Goal: Task Accomplishment & Management: Manage account settings

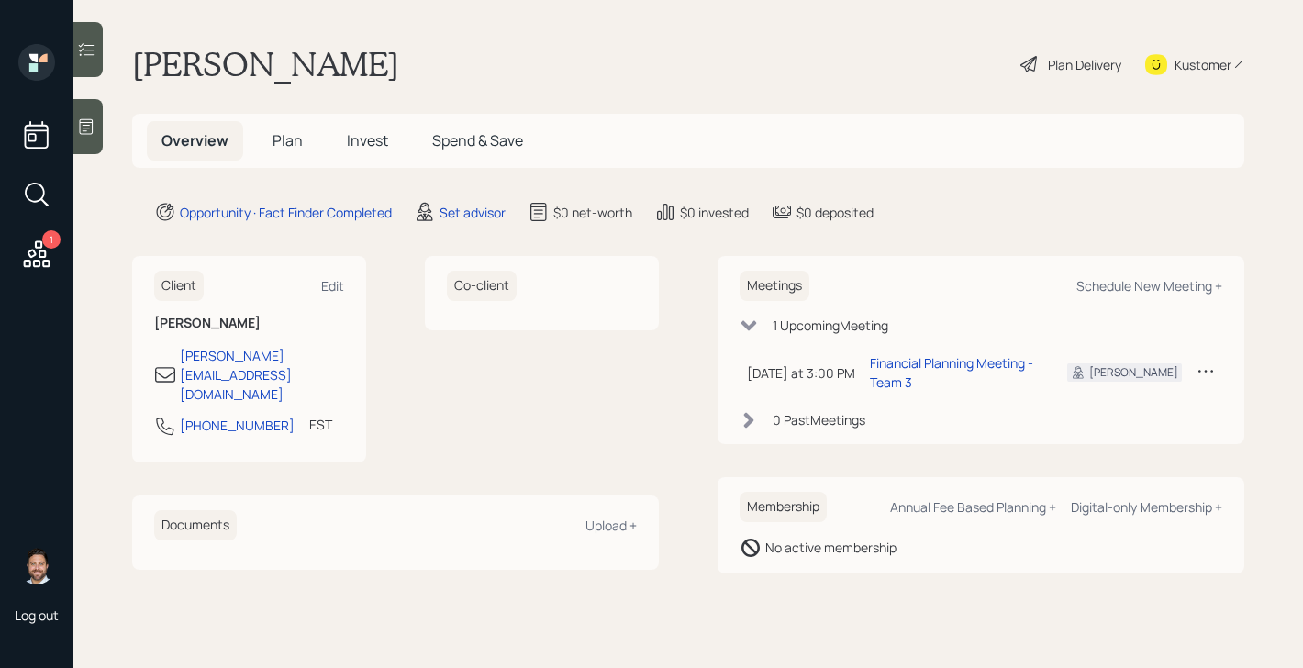
click at [290, 144] on span "Plan" at bounding box center [287, 140] width 30 height 20
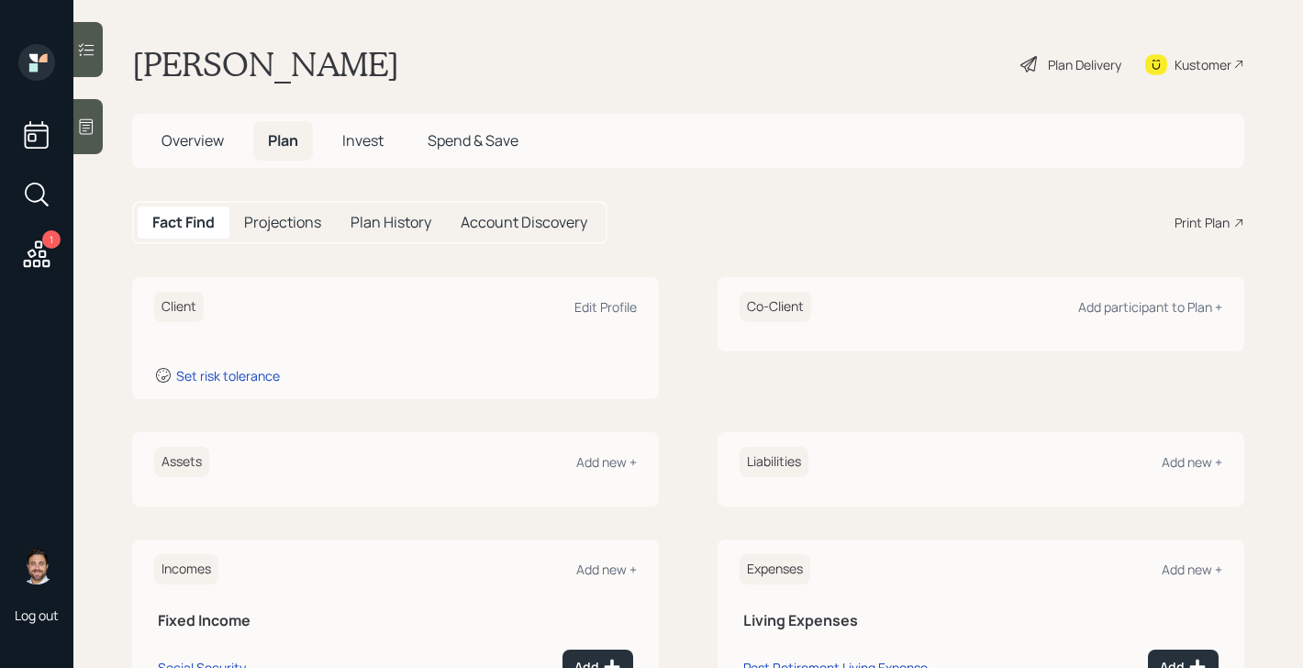
click at [203, 152] on h5 "Overview" at bounding box center [193, 140] width 92 height 39
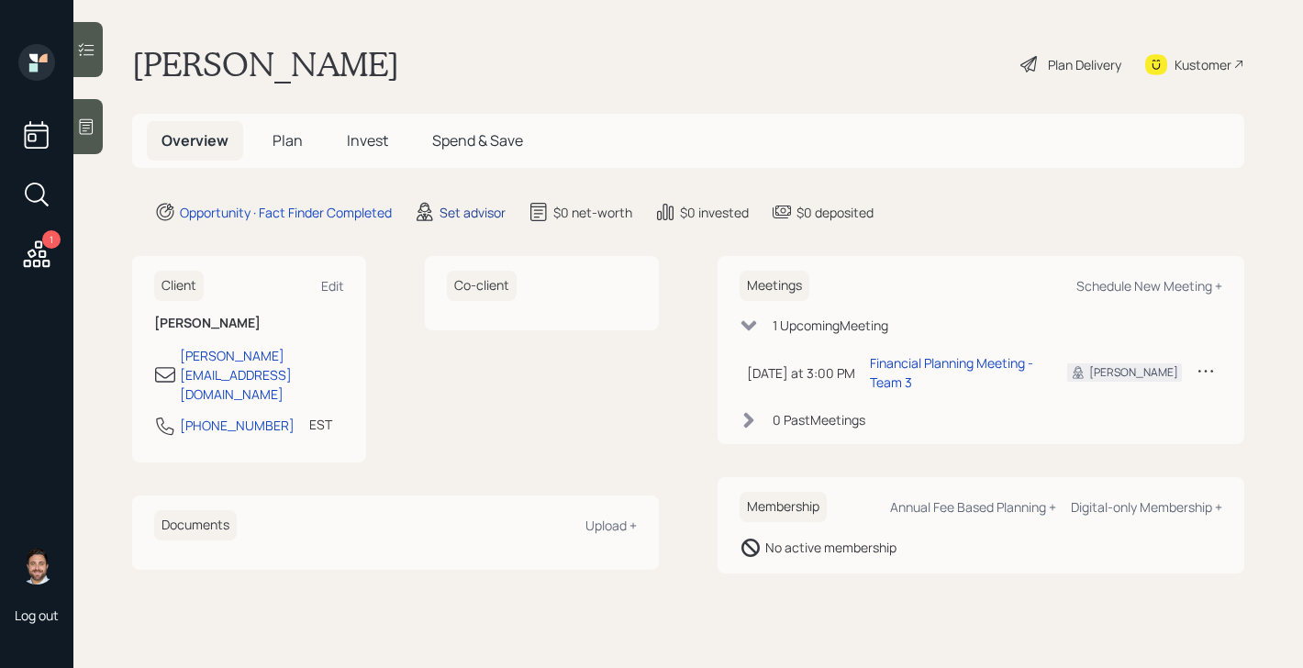
click at [467, 215] on div "Set advisor" at bounding box center [472, 212] width 66 height 19
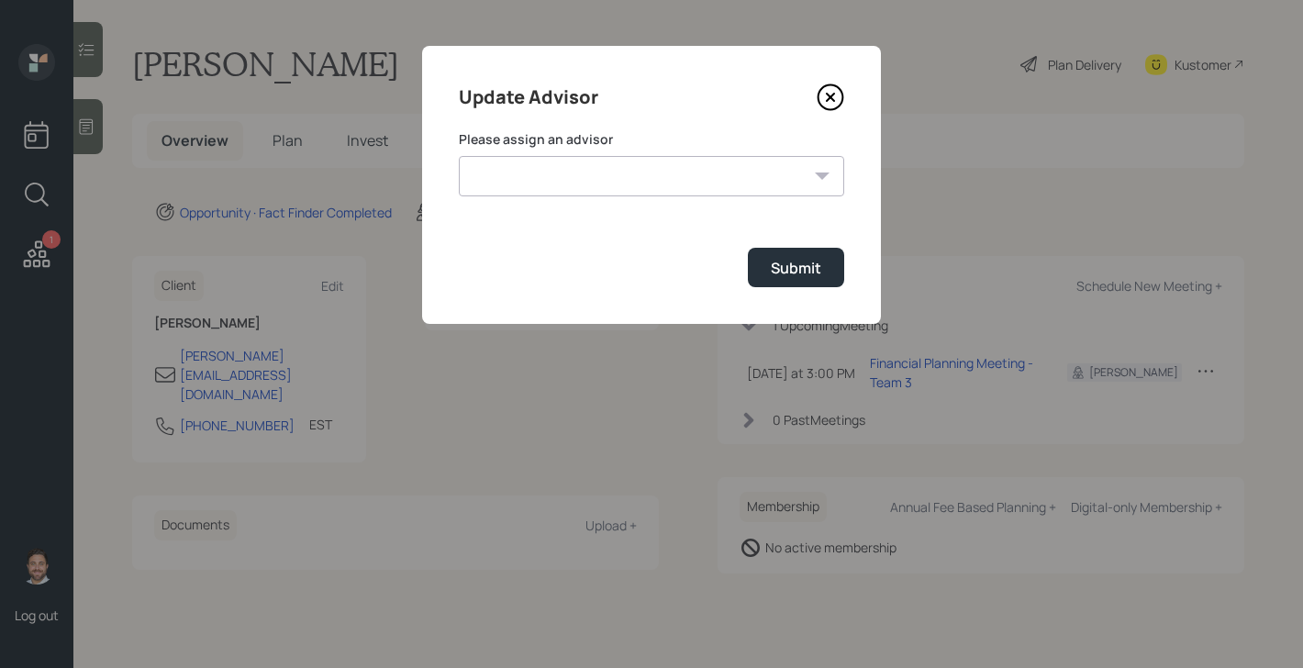
click at [578, 178] on select "Michael Russo Jonah Coleman Tyler End Treva Nostdahl Eric Schwartz Sami Boghos …" at bounding box center [651, 176] width 385 height 40
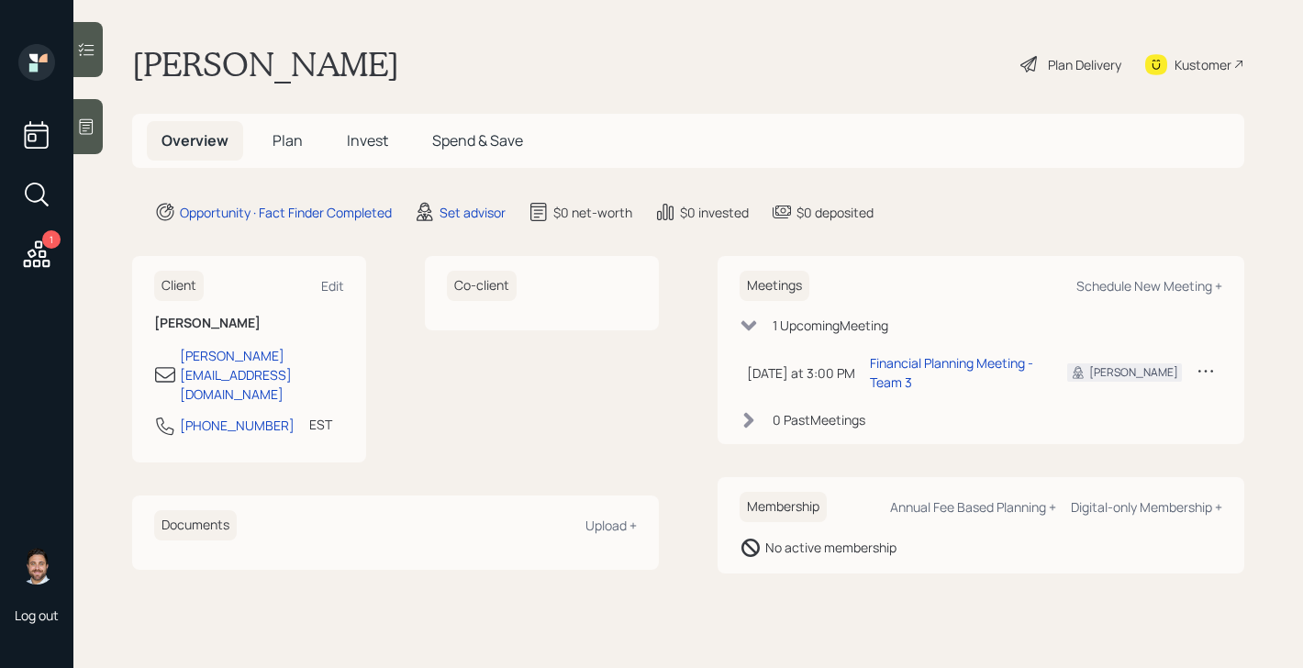
click at [294, 143] on span "Plan" at bounding box center [287, 140] width 30 height 20
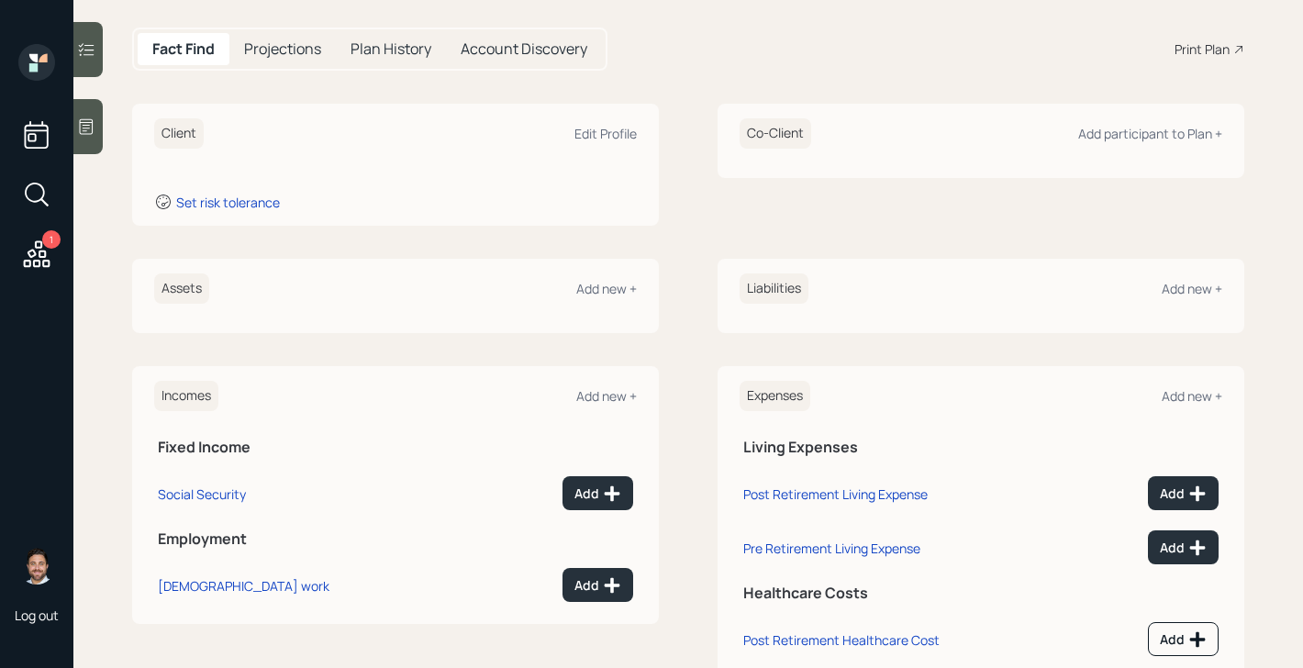
scroll to position [188, 0]
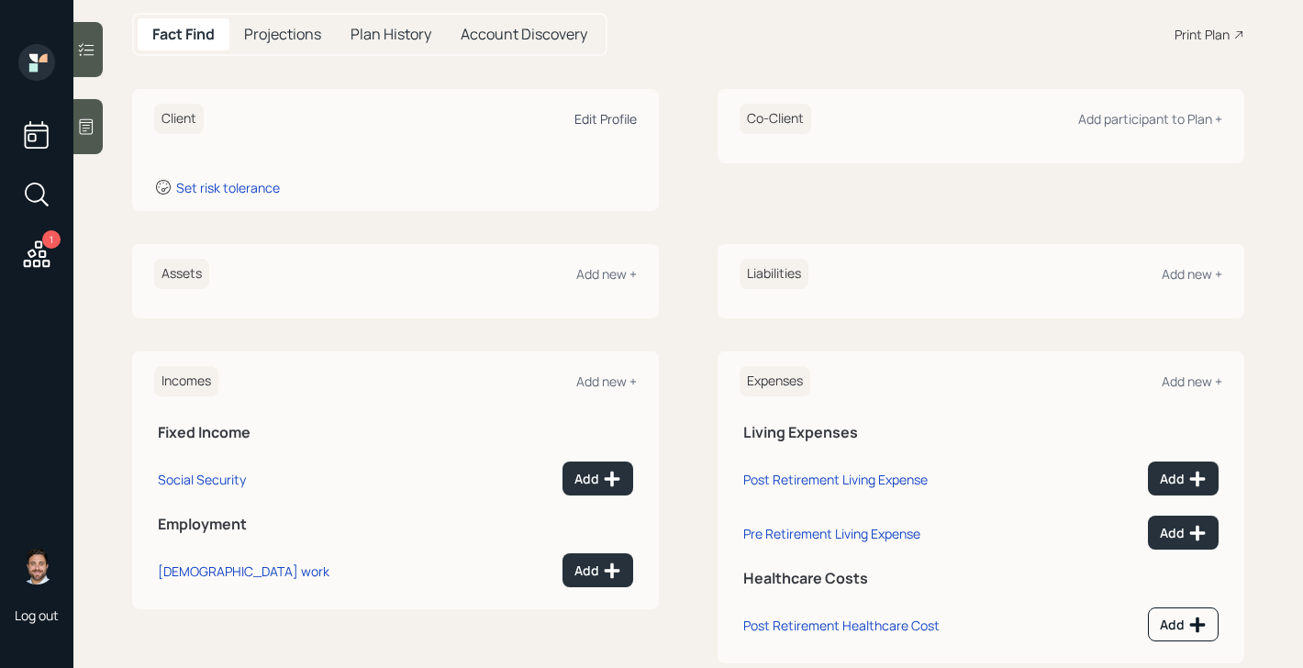
click at [610, 123] on div "Edit Profile" at bounding box center [605, 118] width 62 height 17
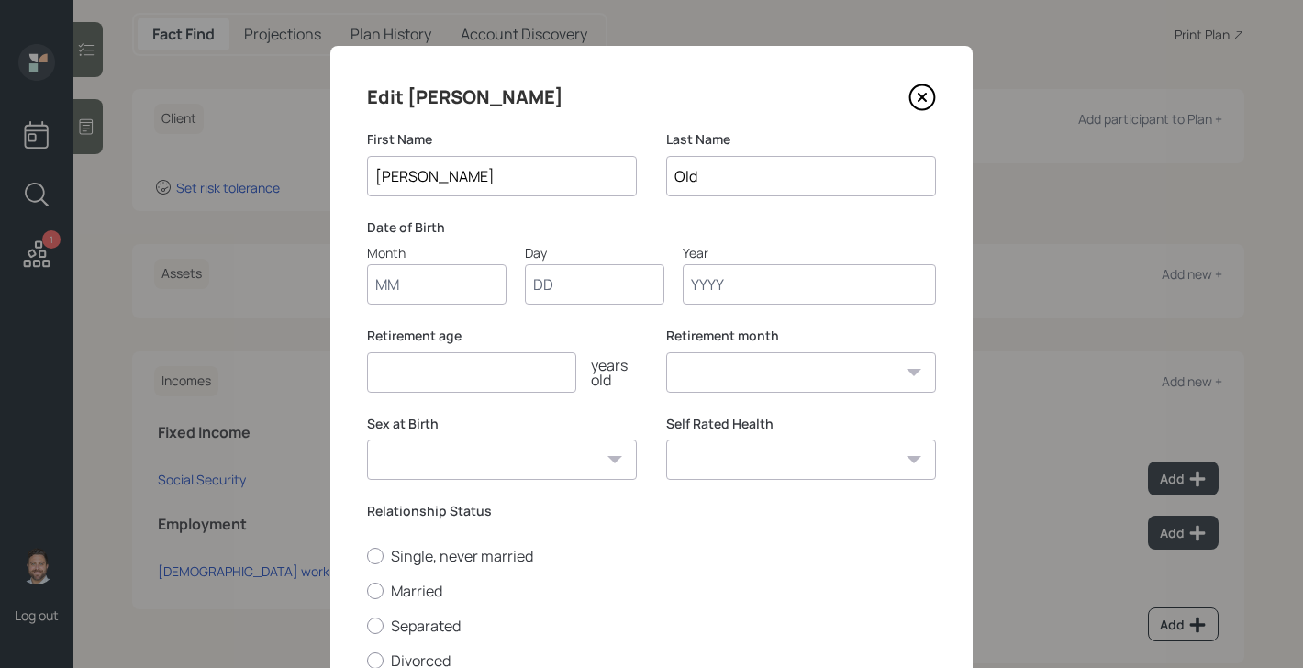
click at [428, 283] on input "Month" at bounding box center [436, 284] width 139 height 40
type input "01"
type input "1954"
select select "1"
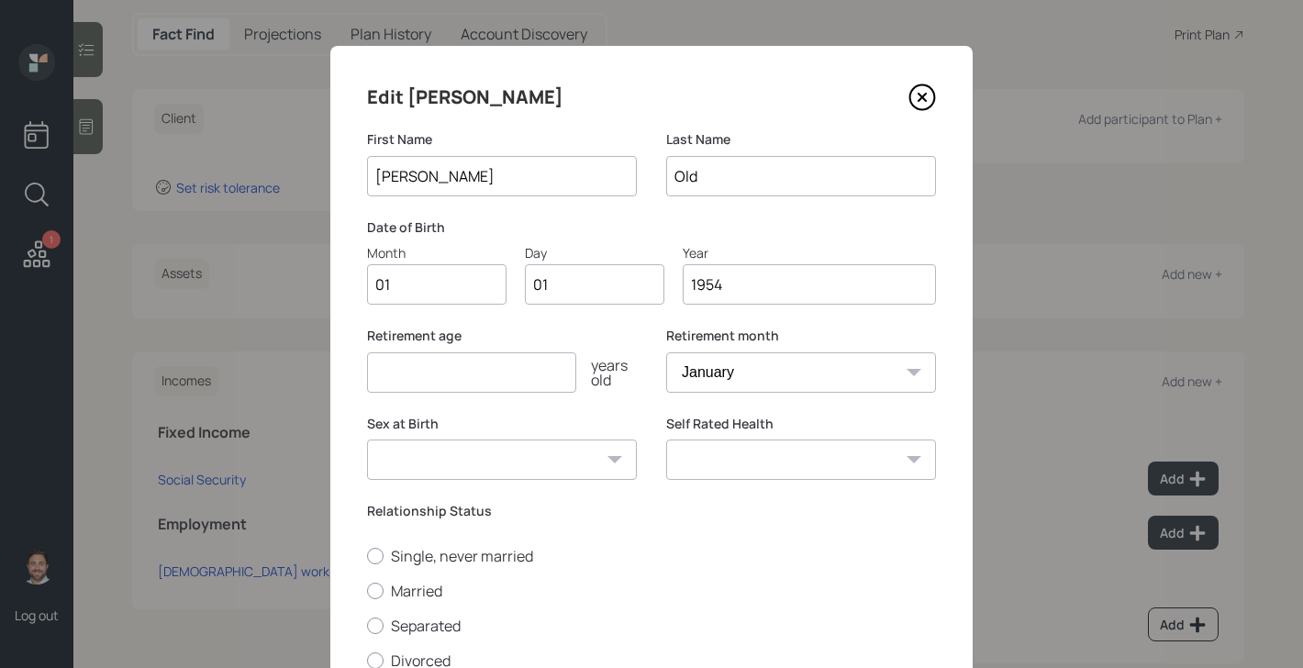
type input "1954"
click at [406, 388] on input "number" at bounding box center [471, 372] width 209 height 40
type input "70"
click at [479, 462] on select "Male Female Other / Prefer not to say" at bounding box center [502, 459] width 270 height 40
select select "female"
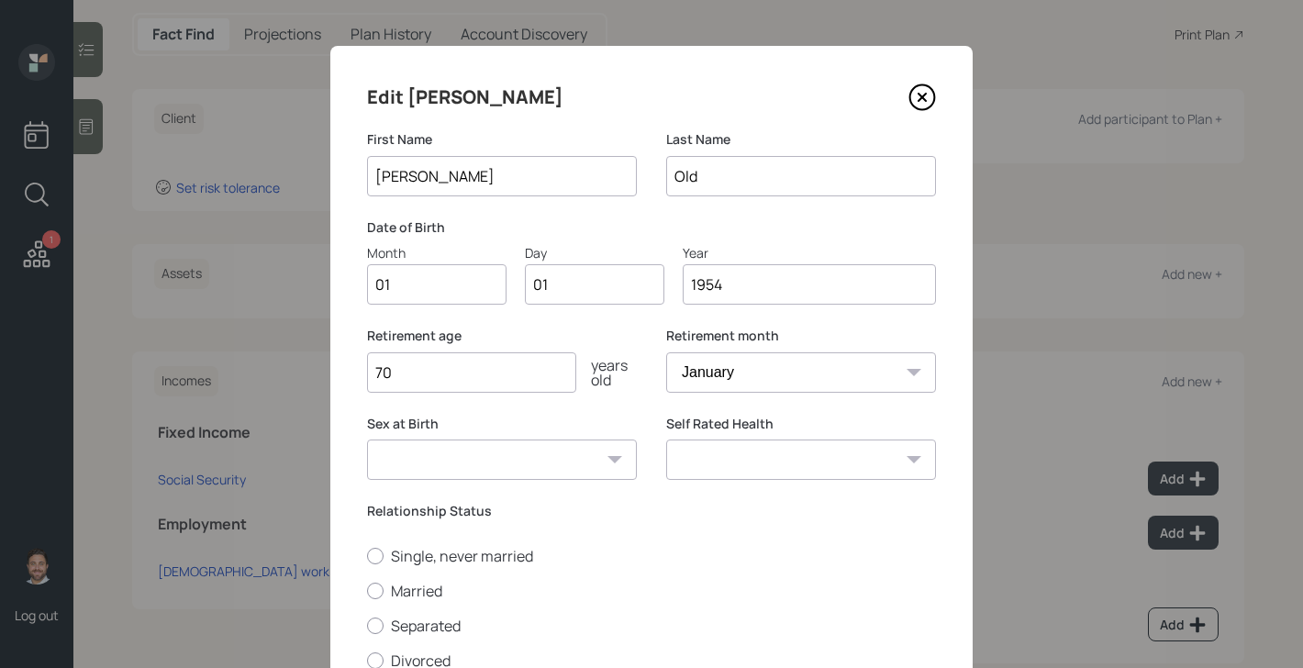
click at [367, 439] on select "Male Female Other / Prefer not to say" at bounding box center [502, 459] width 270 height 40
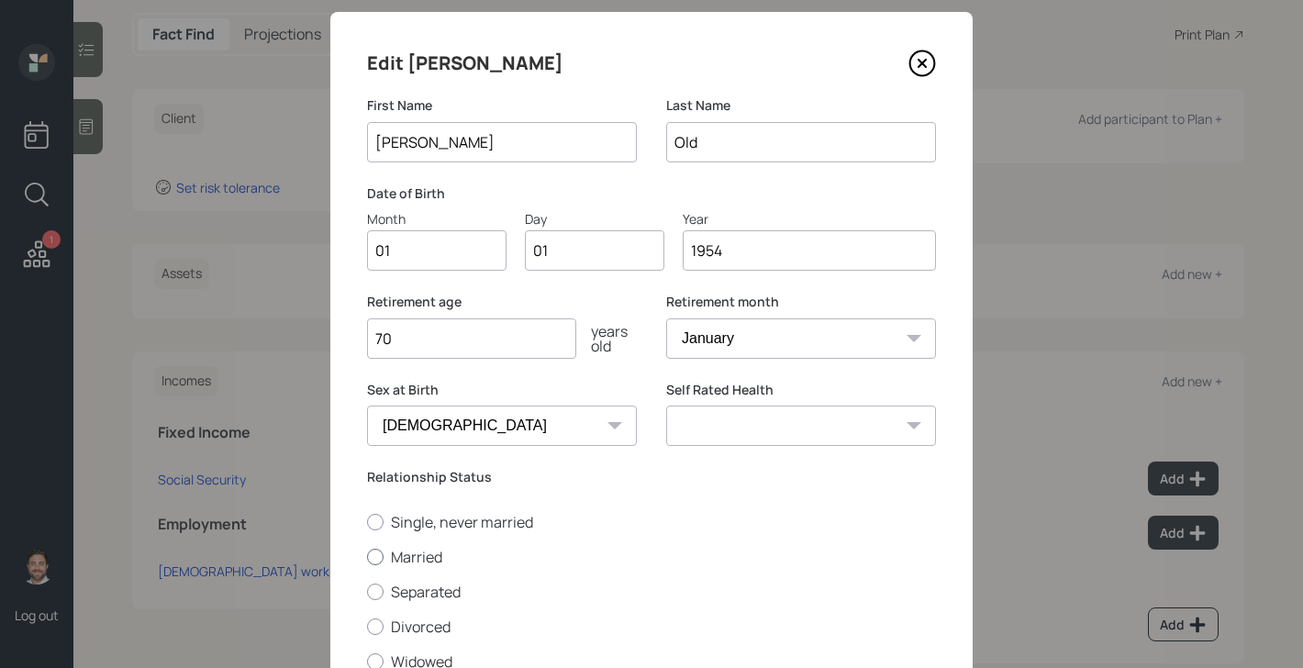
click at [427, 552] on label "Married" at bounding box center [651, 557] width 569 height 20
click at [367, 556] on input "Married" at bounding box center [366, 556] width 1 height 1
radio input "true"
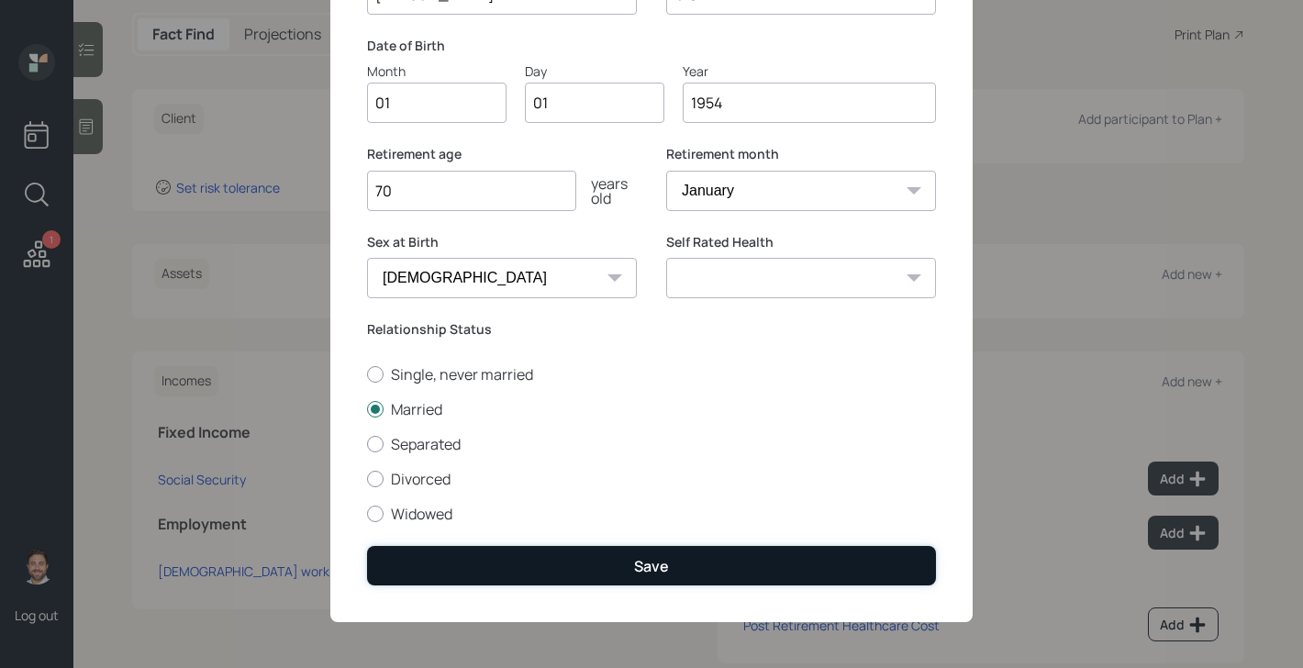
click at [596, 562] on button "Save" at bounding box center [651, 565] width 569 height 39
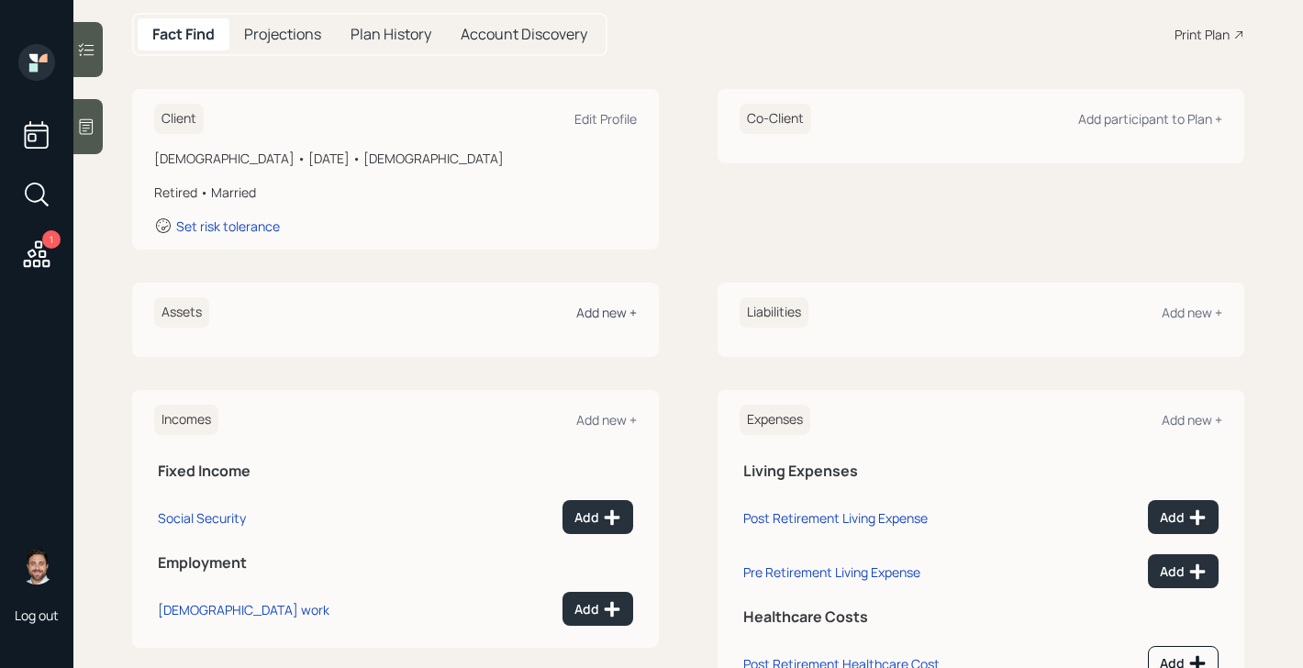
click at [632, 314] on div "Add new +" at bounding box center [606, 312] width 61 height 17
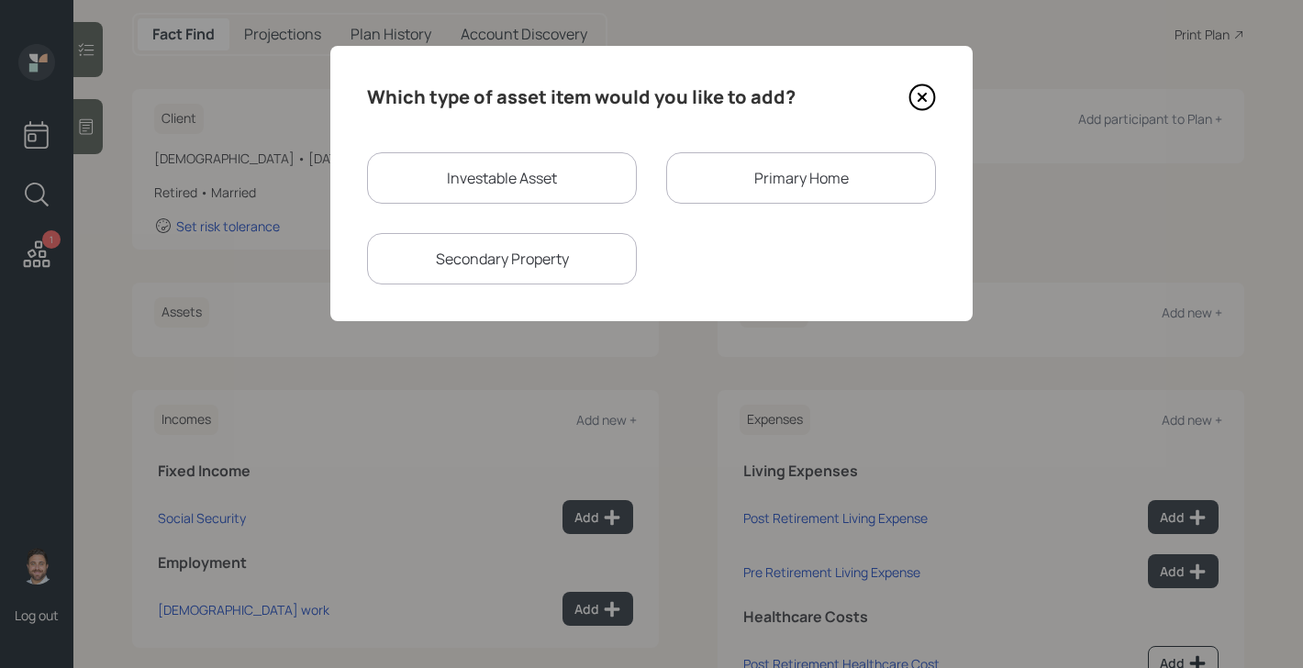
click at [516, 171] on div "Investable Asset" at bounding box center [502, 177] width 270 height 51
select select "taxable"
select select "balanced"
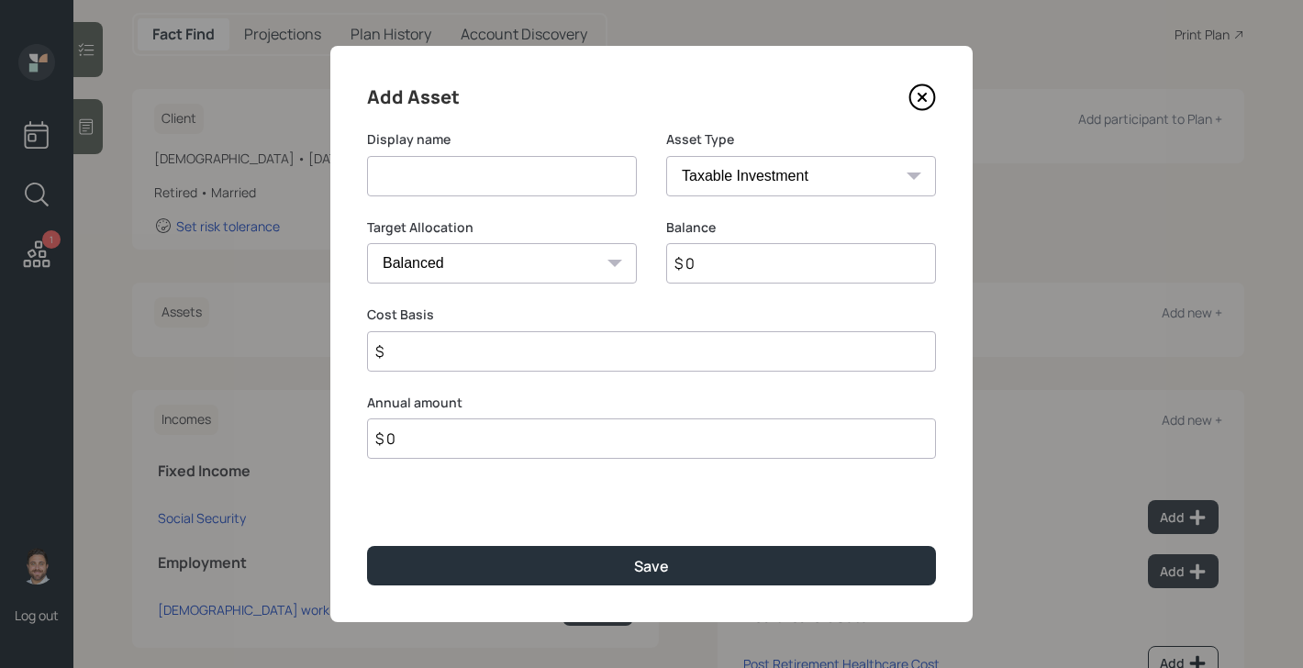
click at [516, 172] on input at bounding box center [502, 176] width 270 height 40
type input "Gold IRA"
click at [799, 172] on select "SEP IRA IRA Roth IRA 401(k) Roth 401(k) 403(b) Roth 403(b) 457(b) Roth 457(b) H…" at bounding box center [801, 176] width 270 height 40
select select "ira"
click at [666, 156] on select "SEP IRA IRA Roth IRA 401(k) Roth 401(k) 403(b) Roth 403(b) 457(b) Roth 457(b) H…" at bounding box center [801, 176] width 270 height 40
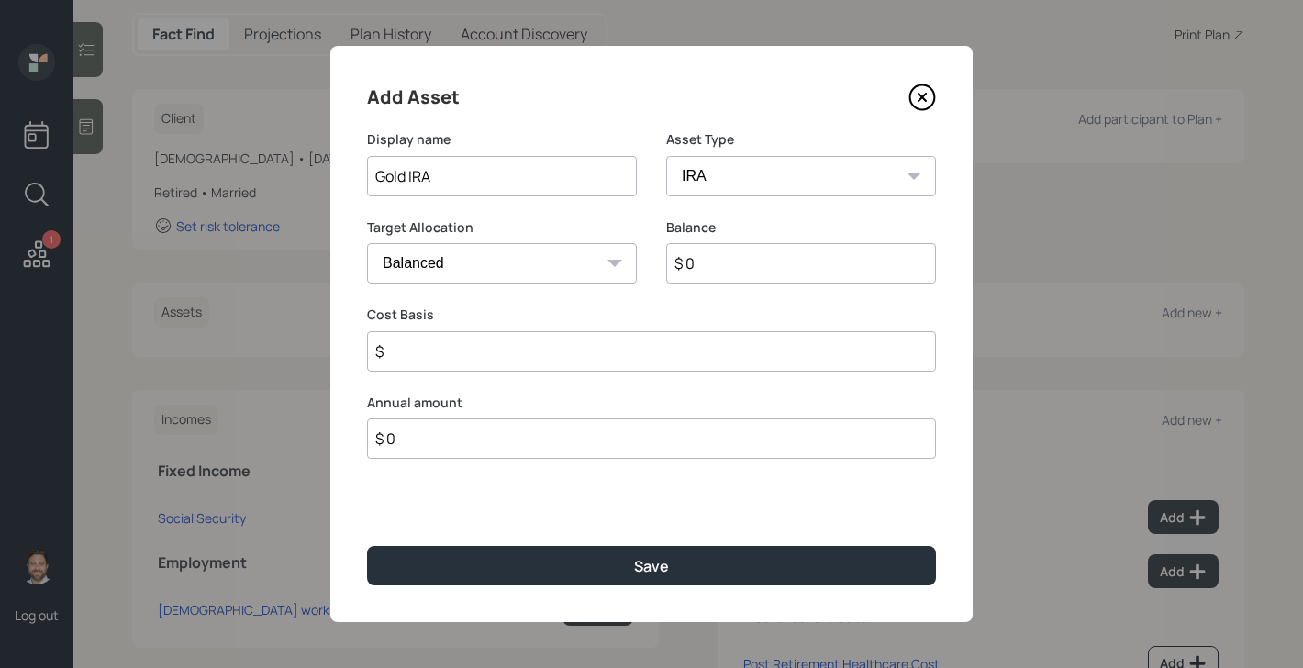
type input "$"
click at [723, 264] on input "$ 0" at bounding box center [801, 263] width 270 height 40
click at [722, 266] on input "$ 0" at bounding box center [801, 263] width 270 height 40
type input "$ 100,000"
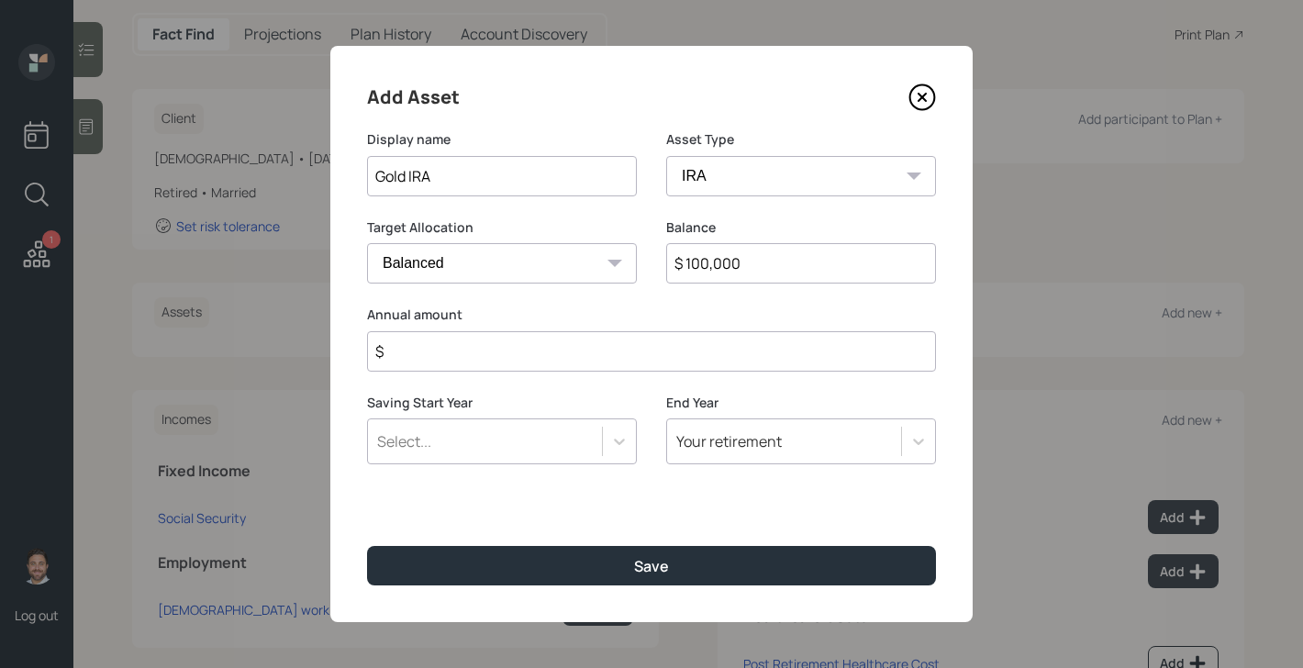
click at [658, 361] on input "$" at bounding box center [651, 351] width 569 height 40
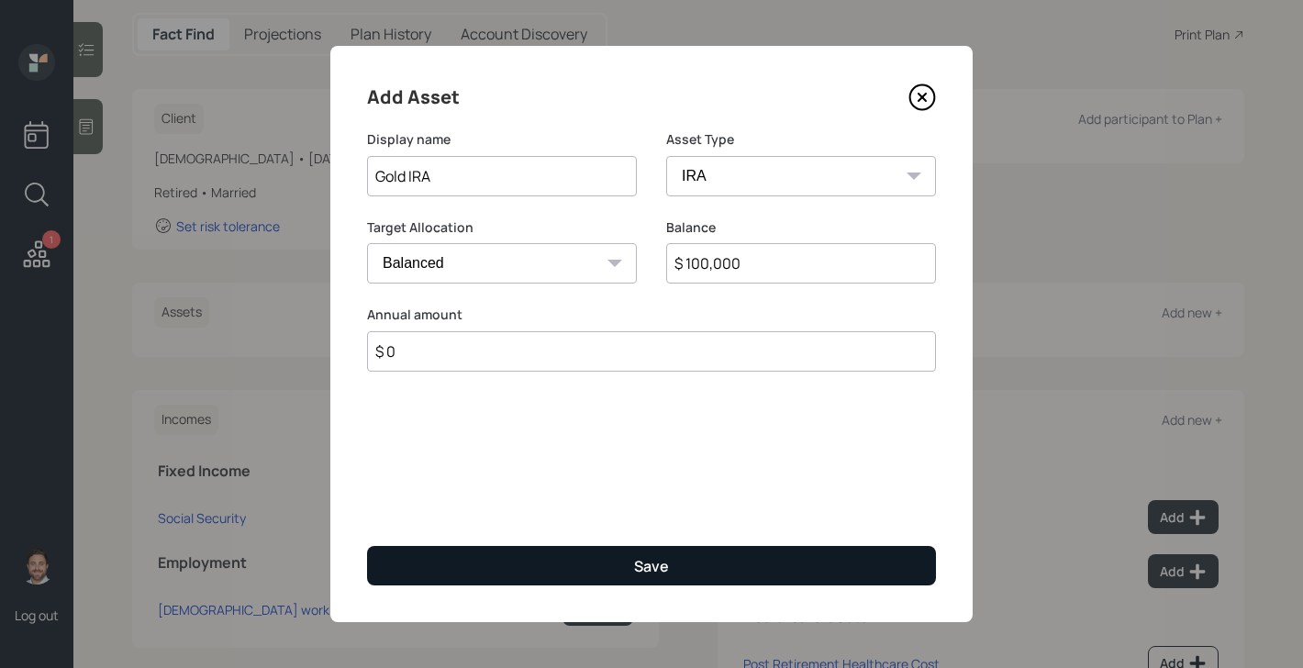
type input "$ 0"
click at [633, 571] on button "Save" at bounding box center [651, 565] width 569 height 39
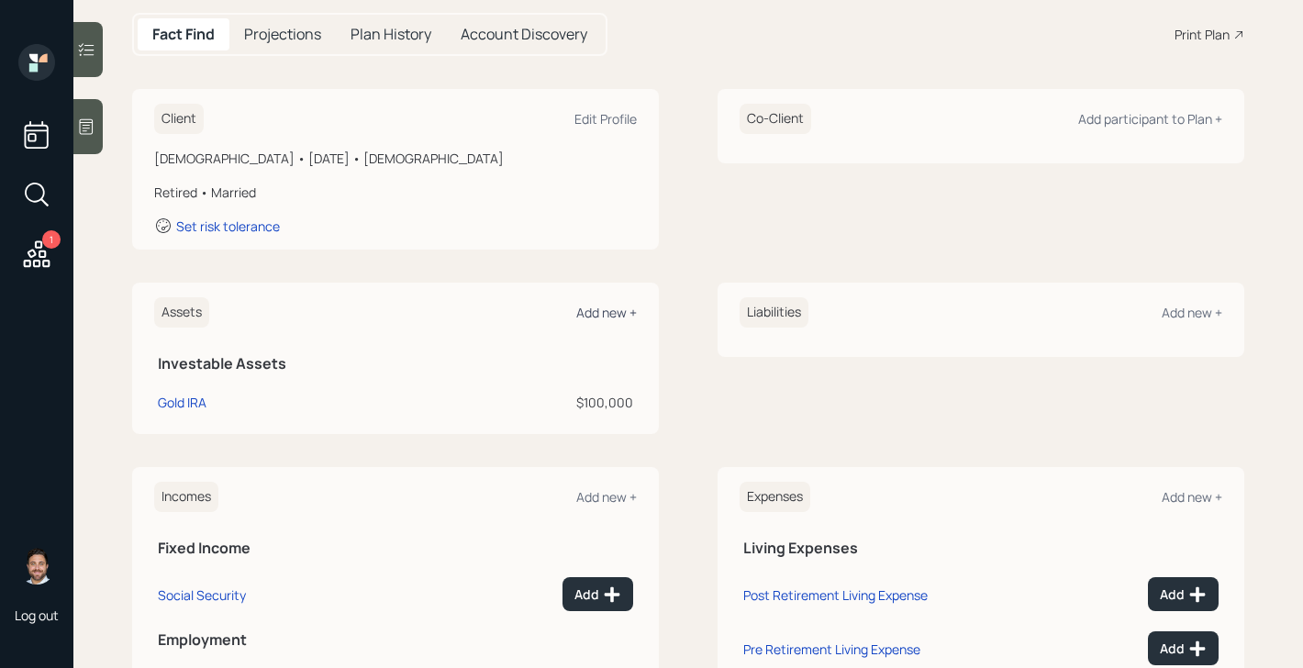
click at [611, 316] on div "Add new +" at bounding box center [606, 312] width 61 height 17
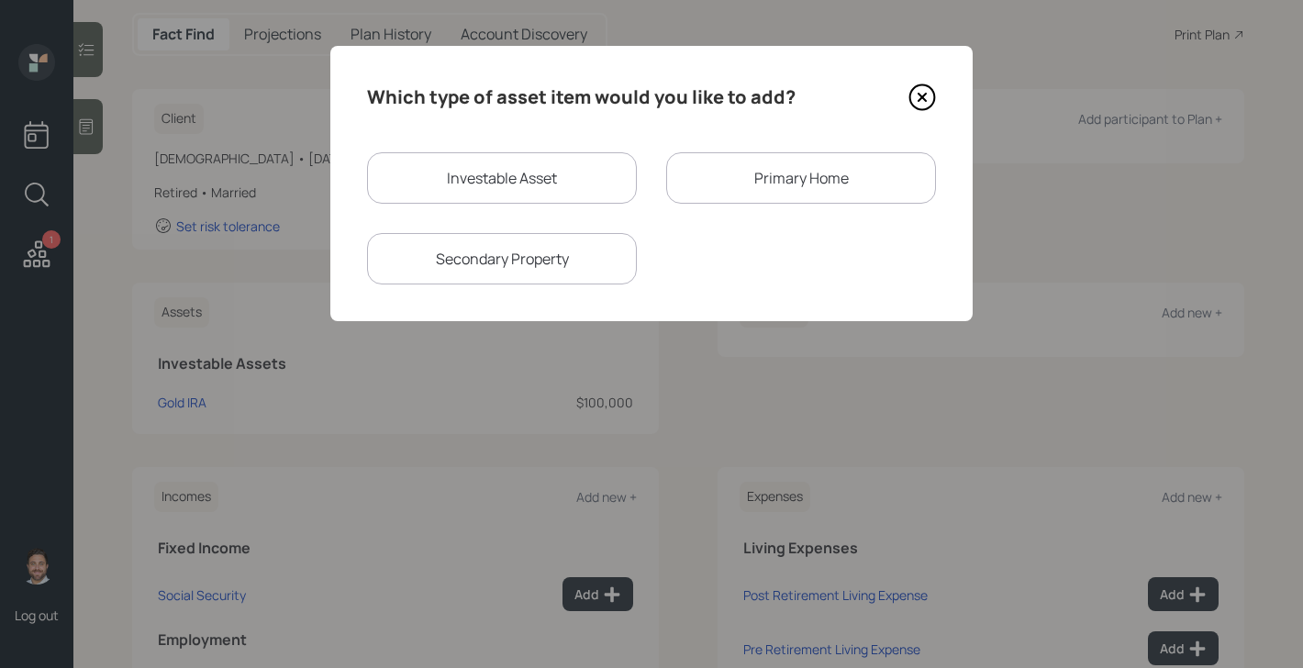
click at [575, 187] on div "Investable Asset" at bounding box center [502, 177] width 270 height 51
select select "taxable"
select select "balanced"
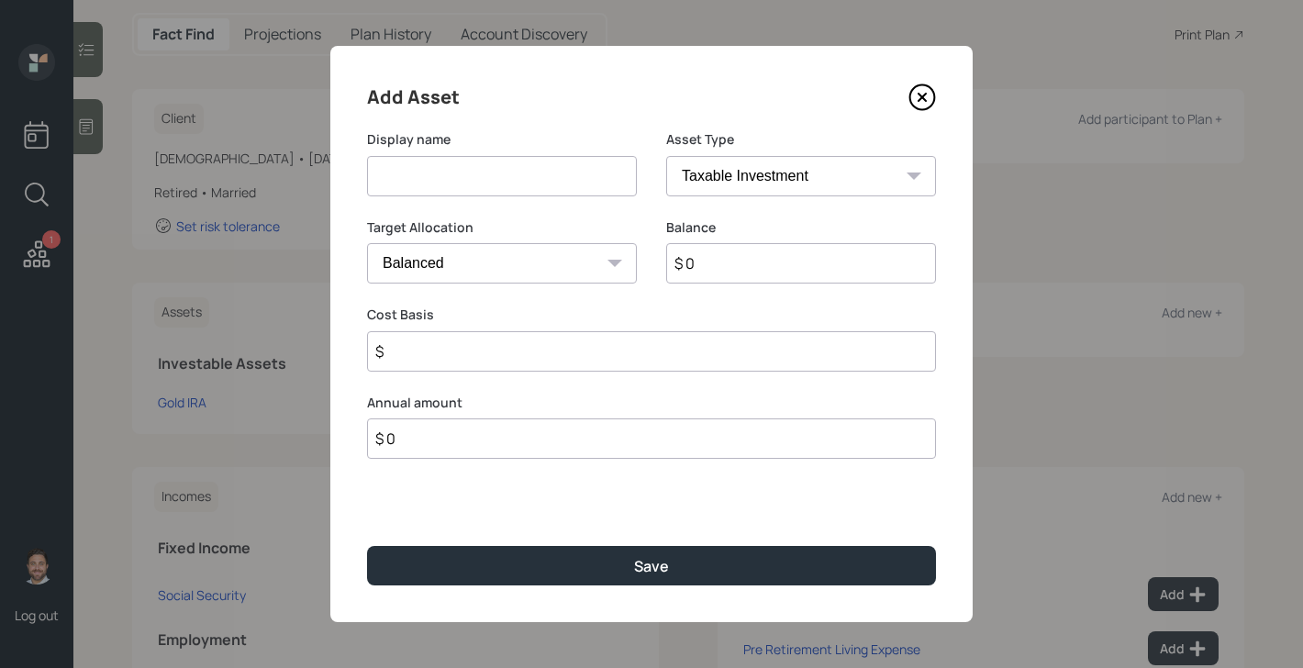
click at [576, 188] on input at bounding box center [502, 176] width 270 height 40
type input "IRAs"
click at [849, 188] on select "SEP IRA IRA Roth IRA 401(k) Roth 401(k) 403(b) Roth 403(b) 457(b) Roth 457(b) H…" at bounding box center [801, 176] width 270 height 40
select select "ira"
click at [666, 156] on select "SEP IRA IRA Roth IRA 401(k) Roth 401(k) 403(b) Roth 403(b) 457(b) Roth 457(b) H…" at bounding box center [801, 176] width 270 height 40
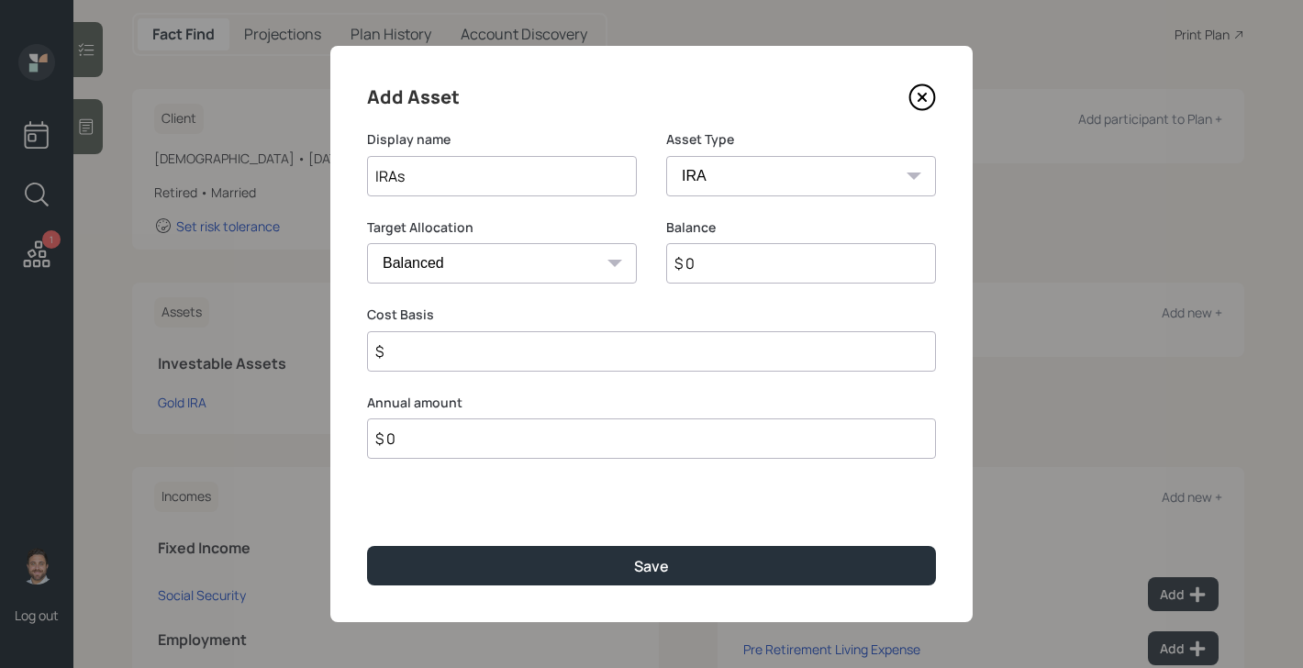
type input "$"
click at [760, 280] on input "$ 0" at bounding box center [801, 263] width 270 height 40
type input "$ 175,000"
click at [731, 362] on input "$" at bounding box center [651, 351] width 569 height 40
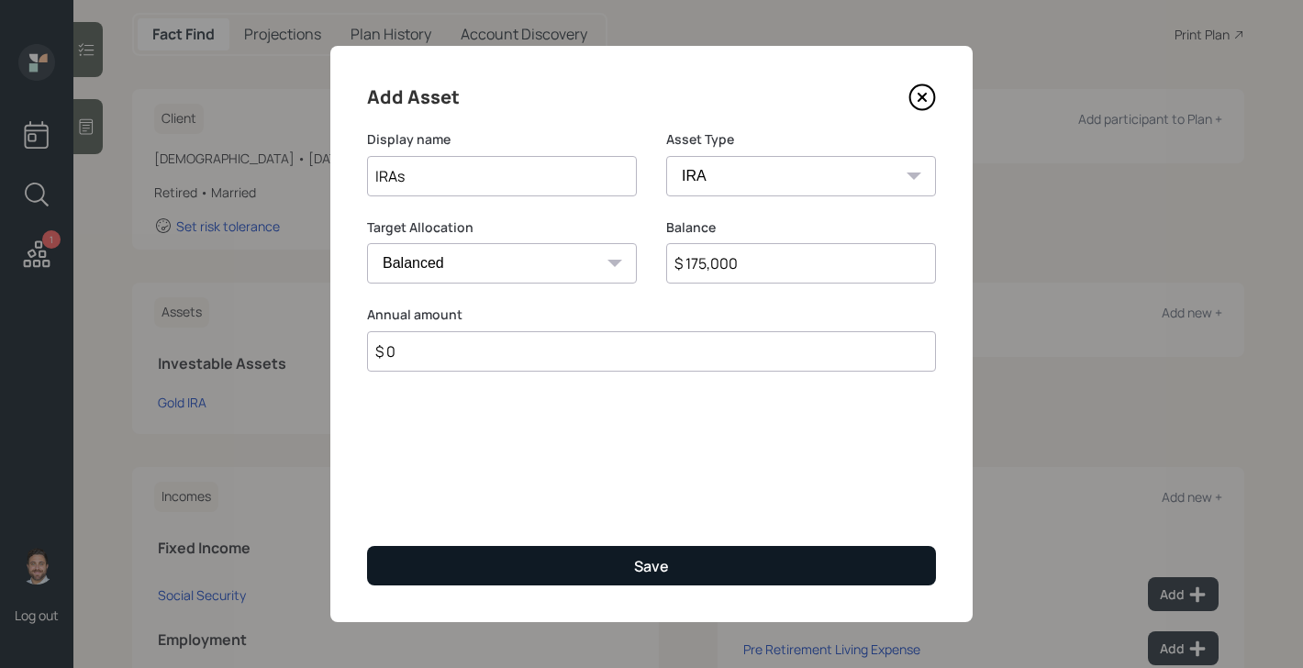
type input "$ 0"
click at [677, 571] on button "Save" at bounding box center [651, 565] width 569 height 39
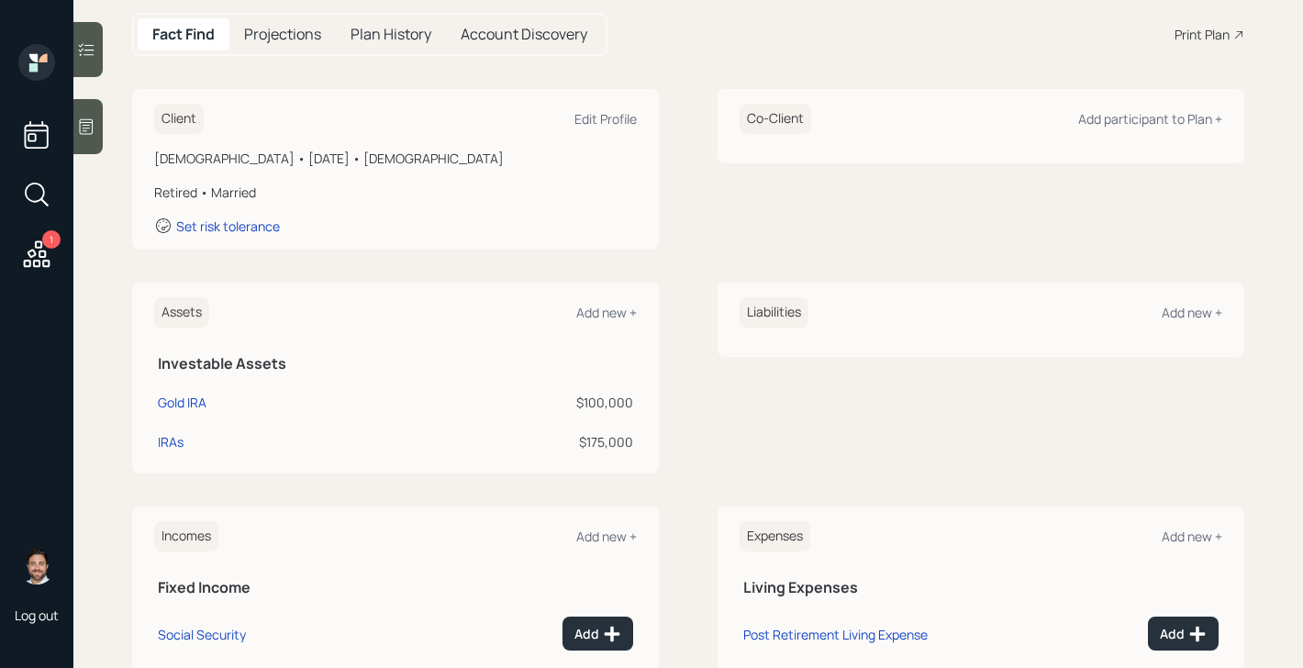
click at [608, 322] on div "Assets Add new +" at bounding box center [395, 312] width 483 height 30
click at [609, 305] on div "Add new +" at bounding box center [606, 312] width 61 height 17
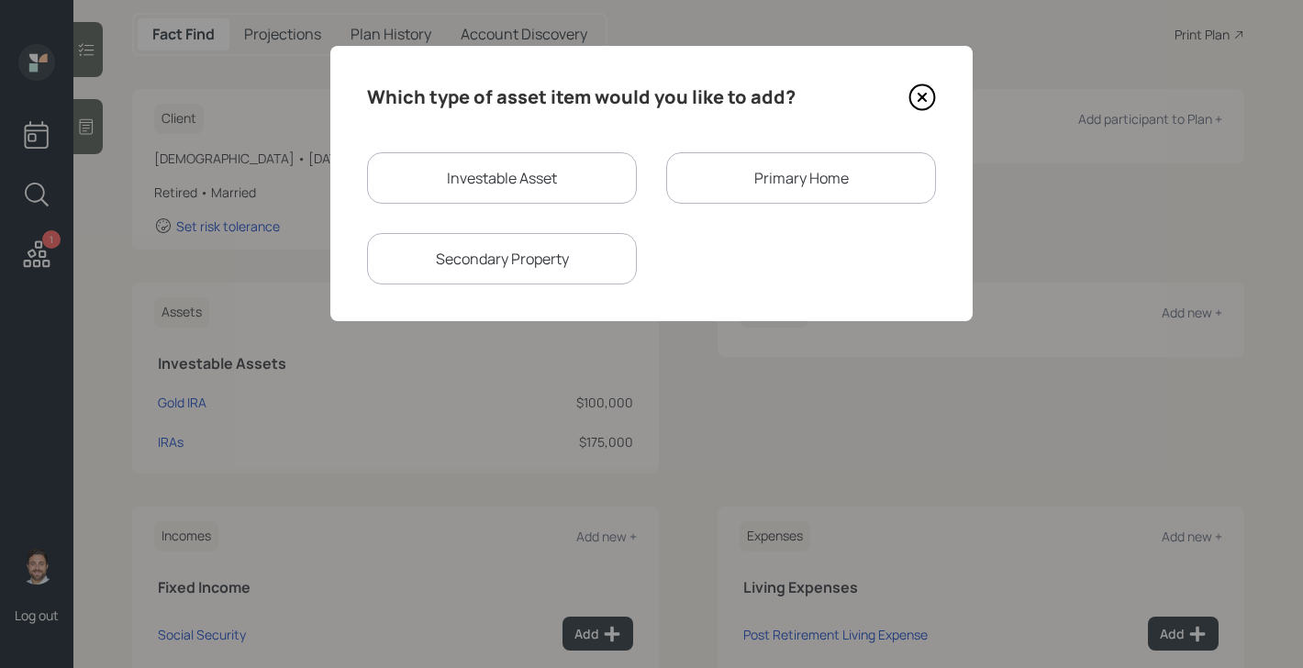
click at [549, 194] on div "Investable Asset" at bounding box center [502, 177] width 270 height 51
select select "taxable"
select select "balanced"
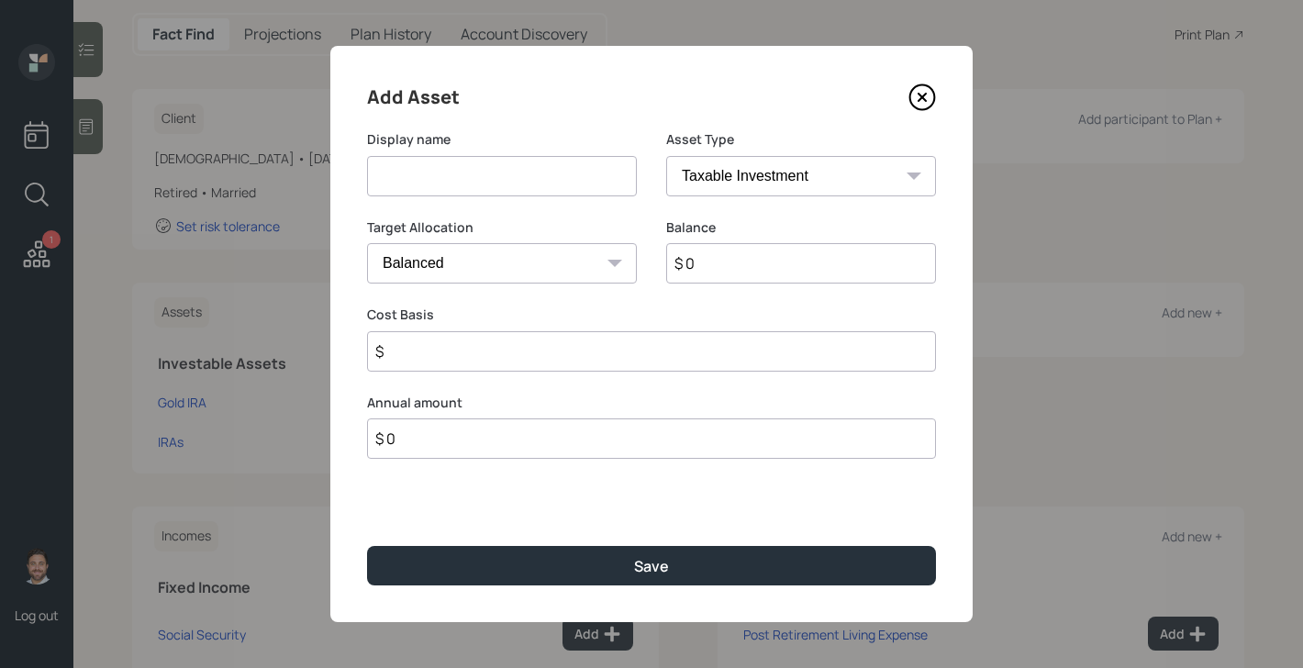
click at [549, 194] on input at bounding box center [502, 176] width 270 height 40
type input "Money Market"
click at [841, 168] on select "SEP IRA IRA Roth IRA 401(k) Roth 401(k) 403(b) Roth 403(b) 457(b) Roth 457(b) H…" at bounding box center [801, 176] width 270 height 40
select select "cash"
click at [666, 156] on select "SEP IRA IRA Roth IRA 401(k) Roth 401(k) 403(b) Roth 403(b) 457(b) Roth 457(b) H…" at bounding box center [801, 176] width 270 height 40
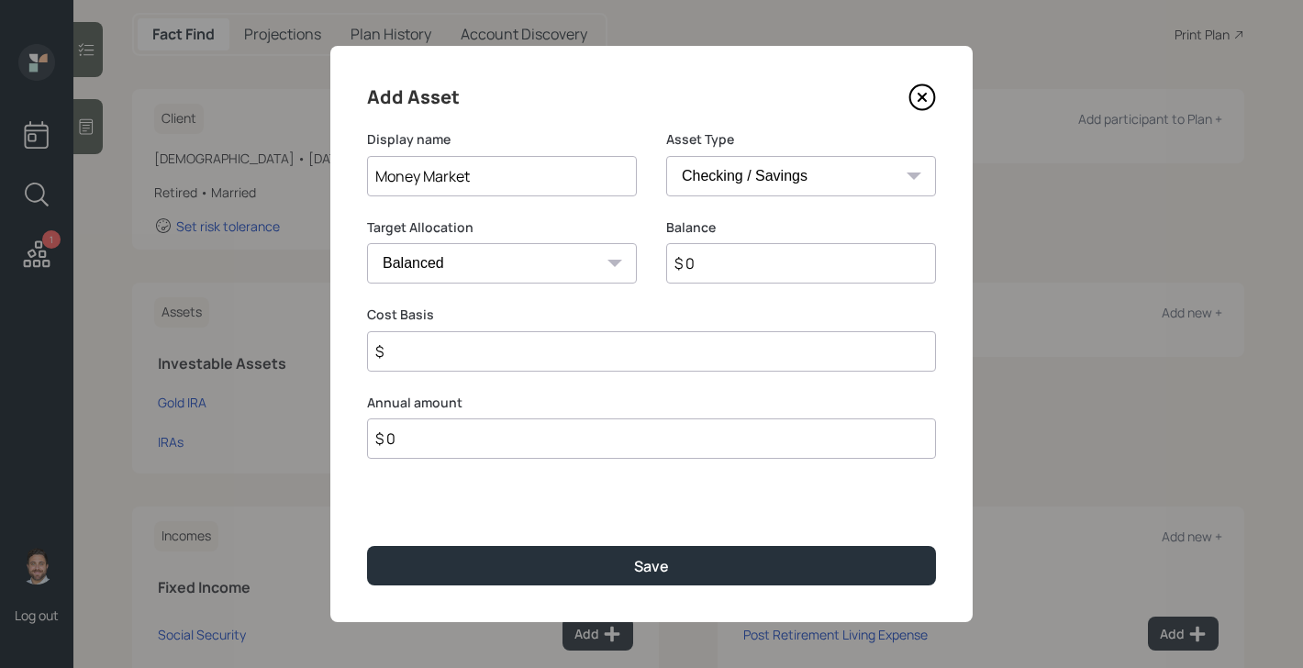
type input "$"
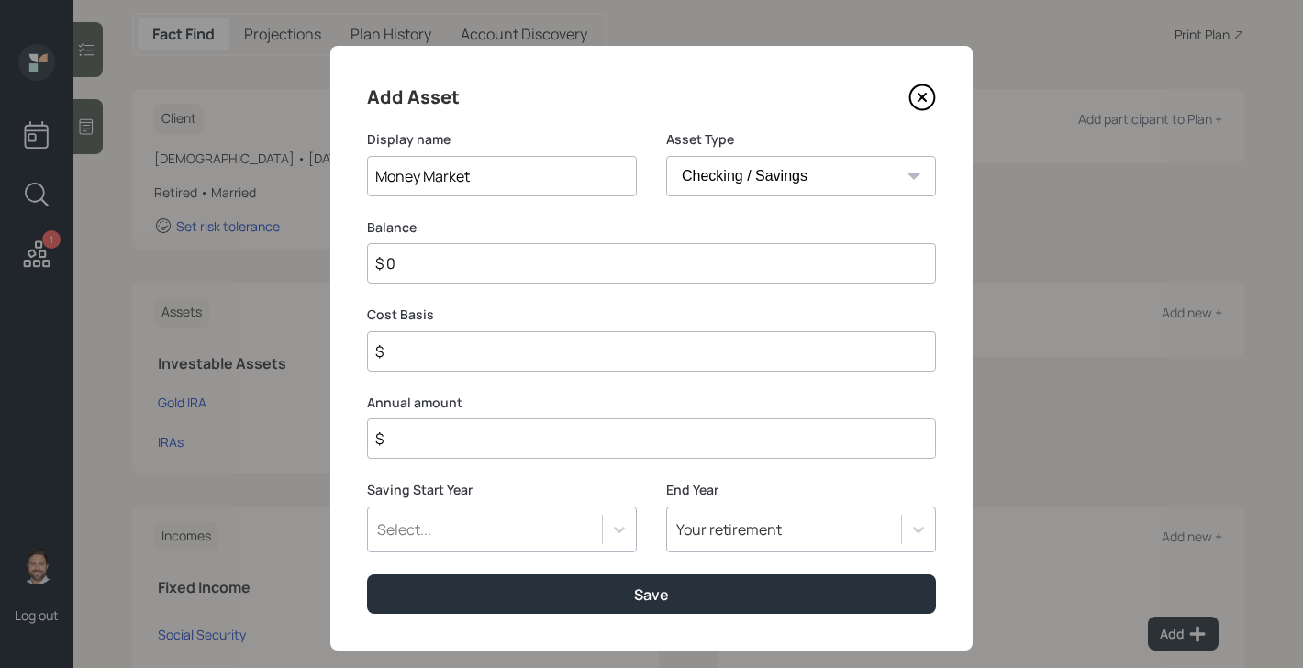
click at [674, 258] on input "$ 0" at bounding box center [651, 263] width 569 height 40
type input "$ 5"
type input "$ 50"
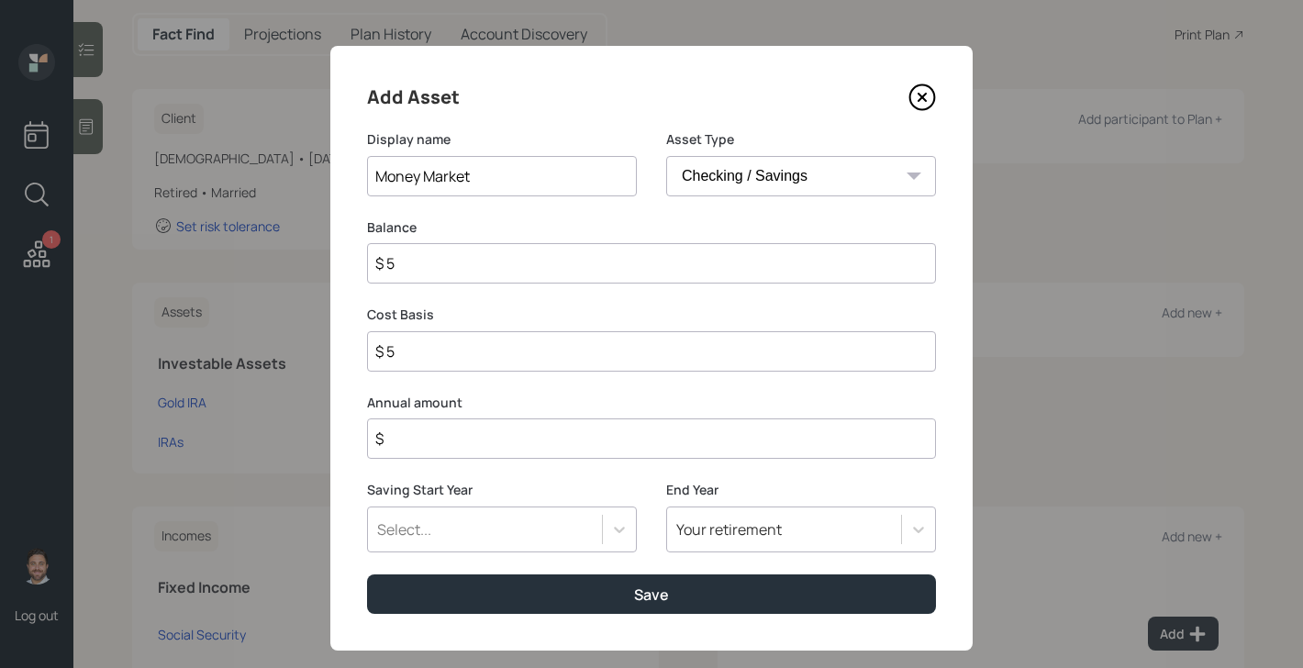
type input "$ 50"
type input "$ 500"
type input "$ 5,000"
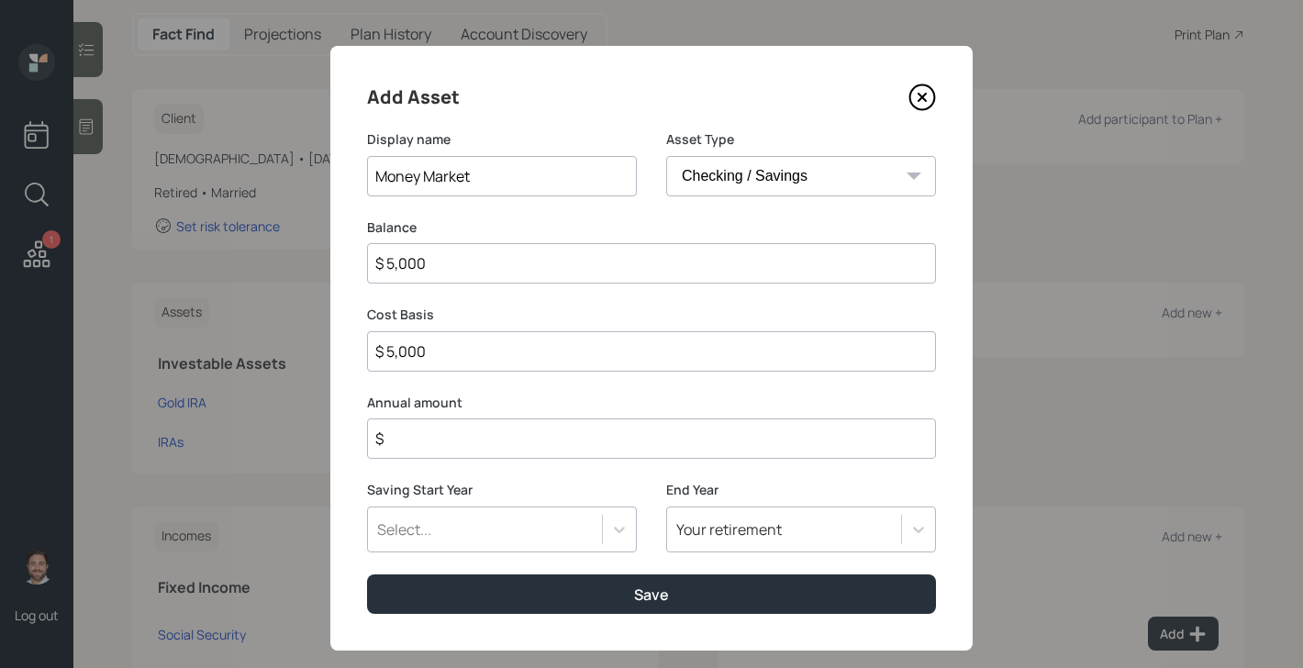
type input "$ 50,000"
click at [662, 437] on input "$" at bounding box center [651, 438] width 569 height 40
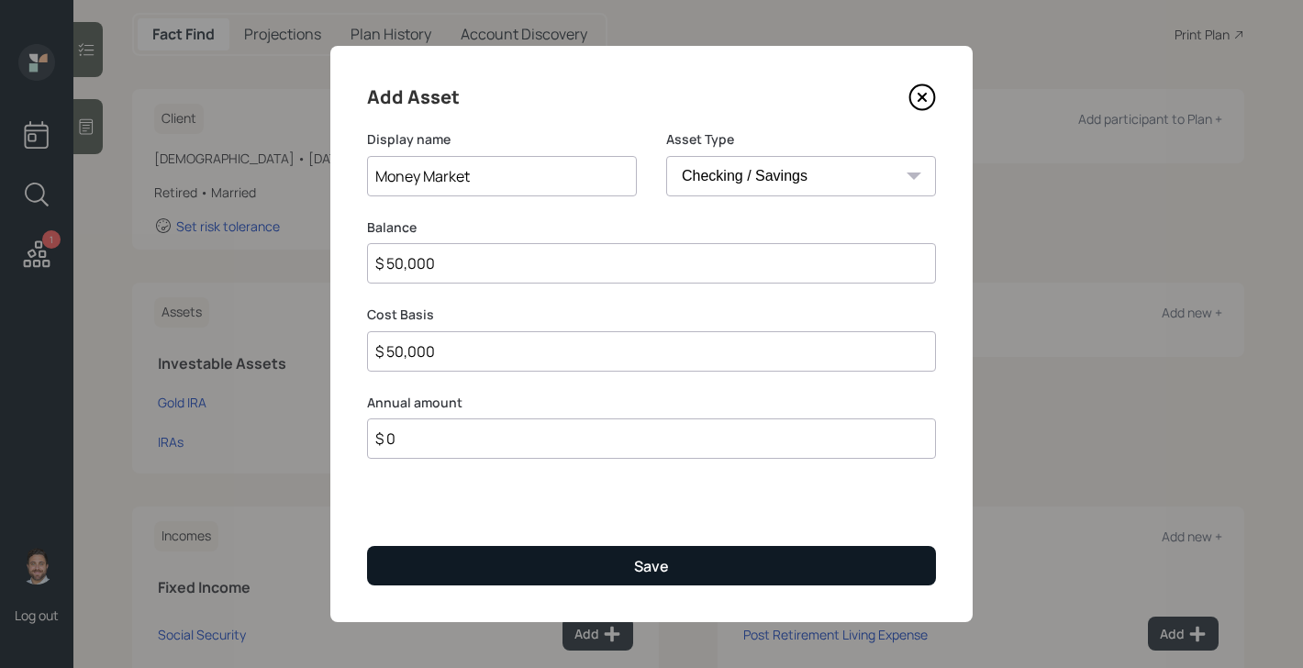
type input "$ 0"
click at [639, 573] on div "Save" at bounding box center [651, 566] width 35 height 20
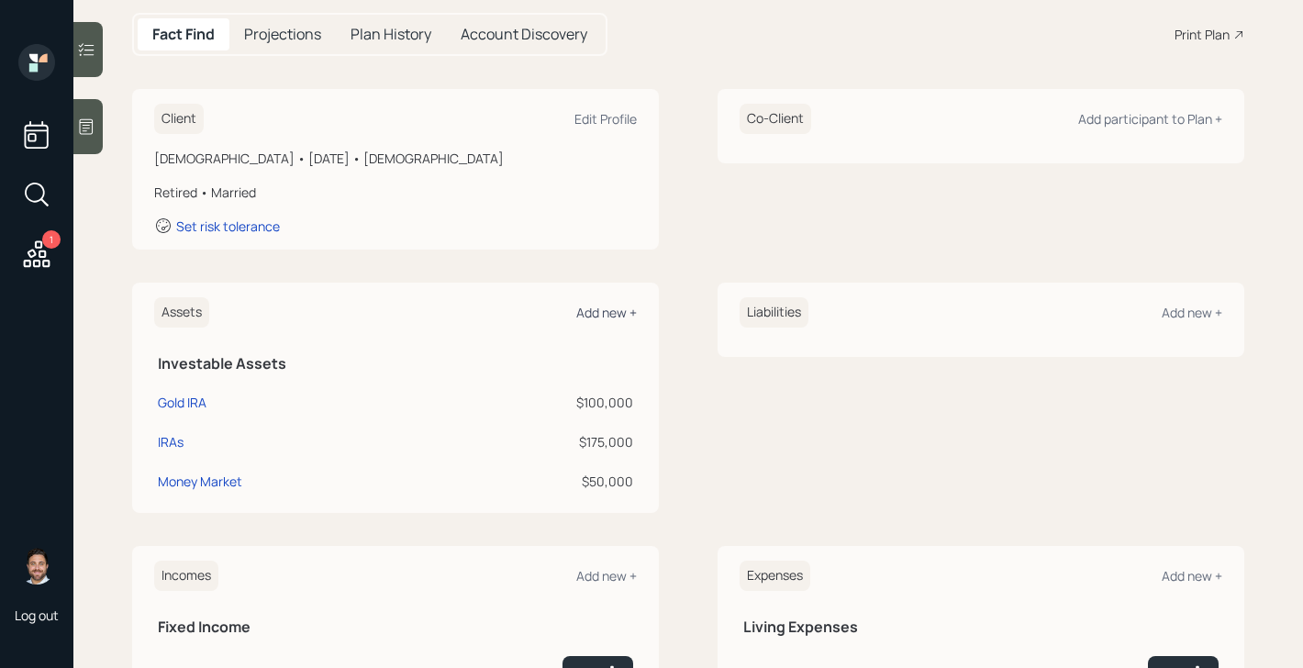
click at [613, 315] on div "Add new +" at bounding box center [606, 312] width 61 height 17
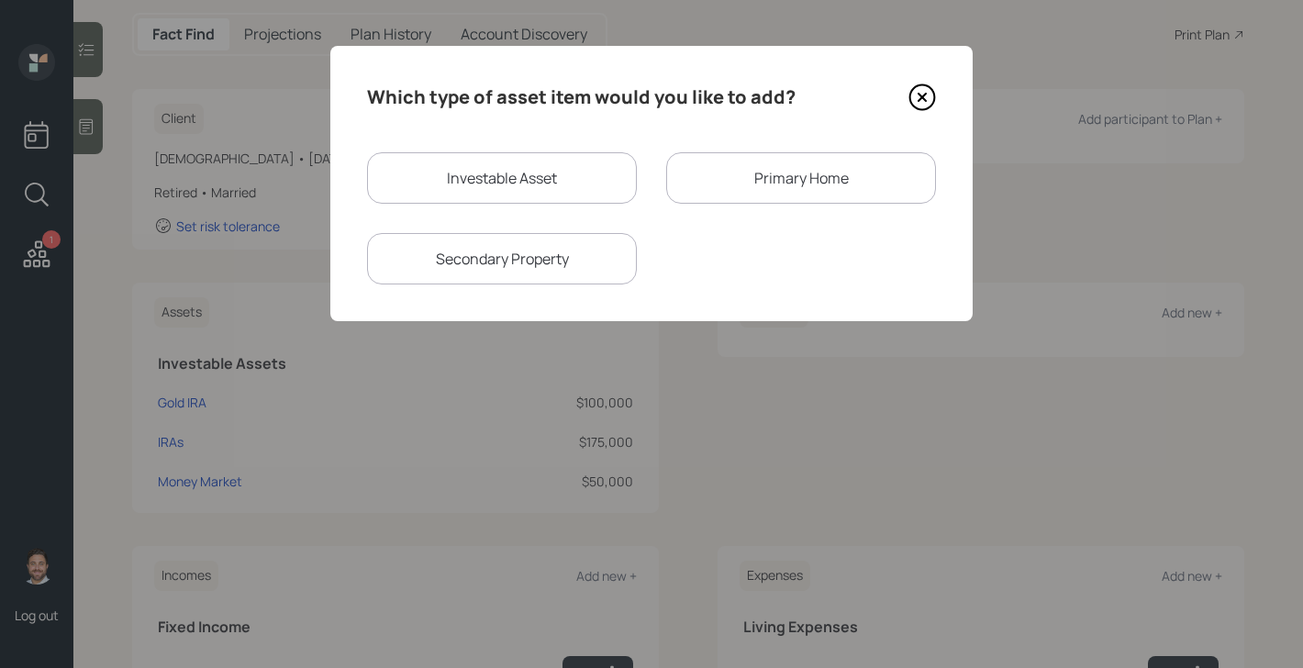
click at [489, 150] on div "Which type of asset item would you like to add? Investable Asset Primary Home S…" at bounding box center [651, 183] width 642 height 275
click at [489, 168] on div "Investable Asset" at bounding box center [502, 177] width 270 height 51
select select "taxable"
select select "balanced"
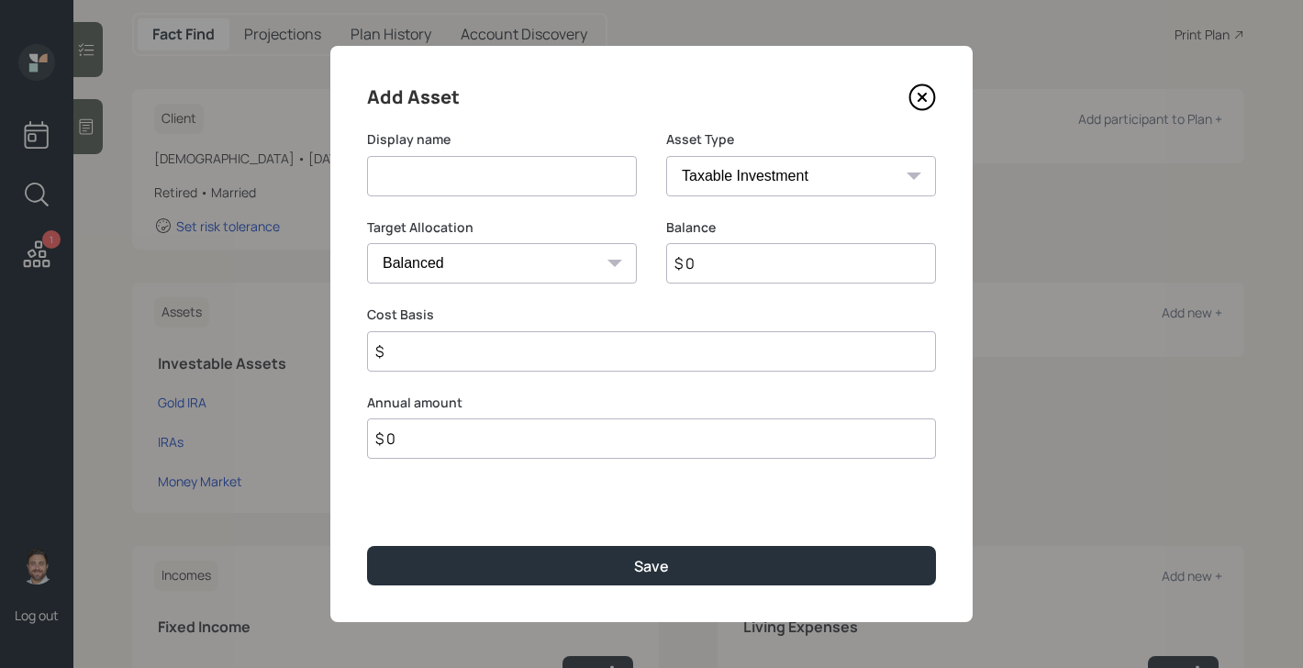
click at [485, 165] on input at bounding box center [502, 176] width 270 height 40
type input "Savings"
click at [705, 172] on select "SEP IRA IRA Roth IRA 401(k) Roth 401(k) 403(b) Roth 403(b) 457(b) Roth 457(b) H…" at bounding box center [801, 176] width 270 height 40
select select "cash"
click at [666, 156] on select "SEP IRA IRA Roth IRA 401(k) Roth 401(k) 403(b) Roth 403(b) 457(b) Roth 457(b) H…" at bounding box center [801, 176] width 270 height 40
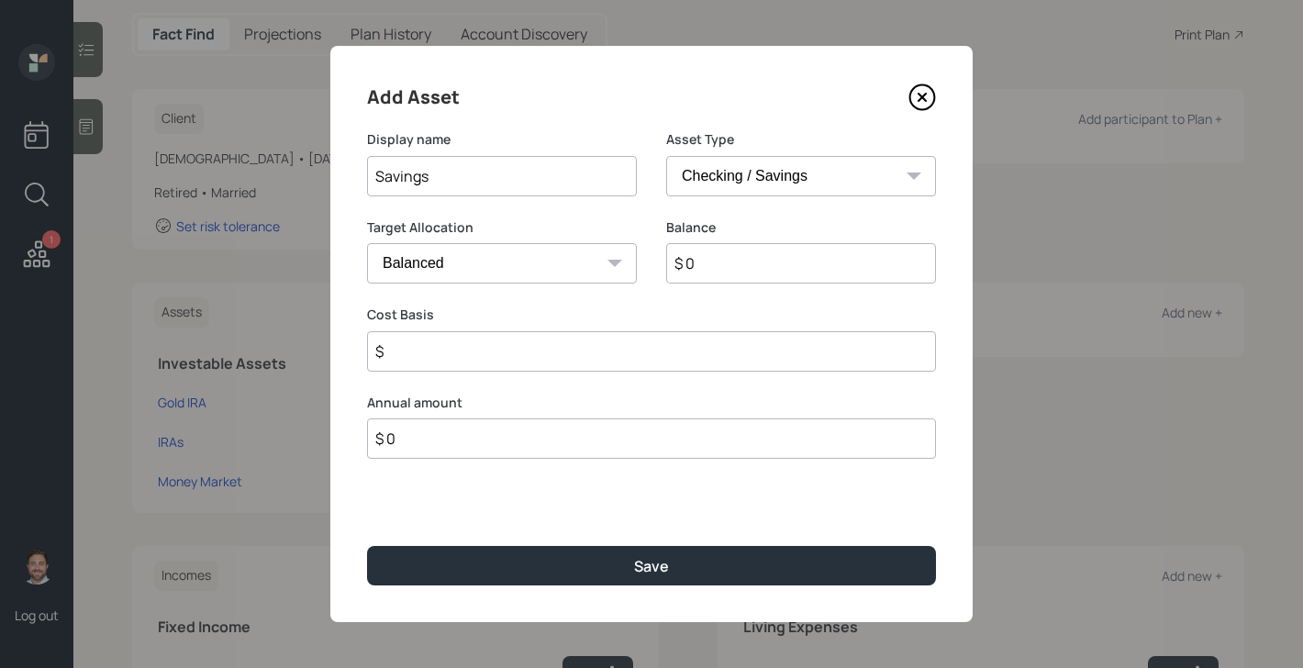
type input "$"
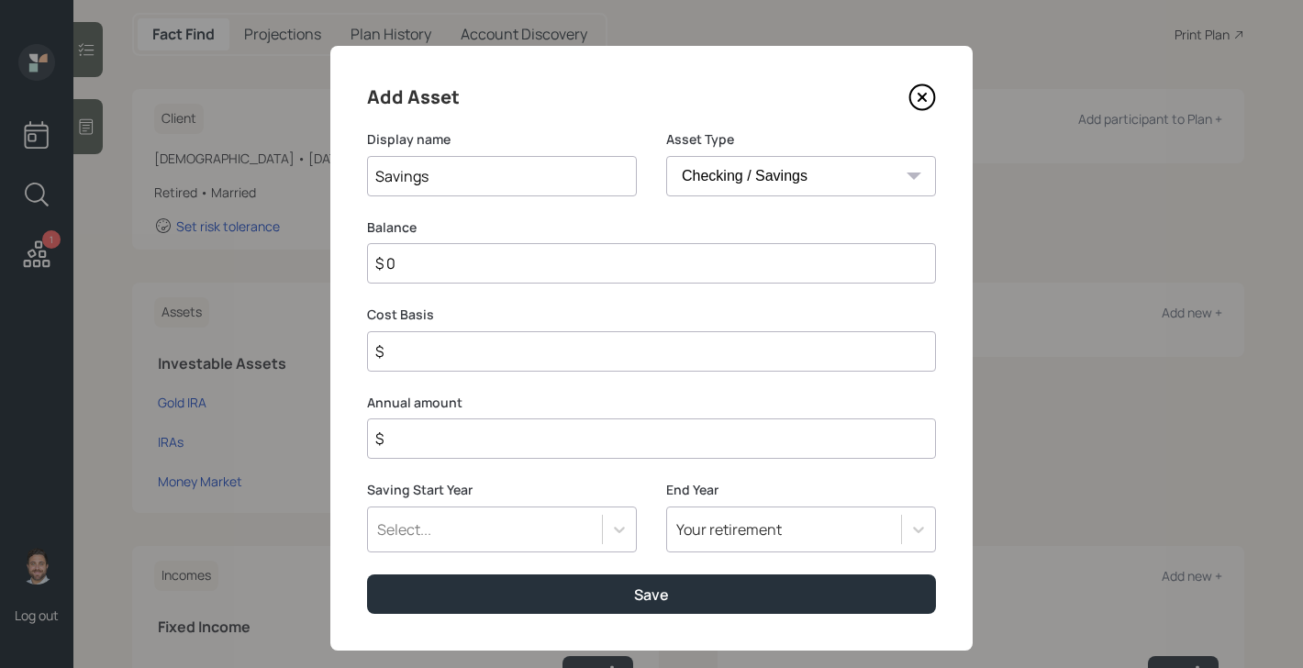
click at [624, 276] on input "$ 0" at bounding box center [651, 263] width 569 height 40
type input "$ 5"
type input "$ 50"
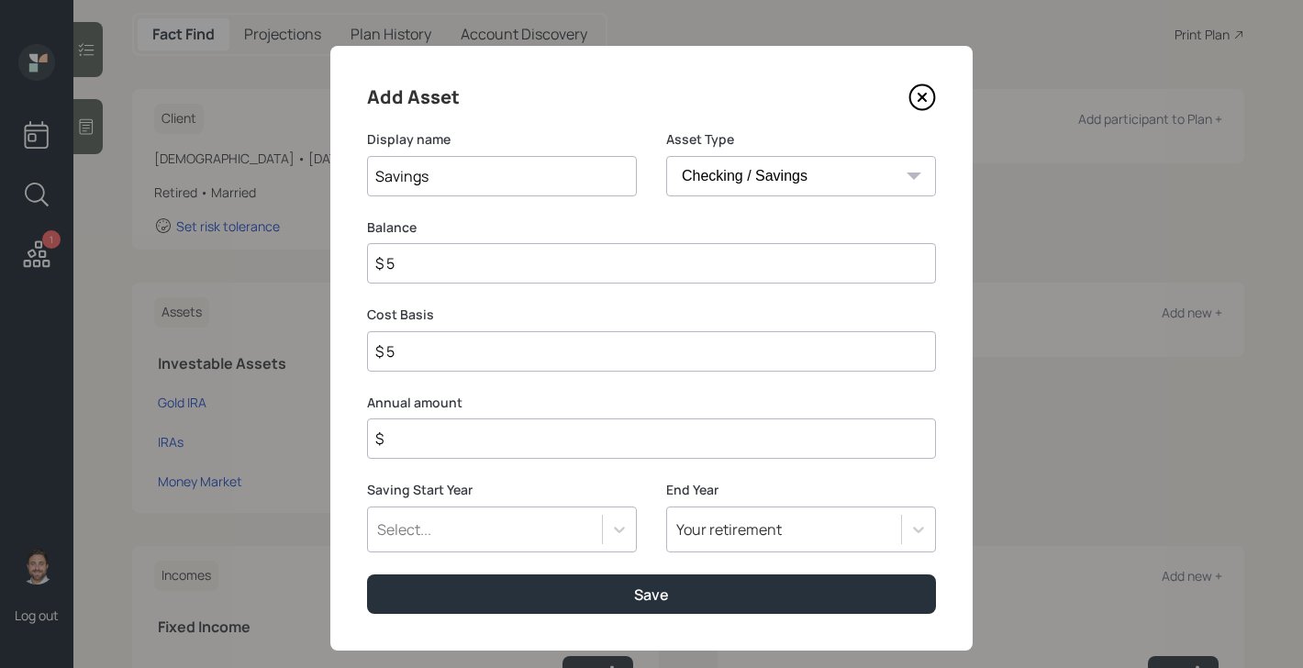
type input "$ 50"
type input "$ 500"
type input "$ 5,000"
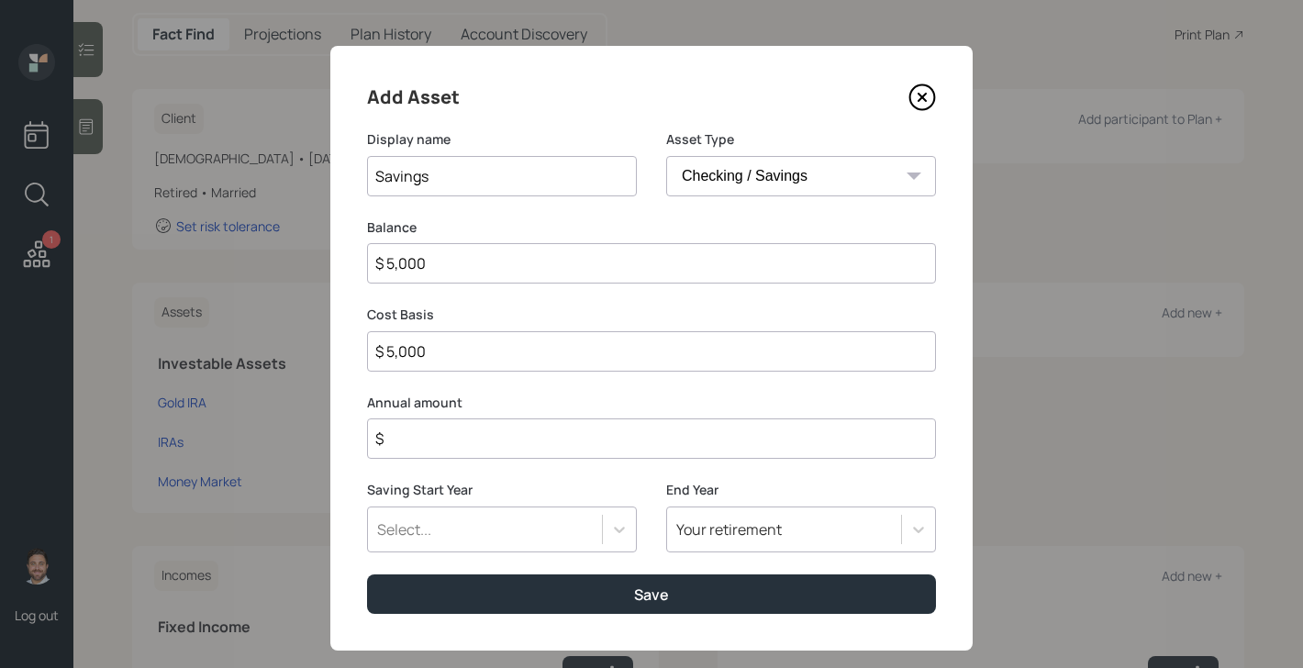
type input "$ 50,000"
click at [628, 452] on input "$" at bounding box center [651, 438] width 569 height 40
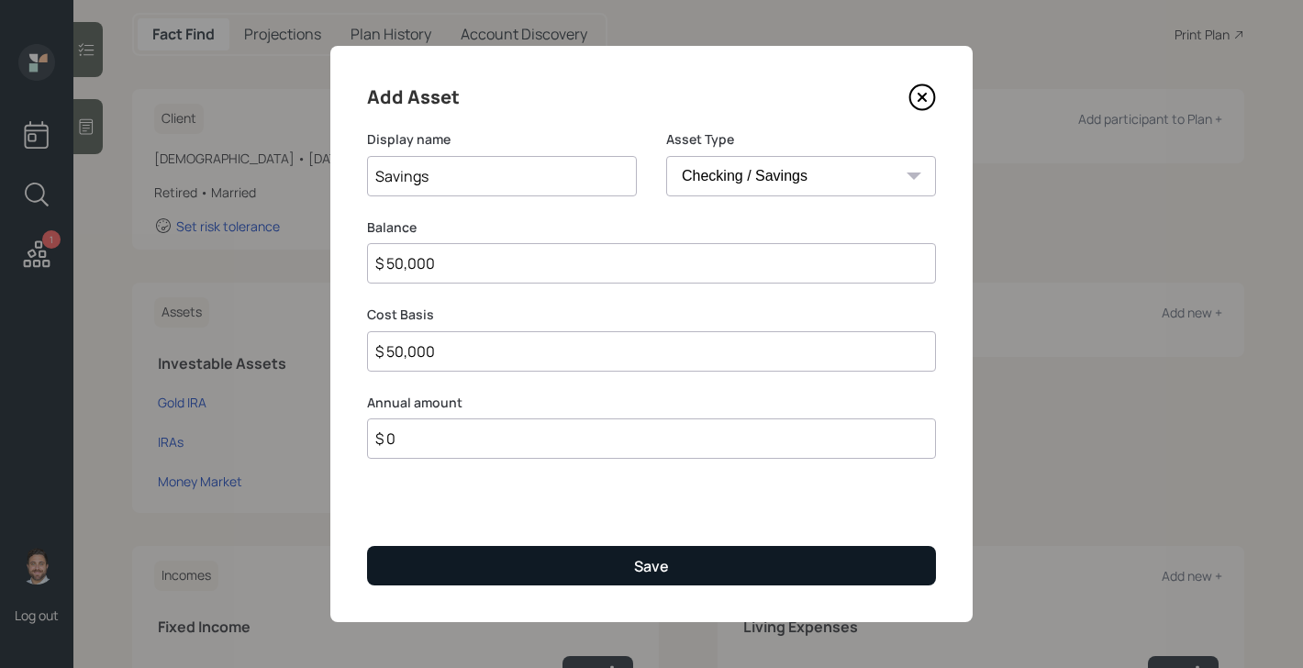
type input "$ 0"
click at [620, 574] on button "Save" at bounding box center [651, 565] width 569 height 39
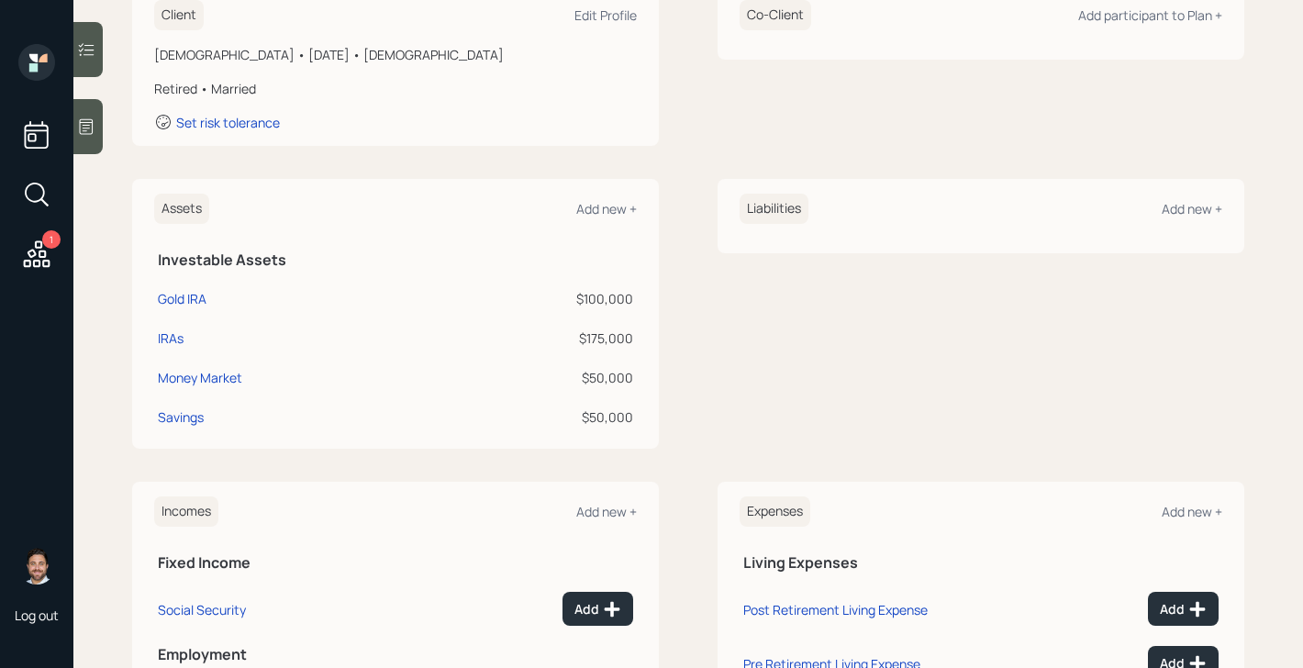
scroll to position [304, 0]
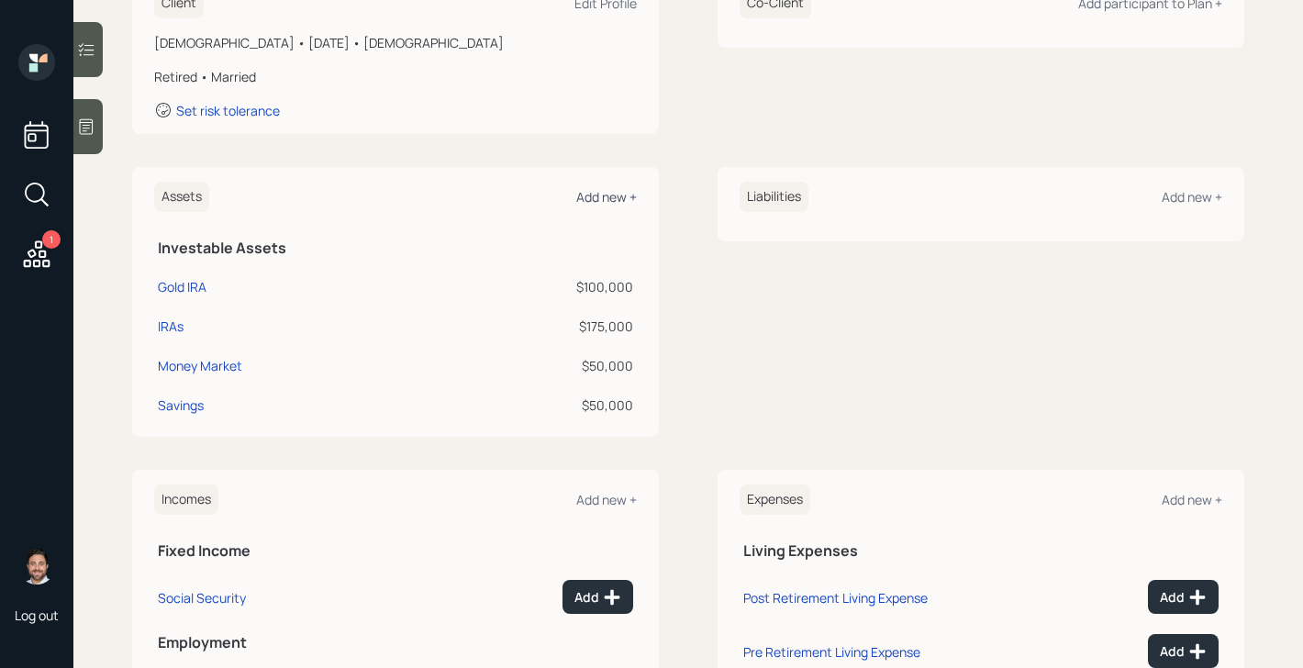
click at [619, 196] on div "Add new +" at bounding box center [606, 196] width 61 height 17
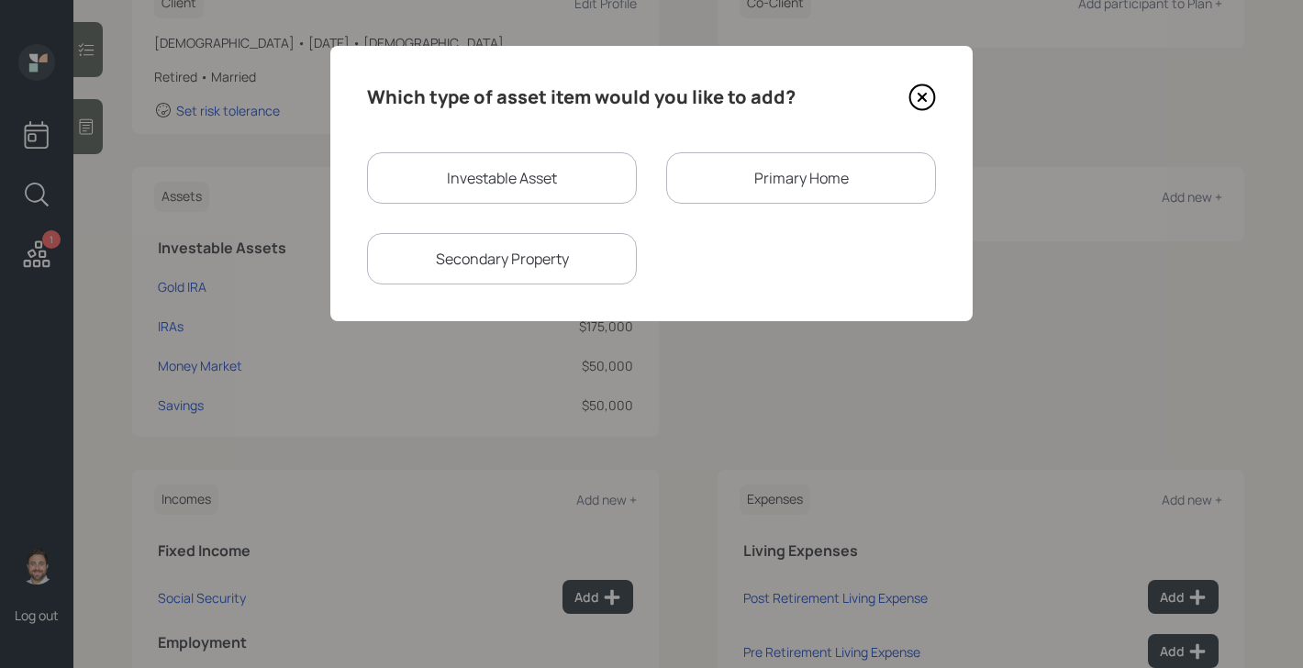
click at [745, 184] on div "Primary Home" at bounding box center [801, 177] width 270 height 51
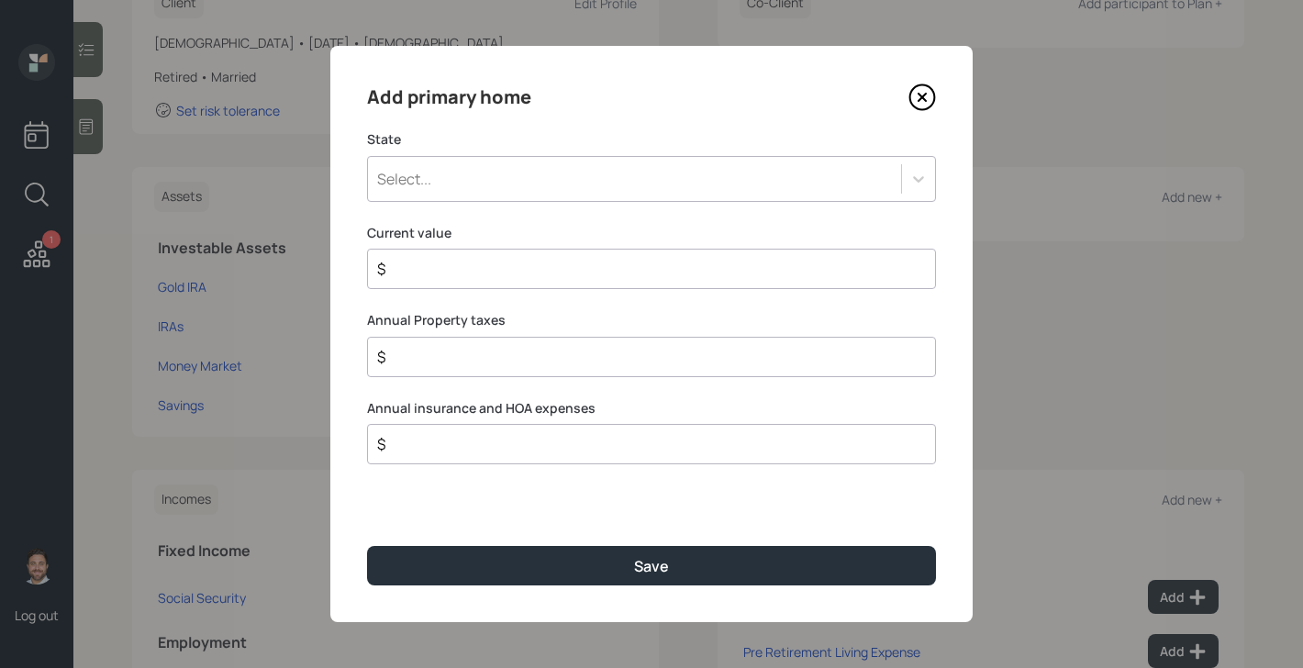
click at [651, 188] on div "Select..." at bounding box center [634, 178] width 533 height 31
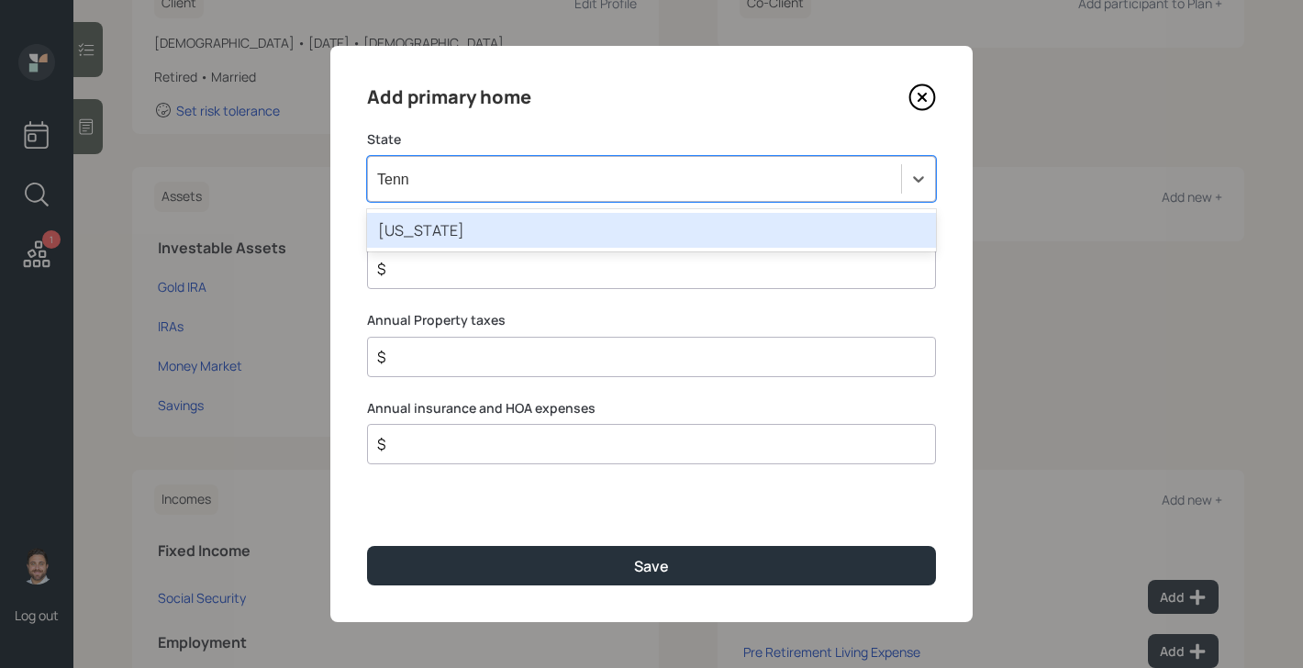
type input "Tenne"
click at [641, 236] on div "Tennessee" at bounding box center [651, 230] width 569 height 35
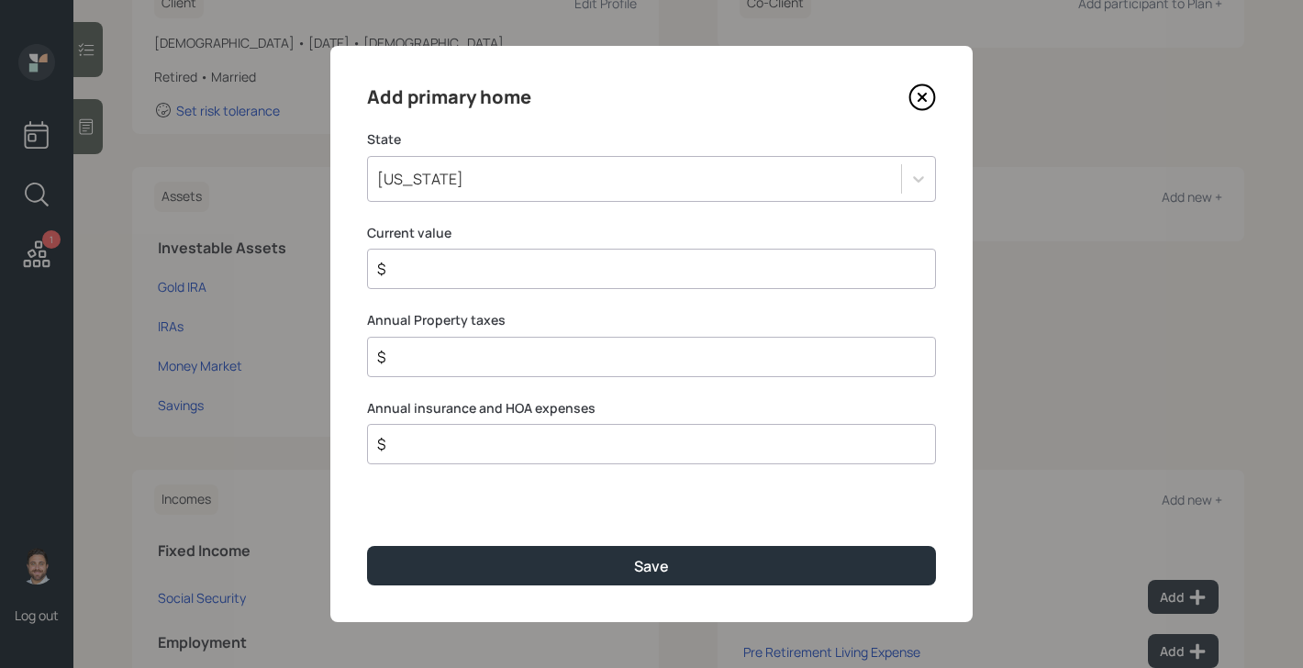
click at [639, 258] on input "$" at bounding box center [644, 269] width 538 height 22
click at [639, 262] on input "$" at bounding box center [644, 269] width 538 height 22
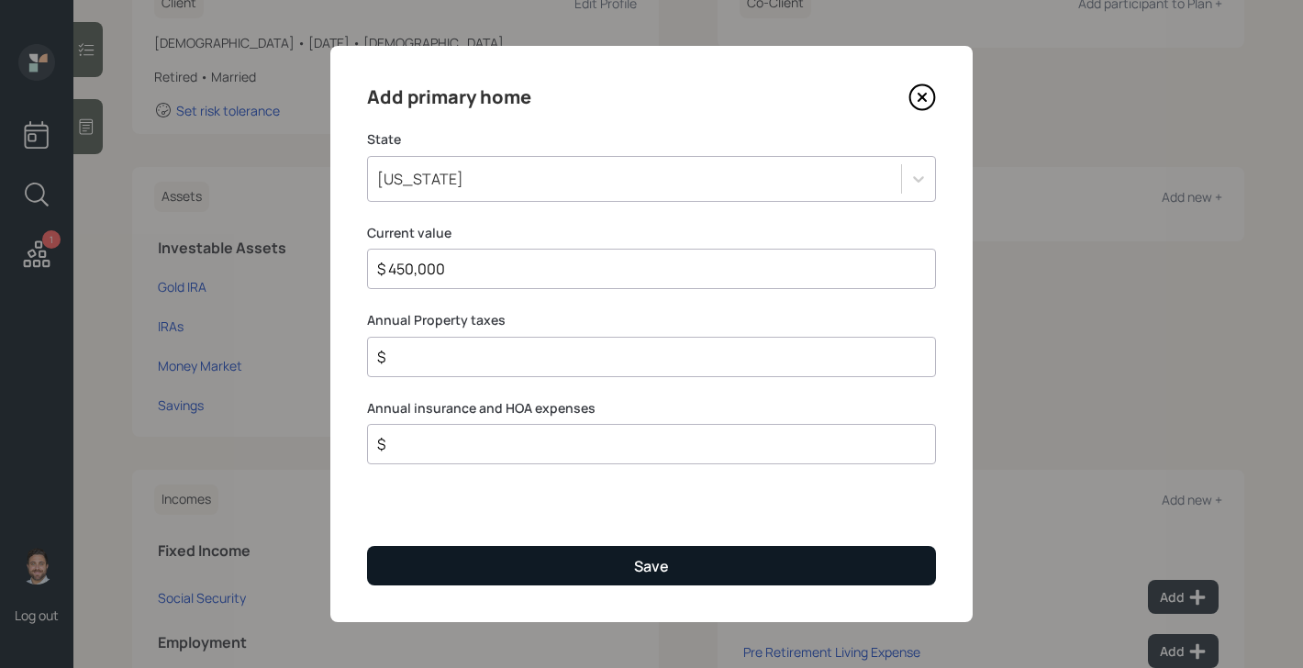
type input "$ 450,000"
click at [618, 571] on button "Save" at bounding box center [651, 565] width 569 height 39
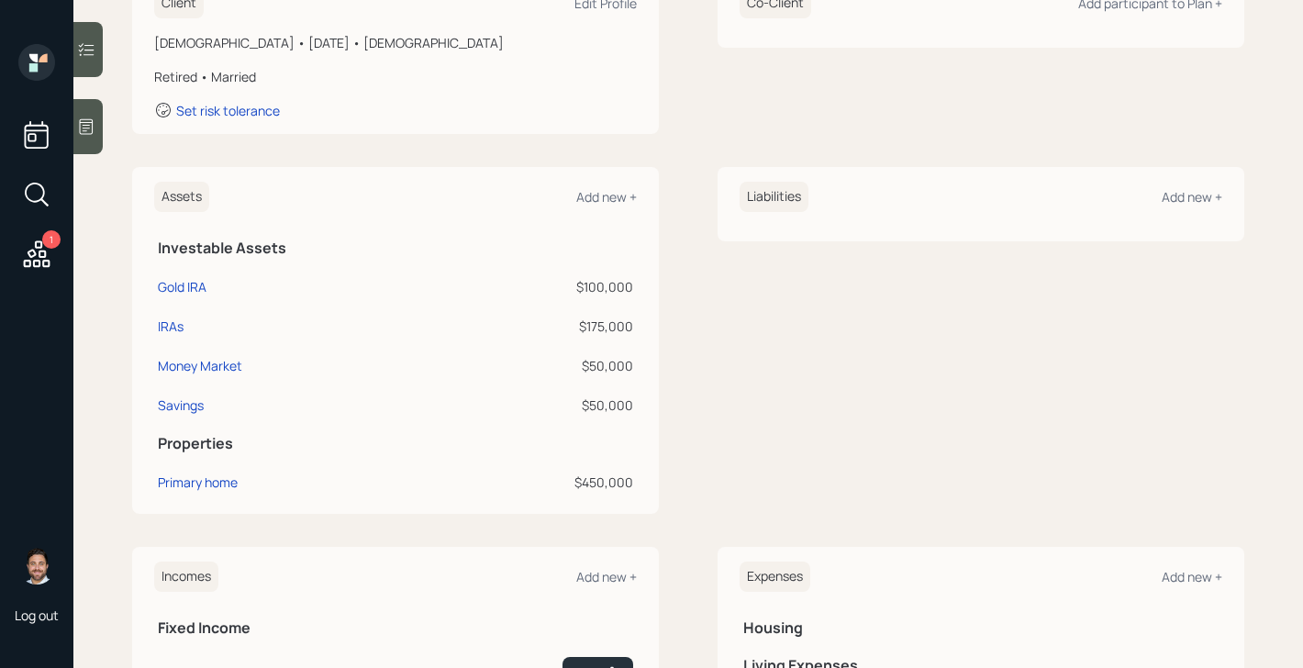
click at [1179, 209] on div "Liabilities Add new +" at bounding box center [980, 197] width 483 height 30
click at [1179, 196] on div "Add new +" at bounding box center [1192, 196] width 61 height 17
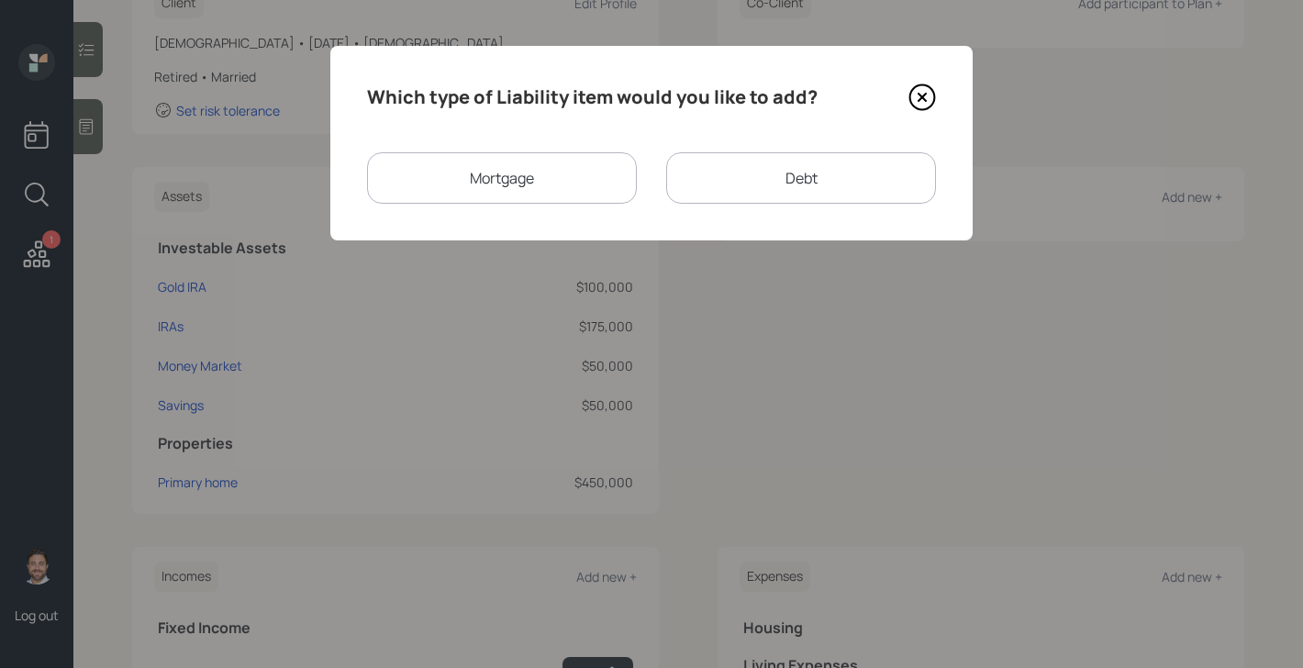
click at [559, 195] on div "Mortgage" at bounding box center [502, 177] width 270 height 51
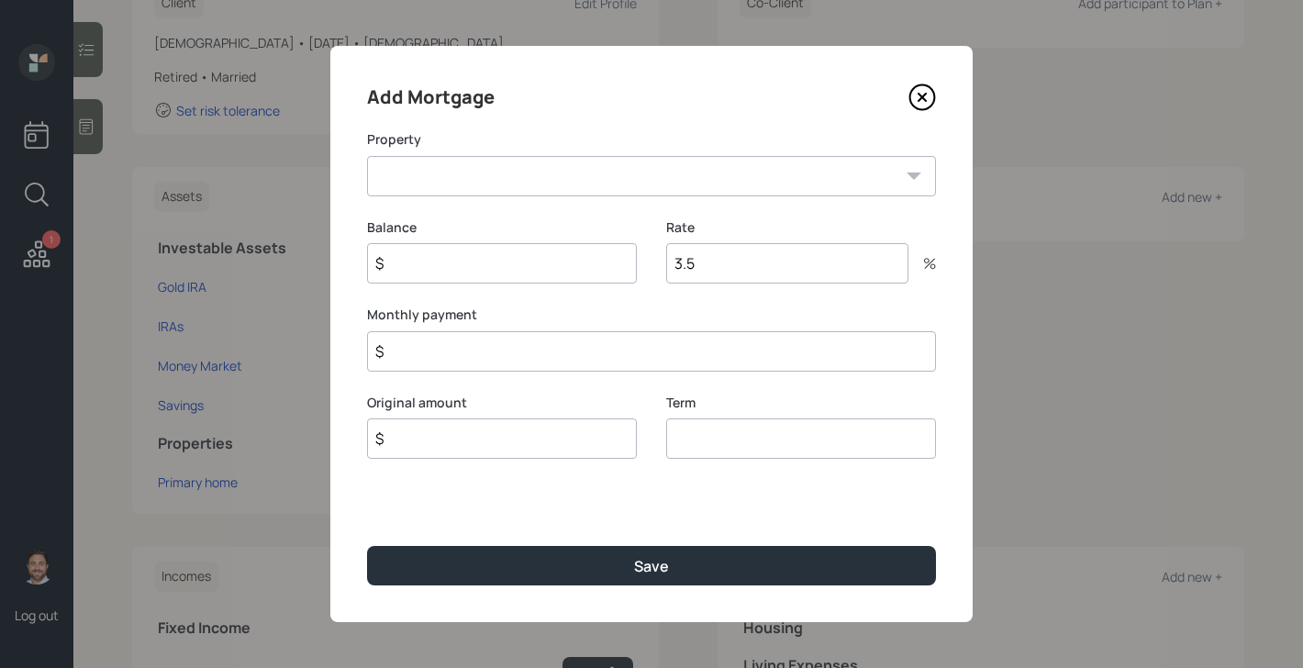
click at [559, 183] on select "TN Primary home" at bounding box center [651, 176] width 569 height 40
select select "7e60fb86-a447-4a16-ac79-6c97cc9890f6"
click at [367, 156] on select "TN Primary home" at bounding box center [651, 176] width 569 height 40
click at [528, 266] on input "$" at bounding box center [502, 263] width 270 height 40
type input "$ 360,000"
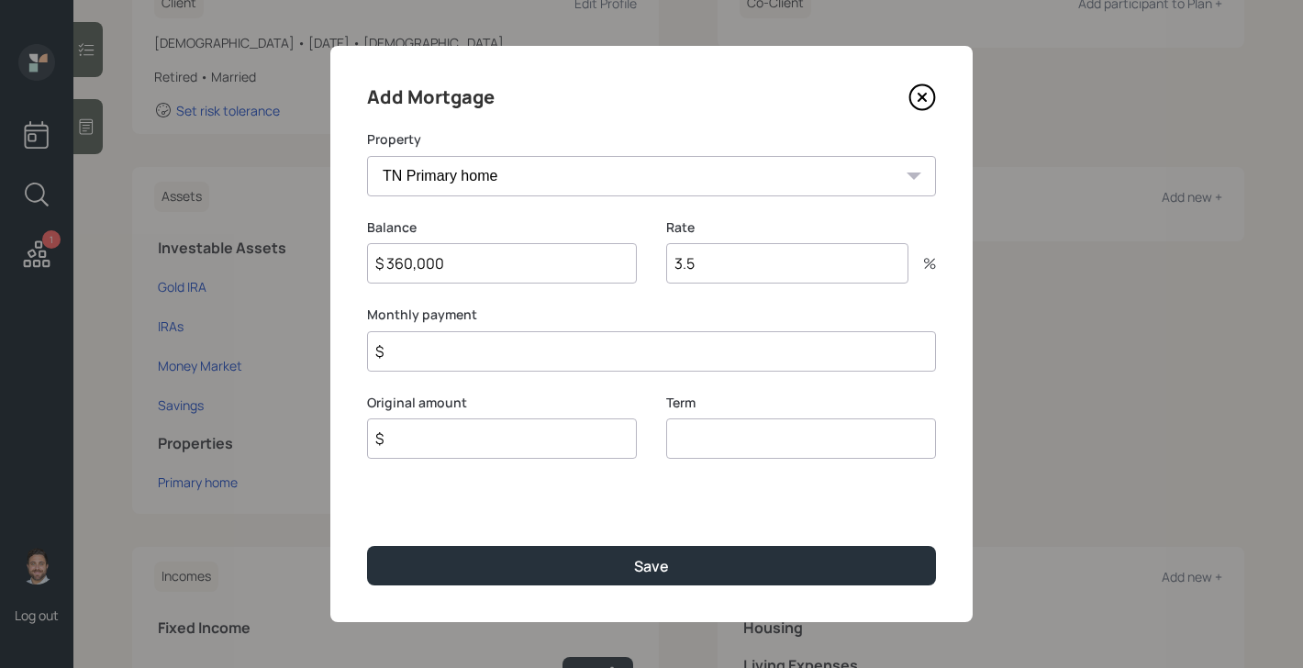
click at [703, 365] on input "$" at bounding box center [651, 351] width 569 height 40
type input "$ 1"
click at [587, 445] on input "$" at bounding box center [502, 438] width 270 height 40
type input "$ 360,000"
click at [734, 445] on input "number" at bounding box center [801, 438] width 270 height 40
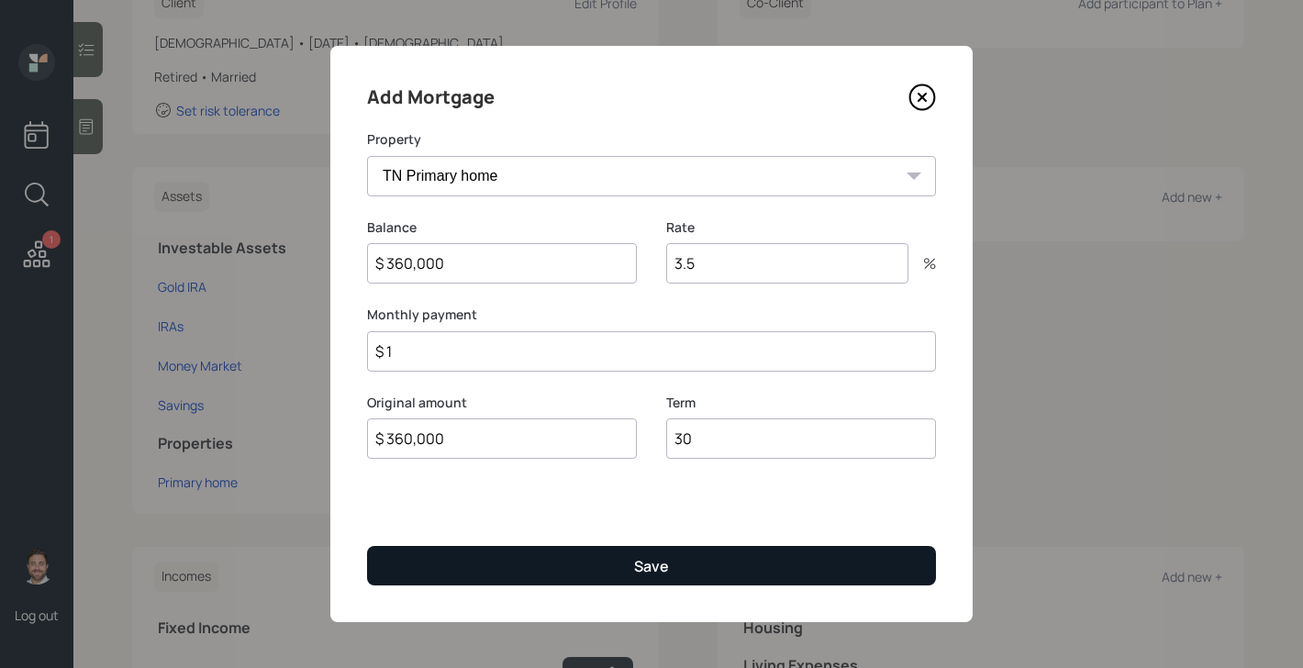
type input "30"
click at [685, 572] on button "Save" at bounding box center [651, 565] width 569 height 39
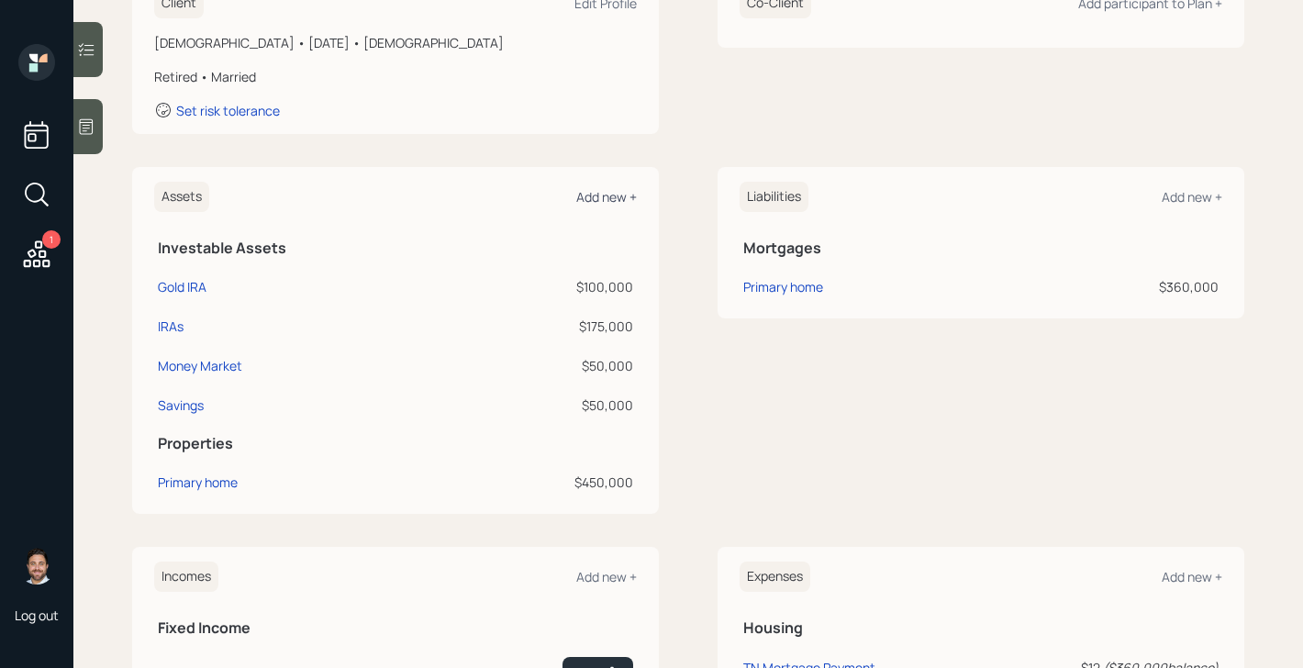
click at [604, 193] on div "Add new +" at bounding box center [606, 196] width 61 height 17
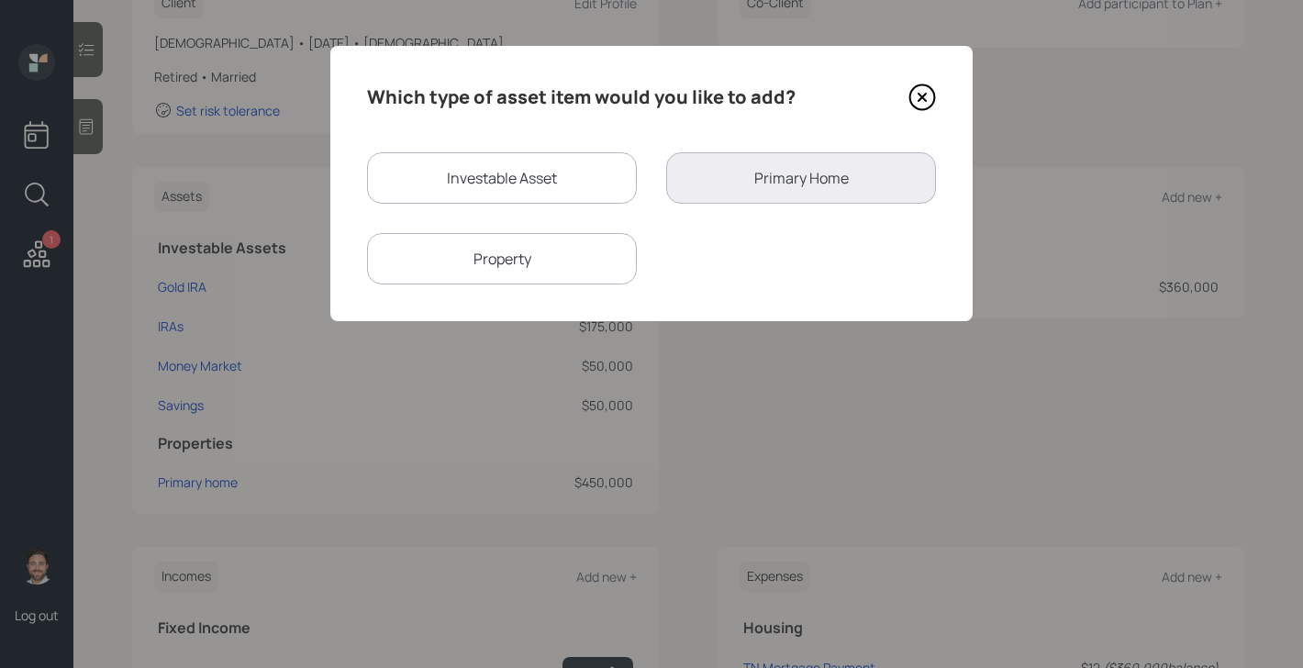
click at [573, 254] on div "Property" at bounding box center [502, 258] width 270 height 51
select select "rental_property"
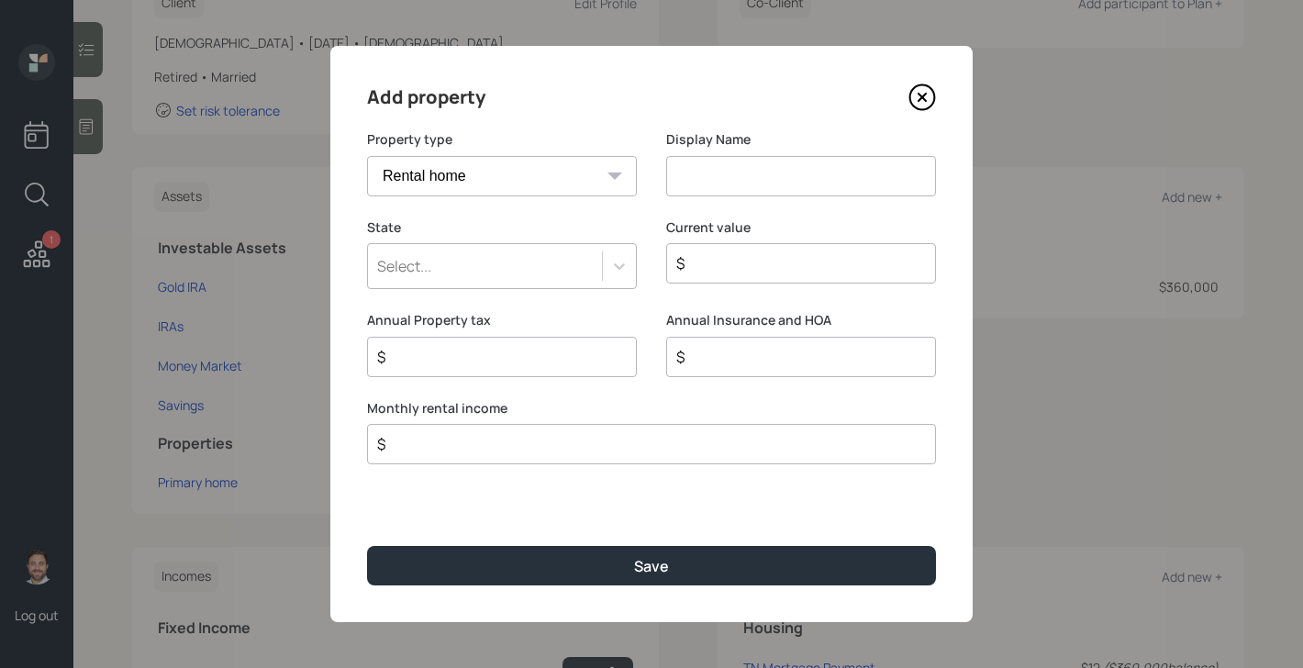
click at [551, 178] on select "Vacation home Rental home" at bounding box center [502, 176] width 270 height 40
click at [367, 156] on select "Vacation home Rental home" at bounding box center [502, 176] width 270 height 40
click at [697, 172] on input at bounding box center [801, 176] width 270 height 40
type input "Florida Home"
click at [618, 269] on icon at bounding box center [619, 266] width 11 height 6
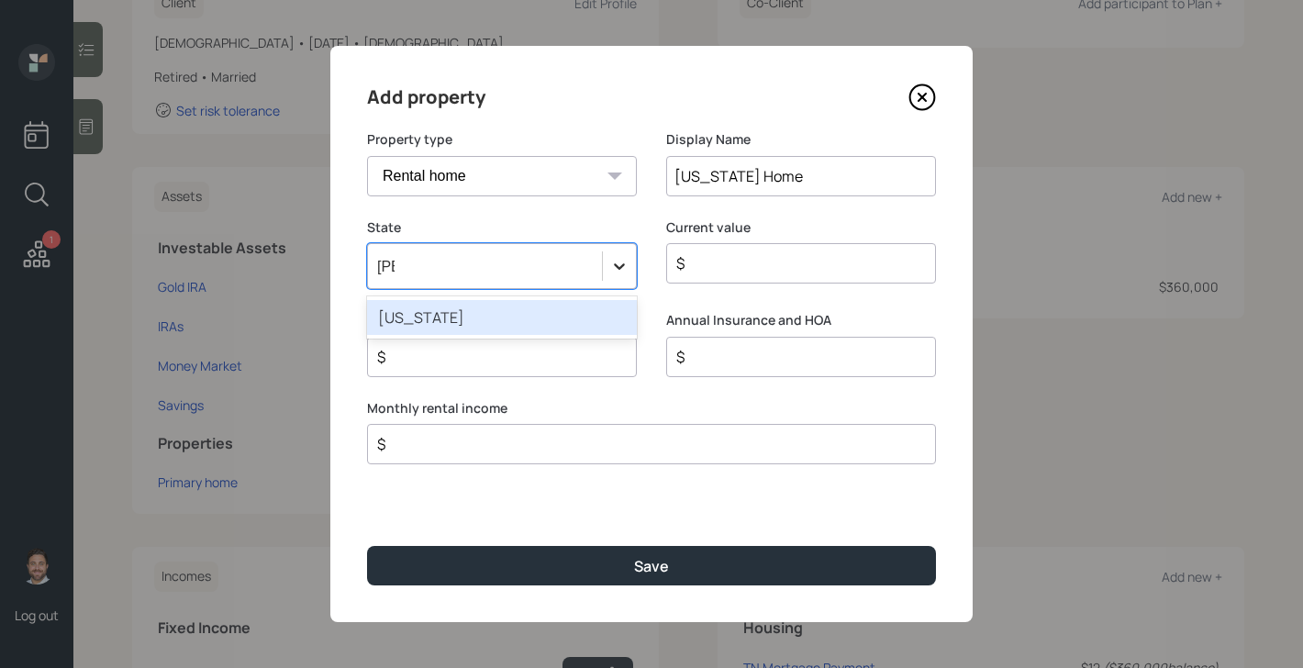
type input "flori"
click at [597, 311] on div "Florida" at bounding box center [502, 317] width 270 height 35
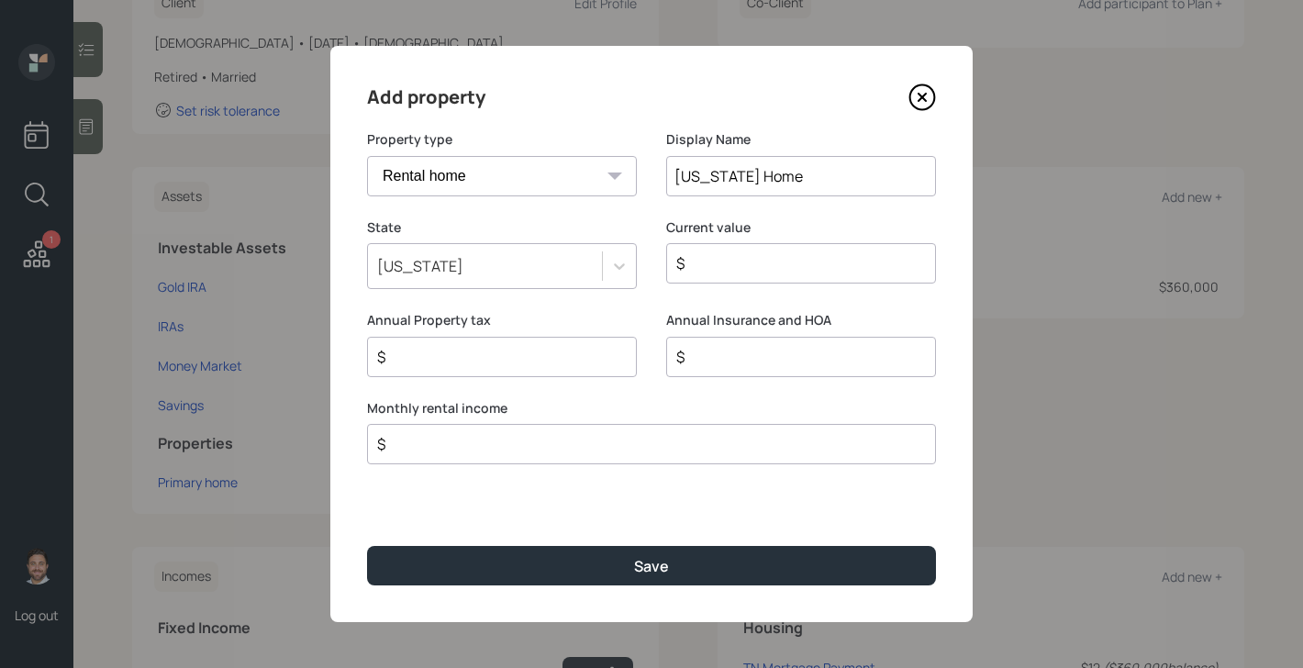
click at [750, 279] on div "$" at bounding box center [801, 263] width 270 height 40
click at [761, 257] on input "$" at bounding box center [793, 263] width 239 height 22
type input "$ 450,000"
click at [573, 449] on input "$" at bounding box center [644, 444] width 538 height 22
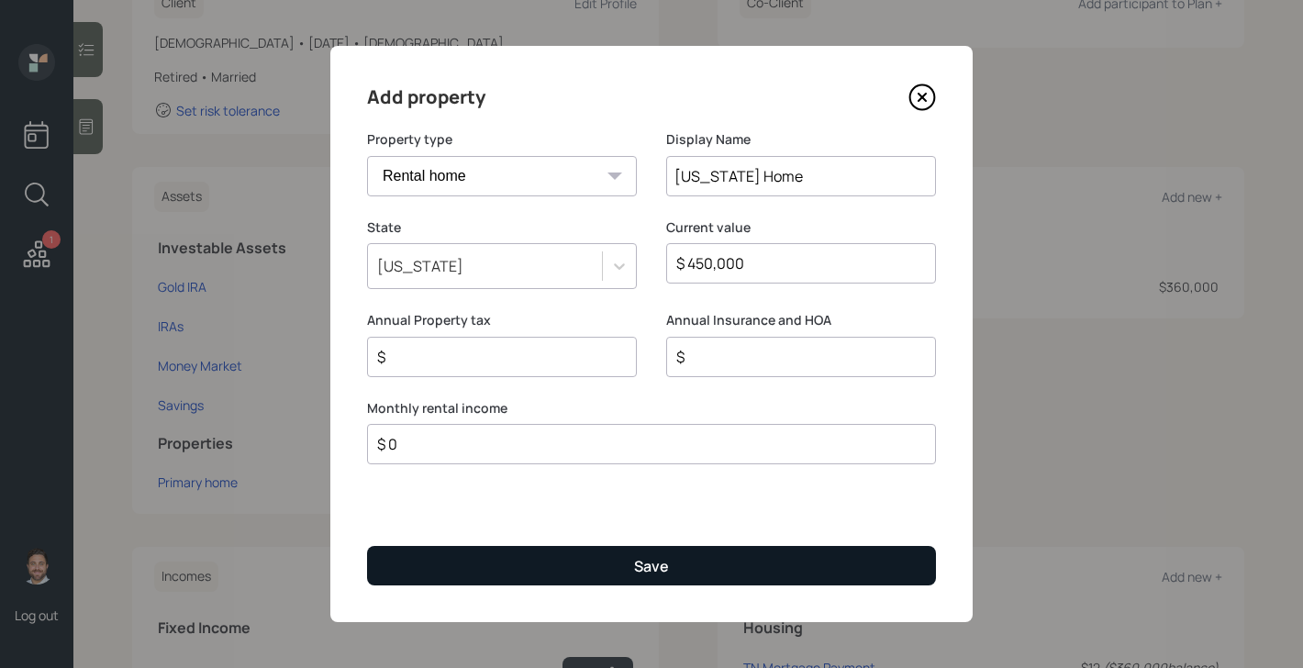
type input "$ 0"
click at [578, 568] on button "Save" at bounding box center [651, 565] width 569 height 39
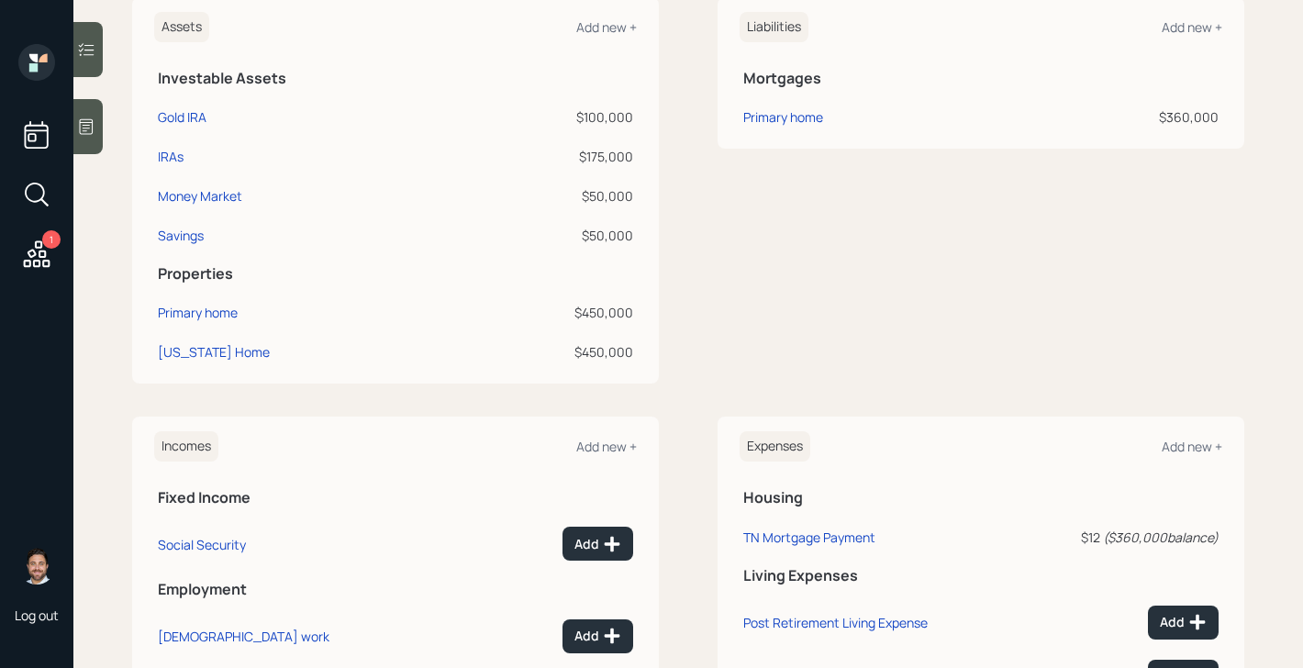
scroll to position [515, 0]
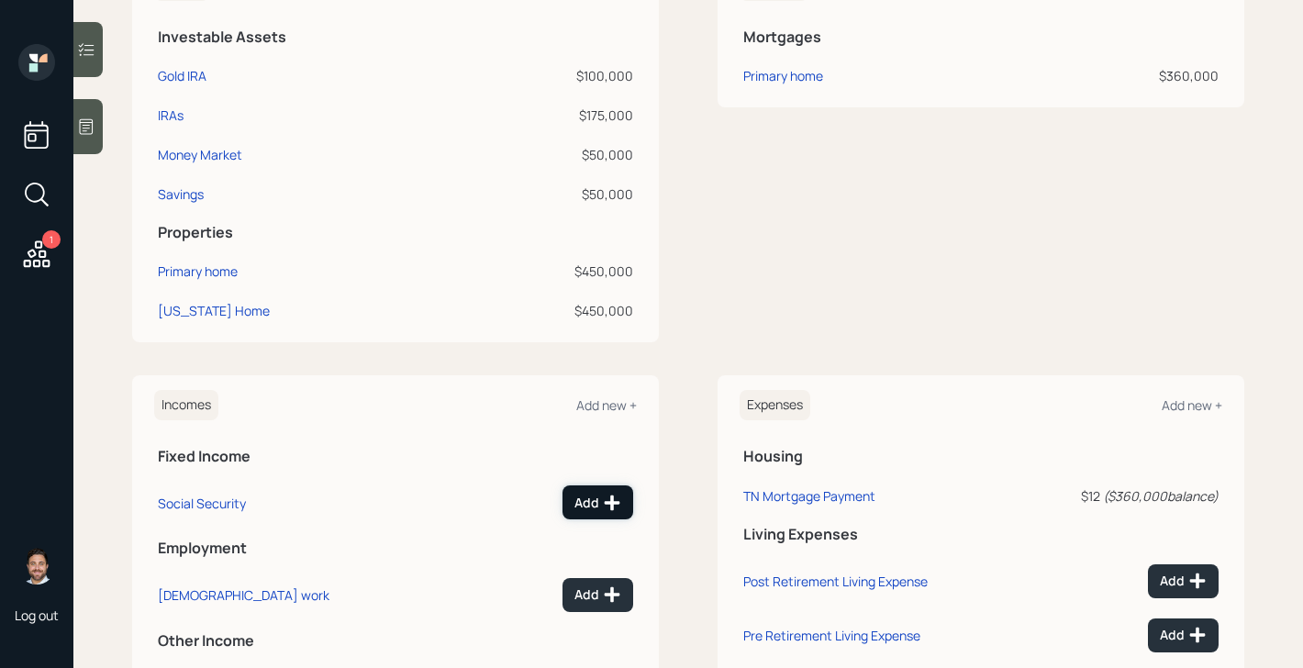
click at [618, 513] on button "Add" at bounding box center [597, 502] width 71 height 34
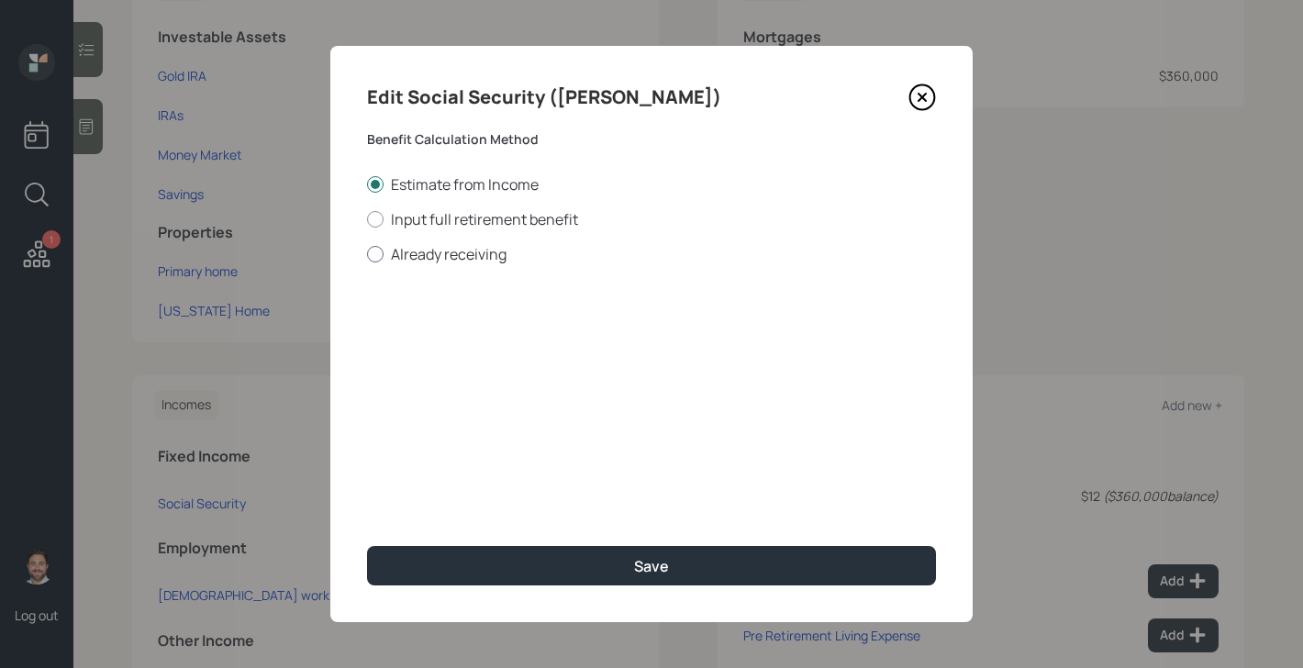
click at [479, 262] on label "Already receiving" at bounding box center [651, 254] width 569 height 20
click at [367, 254] on input "Already receiving" at bounding box center [366, 253] width 1 height 1
radio input "true"
click at [471, 339] on input "$" at bounding box center [651, 331] width 569 height 40
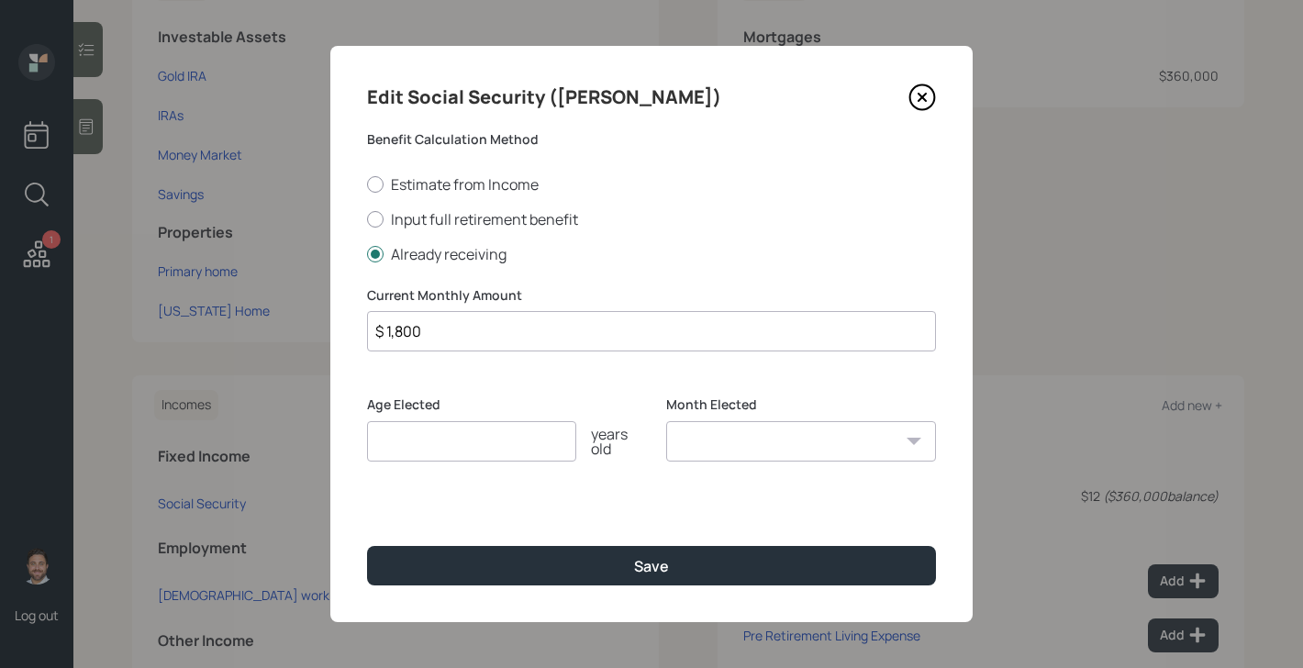
type input "$ 1,800"
click at [476, 440] on input "number" at bounding box center [471, 441] width 209 height 40
type input "67"
click at [751, 434] on select "January February March April May June July August September October November De…" at bounding box center [801, 441] width 270 height 40
select select "1"
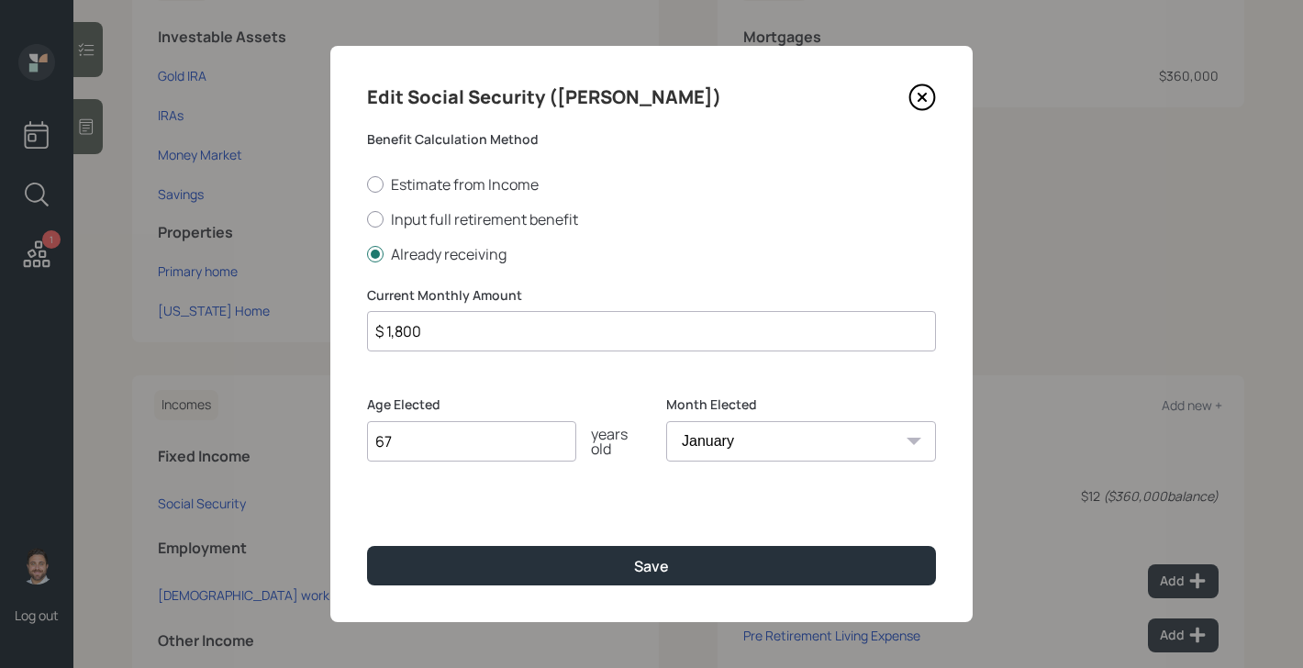
click at [666, 421] on select "January February March April May June July August September October November De…" at bounding box center [801, 441] width 270 height 40
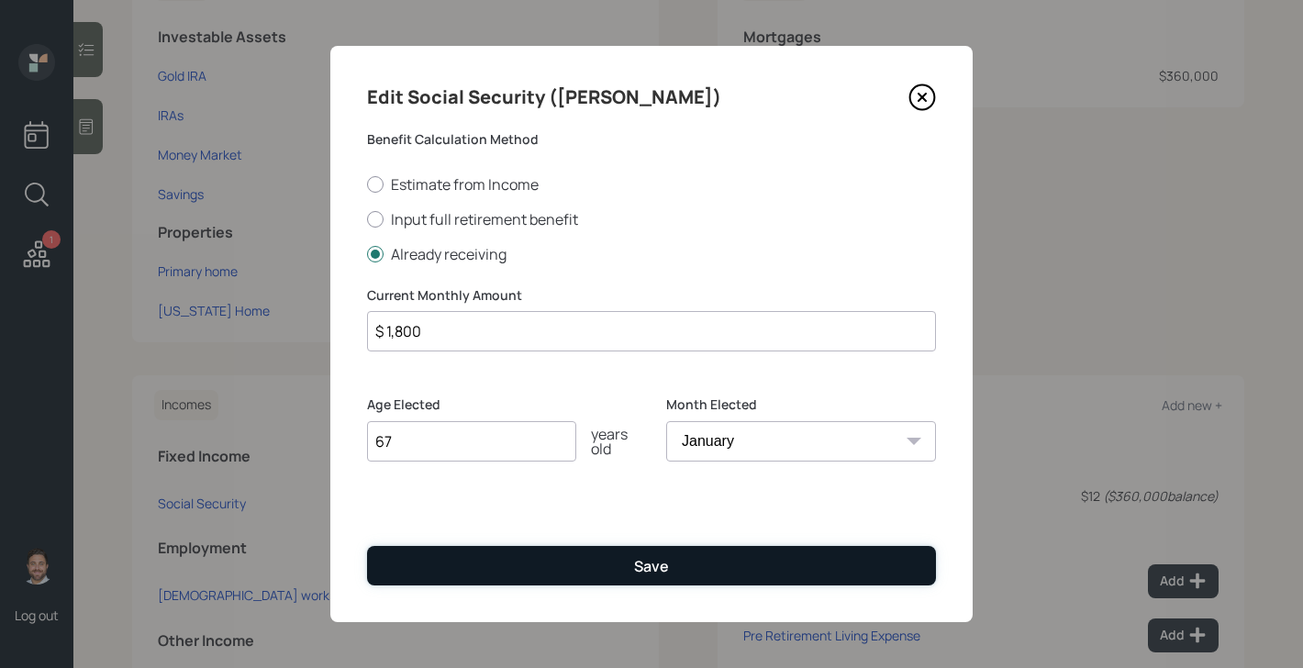
click at [665, 561] on div "Save" at bounding box center [651, 566] width 35 height 20
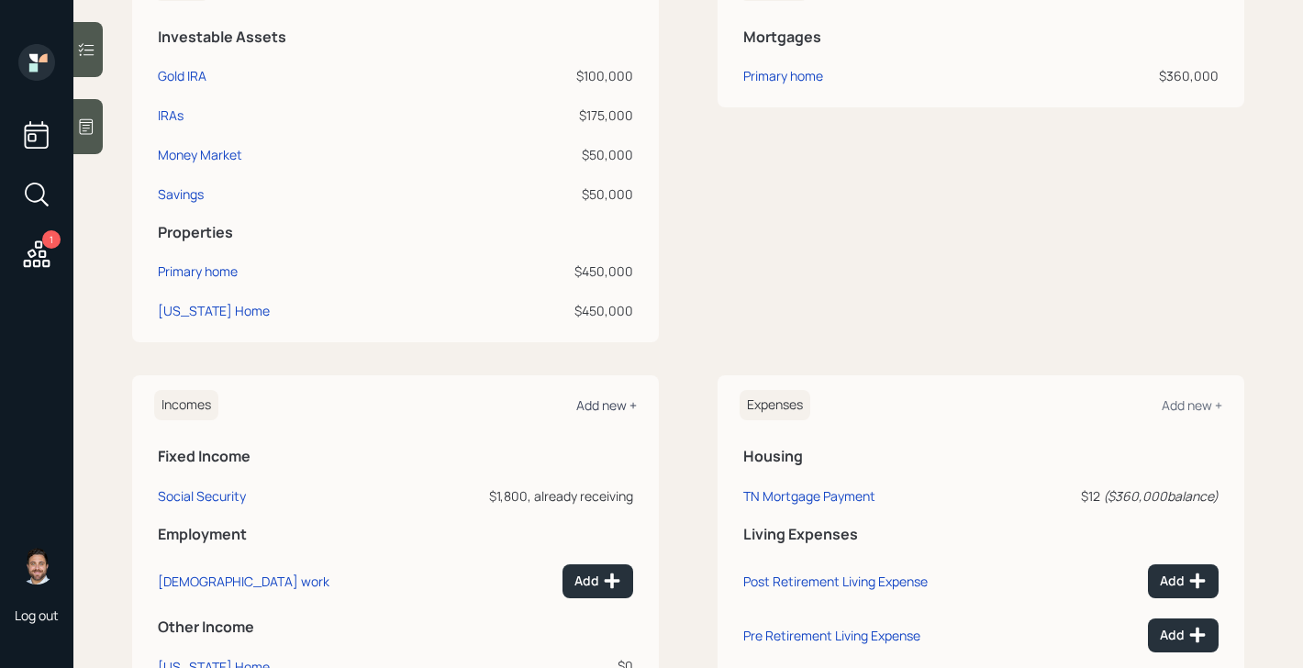
click at [587, 413] on div "Add new +" at bounding box center [606, 404] width 61 height 17
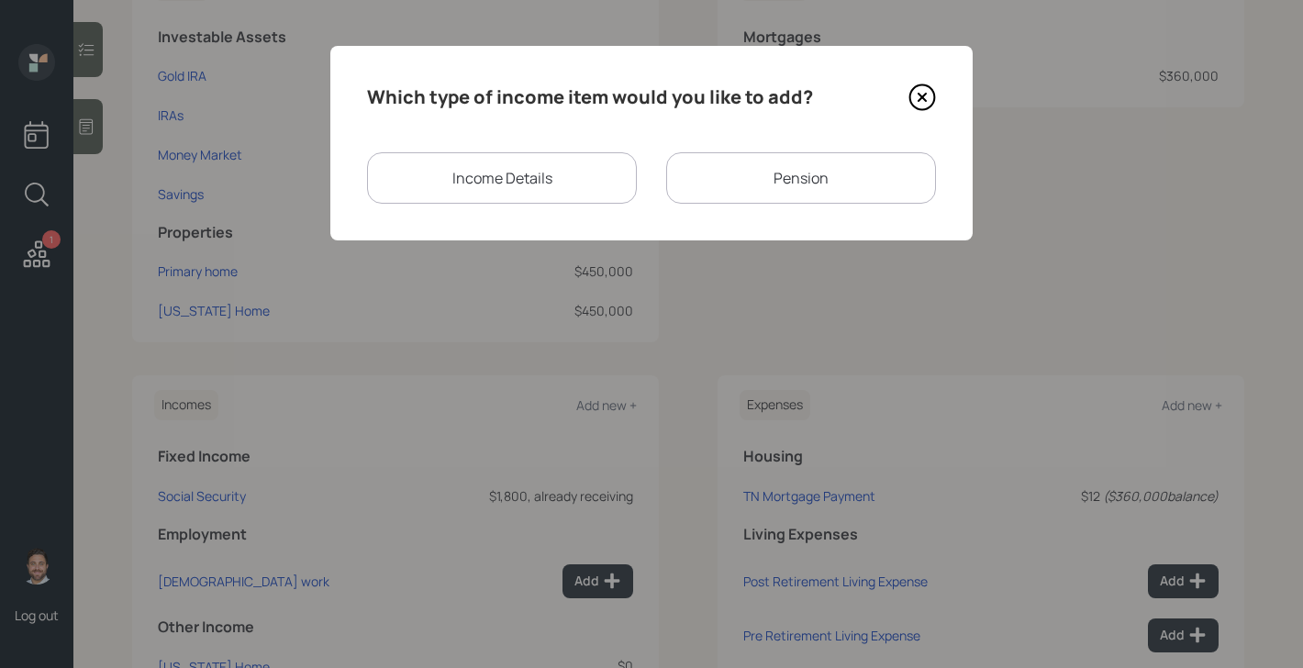
click at [739, 176] on div "Pension" at bounding box center [801, 177] width 270 height 51
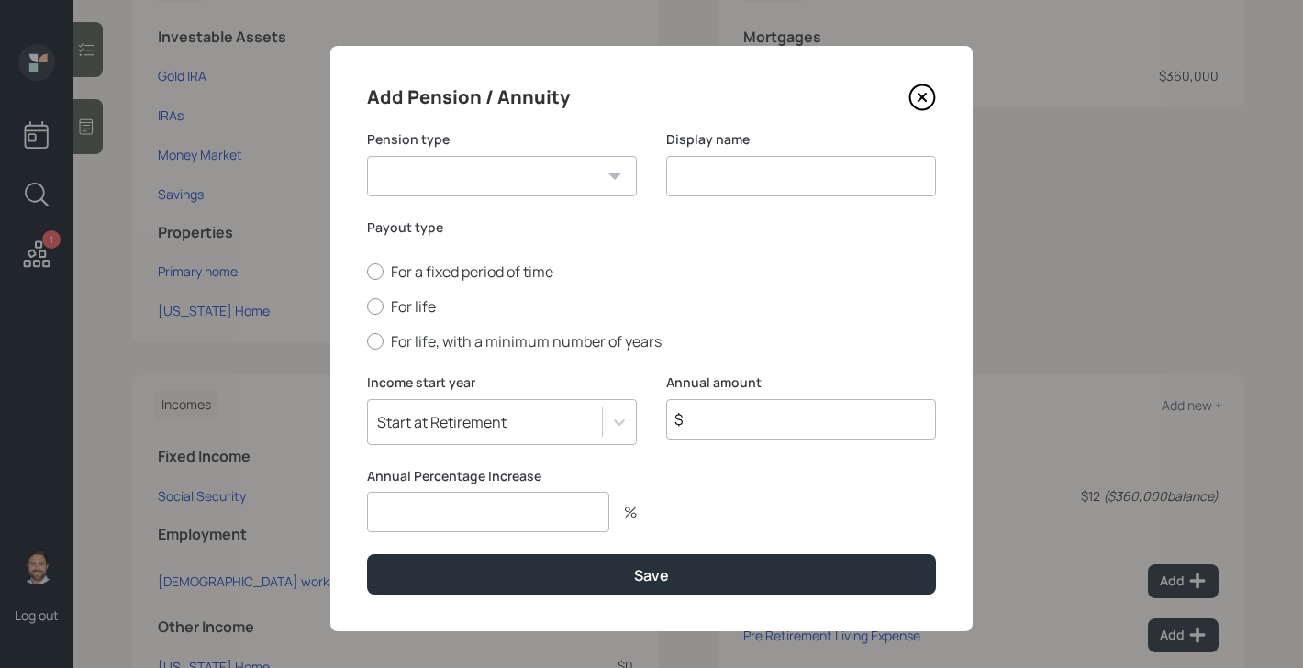
click at [546, 179] on select "Pension Annuity" at bounding box center [502, 176] width 270 height 40
select select "pension"
click at [367, 156] on select "Pension Annuity" at bounding box center [502, 176] width 270 height 40
click at [778, 152] on div "Display name" at bounding box center [801, 163] width 270 height 66
click at [777, 168] on input at bounding box center [801, 176] width 270 height 40
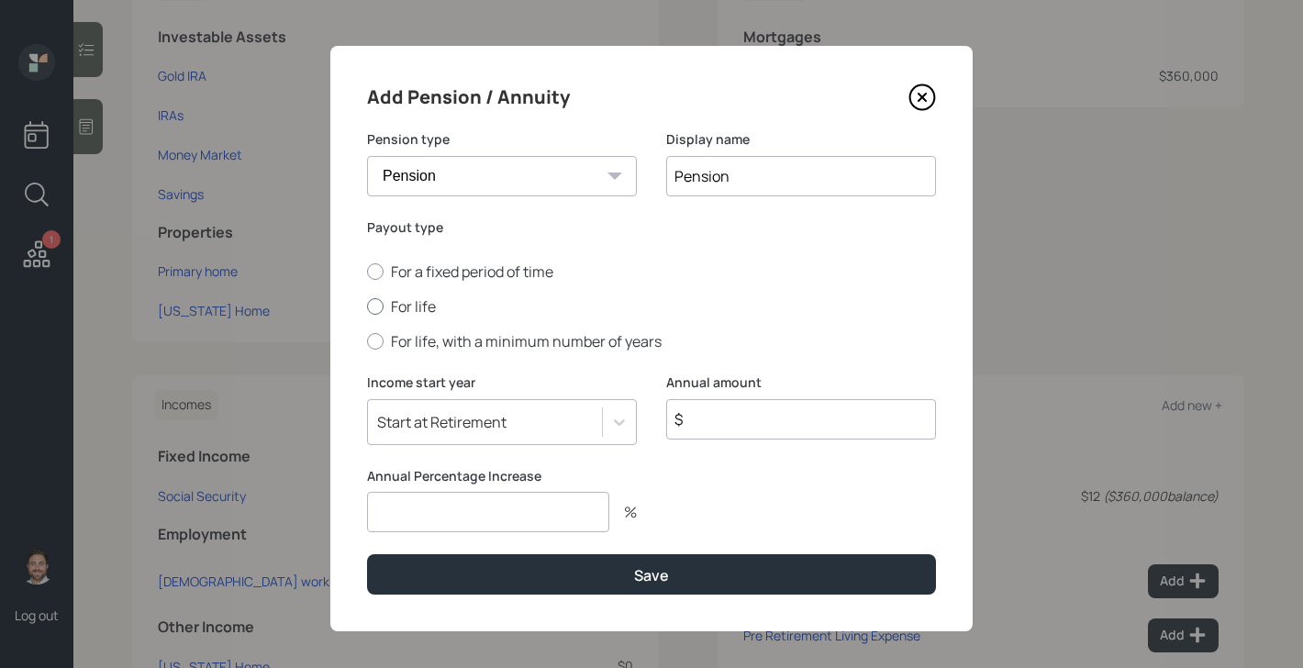
type input "Pension"
click at [419, 303] on label "For life" at bounding box center [651, 306] width 569 height 20
click at [367, 306] on input "For life" at bounding box center [366, 306] width 1 height 1
radio input "true"
click at [739, 431] on input "$" at bounding box center [801, 419] width 270 height 40
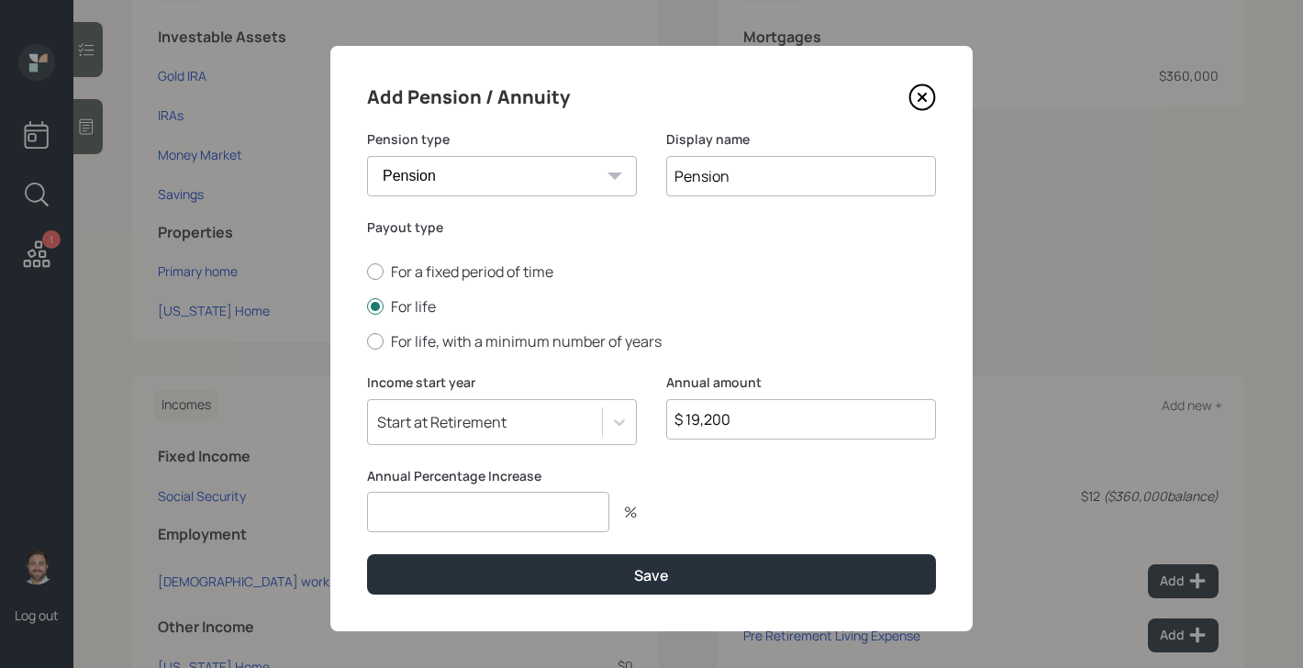
type input "$ 19,200"
click at [584, 524] on input "number" at bounding box center [488, 512] width 242 height 40
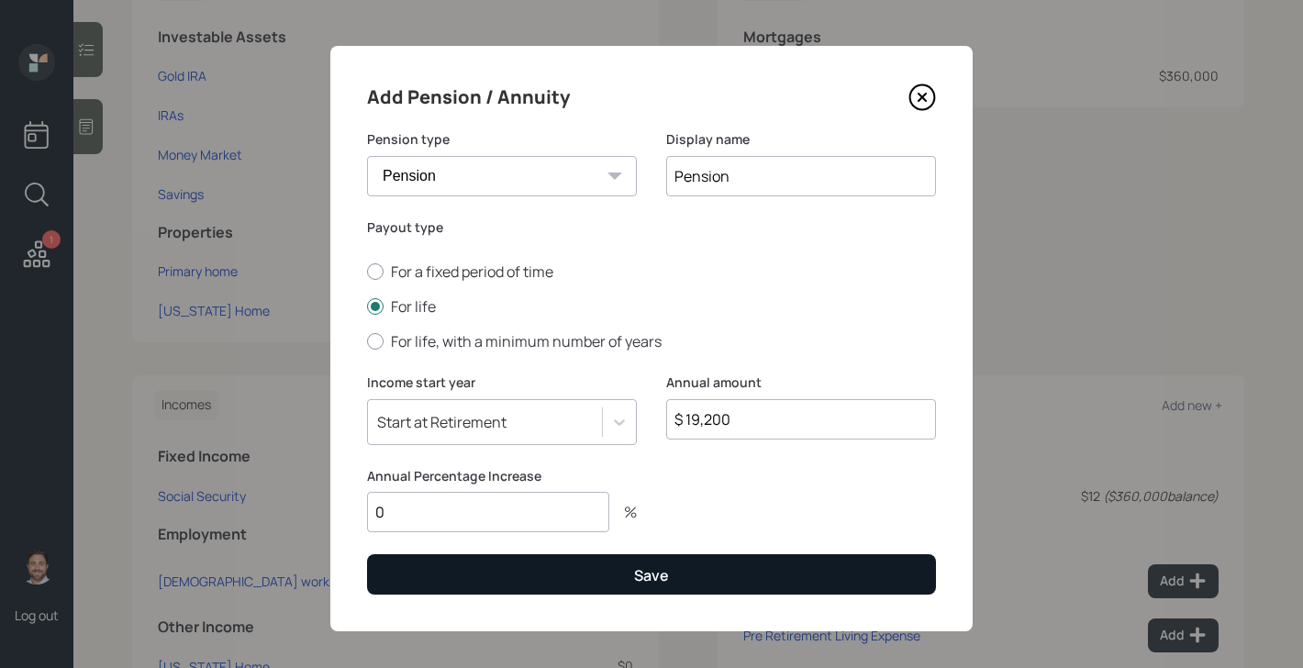
type input "0"
click at [614, 582] on button "Save" at bounding box center [651, 573] width 569 height 39
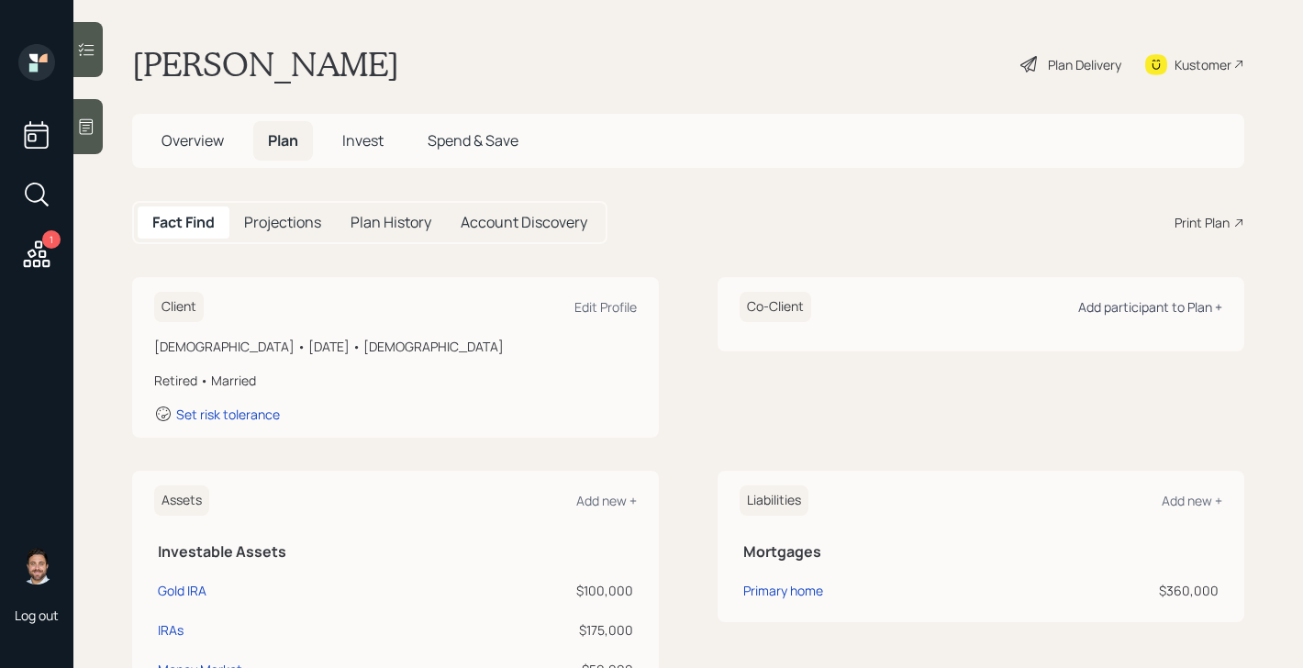
click at [1118, 306] on div "Add participant to Plan +" at bounding box center [1150, 306] width 144 height 17
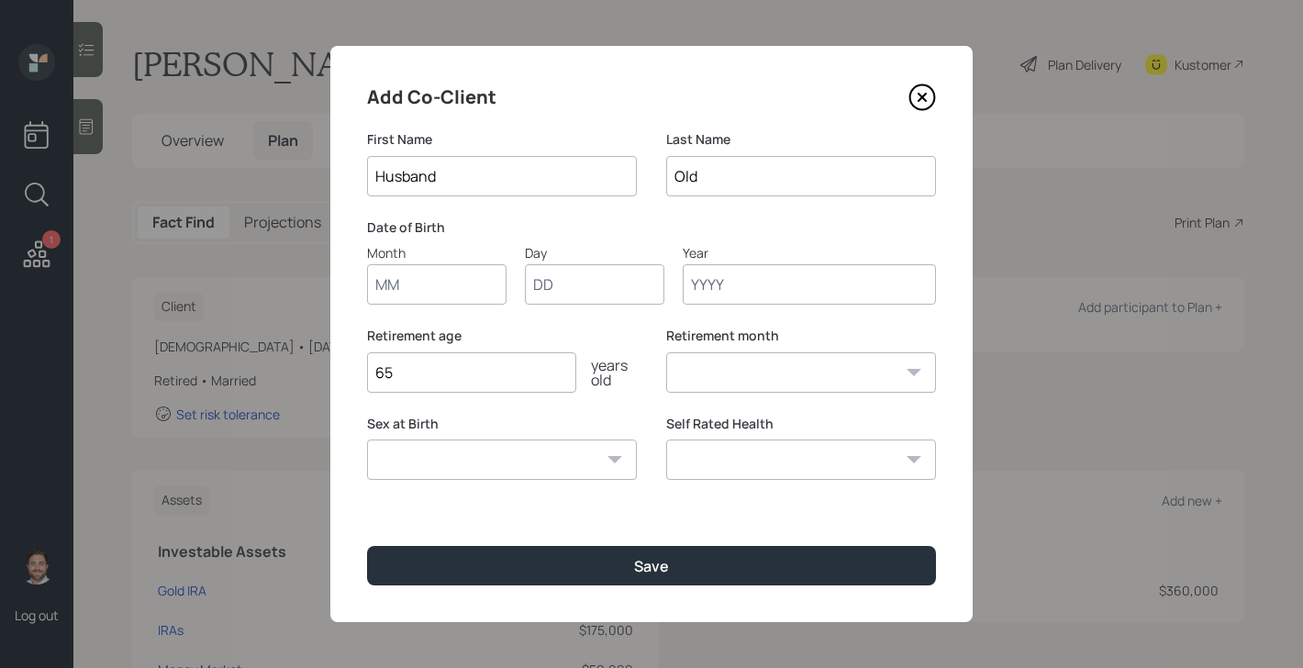
type input "Husband"
click at [481, 296] on input "Month" at bounding box center [436, 284] width 139 height 40
type input "01"
type input "1954"
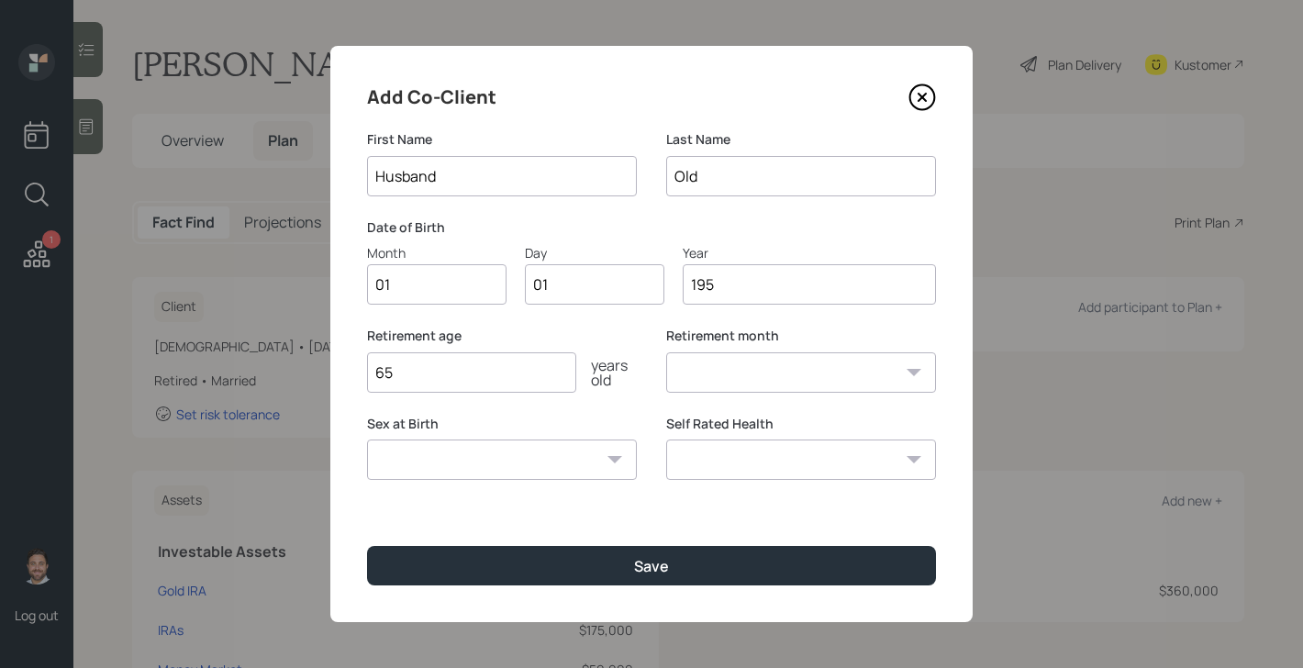
select select "1"
type input "1954"
click at [425, 479] on select "Male Female Other / Prefer not to say" at bounding box center [502, 459] width 270 height 40
select select "male"
click at [367, 439] on select "Male Female Other / Prefer not to say" at bounding box center [502, 459] width 270 height 40
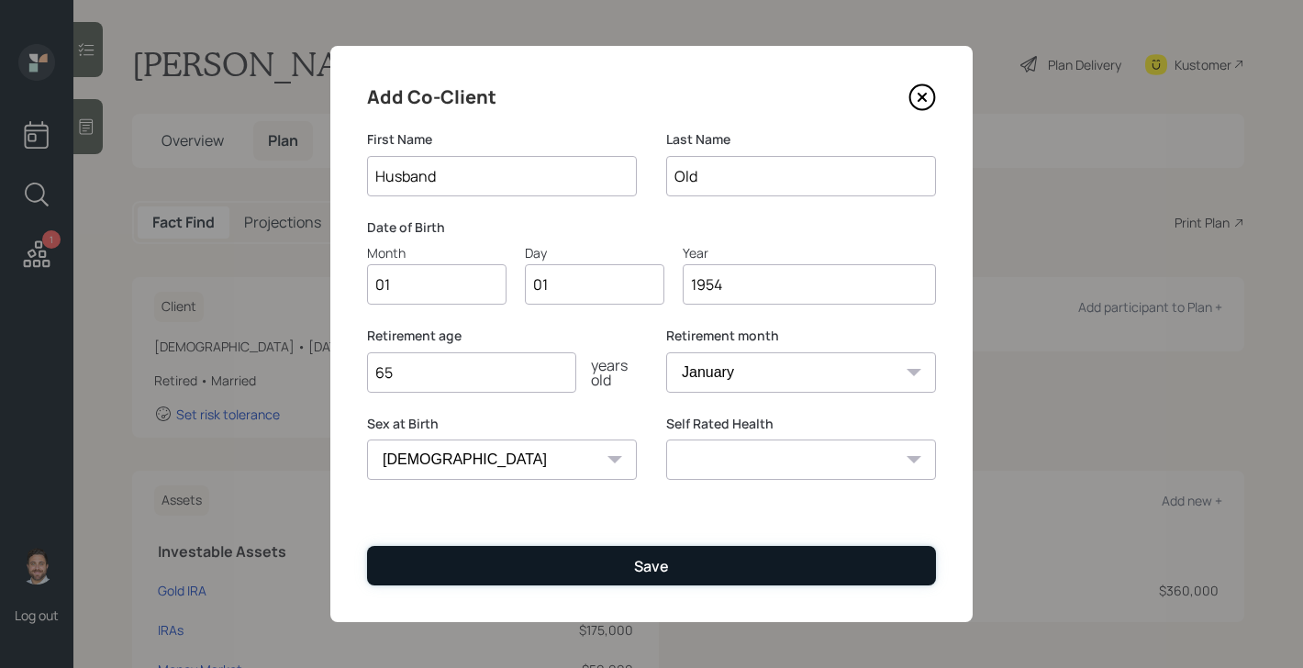
click at [479, 559] on button "Save" at bounding box center [651, 565] width 569 height 39
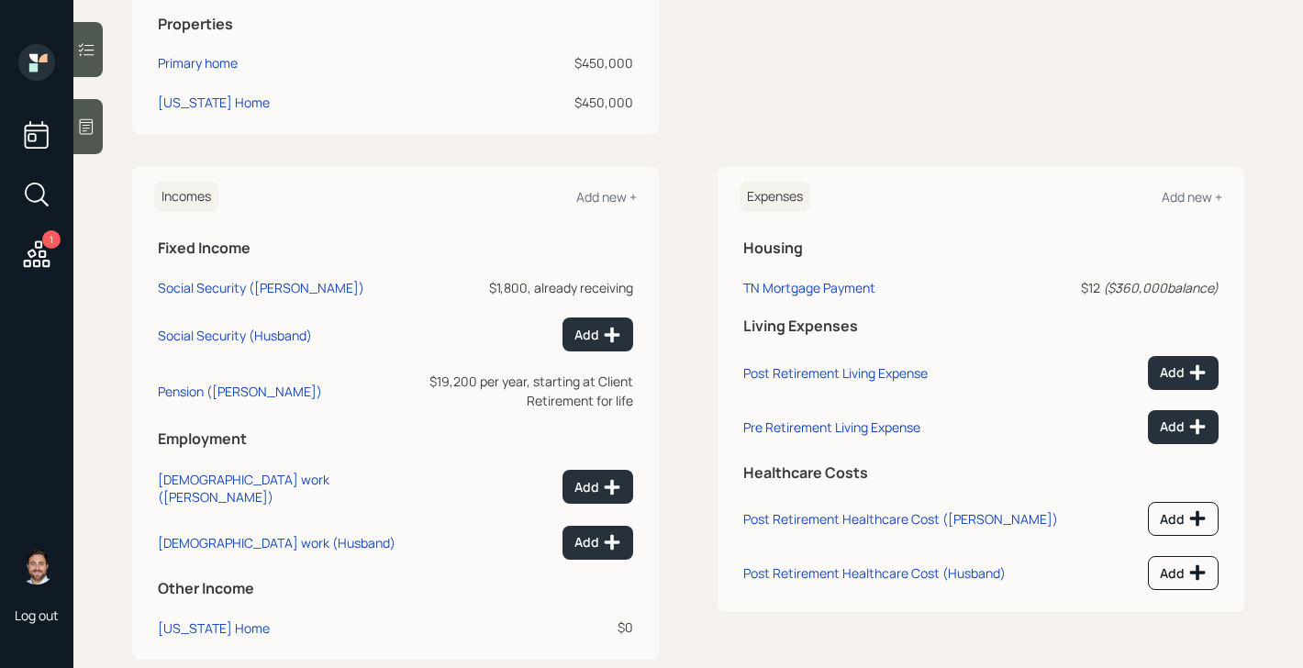
scroll to position [738, 0]
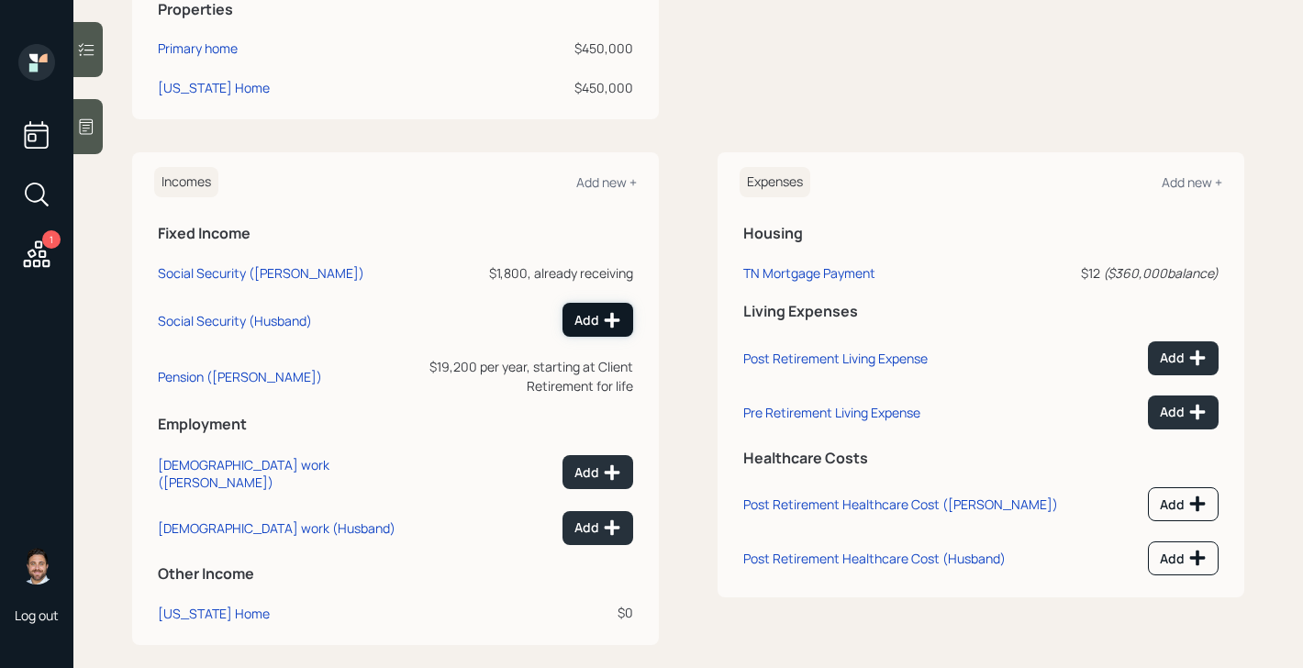
click at [606, 315] on icon at bounding box center [612, 320] width 18 height 18
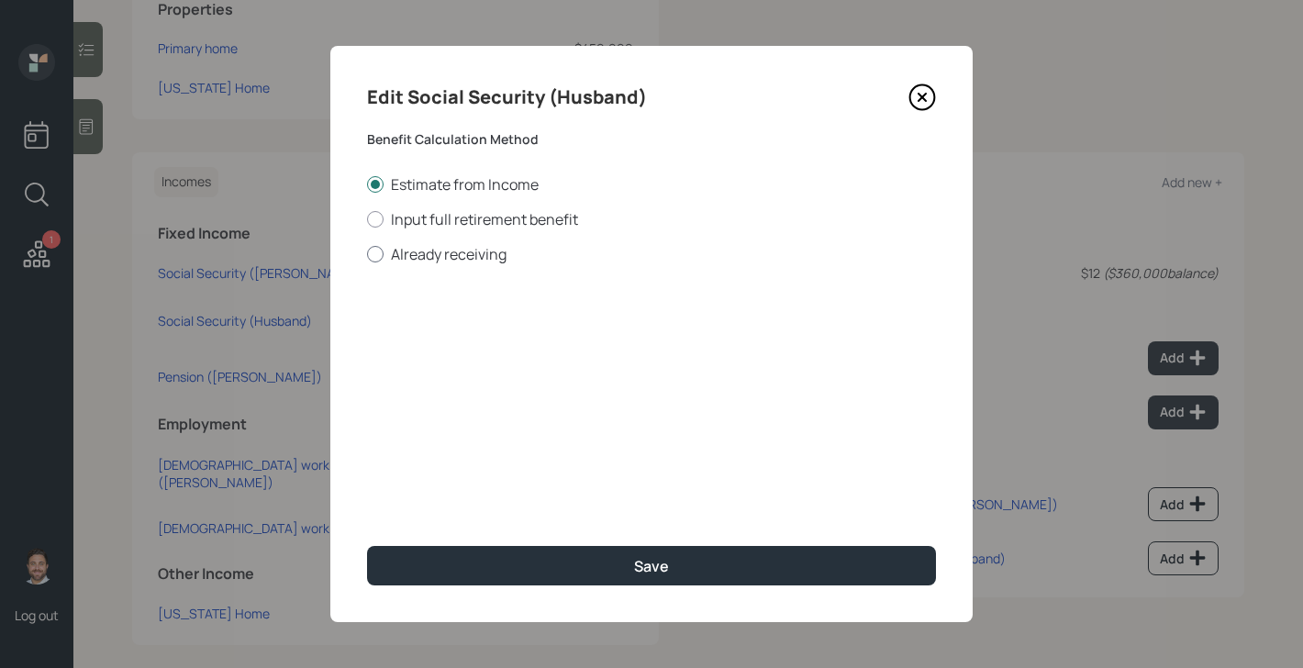
click at [475, 261] on label "Already receiving" at bounding box center [651, 254] width 569 height 20
click at [367, 254] on input "Already receiving" at bounding box center [366, 253] width 1 height 1
radio input "true"
click at [475, 331] on input "$" at bounding box center [651, 331] width 569 height 40
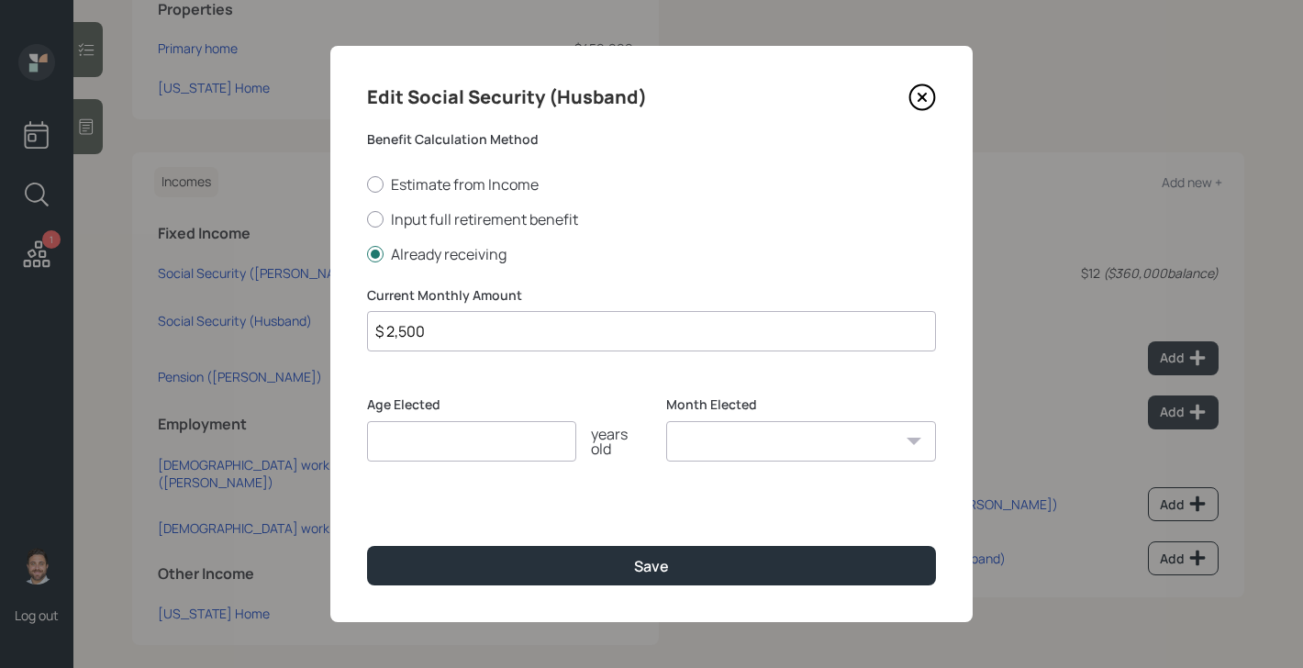
type input "$ 2,500"
click at [442, 449] on input "number" at bounding box center [471, 441] width 209 height 40
type input "7"
type input "67"
click at [762, 439] on select "January February March April May June July August September October November De…" at bounding box center [801, 441] width 270 height 40
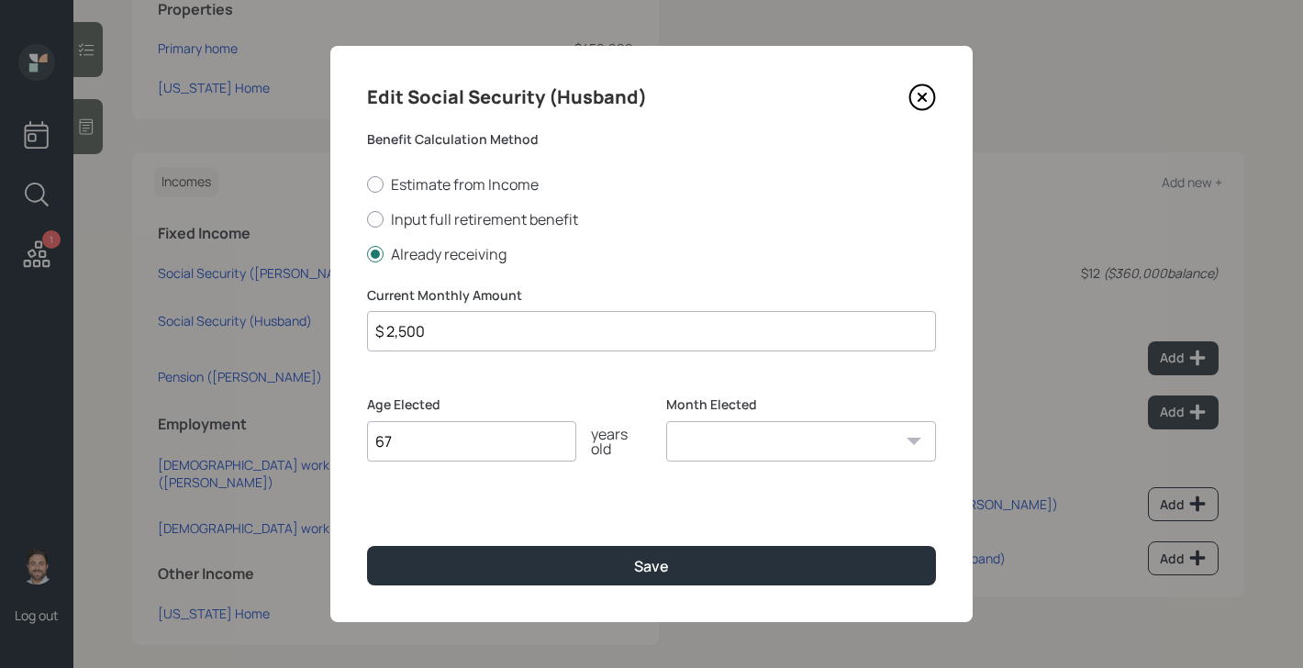
select select "1"
click at [666, 421] on select "January February March April May June July August September October November De…" at bounding box center [801, 441] width 270 height 40
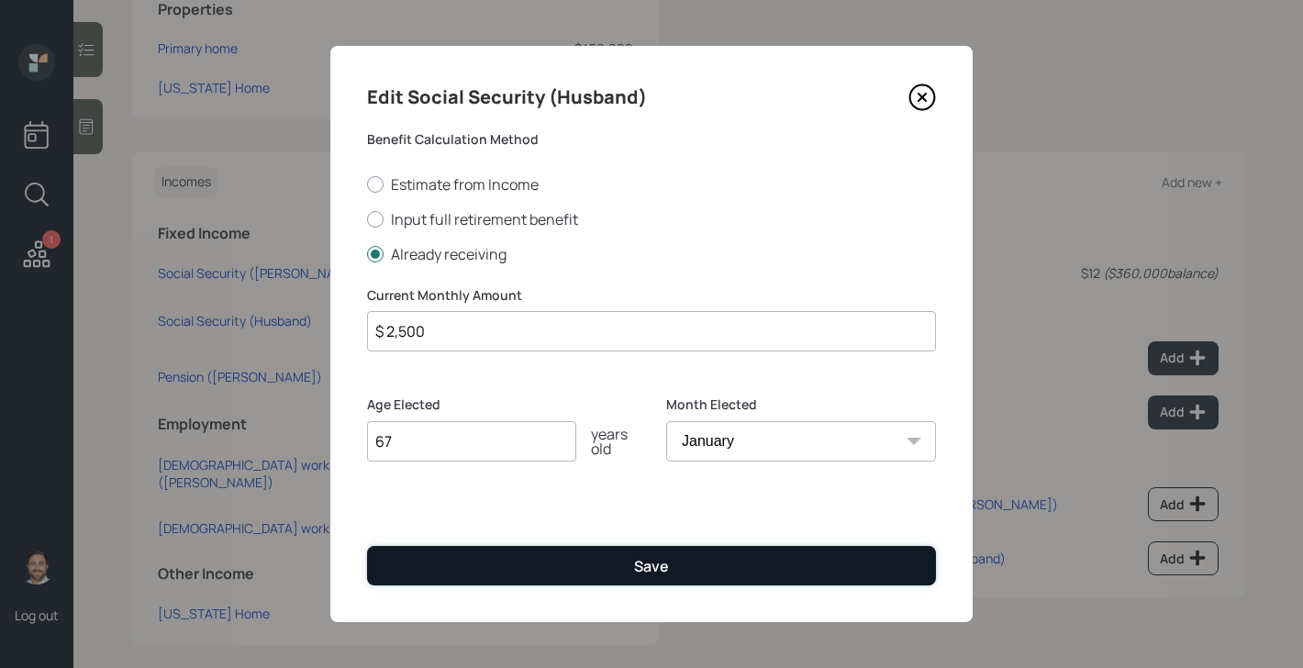
click at [680, 555] on button "Save" at bounding box center [651, 565] width 569 height 39
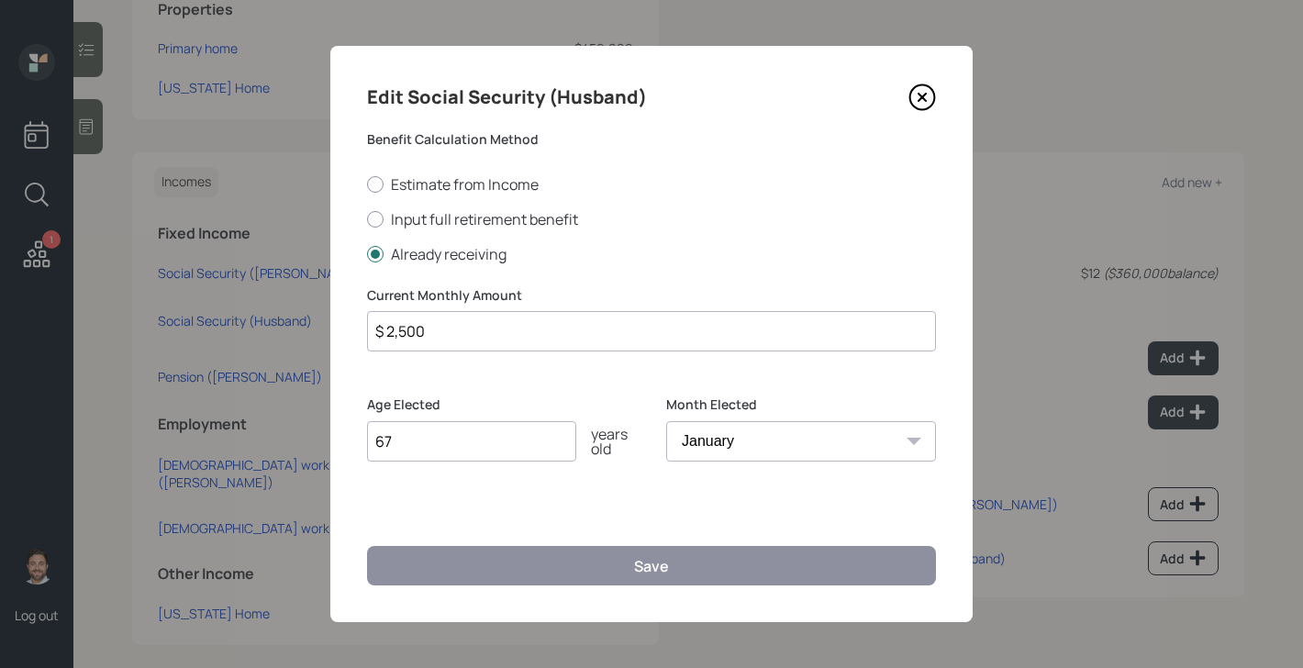
scroll to position [724, 0]
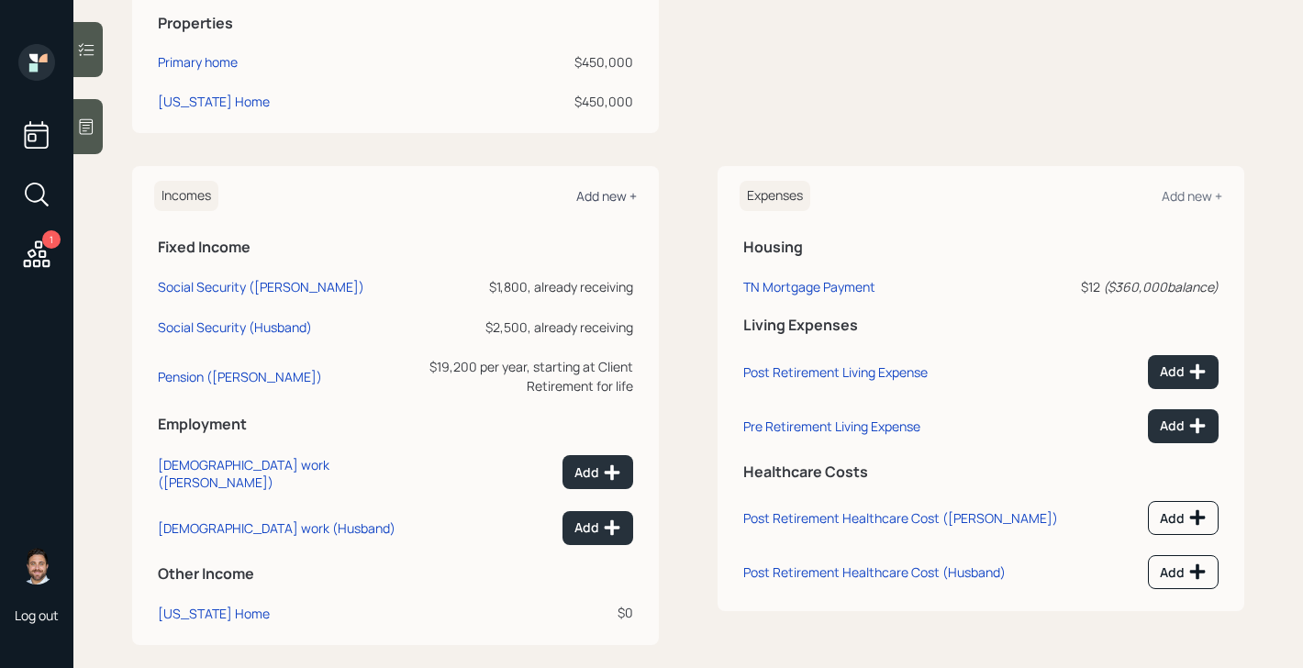
click at [606, 194] on div "Add new +" at bounding box center [606, 195] width 61 height 17
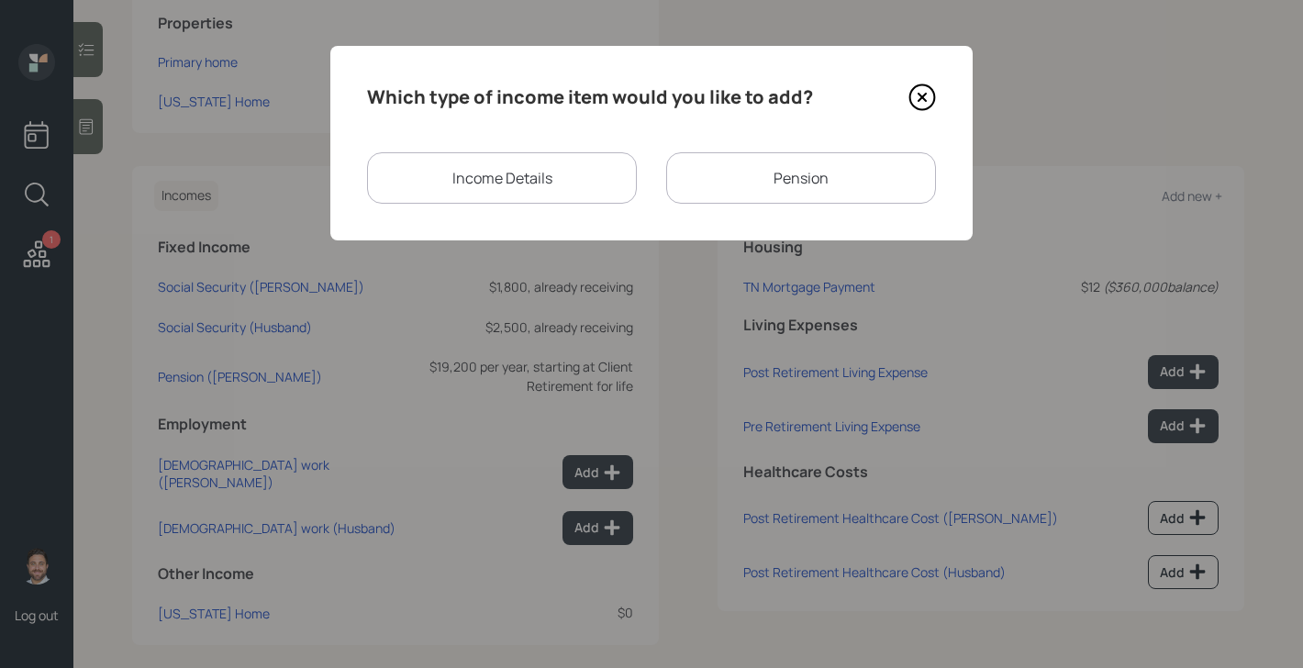
click at [501, 164] on div "Income Details" at bounding box center [502, 177] width 270 height 51
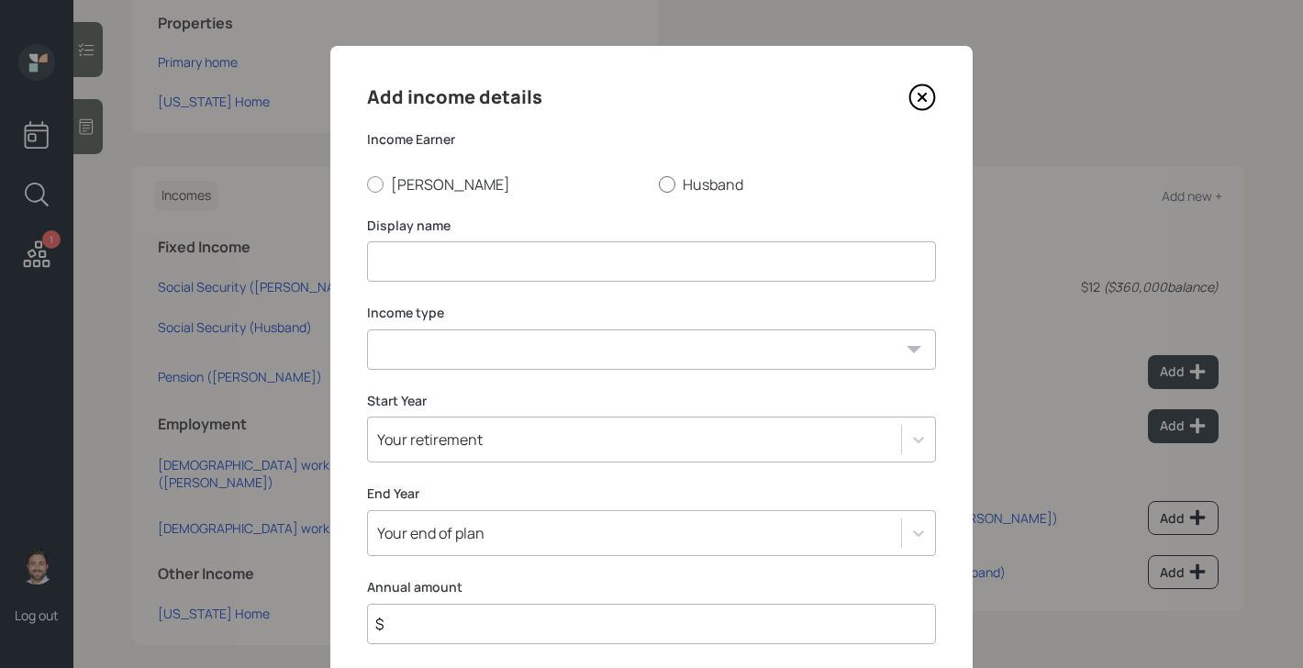
click at [698, 183] on label "Husband" at bounding box center [797, 184] width 277 height 20
click at [659, 183] on input "Husband" at bounding box center [658, 183] width 1 height 1
radio input "true"
click at [577, 276] on input at bounding box center [651, 261] width 569 height 40
type input "VA Disability"
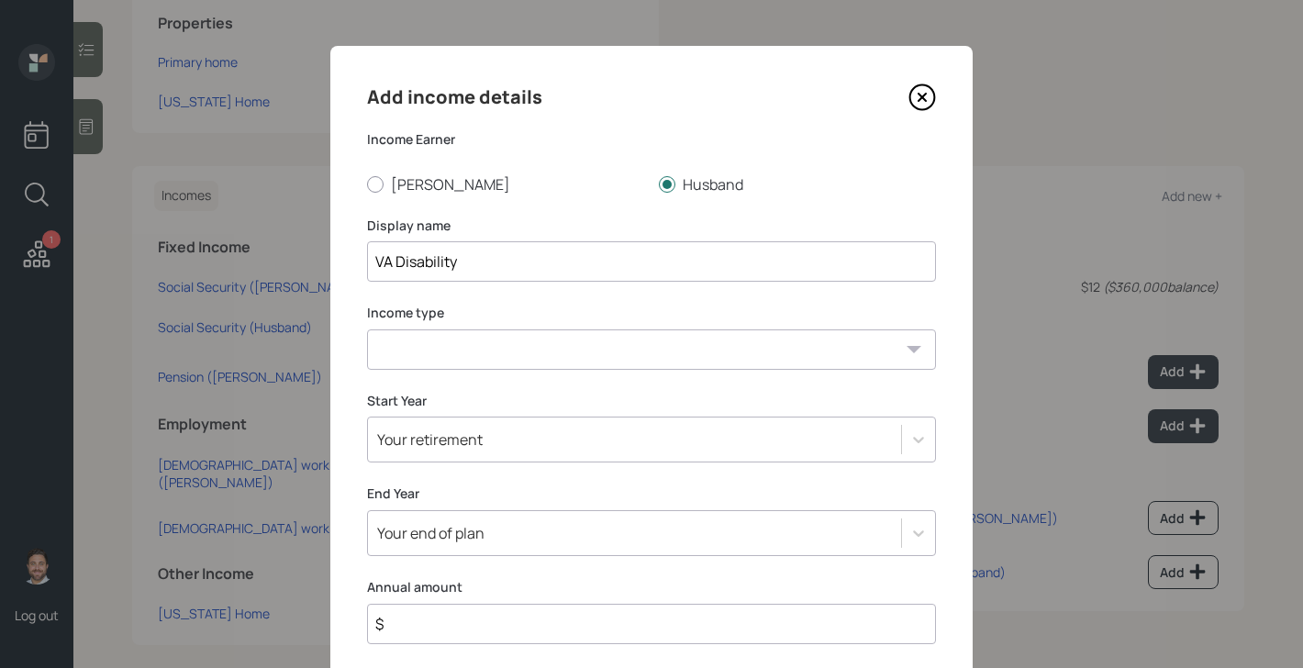
click at [569, 356] on select "Full-time work Part-time work Self employment Other" at bounding box center [651, 349] width 569 height 40
select select "other"
click at [367, 329] on select "Full-time work Part-time work Self employment Other" at bounding box center [651, 349] width 569 height 40
click at [522, 439] on select "Tax-free Earned Self Employment Alimony Royalties Pension / Annuity Interest Di…" at bounding box center [651, 437] width 569 height 40
select select "tax_free"
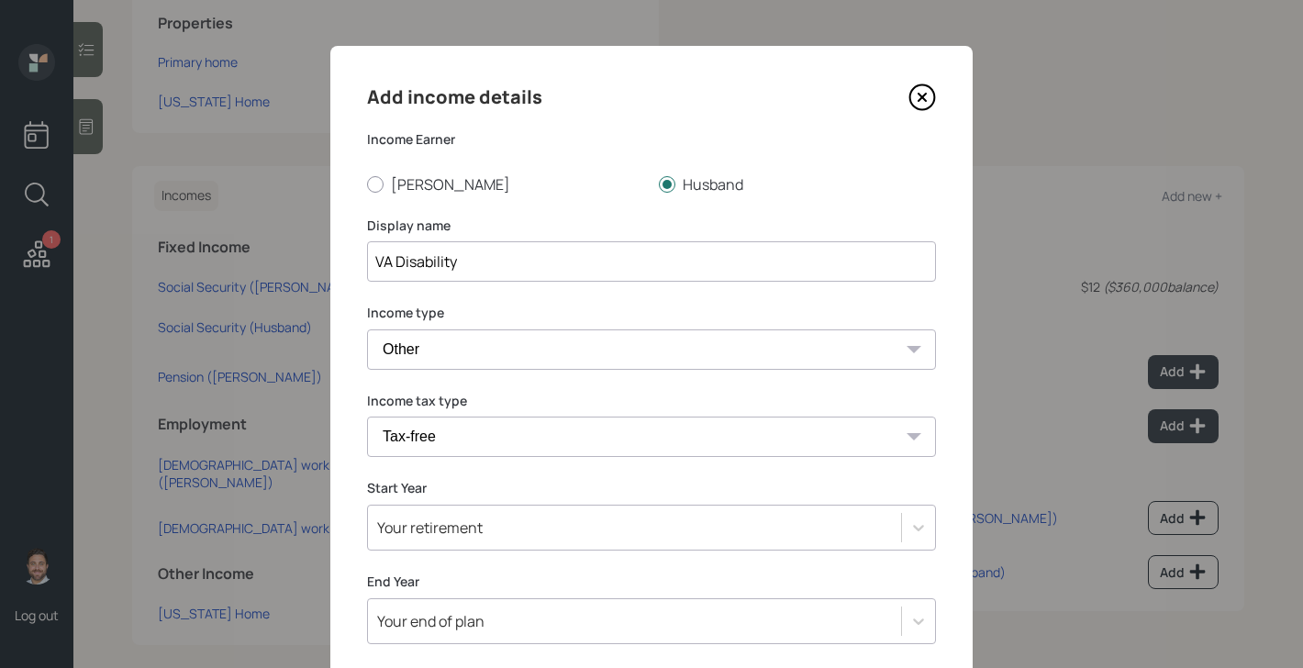
click at [367, 417] on select "Tax-free Earned Self Employment Alimony Royalties Pension / Annuity Interest Di…" at bounding box center [651, 437] width 569 height 40
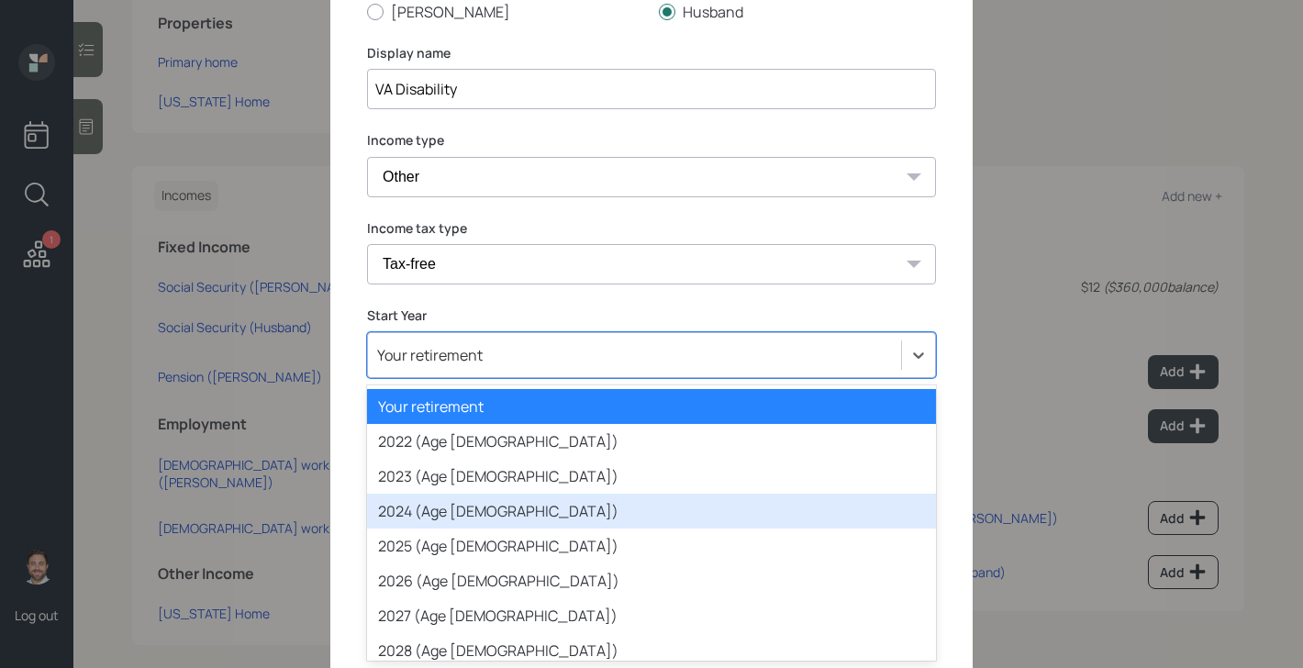
click at [493, 378] on div "option 2024 (Age 70) focused, 4 of 79. 79 results available. Use Up and Down to…" at bounding box center [651, 355] width 569 height 46
click at [489, 521] on div "2024 (Age 70)" at bounding box center [651, 511] width 569 height 35
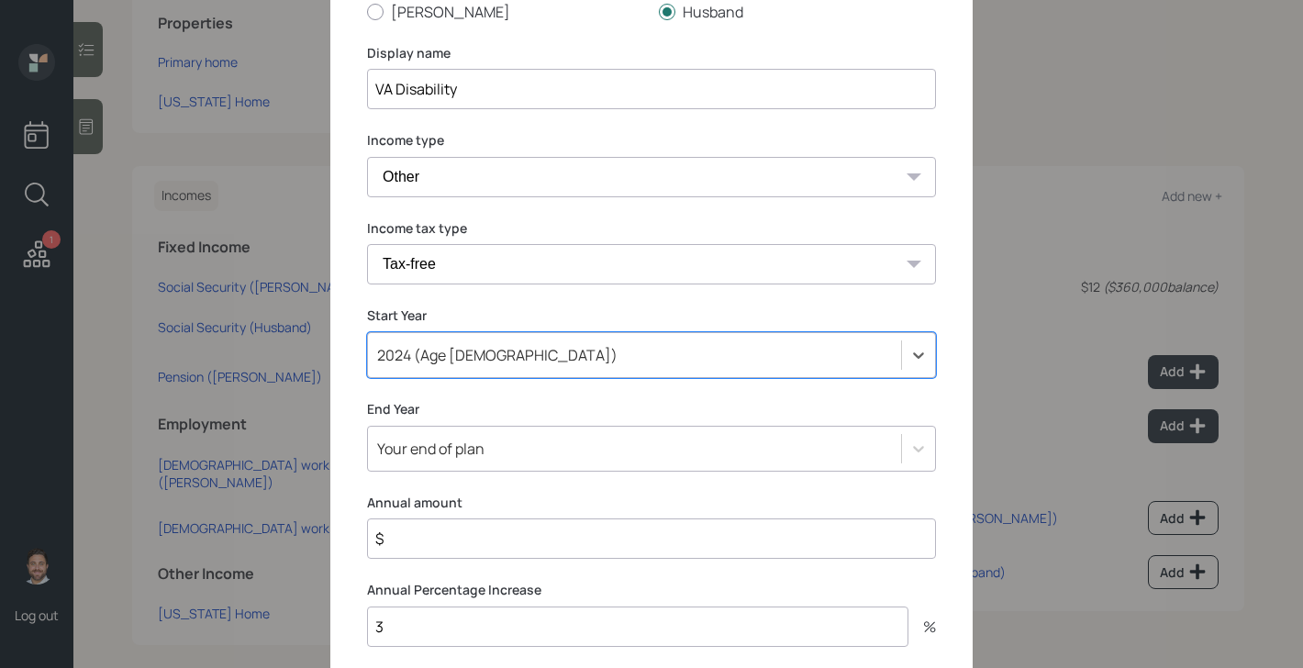
scroll to position [296, 0]
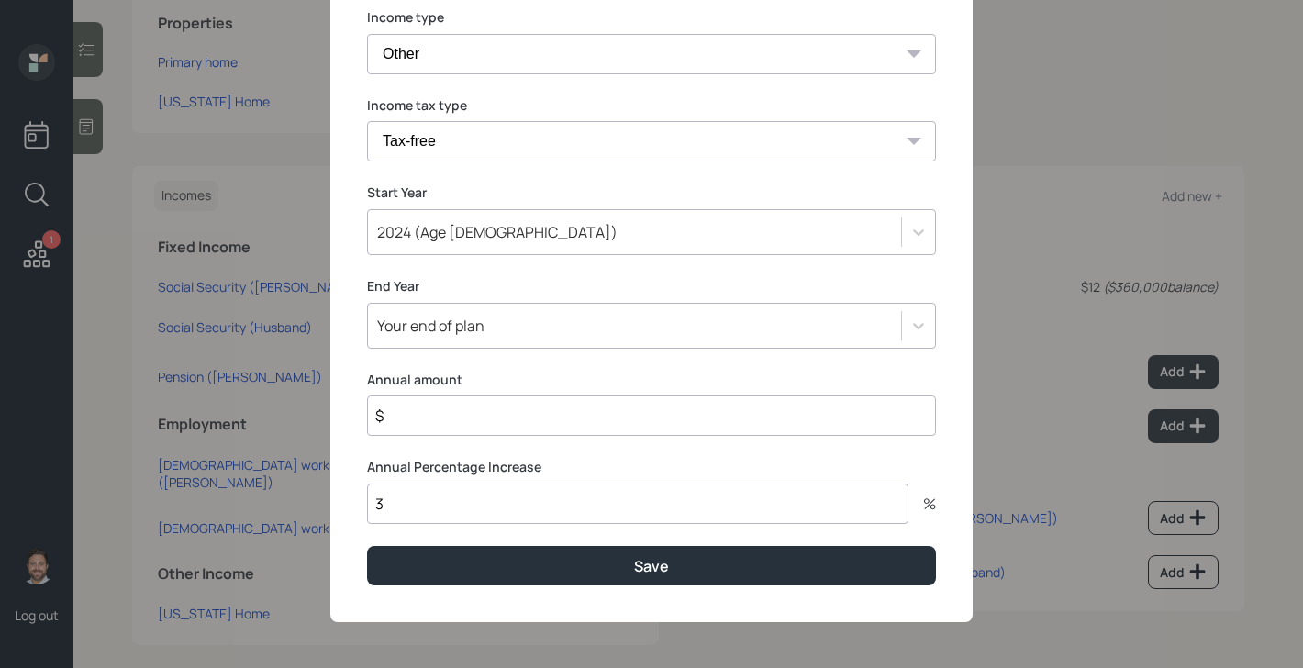
click at [487, 418] on input "$" at bounding box center [651, 415] width 569 height 40
type input "$ 48,000"
click at [479, 498] on input "3" at bounding box center [637, 504] width 541 height 40
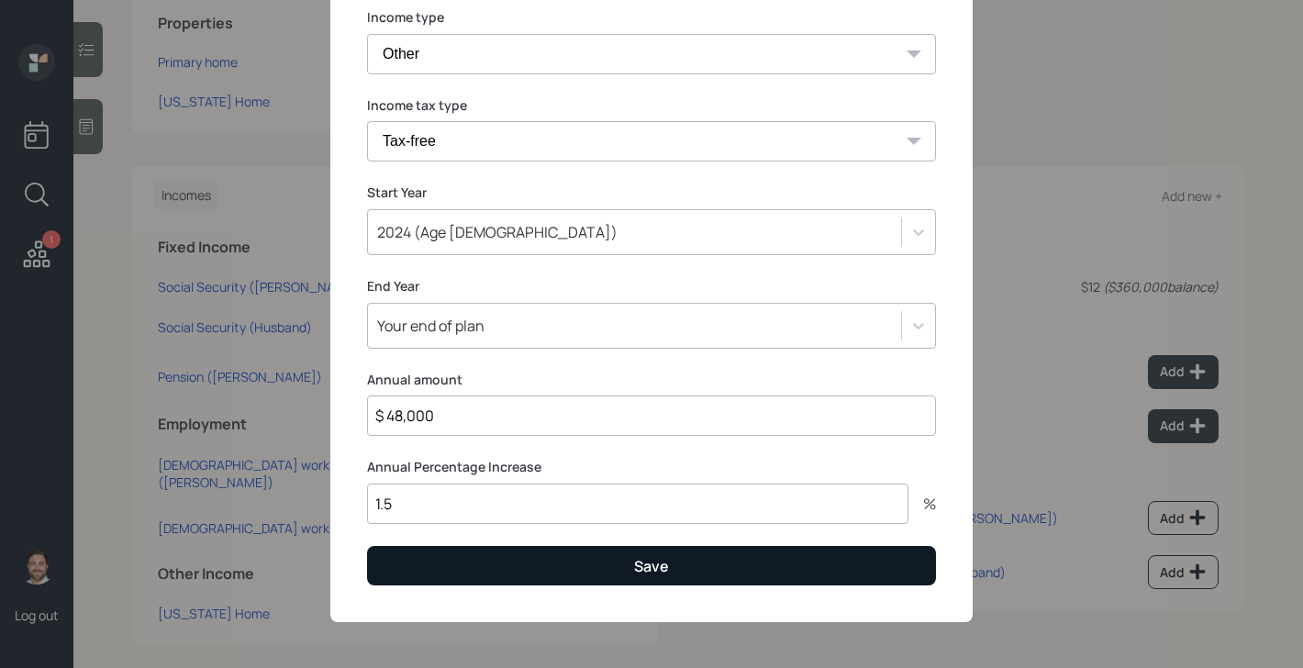
type input "1.5"
click at [535, 571] on button "Save" at bounding box center [651, 565] width 569 height 39
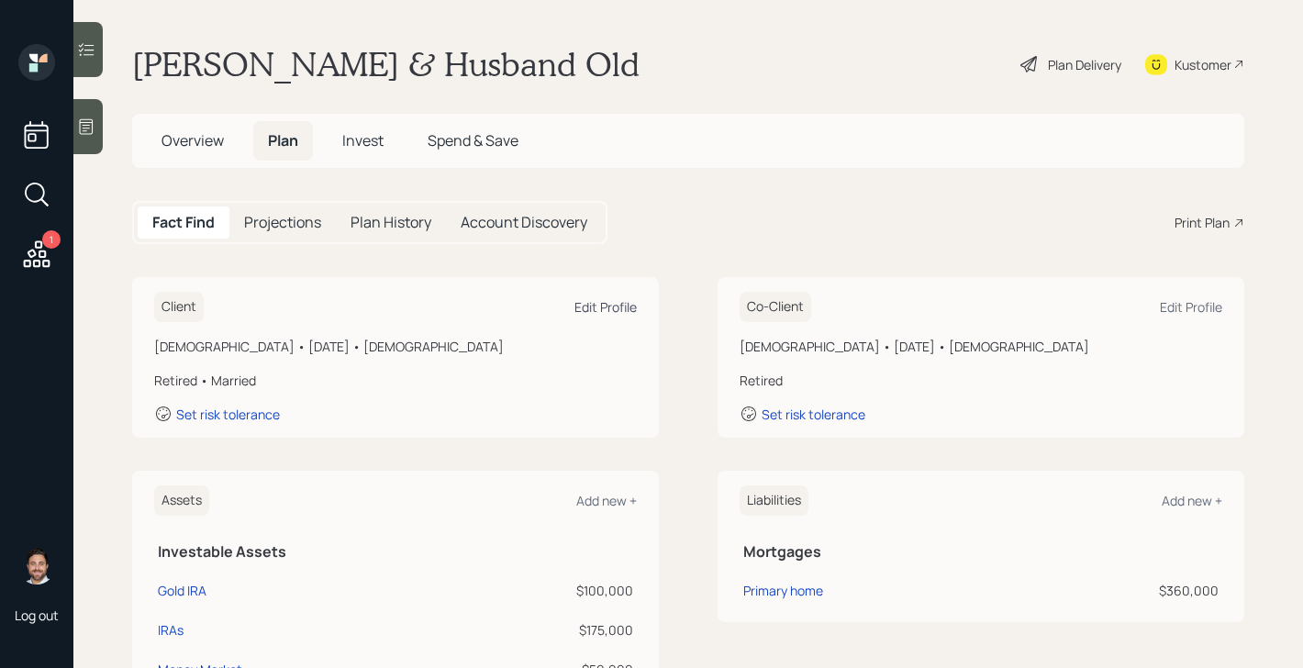
click at [616, 304] on div "Edit Profile" at bounding box center [605, 306] width 62 height 17
select select "female"
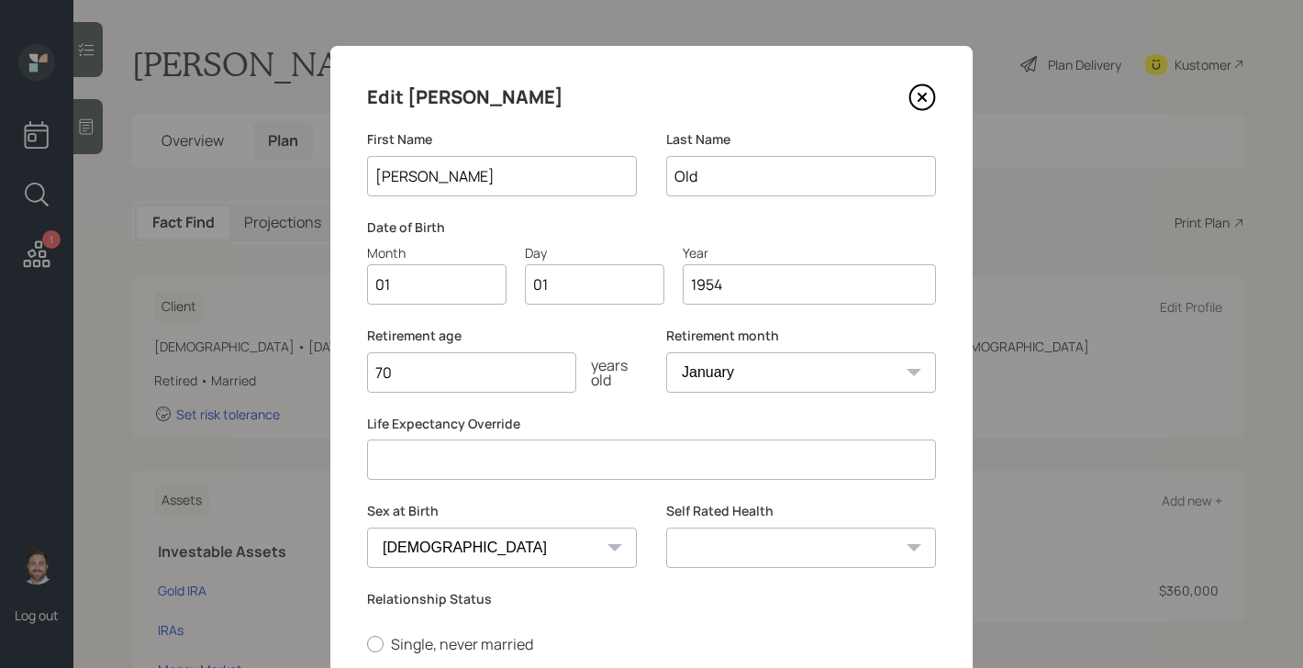
click at [468, 294] on input "01" at bounding box center [436, 284] width 139 height 40
type input "04"
type input "09"
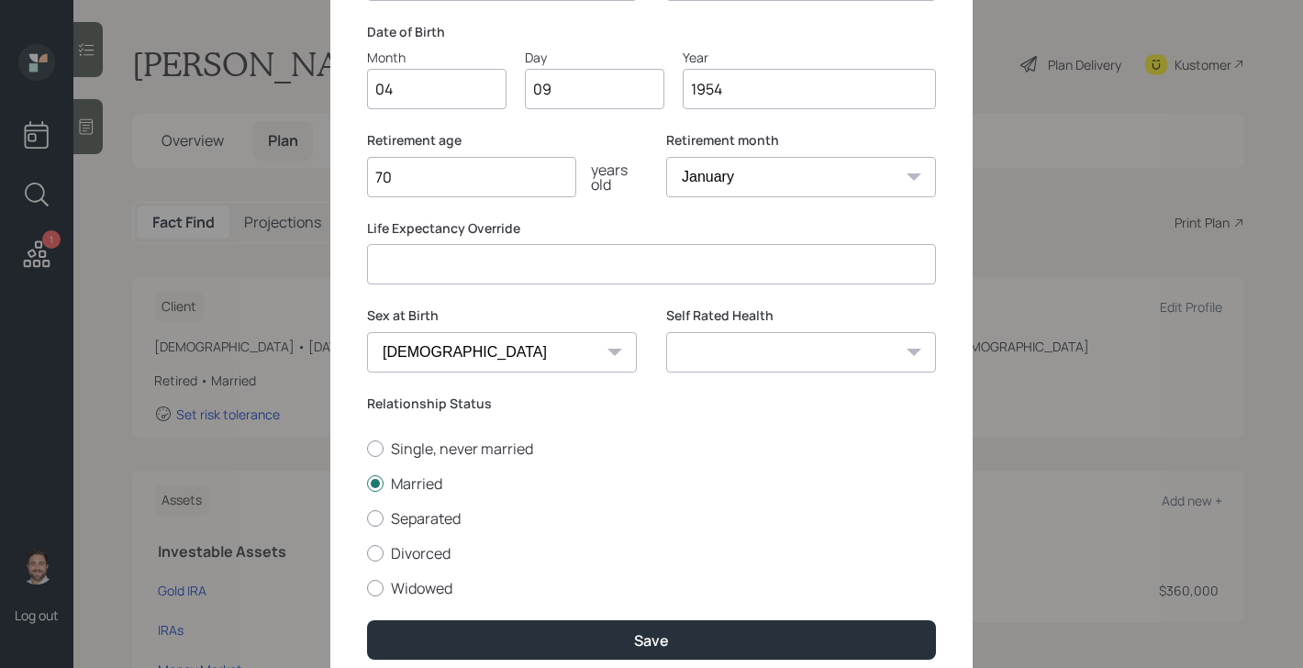
scroll to position [271, 0]
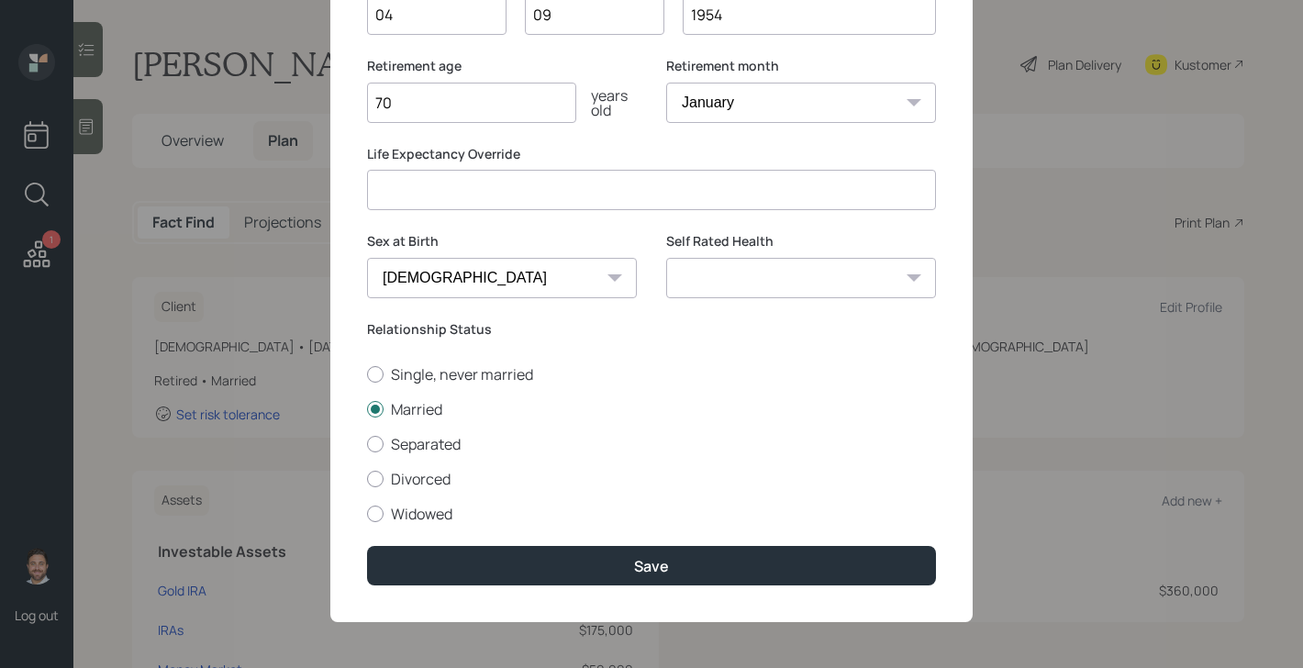
click at [752, 267] on select "Excellent Very Good Good Fair Poor" at bounding box center [801, 278] width 270 height 40
click at [424, 97] on input "70" at bounding box center [471, 103] width 209 height 40
type input "69"
click at [695, 270] on select "Excellent Very Good Good Fair Poor" at bounding box center [801, 278] width 270 height 40
select select "excellent"
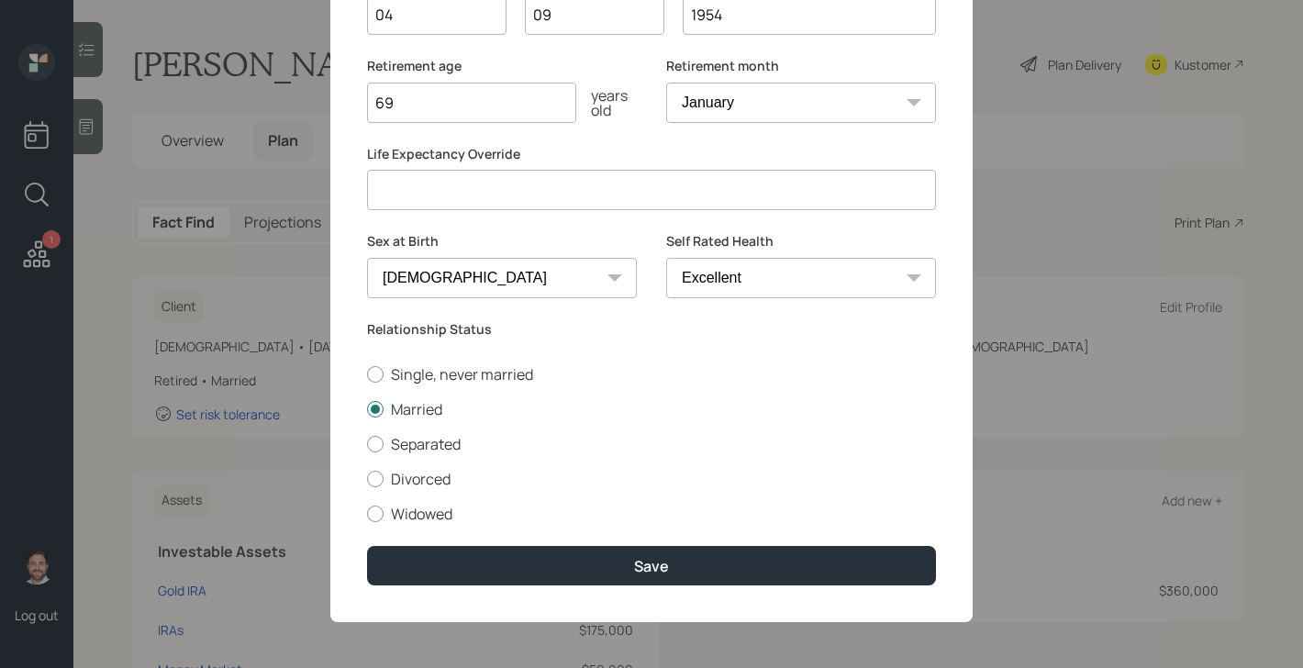
click at [666, 258] on select "Excellent Very Good Good Fair Poor" at bounding box center [801, 278] width 270 height 40
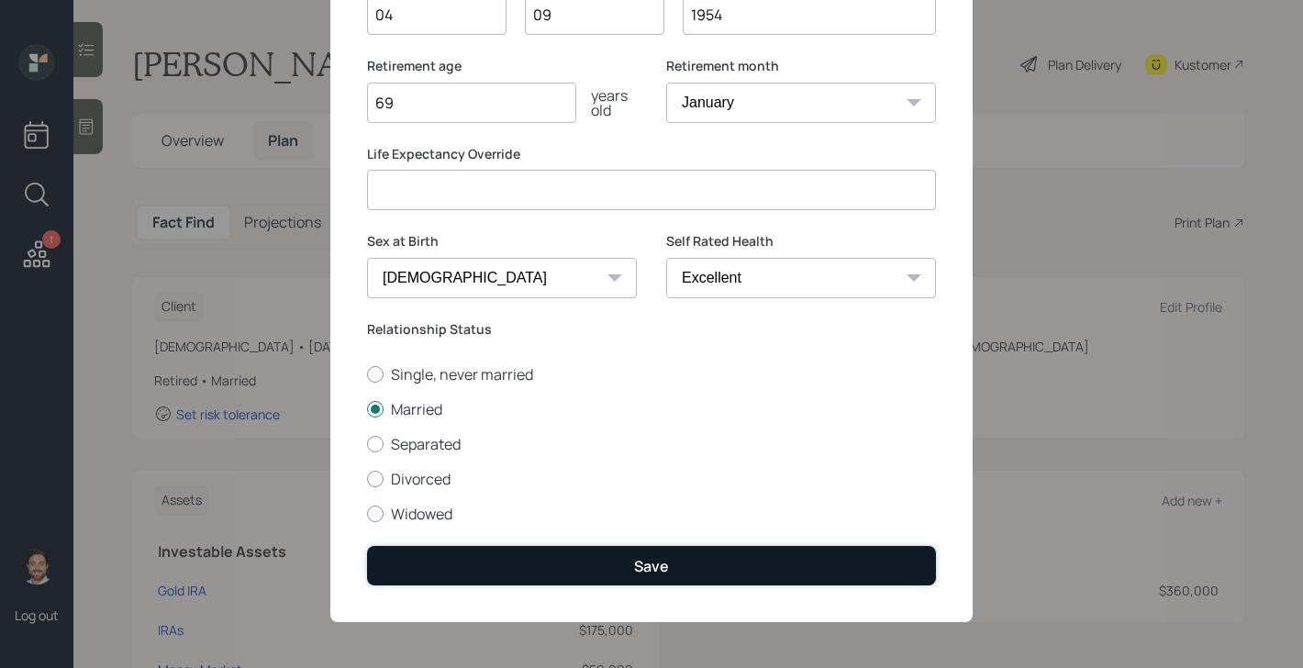
click at [632, 559] on button "Save" at bounding box center [651, 565] width 569 height 39
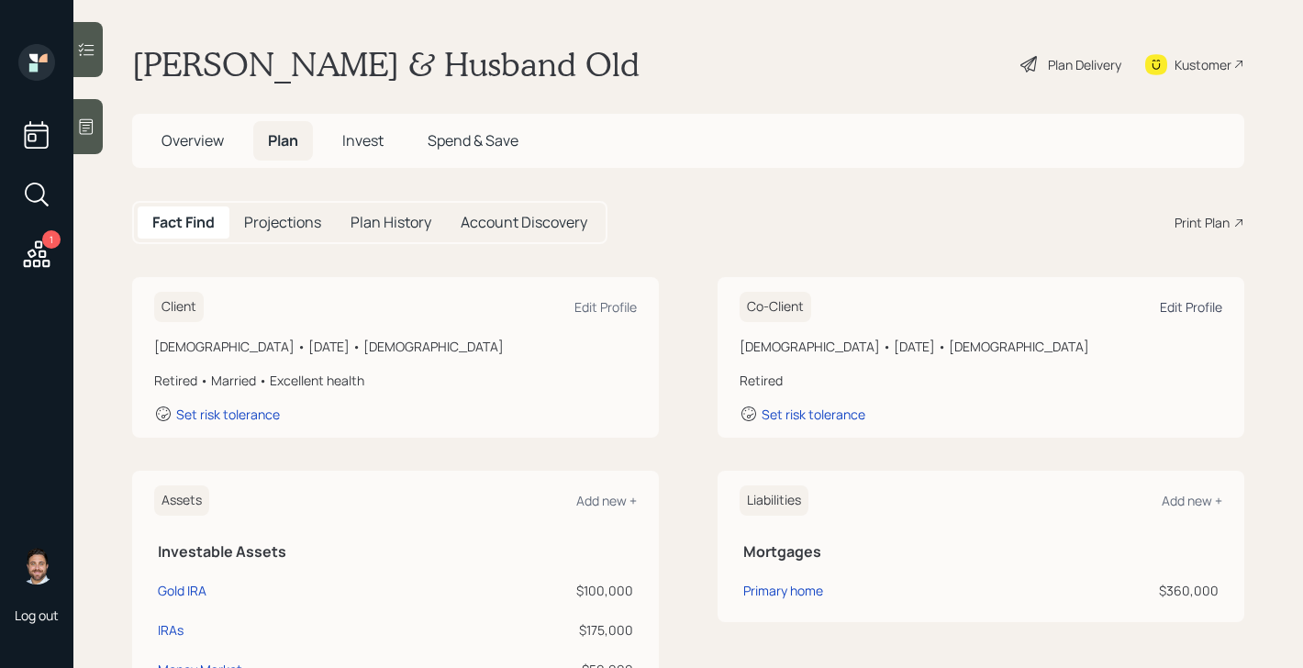
click at [1188, 315] on div "Edit Profile" at bounding box center [1191, 306] width 62 height 17
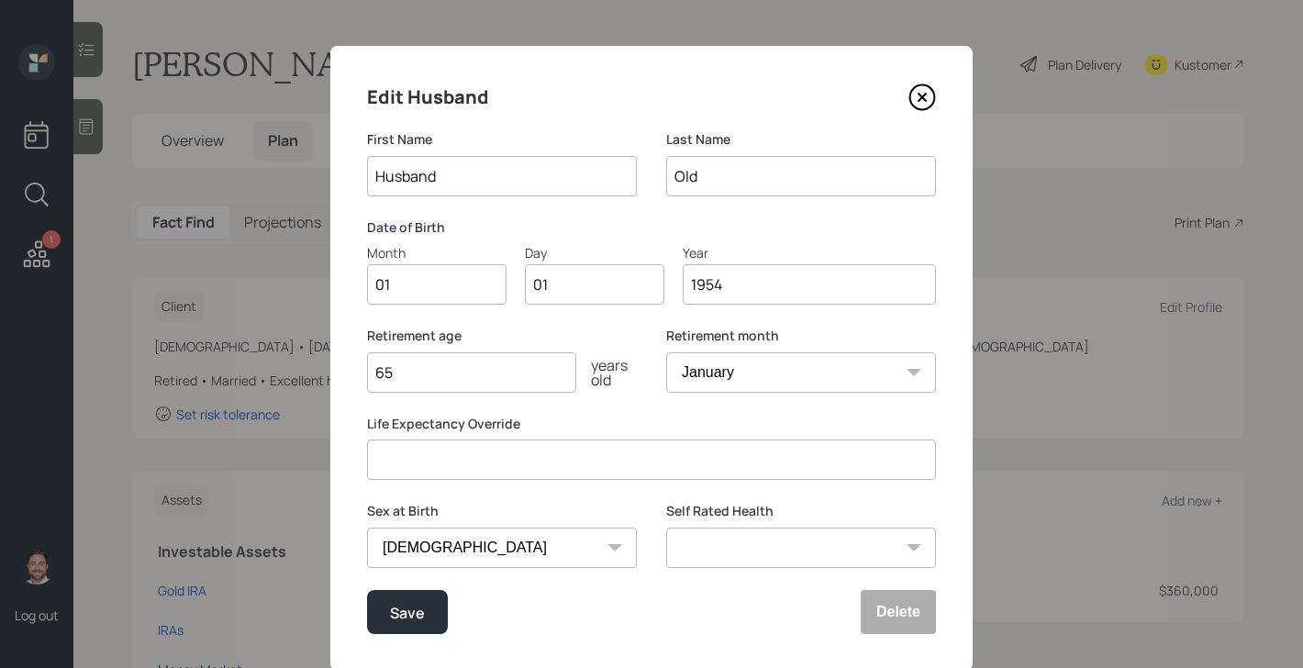
click at [458, 186] on input "Husband" at bounding box center [502, 176] width 270 height 40
type input "R"
type input "Bob"
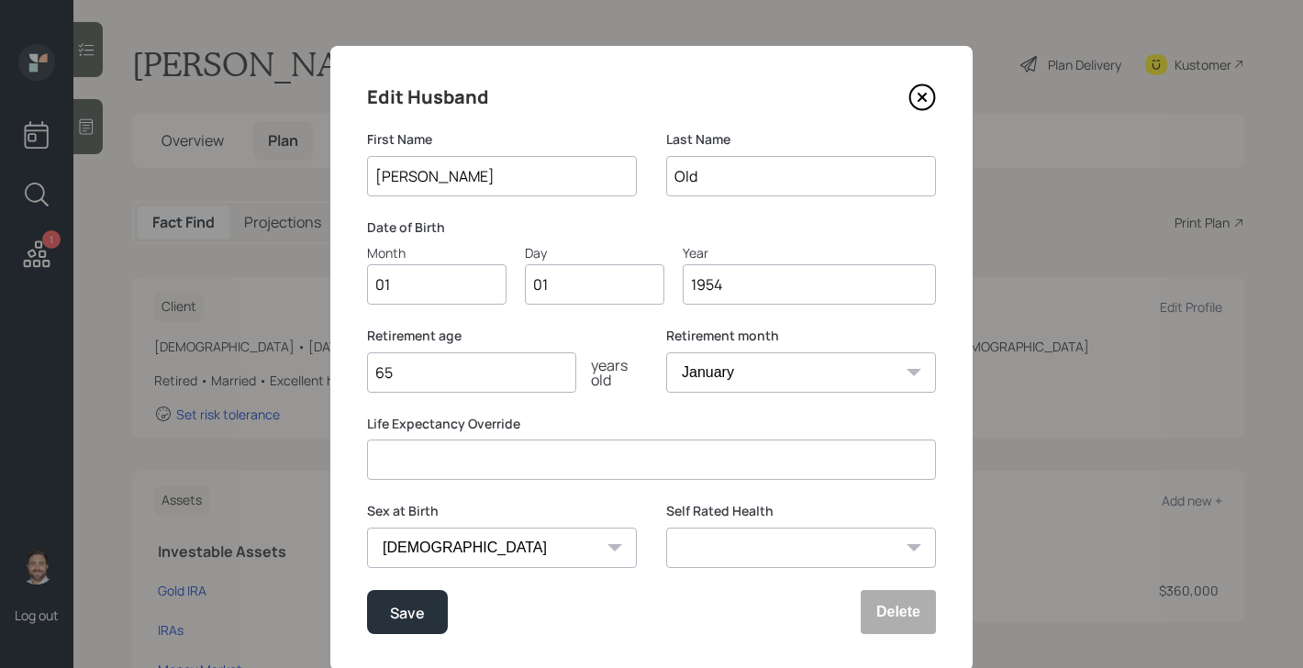
click at [477, 291] on input "01" at bounding box center [436, 284] width 139 height 40
type input "0"
type input "11"
type input "0"
type input "08"
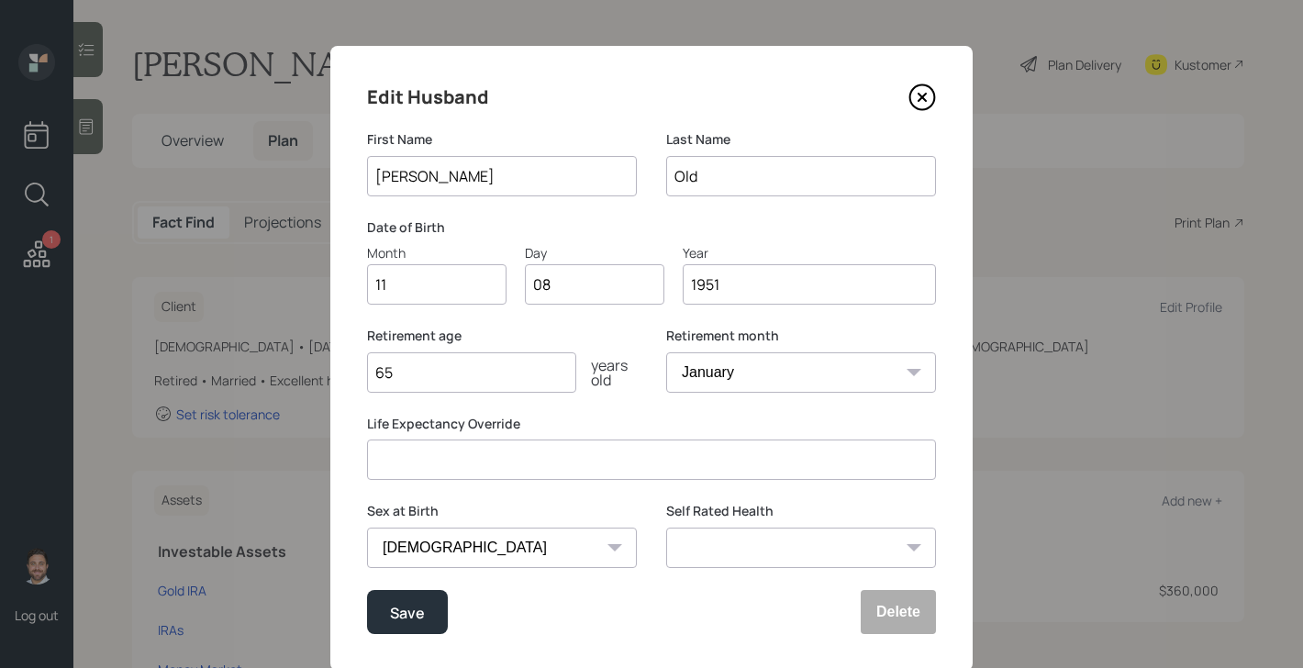
type input "1951"
click at [493, 466] on input "number" at bounding box center [651, 459] width 569 height 40
click at [787, 544] on select "Excellent Very Good Good Fair Poor" at bounding box center [801, 548] width 270 height 40
select select "good"
click at [666, 528] on select "Excellent Very Good Good Fair Poor" at bounding box center [801, 548] width 270 height 40
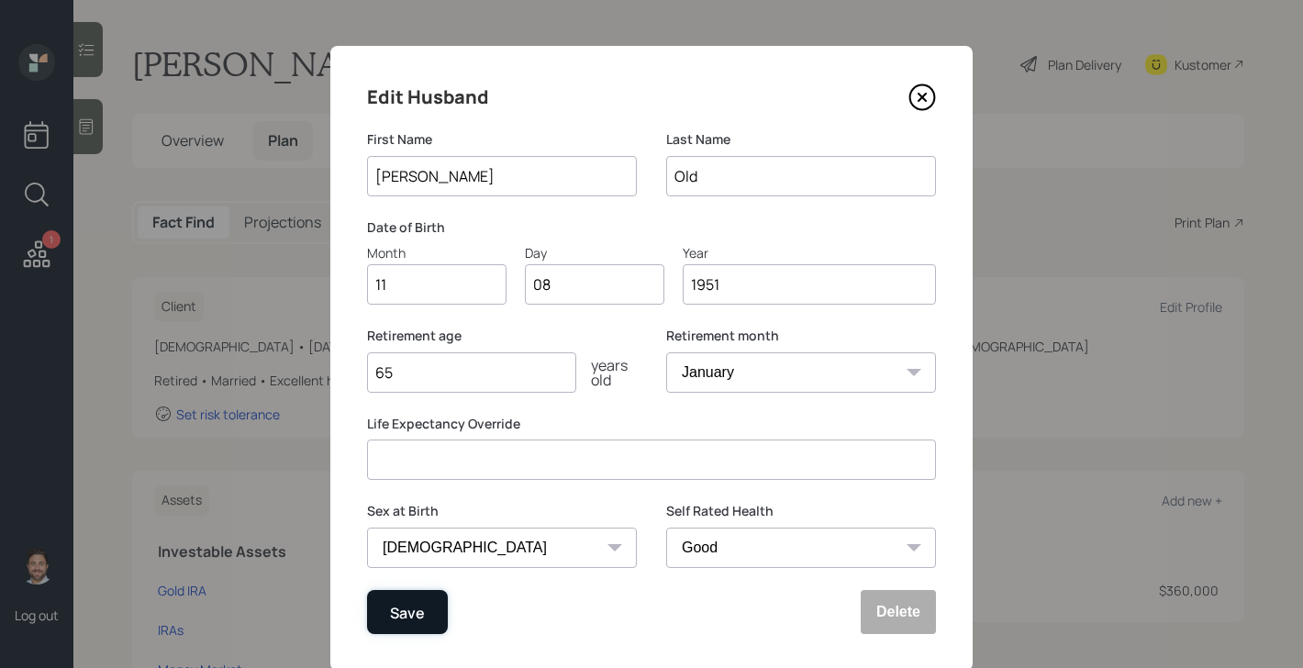
click at [402, 603] on div "Save" at bounding box center [407, 612] width 35 height 25
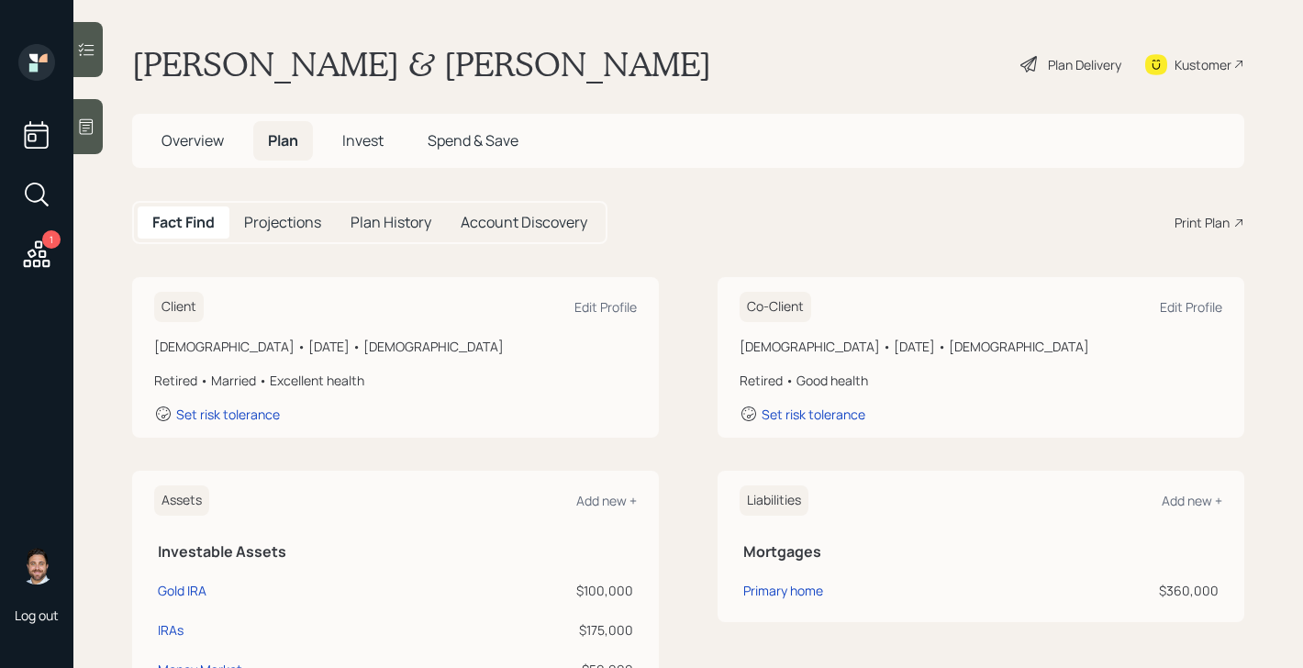
click at [207, 141] on span "Overview" at bounding box center [192, 140] width 62 height 20
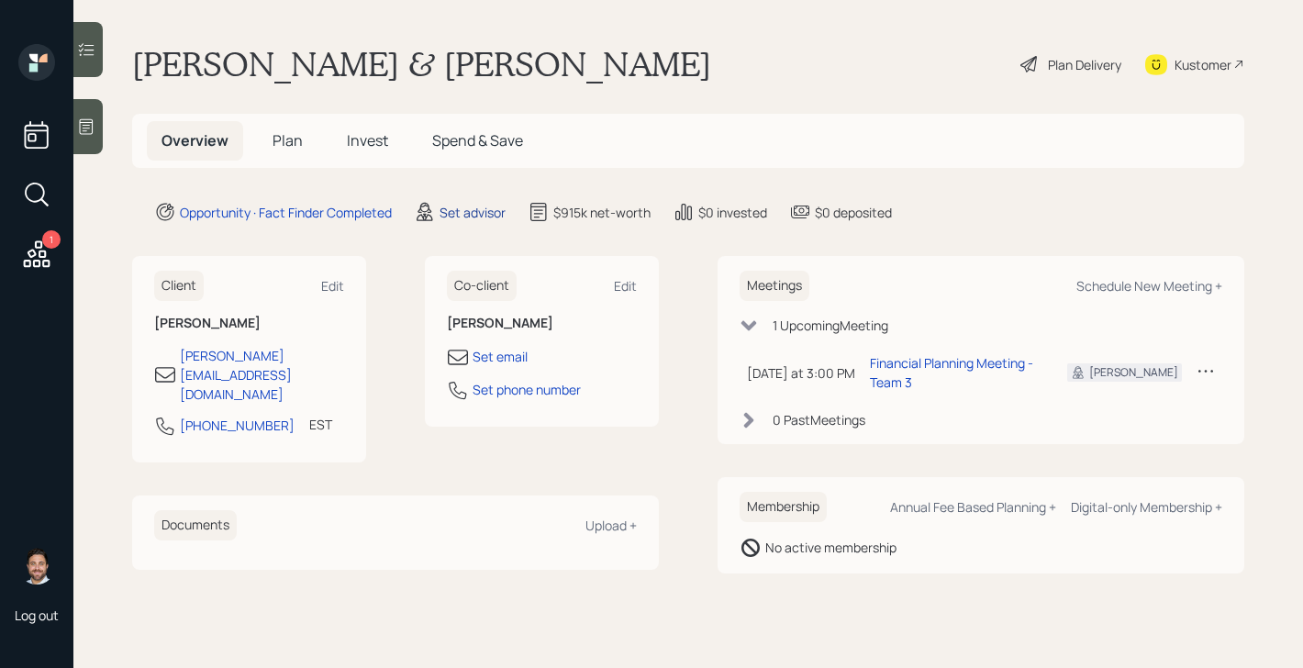
click at [484, 203] on div "Set advisor" at bounding box center [472, 212] width 66 height 19
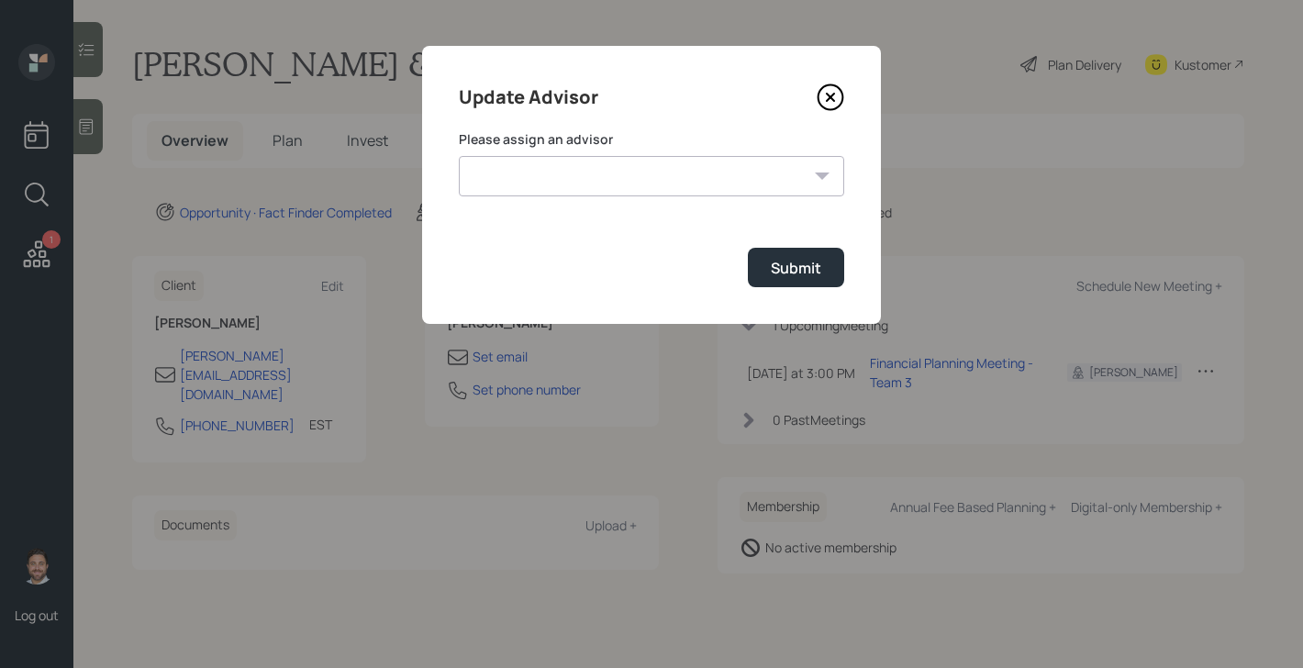
click at [540, 182] on select "Michael Russo Jonah Coleman Tyler End Treva Nostdahl Eric Schwartz Sami Boghos …" at bounding box center [651, 176] width 385 height 40
select select "bffa7908-1b2a-4c79-9bb6-f0ec9aed22d3"
click at [459, 156] on select "Michael Russo Jonah Coleman Tyler End Treva Nostdahl Eric Schwartz Sami Boghos …" at bounding box center [651, 176] width 385 height 40
click at [802, 280] on button "Submit" at bounding box center [796, 267] width 96 height 39
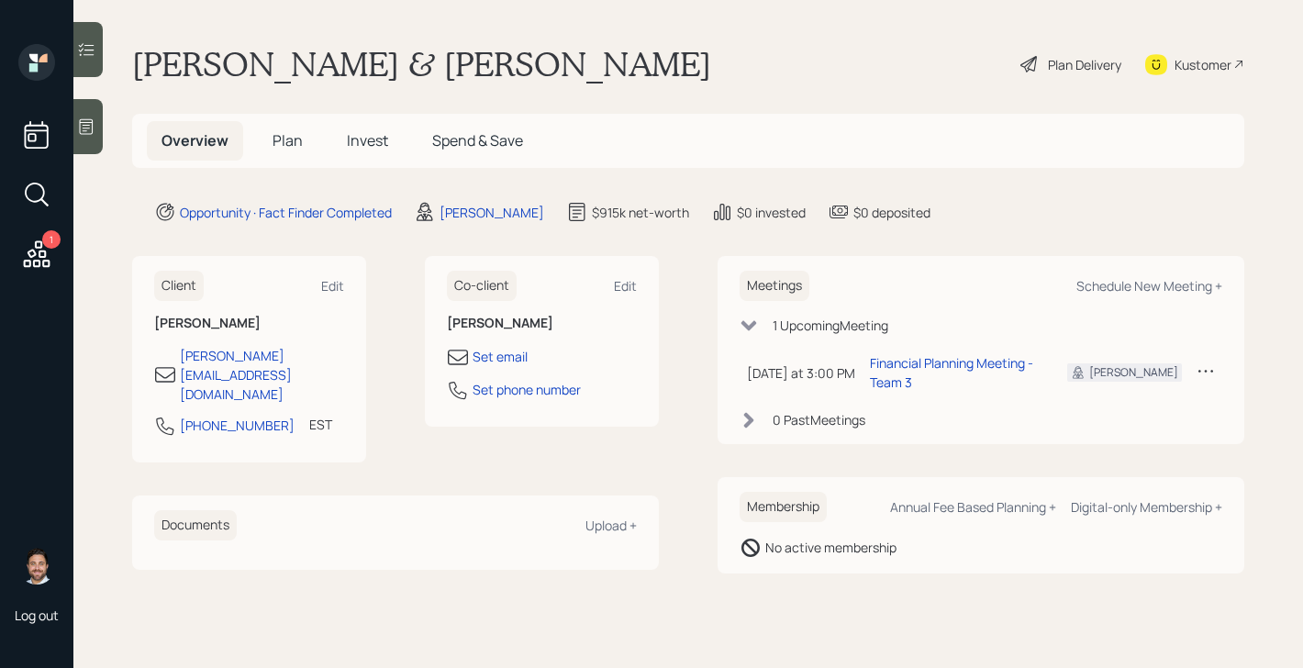
click at [1082, 68] on div "Plan Delivery" at bounding box center [1084, 64] width 73 height 19
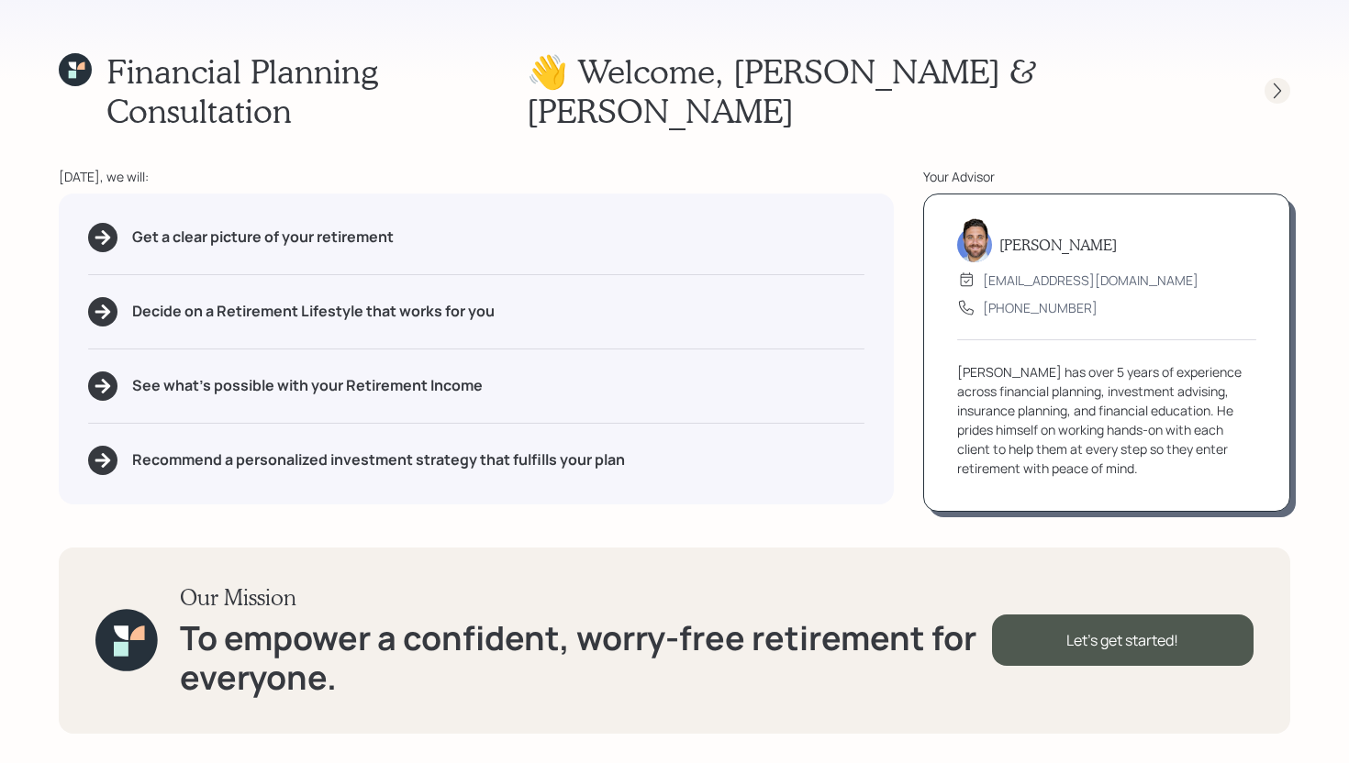
click at [1277, 82] on icon at bounding box center [1277, 91] width 18 height 18
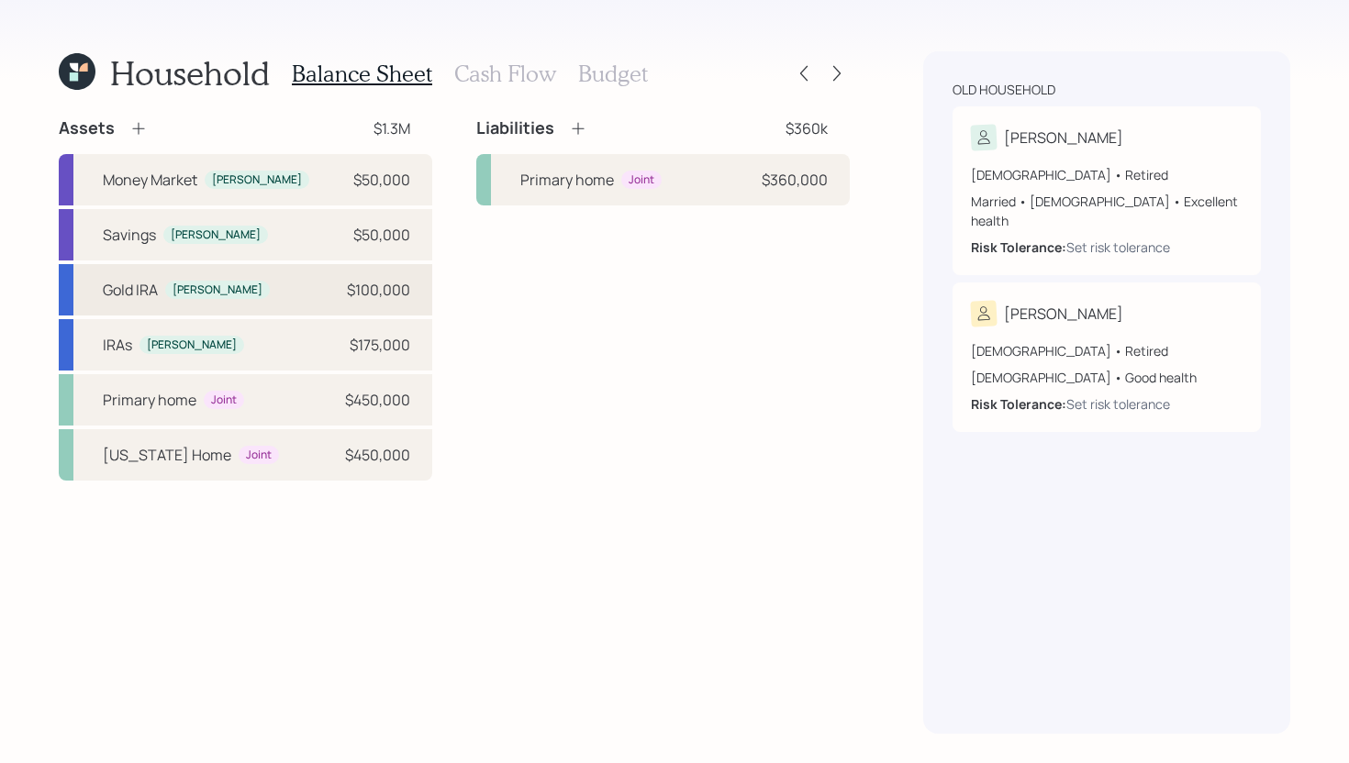
click at [297, 298] on div "Gold IRA Nancy $100,000" at bounding box center [245, 289] width 373 height 51
select select "ira"
select select "balanced"
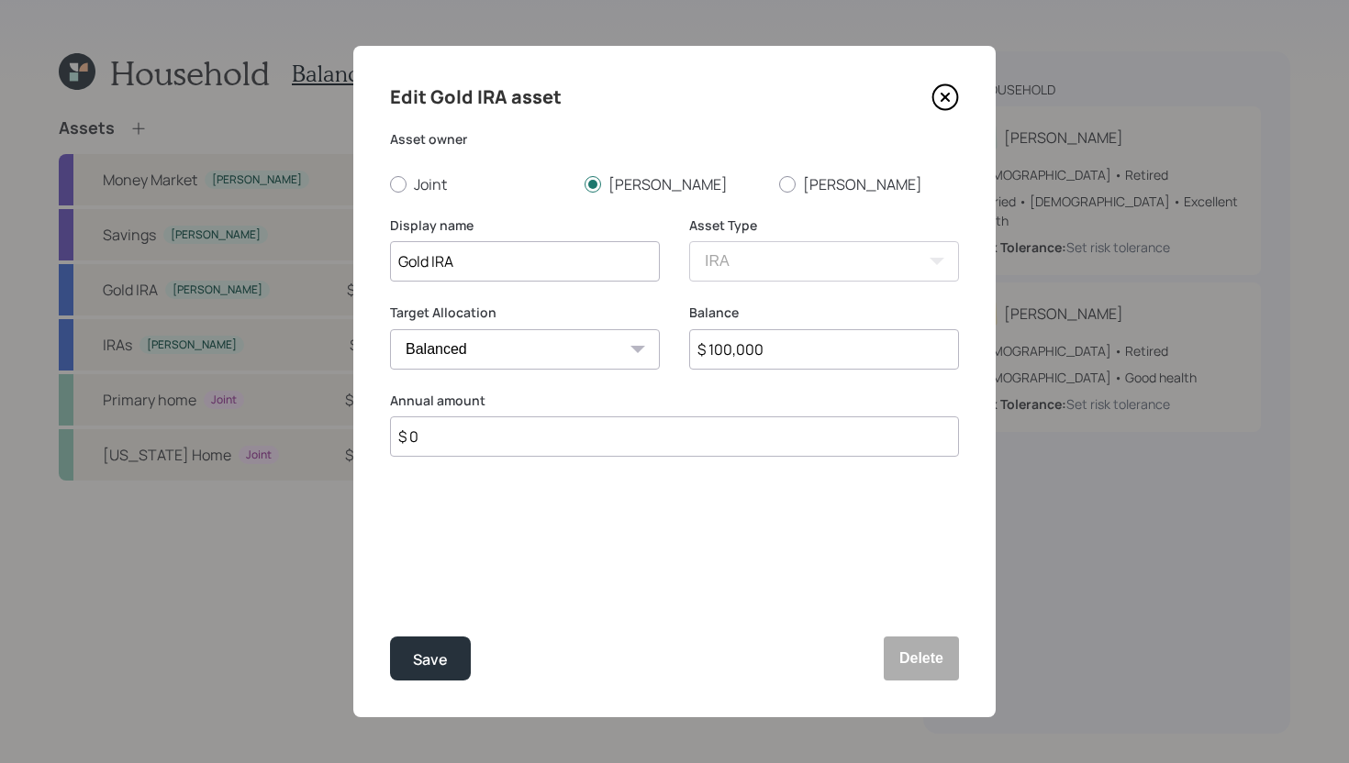
click at [807, 349] on input "$ 100,000" at bounding box center [824, 349] width 270 height 40
type input "$ 153,000"
click at [401, 264] on input "Gold IRA" at bounding box center [525, 261] width 270 height 40
type input "Nancy's Gold IRA"
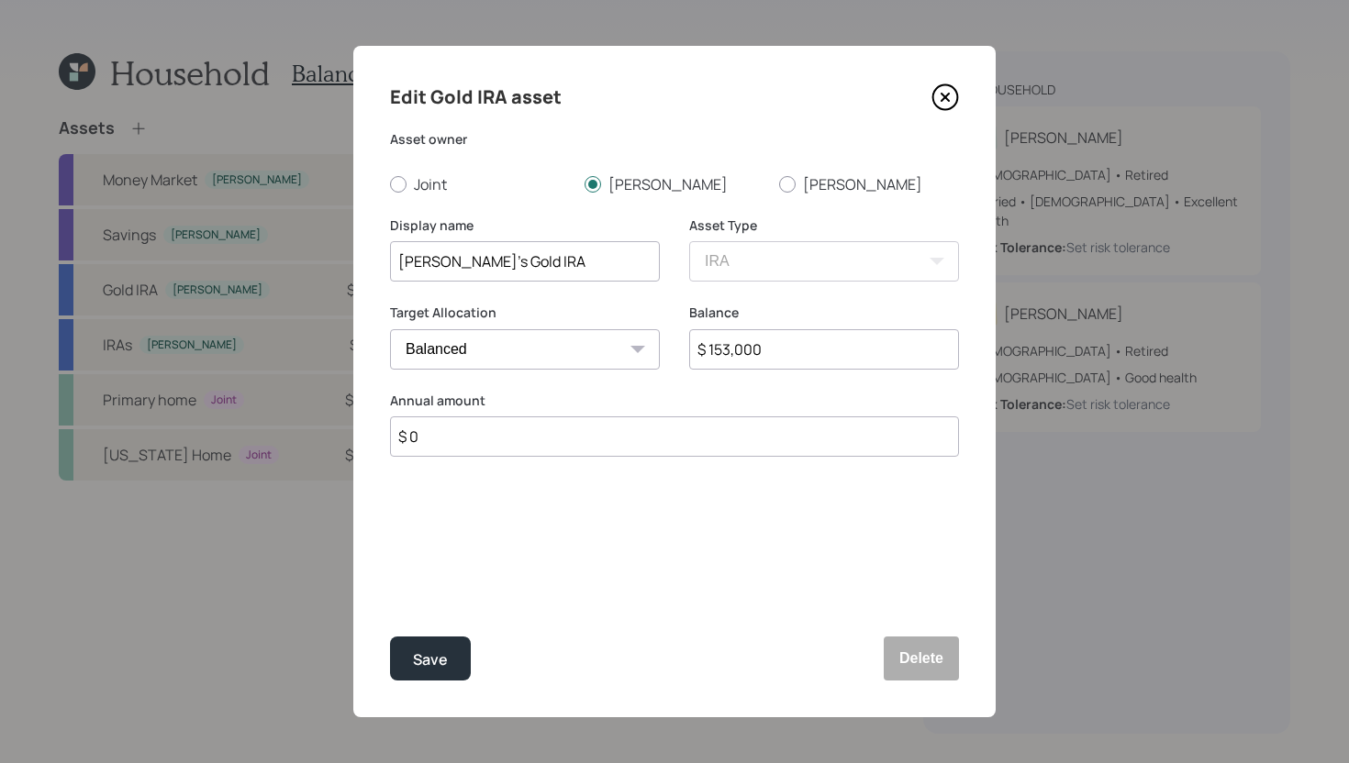
click at [801, 352] on input "$ 153,000" at bounding box center [824, 349] width 270 height 40
type input "$ 14,000"
click at [434, 657] on div "Save" at bounding box center [430, 660] width 35 height 25
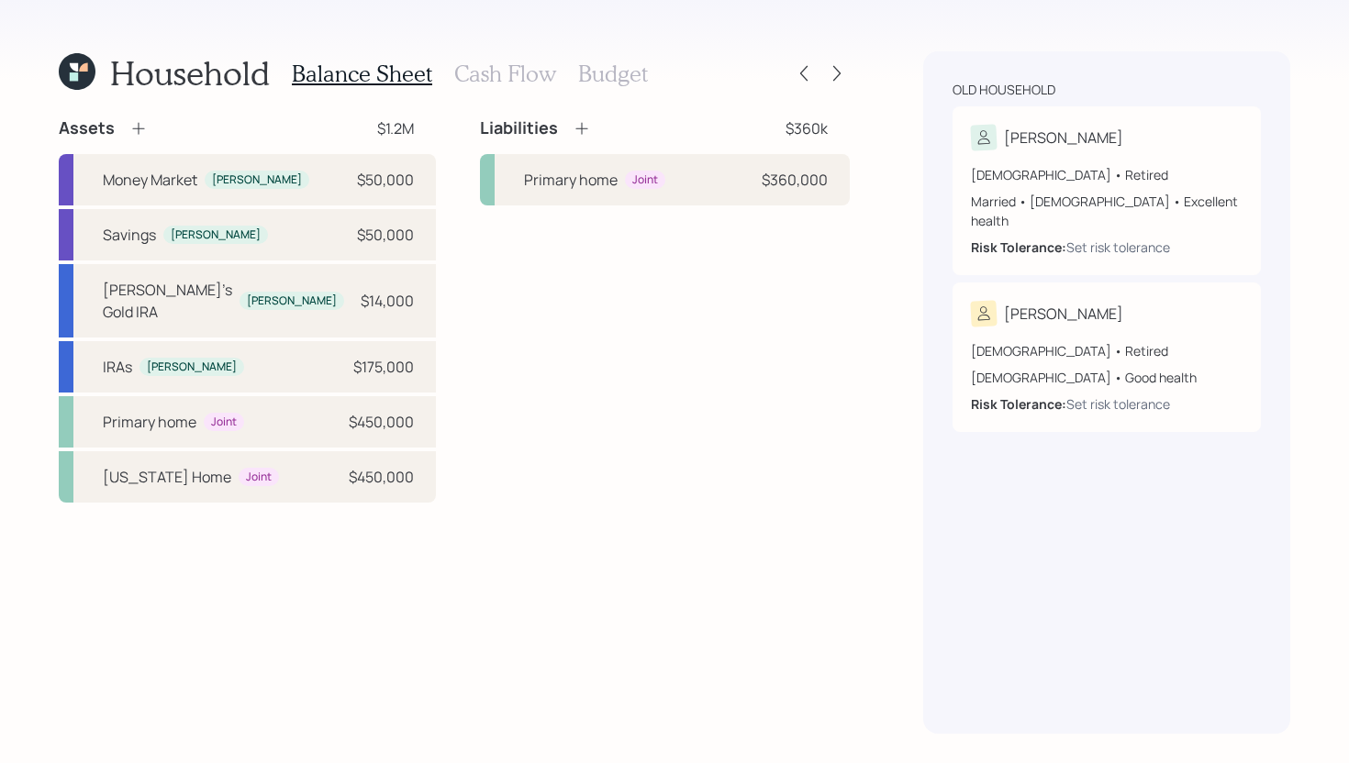
click at [139, 132] on icon at bounding box center [138, 128] width 18 height 18
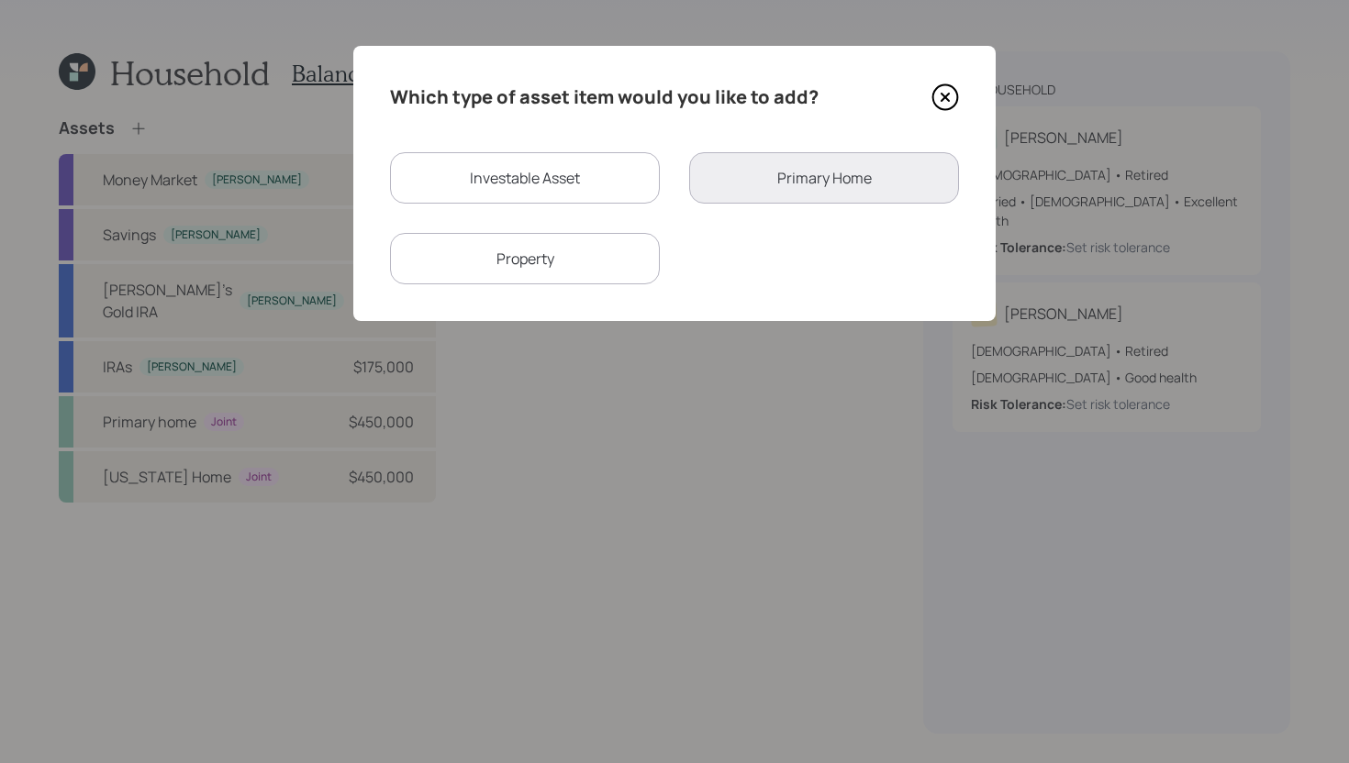
click at [499, 192] on div "Investable Asset" at bounding box center [525, 177] width 270 height 51
select select "taxable"
select select "balanced"
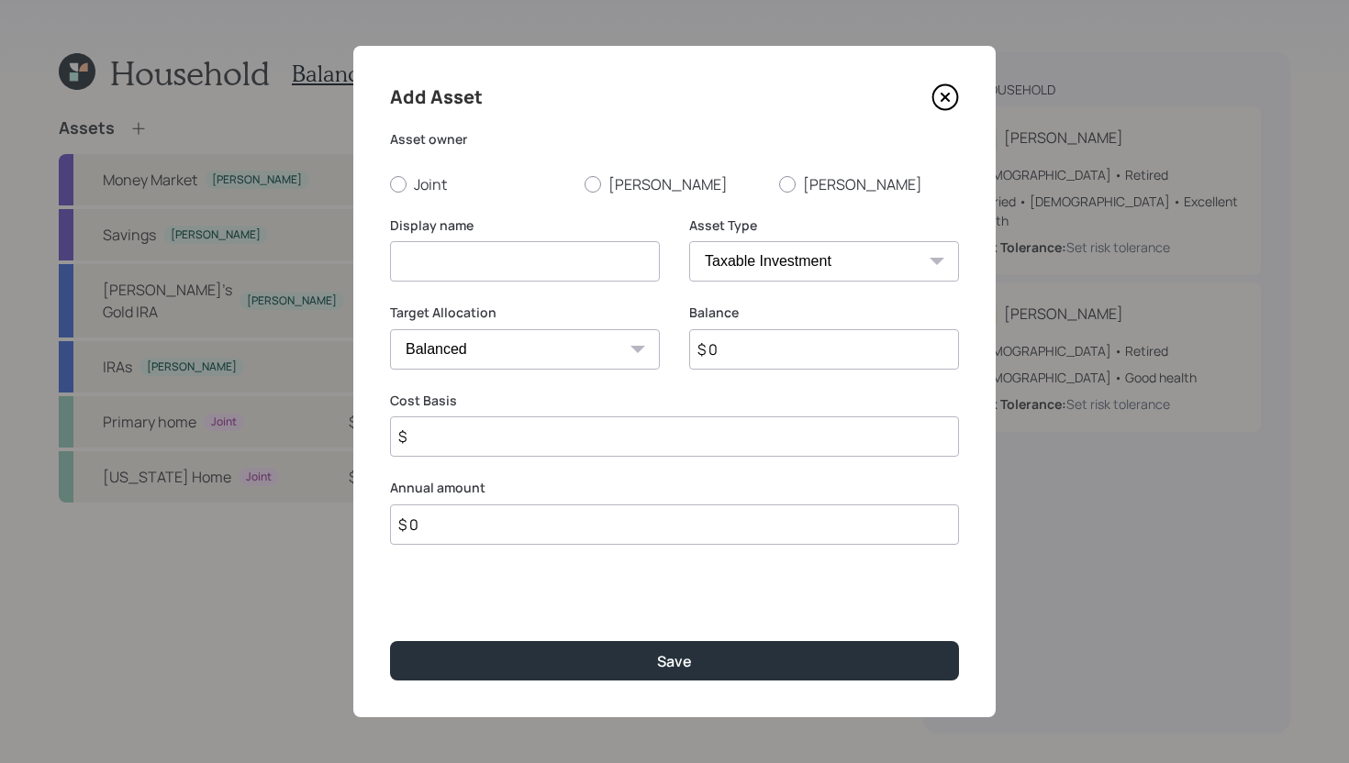
click at [483, 272] on input at bounding box center [525, 261] width 270 height 40
type input "Bob's Gold IRA"
click at [819, 189] on label "Bob" at bounding box center [869, 184] width 180 height 20
click at [779, 184] on input "Bob" at bounding box center [778, 183] width 1 height 1
radio input "true"
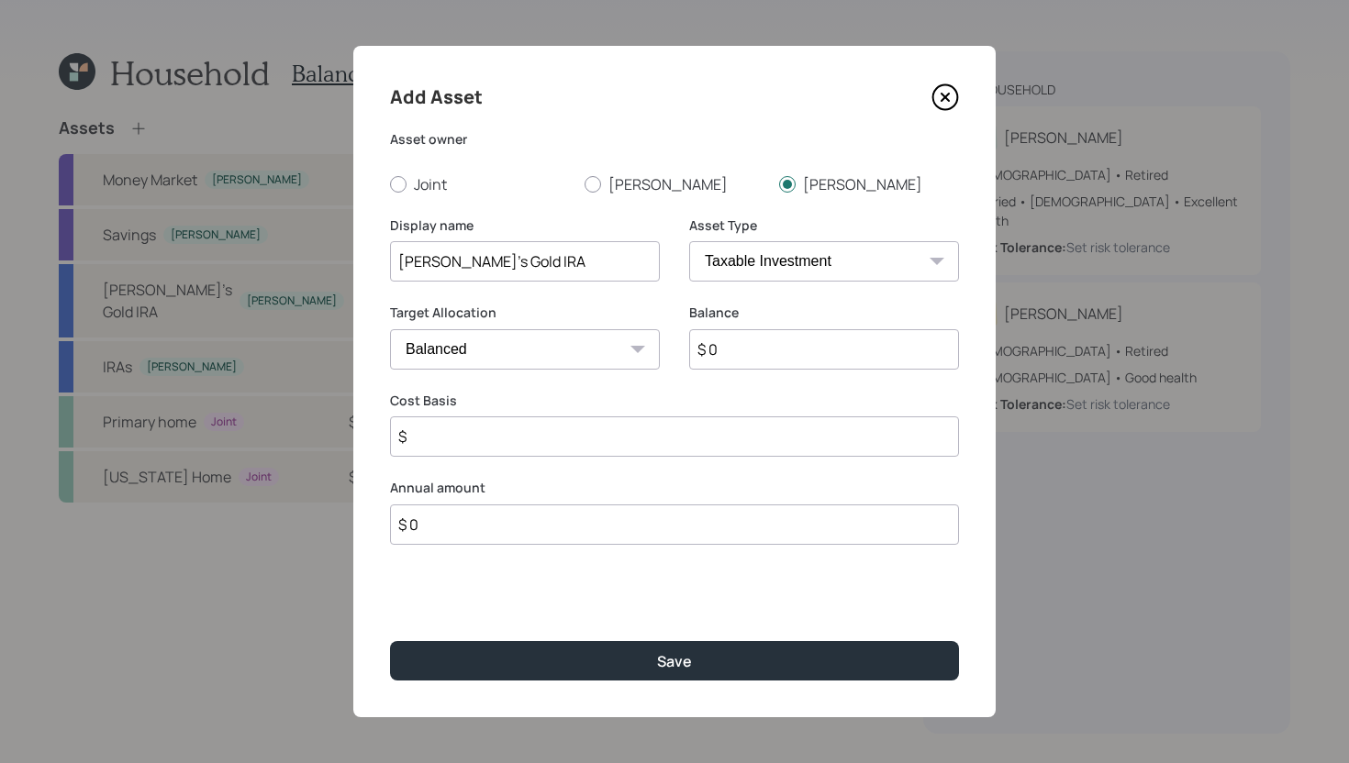
click at [803, 262] on select "SEP IRA IRA Roth IRA 401(k) Roth 401(k) 403(b) Roth 403(b) 457(b) Roth 457(b) H…" at bounding box center [824, 261] width 270 height 40
select select "ira"
click at [689, 241] on select "SEP IRA IRA Roth IRA 401(k) Roth 401(k) 403(b) Roth 403(b) 457(b) Roth 457(b) H…" at bounding box center [824, 261] width 270 height 40
type input "$"
click at [785, 347] on input "$ 0" at bounding box center [824, 349] width 270 height 40
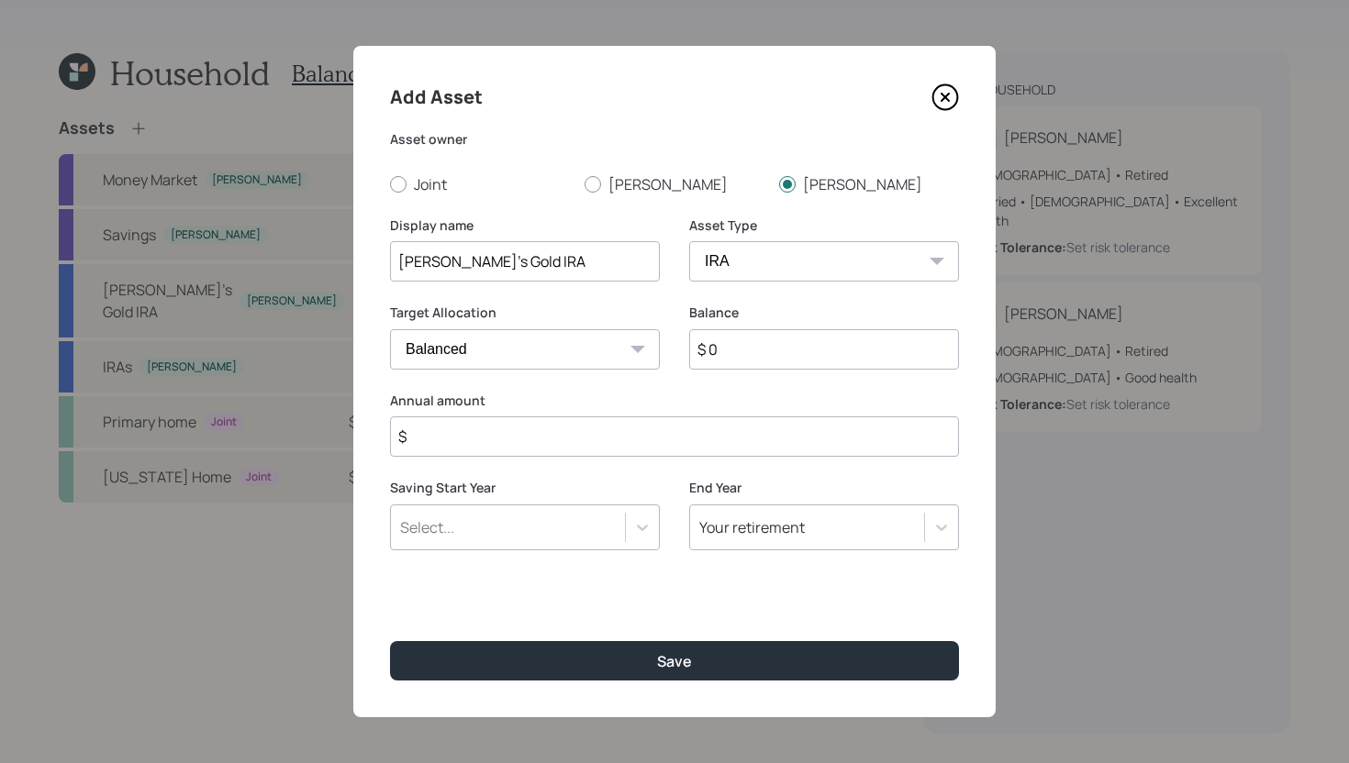
click at [785, 347] on input "$ 0" at bounding box center [824, 349] width 270 height 40
type input "$ 139,000"
click at [717, 430] on input "$" at bounding box center [674, 437] width 569 height 40
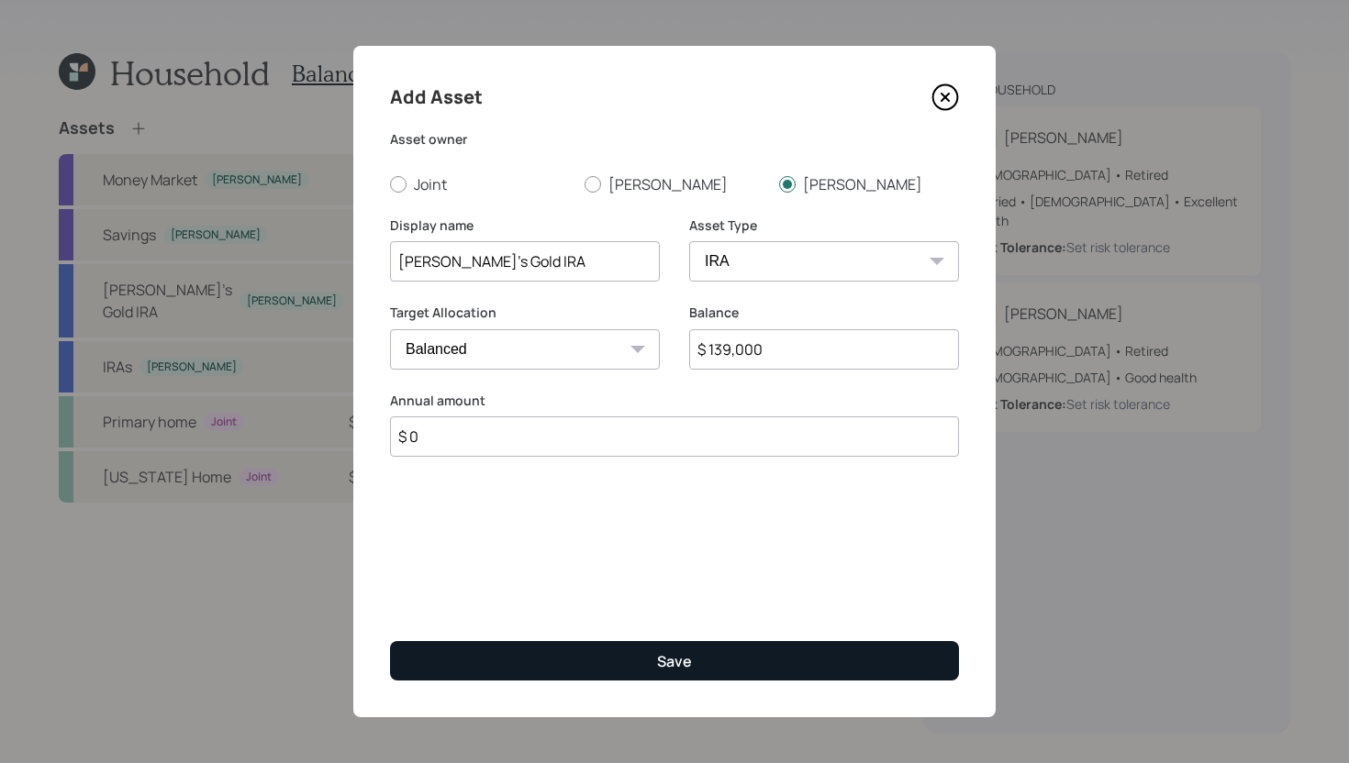
type input "$ 0"
click at [651, 657] on button "Save" at bounding box center [674, 660] width 569 height 39
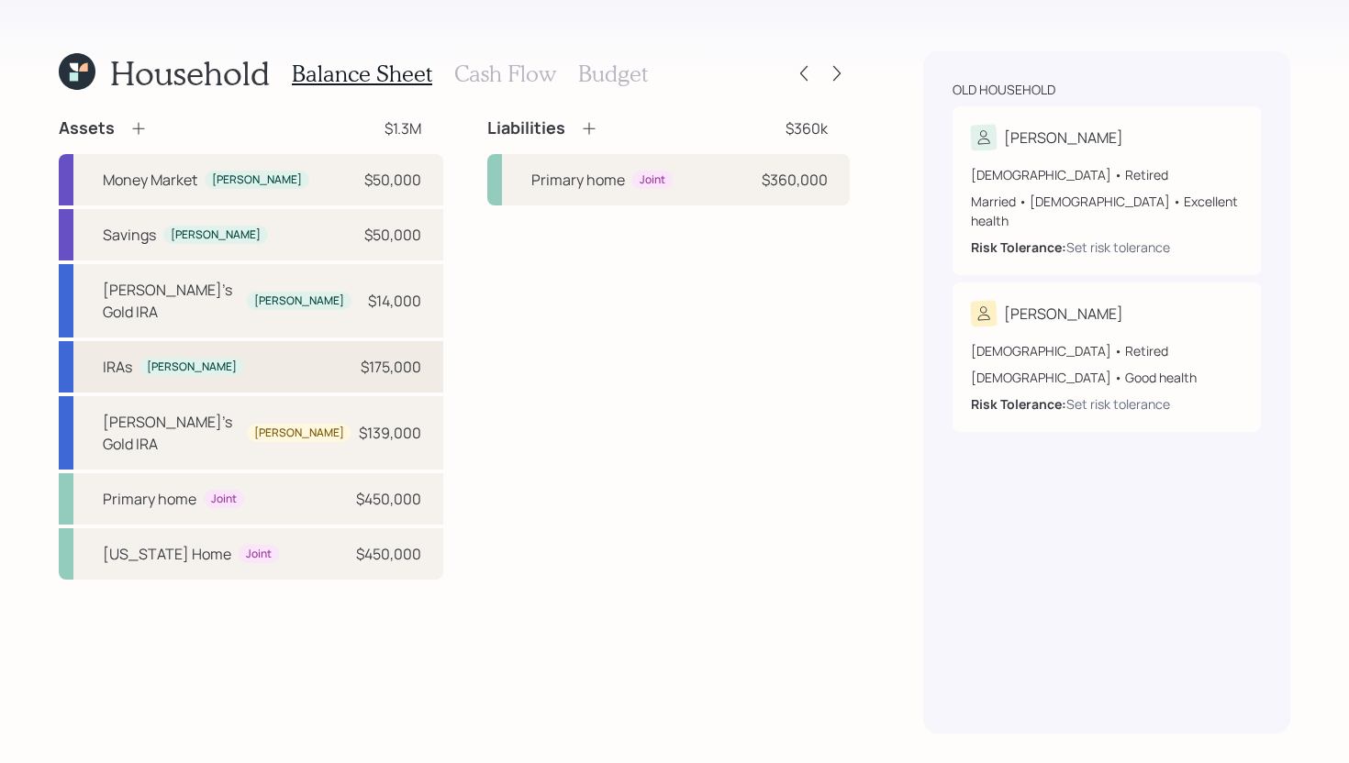
click at [298, 345] on div "IRAs Nancy $175,000" at bounding box center [251, 366] width 384 height 51
select select "ira"
select select "balanced"
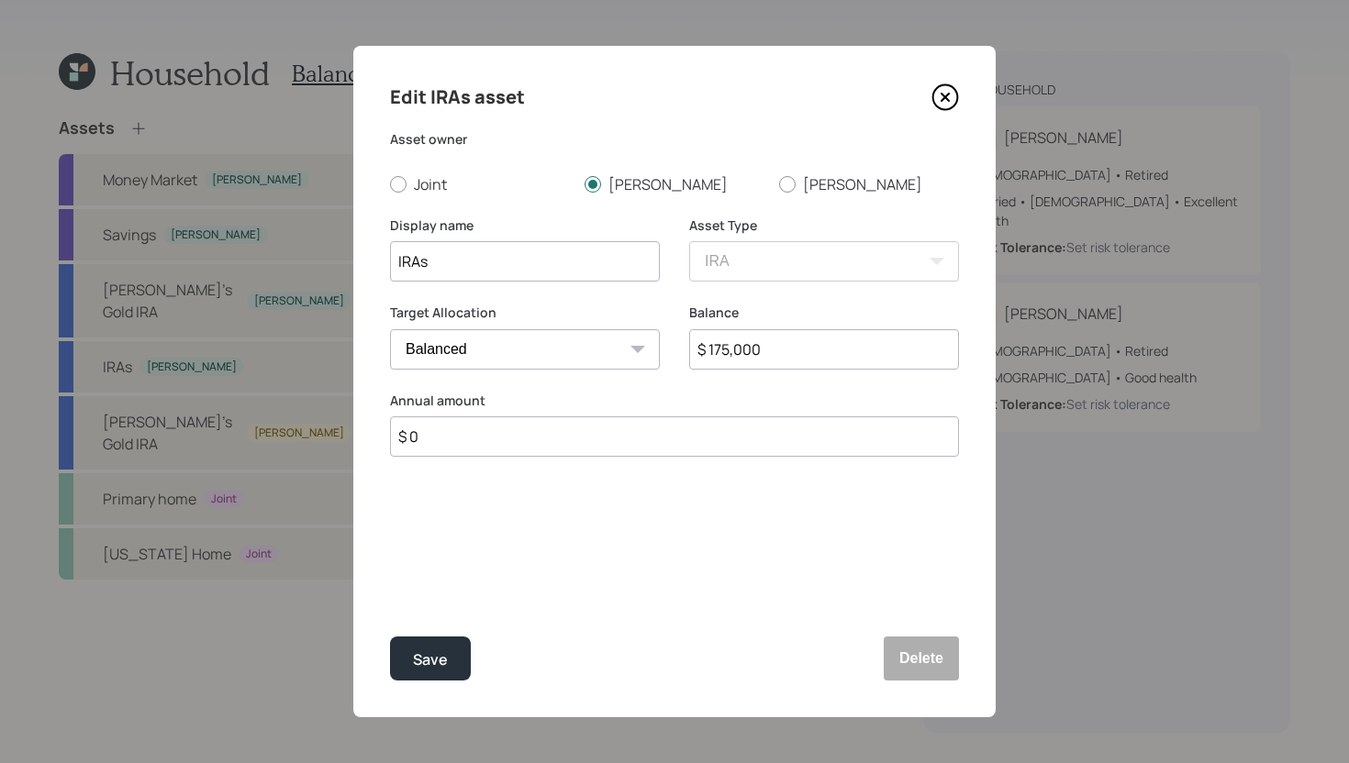
click at [395, 260] on input "IRAs" at bounding box center [525, 261] width 270 height 40
click at [759, 360] on input "$ 175,000" at bounding box center [824, 349] width 270 height 40
type input "$ 154,000"
click at [437, 654] on div "Save" at bounding box center [430, 660] width 35 height 25
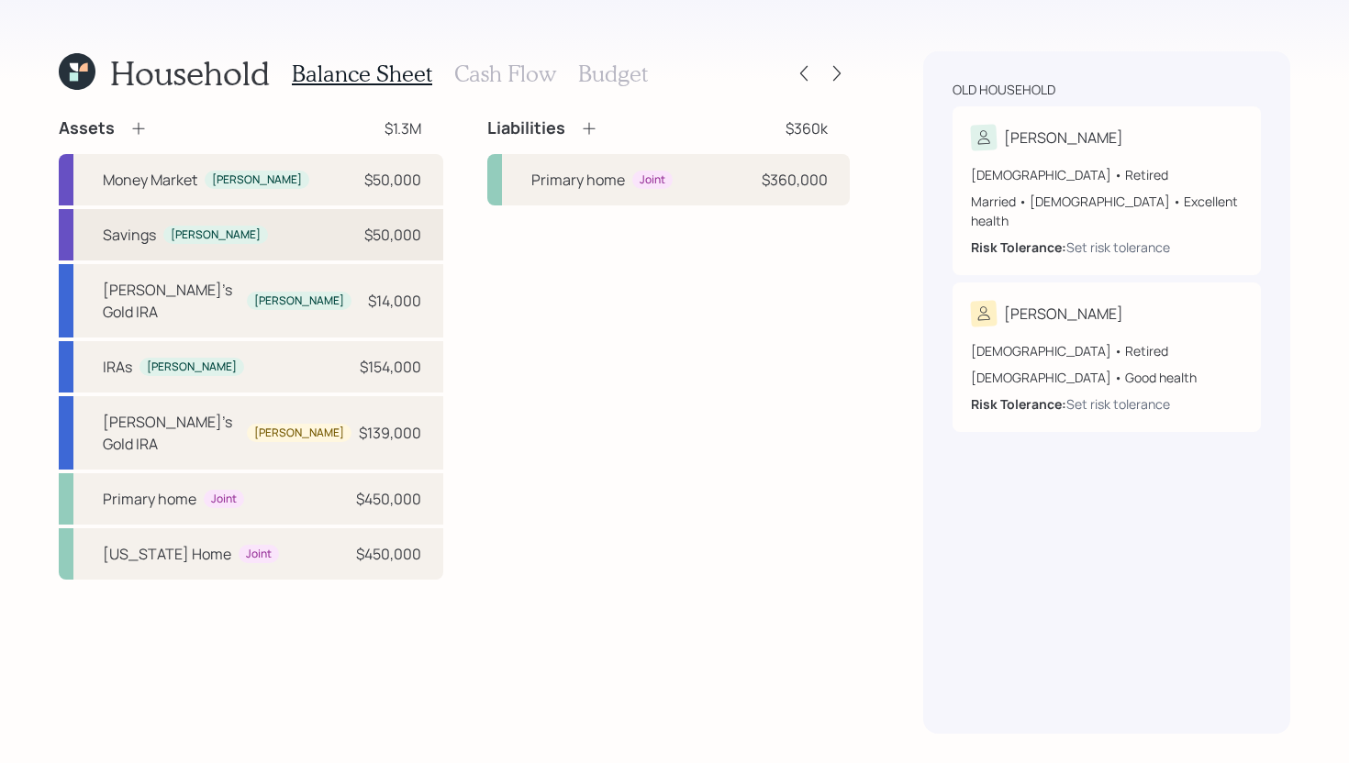
click at [286, 237] on div "Savings Nancy $50,000" at bounding box center [251, 234] width 384 height 51
select select "cash"
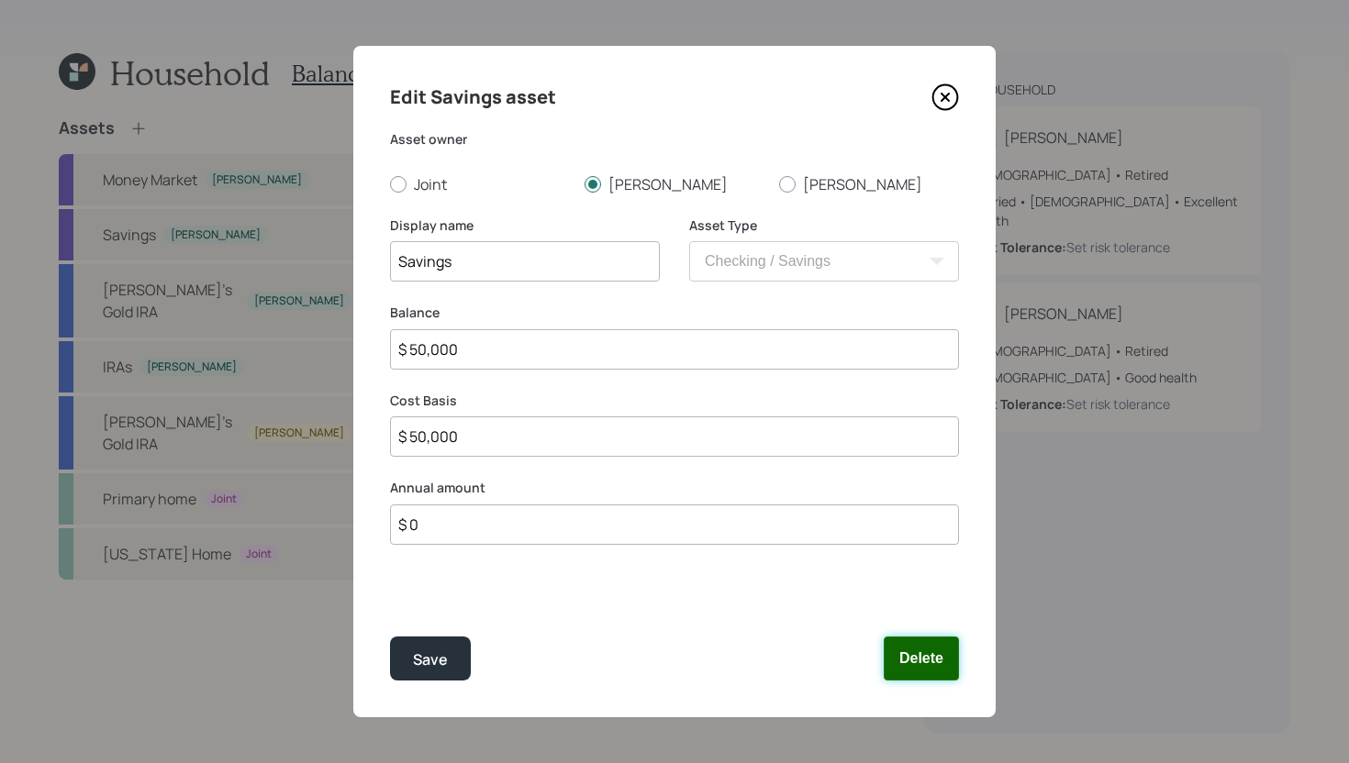
click at [945, 667] on button "Delete" at bounding box center [921, 659] width 75 height 44
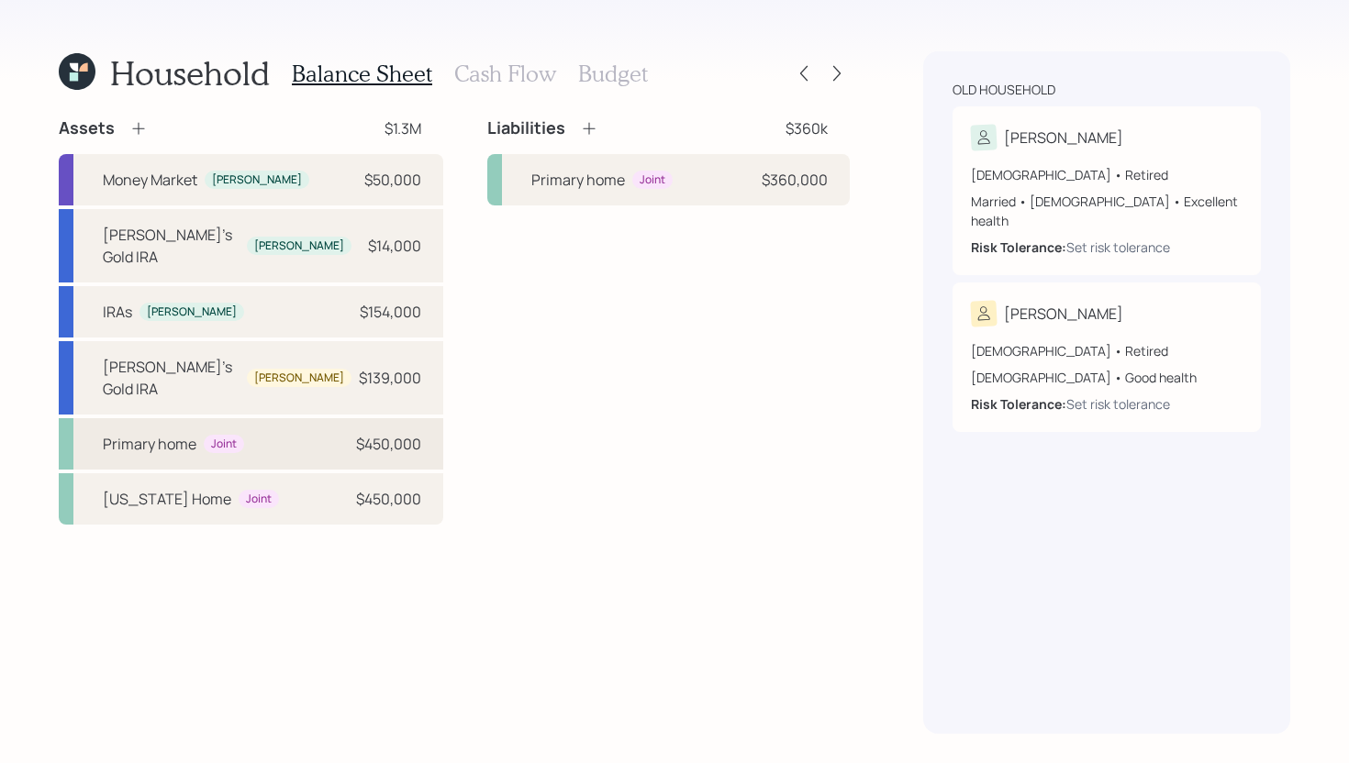
click at [304, 418] on div "Primary home Joint $450,000" at bounding box center [251, 443] width 384 height 51
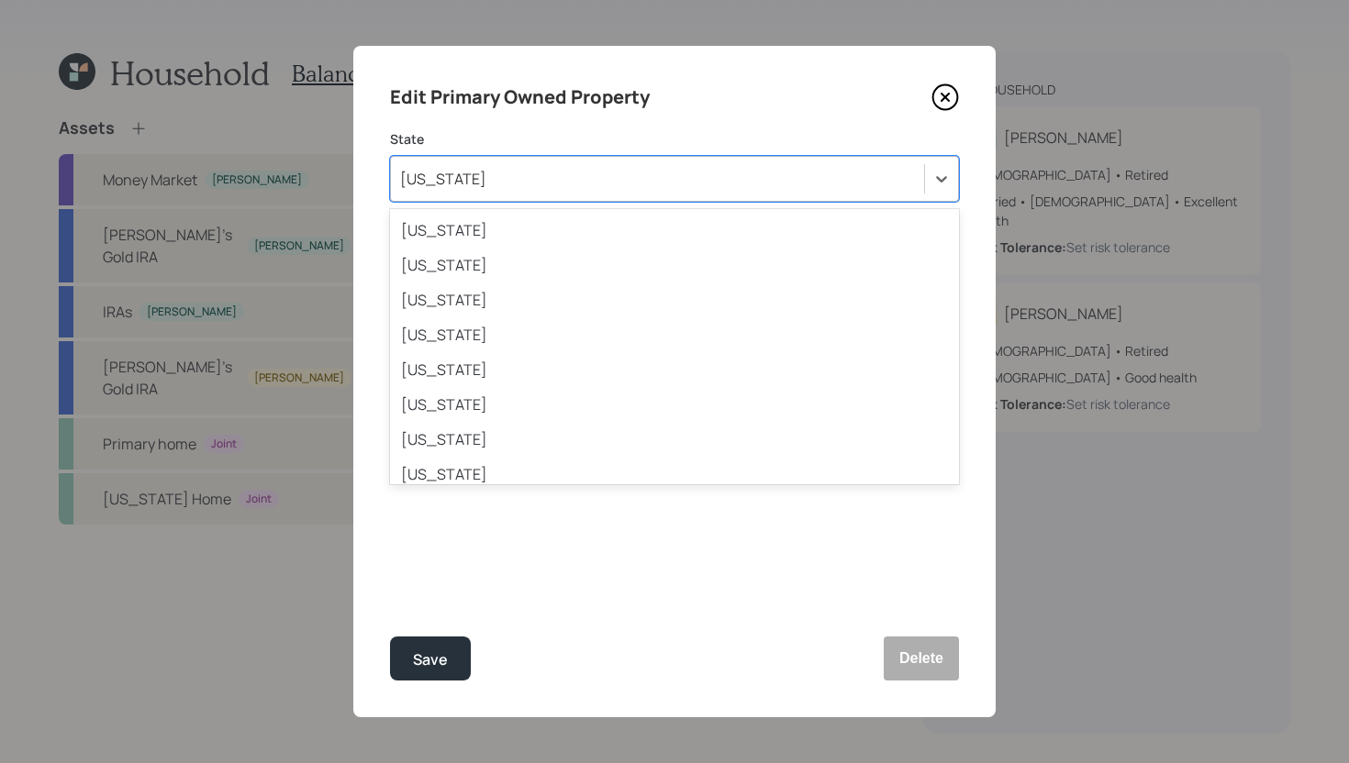
click at [483, 172] on div "Tennessee" at bounding box center [657, 178] width 533 height 31
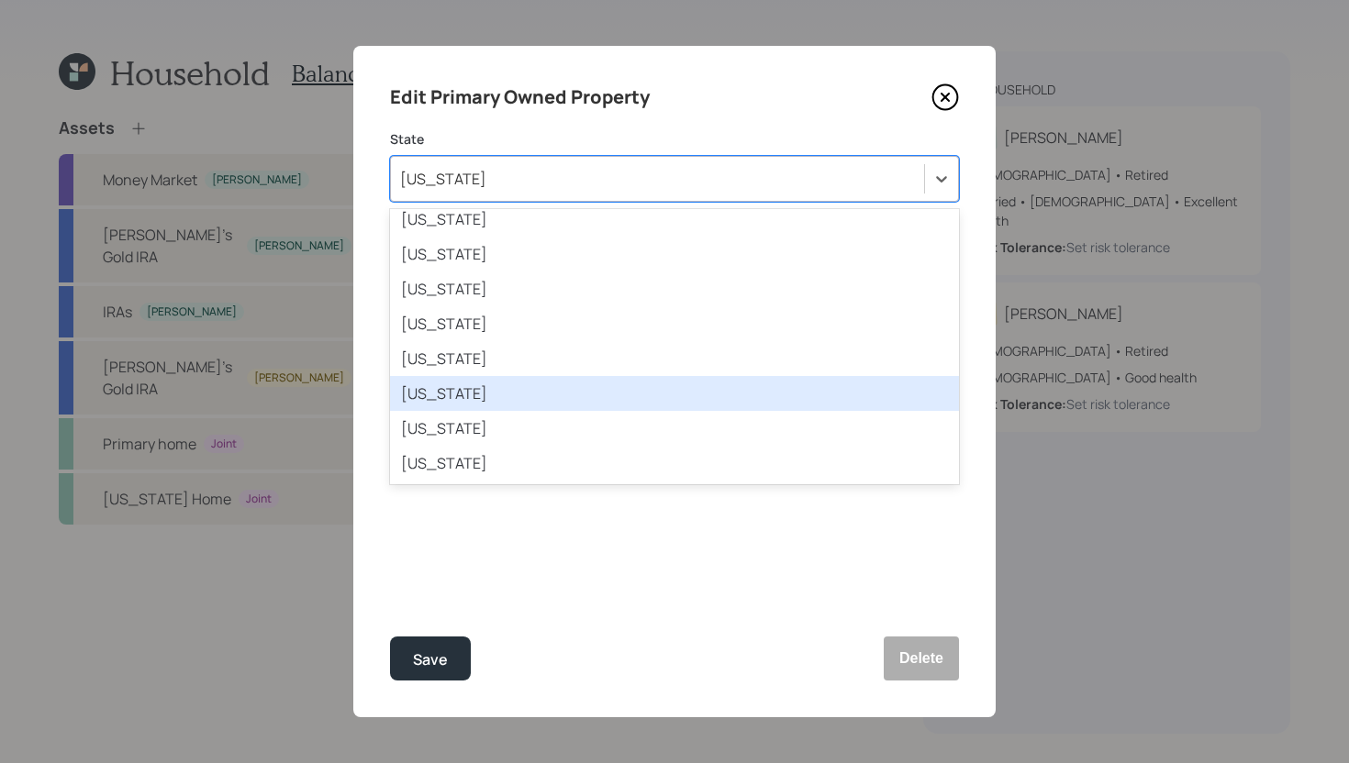
type input "f"
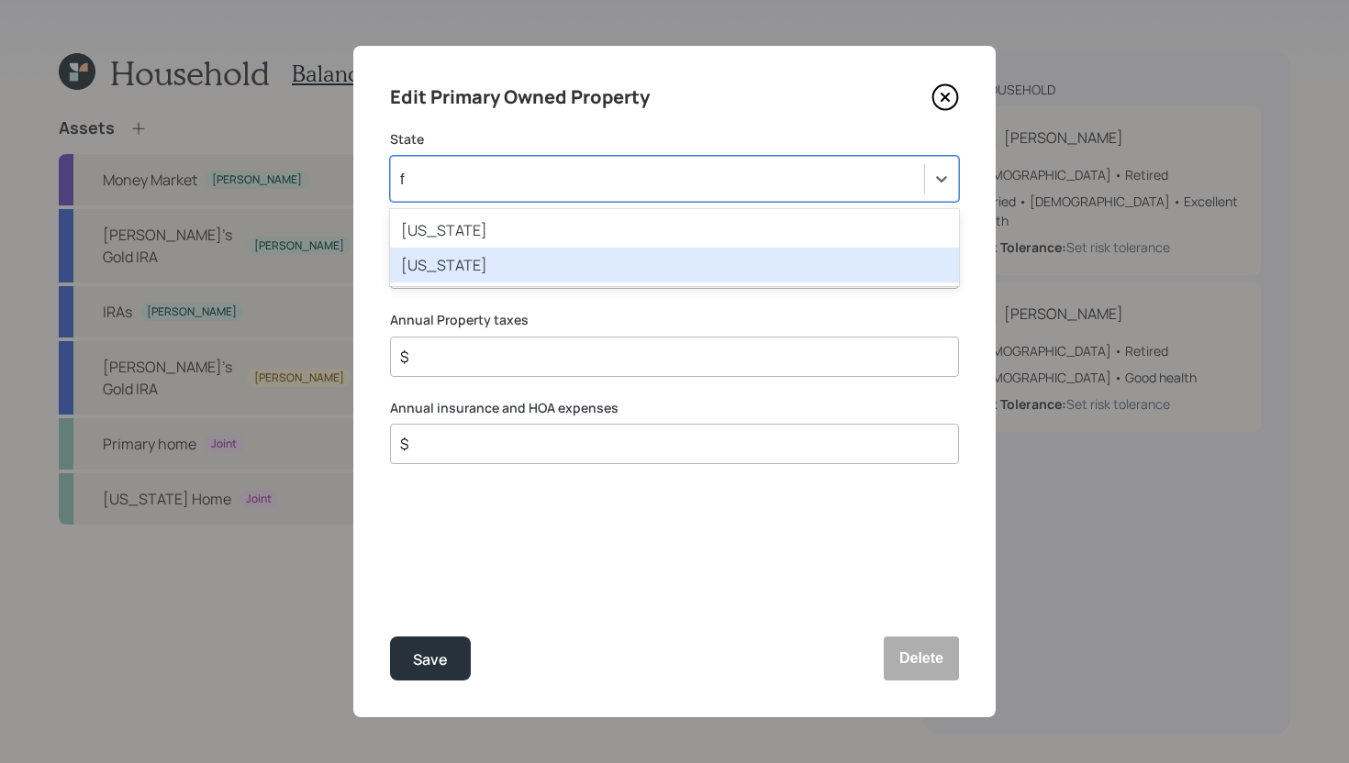
click at [590, 261] on div "Florida" at bounding box center [674, 265] width 569 height 35
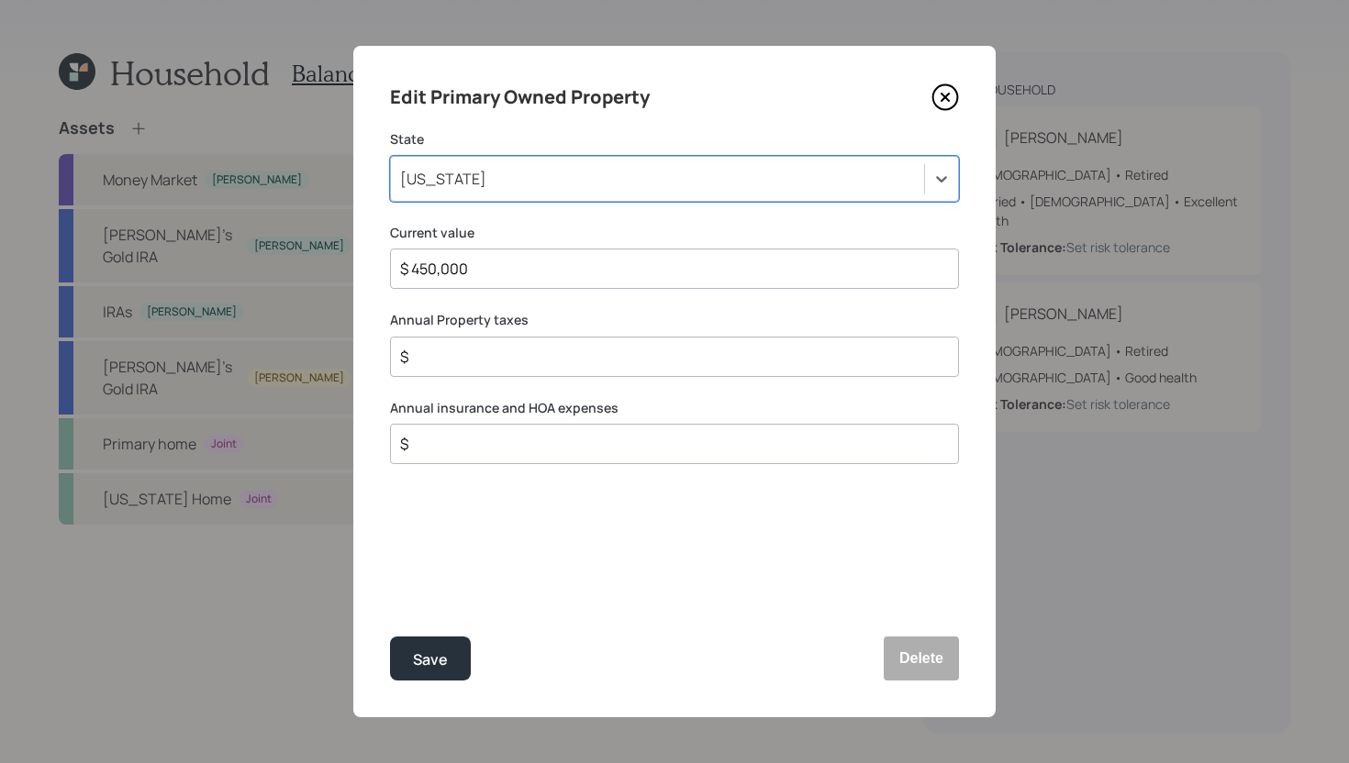
click at [508, 365] on input "$" at bounding box center [667, 357] width 538 height 22
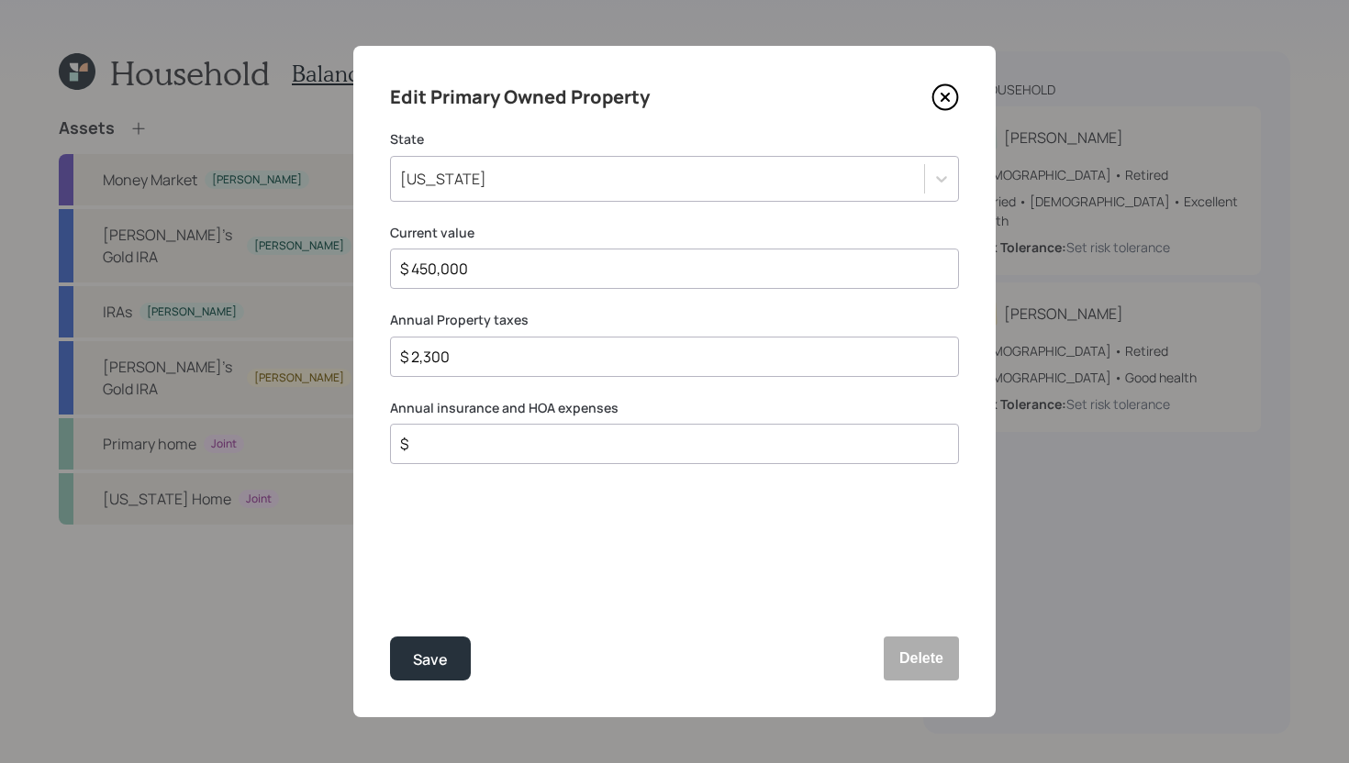
drag, startPoint x: 567, startPoint y: 362, endPoint x: 335, endPoint y: 362, distance: 232.1
click at [335, 362] on div "Edit Primary Owned Property State Florida Current value $ 450,000 Annual Proper…" at bounding box center [674, 381] width 1349 height 763
type input "$ 2,300"
click at [482, 446] on input "$" at bounding box center [667, 444] width 538 height 22
type input "$ 2,300"
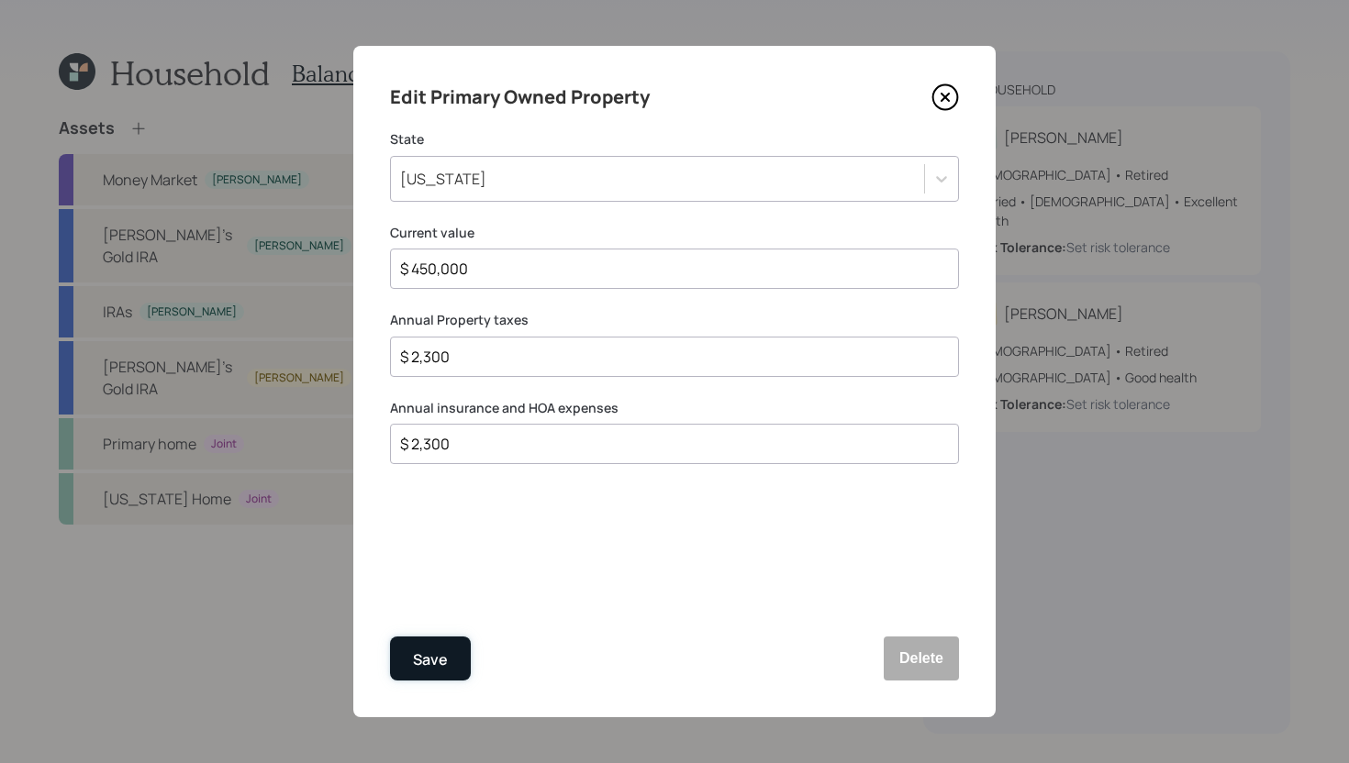
click at [453, 654] on button "Save" at bounding box center [430, 659] width 81 height 44
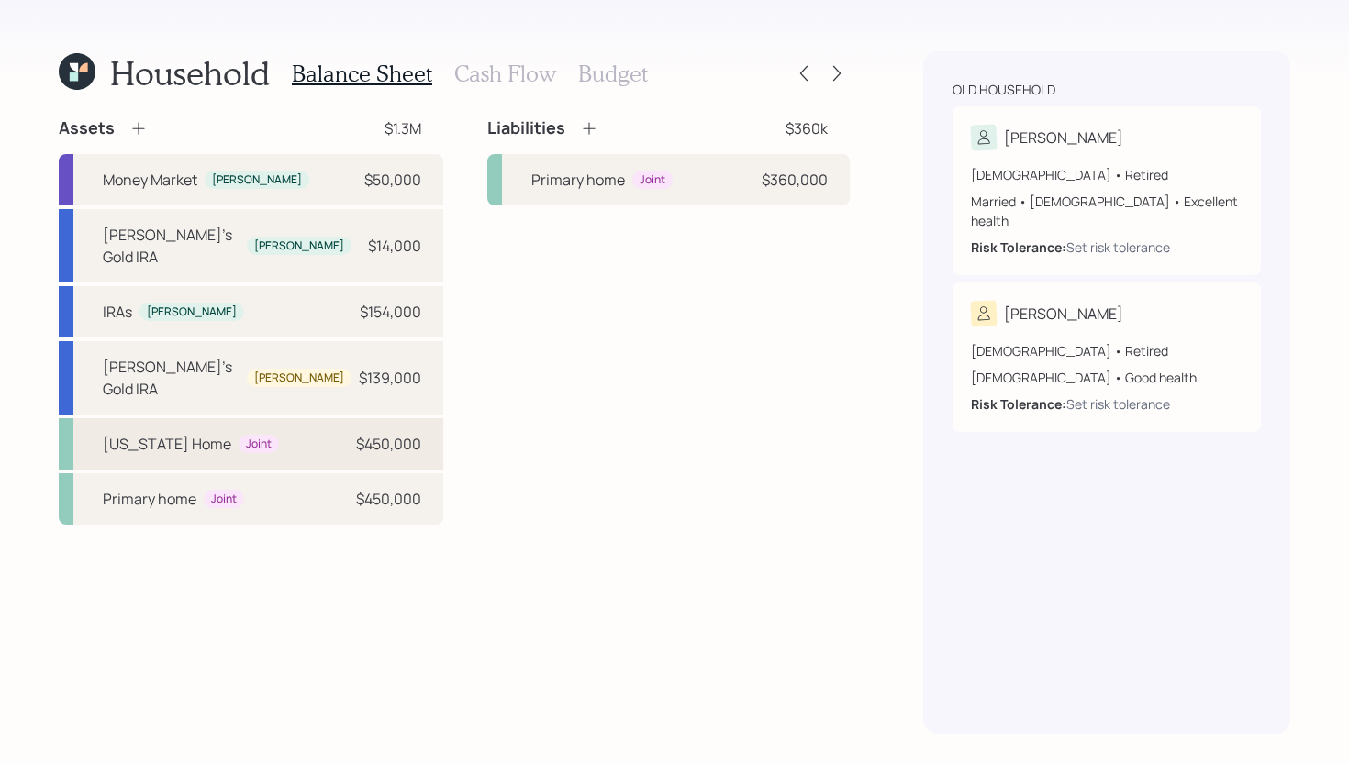
click at [261, 418] on div "Florida Home Joint $450,000" at bounding box center [251, 443] width 384 height 51
select select "rental_property"
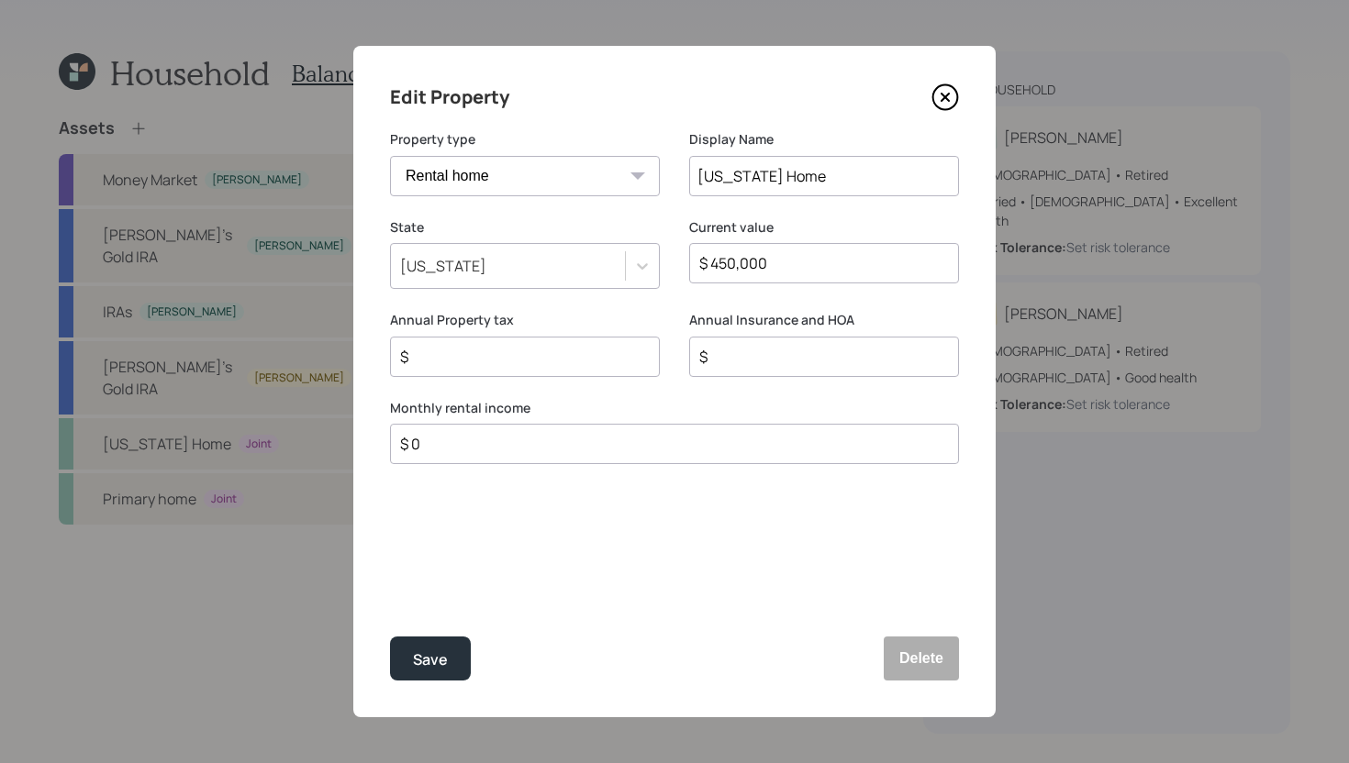
click at [948, 96] on icon at bounding box center [945, 97] width 28 height 28
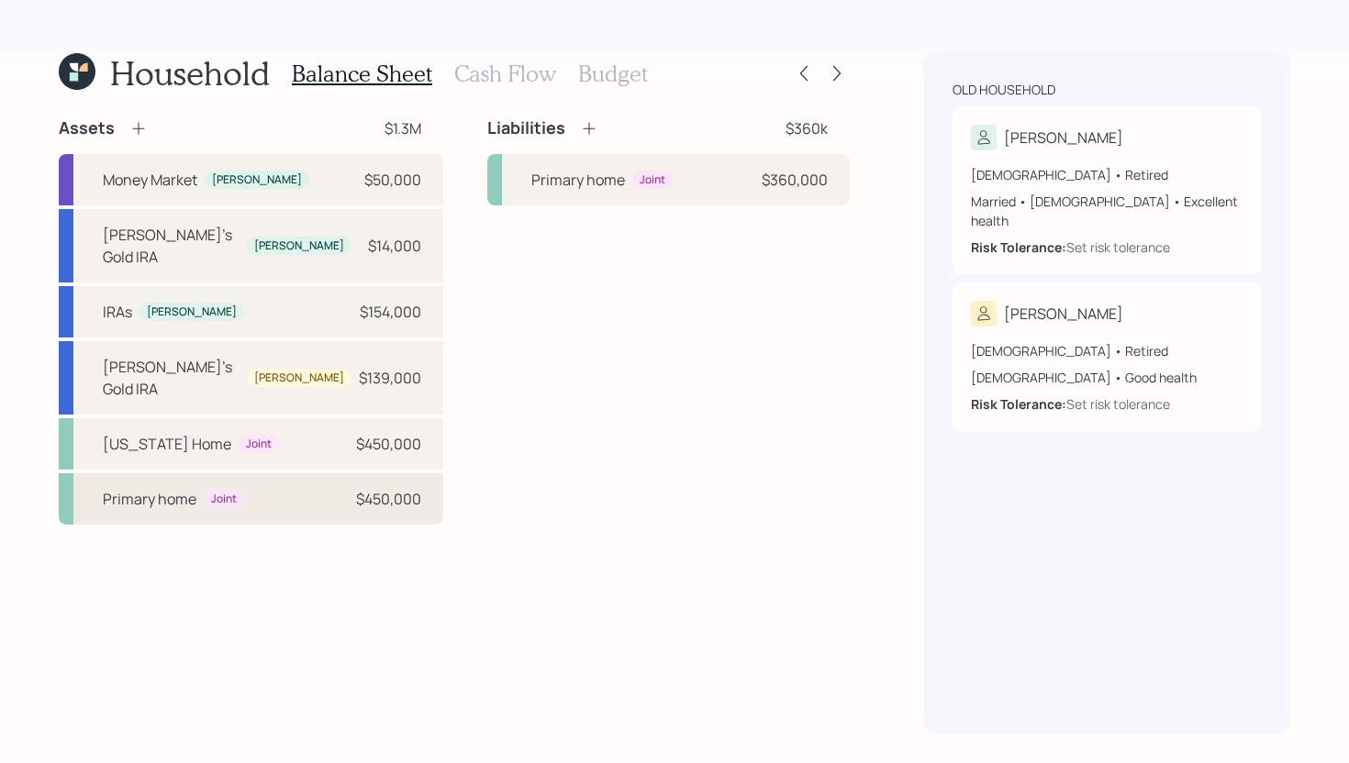
click at [324, 473] on div "Primary home Joint $450,000" at bounding box center [251, 498] width 384 height 51
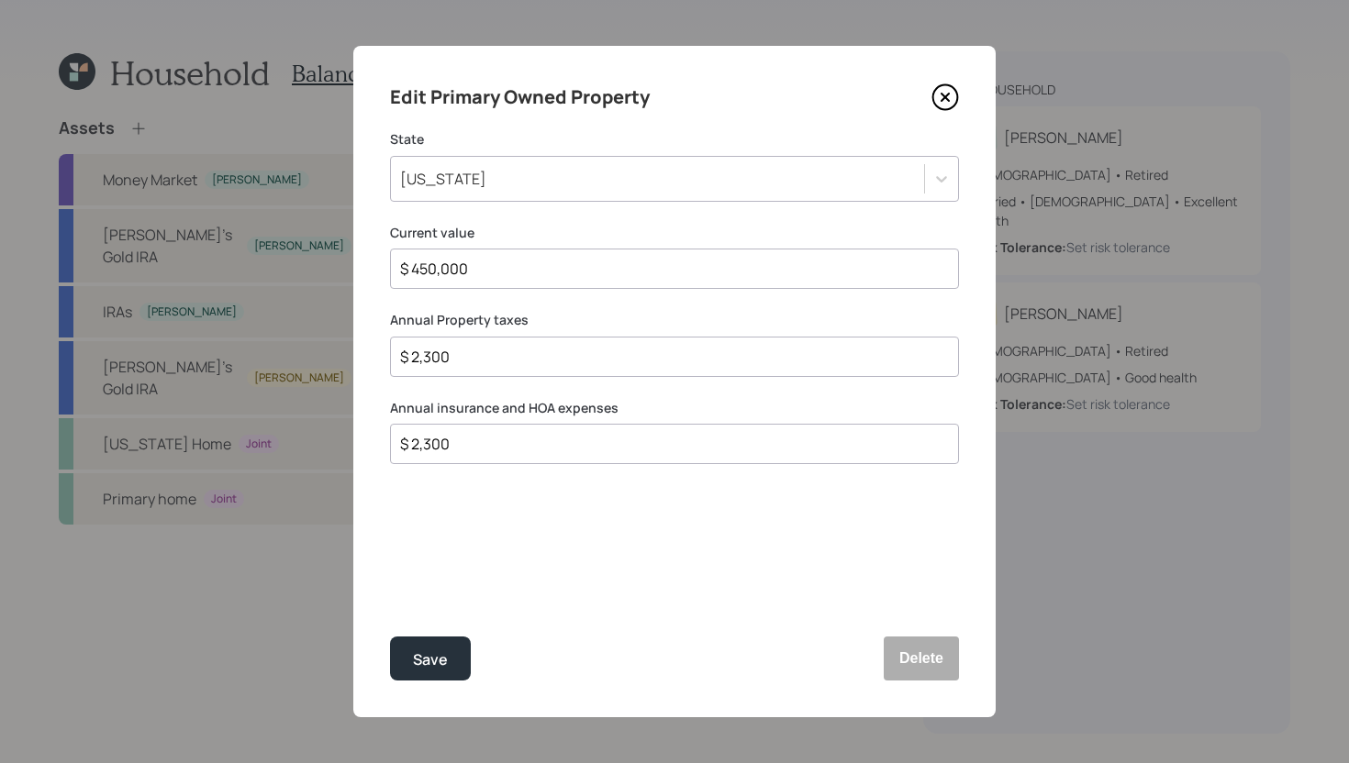
click at [505, 447] on input "$ 2,300" at bounding box center [667, 444] width 538 height 22
type input "$ 5,100"
click at [443, 661] on div "Save" at bounding box center [430, 660] width 35 height 25
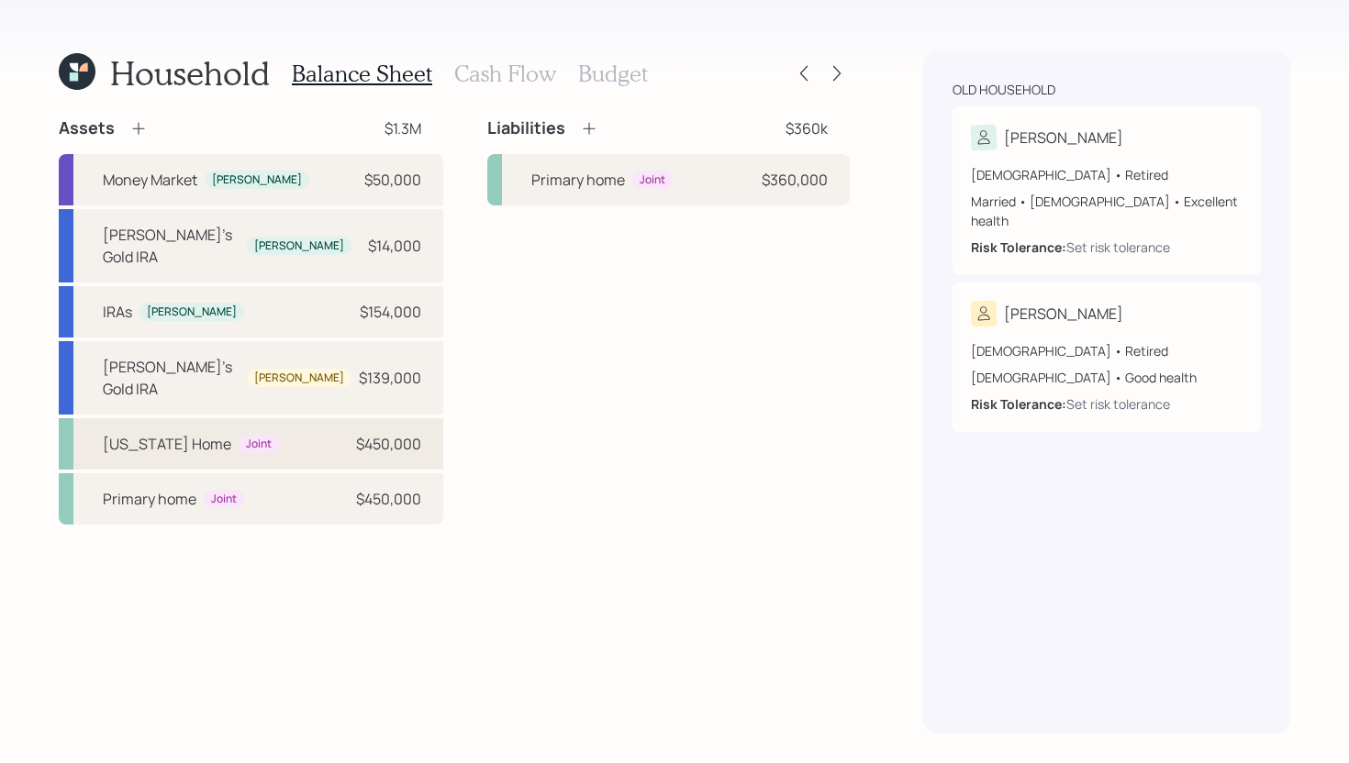
click at [406, 433] on div "$450,000" at bounding box center [388, 444] width 65 height 22
select select "rental_property"
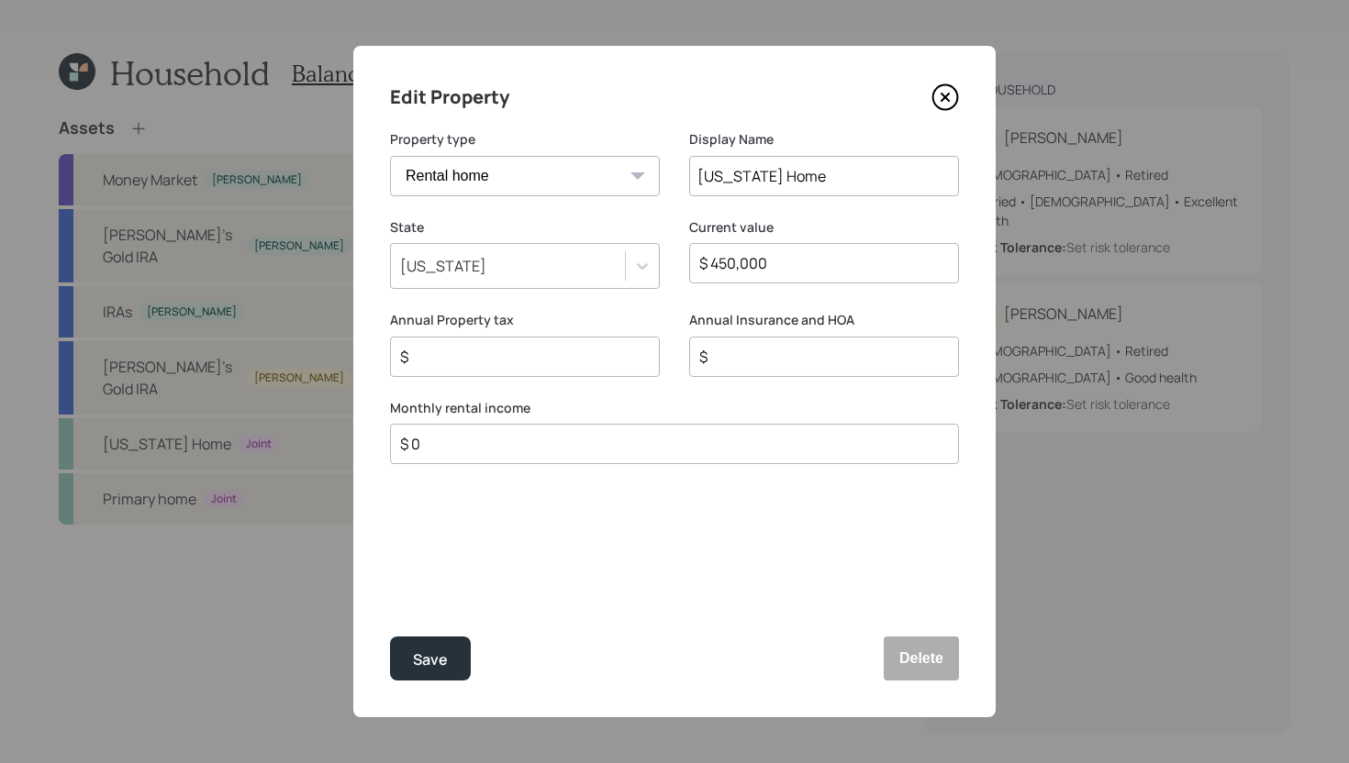
drag, startPoint x: 741, startPoint y: 176, endPoint x: 586, endPoint y: 177, distance: 155.1
click at [586, 177] on div "Property type Vacation home Rental home Display Name Florida Home" at bounding box center [674, 174] width 569 height 88
type input "Te Home"
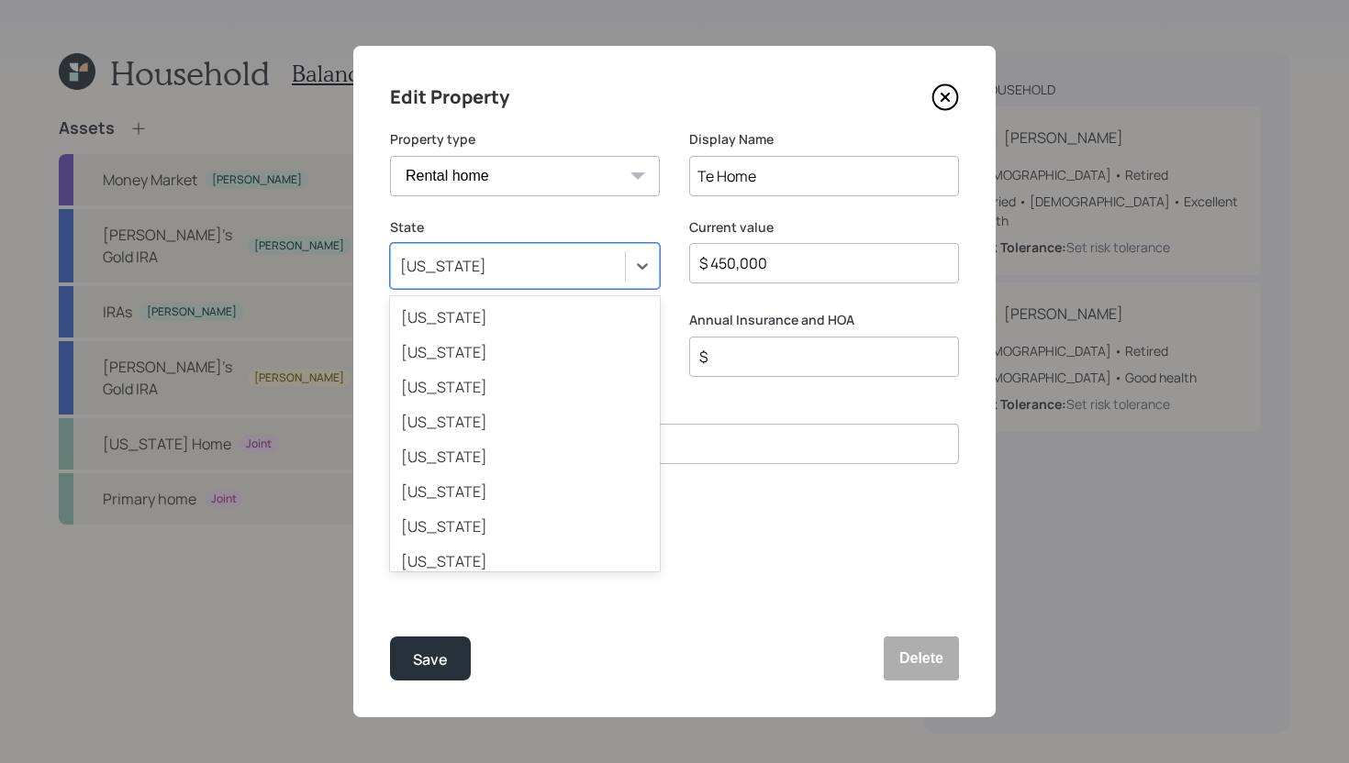
click at [506, 263] on div "Florida" at bounding box center [508, 265] width 234 height 31
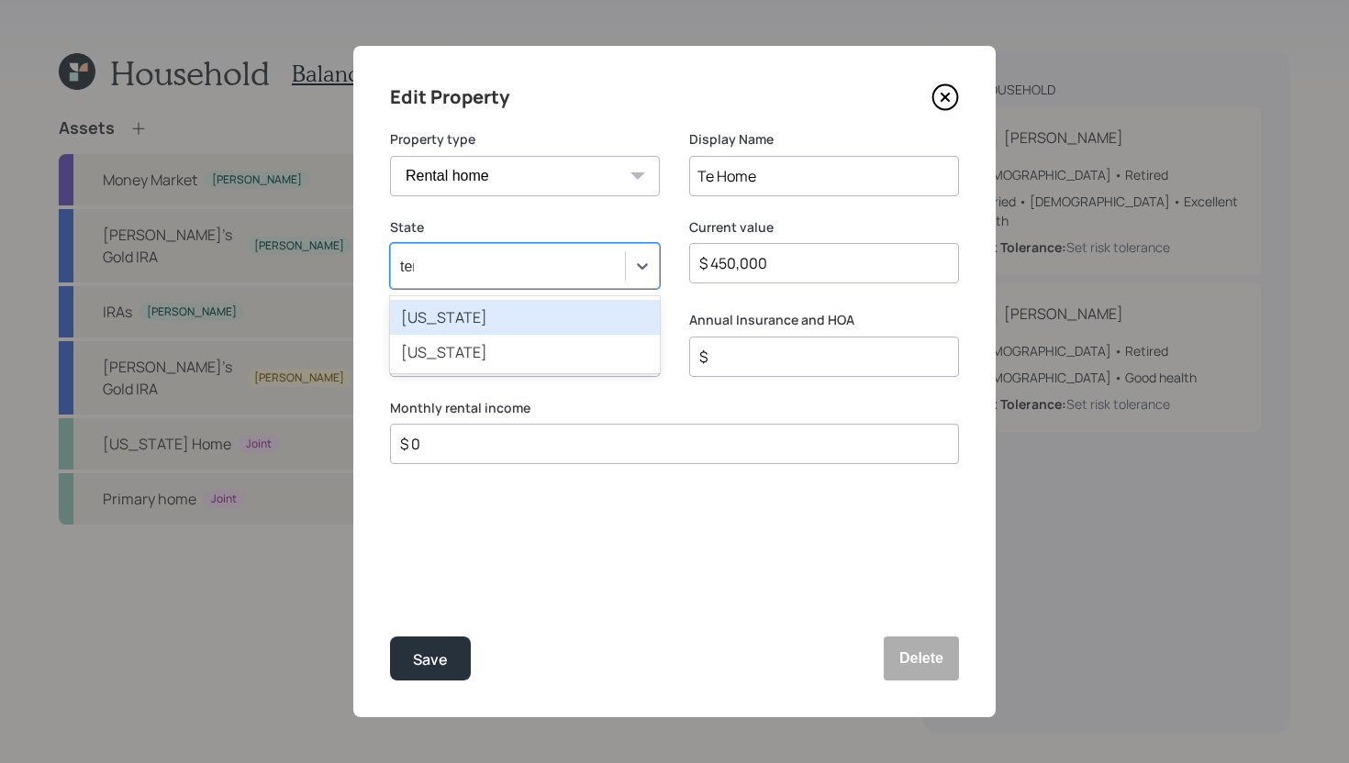
type input "tenn"
drag, startPoint x: 487, startPoint y: 317, endPoint x: 497, endPoint y: 317, distance: 10.1
click at [487, 317] on div "Tennessee" at bounding box center [525, 317] width 270 height 35
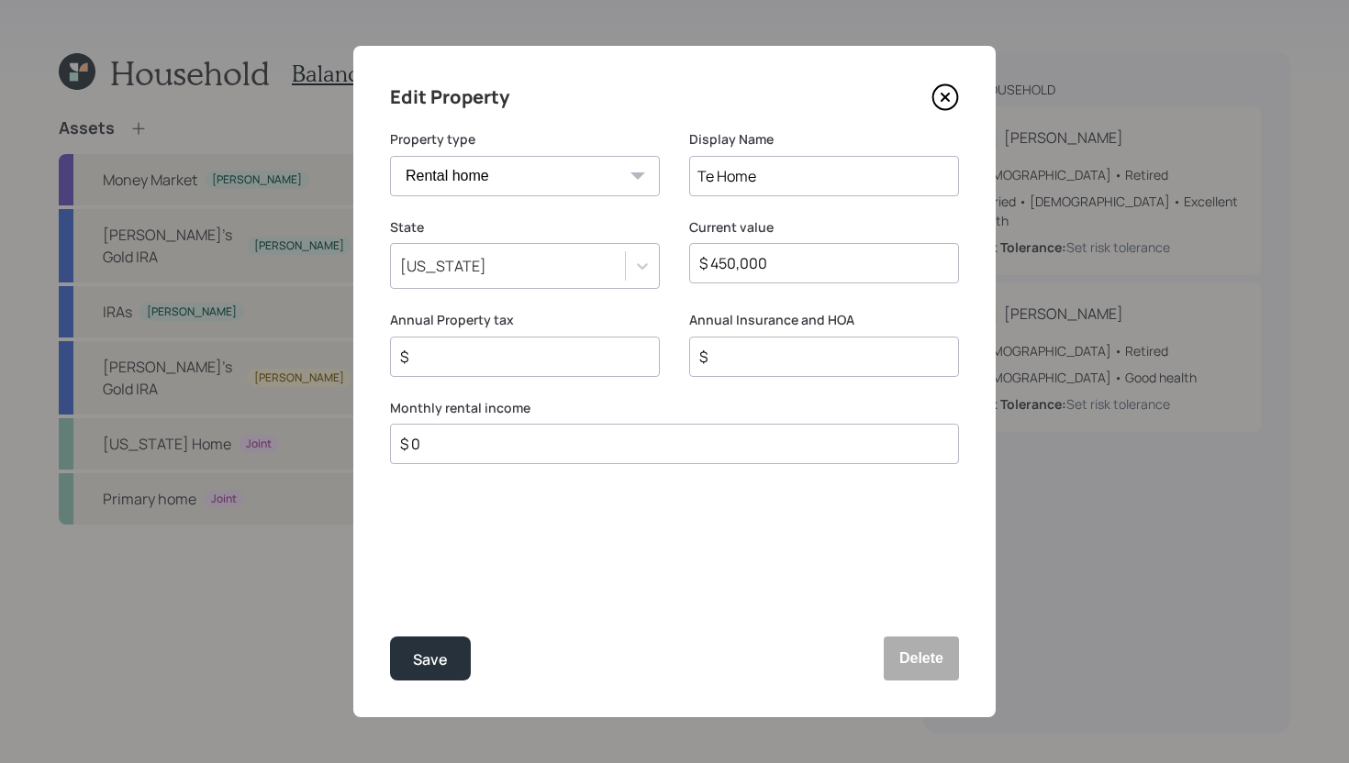
click at [712, 179] on input "Te Home" at bounding box center [824, 176] width 270 height 40
type input "Tennessee Home"
click at [554, 358] on input "$" at bounding box center [517, 357] width 239 height 22
type input "$ 2,400"
click at [843, 361] on input "$" at bounding box center [816, 357] width 239 height 22
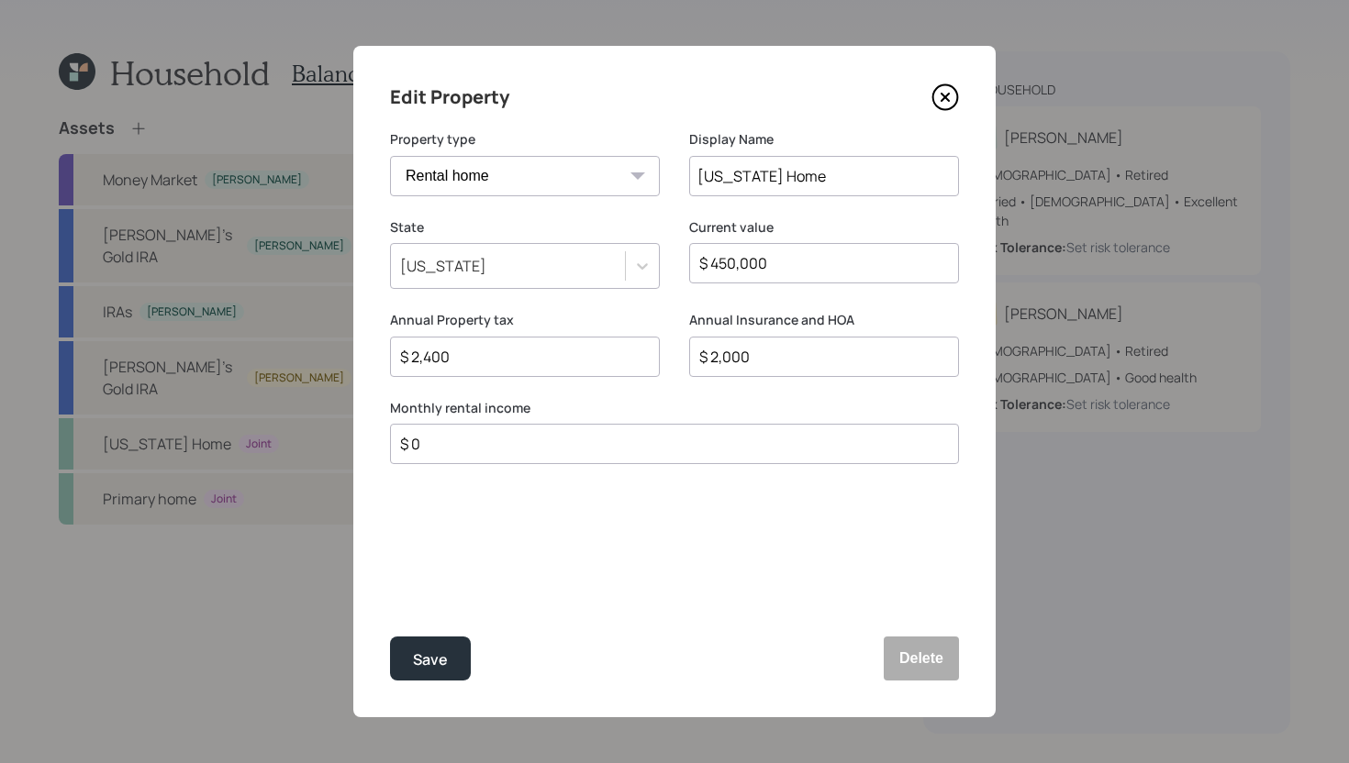
type input "$ 2,000"
click at [582, 183] on select "Vacation home Rental home" at bounding box center [525, 176] width 270 height 40
select select "vacation_property"
click at [390, 156] on select "Vacation home Rental home" at bounding box center [525, 176] width 270 height 40
click at [445, 663] on div "Save" at bounding box center [430, 660] width 35 height 25
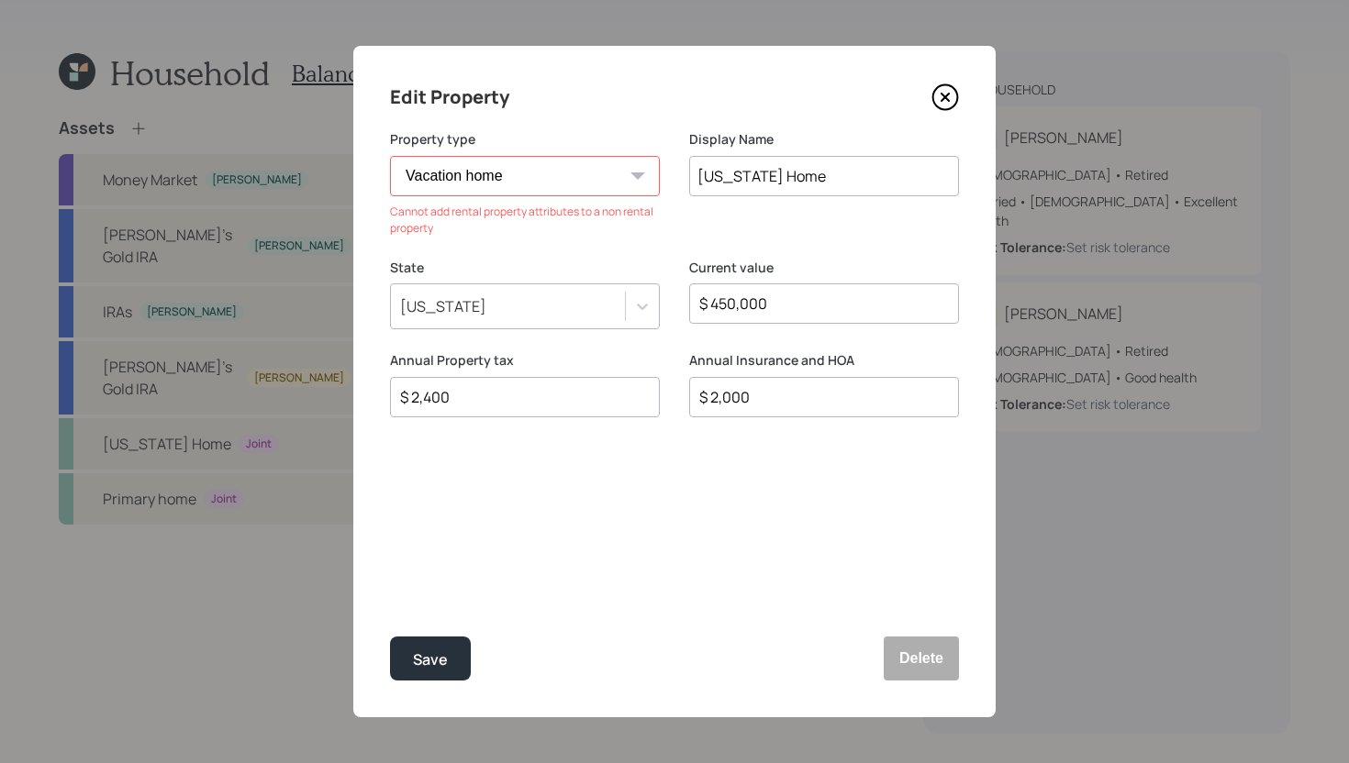
click at [738, 315] on div "$ 450,000" at bounding box center [824, 304] width 270 height 40
click at [921, 660] on button "Delete" at bounding box center [921, 659] width 75 height 44
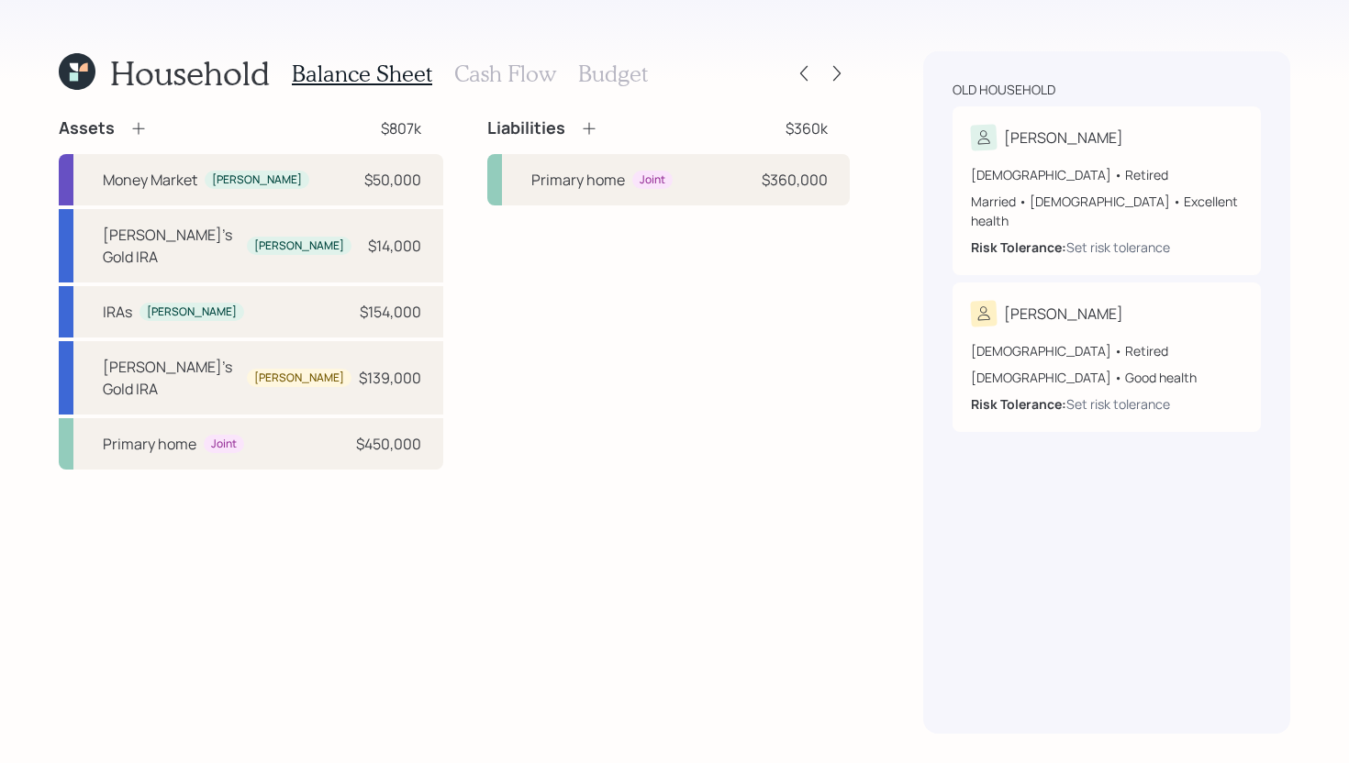
click at [133, 128] on icon at bounding box center [138, 129] width 12 height 12
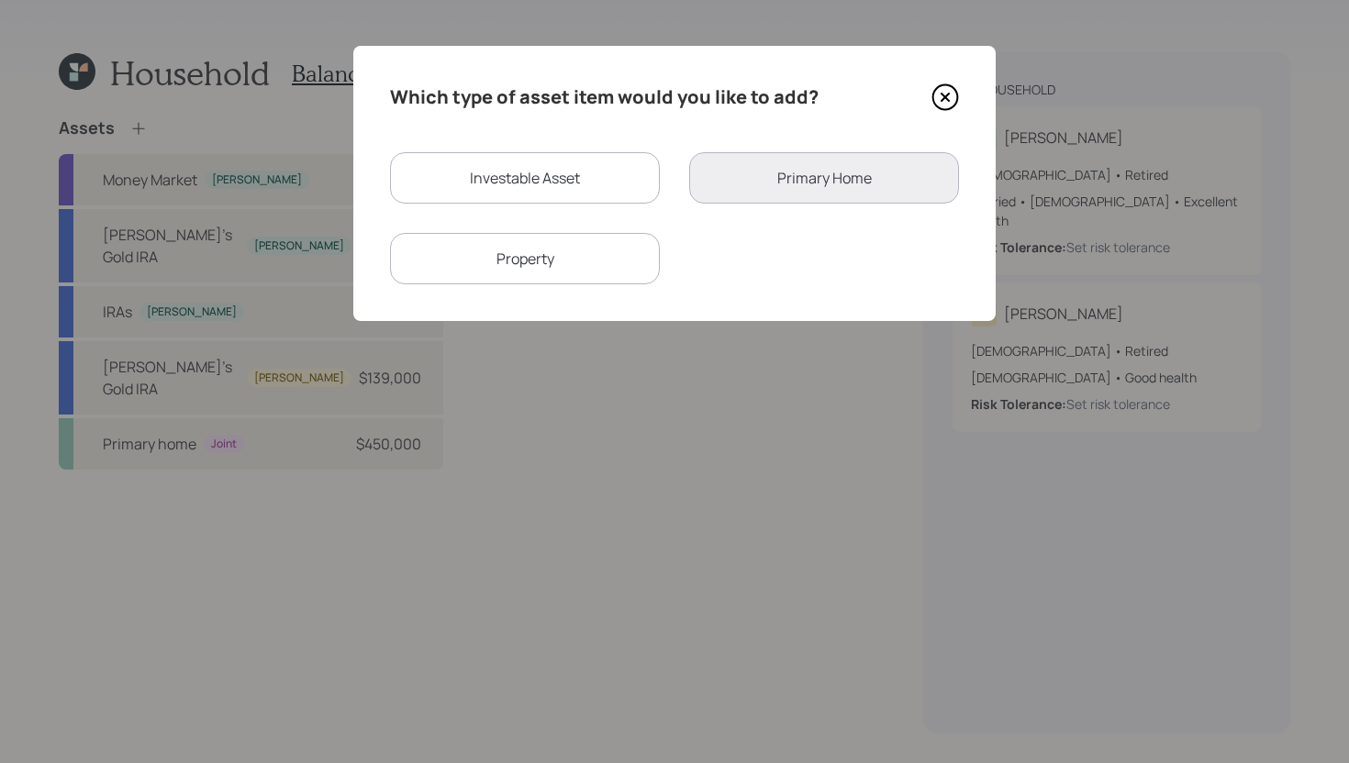
click at [520, 254] on div "Property" at bounding box center [525, 258] width 270 height 51
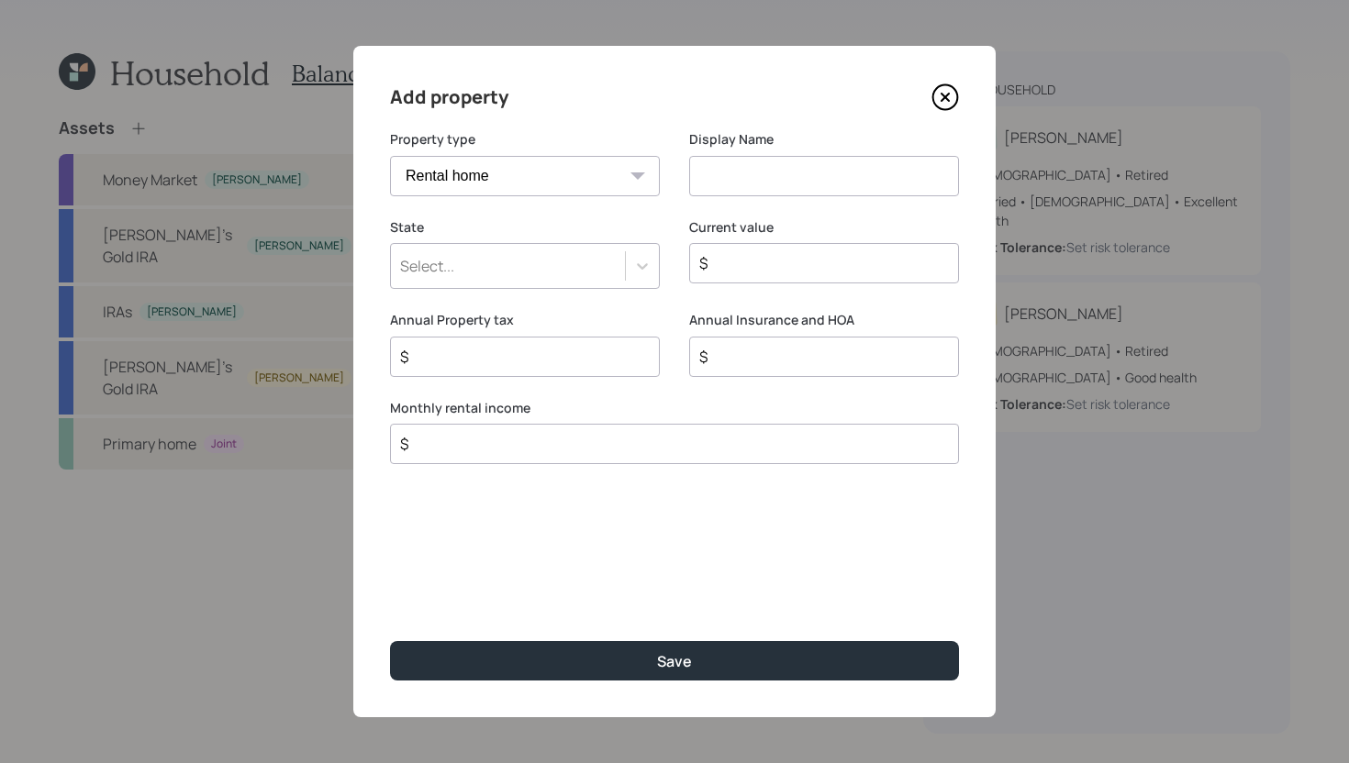
click at [618, 178] on select "Vacation home Rental home" at bounding box center [525, 176] width 270 height 40
select select "vacation_property"
click at [390, 156] on select "Vacation home Rental home" at bounding box center [525, 176] width 270 height 40
click at [620, 265] on div "Select..." at bounding box center [508, 265] width 234 height 31
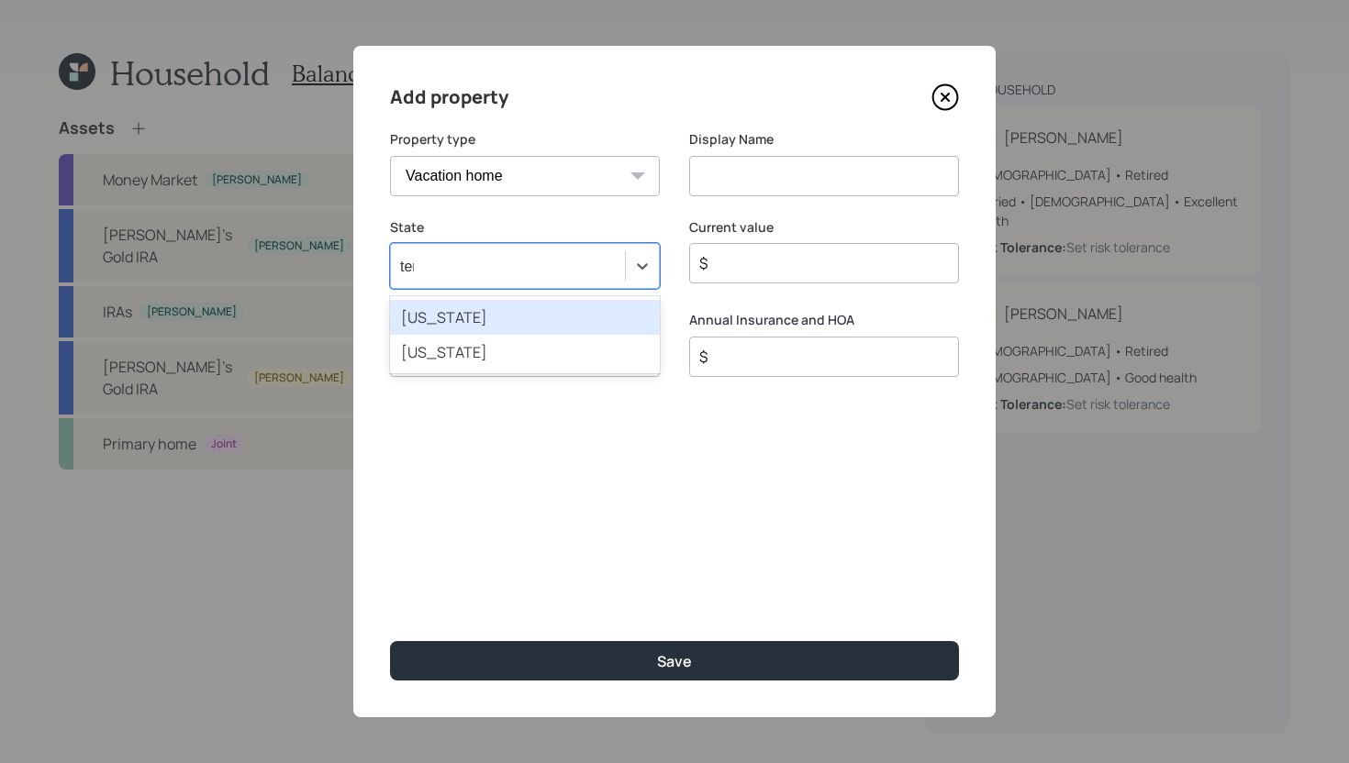
type input "tenn"
click at [605, 317] on div "Tennessee" at bounding box center [525, 317] width 270 height 35
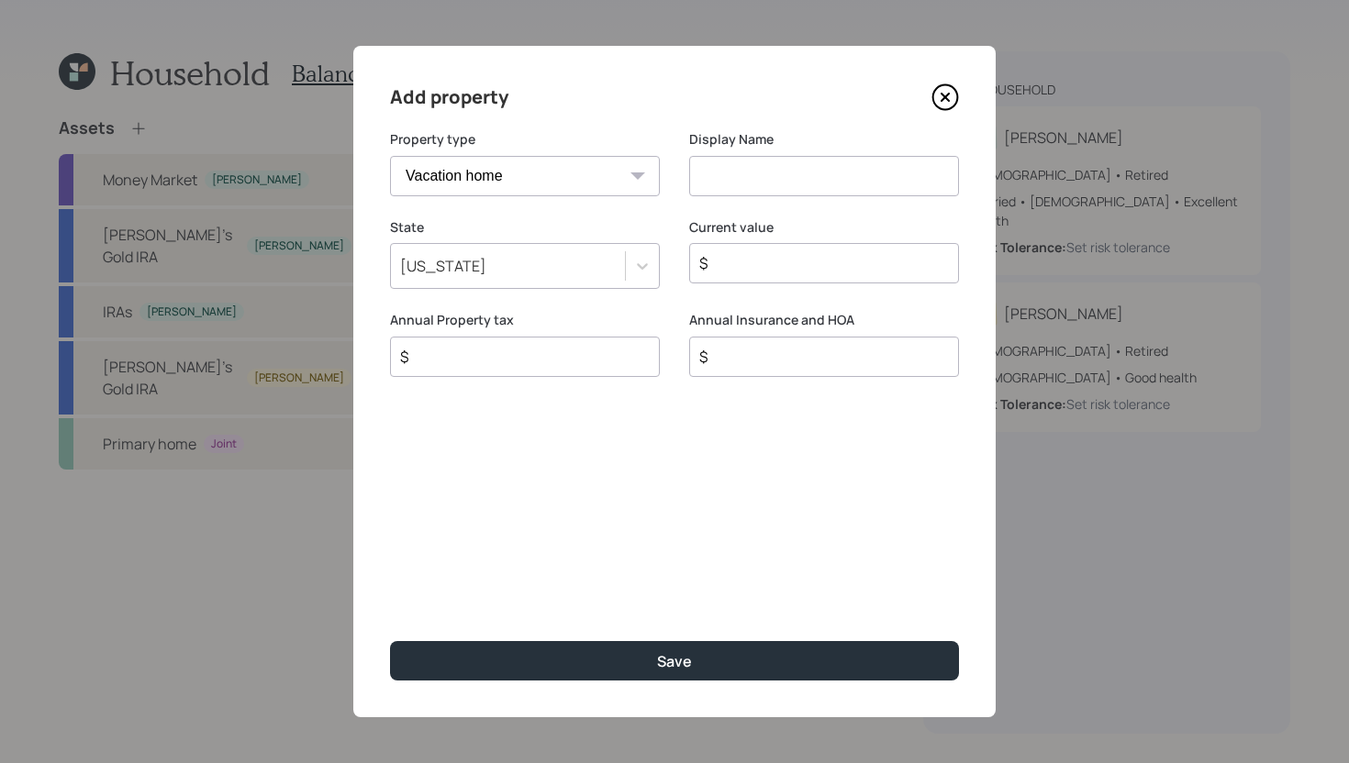
click at [795, 262] on input "$" at bounding box center [816, 263] width 239 height 22
type input "$ 500,000"
click at [615, 363] on input "$" at bounding box center [517, 357] width 239 height 22
type input "$ 2,400"
click at [794, 361] on input "$" at bounding box center [816, 357] width 239 height 22
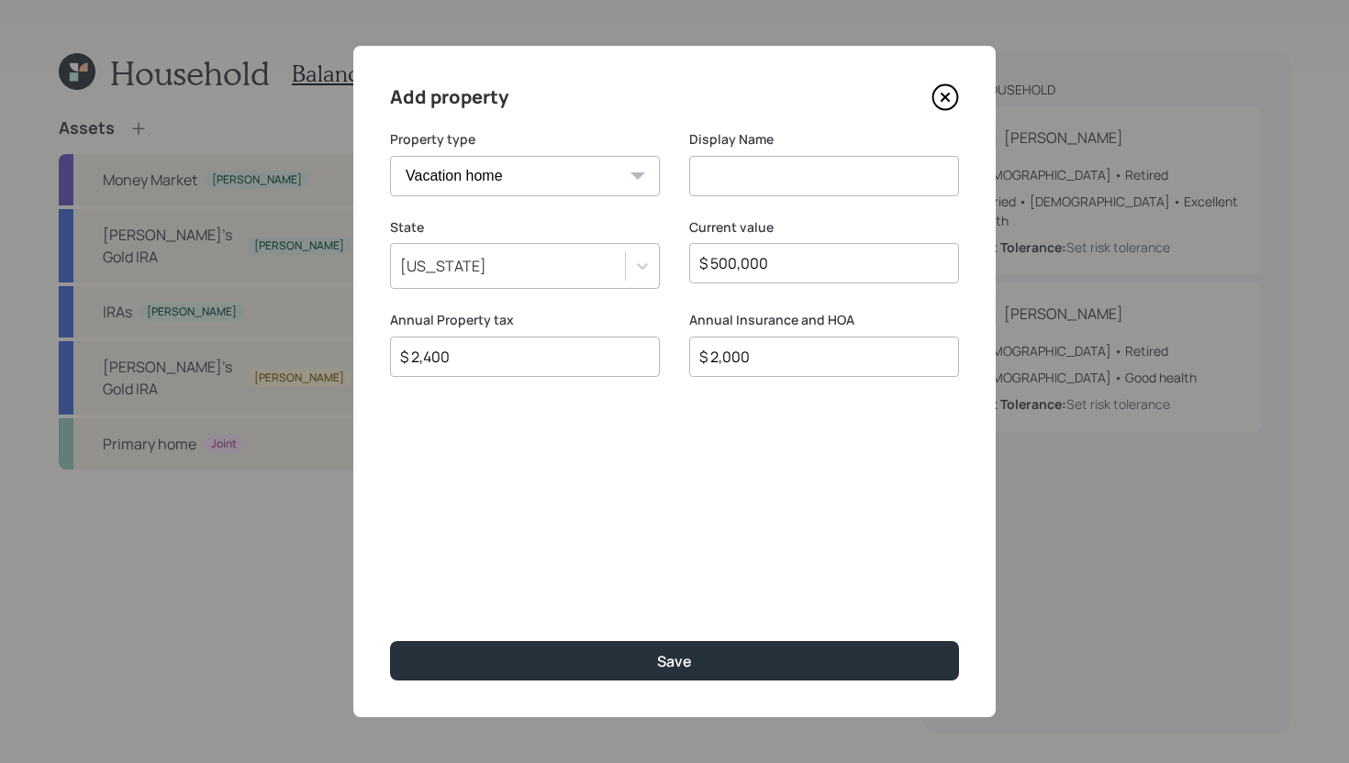
type input "$ 2,000"
click at [791, 172] on input at bounding box center [824, 176] width 270 height 40
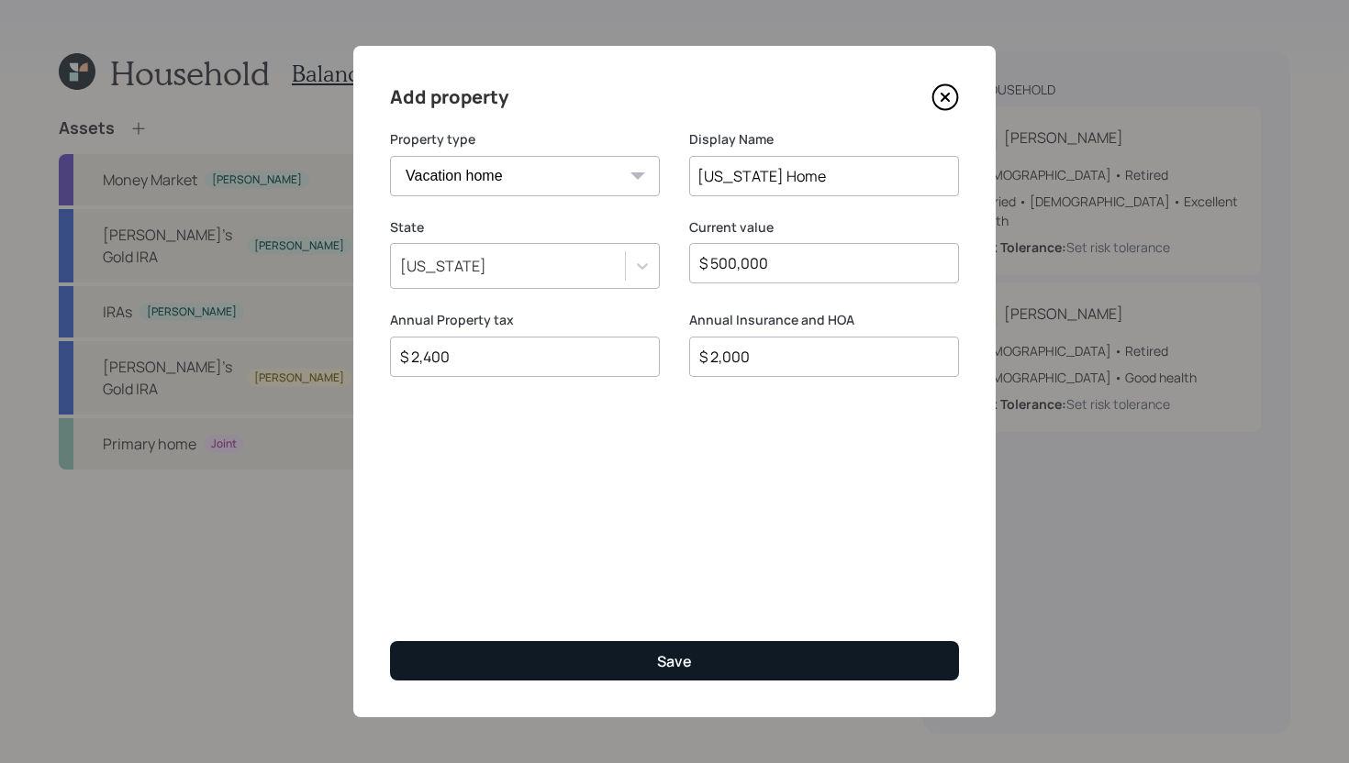
type input "Tennessee Home"
click at [696, 657] on button "Save" at bounding box center [674, 660] width 569 height 39
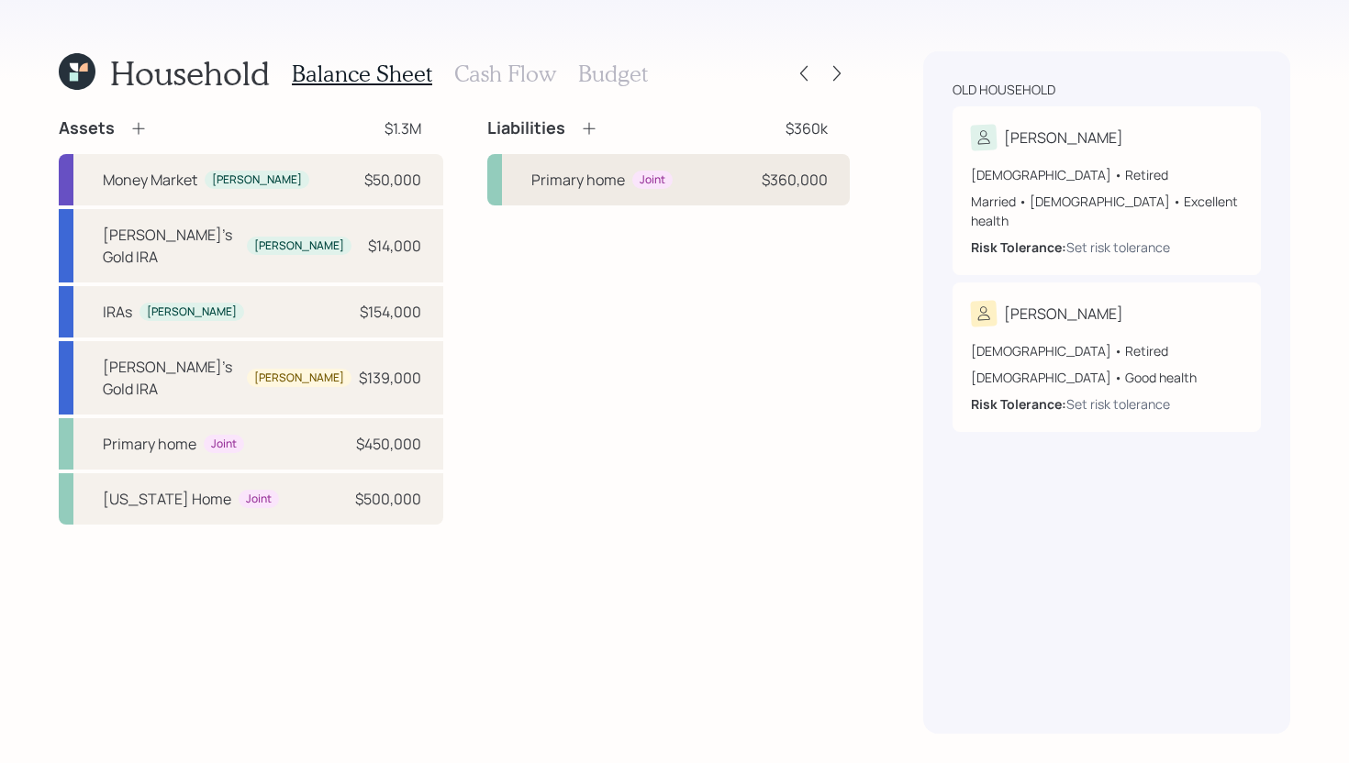
click at [590, 199] on div "Primary home Joint $360,000" at bounding box center [668, 179] width 362 height 51
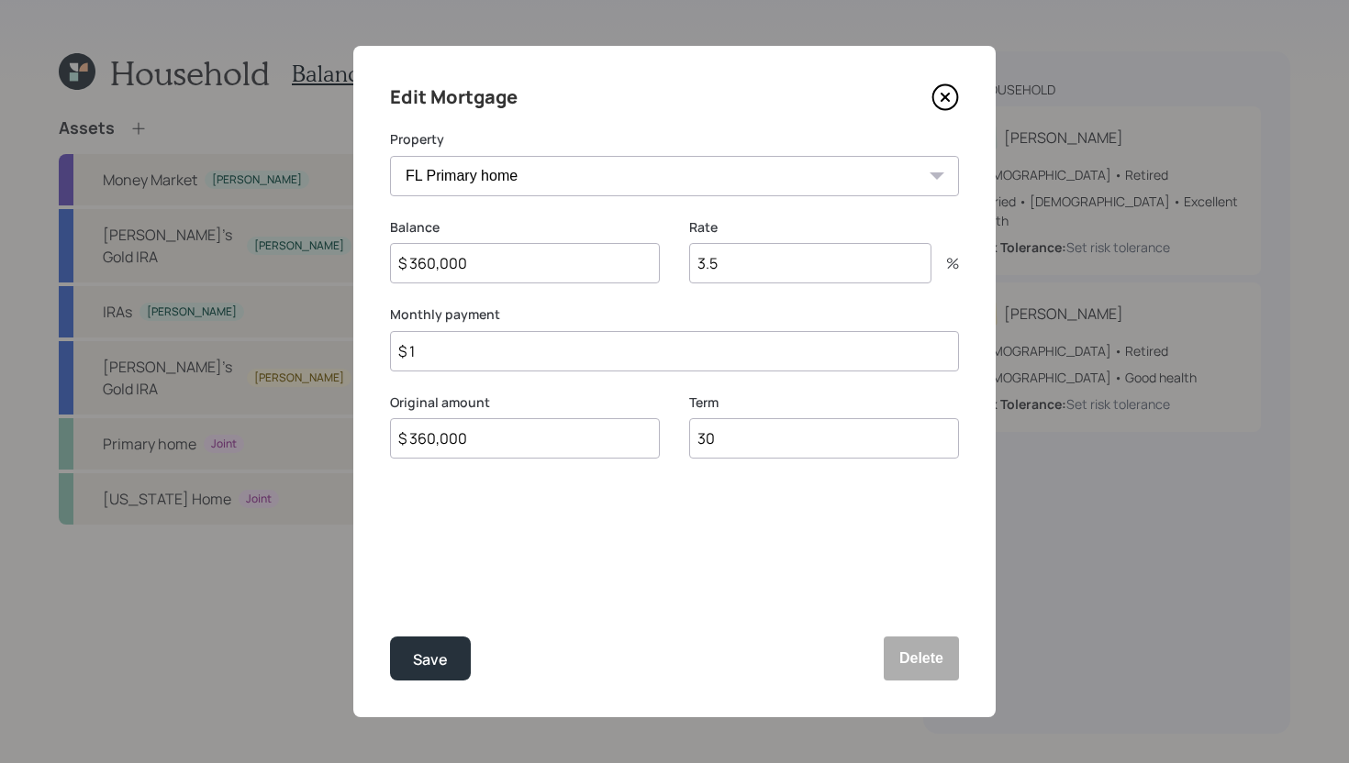
click at [595, 180] on select "FL Primary home Tennessee Home" at bounding box center [674, 176] width 569 height 40
select select "94b8a061-c449-4280-bd61-c377649b2ce7"
click at [390, 156] on select "FL Primary home Tennessee Home" at bounding box center [674, 176] width 569 height 40
click at [749, 272] on input "3.5" at bounding box center [810, 263] width 242 height 40
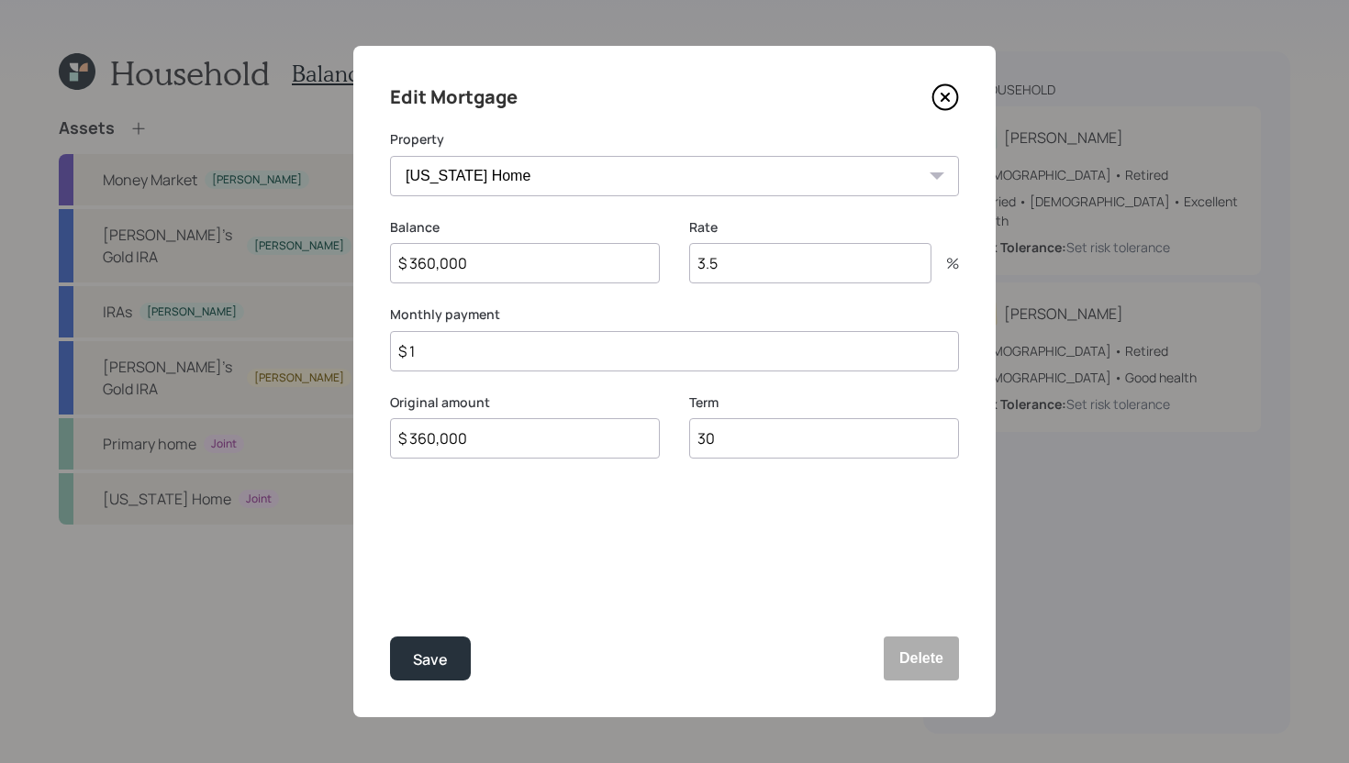
type input "3"
type input "5.5"
click at [584, 359] on input "$ 1" at bounding box center [674, 351] width 569 height 40
click at [584, 358] on input "$ 1" at bounding box center [674, 351] width 569 height 40
type input "$ 2,600"
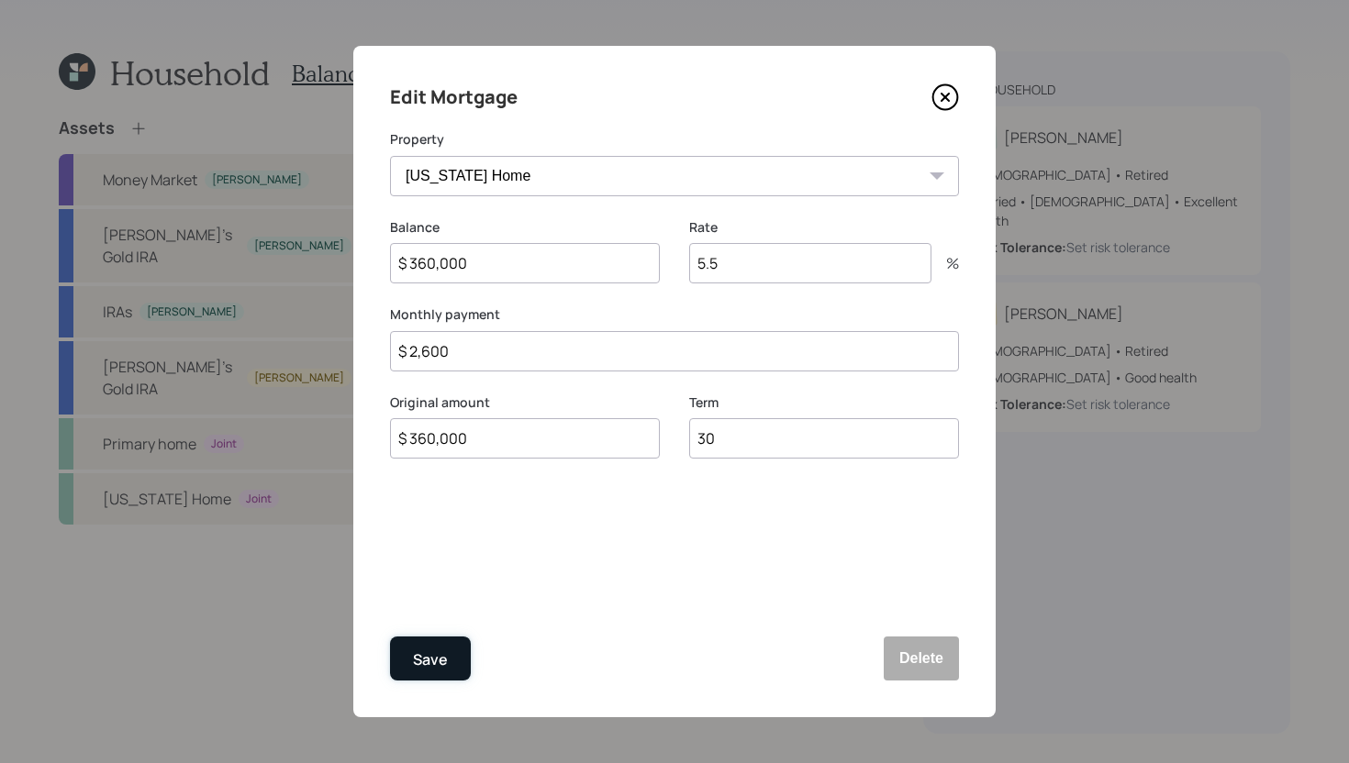
click at [442, 661] on div "Save" at bounding box center [430, 660] width 35 height 25
select select "7e60fb86-a447-4a16-ac79-6c97cc9890f6"
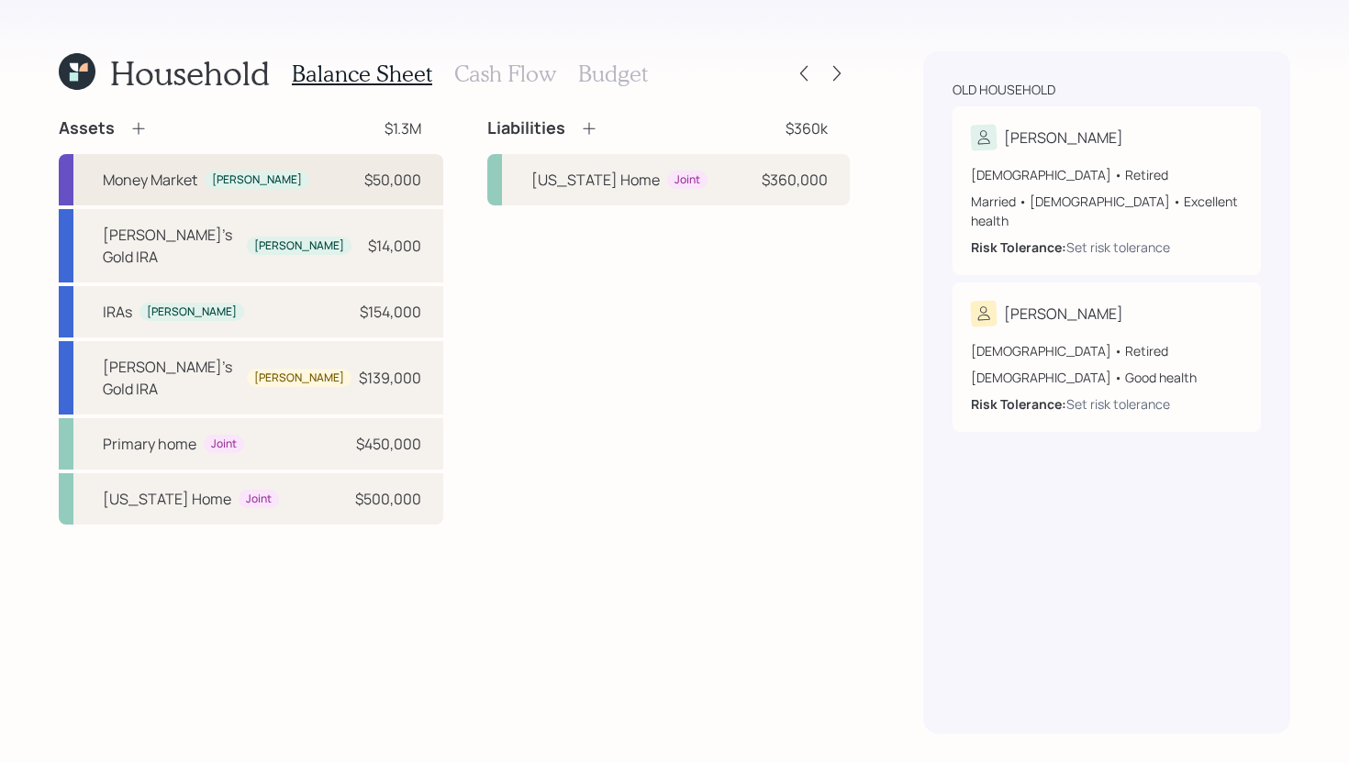
click at [410, 196] on div "Money Market Nancy $50,000" at bounding box center [251, 179] width 384 height 51
select select "cash"
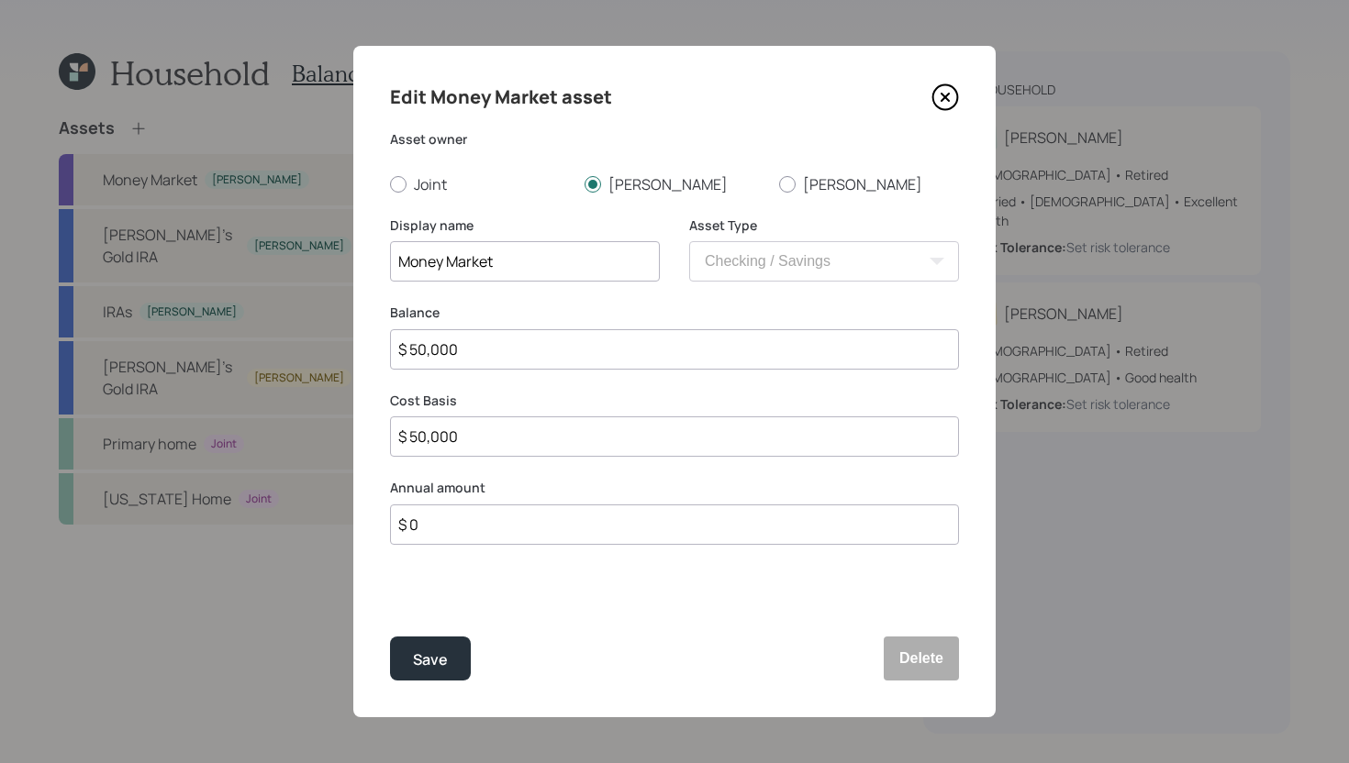
click at [507, 259] on input "Money Market" at bounding box center [525, 261] width 270 height 40
click at [925, 657] on button "Delete" at bounding box center [921, 659] width 75 height 44
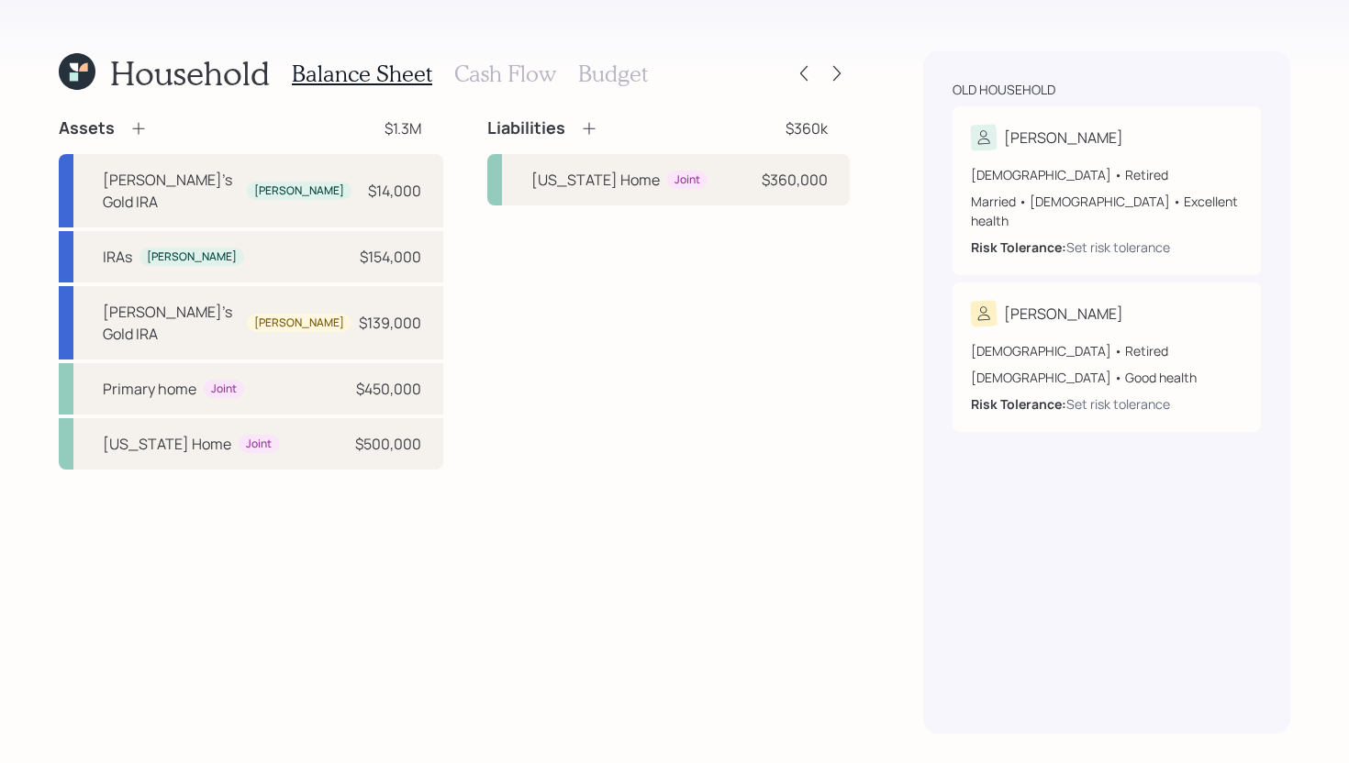
click at [139, 131] on icon at bounding box center [138, 128] width 18 height 18
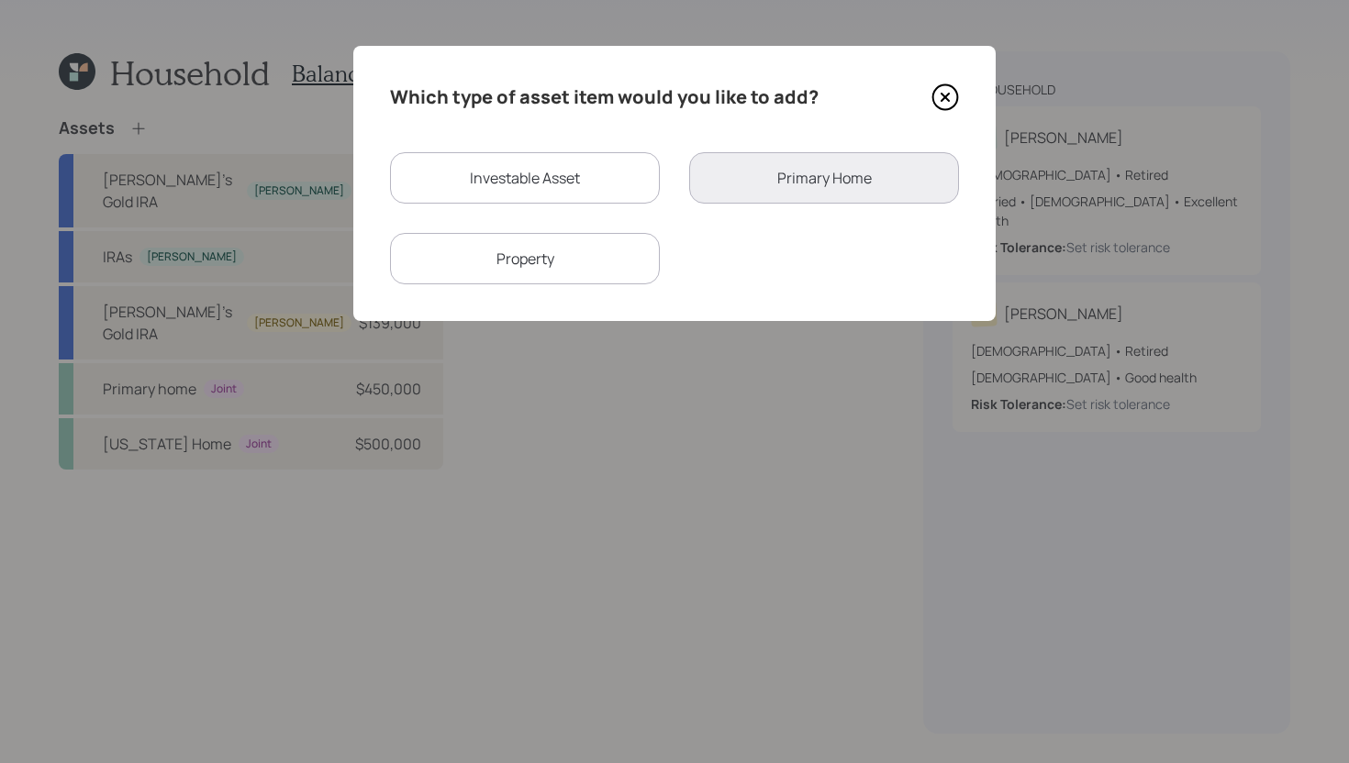
click at [500, 180] on div "Investable Asset" at bounding box center [525, 177] width 270 height 51
select select "taxable"
select select "balanced"
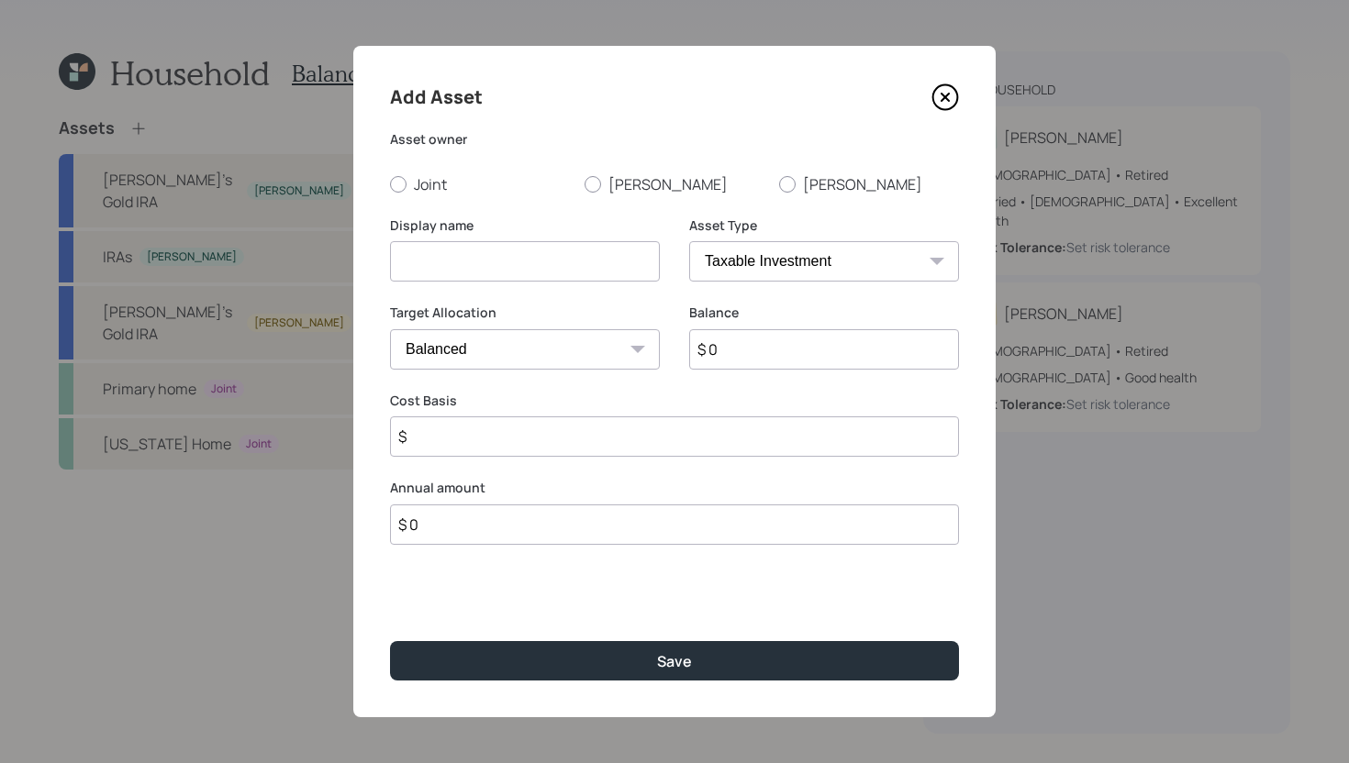
click at [794, 259] on select "SEP IRA IRA Roth IRA 401(k) Roth 401(k) 403(b) Roth 403(b) 457(b) Roth 457(b) H…" at bounding box center [824, 261] width 270 height 40
select select "emergency_fund"
click at [689, 241] on select "SEP IRA IRA Roth IRA 401(k) Roth 401(k) 403(b) Roth 403(b) 457(b) Roth 457(b) H…" at bounding box center [824, 261] width 270 height 40
click at [615, 259] on input at bounding box center [525, 261] width 270 height 40
paste input "Money Market"
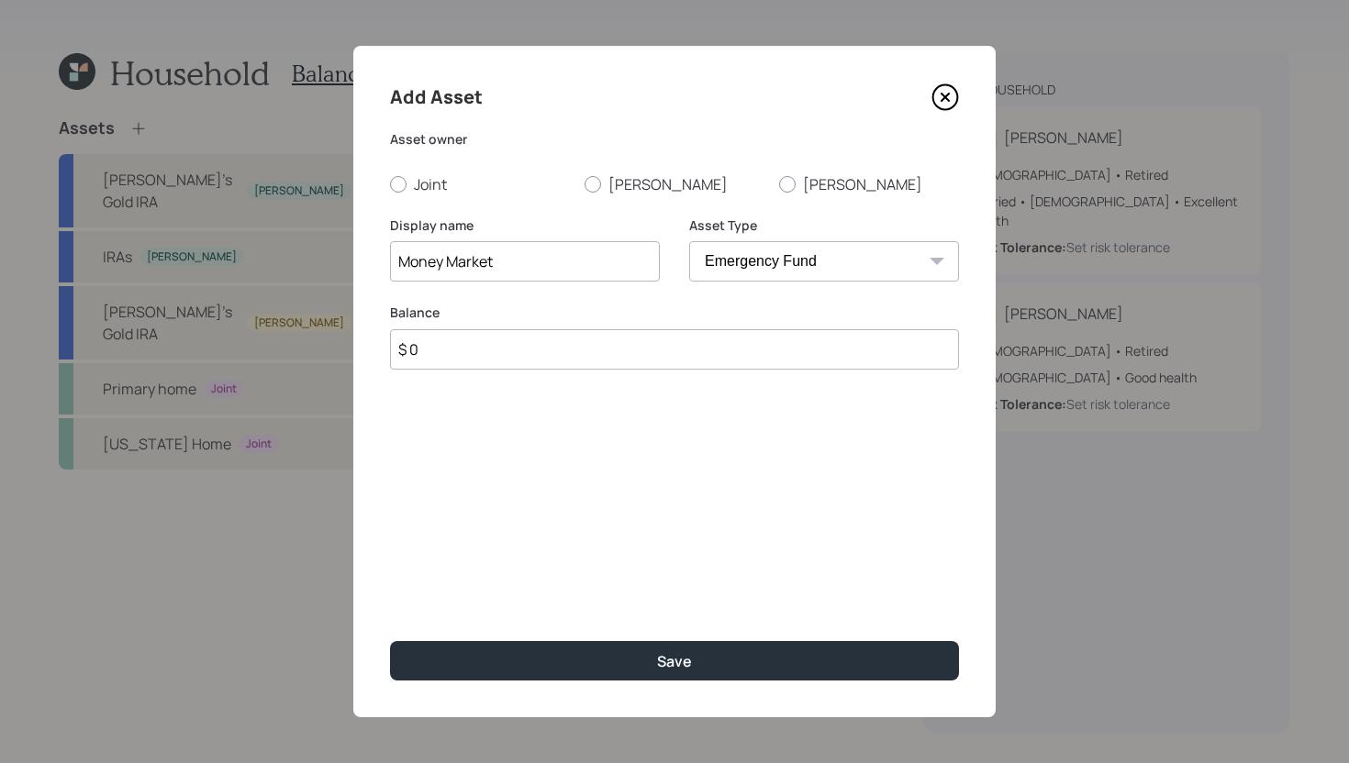
type input "Money Market"
click at [556, 371] on div "Balance $ 0" at bounding box center [674, 348] width 569 height 88
click at [561, 360] on input "$ 0" at bounding box center [674, 349] width 569 height 40
type input "$ 50,000"
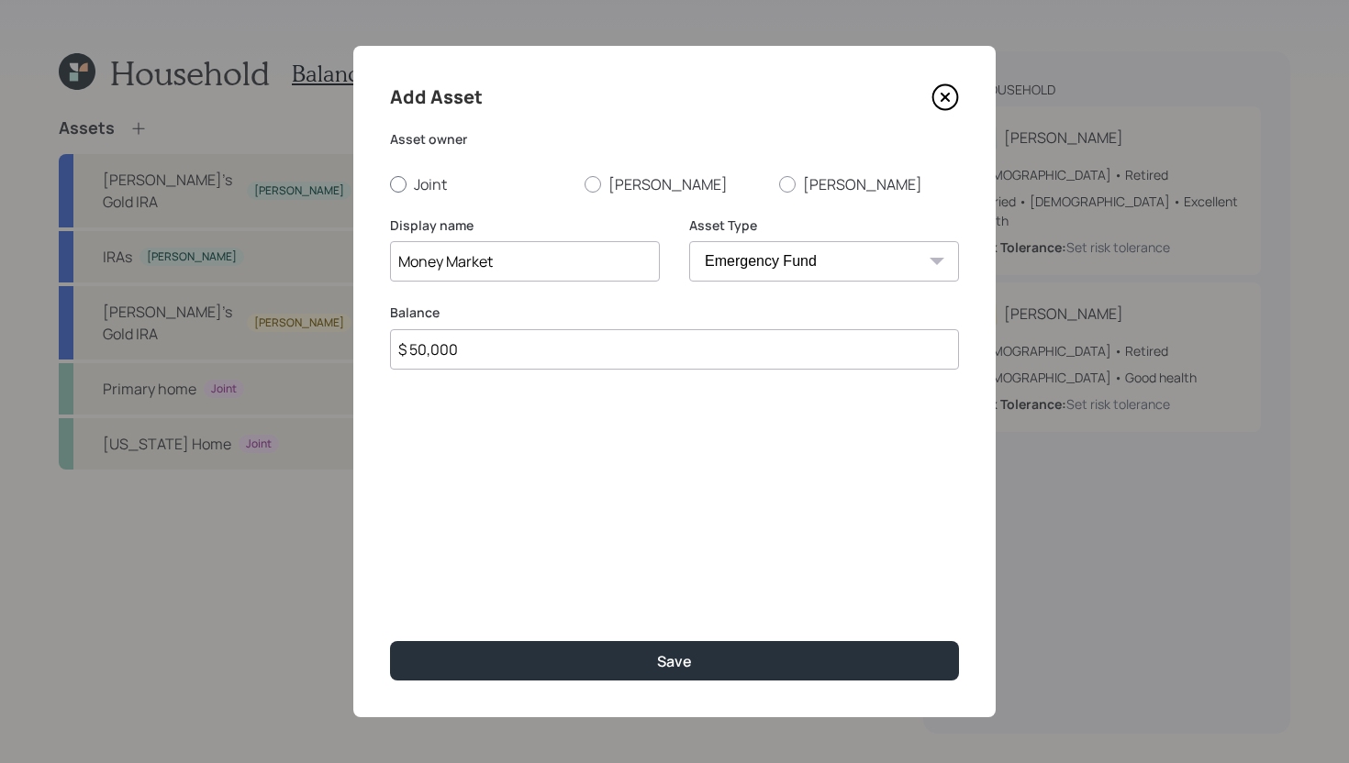
click at [434, 192] on label "Joint" at bounding box center [480, 184] width 180 height 20
click at [390, 184] on input "Joint" at bounding box center [389, 183] width 1 height 1
radio input "true"
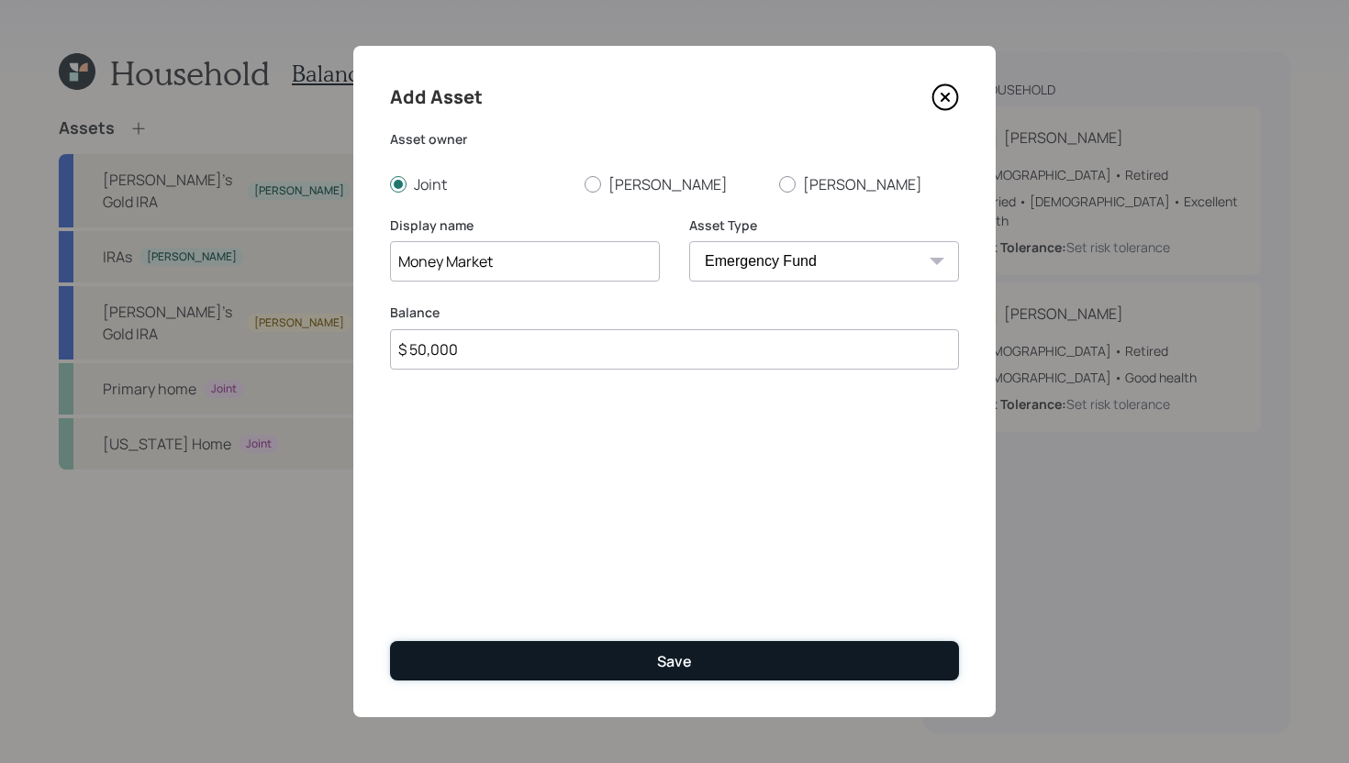
click at [641, 655] on button "Save" at bounding box center [674, 660] width 569 height 39
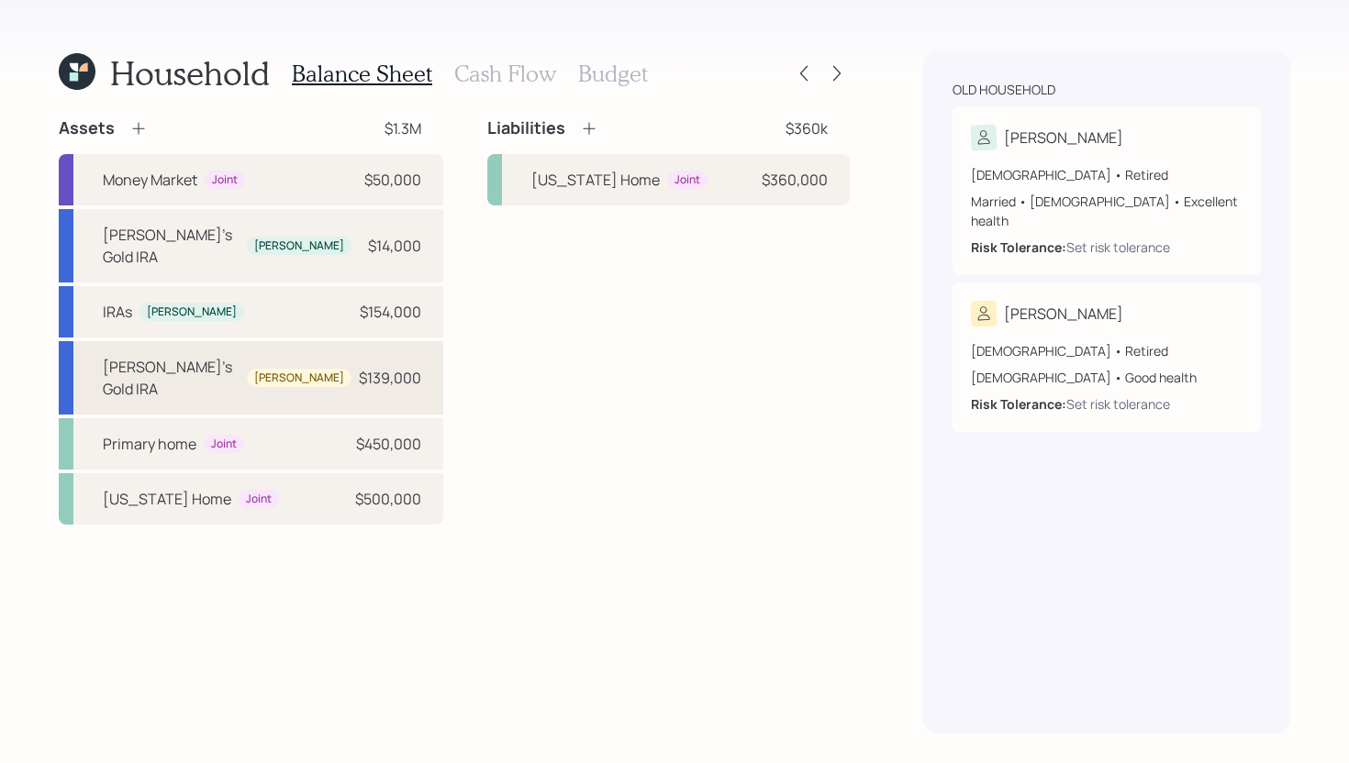
click at [261, 356] on div "Bob's Gold IRA Bob $139,000" at bounding box center [251, 377] width 384 height 73
select select "ira"
select select "balanced"
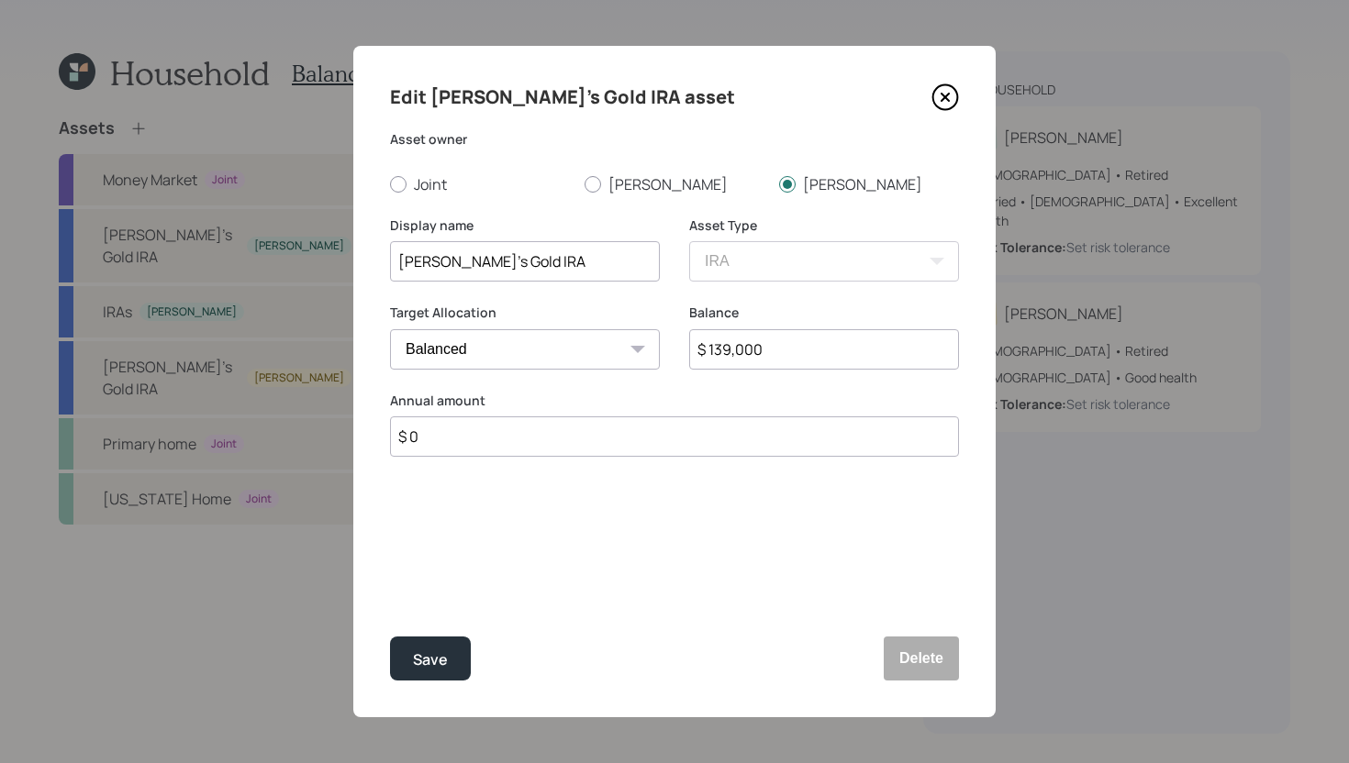
click at [544, 263] on input "Bob's Gold IRA" at bounding box center [525, 261] width 270 height 40
click at [772, 347] on input "$ 139,000" at bounding box center [824, 349] width 270 height 40
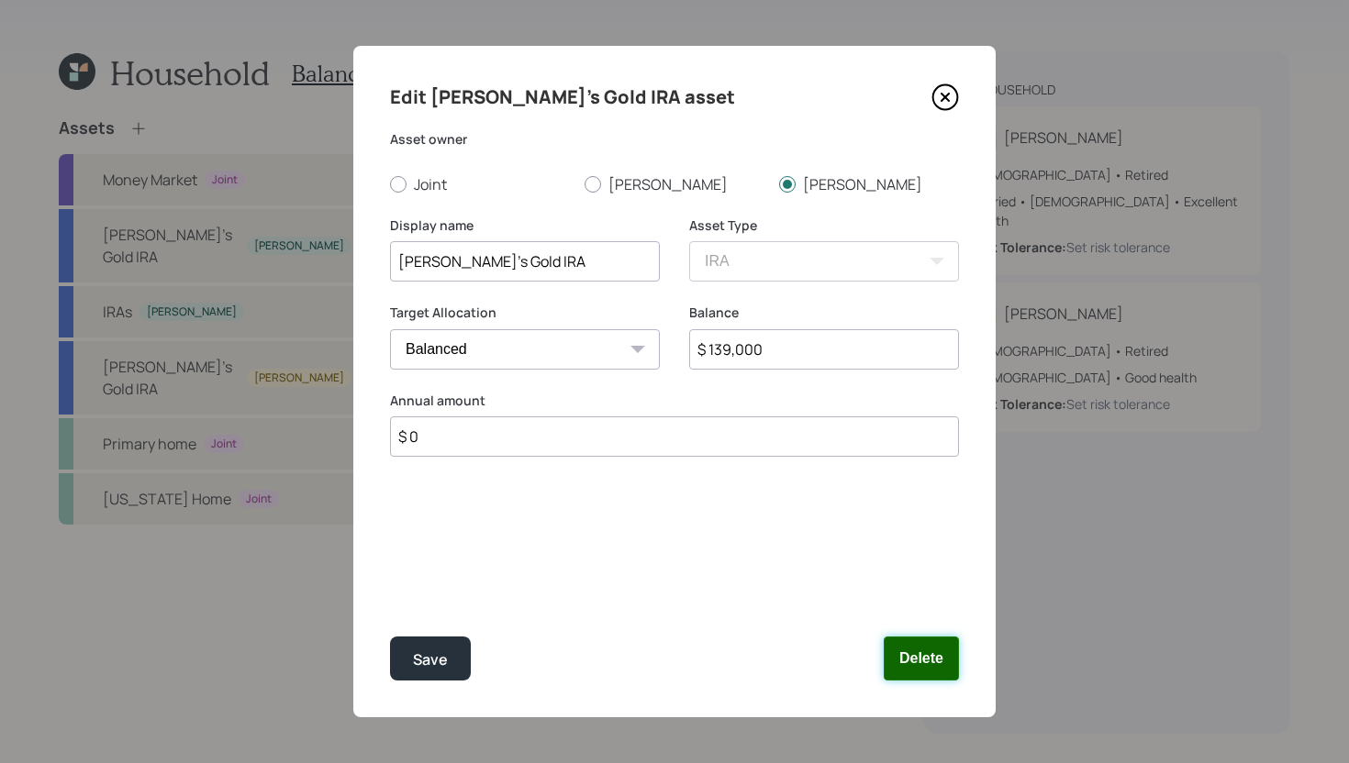
click at [938, 667] on button "Delete" at bounding box center [921, 659] width 75 height 44
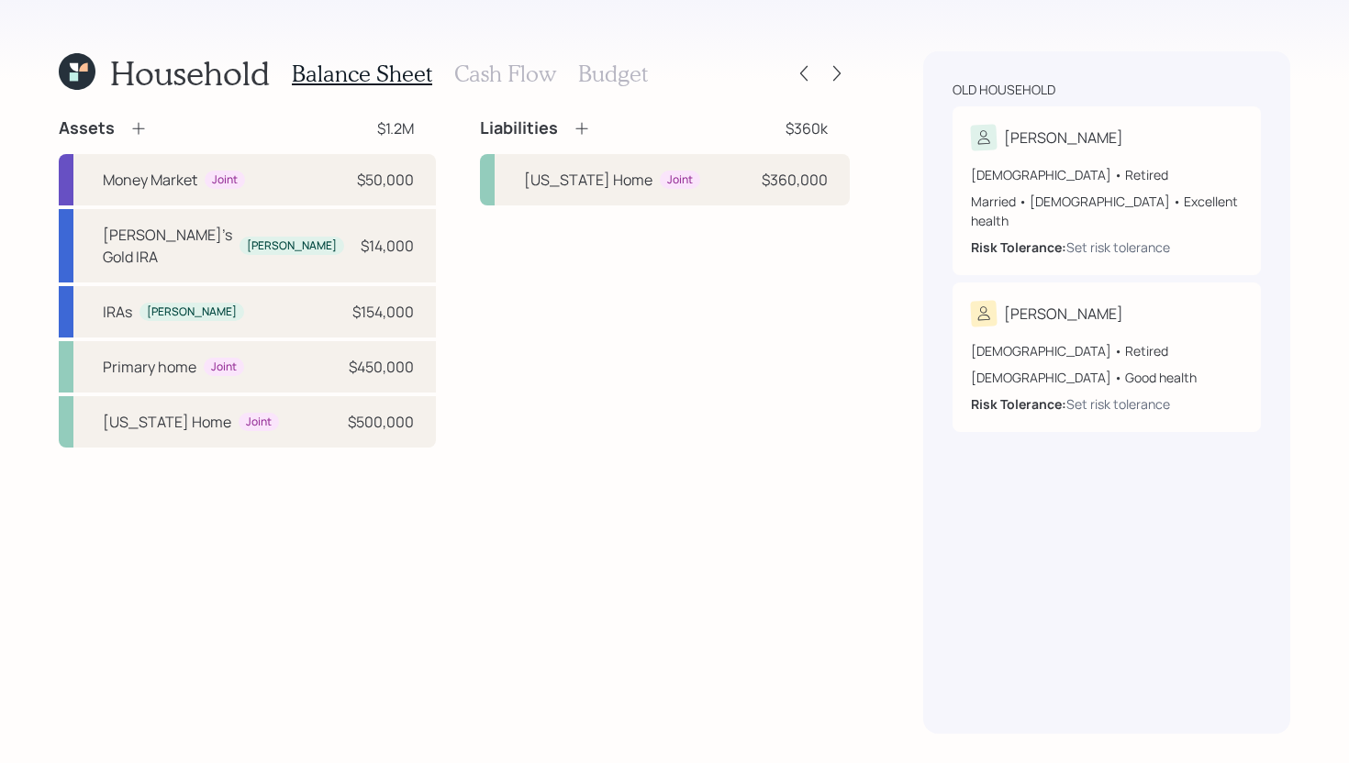
click at [131, 128] on icon at bounding box center [138, 128] width 18 height 18
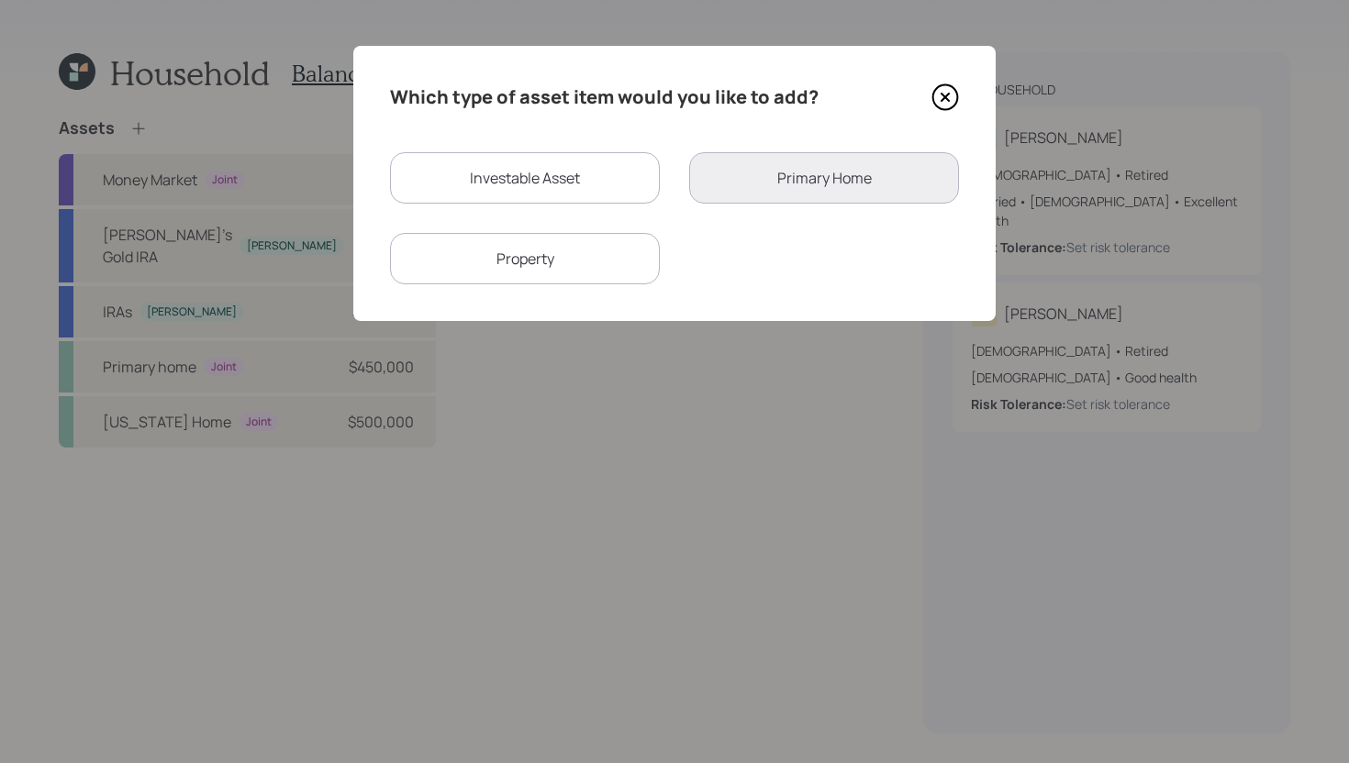
click at [525, 195] on div "Investable Asset" at bounding box center [525, 177] width 270 height 51
select select "taxable"
select select "balanced"
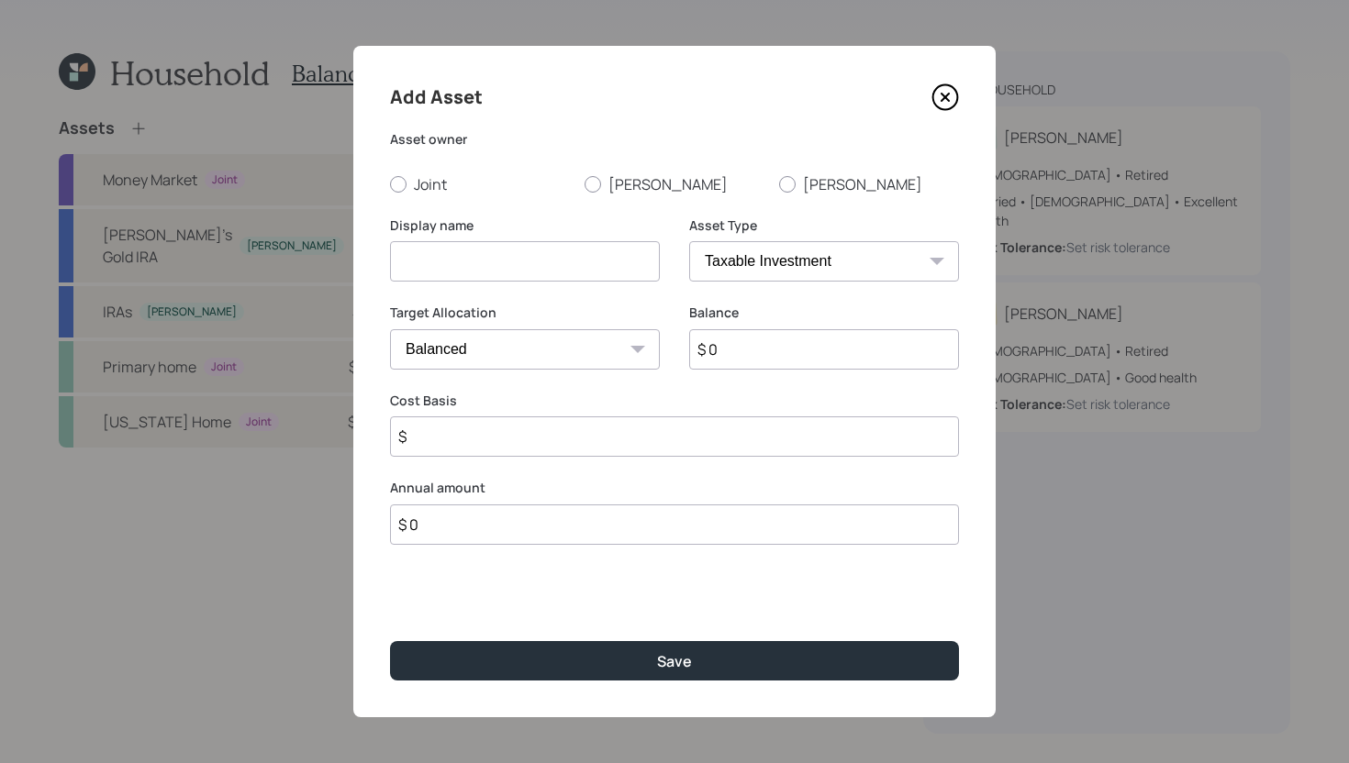
click at [524, 263] on input at bounding box center [525, 261] width 270 height 40
paste input "Bob's Gold IRA"
type input "Bob's Gold IRA"
click at [737, 353] on input "$ 0" at bounding box center [824, 349] width 270 height 40
type input "$ 139,000"
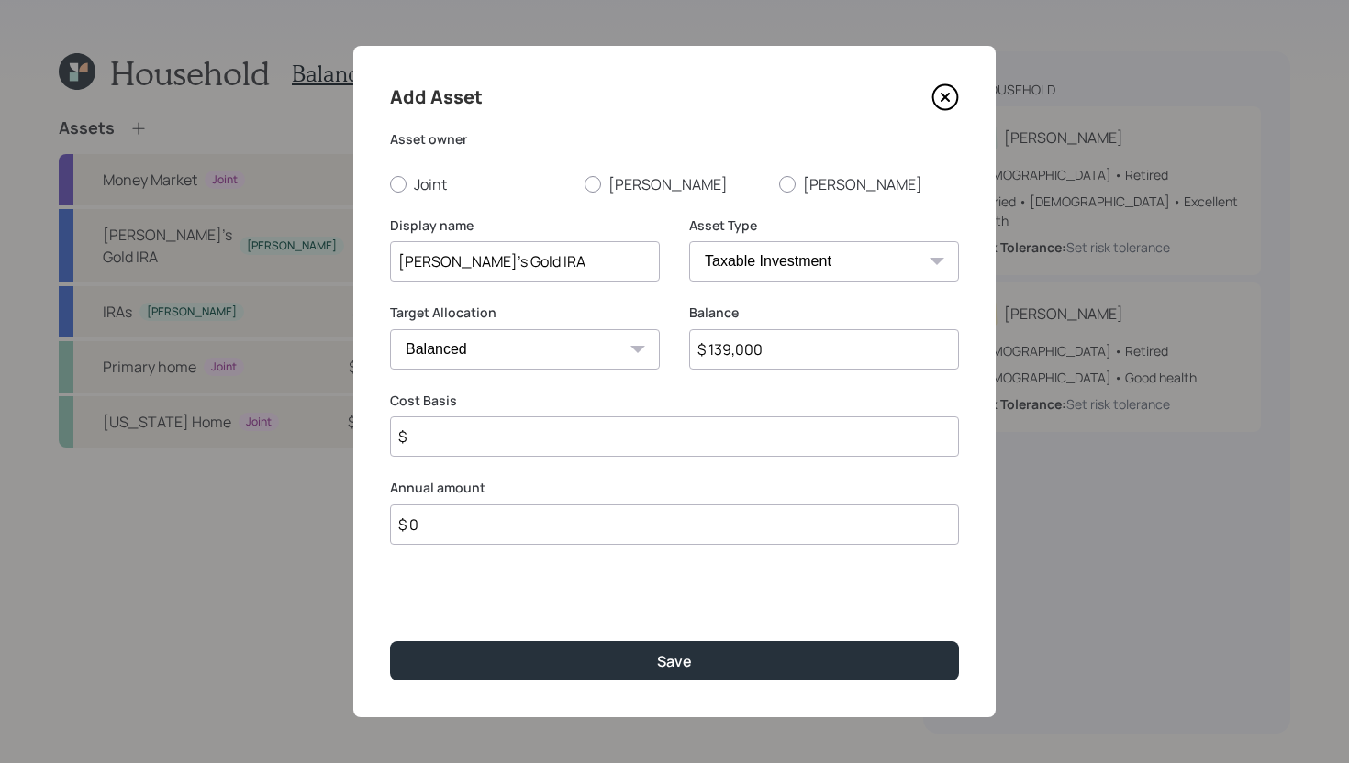
click at [788, 260] on select "SEP IRA IRA Roth IRA 401(k) Roth 401(k) 403(b) Roth 403(b) 457(b) Roth 457(b) H…" at bounding box center [824, 261] width 270 height 40
select select "roth_ira"
click at [689, 241] on select "SEP IRA IRA Roth IRA 401(k) Roth 401(k) 403(b) Roth 403(b) 457(b) Roth 457(b) H…" at bounding box center [824, 261] width 270 height 40
type input "$"
click at [796, 186] on label "Bob" at bounding box center [869, 184] width 180 height 20
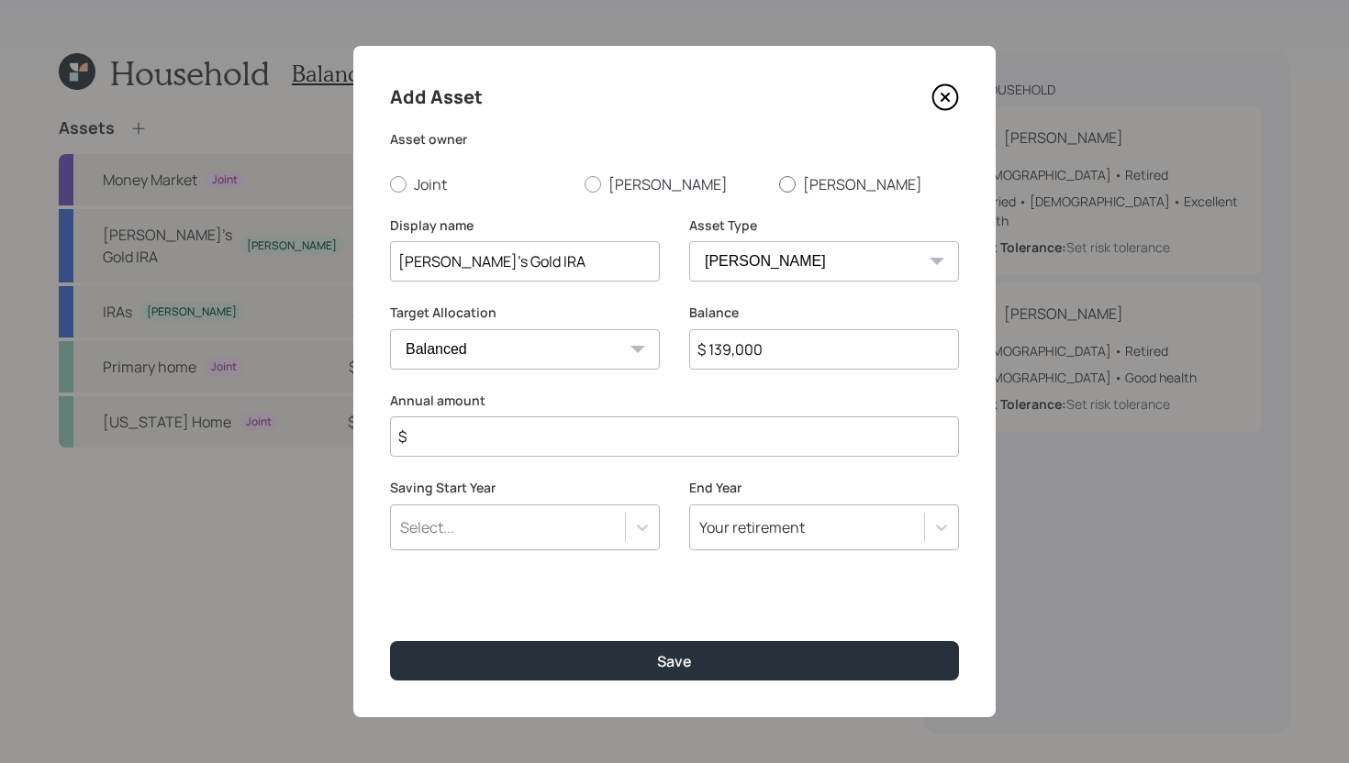
click at [779, 184] on input "Bob" at bounding box center [778, 183] width 1 height 1
radio input "true"
click at [713, 426] on input "$" at bounding box center [674, 437] width 569 height 40
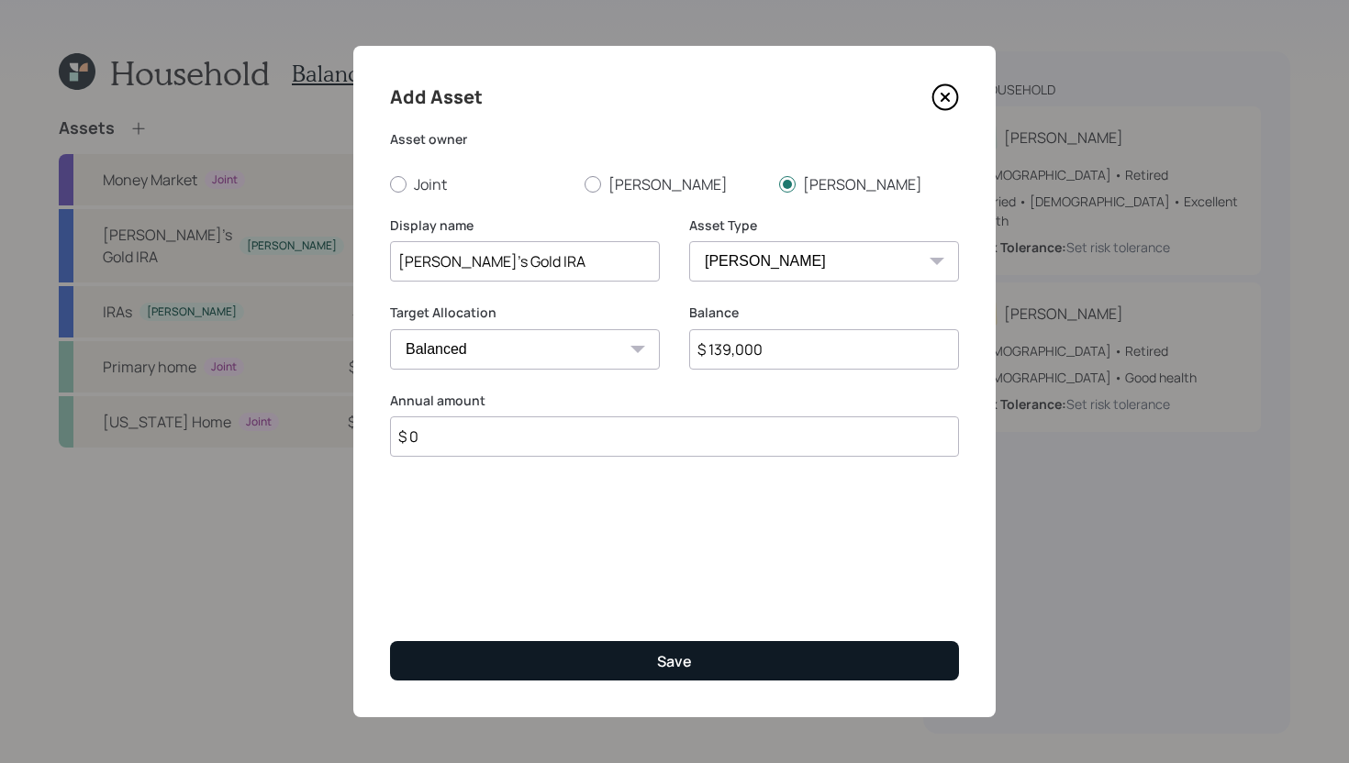
type input "$ 0"
click at [643, 652] on button "Save" at bounding box center [674, 660] width 569 height 39
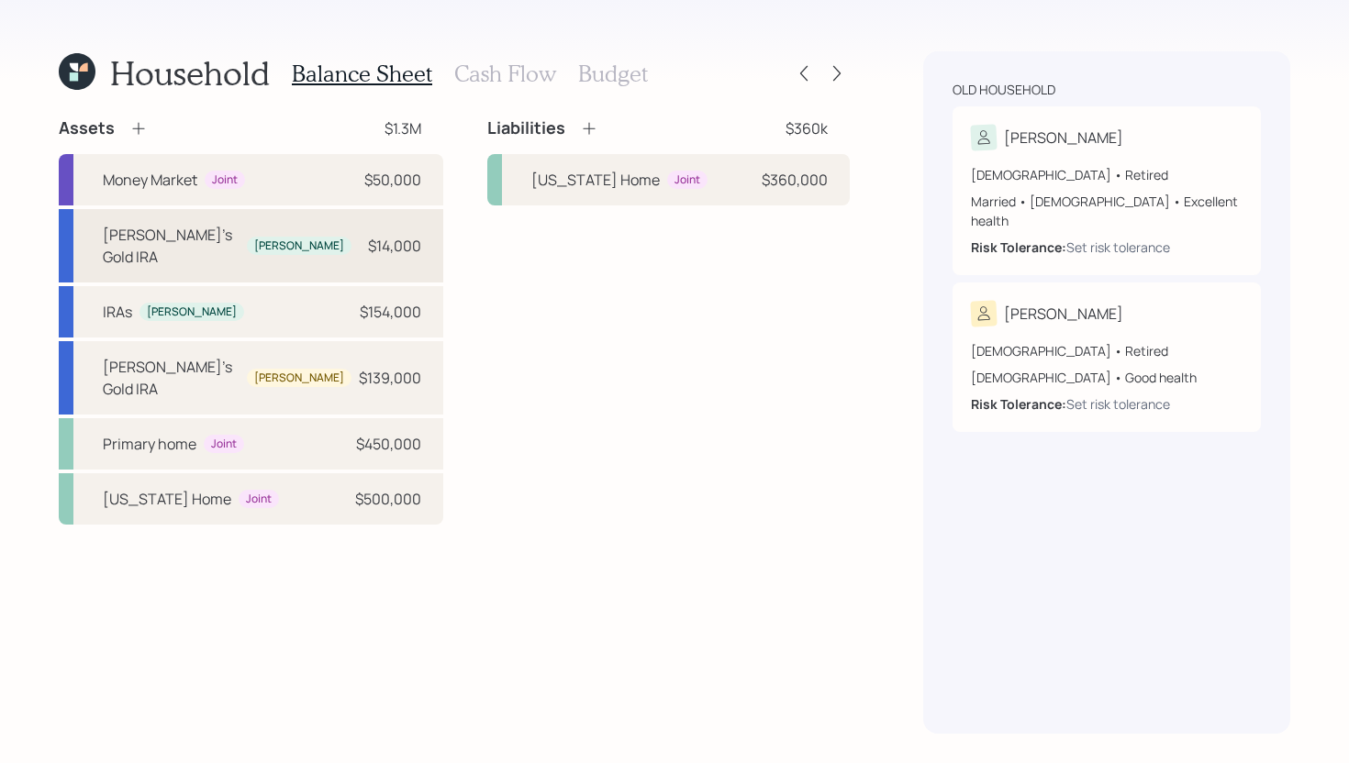
click at [292, 228] on div "Nancy's Gold IRA Nancy $14,000" at bounding box center [251, 245] width 384 height 73
select select "ira"
select select "balanced"
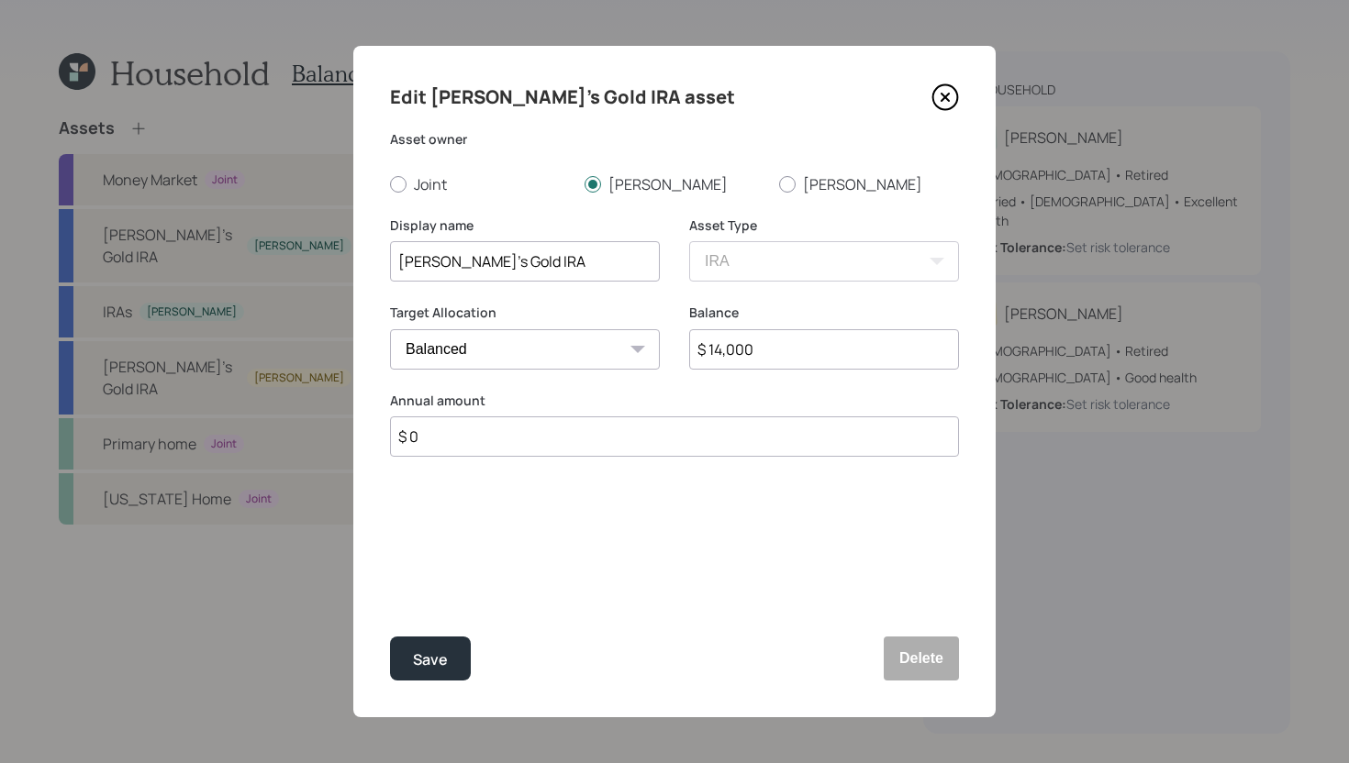
click at [512, 265] on input "Nancy's Gold IRA" at bounding box center [525, 261] width 270 height 40
click at [923, 650] on button "Delete" at bounding box center [921, 659] width 75 height 44
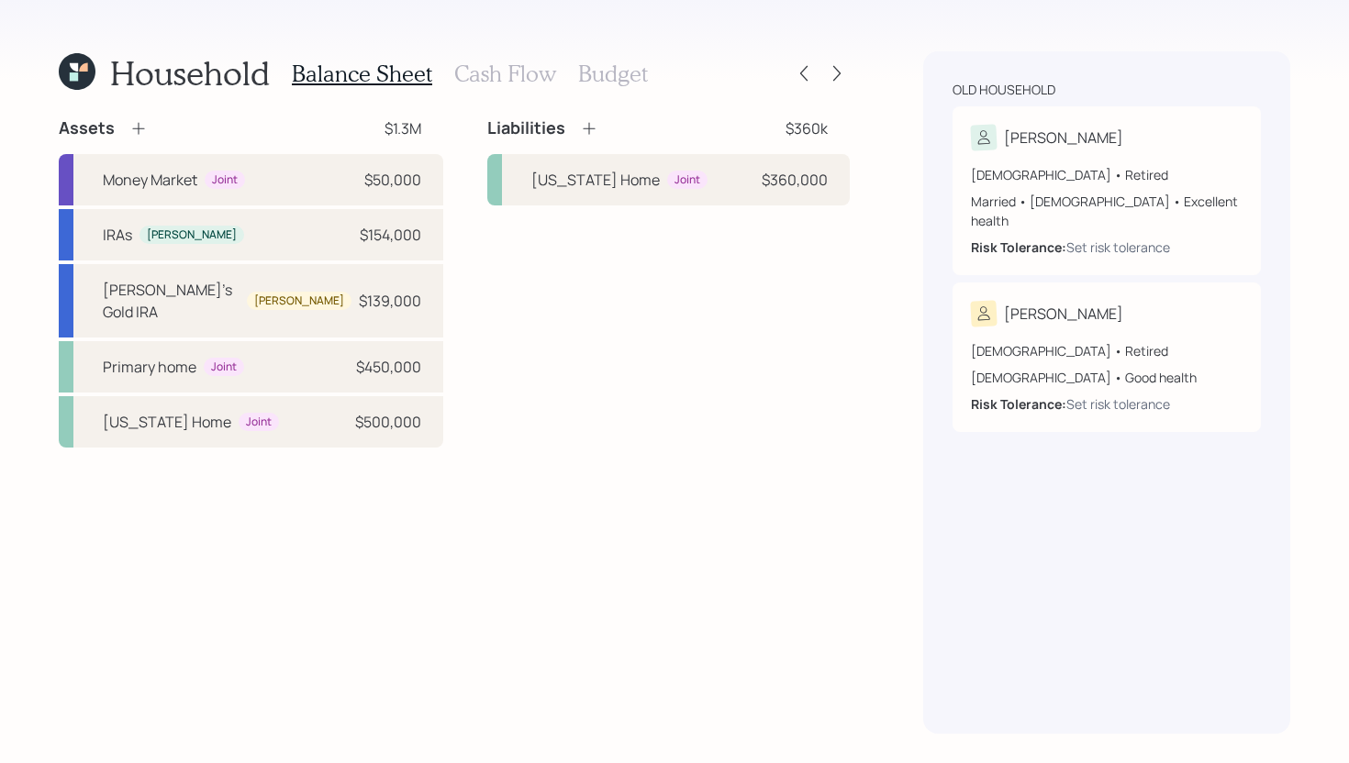
click at [144, 126] on icon at bounding box center [138, 128] width 18 height 18
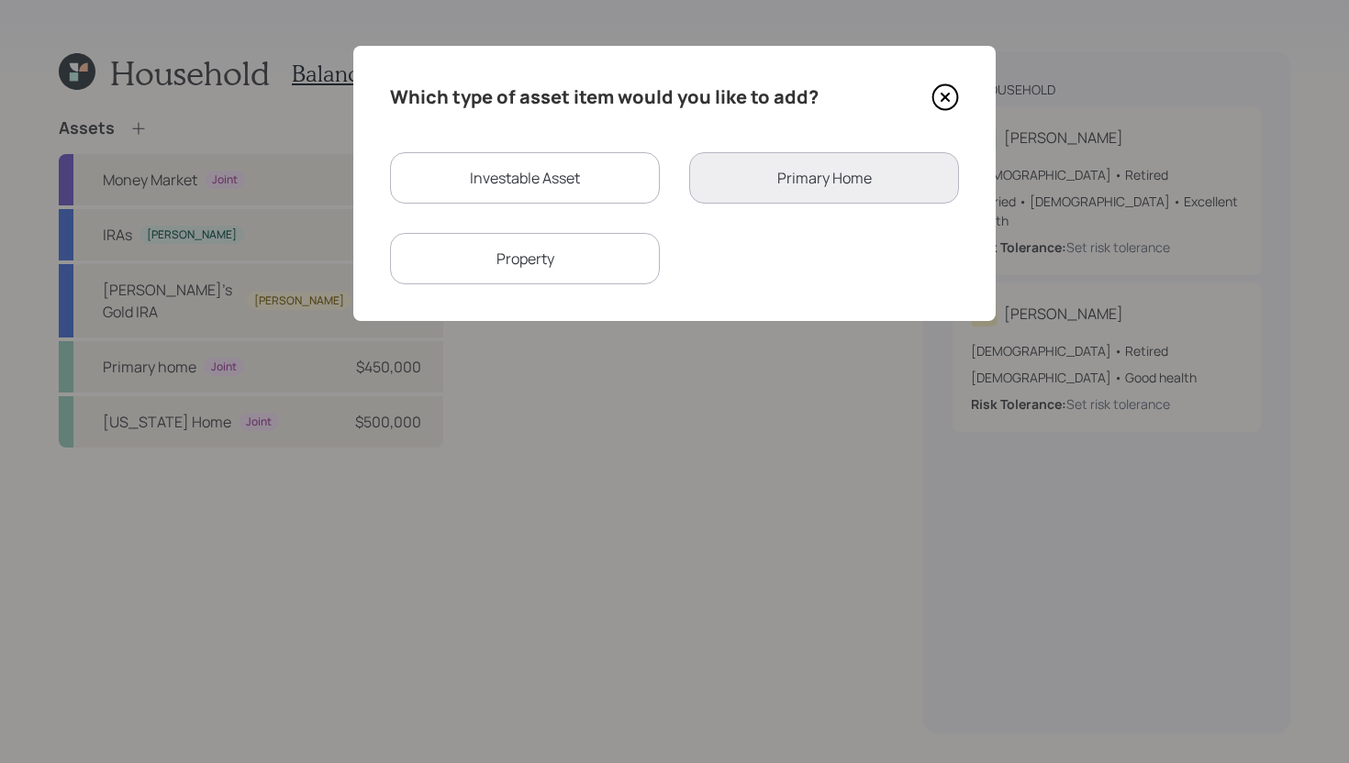
click at [487, 198] on div "Investable Asset" at bounding box center [525, 177] width 270 height 51
select select "taxable"
select select "balanced"
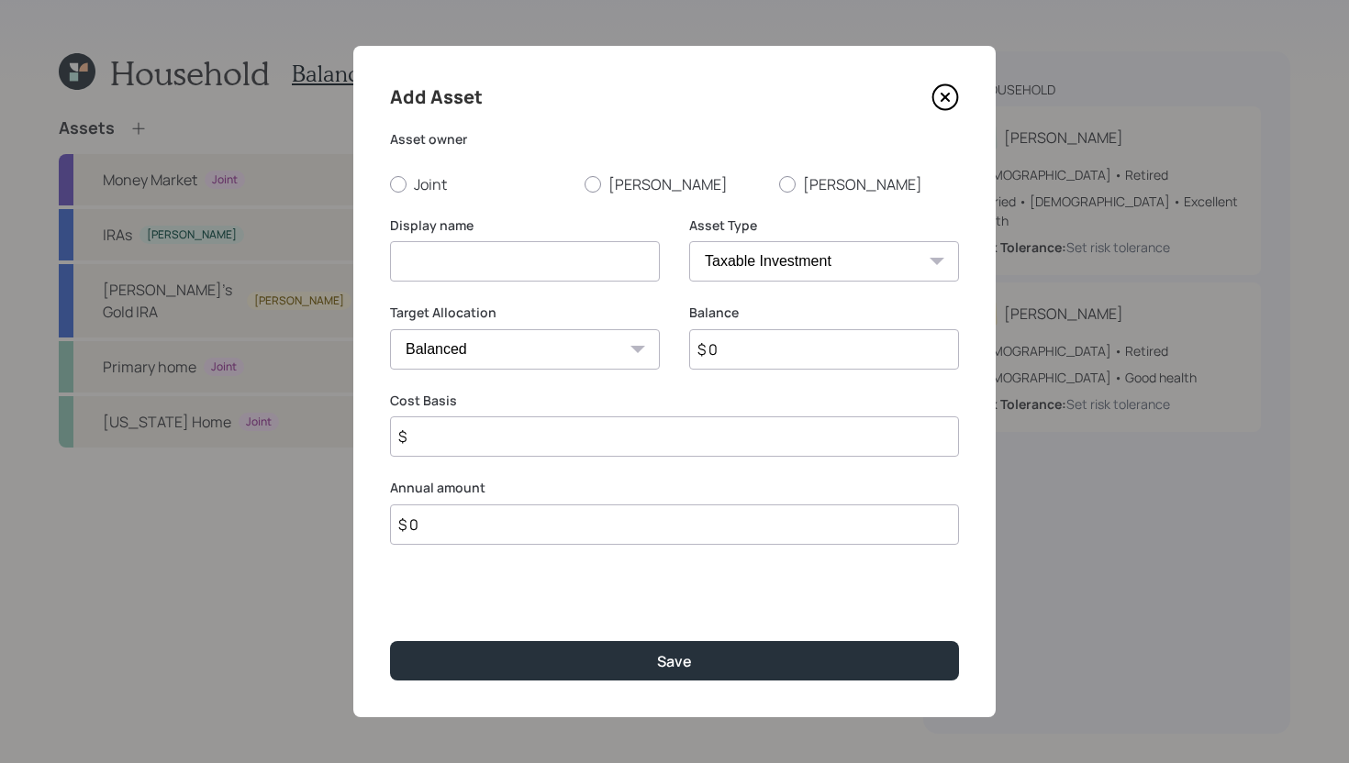
click at [618, 195] on div "Add Asset Asset owner Joint Nancy Bob Display name Asset Type SEP IRA IRA Roth …" at bounding box center [674, 382] width 642 height 672
click at [618, 188] on label "Nancy" at bounding box center [674, 184] width 180 height 20
click at [584, 184] on input "Nancy" at bounding box center [584, 183] width 1 height 1
radio input "true"
click at [587, 250] on input at bounding box center [525, 261] width 270 height 40
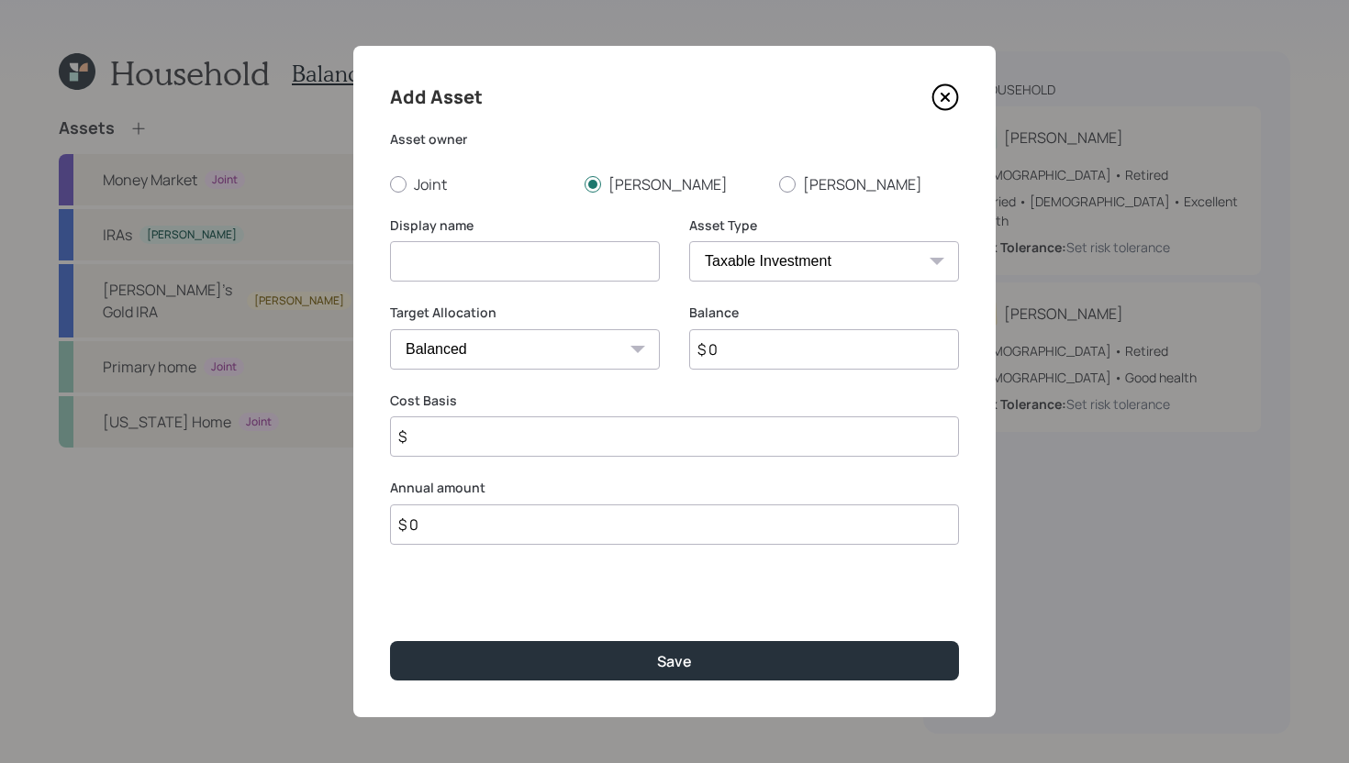
paste input "Nancy's Gold IRA"
type input "Nancy's Gold IRA"
click at [719, 359] on input "$ 0" at bounding box center [824, 349] width 270 height 40
type input "$"
click at [797, 270] on select "SEP IRA IRA Roth IRA 401(k) Roth 401(k) 403(b) Roth 403(b) 457(b) Roth 457(b) H…" at bounding box center [824, 261] width 270 height 40
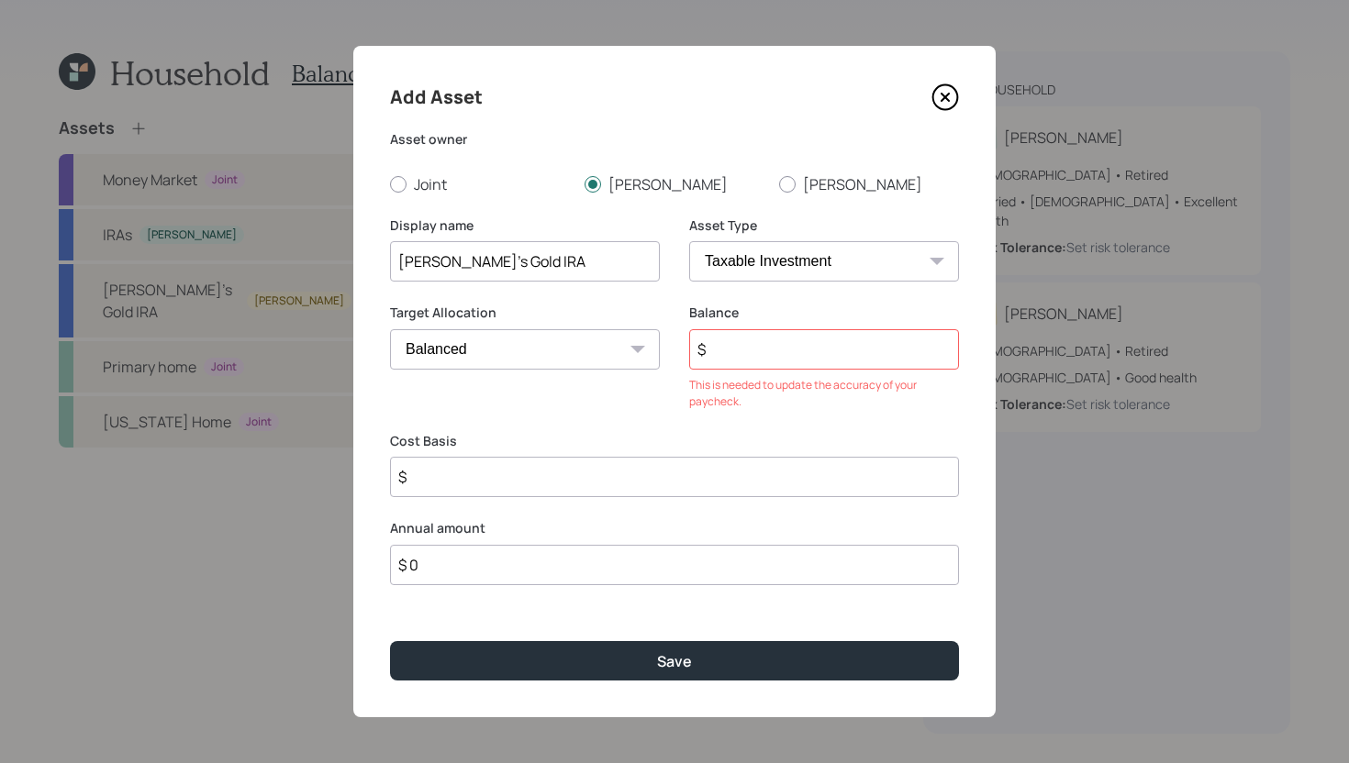
select select "roth_ira"
click at [689, 241] on select "SEP IRA IRA Roth IRA 401(k) Roth 401(k) 403(b) Roth 403(b) 457(b) Roth 457(b) H…" at bounding box center [824, 261] width 270 height 40
type input "$"
click at [777, 346] on input "$" at bounding box center [824, 349] width 270 height 40
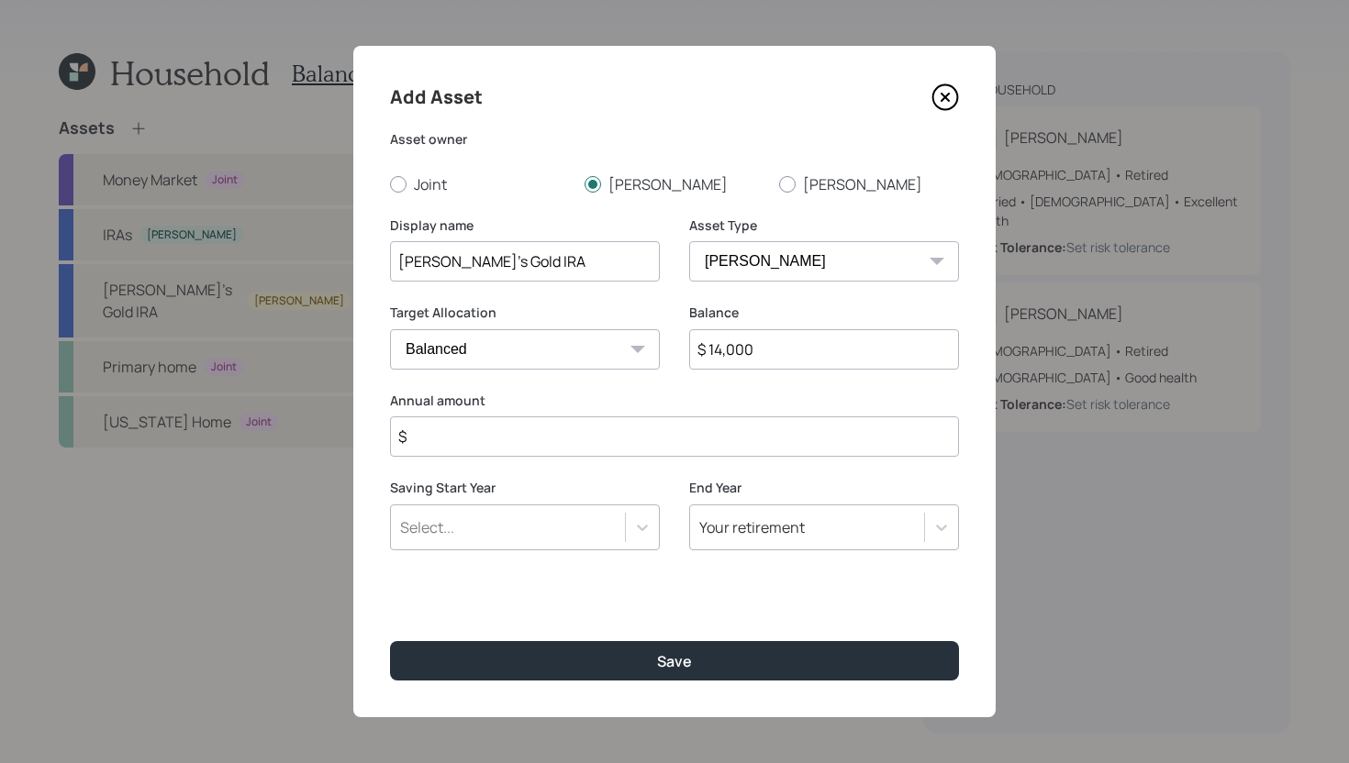
type input "$ 14,000"
click at [705, 450] on input "$" at bounding box center [674, 437] width 569 height 40
type input "$ 0"
click at [486, 263] on input "Nancy's Gold IRA" at bounding box center [525, 261] width 270 height 40
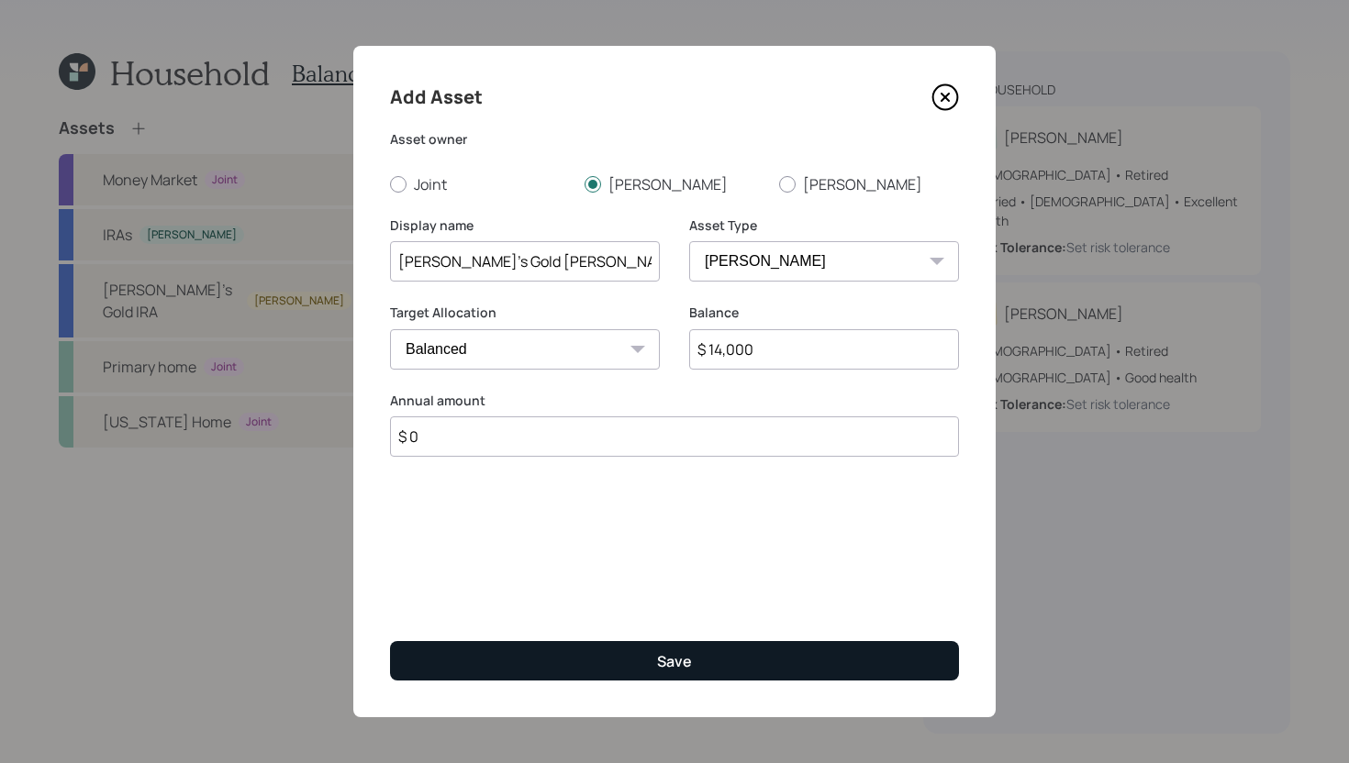
type input "Nancy's Gold Roth IRA"
click at [521, 667] on button "Save" at bounding box center [674, 660] width 569 height 39
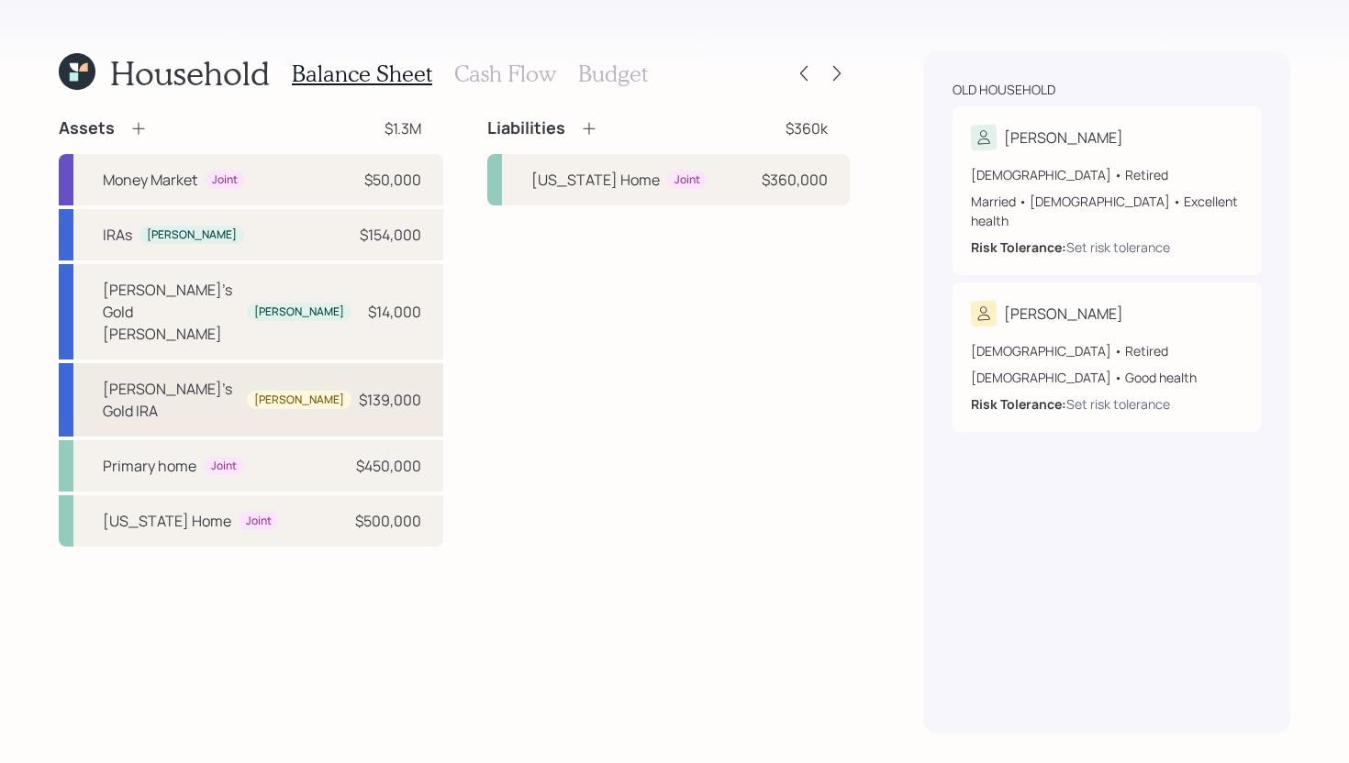
click at [263, 363] on div "Bob's Gold IRA Bob $139,000" at bounding box center [251, 399] width 384 height 73
select select "roth_ira"
select select "balanced"
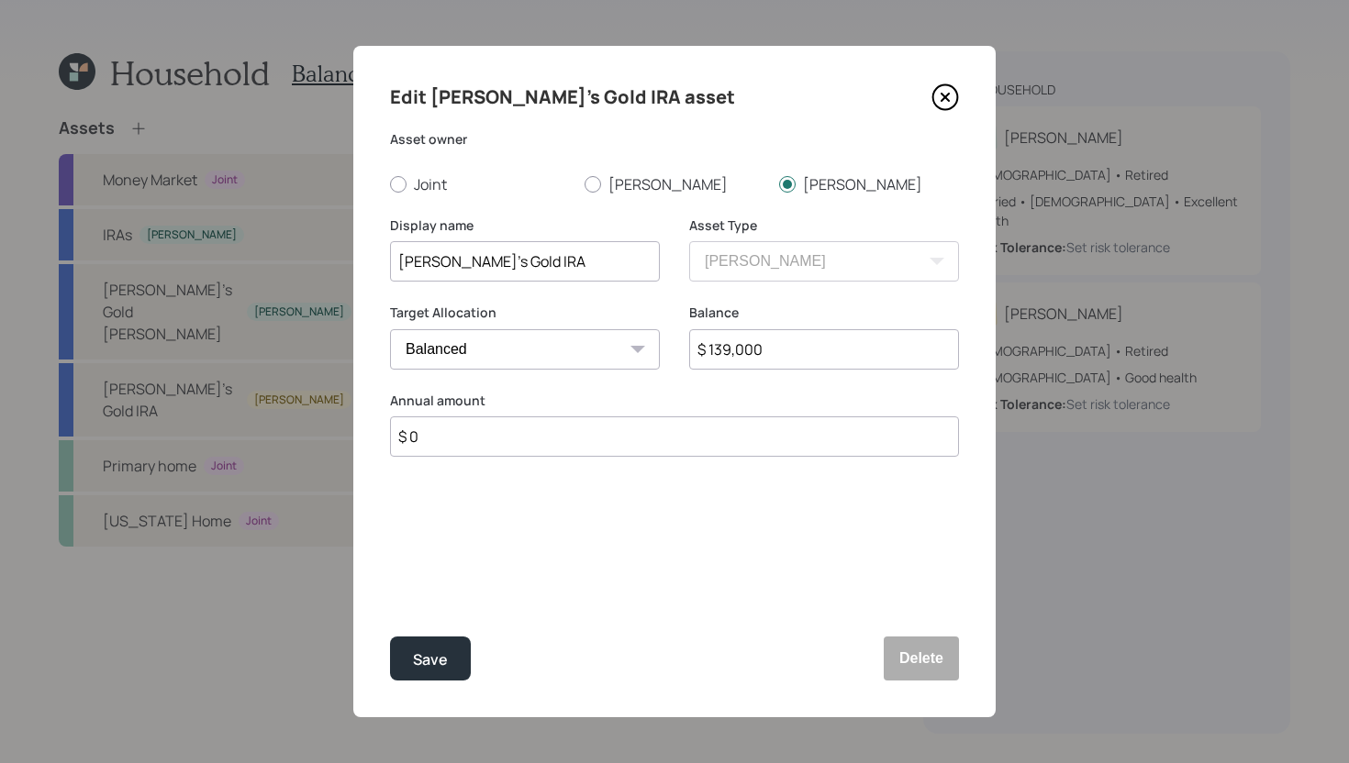
click at [469, 263] on input "Bob's Gold IRA" at bounding box center [525, 261] width 270 height 40
type input "Bob's Gold Roth IRA"
click at [440, 662] on div "Save" at bounding box center [430, 660] width 35 height 25
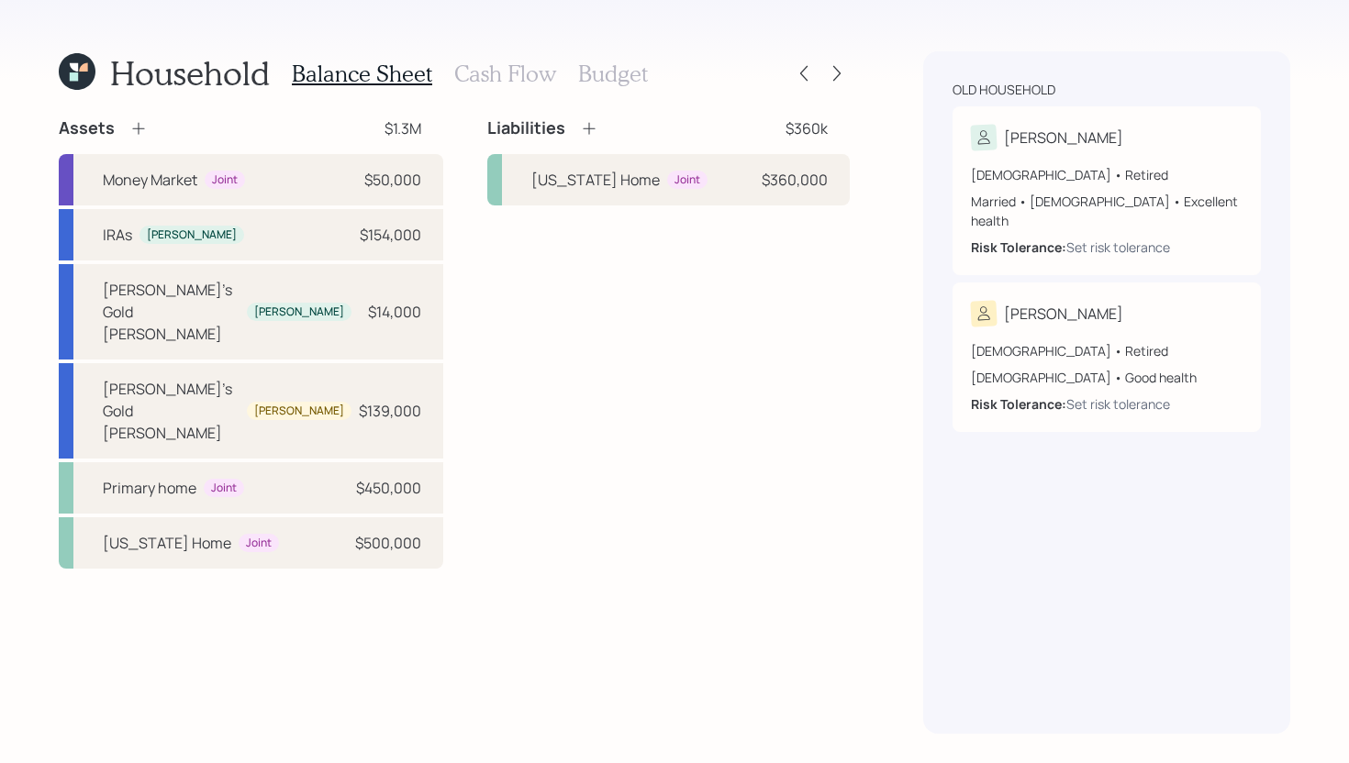
click at [478, 82] on h3 "Cash Flow" at bounding box center [505, 74] width 102 height 27
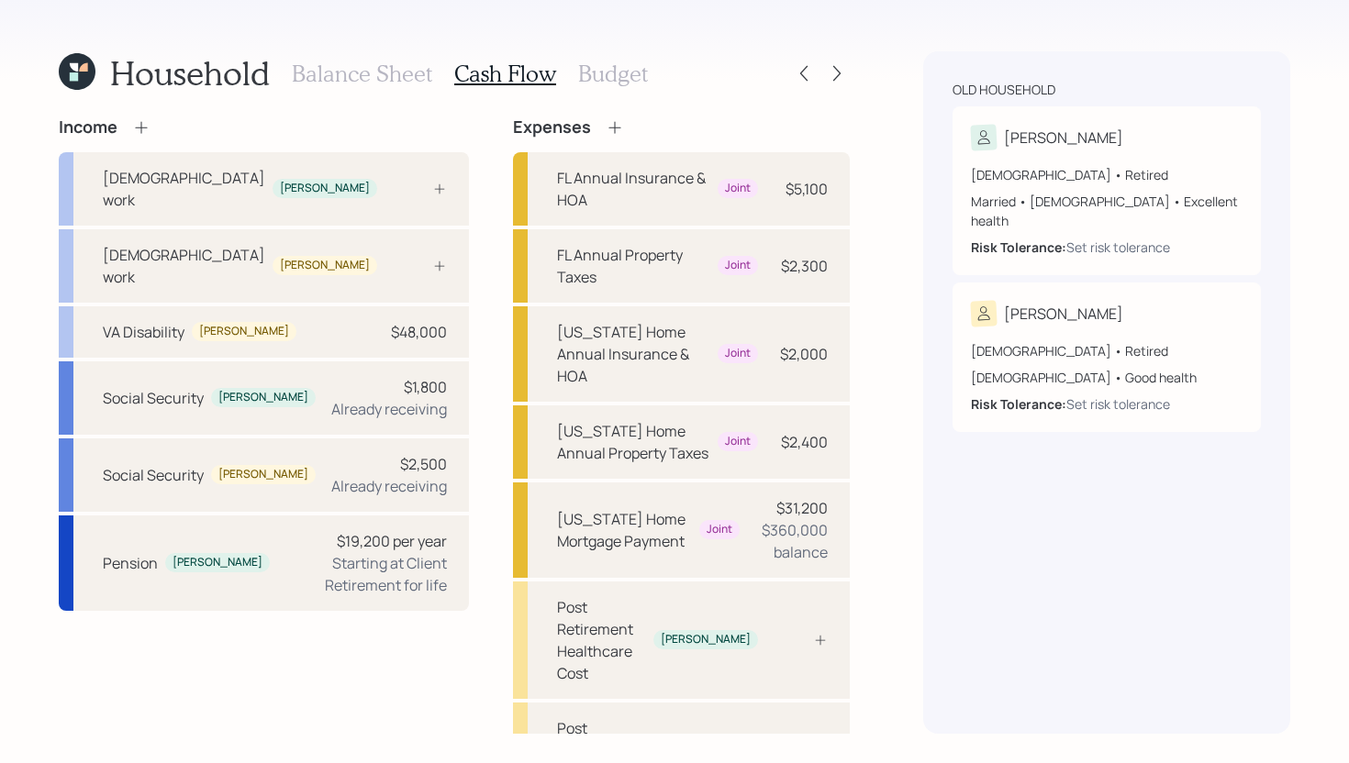
click at [398, 72] on h3 "Balance Sheet" at bounding box center [362, 74] width 140 height 27
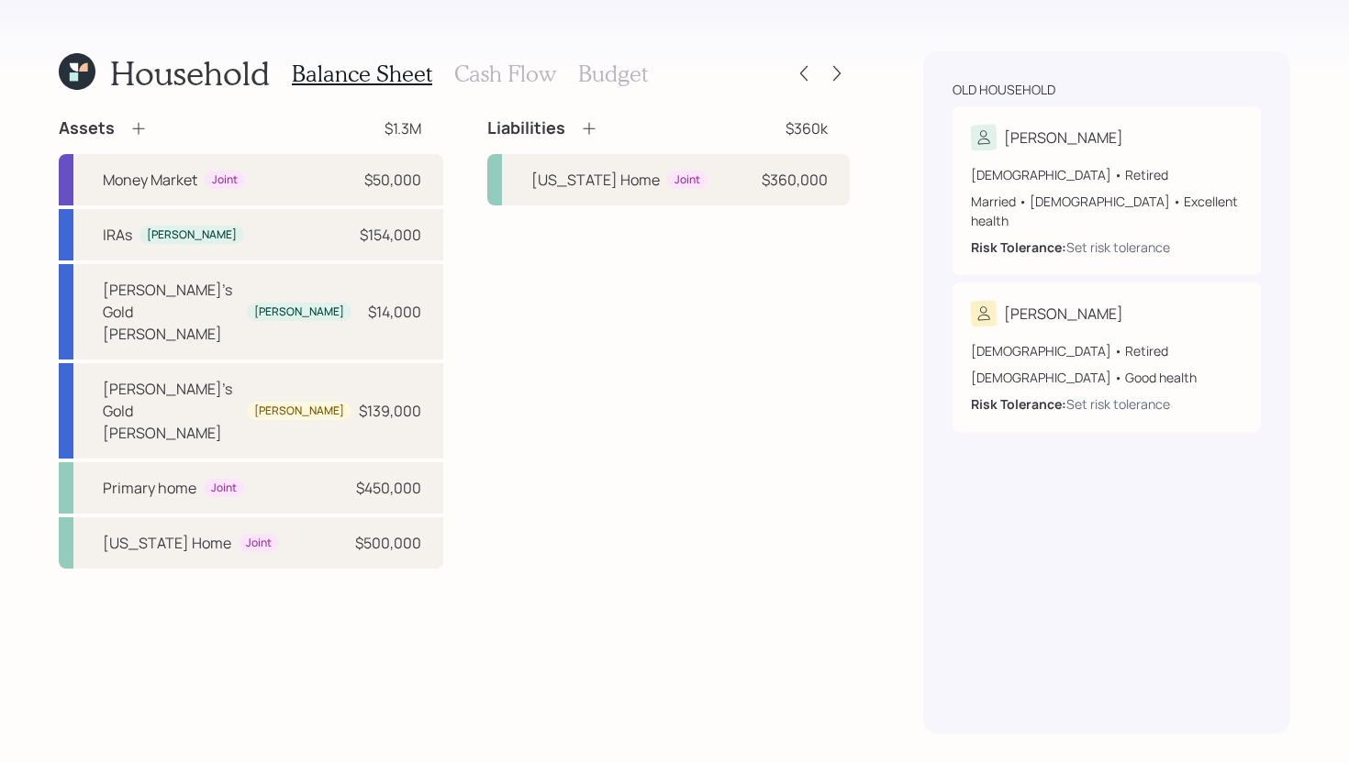
click at [528, 73] on h3 "Cash Flow" at bounding box center [505, 74] width 102 height 27
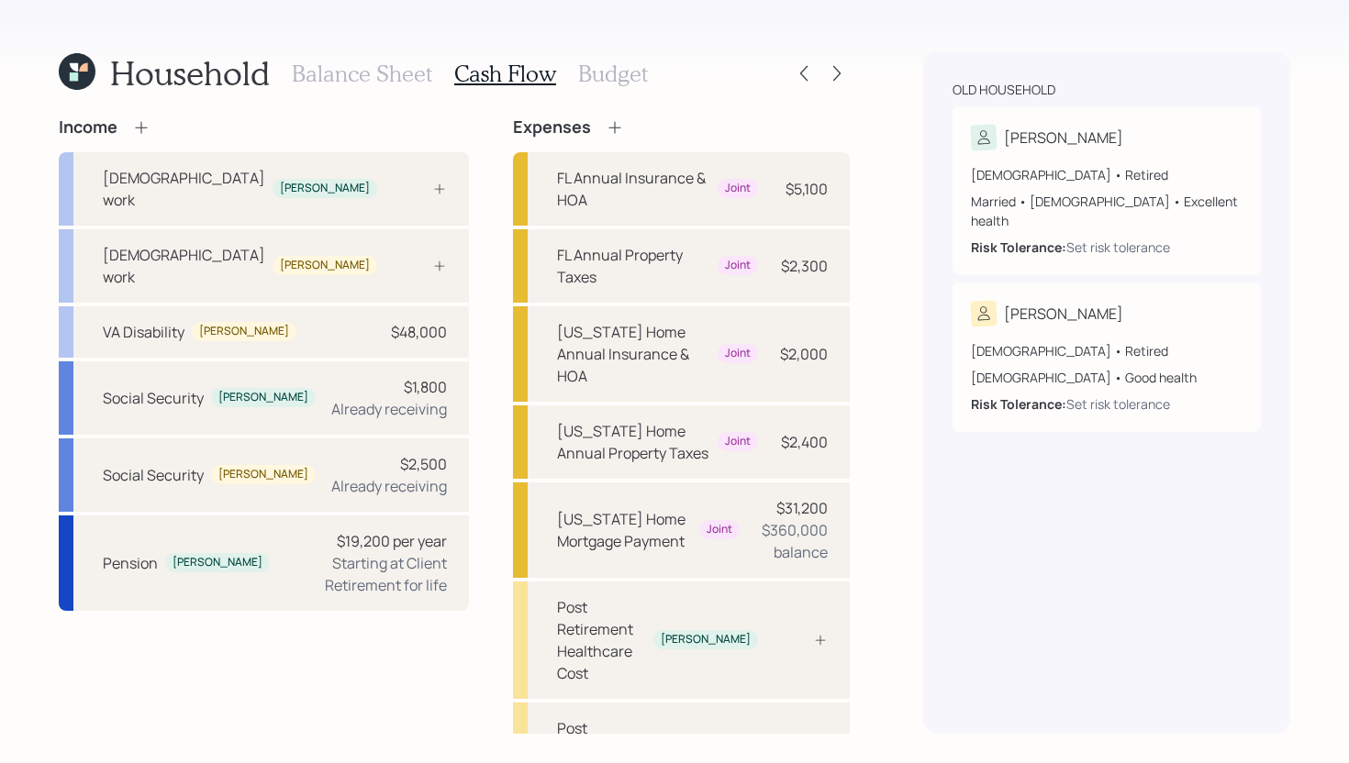
click at [402, 78] on h3 "Balance Sheet" at bounding box center [362, 74] width 140 height 27
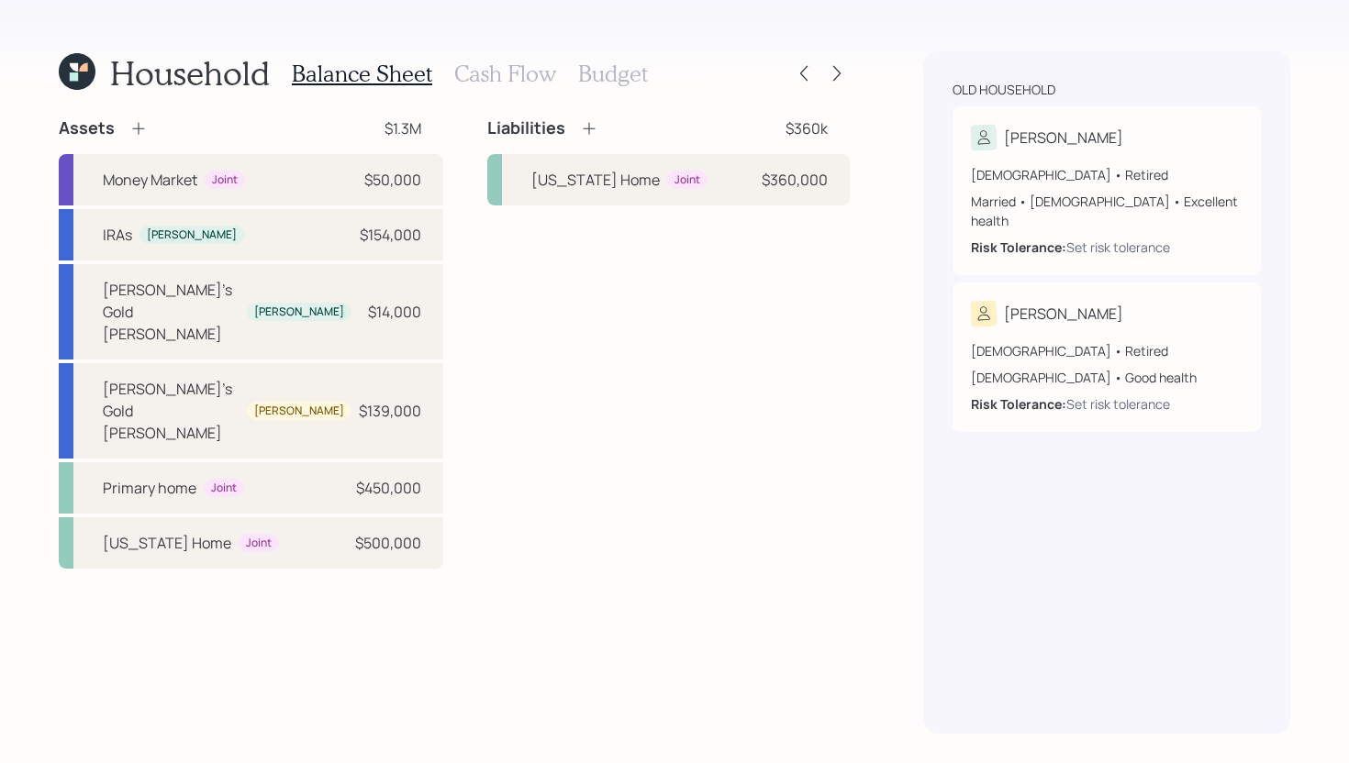
click at [481, 80] on h3 "Cash Flow" at bounding box center [505, 74] width 102 height 27
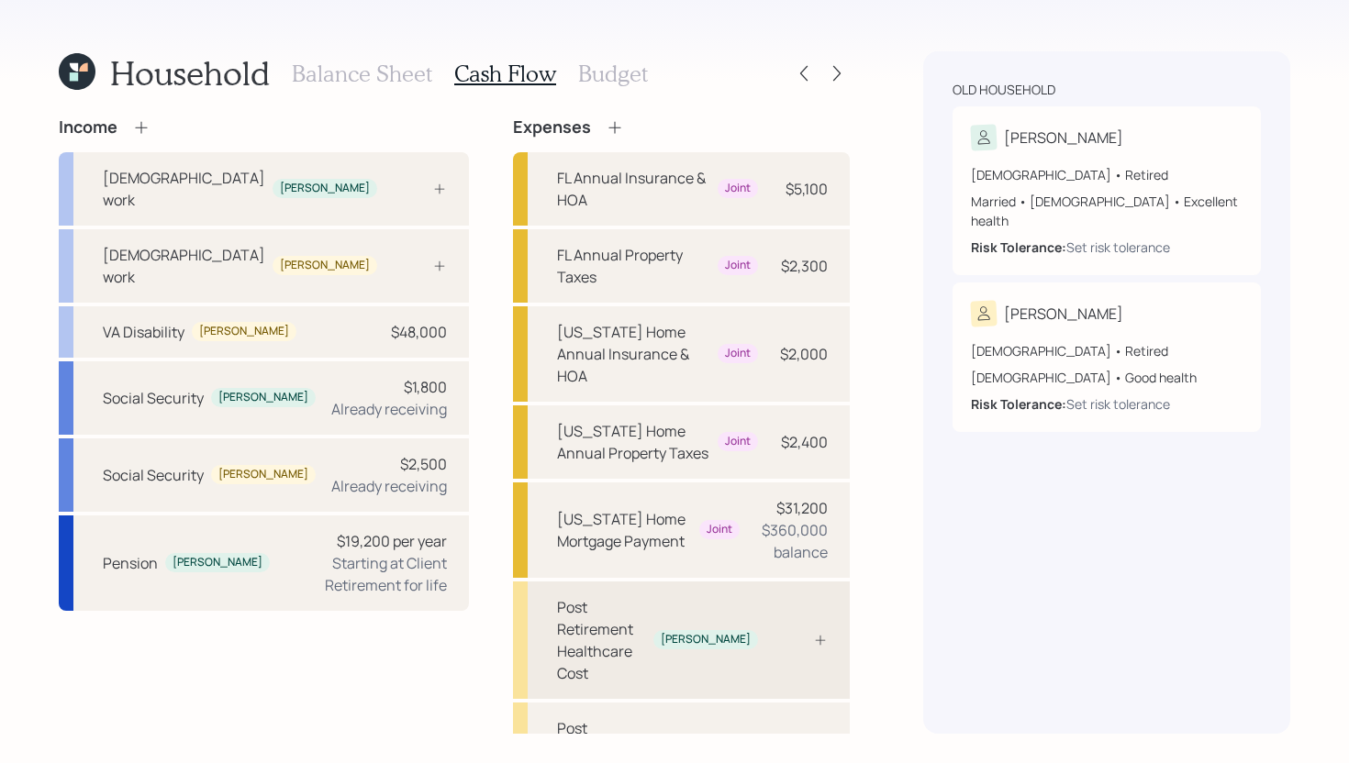
scroll to position [41, 0]
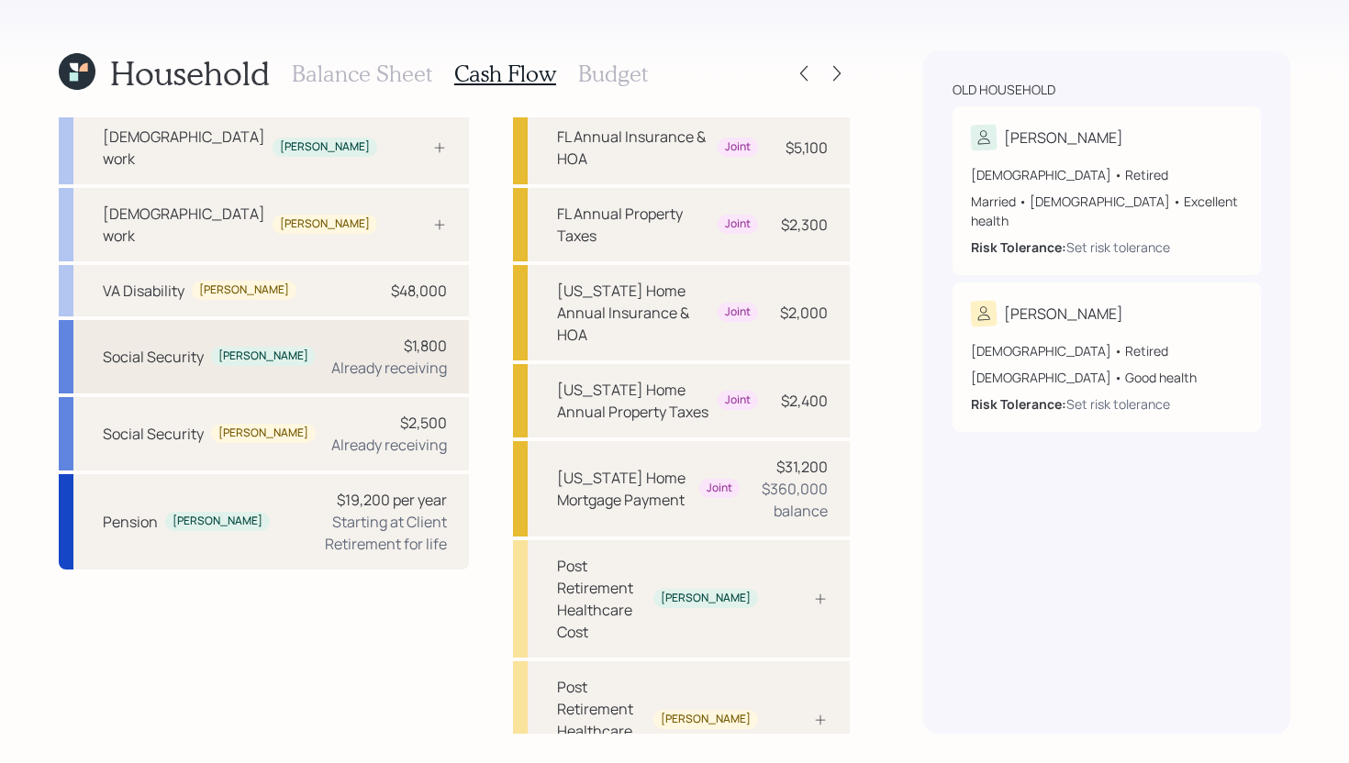
click at [350, 357] on div "Already receiving" at bounding box center [389, 368] width 116 height 22
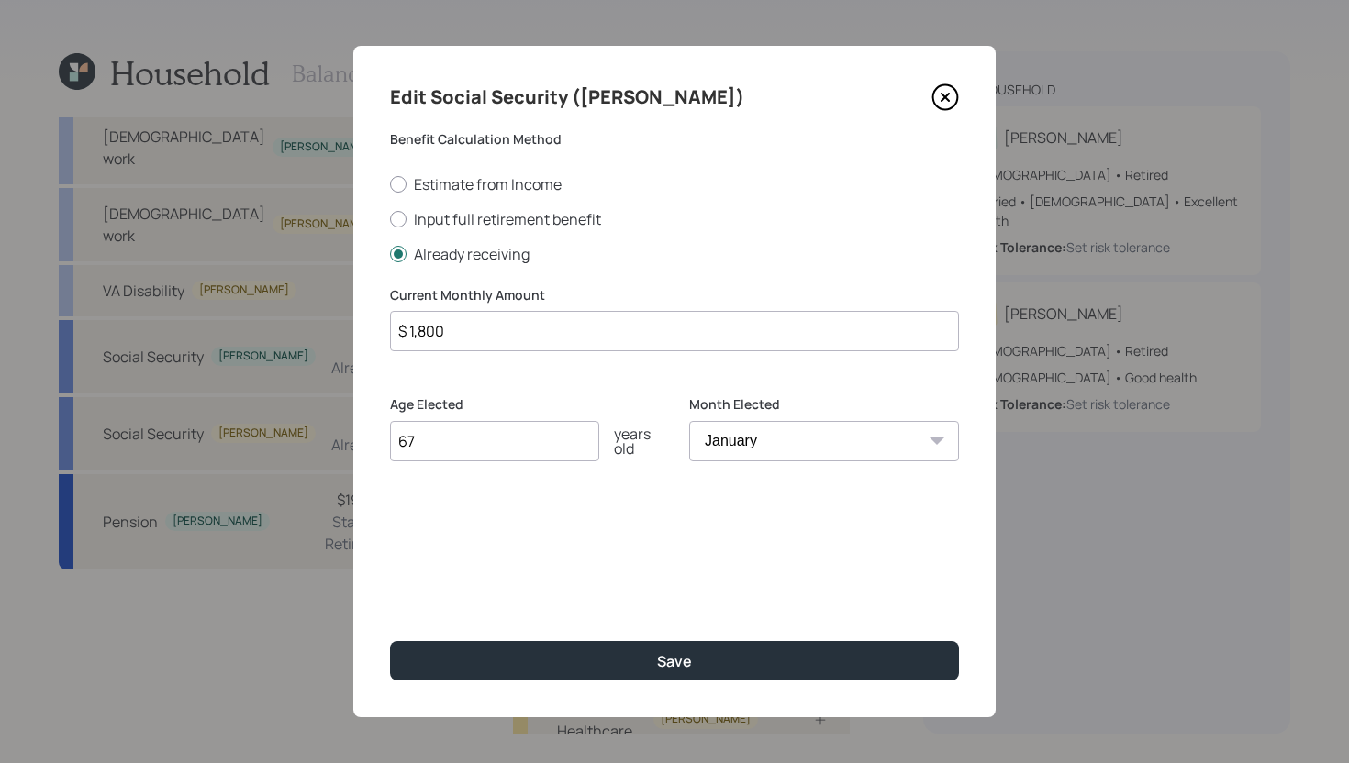
click at [567, 339] on input "$ 1,800" at bounding box center [674, 331] width 569 height 40
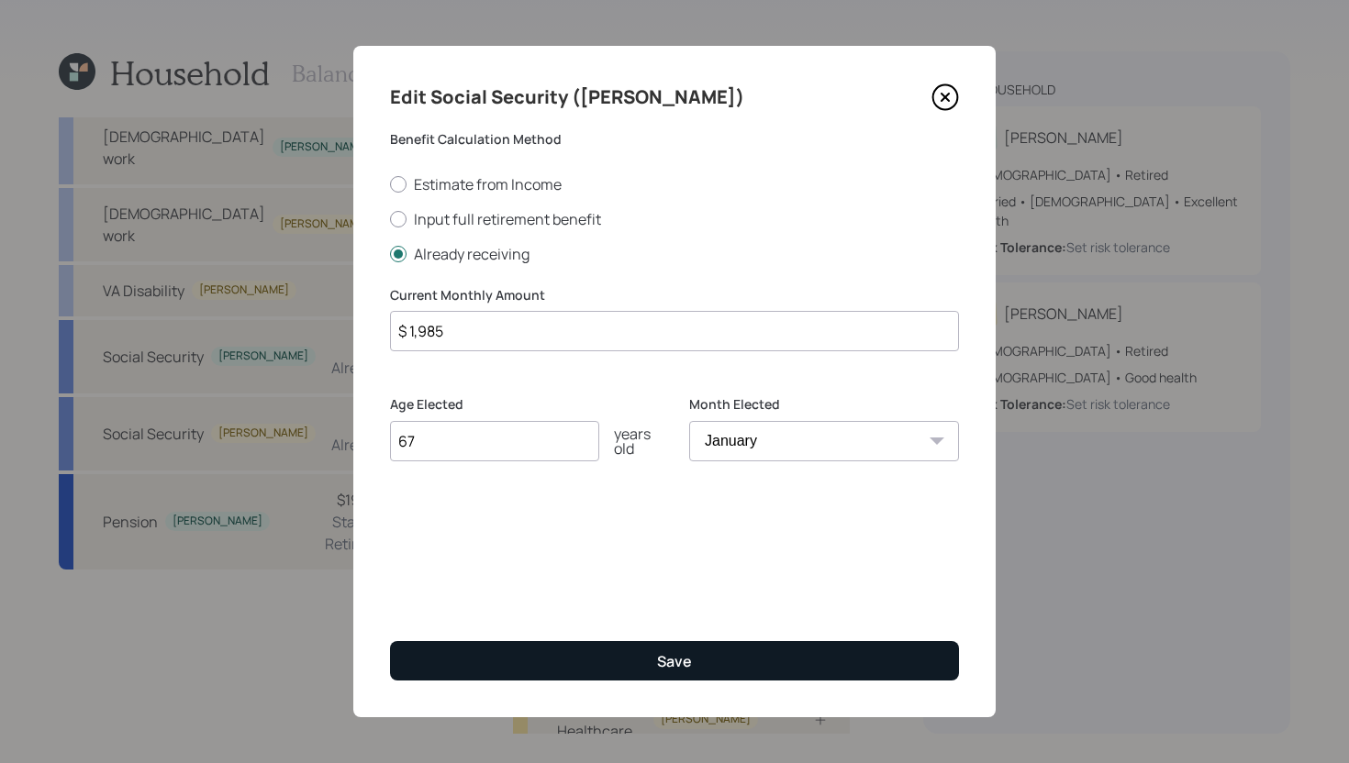
type input "$ 1,985"
click at [575, 648] on button "Save" at bounding box center [674, 660] width 569 height 39
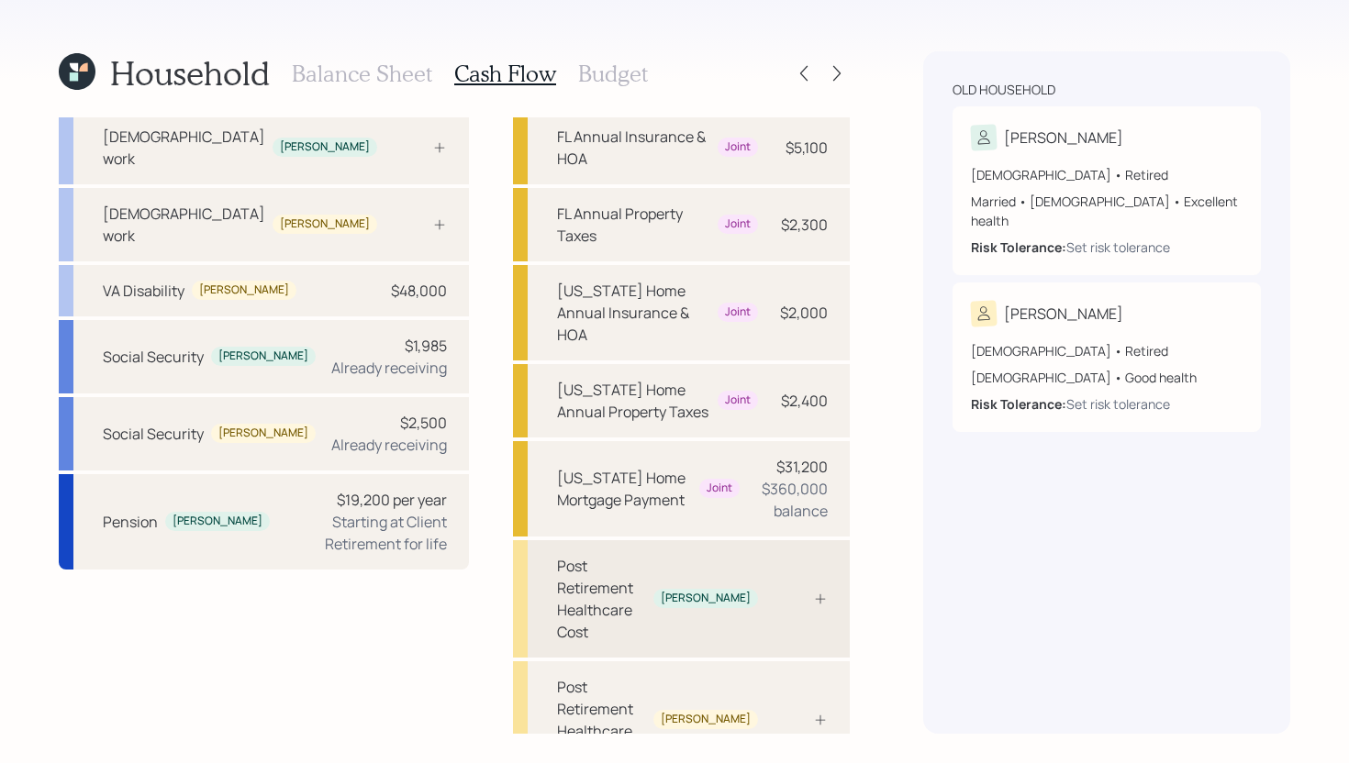
click at [780, 540] on div "Post Retirement Healthcare Cost Nancy" at bounding box center [681, 598] width 337 height 117
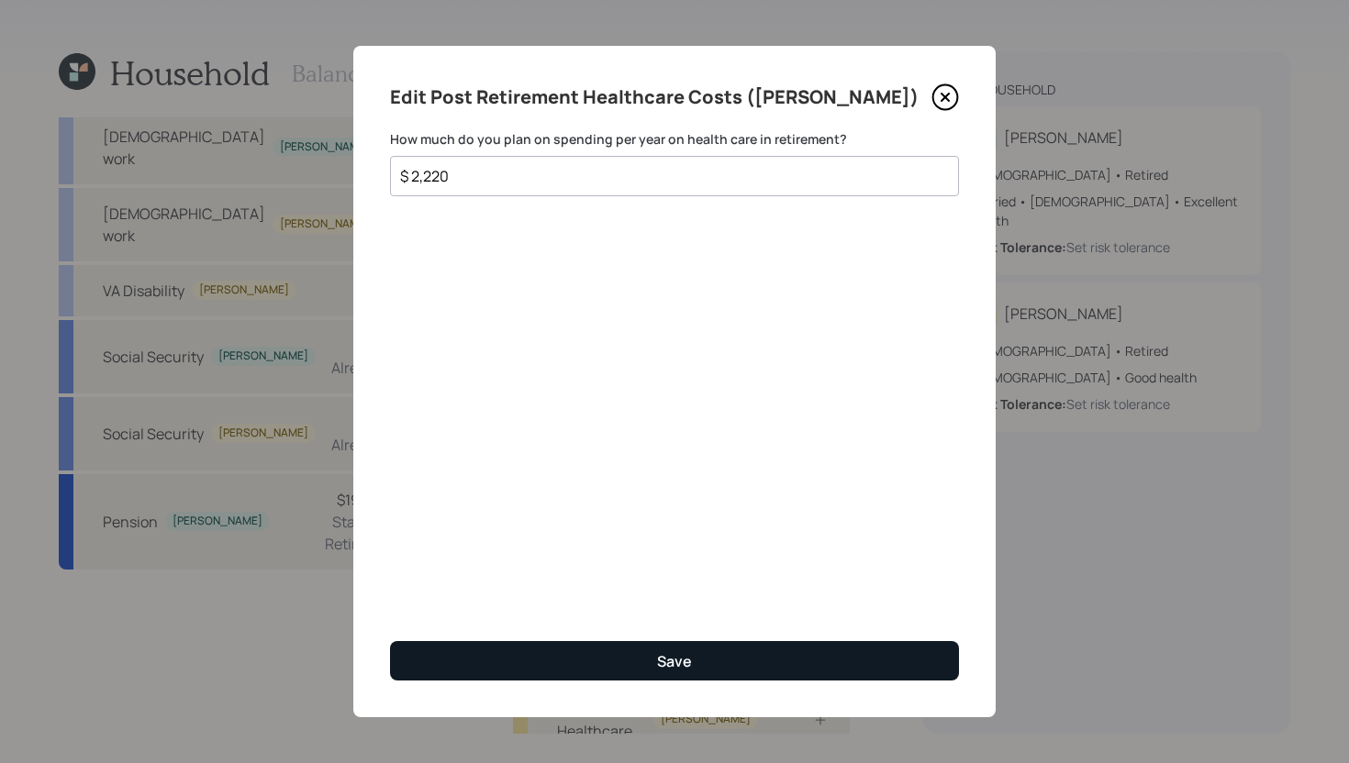
type input "$ 2,220"
click at [655, 662] on button "Save" at bounding box center [674, 660] width 569 height 39
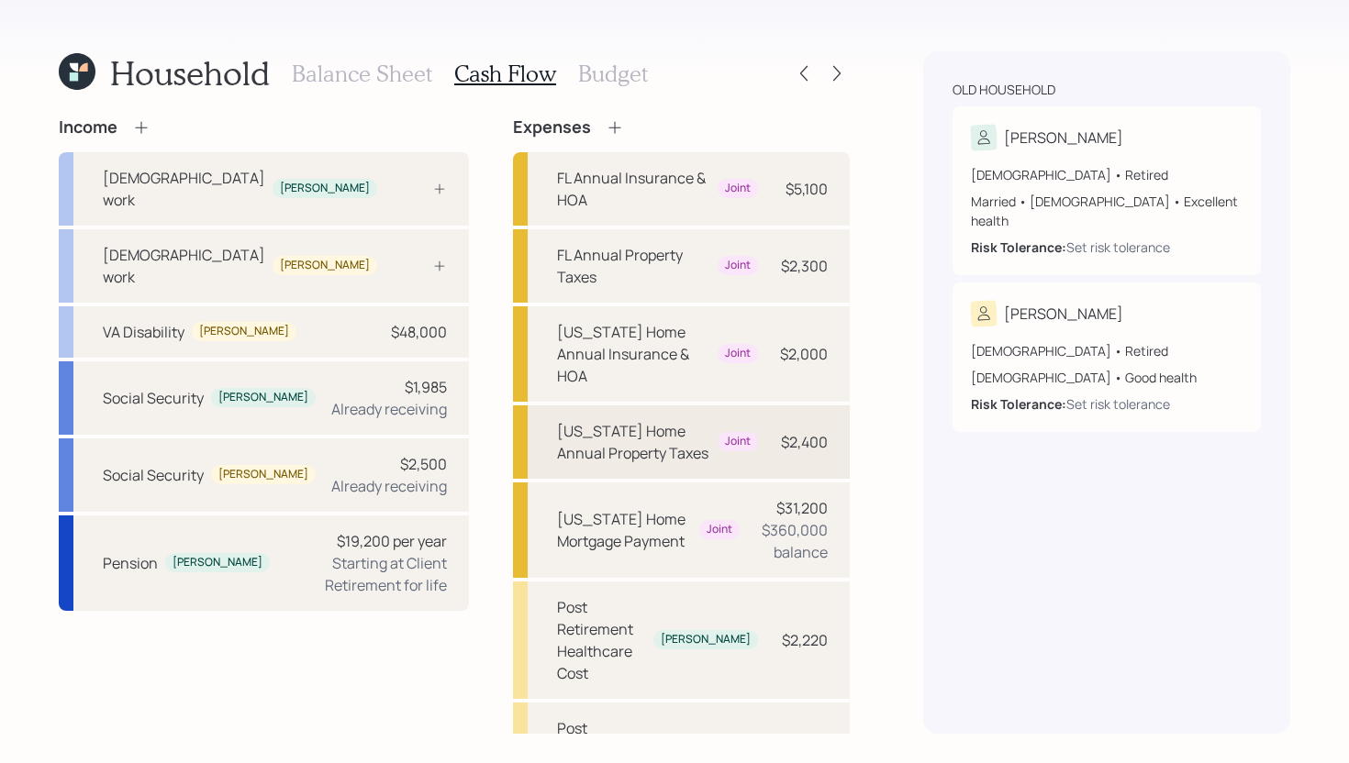
scroll to position [41, 0]
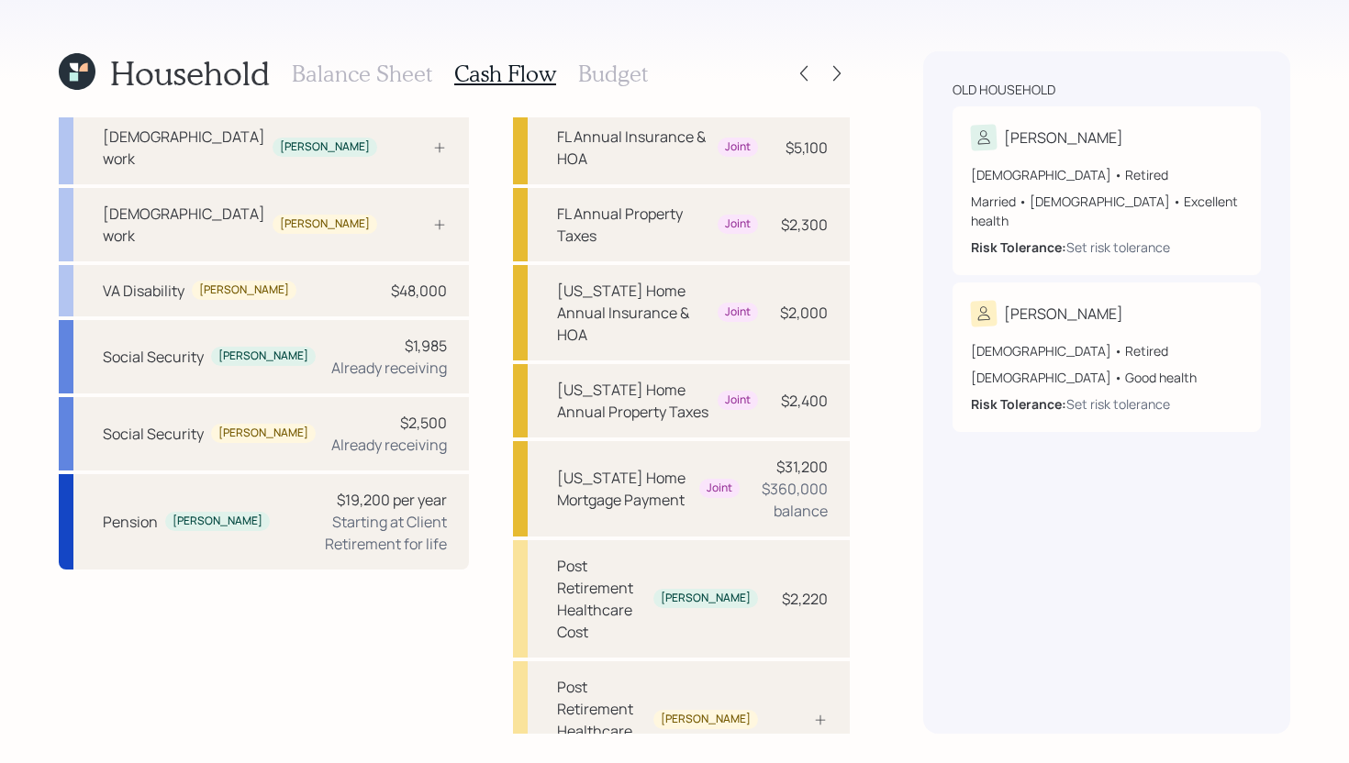
click at [620, 75] on h3 "Budget" at bounding box center [613, 74] width 70 height 27
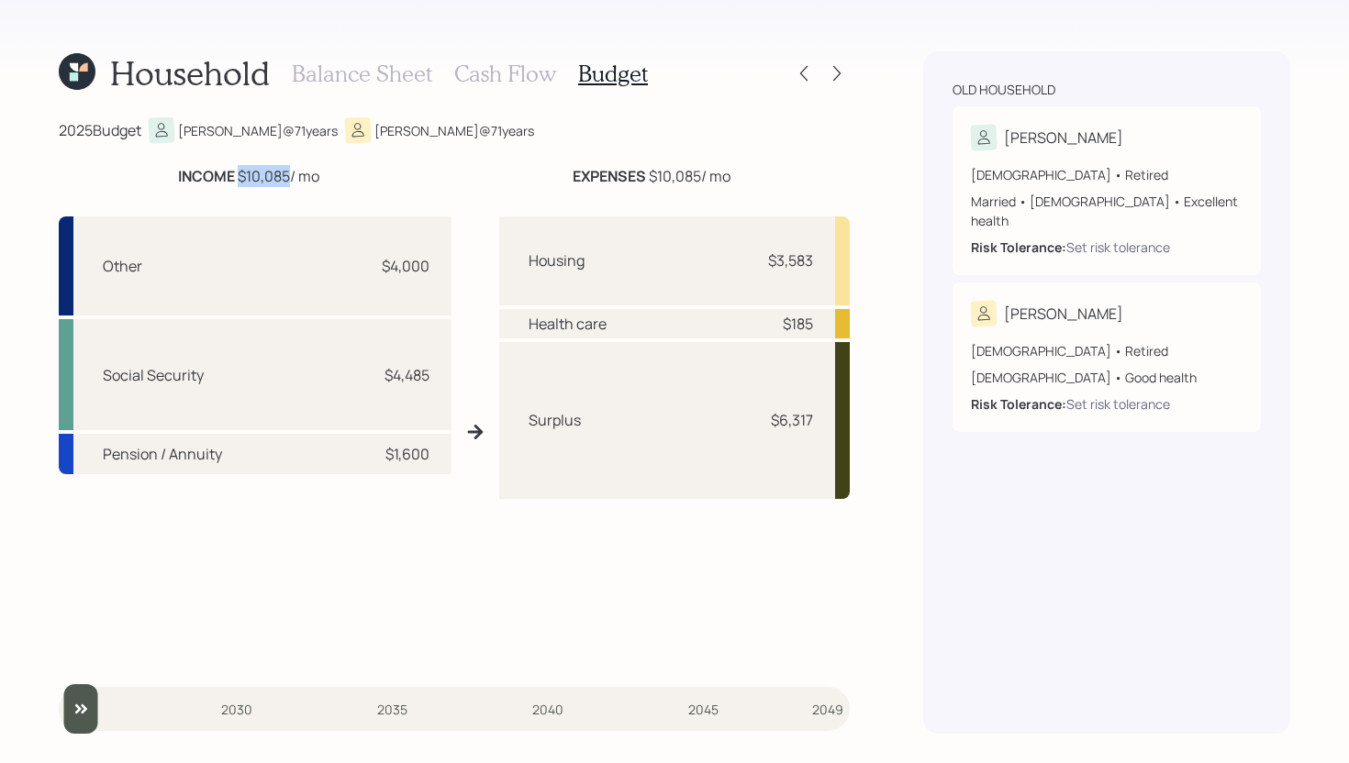
drag, startPoint x: 236, startPoint y: 174, endPoint x: 289, endPoint y: 171, distance: 53.3
click at [289, 171] on div "INCOME $10,085 / mo" at bounding box center [248, 176] width 141 height 22
drag, startPoint x: 289, startPoint y: 175, endPoint x: 227, endPoint y: 183, distance: 62.8
click at [227, 183] on div "INCOME $10,085 / mo" at bounding box center [248, 176] width 141 height 22
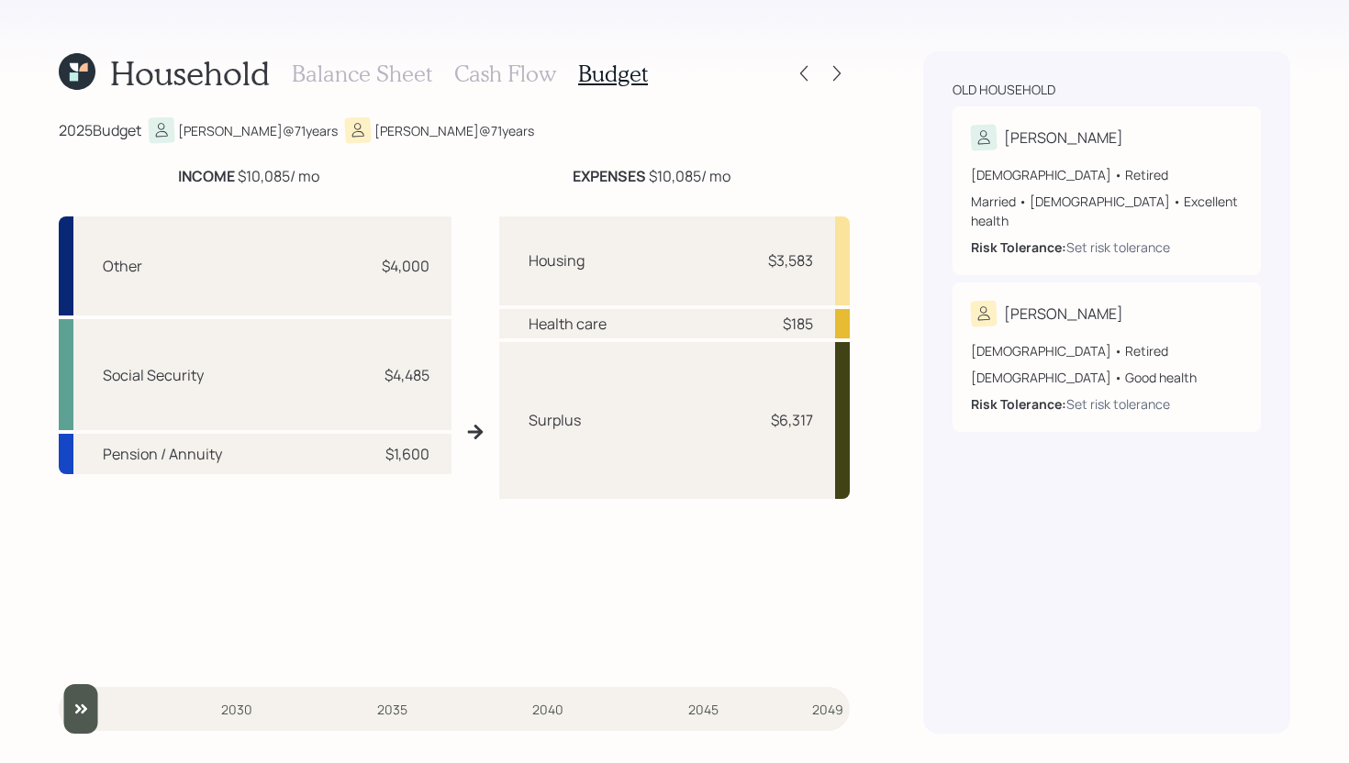
click at [232, 183] on b "INCOME" at bounding box center [206, 176] width 57 height 20
drag, startPoint x: 237, startPoint y: 174, endPoint x: 291, endPoint y: 174, distance: 54.1
click at [291, 174] on div "INCOME $10,085 / mo" at bounding box center [248, 176] width 141 height 22
drag, startPoint x: 384, startPoint y: 455, endPoint x: 437, endPoint y: 456, distance: 53.2
click at [437, 456] on div "Pension / Annuity $1,600" at bounding box center [255, 453] width 393 height 39
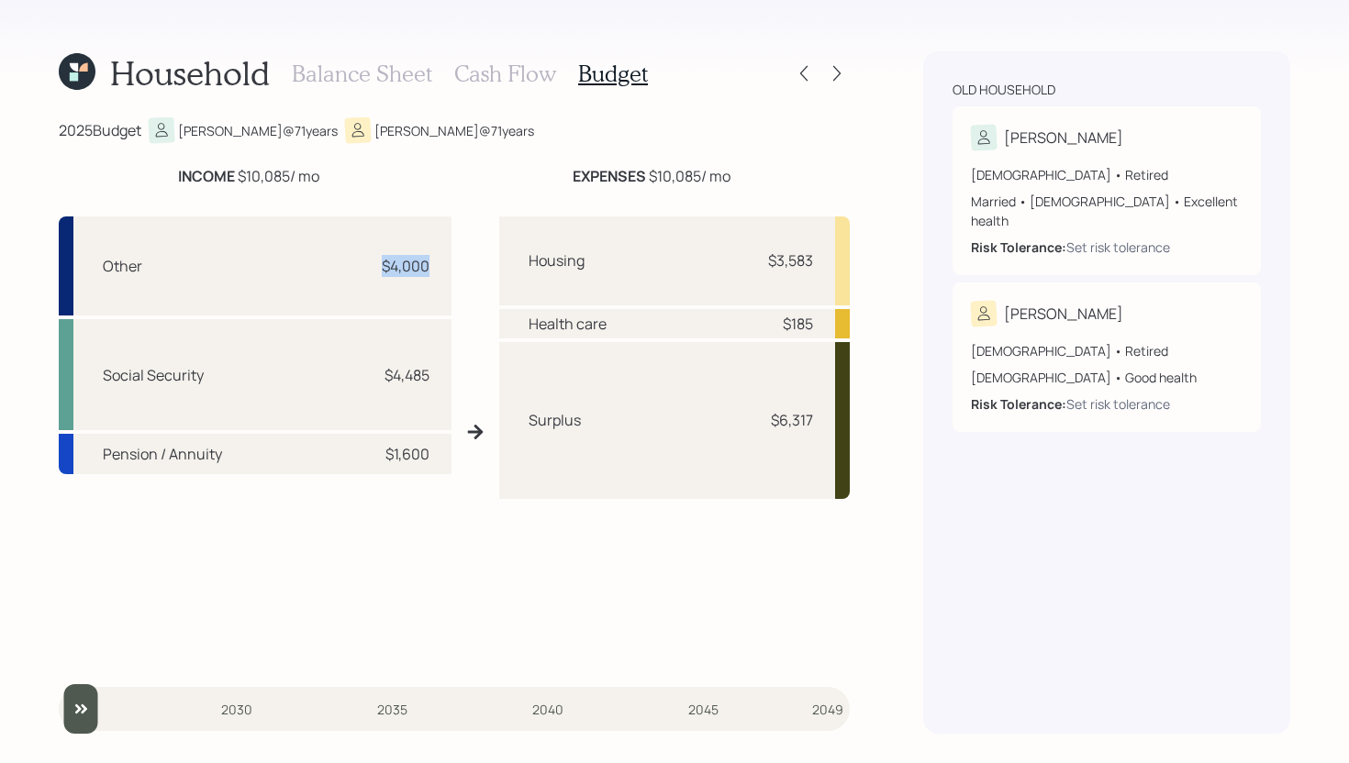
drag, startPoint x: 375, startPoint y: 264, endPoint x: 439, endPoint y: 261, distance: 63.4
click at [439, 261] on div "Other $4,000" at bounding box center [255, 266] width 393 height 99
drag, startPoint x: 373, startPoint y: 373, endPoint x: 439, endPoint y: 373, distance: 66.1
click at [439, 373] on div "Social Security $4,485" at bounding box center [255, 374] width 393 height 111
drag, startPoint x: 240, startPoint y: 175, endPoint x: 294, endPoint y: 175, distance: 53.2
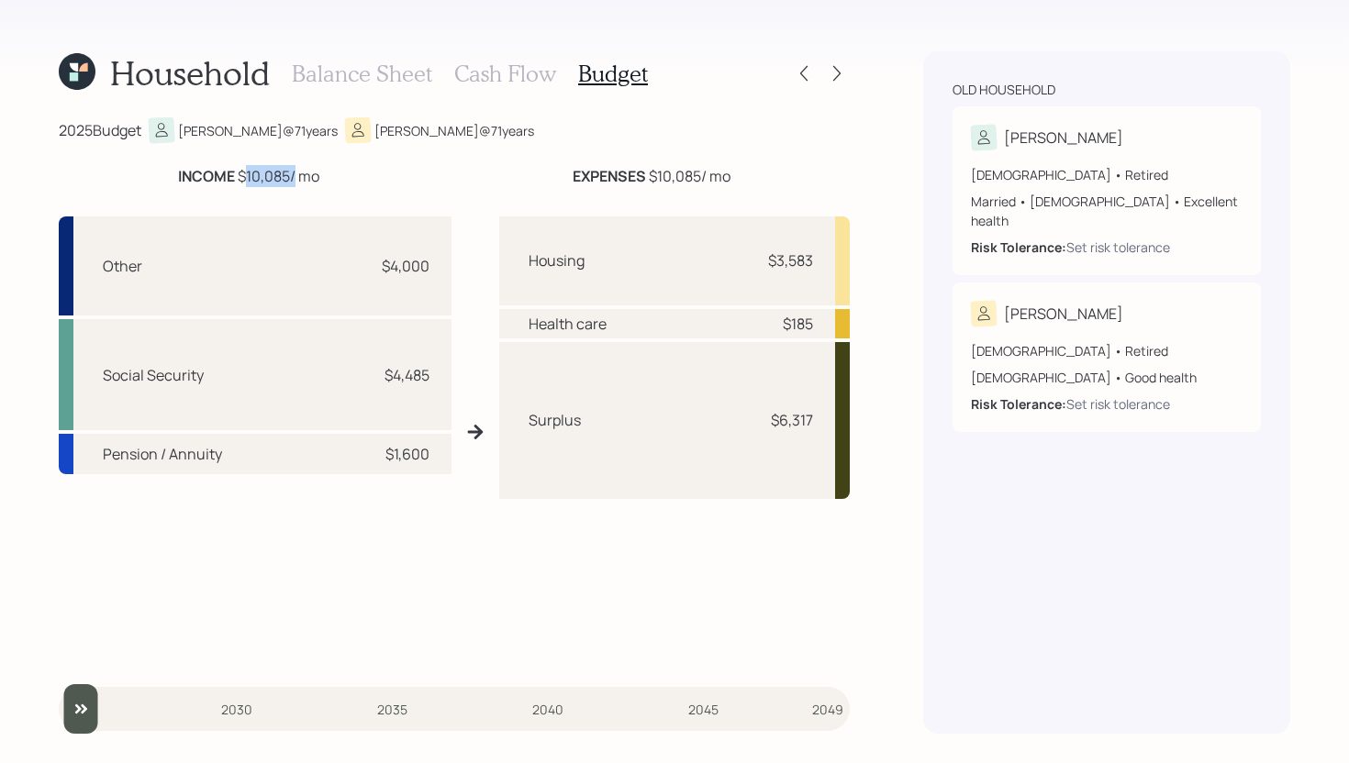
click at [294, 175] on div "INCOME $10,085 / mo" at bounding box center [248, 176] width 141 height 22
drag, startPoint x: 782, startPoint y: 324, endPoint x: 821, endPoint y: 324, distance: 39.5
click at [821, 324] on div "Health care $185" at bounding box center [674, 323] width 351 height 29
click at [567, 356] on div "Surplus $6,317" at bounding box center [674, 420] width 351 height 157
drag, startPoint x: 770, startPoint y: 417, endPoint x: 819, endPoint y: 418, distance: 49.6
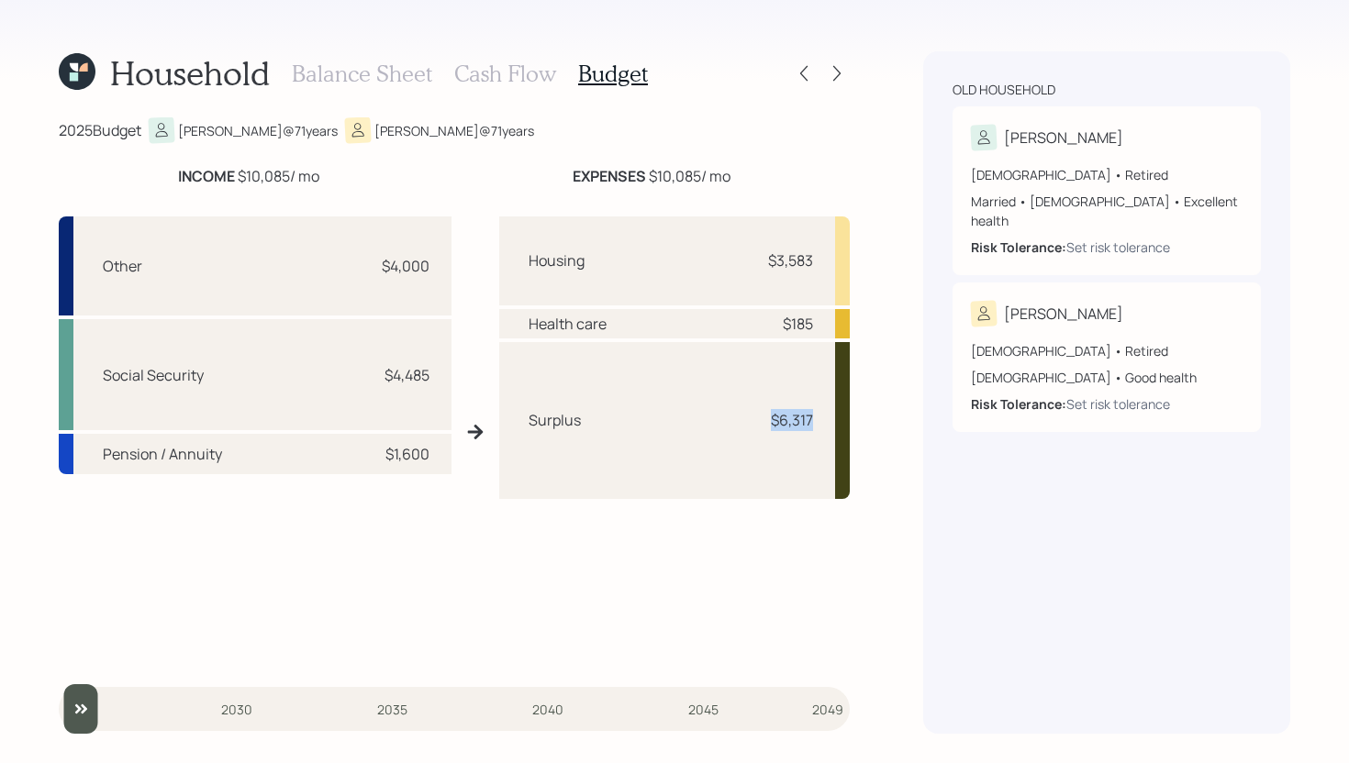
click at [819, 418] on div "Surplus $6,317" at bounding box center [674, 420] width 351 height 157
click at [805, 380] on div "Surplus $6,317" at bounding box center [674, 420] width 351 height 157
drag, startPoint x: 758, startPoint y: 424, endPoint x: 809, endPoint y: 423, distance: 51.4
click at [810, 423] on div "$6,317" at bounding box center [785, 420] width 55 height 22
drag, startPoint x: 603, startPoint y: 417, endPoint x: 514, endPoint y: 432, distance: 90.4
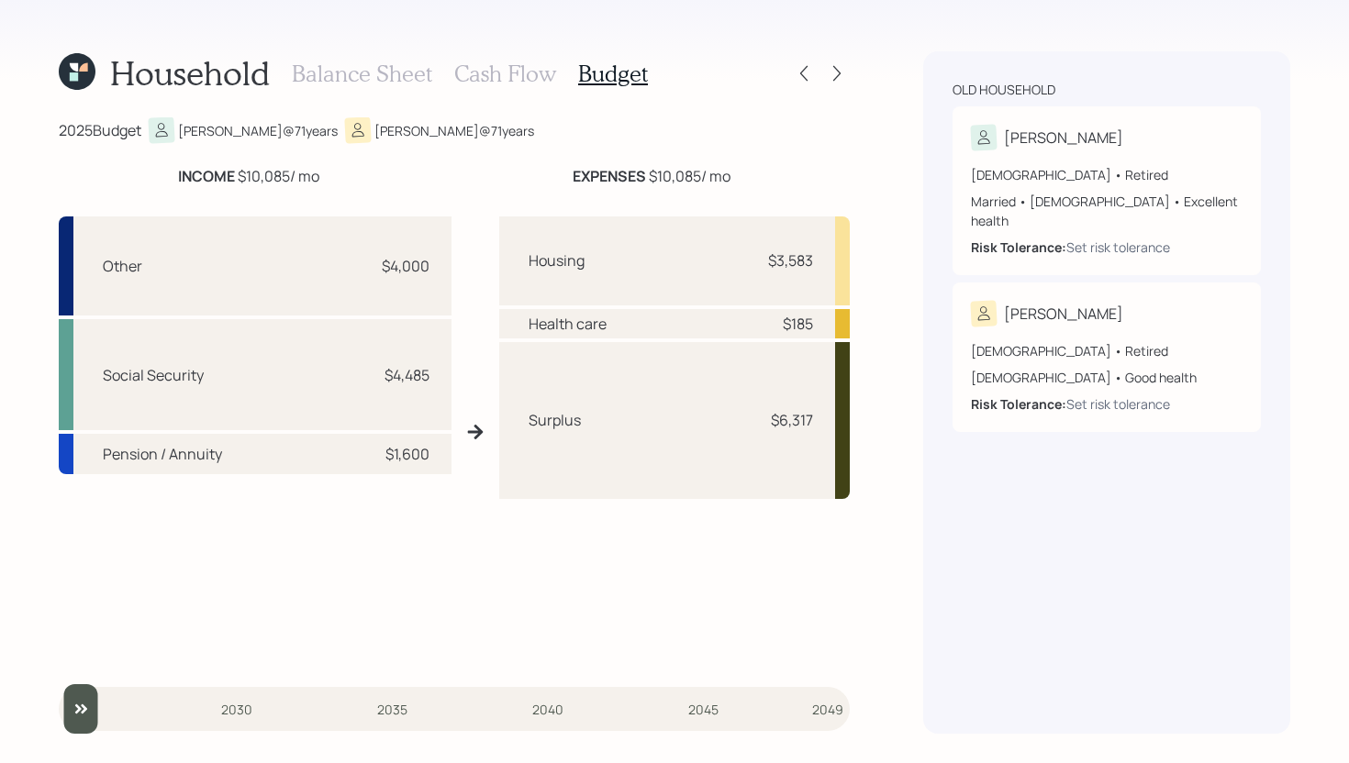
click at [513, 433] on div "Surplus $6,317" at bounding box center [674, 420] width 351 height 157
drag, startPoint x: 771, startPoint y: 420, endPoint x: 821, endPoint y: 420, distance: 50.5
click at [821, 420] on div "Surplus $6,317" at bounding box center [674, 420] width 351 height 157
click at [509, 67] on h3 "Cash Flow" at bounding box center [505, 74] width 102 height 27
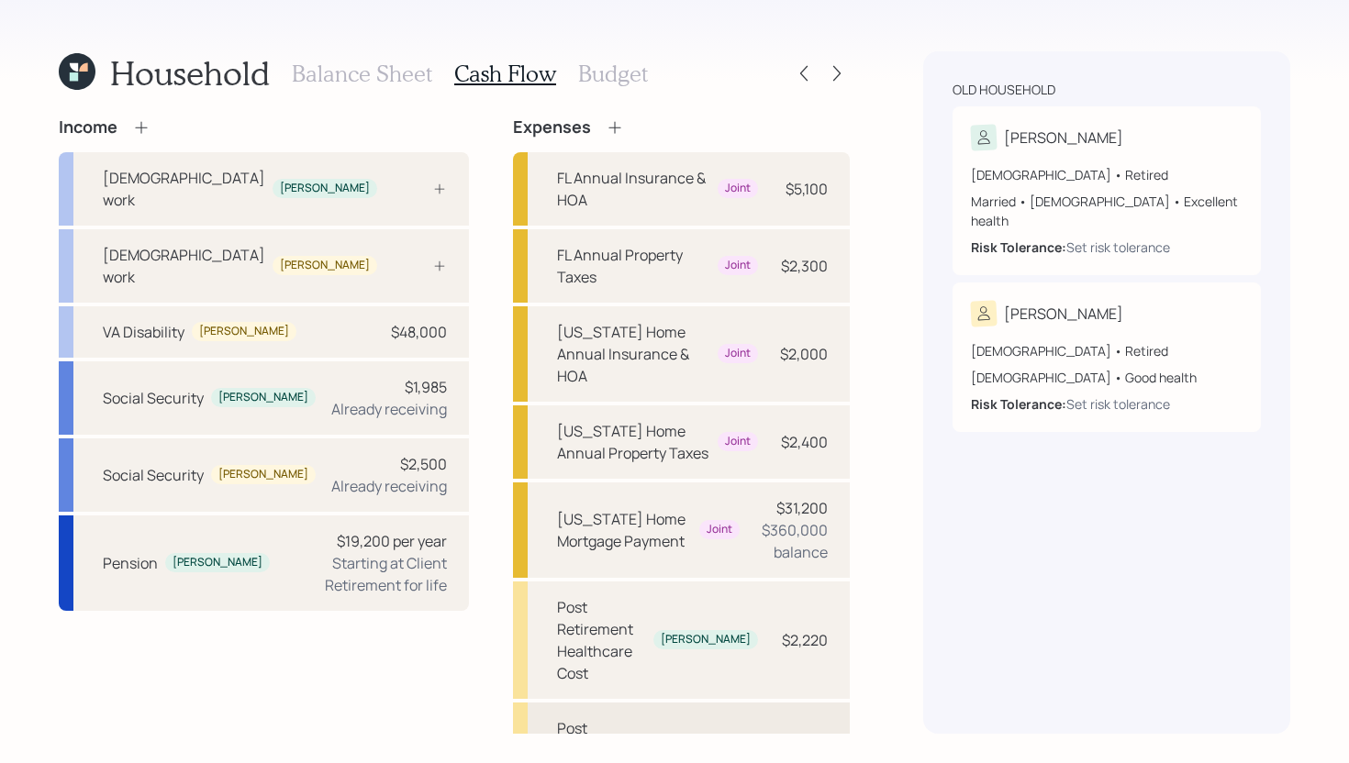
scroll to position [41, 0]
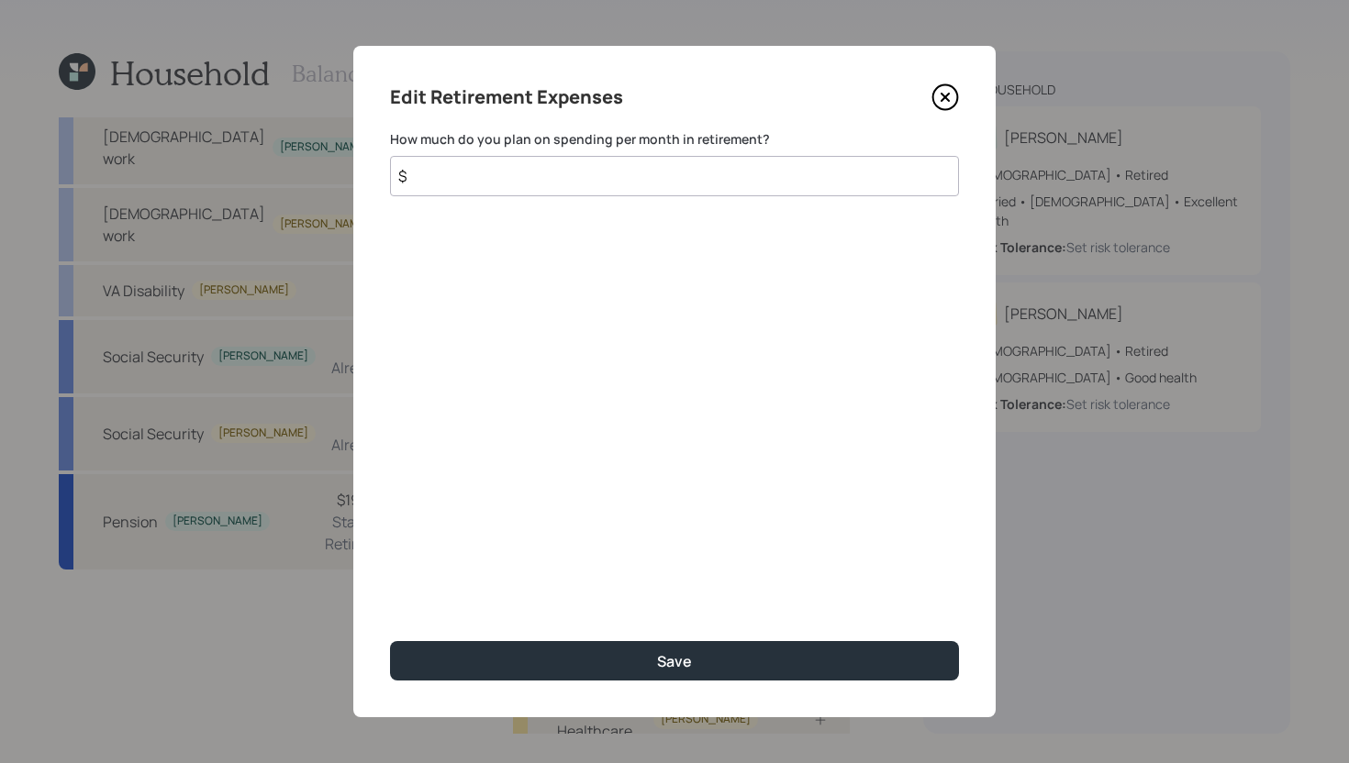
click at [606, 187] on input "$" at bounding box center [674, 176] width 569 height 40
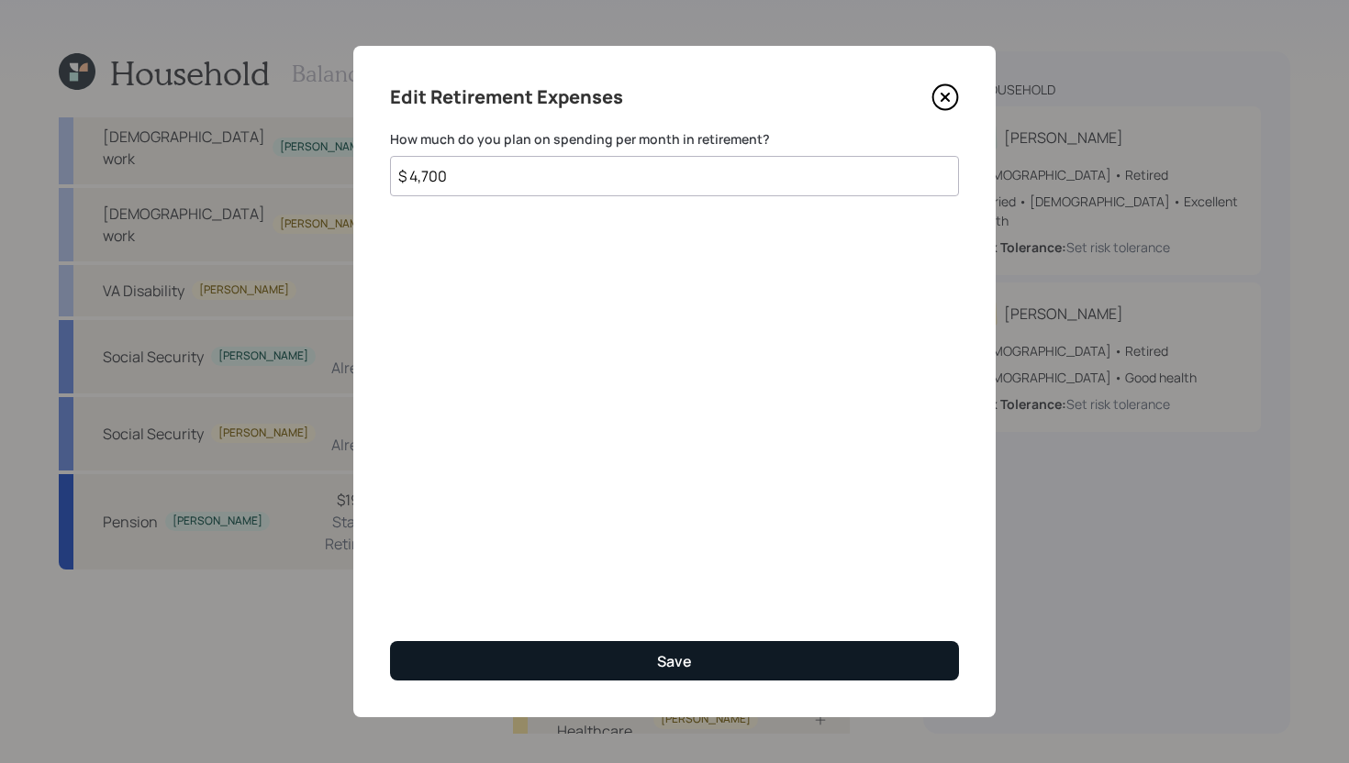
type input "$ 4,700"
click at [603, 655] on button "Save" at bounding box center [674, 660] width 569 height 39
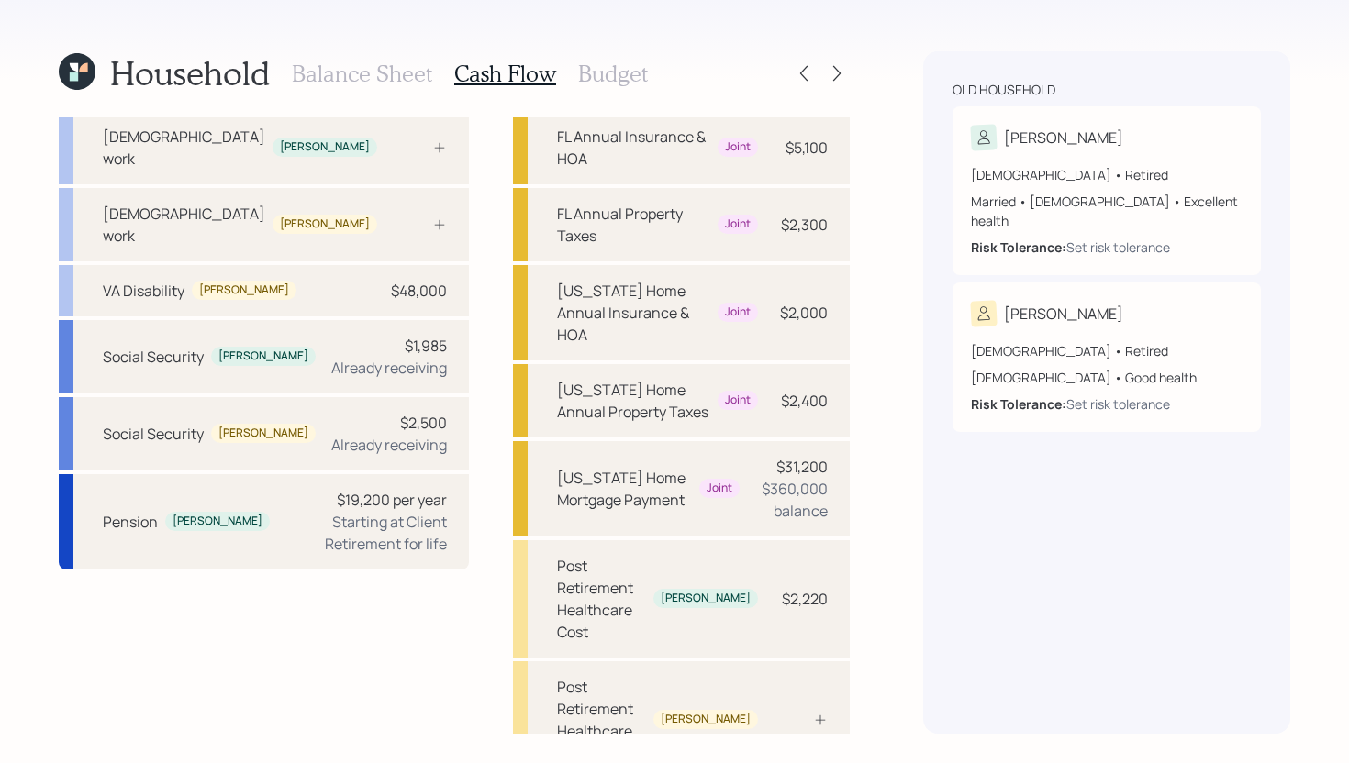
click at [401, 65] on h3 "Balance Sheet" at bounding box center [362, 74] width 140 height 27
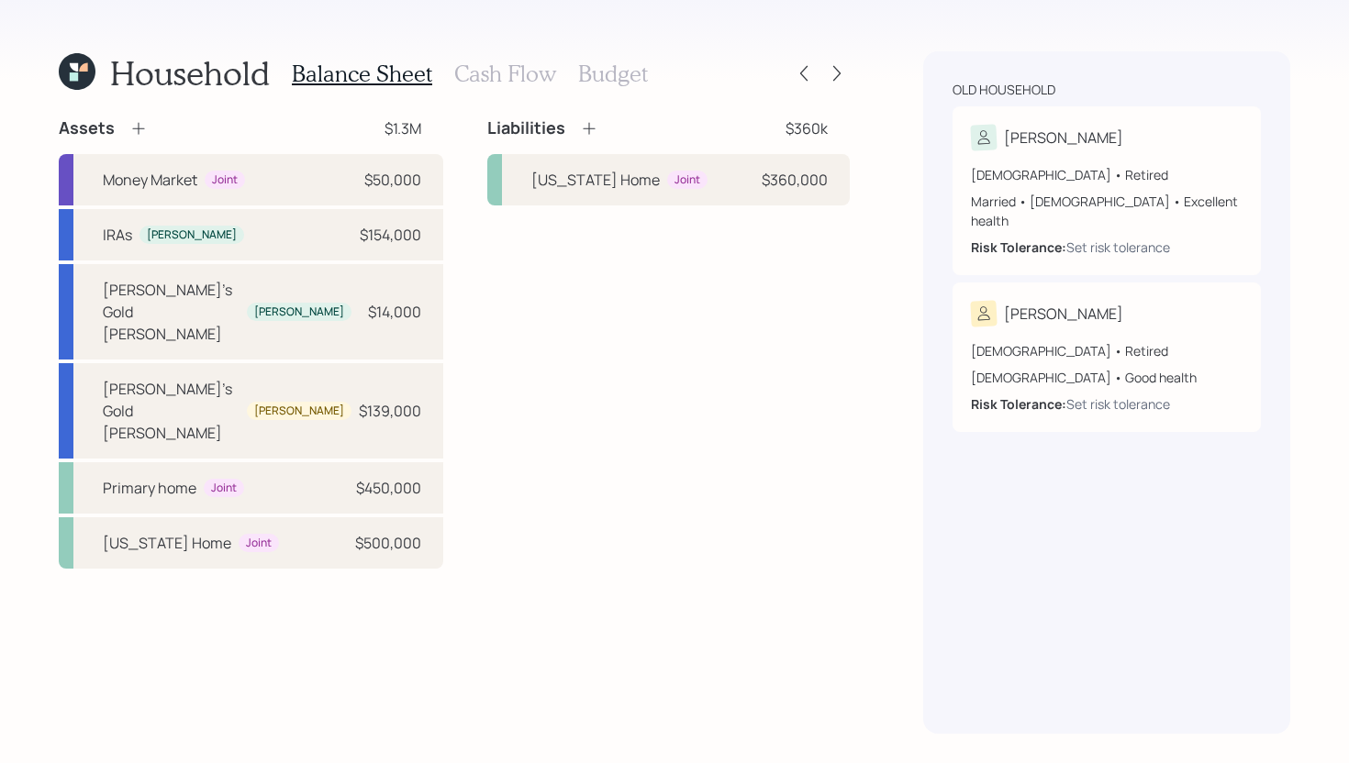
click at [139, 128] on icon at bounding box center [138, 129] width 12 height 12
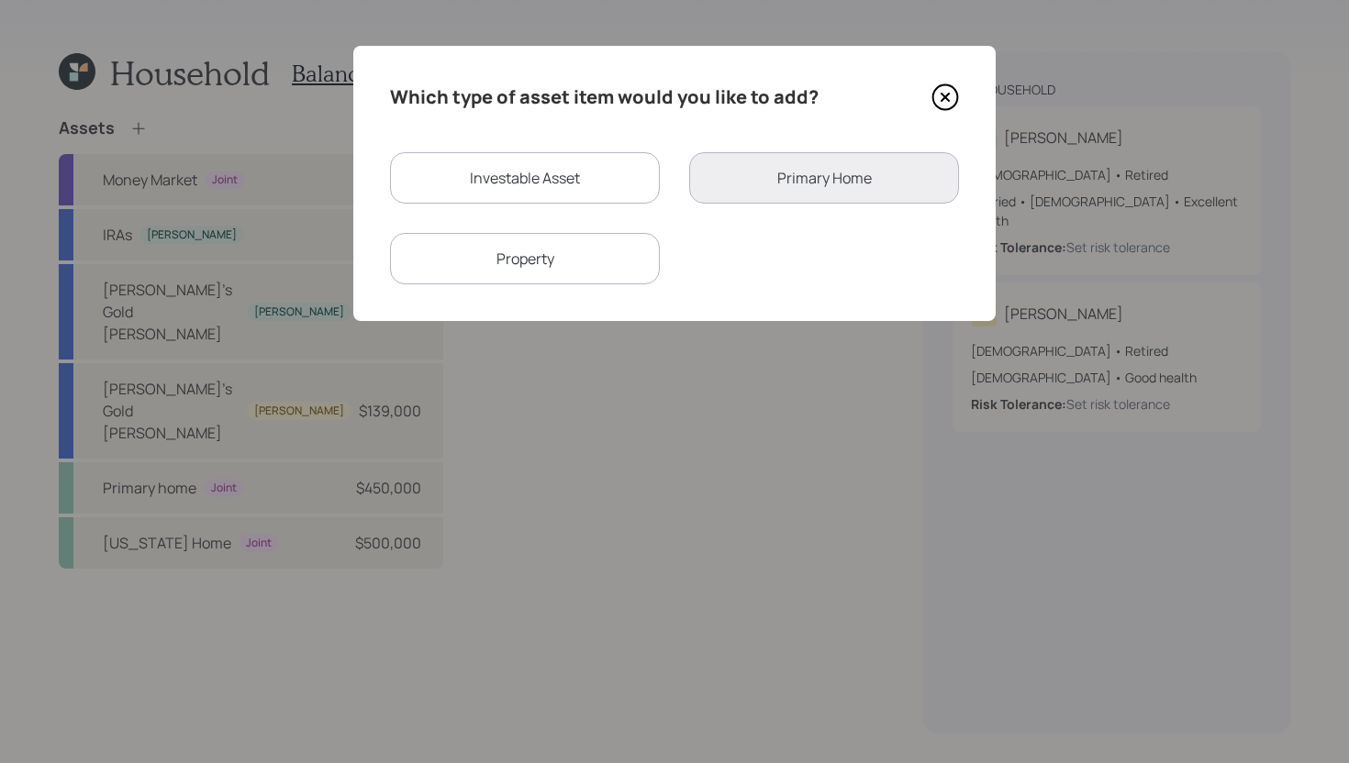
click at [607, 169] on div "Investable Asset" at bounding box center [525, 177] width 270 height 51
select select "taxable"
select select "balanced"
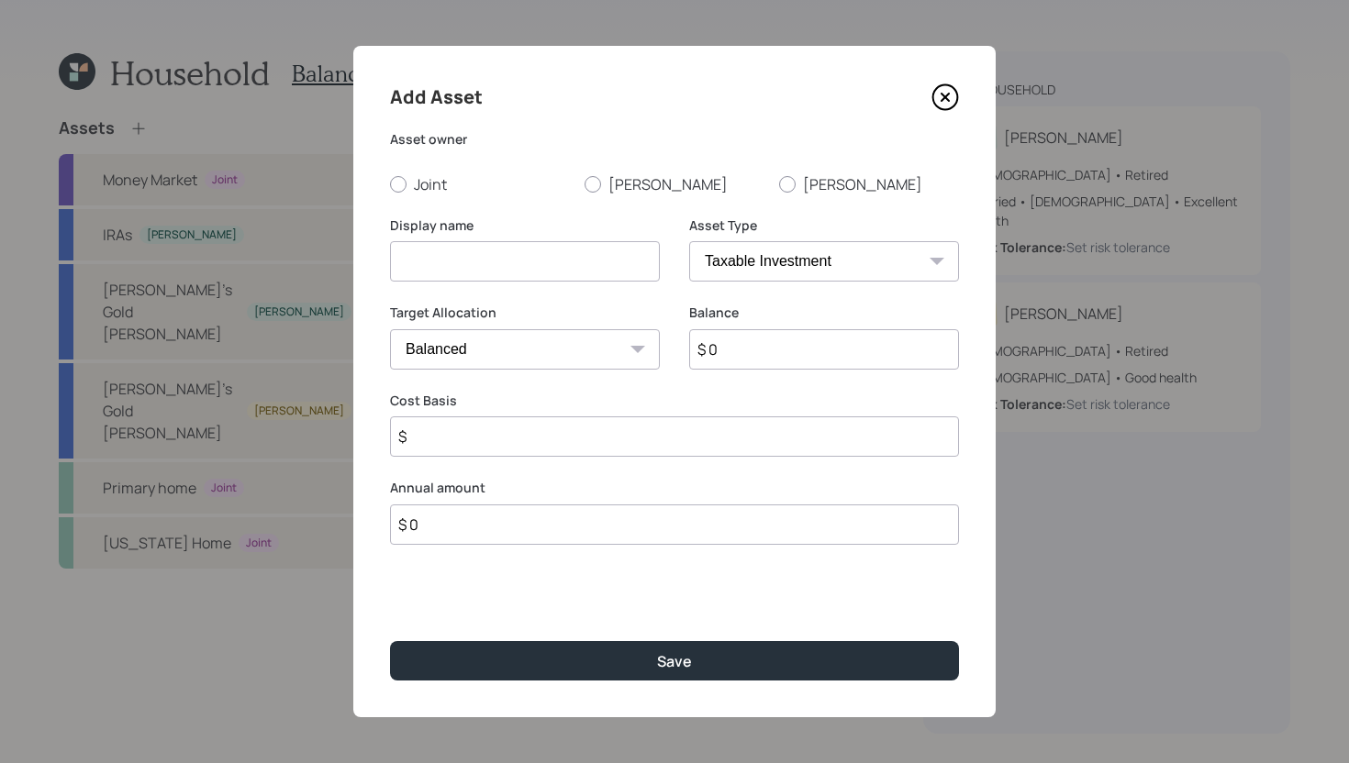
click at [951, 100] on icon at bounding box center [945, 97] width 28 height 28
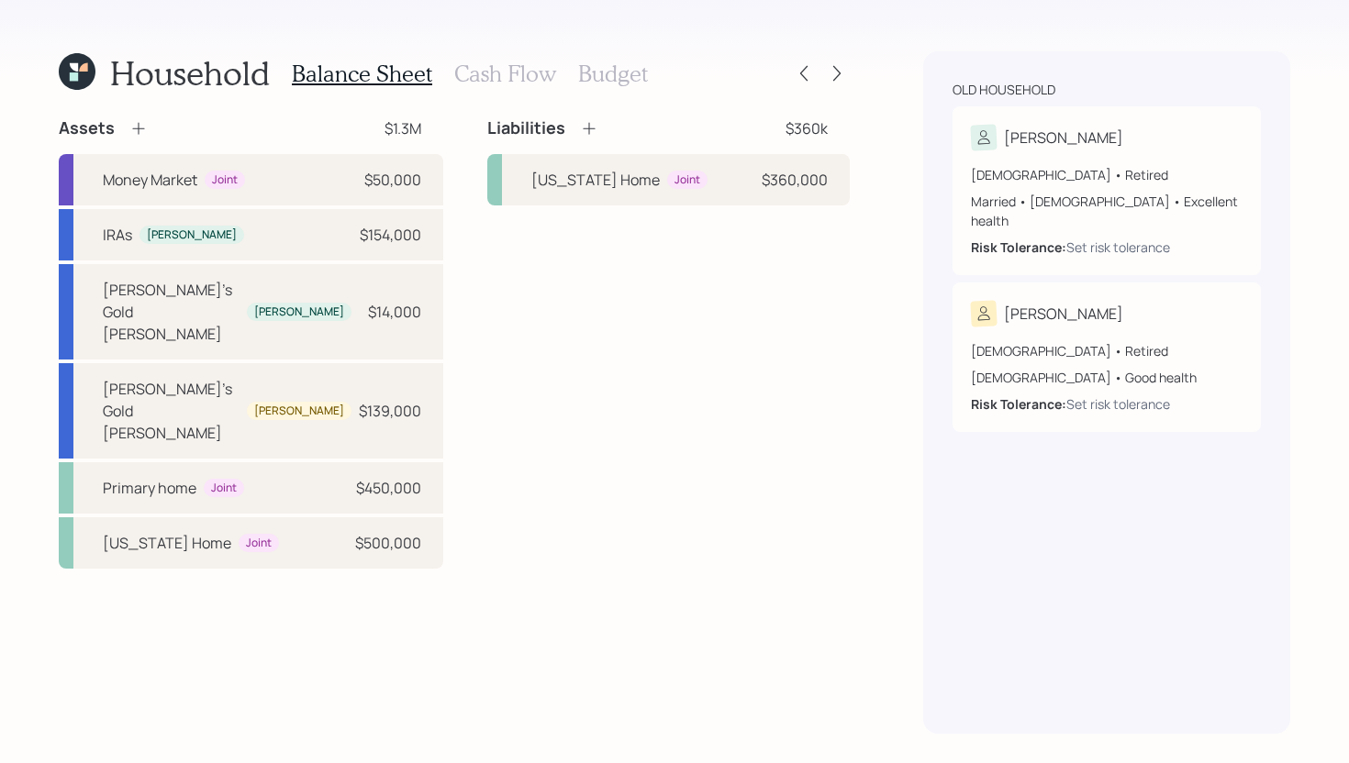
click at [500, 77] on h3 "Cash Flow" at bounding box center [505, 74] width 102 height 27
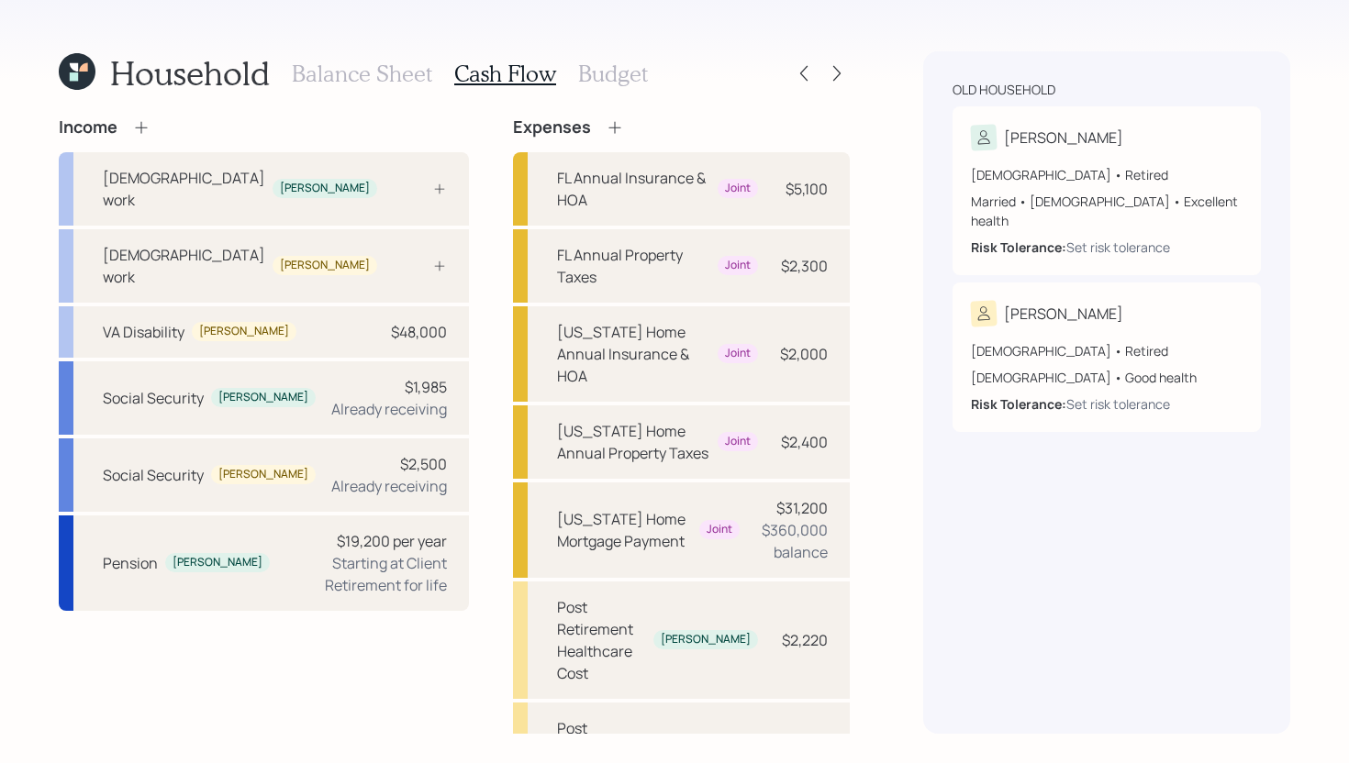
click at [578, 78] on h3 "Budget" at bounding box center [613, 74] width 70 height 27
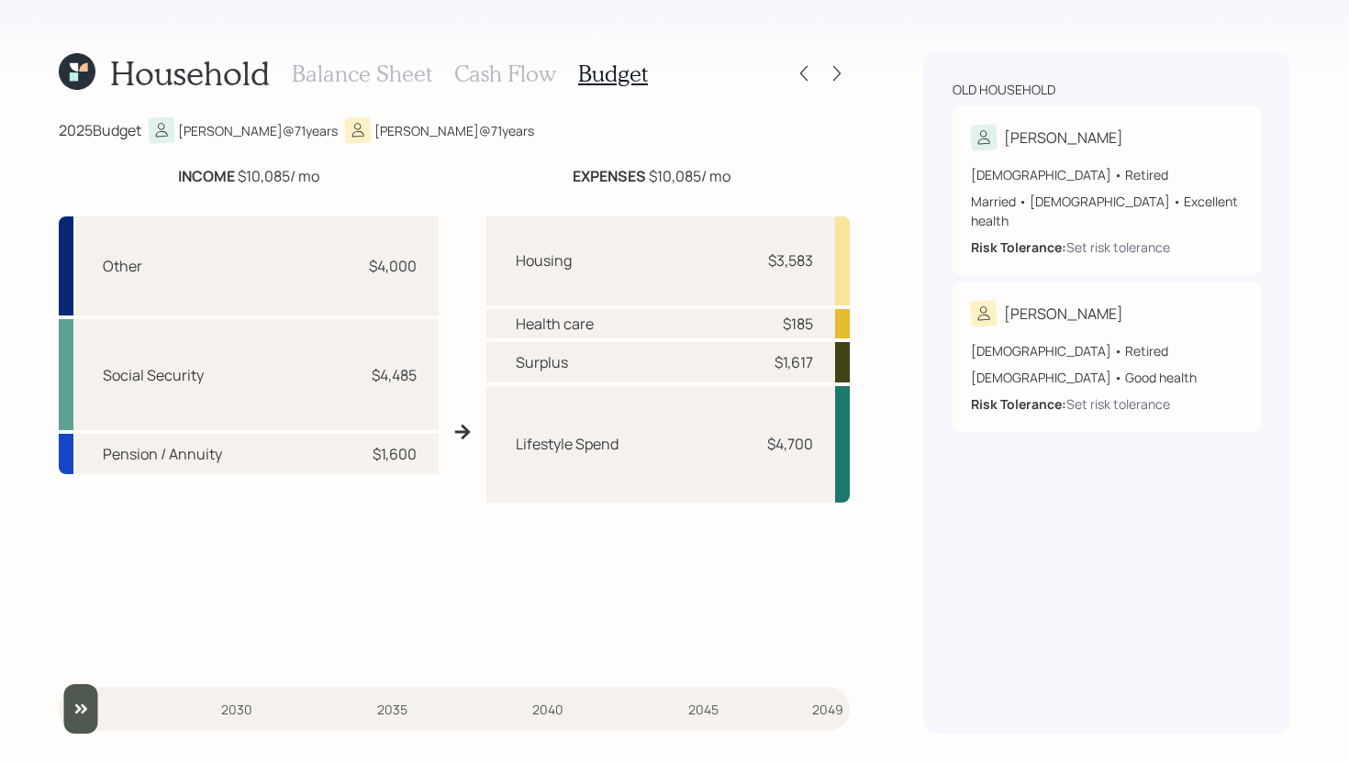
click at [461, 91] on div "Balance Sheet Cash Flow Budget" at bounding box center [470, 73] width 356 height 44
click at [488, 73] on h3 "Cash Flow" at bounding box center [505, 74] width 102 height 27
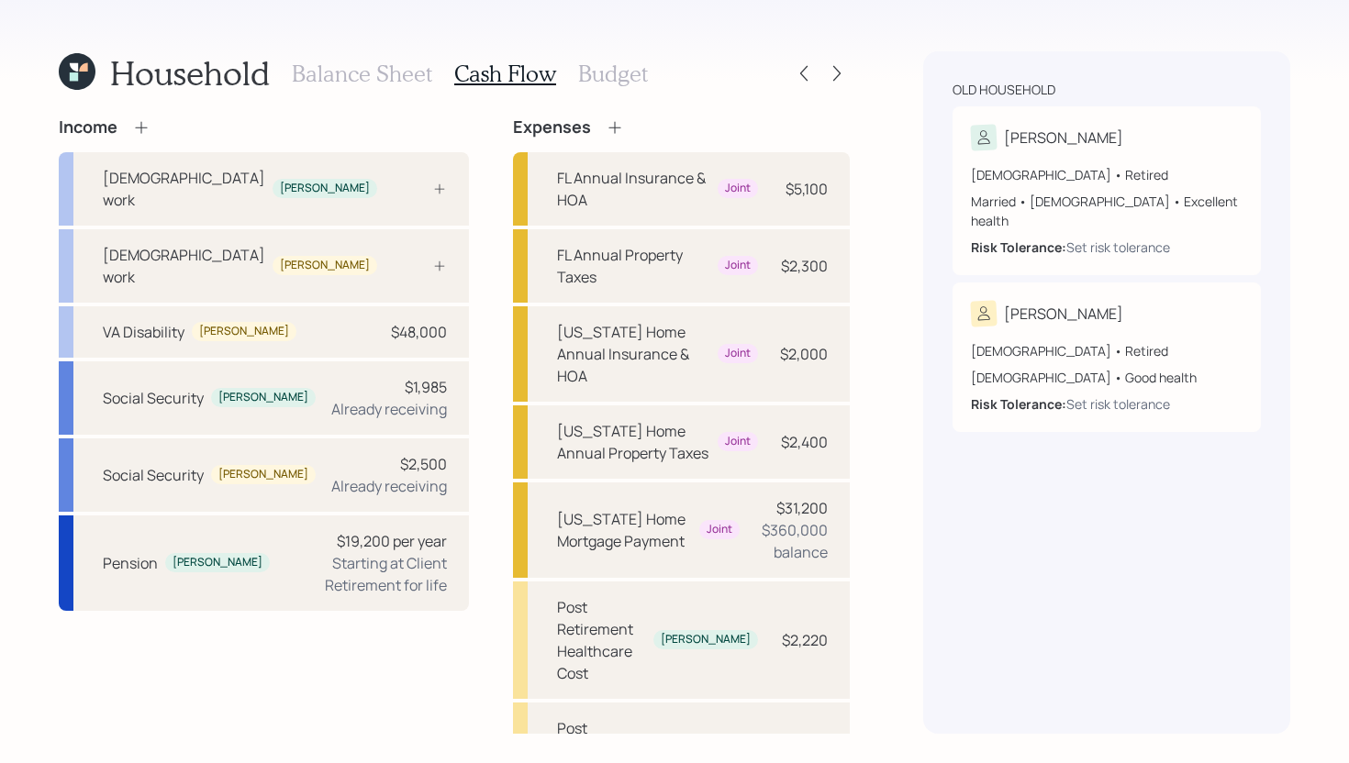
click at [354, 76] on h3 "Balance Sheet" at bounding box center [362, 74] width 140 height 27
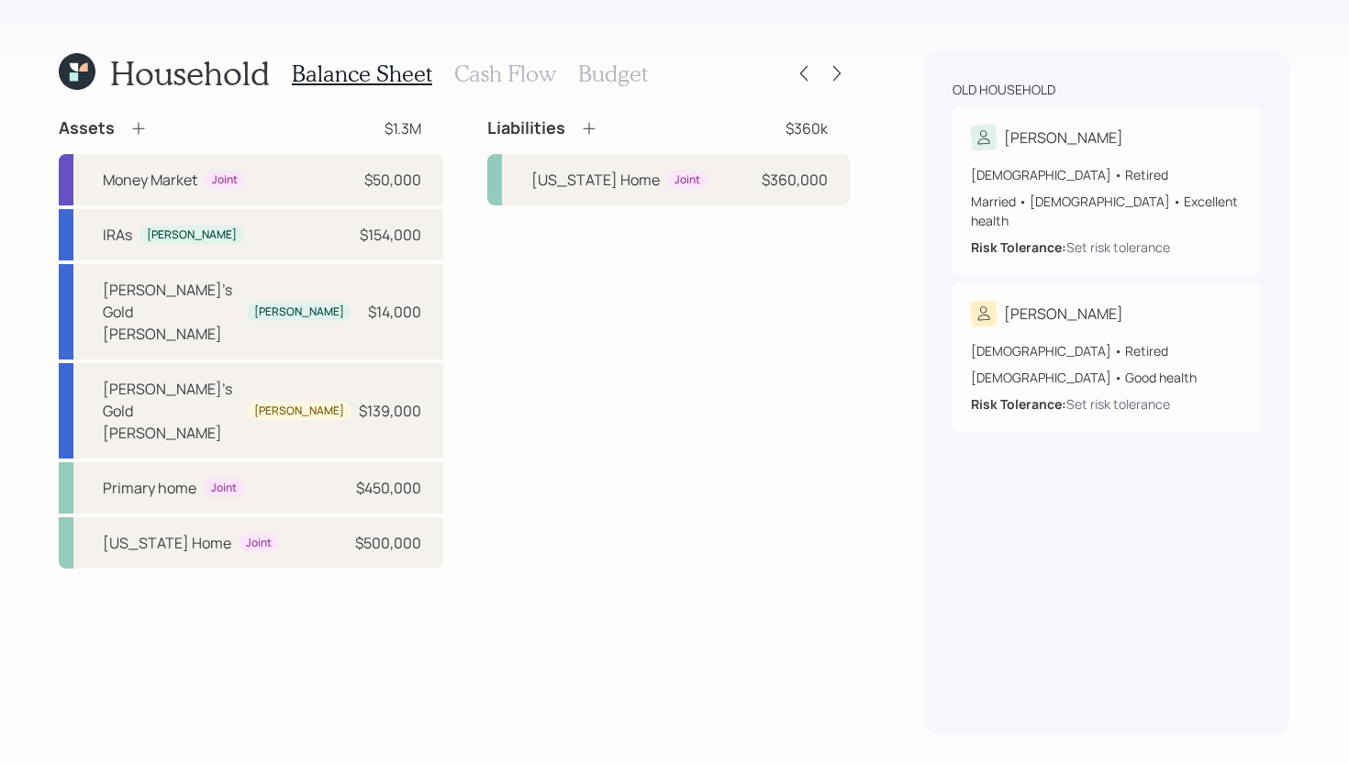
click at [139, 128] on icon at bounding box center [138, 128] width 18 height 18
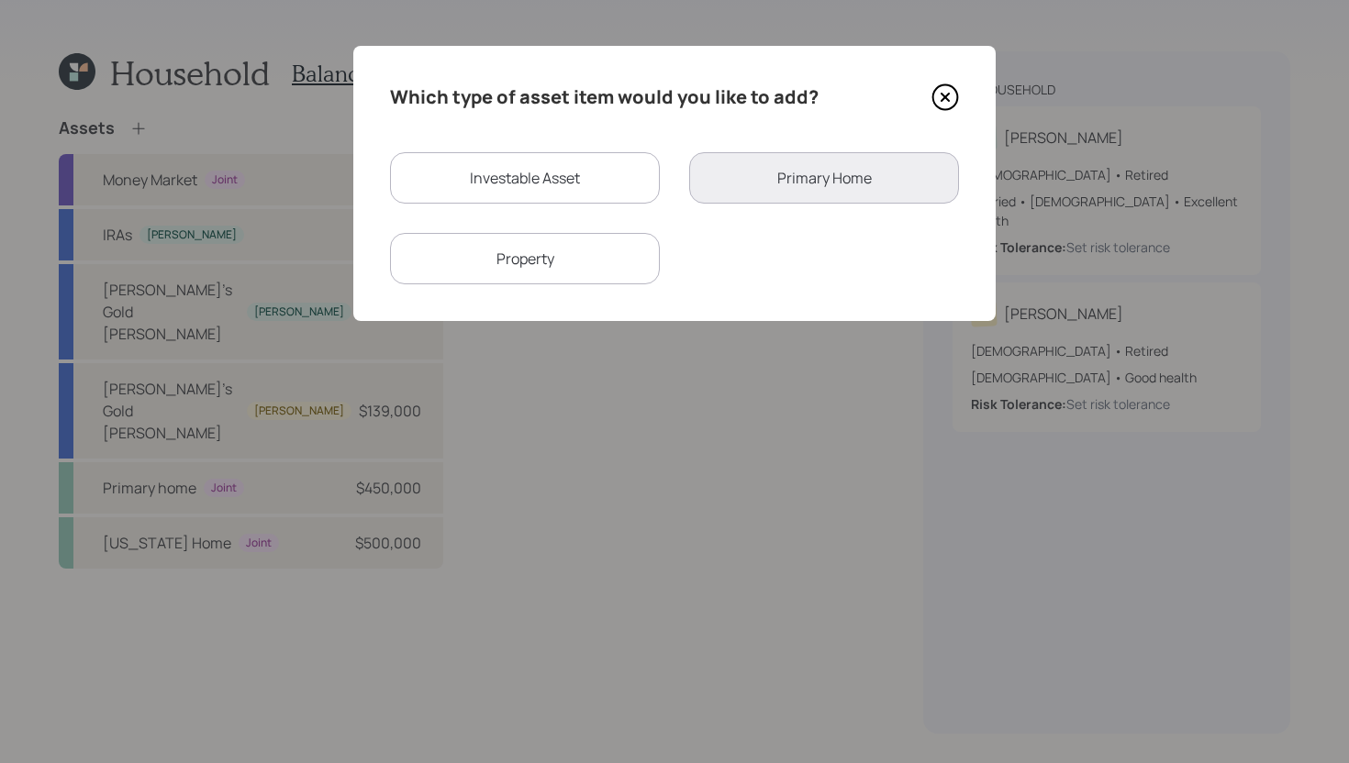
click at [620, 177] on div "Investable Asset" at bounding box center [525, 177] width 270 height 51
select select "taxable"
select select "balanced"
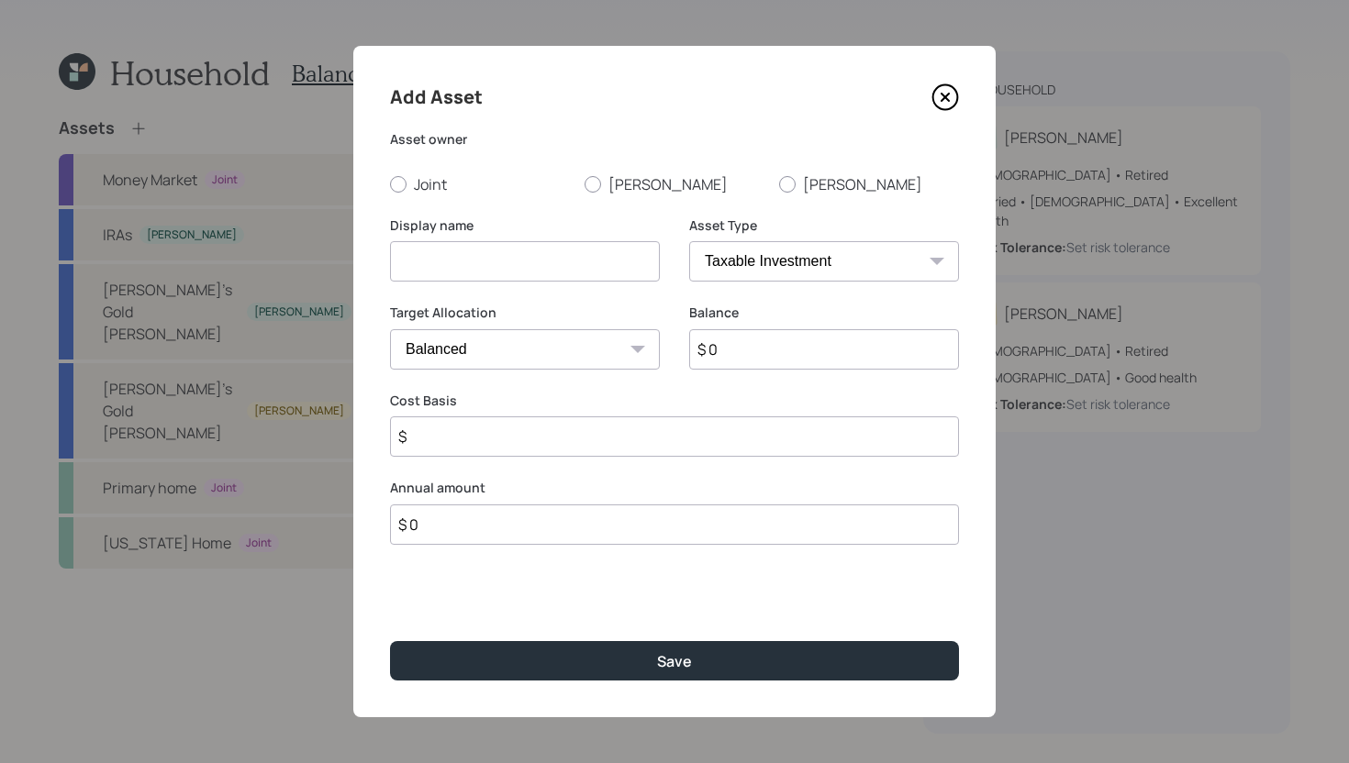
click at [945, 105] on icon at bounding box center [945, 97] width 28 height 28
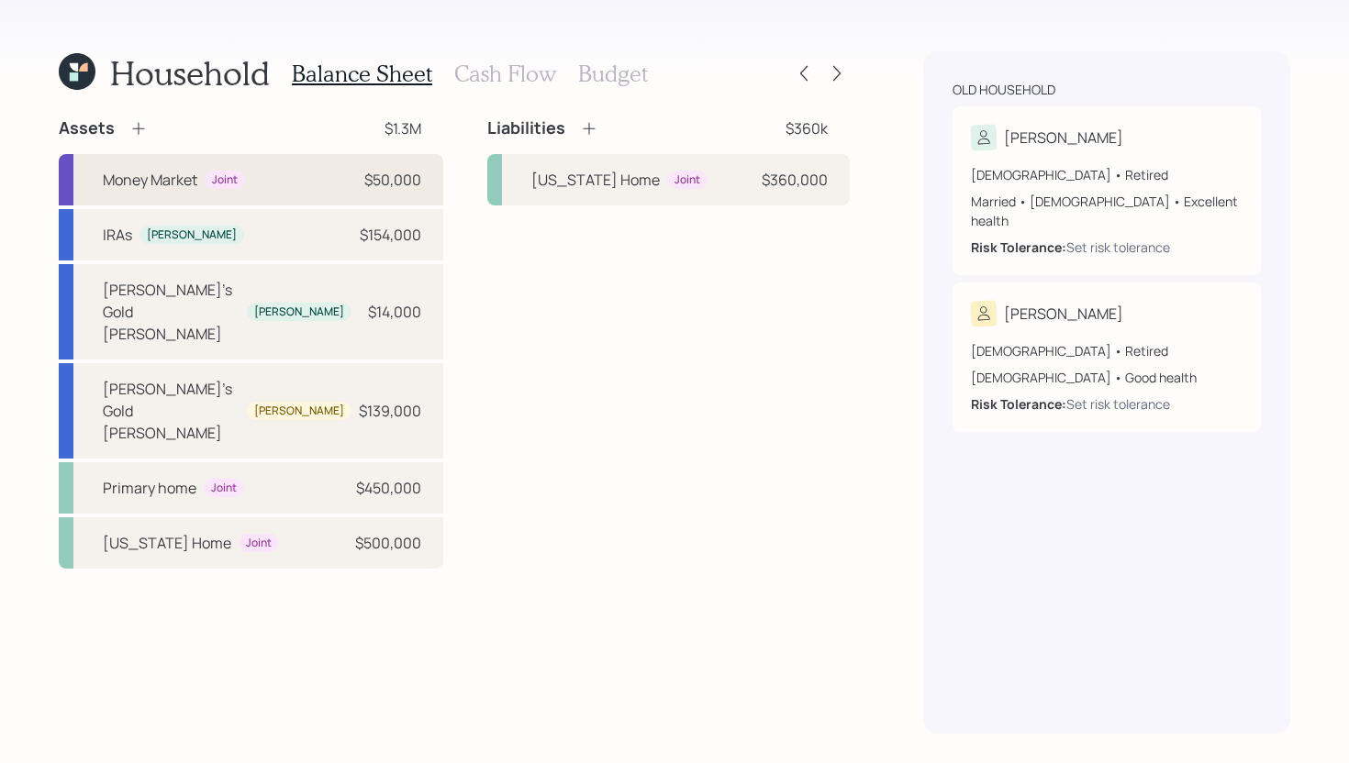
click at [306, 175] on div "Money Market Joint $50,000" at bounding box center [251, 179] width 384 height 51
select select "emergency_fund"
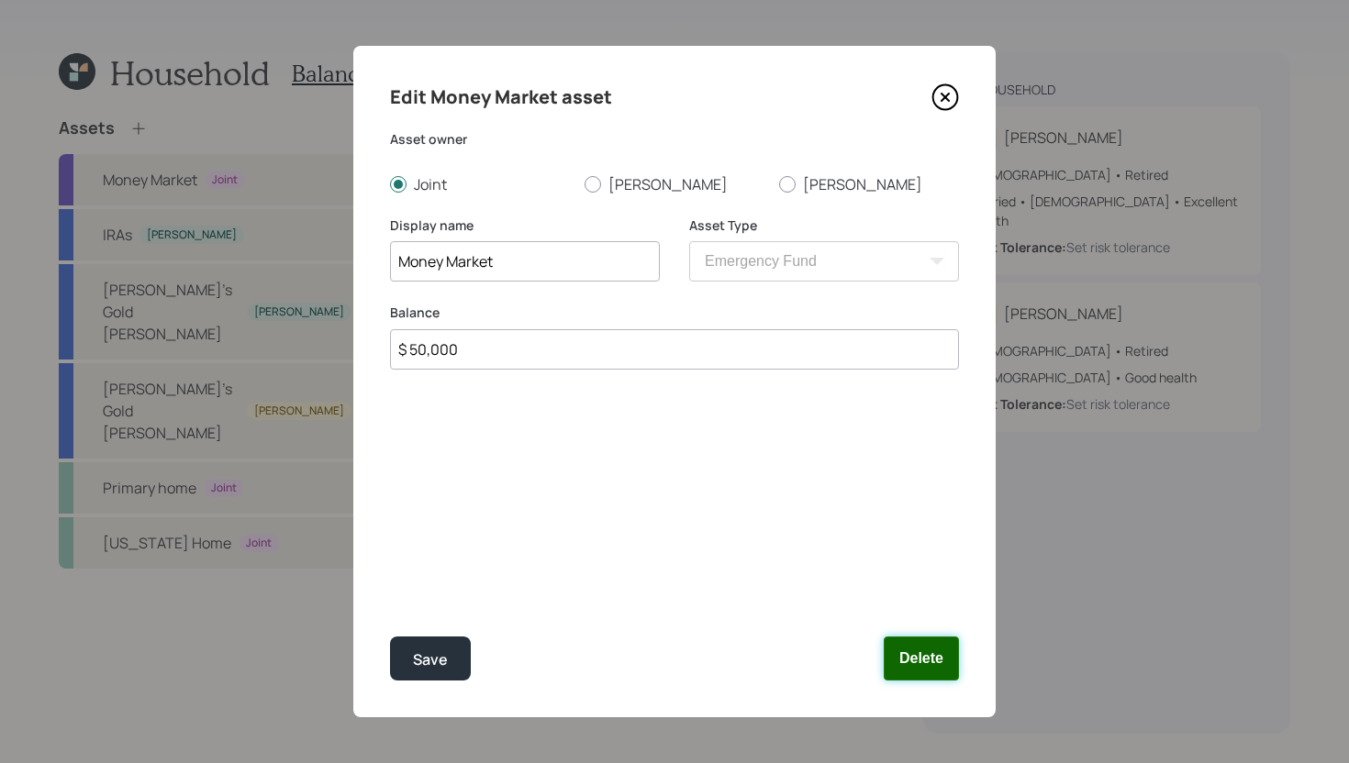
click at [936, 666] on button "Delete" at bounding box center [921, 659] width 75 height 44
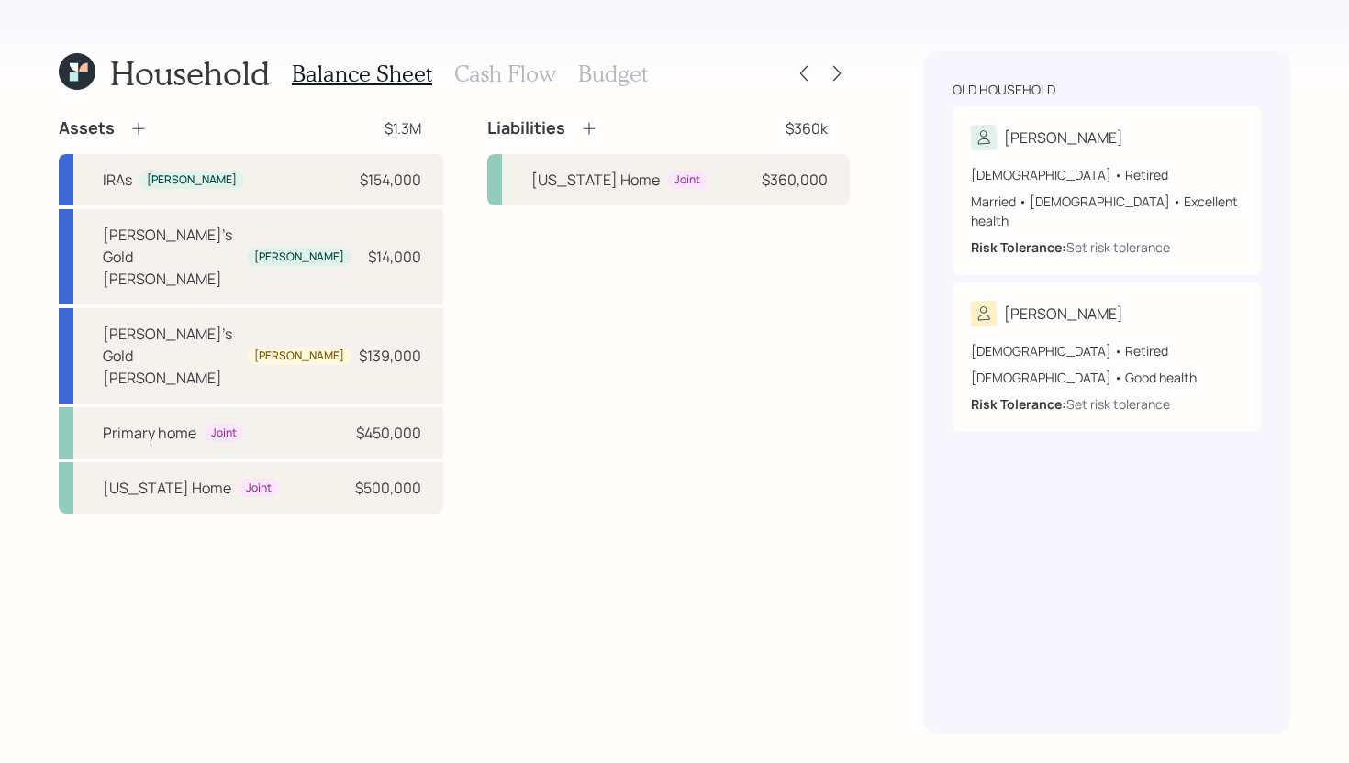
click at [139, 124] on icon at bounding box center [138, 128] width 18 height 18
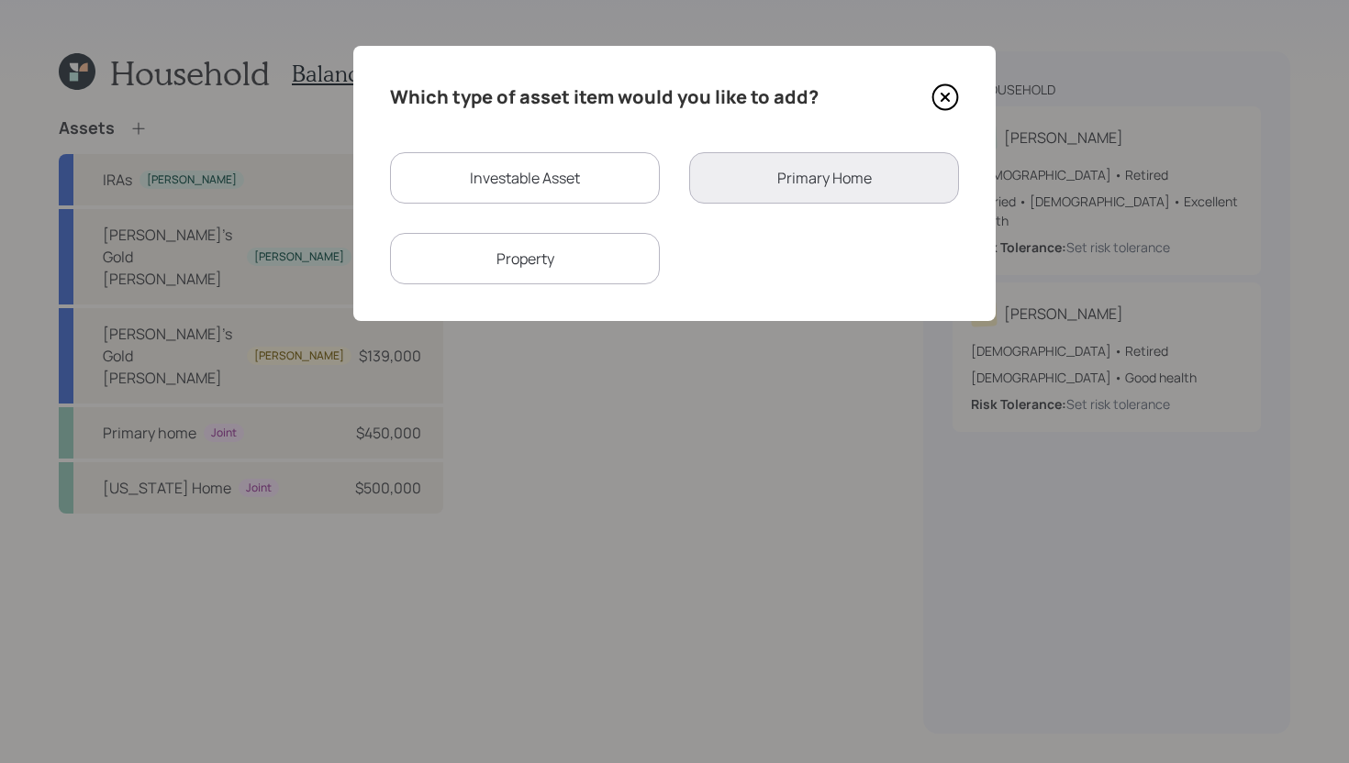
click at [462, 192] on div "Investable Asset" at bounding box center [525, 177] width 270 height 51
select select "taxable"
select select "balanced"
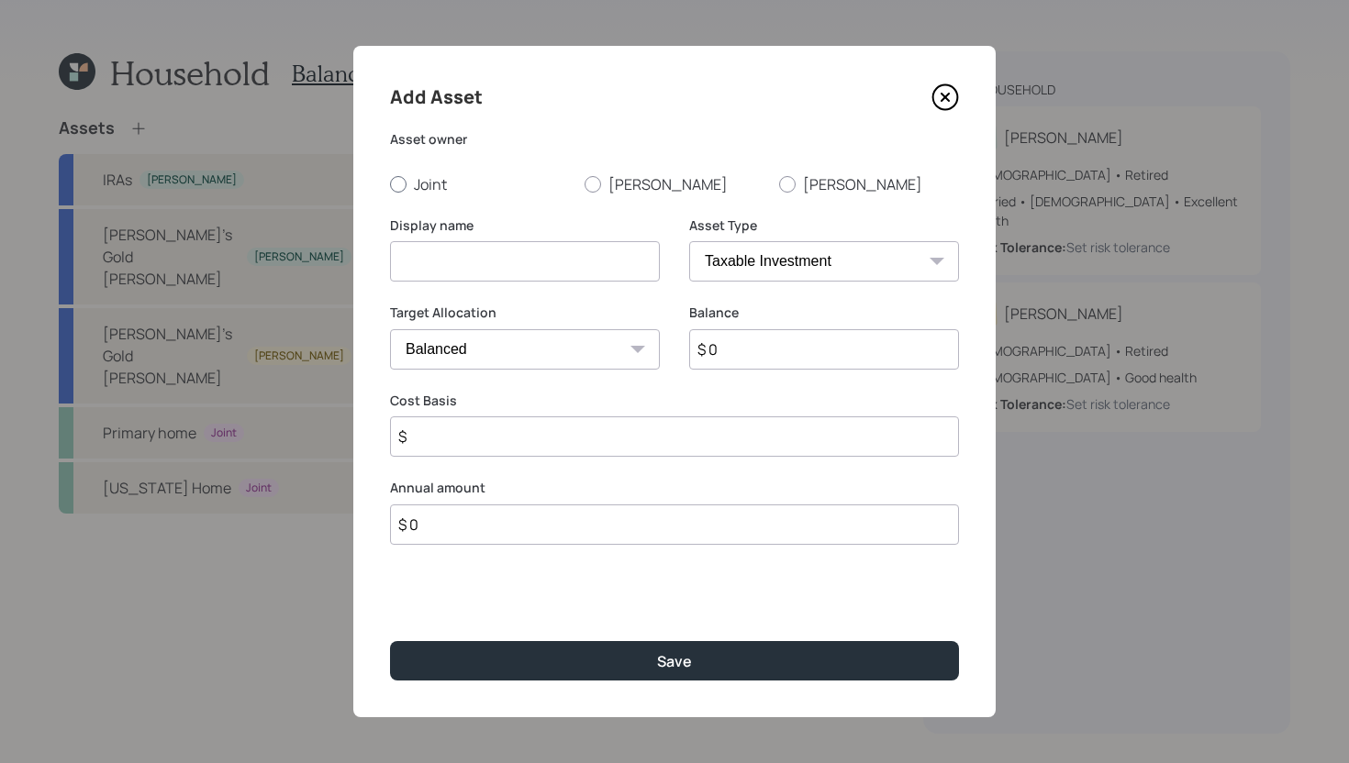
click at [393, 180] on div at bounding box center [398, 184] width 17 height 17
click at [390, 183] on input "Joint" at bounding box center [389, 183] width 1 height 1
radio input "true"
click at [450, 265] on input at bounding box center [525, 261] width 270 height 40
type input "Money Market"
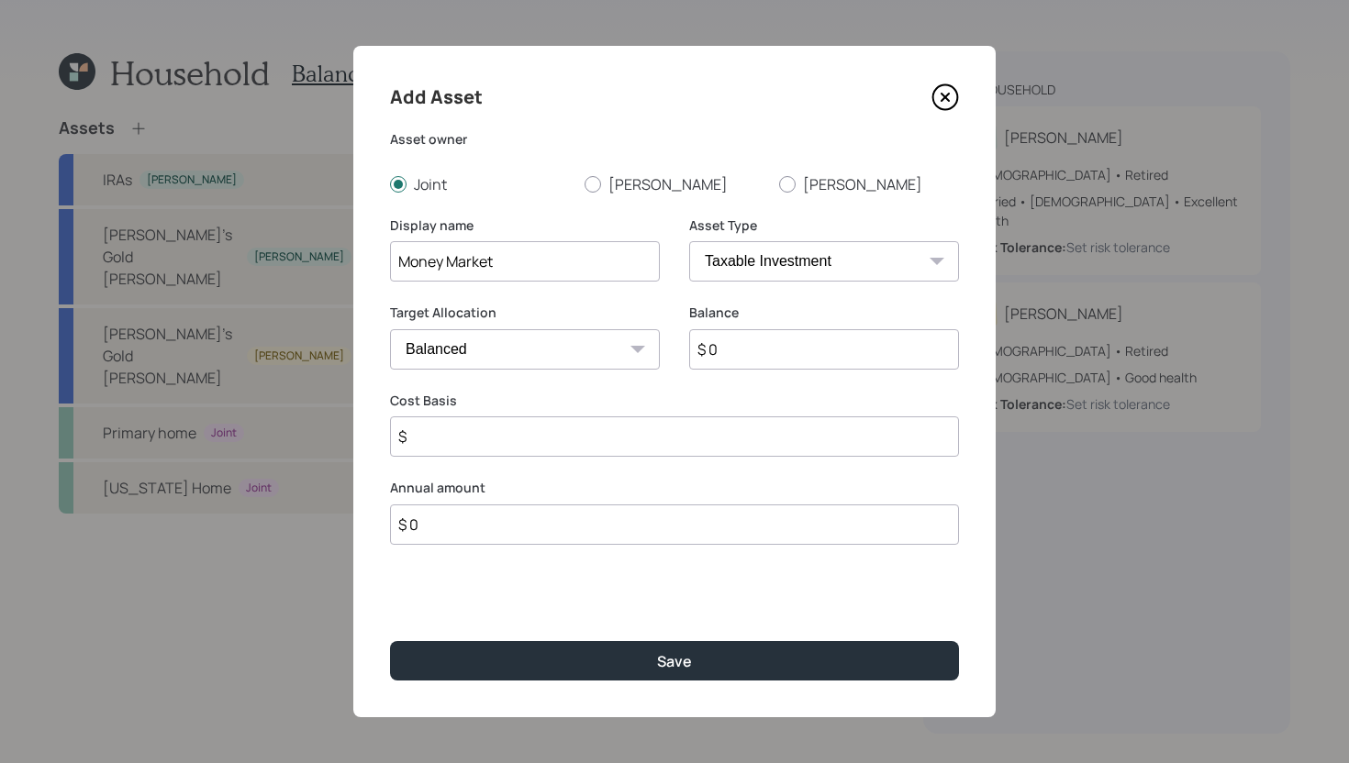
click at [732, 354] on input "$ 0" at bounding box center [824, 349] width 270 height 40
type input "$ 50,000"
click at [660, 443] on input "$" at bounding box center [674, 437] width 569 height 40
type input "$ 50,000"
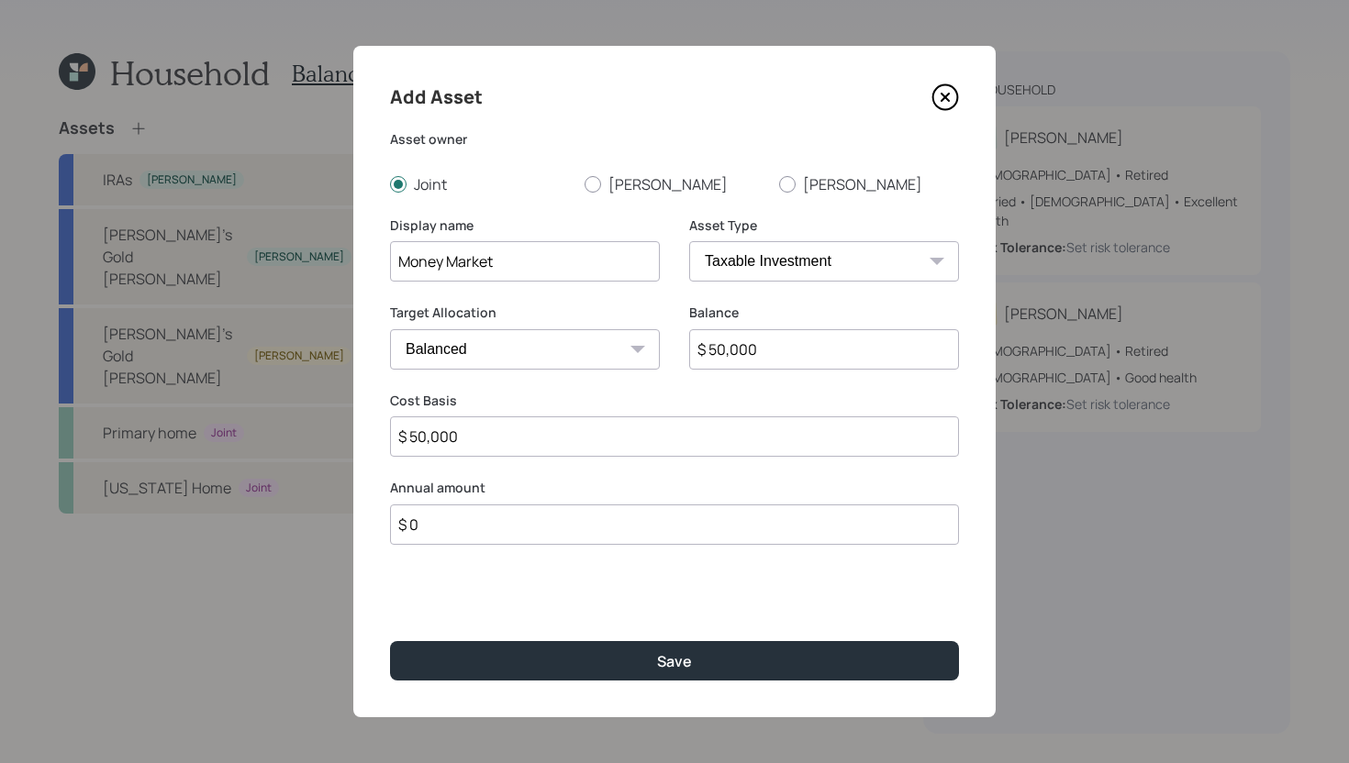
click at [874, 259] on select "SEP IRA IRA Roth IRA 401(k) Roth 401(k) 403(b) Roth 403(b) 457(b) Roth 457(b) H…" at bounding box center [824, 261] width 270 height 40
select select "cash"
click at [689, 241] on select "SEP IRA IRA Roth IRA 401(k) Roth 401(k) 403(b) Roth 403(b) 457(b) Roth 457(b) H…" at bounding box center [824, 261] width 270 height 40
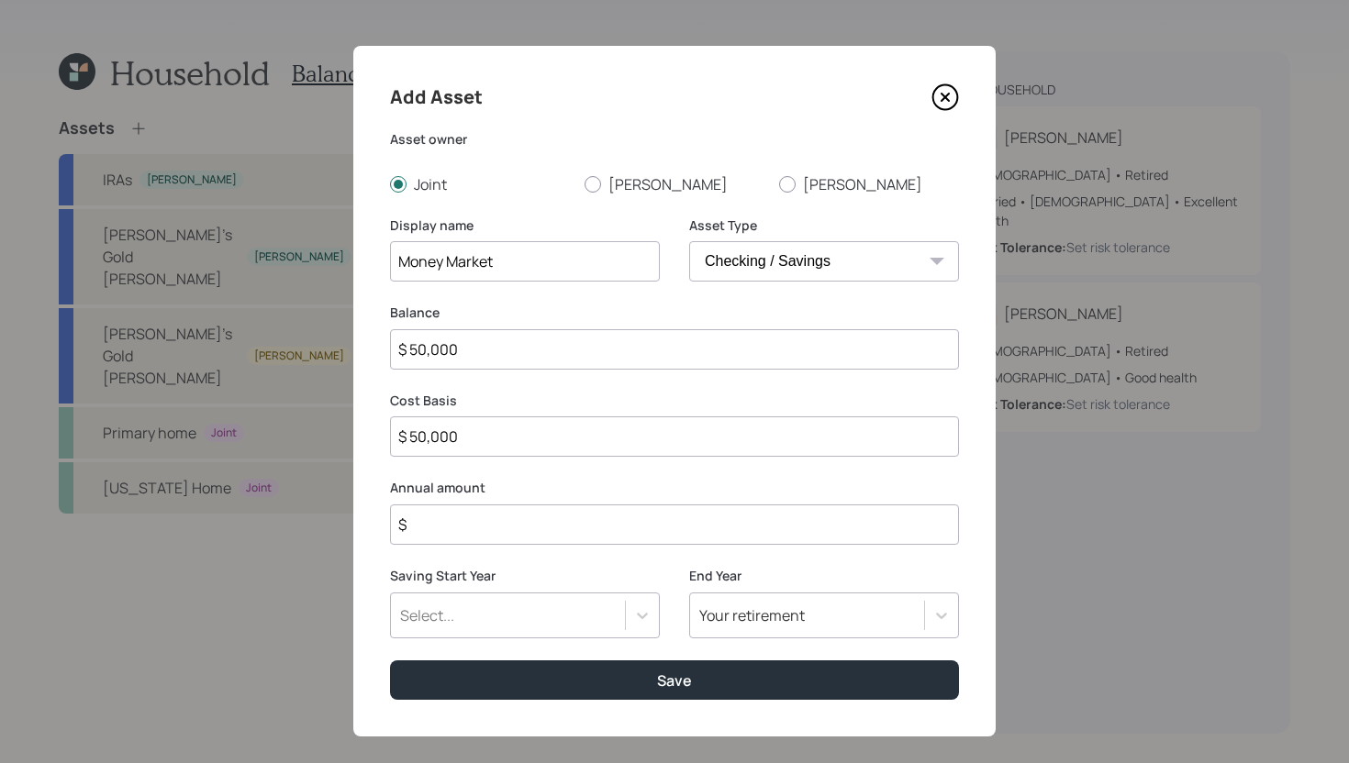
click at [564, 537] on input "$" at bounding box center [674, 525] width 569 height 40
type input "$ 19,200"
click at [569, 616] on div "Select..." at bounding box center [525, 616] width 270 height 46
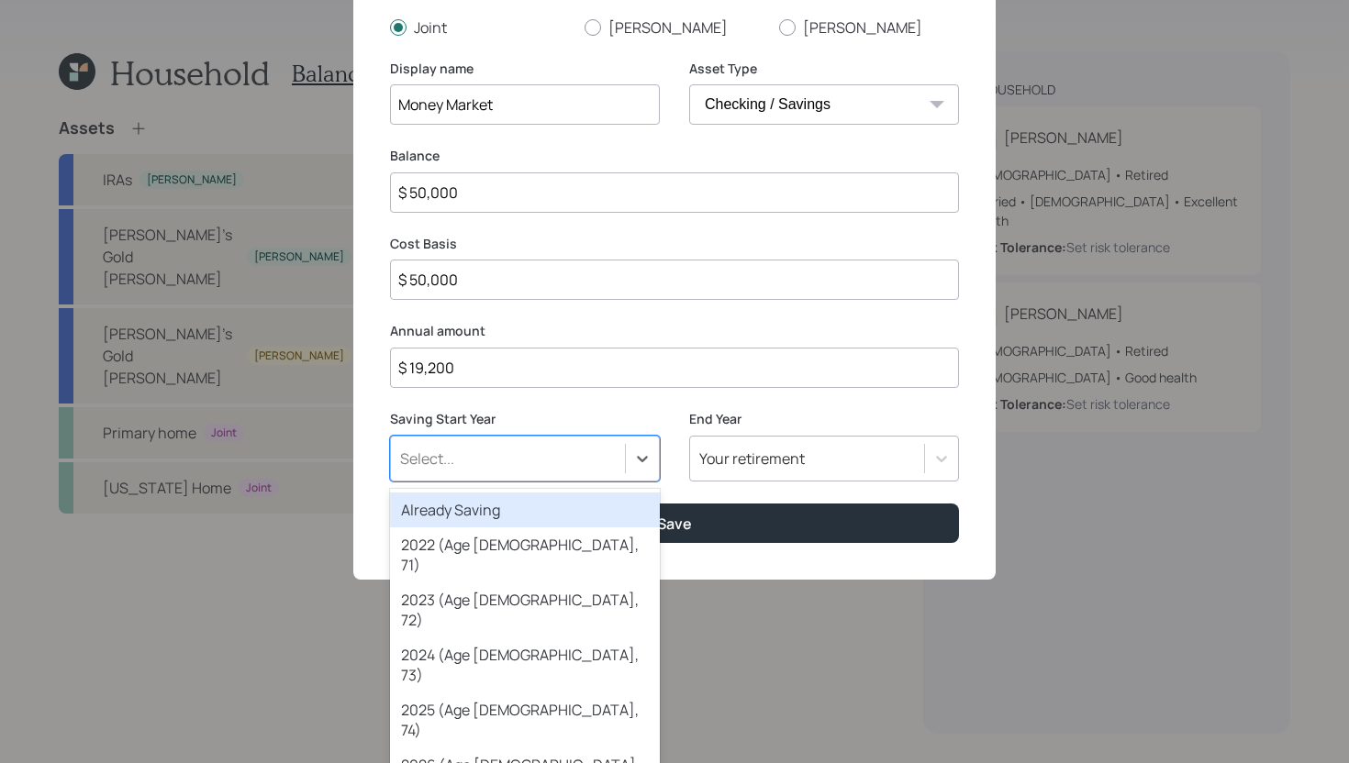
click at [562, 518] on div "Already Saving" at bounding box center [525, 510] width 270 height 35
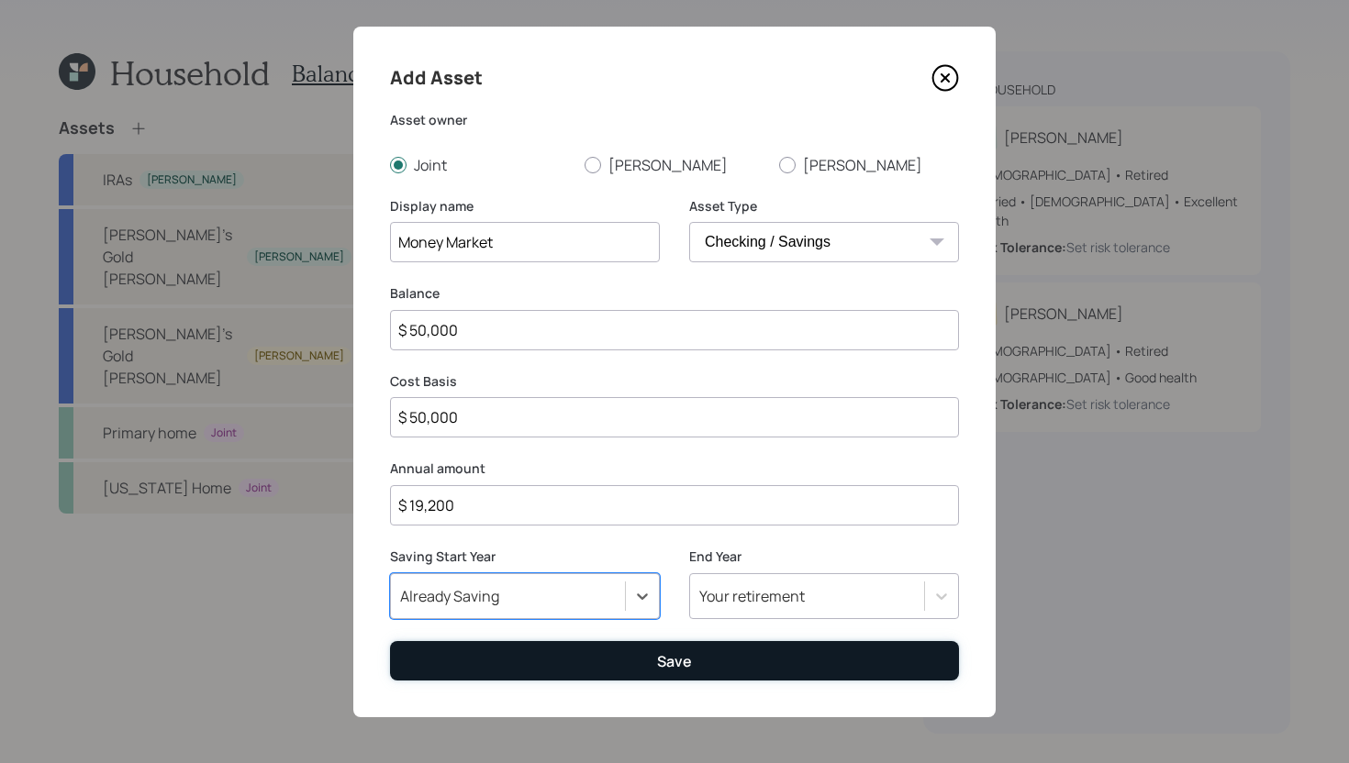
click at [639, 665] on button "Save" at bounding box center [674, 660] width 569 height 39
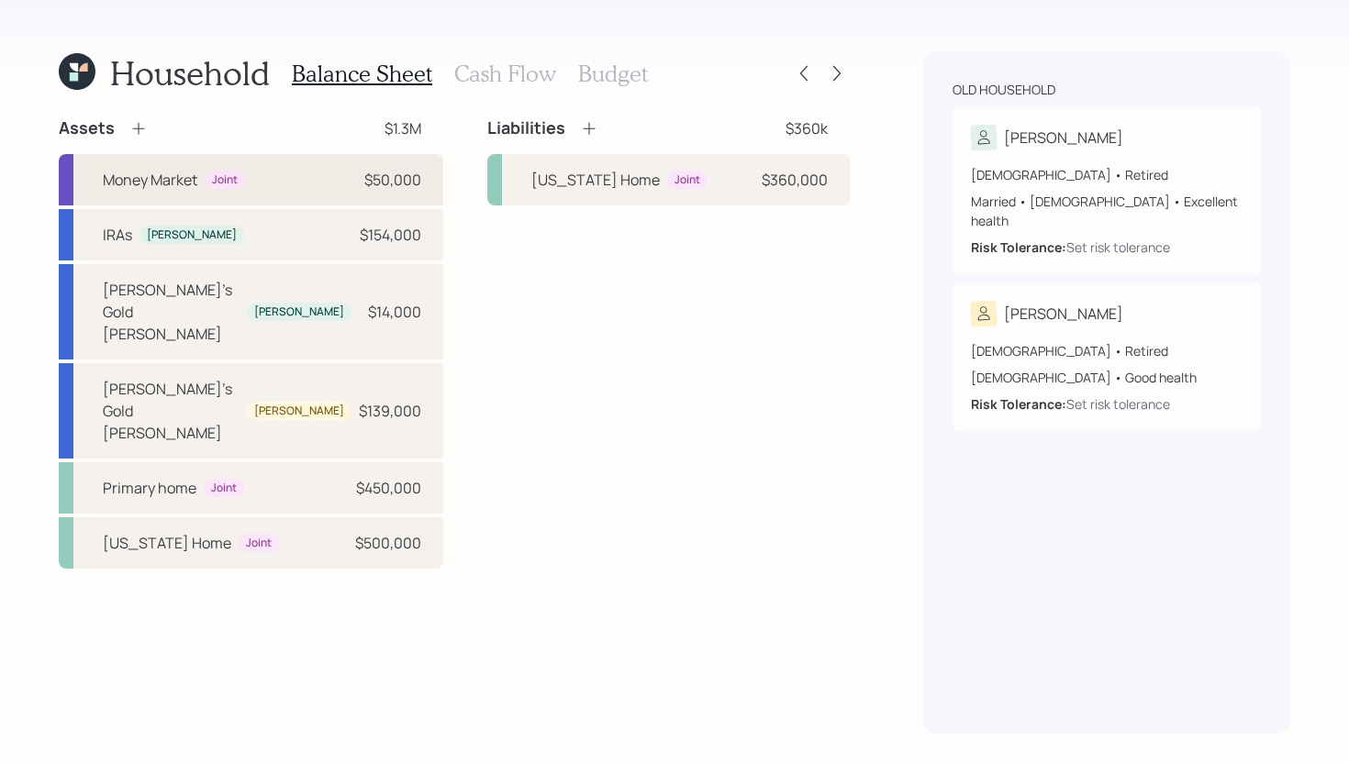
click at [302, 189] on div "Money Market Joint $50,000" at bounding box center [251, 179] width 384 height 51
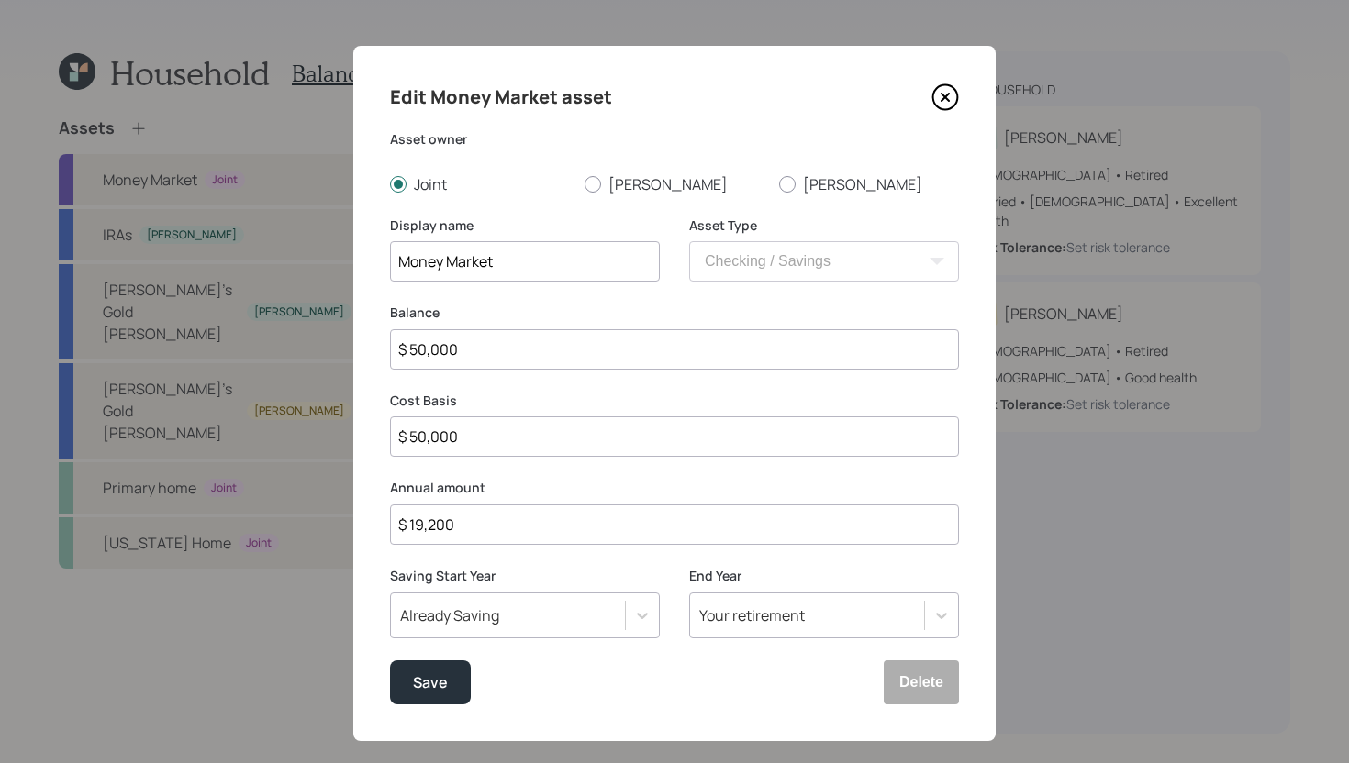
click at [775, 606] on div "Your retirement" at bounding box center [824, 616] width 270 height 46
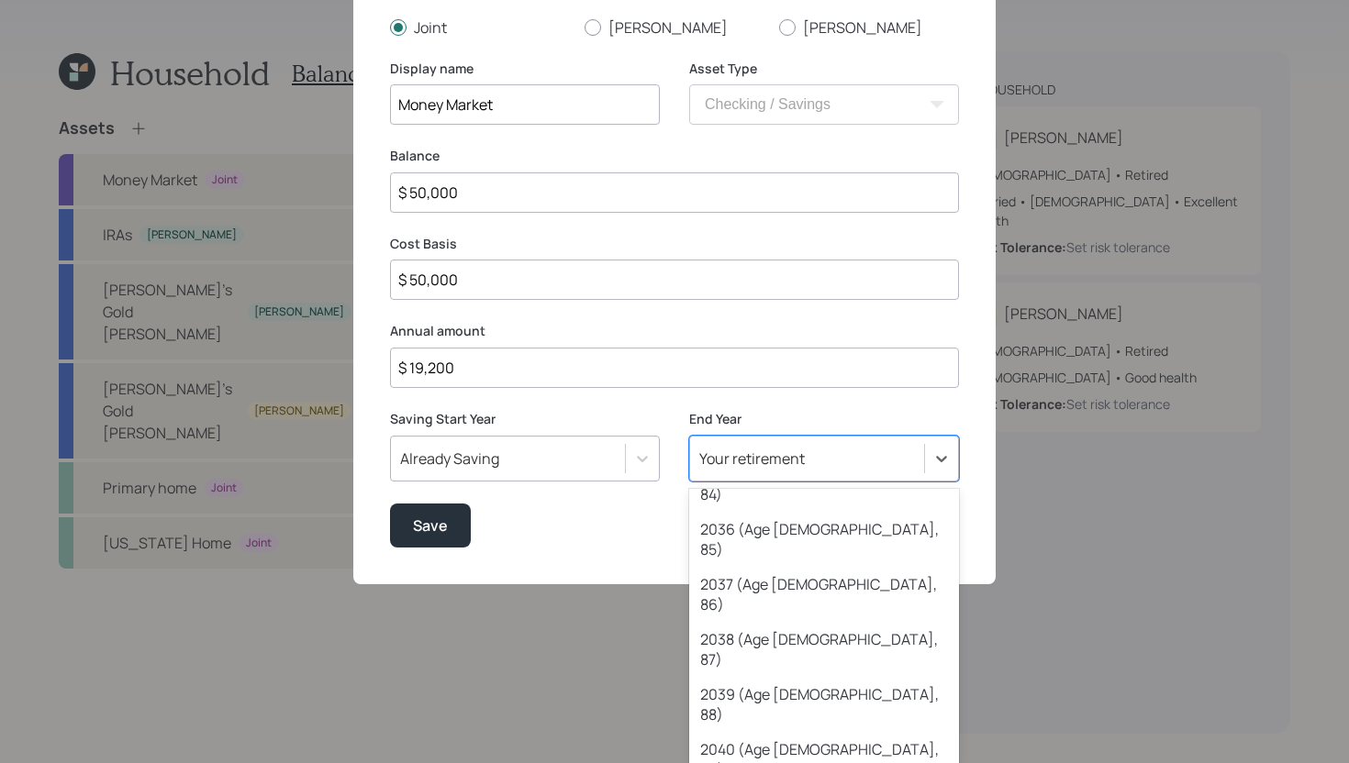
scroll to position [814, 0]
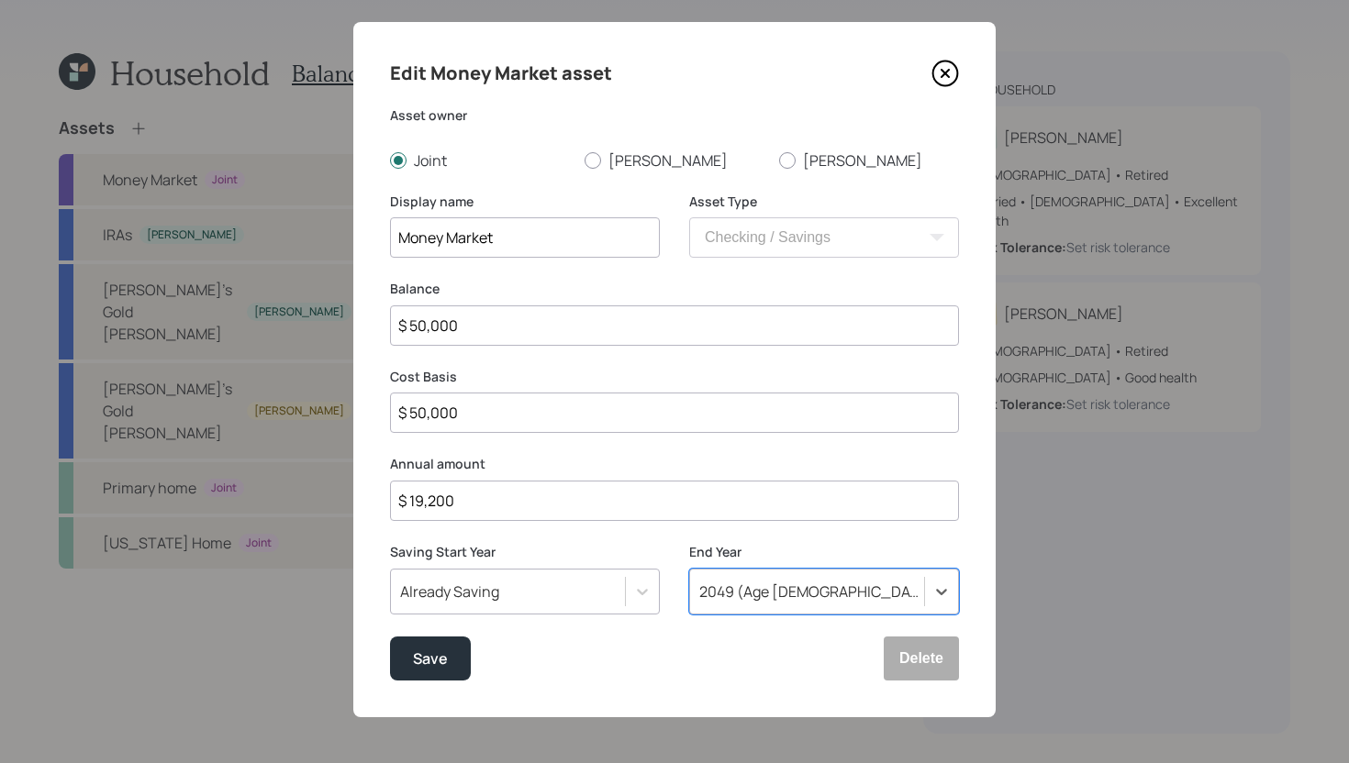
scroll to position [23, 0]
click at [462, 659] on button "Save" at bounding box center [430, 660] width 81 height 44
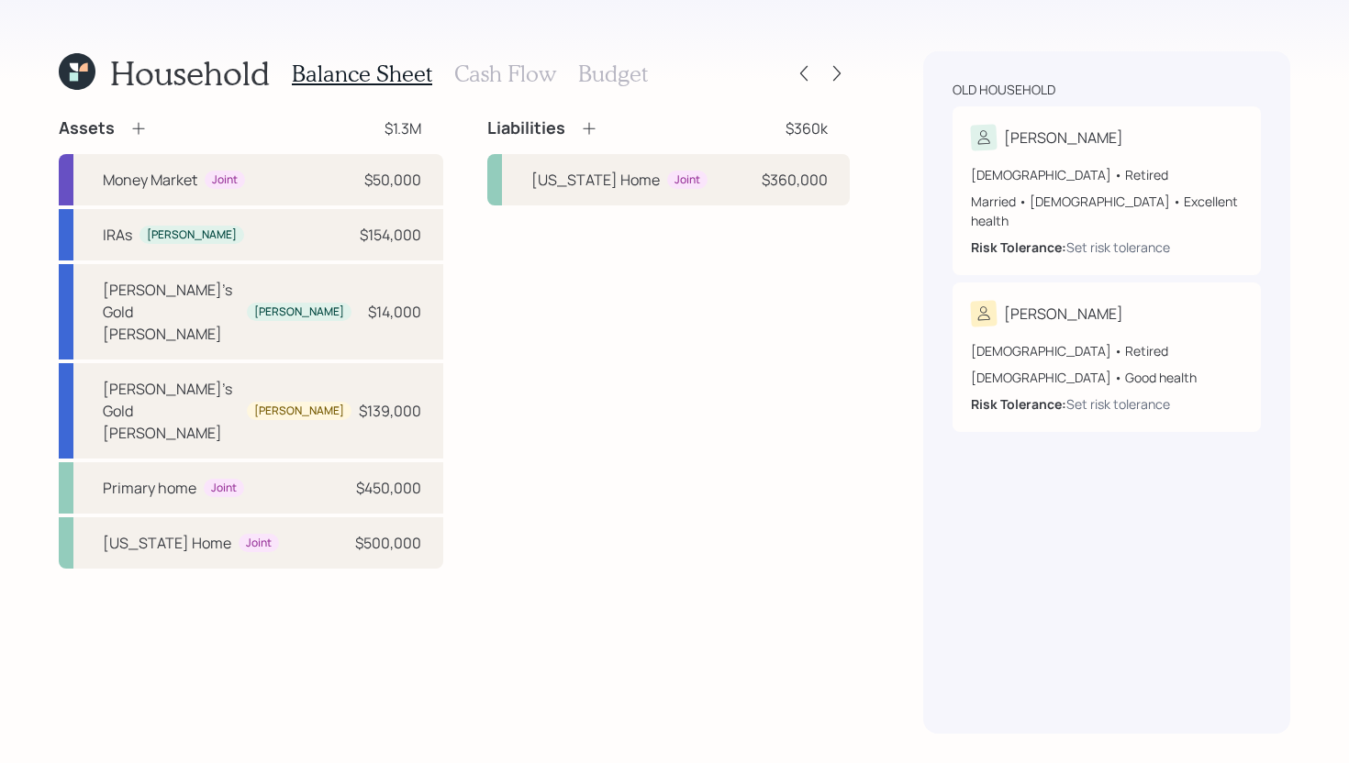
click at [502, 73] on h3 "Cash Flow" at bounding box center [505, 74] width 102 height 27
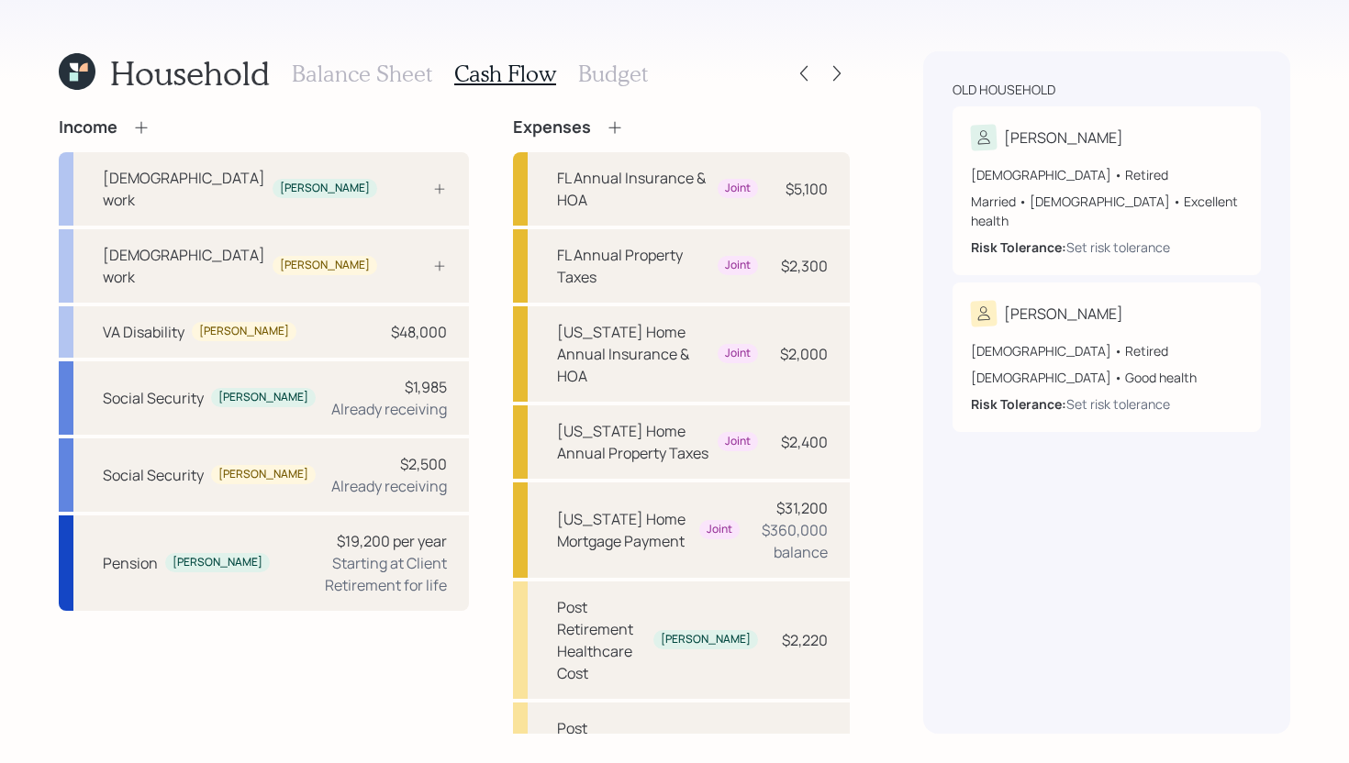
click at [344, 73] on h3 "Balance Sheet" at bounding box center [362, 74] width 140 height 27
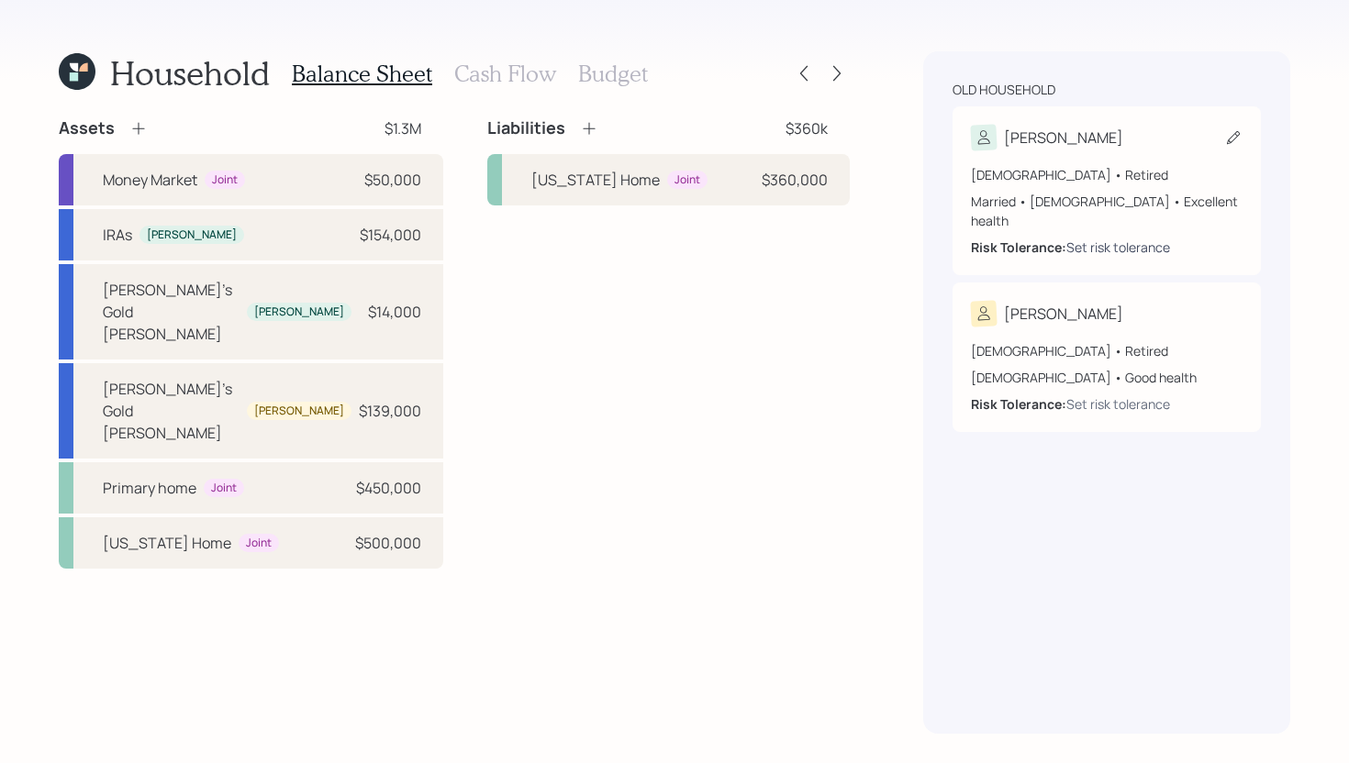
click at [1095, 238] on div "Set risk tolerance" at bounding box center [1118, 247] width 104 height 19
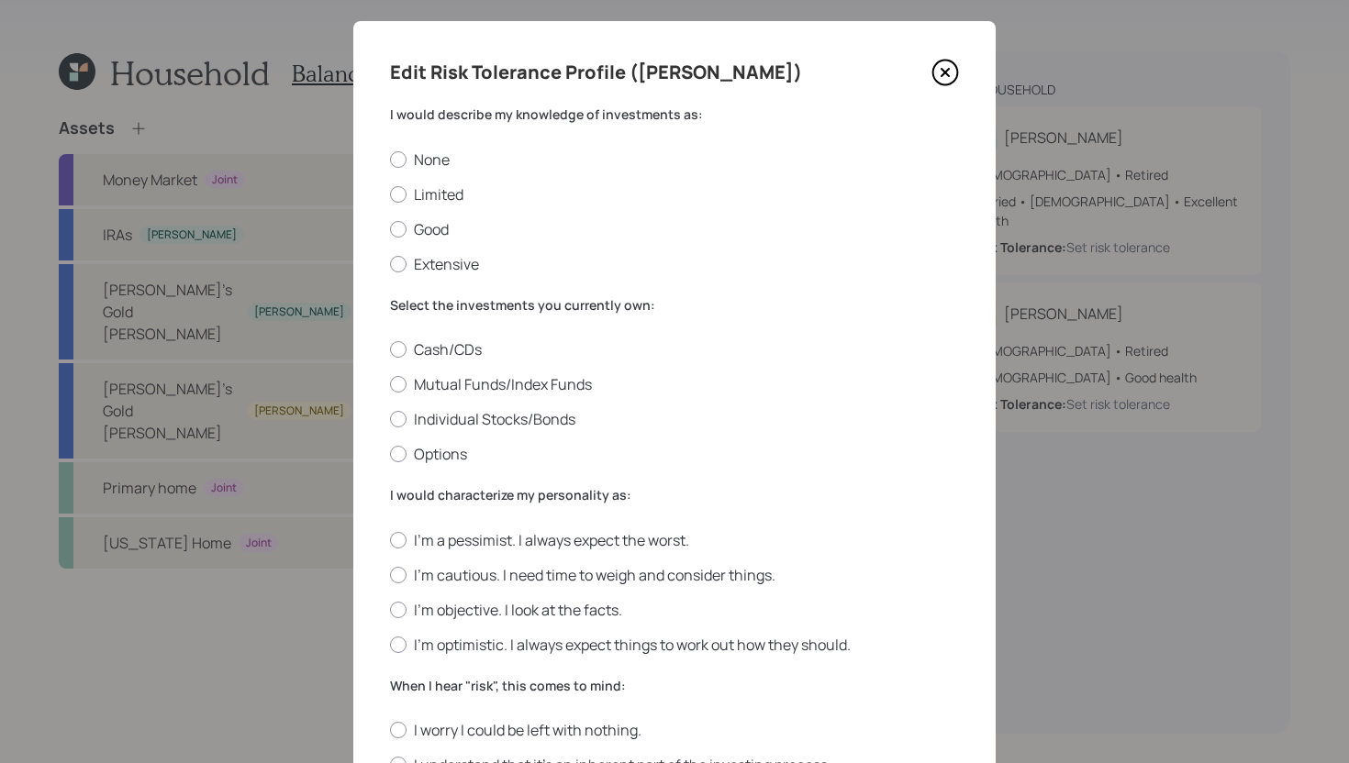
scroll to position [37, 0]
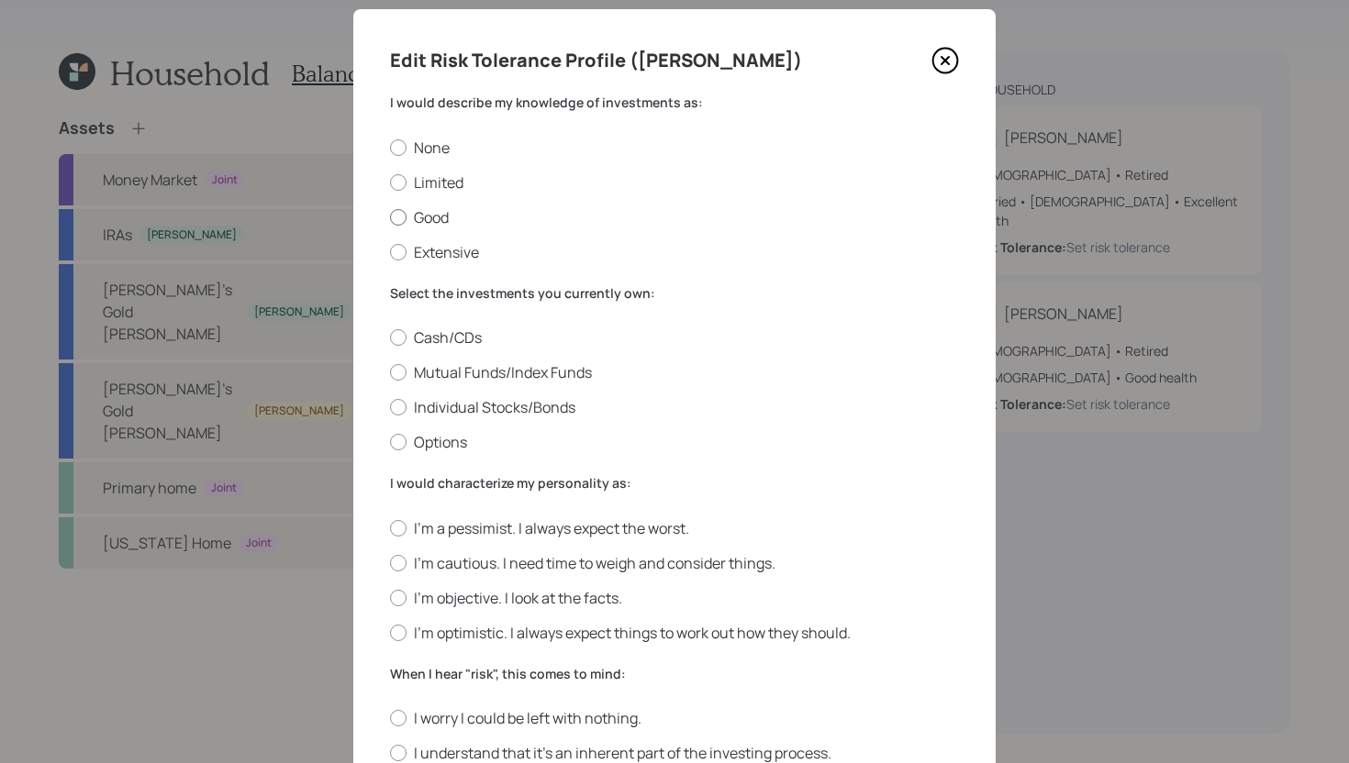
click at [440, 216] on label "Good" at bounding box center [674, 217] width 569 height 20
click at [390, 217] on input "Good" at bounding box center [389, 217] width 1 height 1
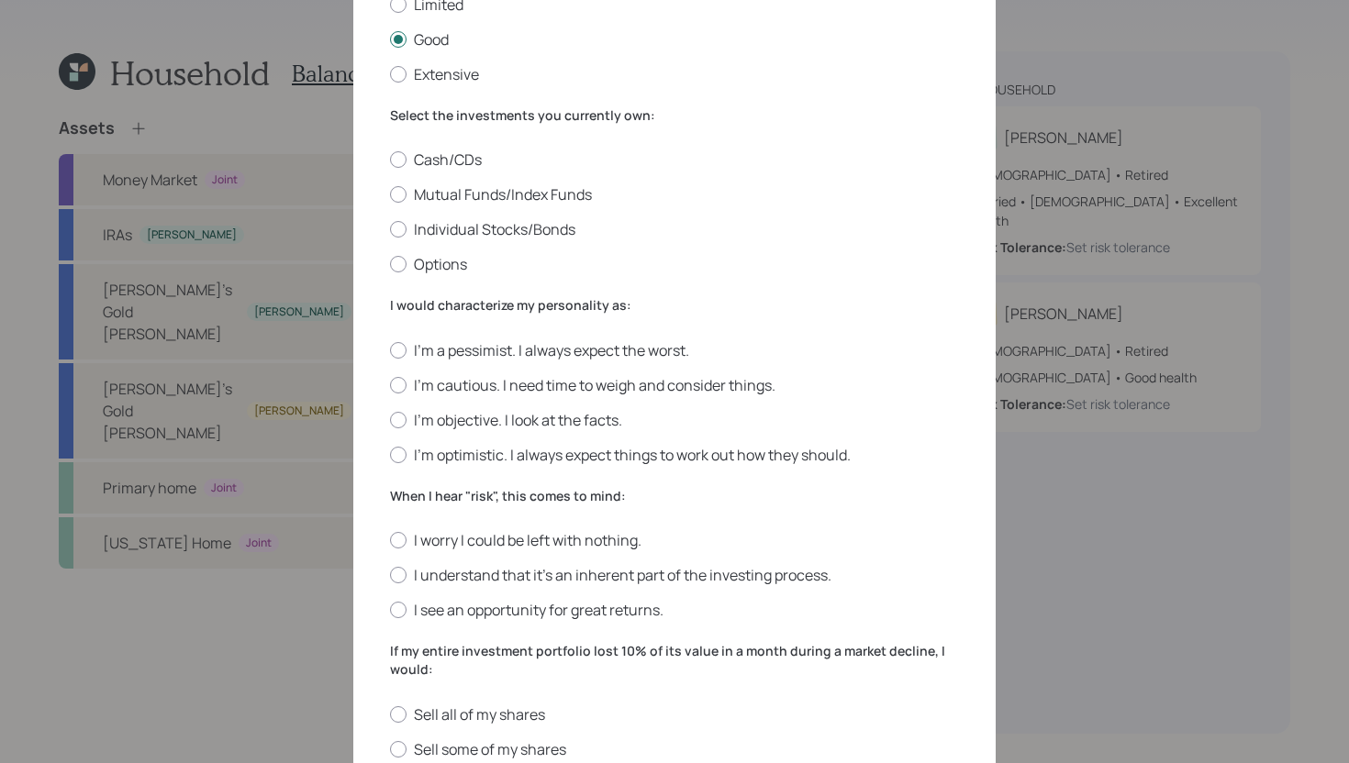
scroll to position [236, 0]
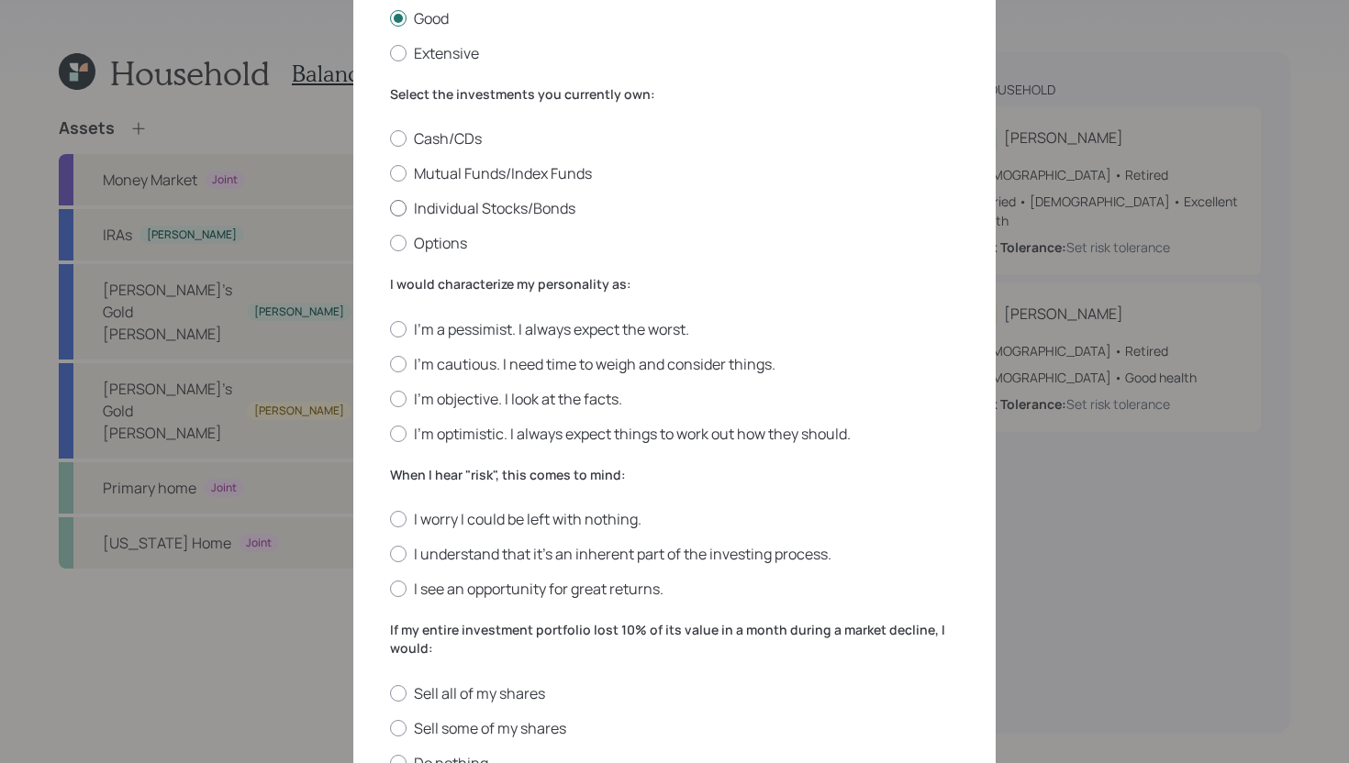
click at [483, 201] on label "Individual Stocks/Bonds" at bounding box center [674, 208] width 569 height 20
click at [390, 208] on input "Individual Stocks/Bonds" at bounding box center [389, 208] width 1 height 1
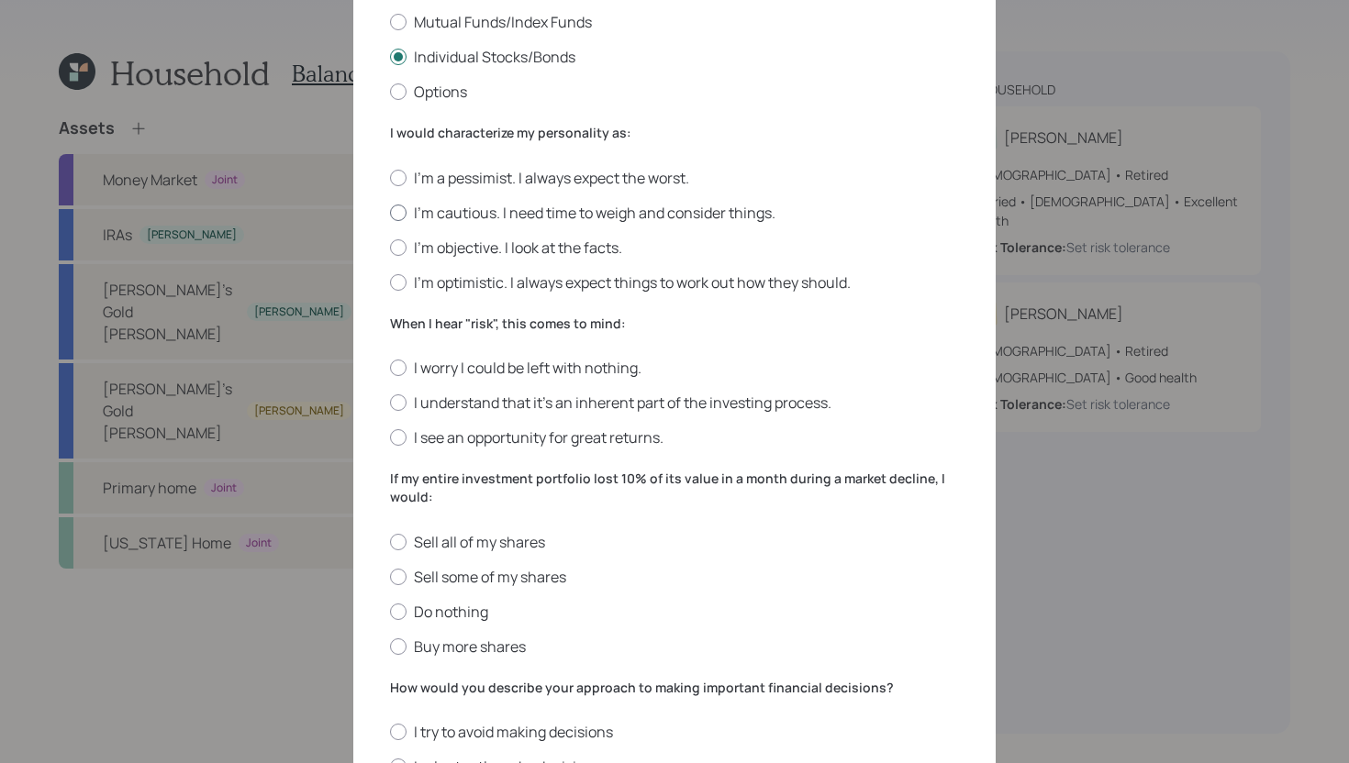
scroll to position [390, 0]
click at [506, 209] on label "I'm cautious. I need time to weigh and consider things." at bounding box center [674, 210] width 569 height 20
click at [390, 209] on input "I'm cautious. I need time to weigh and consider things." at bounding box center [389, 209] width 1 height 1
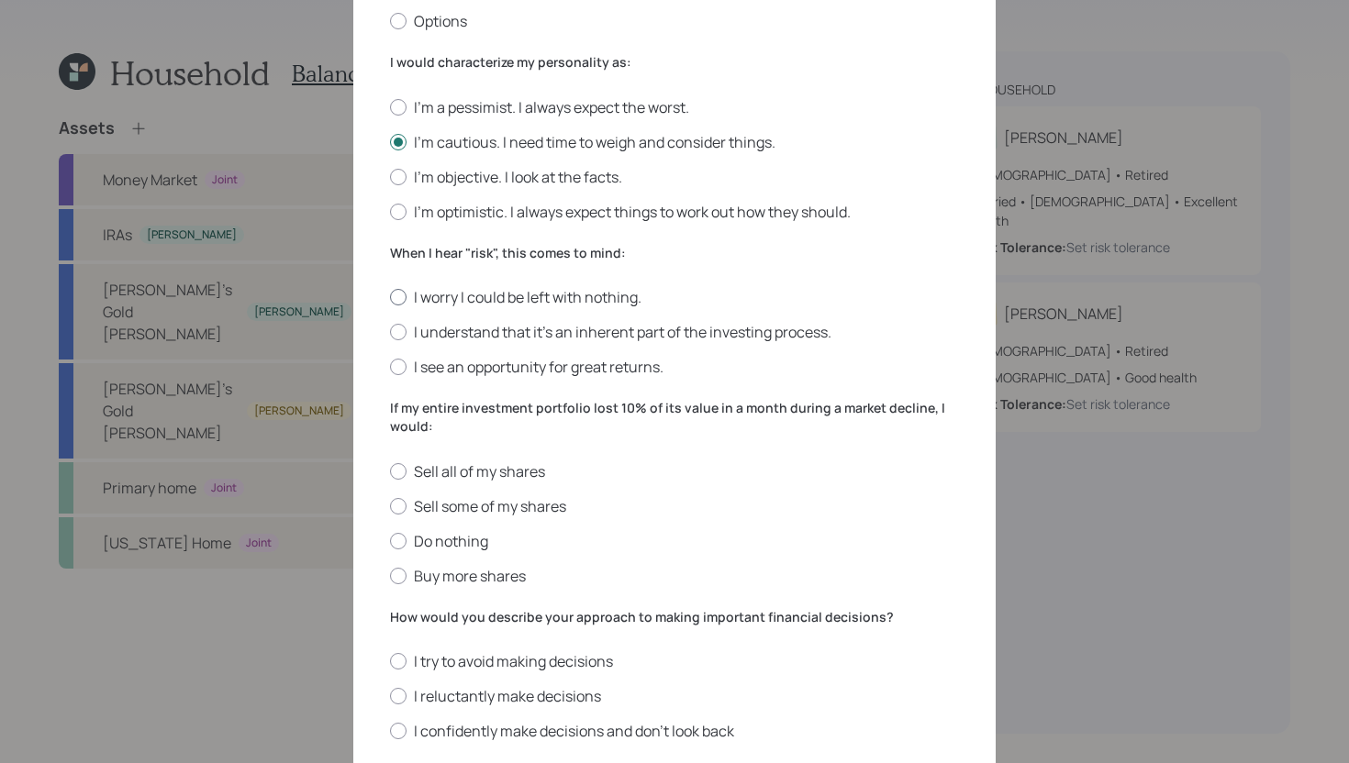
scroll to position [478, 0]
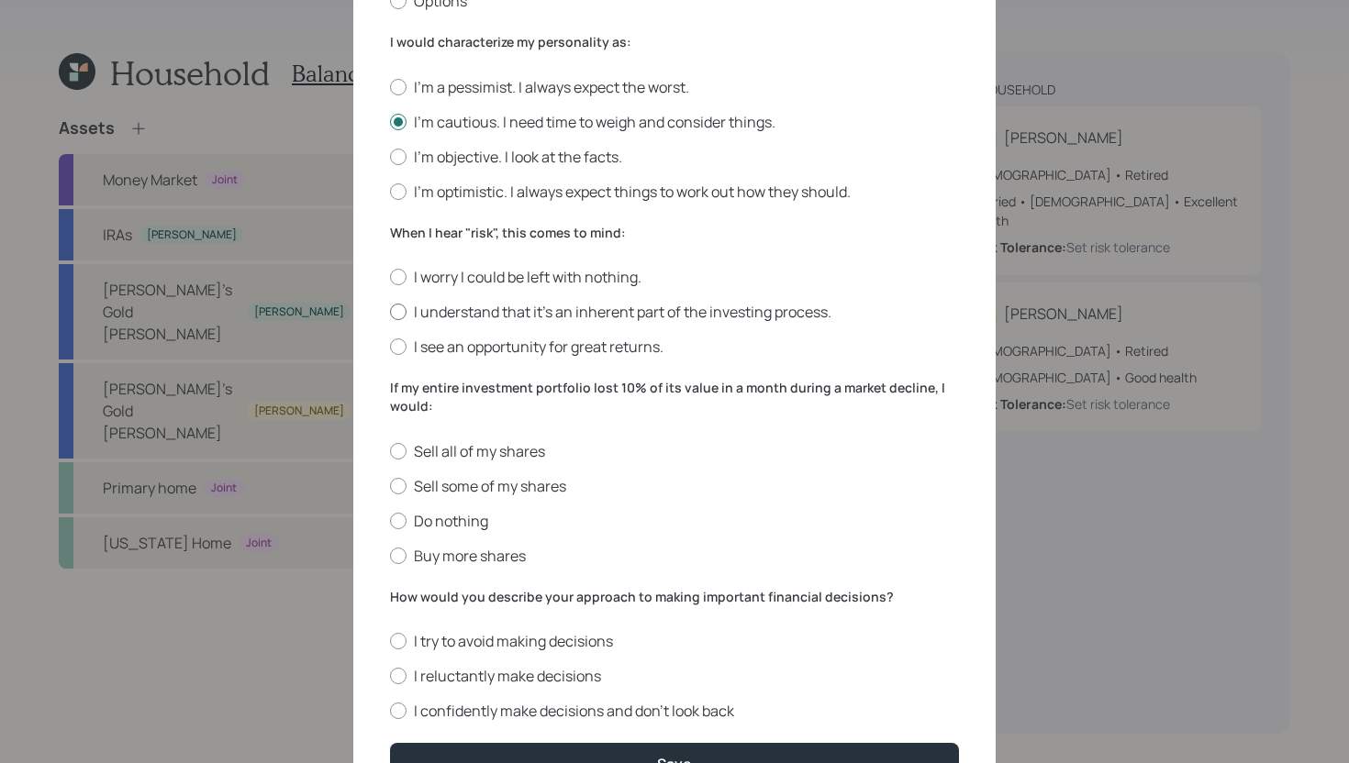
click at [621, 307] on label "I understand that it’s an inherent part of the investing process." at bounding box center [674, 312] width 569 height 20
click at [390, 312] on input "I understand that it’s an inherent part of the investing process." at bounding box center [389, 312] width 1 height 1
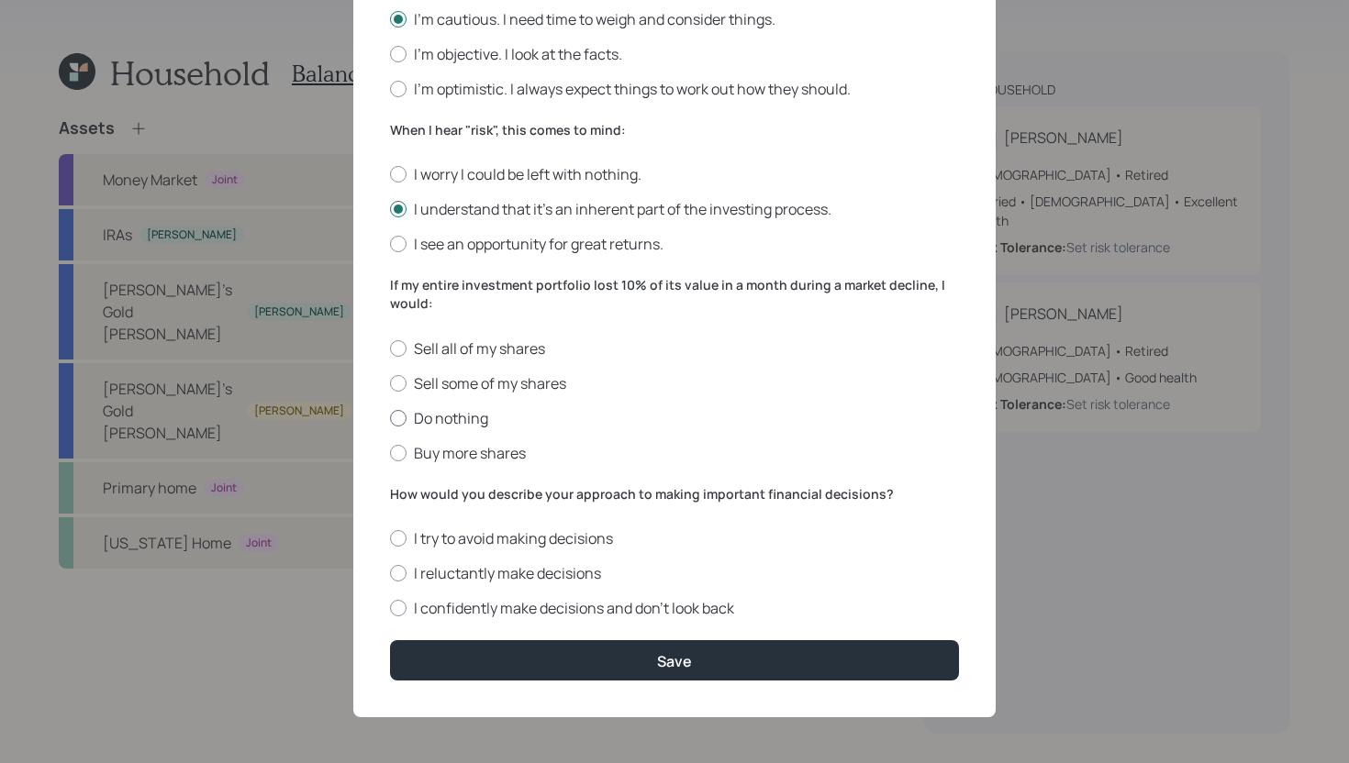
click at [454, 415] on label "Do nothing" at bounding box center [674, 418] width 569 height 20
click at [390, 417] on input "Do nothing" at bounding box center [389, 417] width 1 height 1
click at [523, 574] on label "I reluctantly make decisions" at bounding box center [674, 573] width 569 height 20
click at [390, 574] on input "I reluctantly make decisions" at bounding box center [389, 573] width 1 height 1
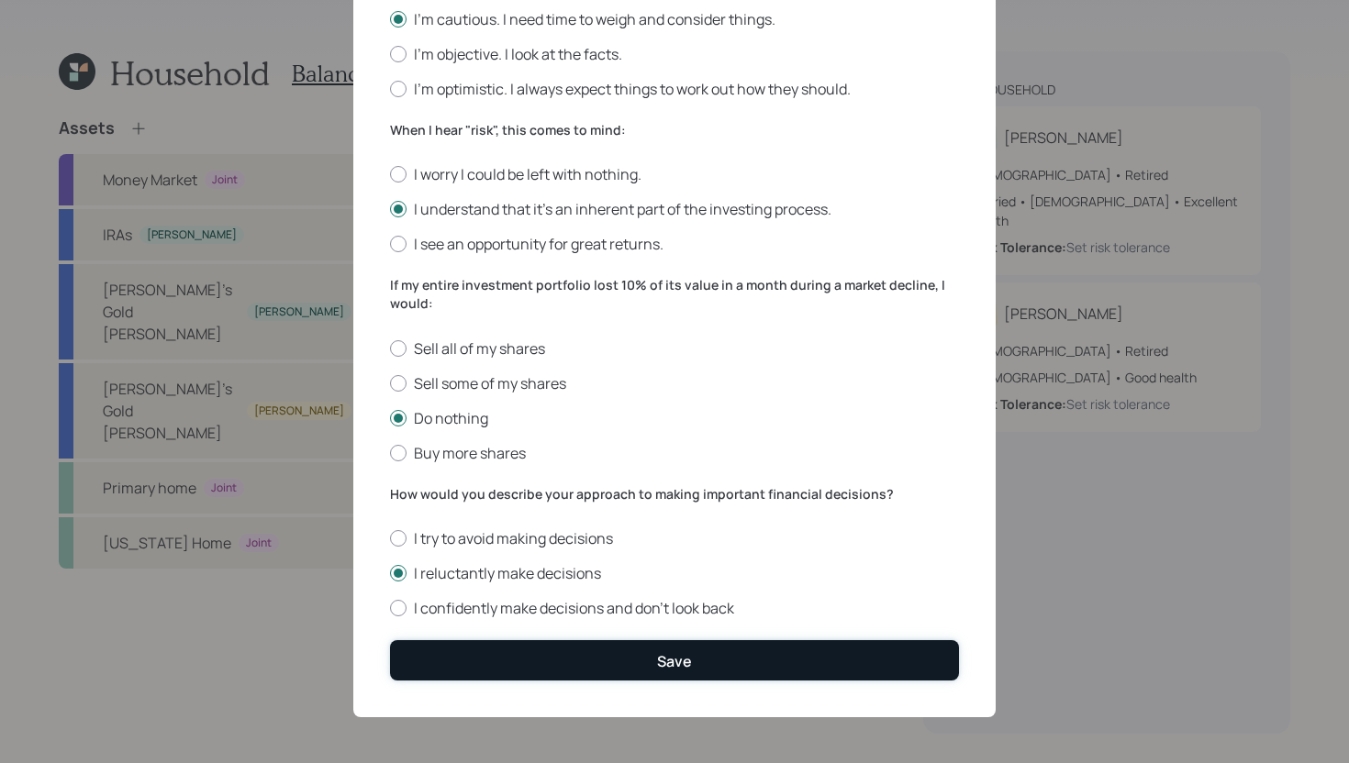
click at [525, 658] on button "Save" at bounding box center [674, 659] width 569 height 39
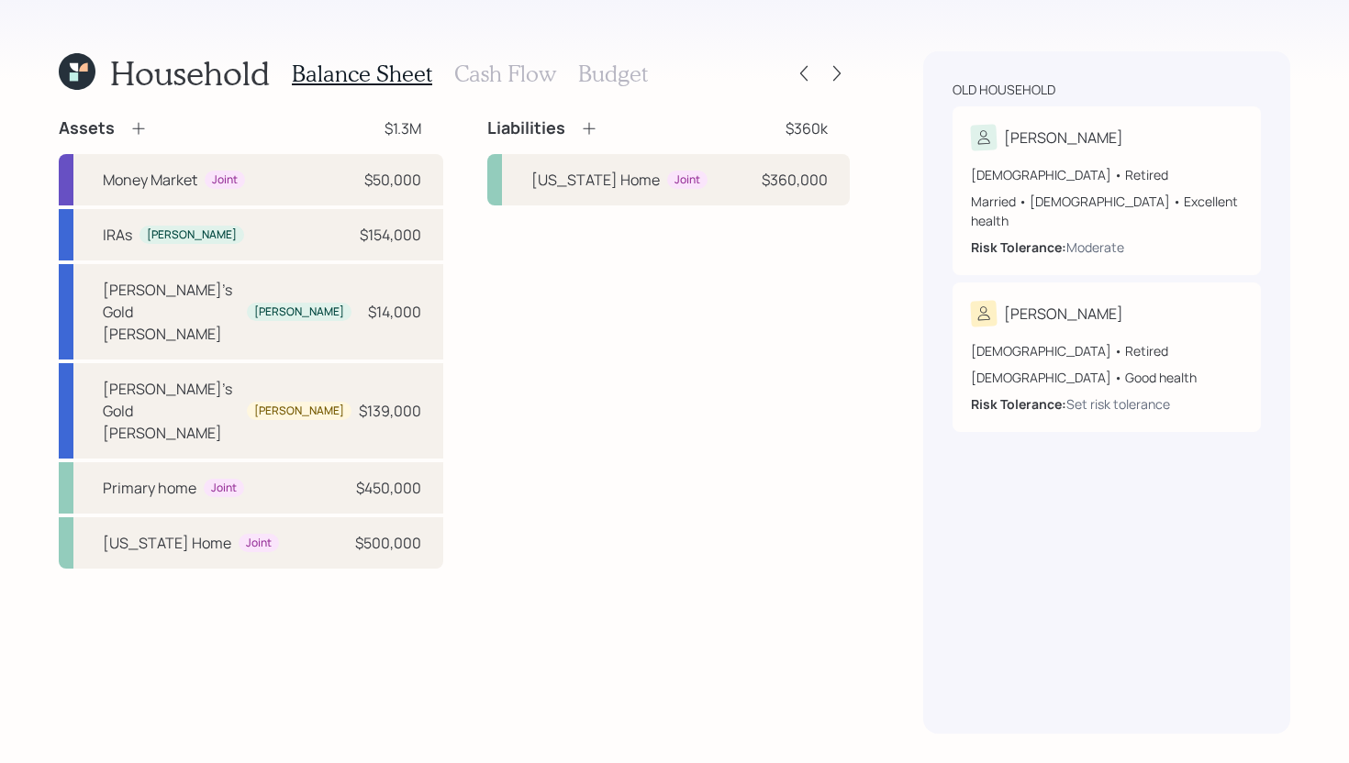
click at [532, 67] on h3 "Cash Flow" at bounding box center [505, 74] width 102 height 27
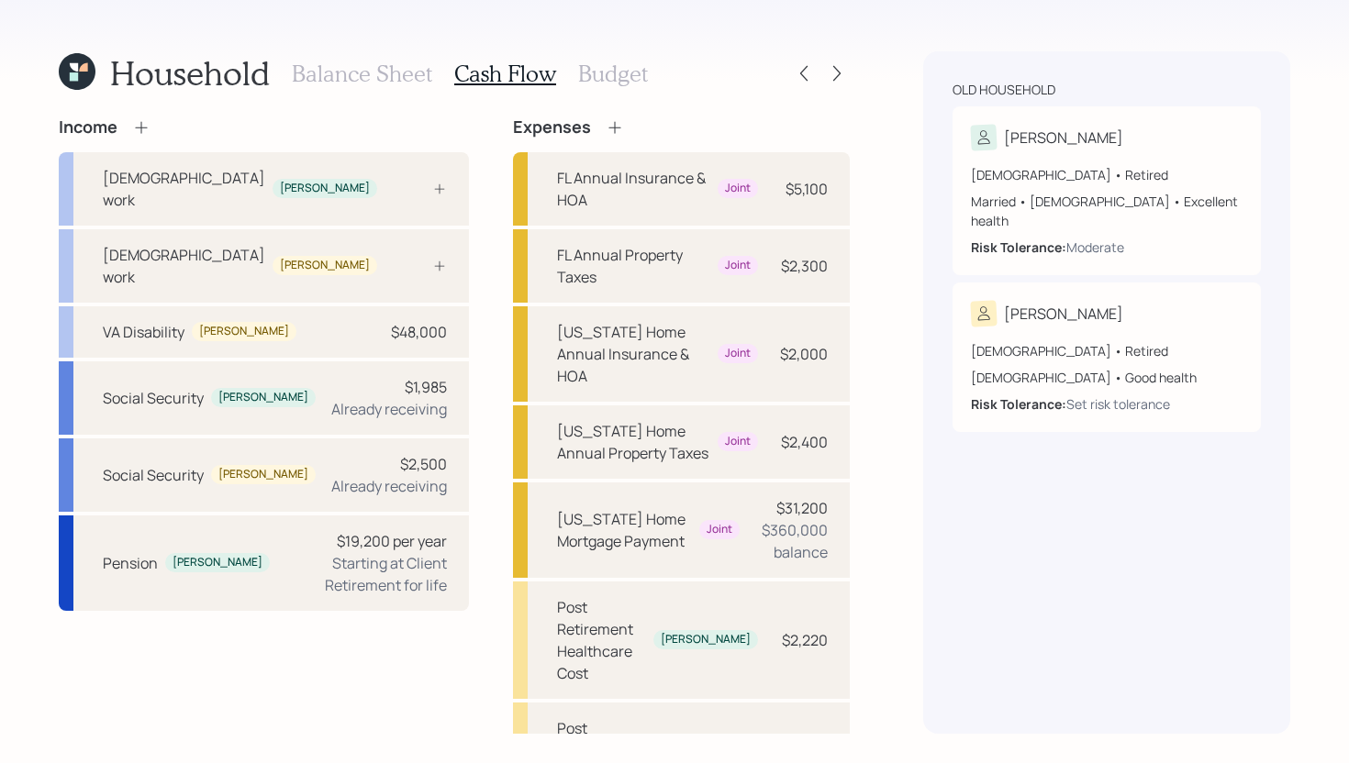
click at [637, 85] on h3 "Budget" at bounding box center [613, 74] width 70 height 27
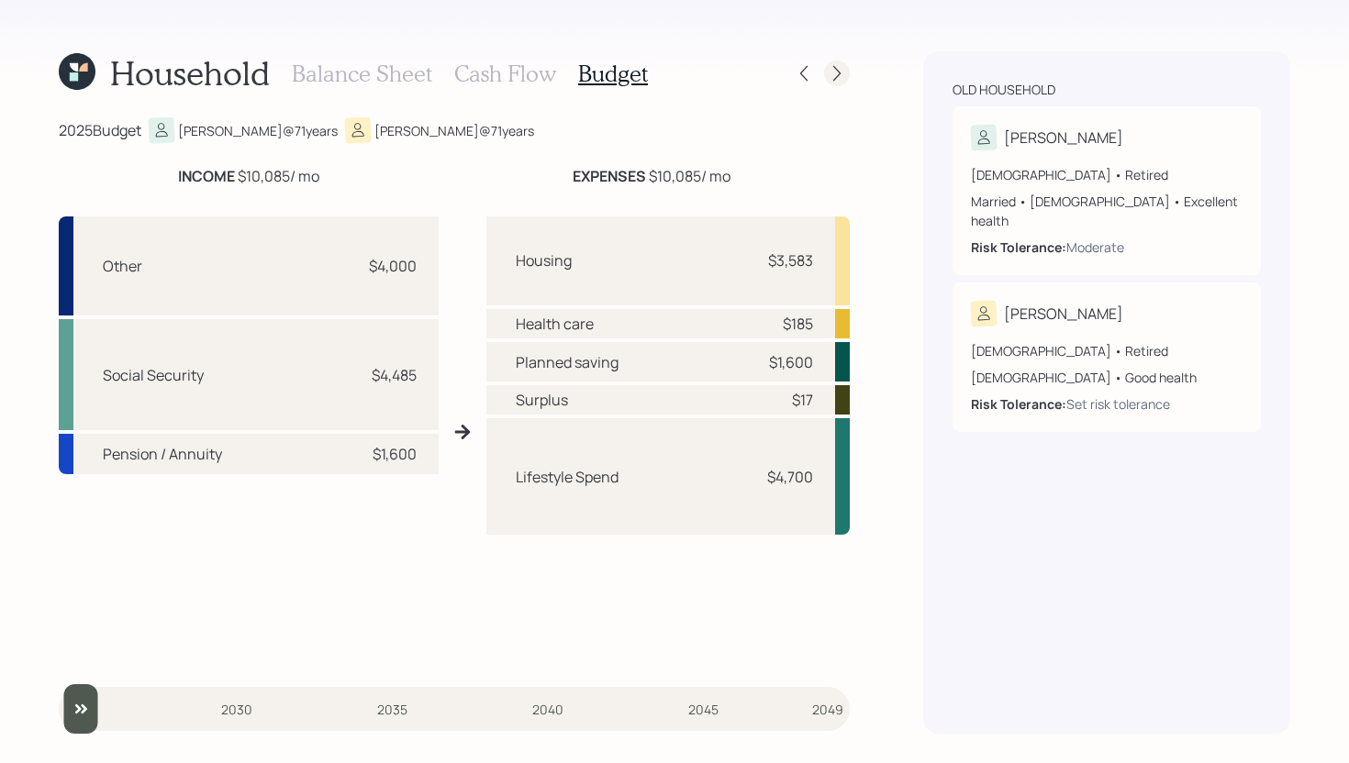
click at [838, 77] on icon at bounding box center [837, 73] width 18 height 18
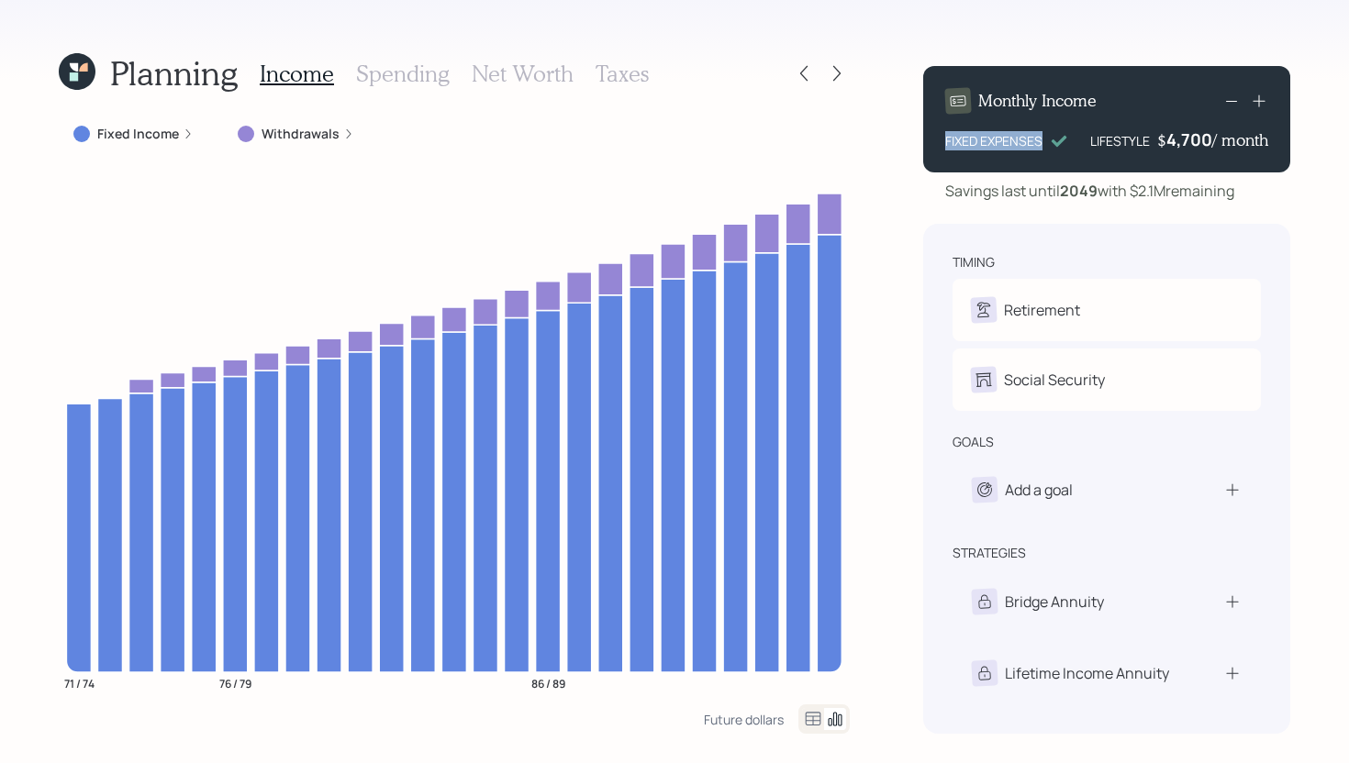
drag, startPoint x: 944, startPoint y: 143, endPoint x: 1044, endPoint y: 144, distance: 100.0
click at [1044, 144] on div "FIXED EXPENSES" at bounding box center [1006, 140] width 123 height 19
click at [923, 133] on div "Monthly Income FIXED EXPENSES LIFESTYLE $ 4,700 / month" at bounding box center [1106, 119] width 367 height 106
click at [292, 131] on label "Withdrawals" at bounding box center [300, 134] width 78 height 18
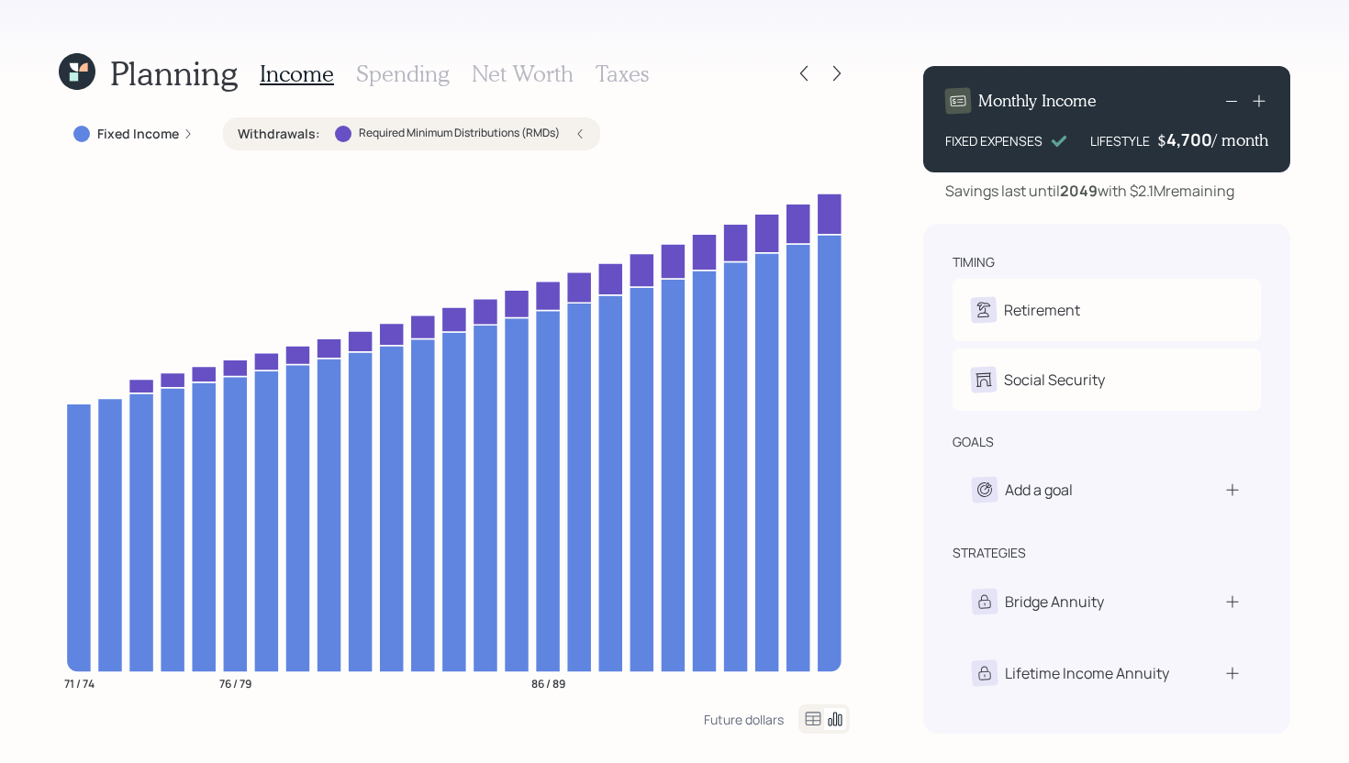
click at [292, 132] on label "Withdrawals :" at bounding box center [279, 134] width 83 height 18
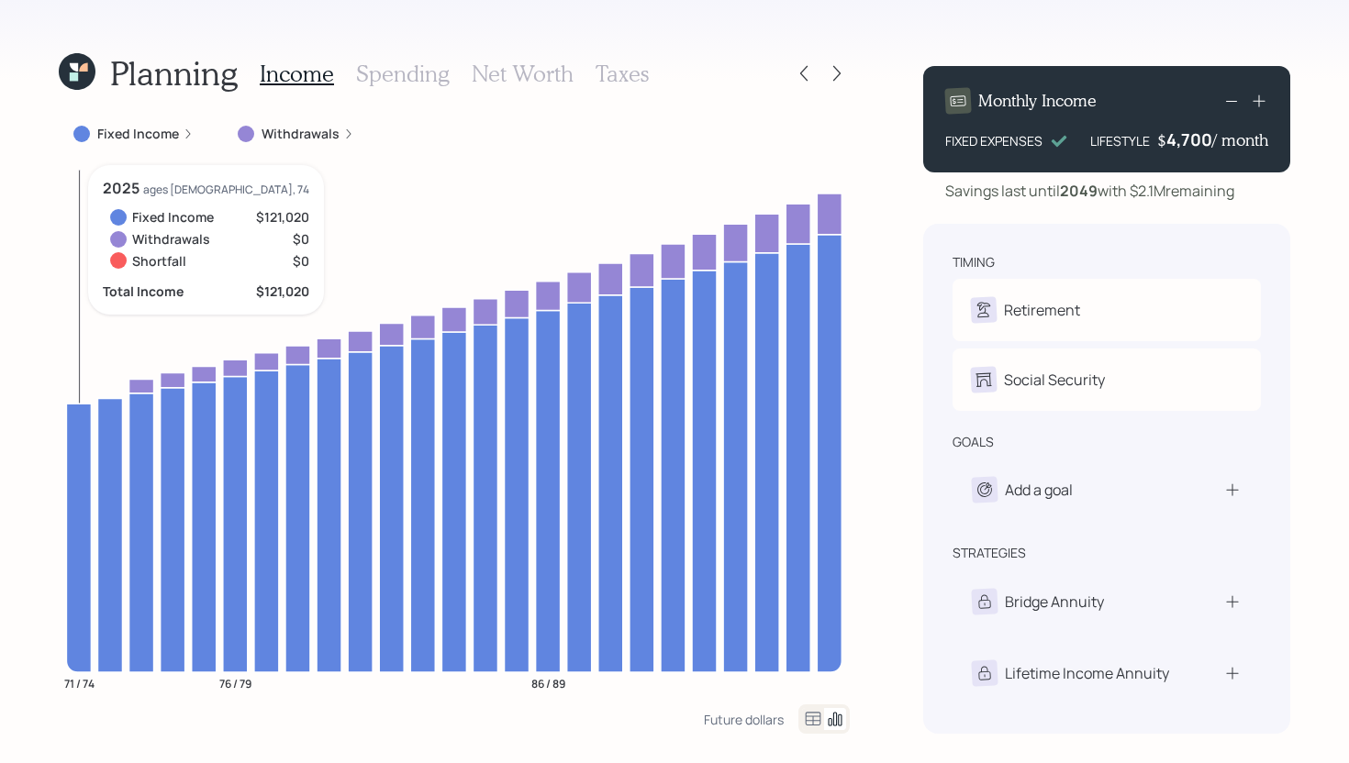
click at [76, 421] on icon at bounding box center [78, 538] width 25 height 269
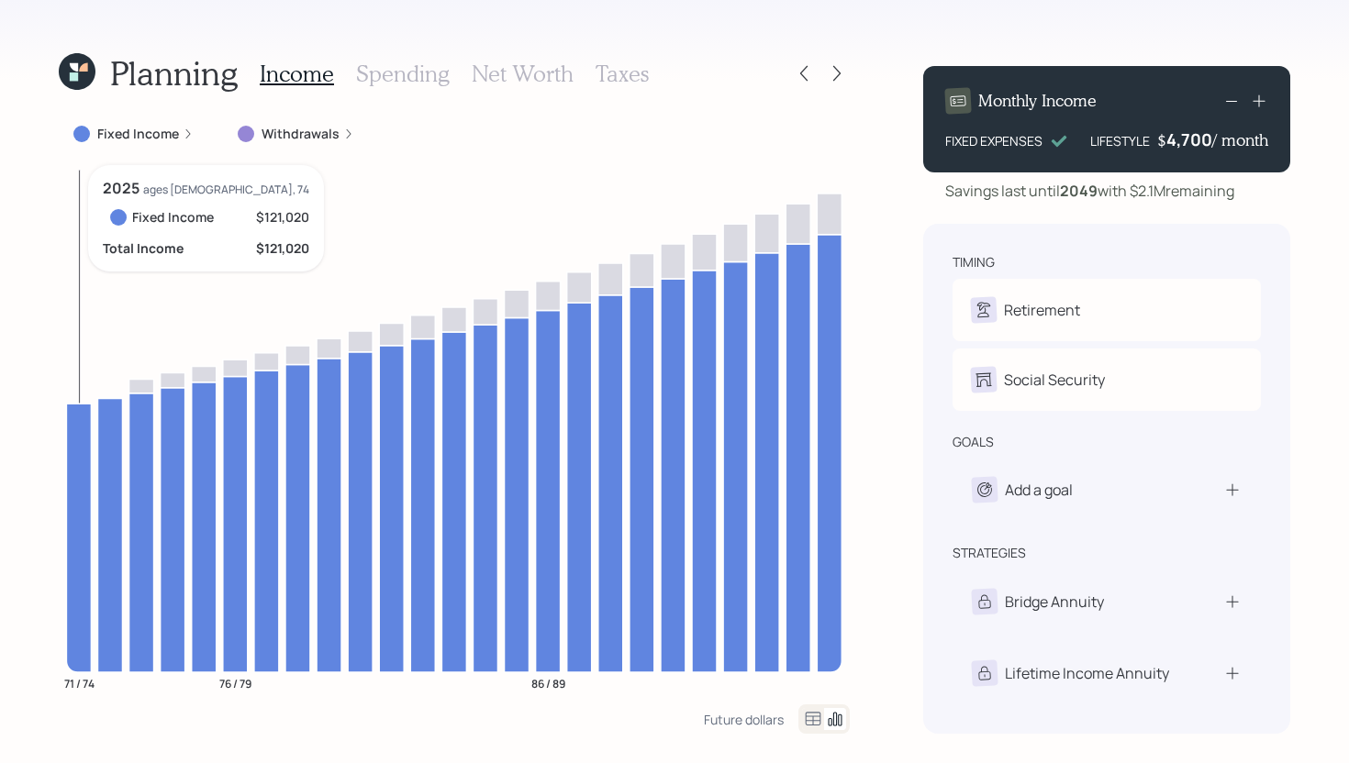
click at [76, 420] on icon at bounding box center [78, 538] width 25 height 269
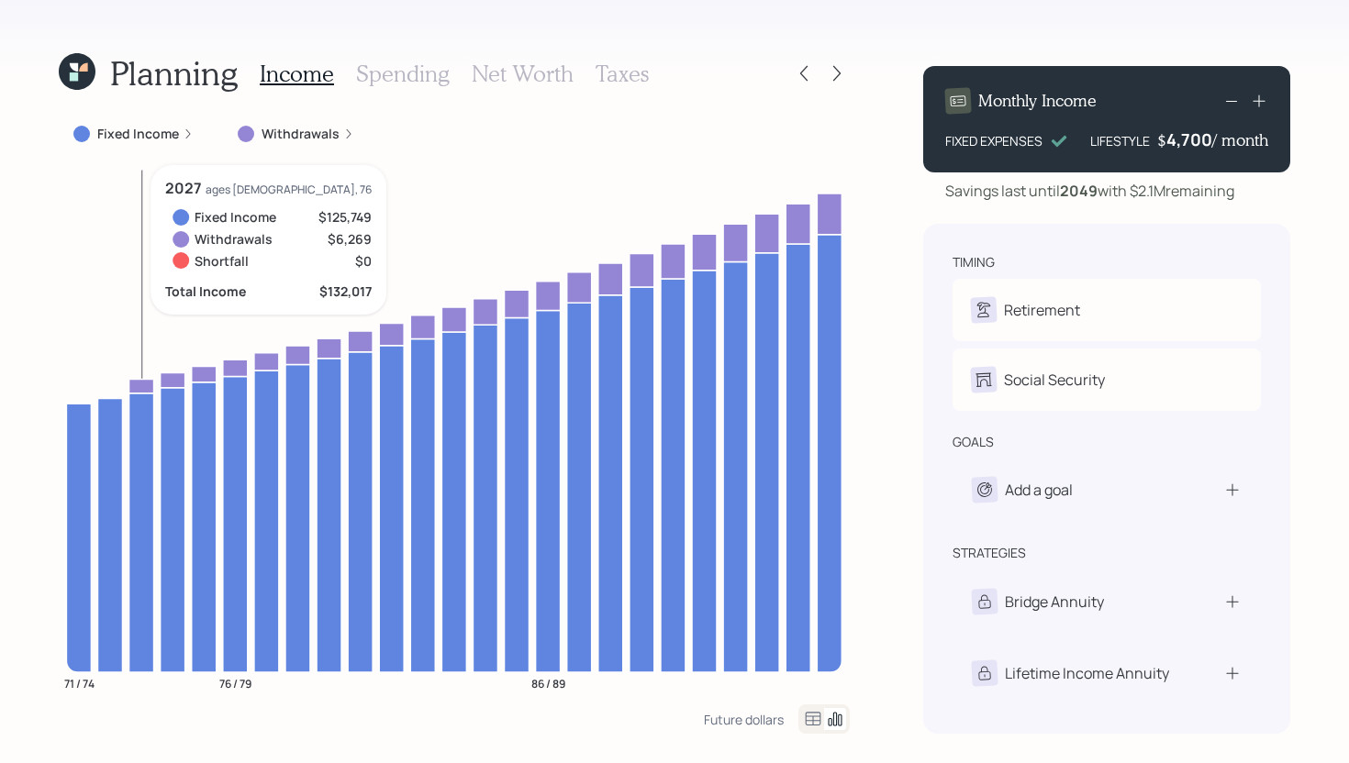
click at [146, 379] on icon at bounding box center [141, 386] width 25 height 14
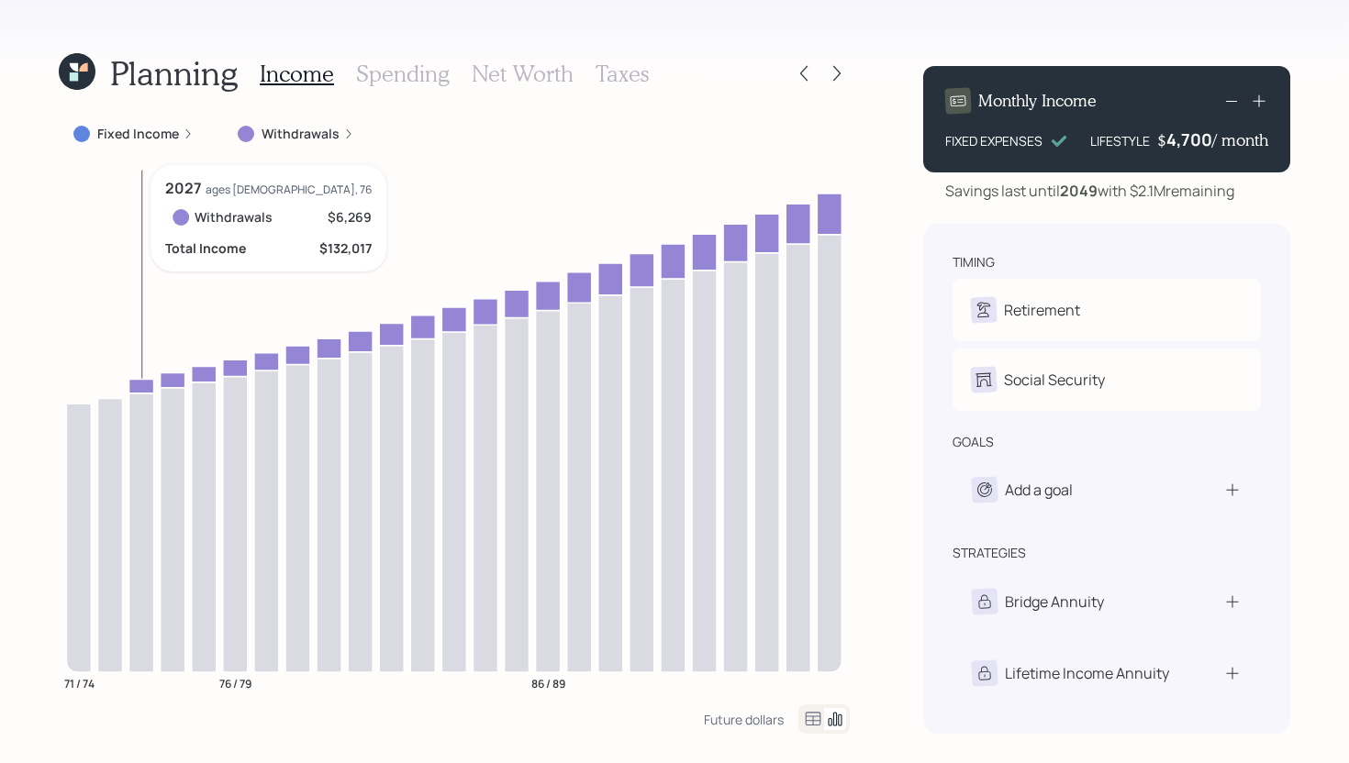
click at [146, 379] on icon at bounding box center [141, 386] width 25 height 14
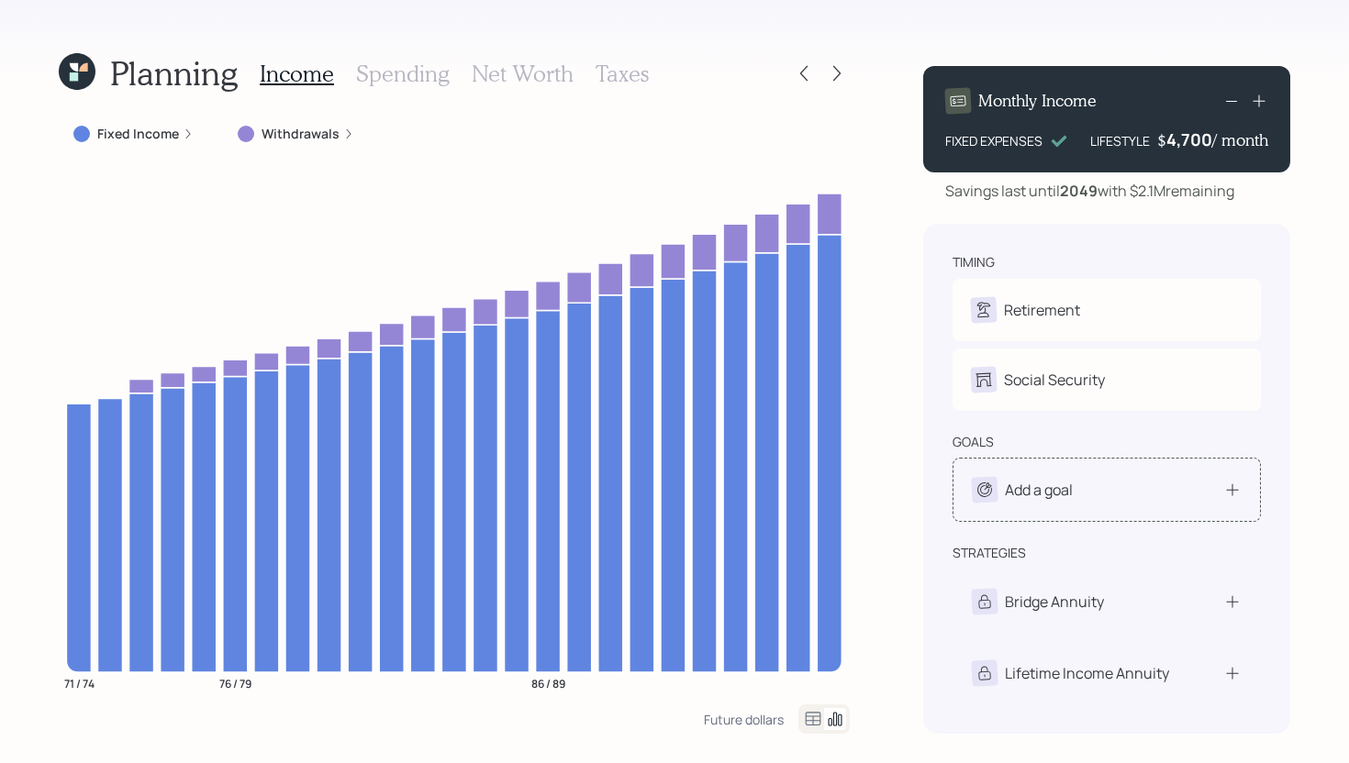
click at [1117, 479] on div "Add a goal" at bounding box center [1107, 490] width 270 height 26
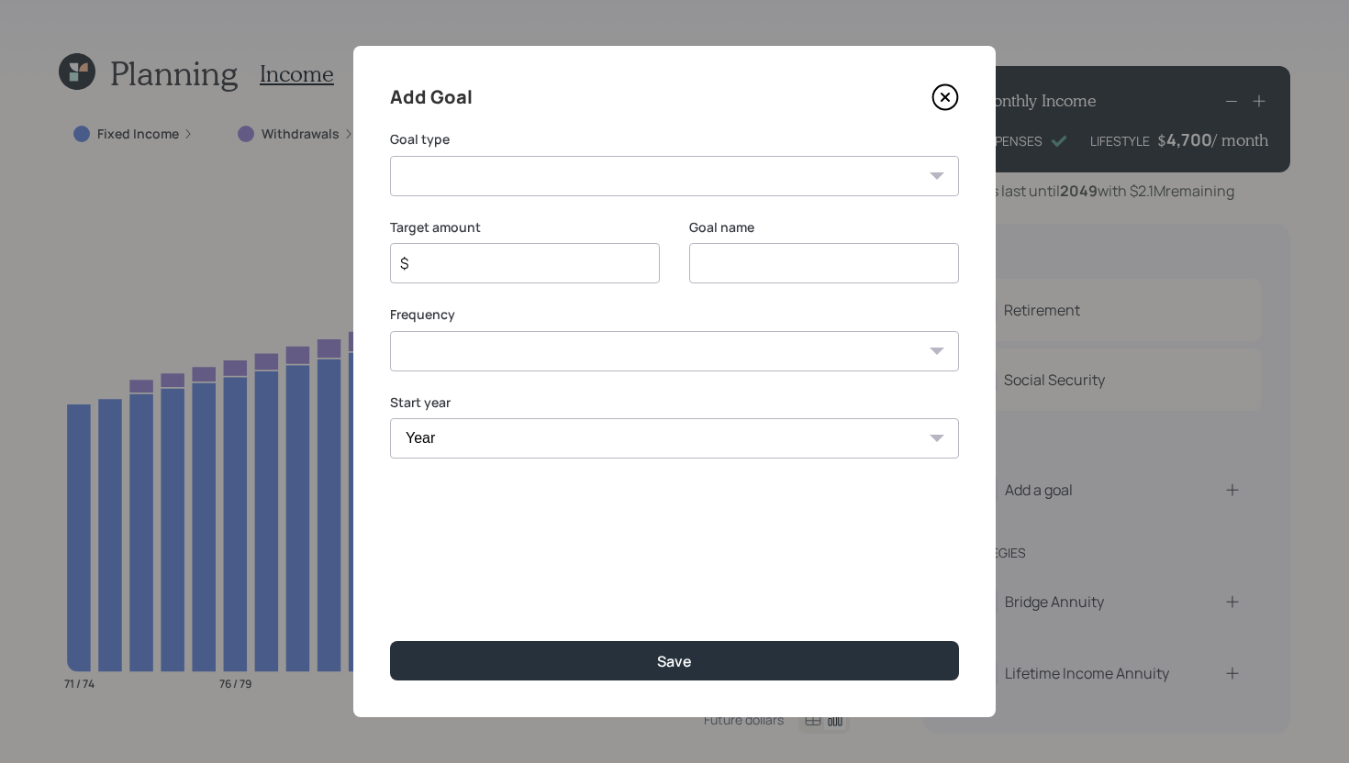
click at [762, 206] on div "Add Goal Goal type Create an emergency fund Donate to charity Purchase a home M…" at bounding box center [674, 382] width 642 height 672
click at [763, 189] on select "Create an emergency fund Donate to charity Purchase a home Make a purchase Supp…" at bounding box center [674, 176] width 569 height 40
click at [941, 96] on icon at bounding box center [945, 97] width 28 height 28
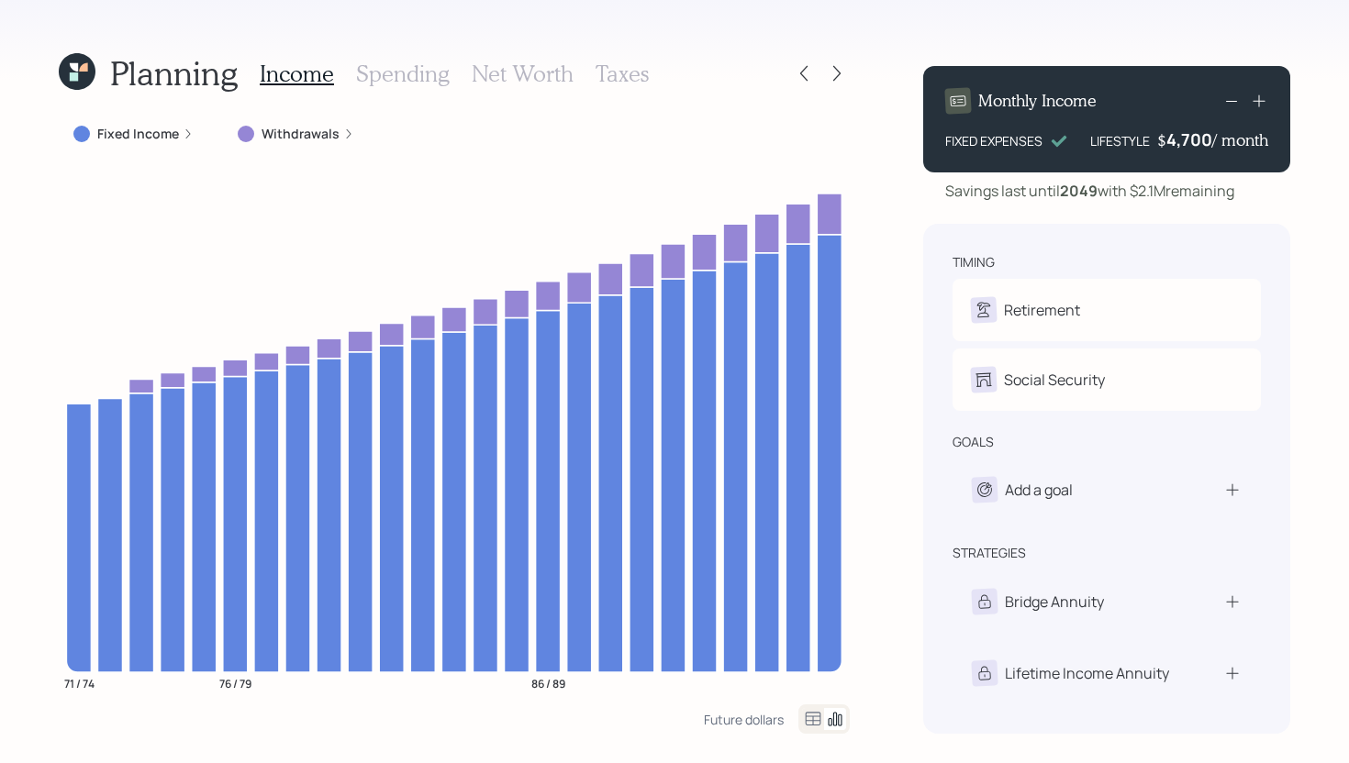
click at [418, 72] on h3 "Spending" at bounding box center [403, 74] width 94 height 27
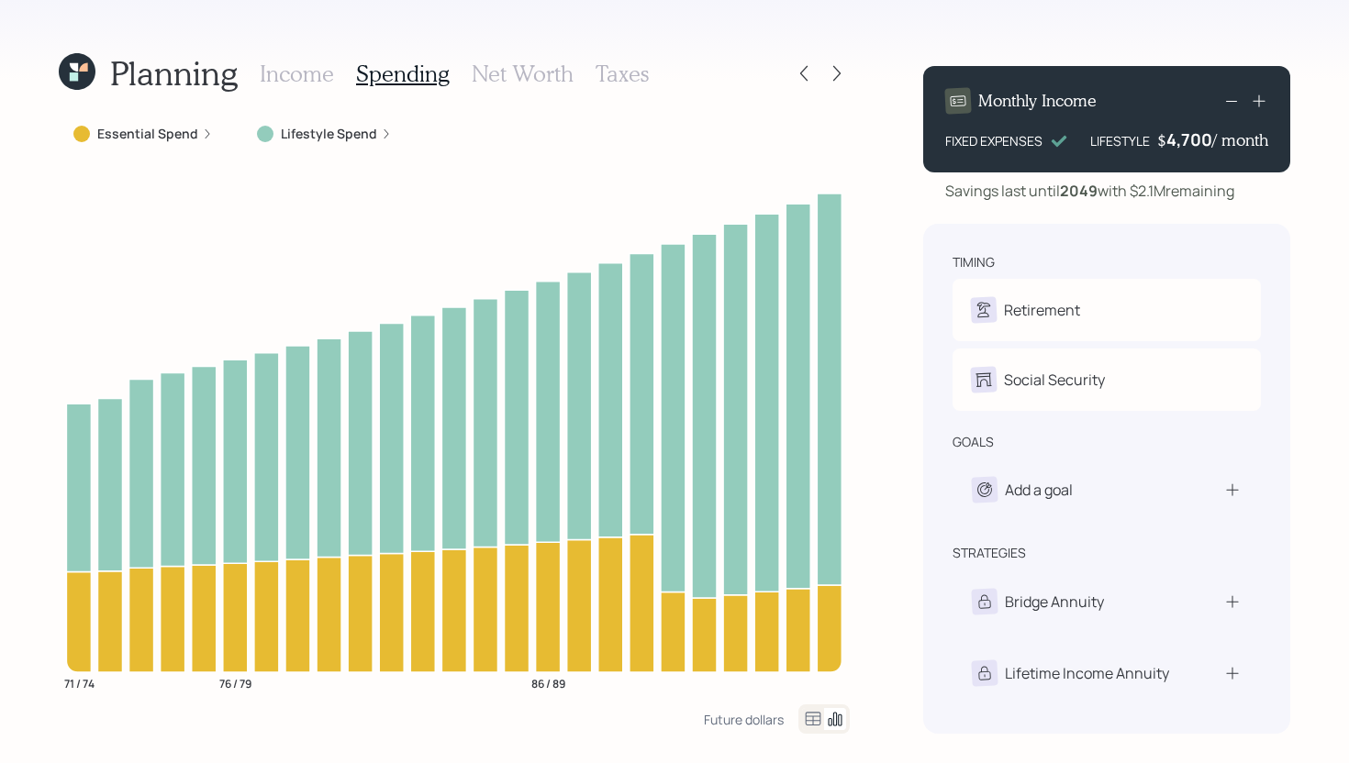
click at [168, 136] on label "Essential Spend" at bounding box center [147, 134] width 101 height 18
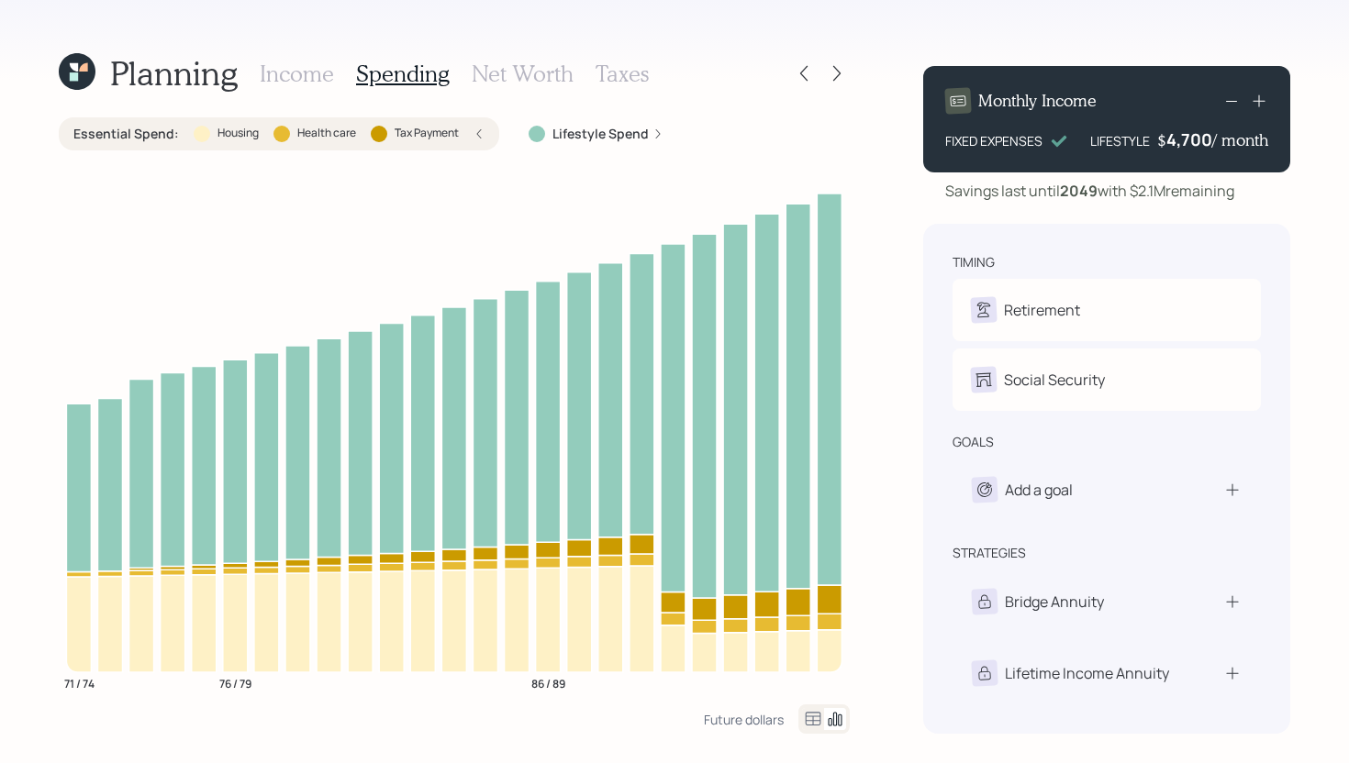
click at [167, 136] on label "Essential Spend :" at bounding box center [126, 134] width 106 height 18
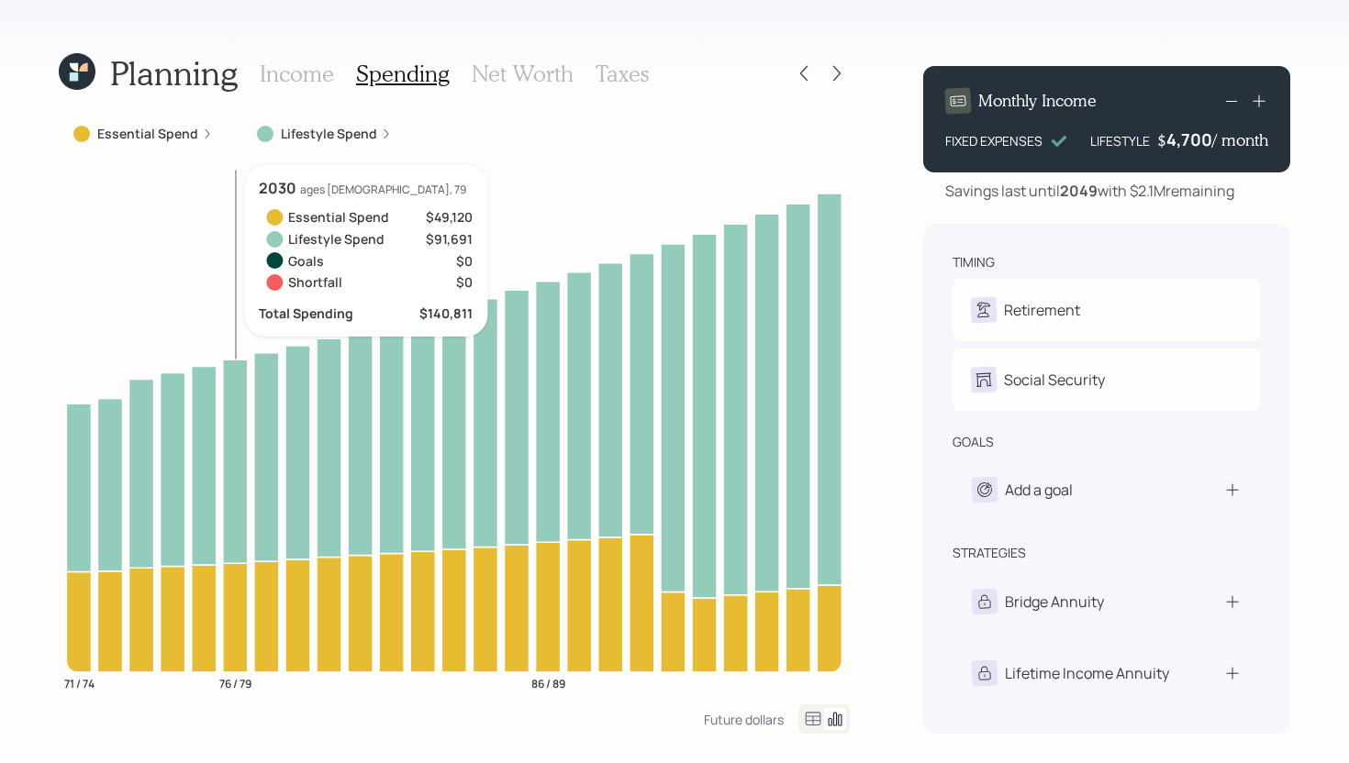
click at [220, 593] on icon "71 / 74 76 / 79 86 / 89" at bounding box center [454, 434] width 791 height 539
click at [238, 593] on icon at bounding box center [235, 617] width 25 height 109
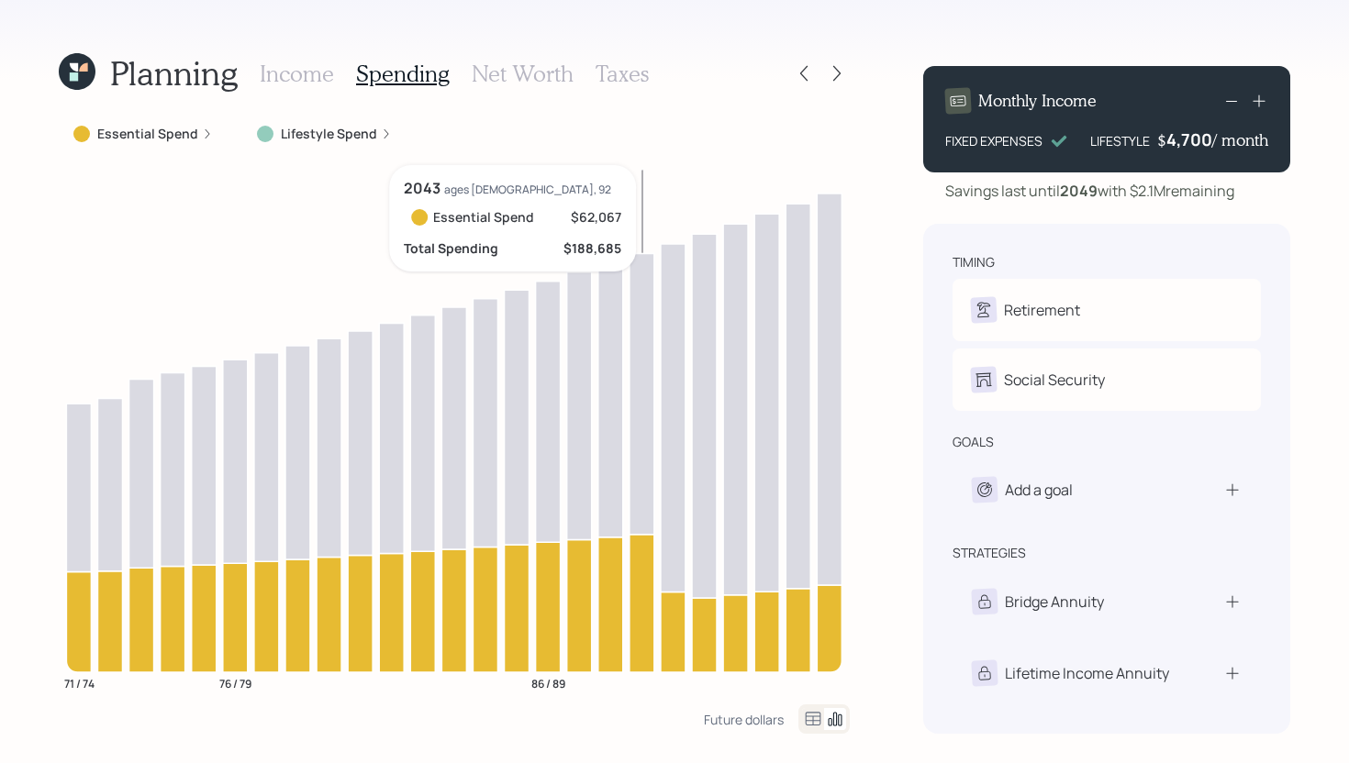
click at [647, 566] on icon at bounding box center [641, 603] width 25 height 138
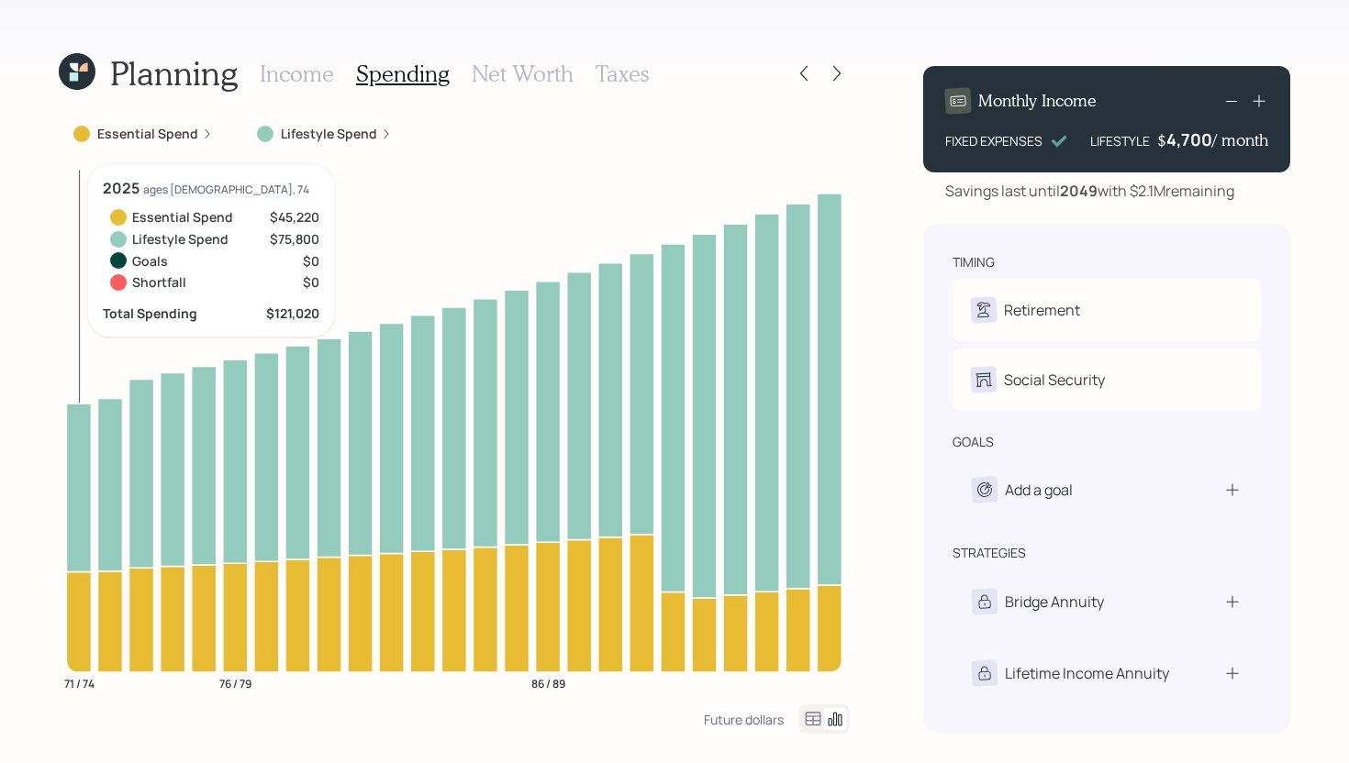
click at [93, 485] on icon "71 / 74 76 / 79 86 / 89" at bounding box center [454, 434] width 791 height 539
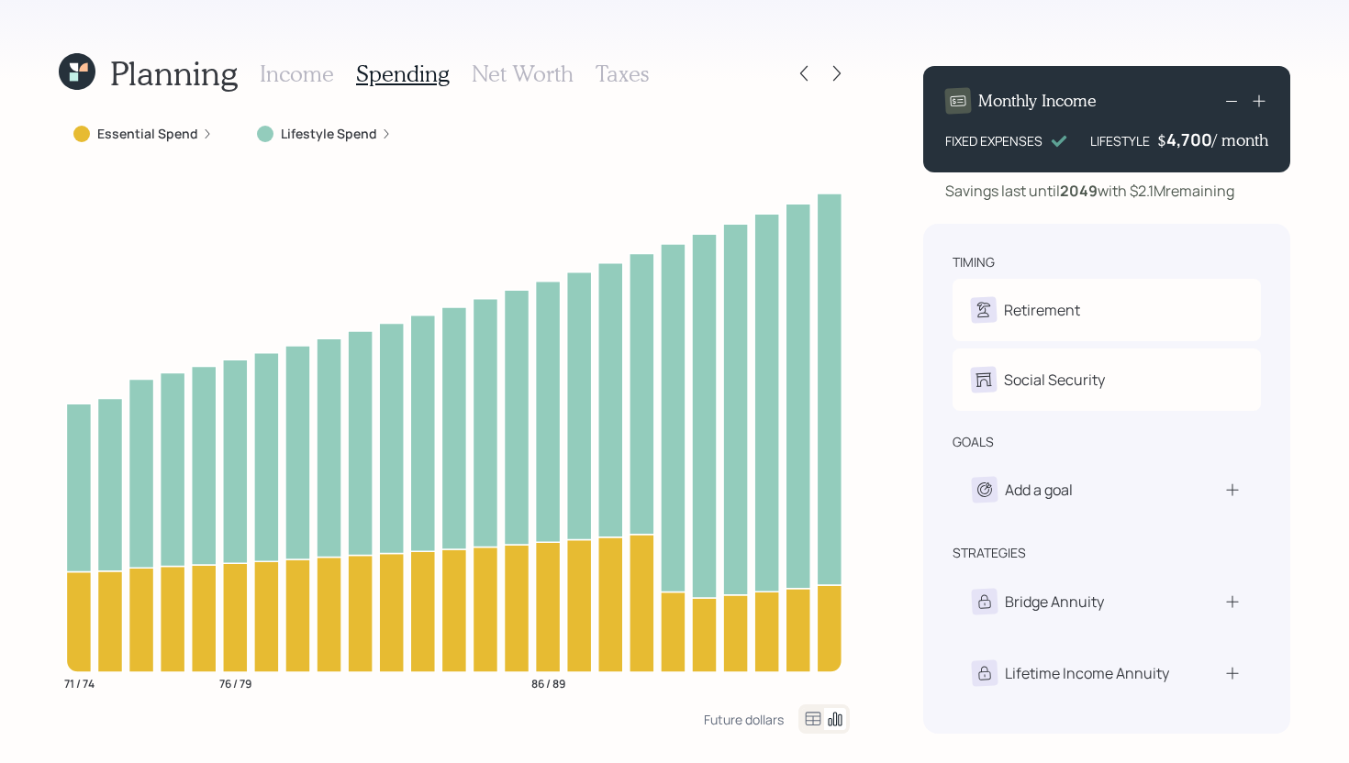
click at [343, 136] on label "Lifestyle Spend" at bounding box center [329, 134] width 96 height 18
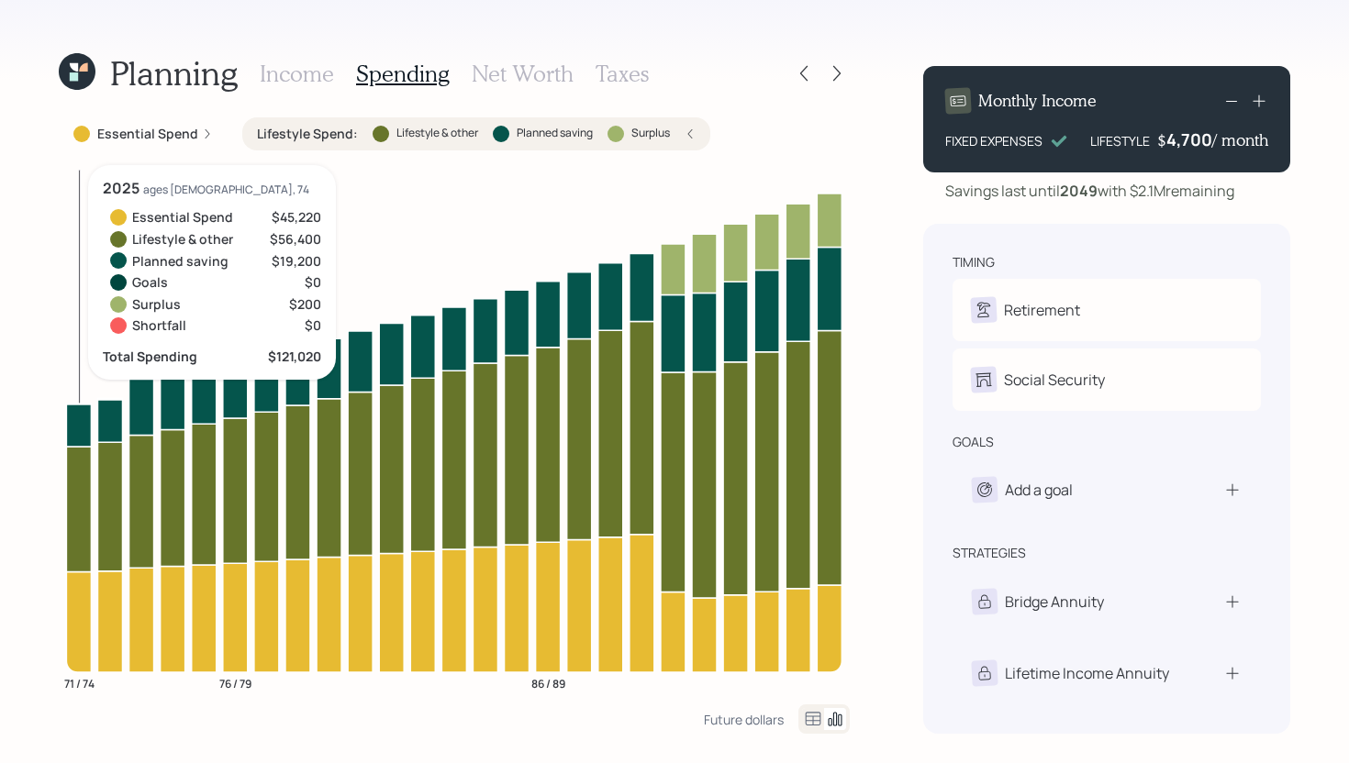
click at [65, 425] on icon "71 / 74 76 / 79 86 / 89" at bounding box center [454, 434] width 791 height 539
click at [77, 424] on icon at bounding box center [78, 425] width 25 height 42
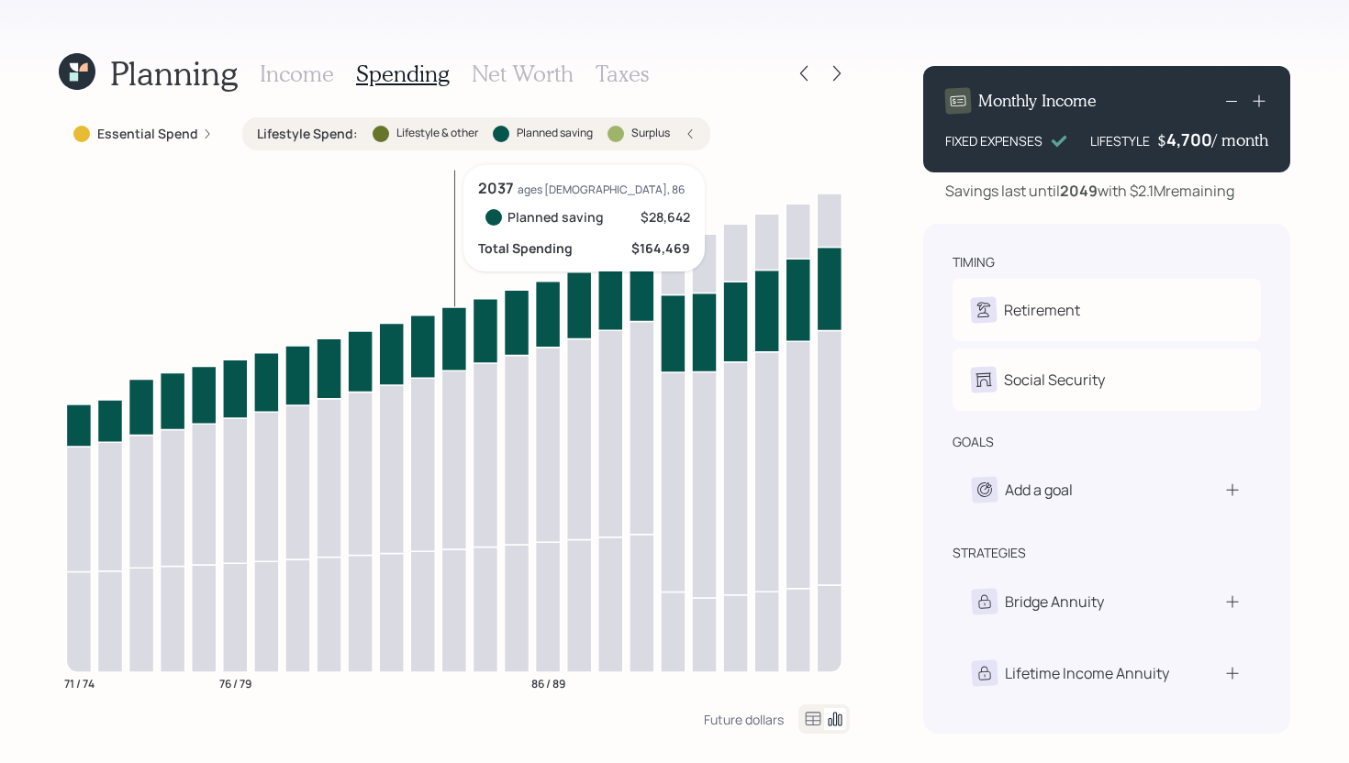
click at [452, 346] on icon at bounding box center [453, 338] width 25 height 63
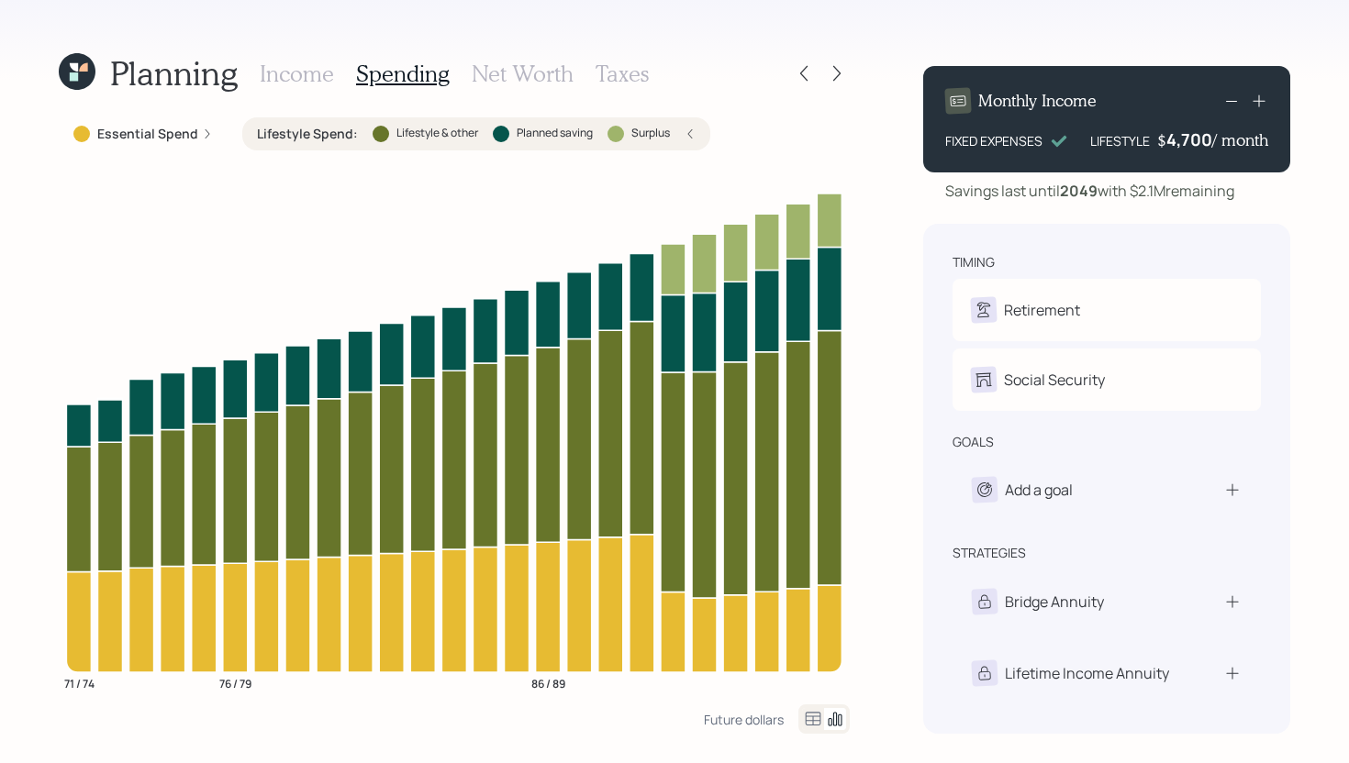
click at [427, 139] on label "Lifestyle & other" at bounding box center [437, 134] width 82 height 16
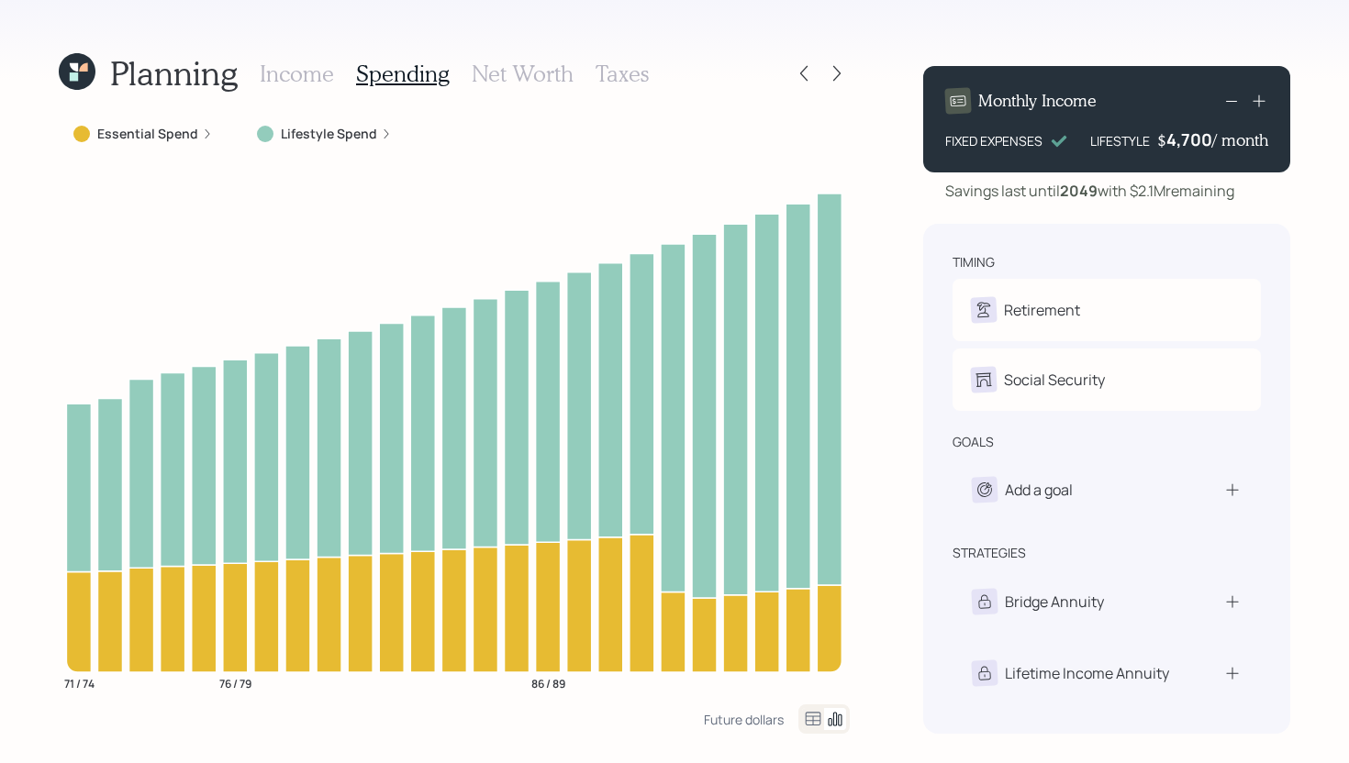
click at [306, 76] on h3 "Income" at bounding box center [297, 74] width 74 height 27
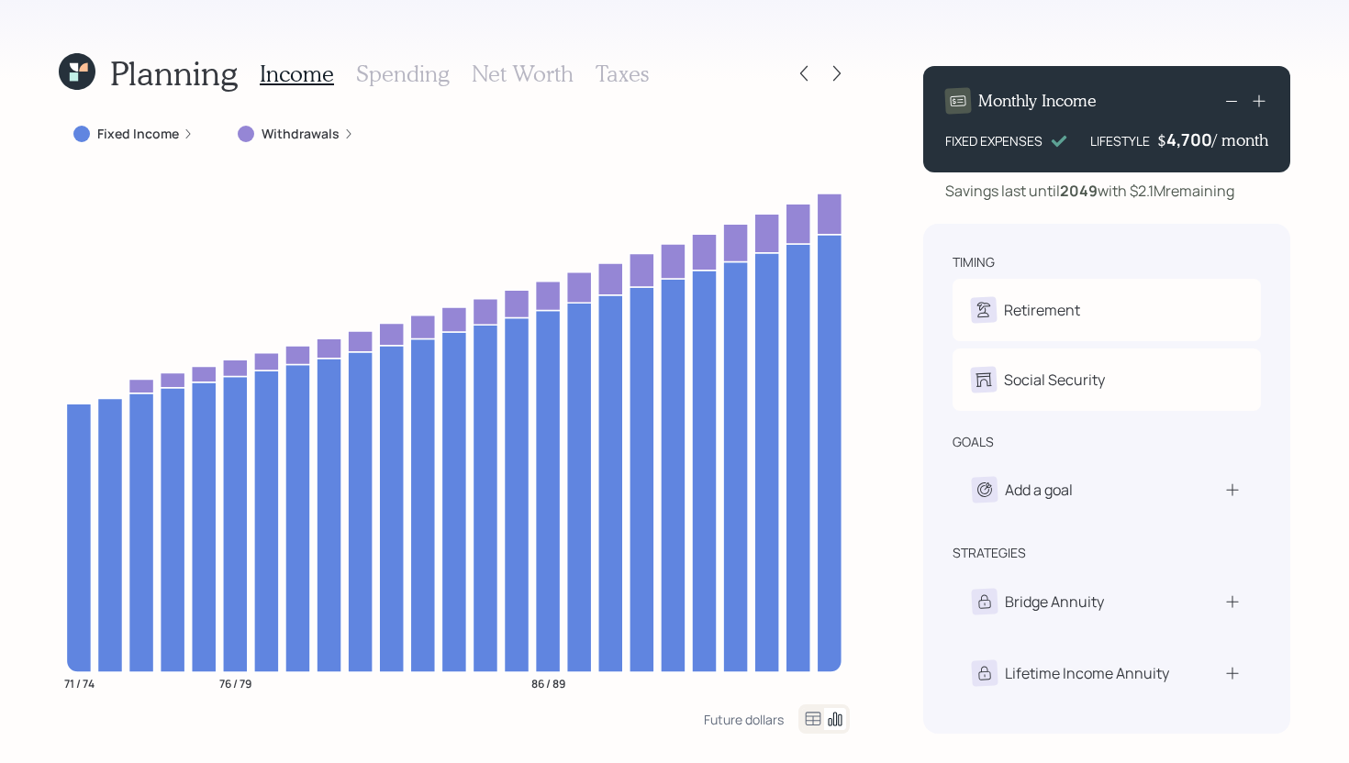
click at [473, 72] on h3 "Net Worth" at bounding box center [523, 74] width 102 height 27
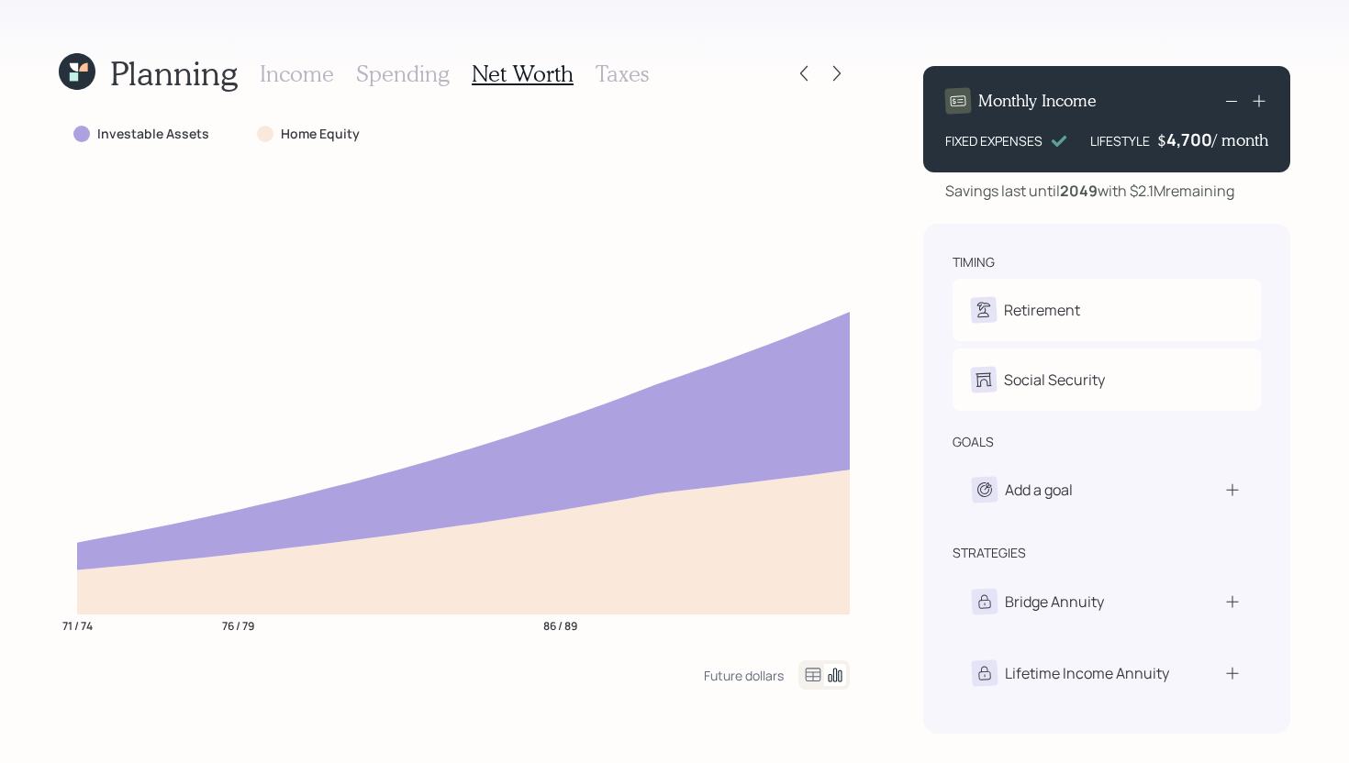
click at [625, 81] on h3 "Taxes" at bounding box center [621, 74] width 53 height 27
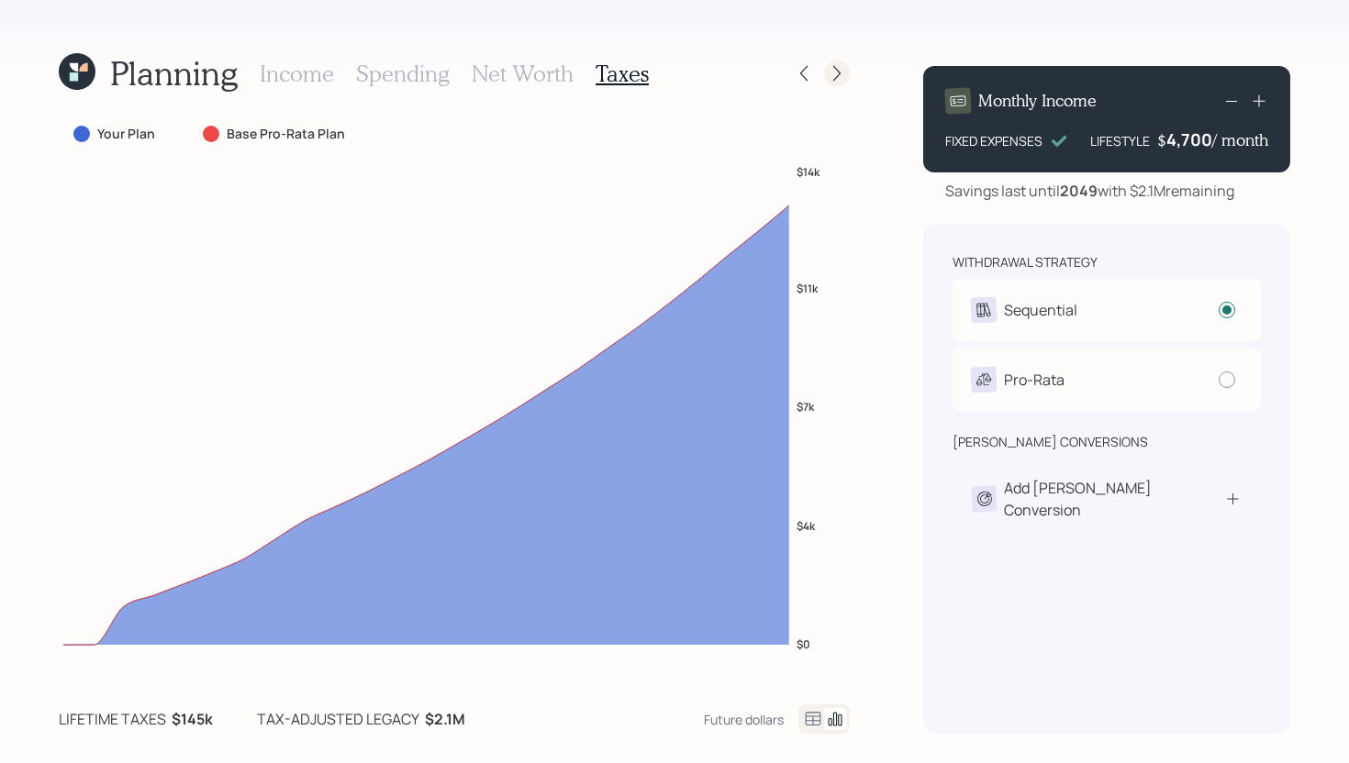
click at [838, 71] on icon at bounding box center [836, 74] width 7 height 16
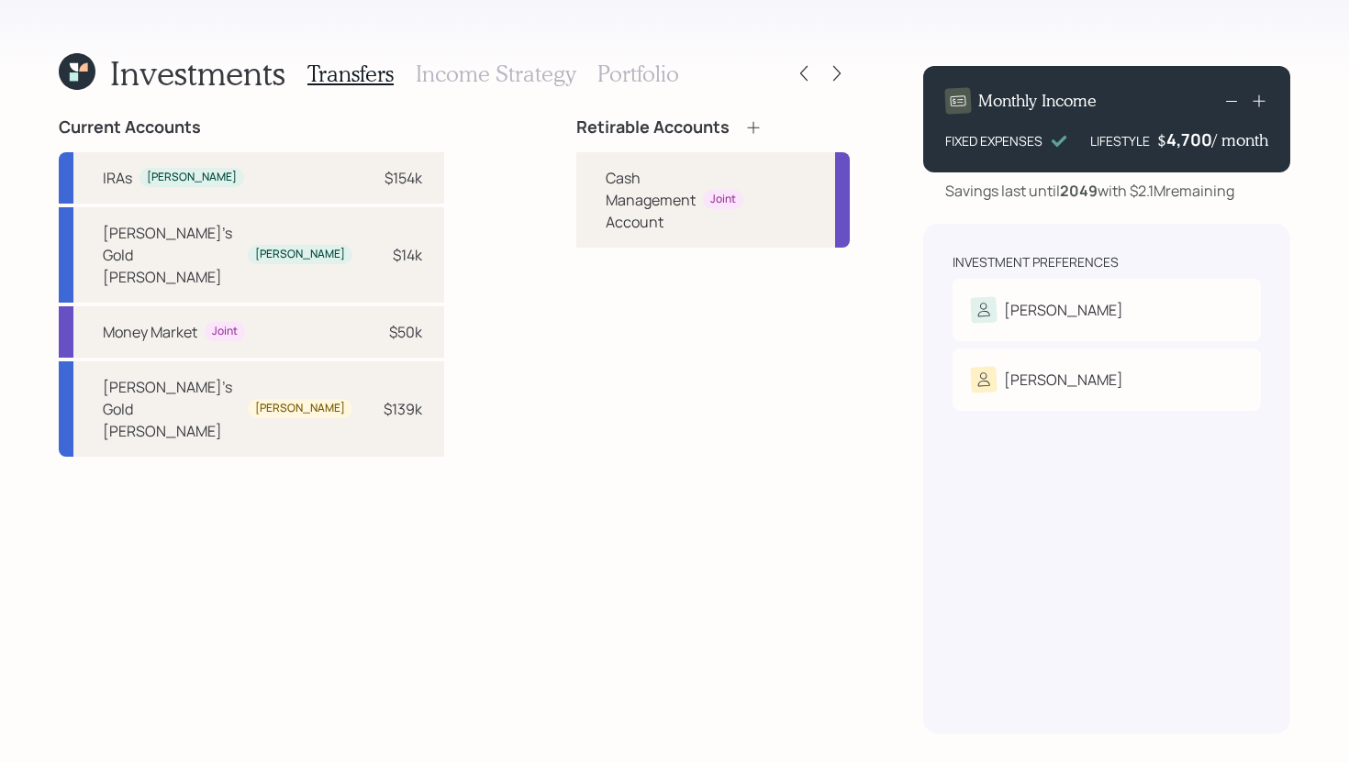
click at [747, 128] on icon at bounding box center [753, 127] width 12 height 12
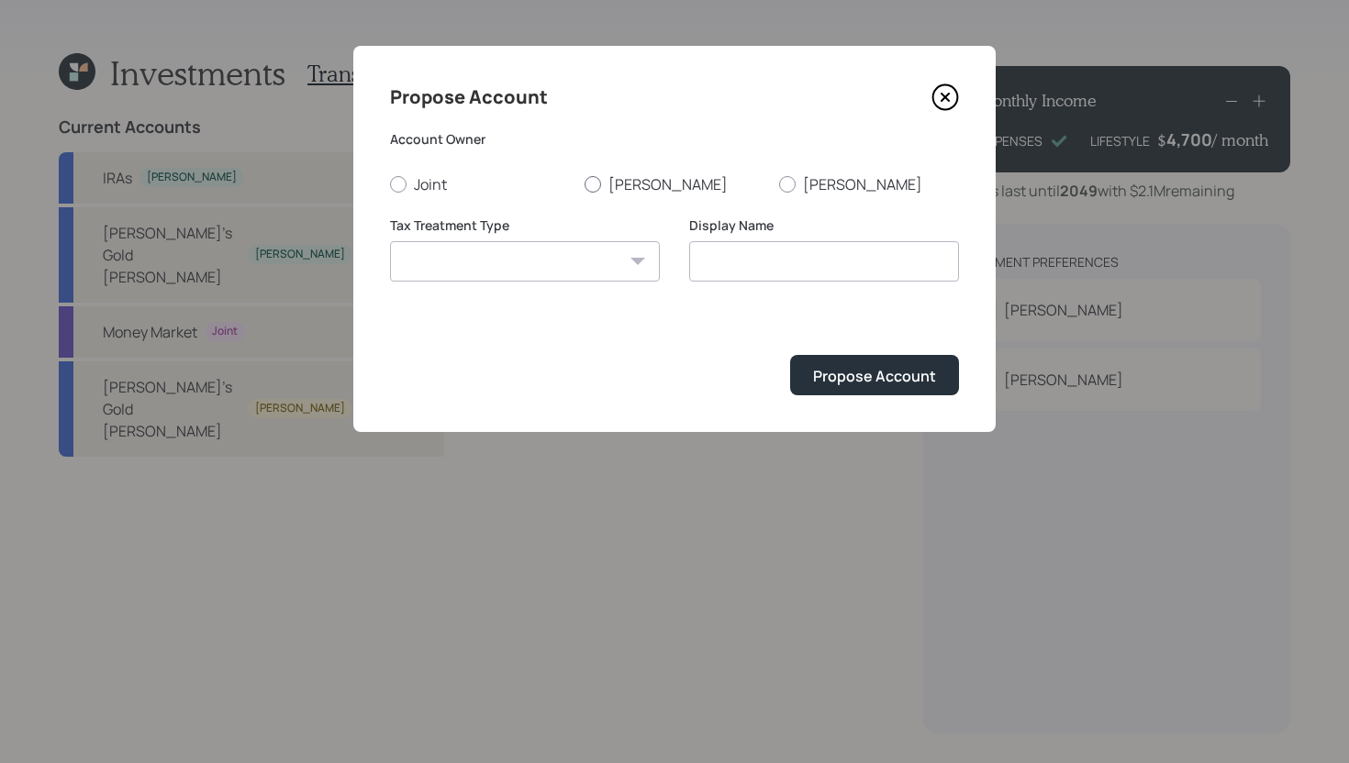
click at [617, 182] on label "Nancy" at bounding box center [674, 184] width 180 height 20
click at [584, 183] on input "Nancy" at bounding box center [584, 183] width 1 height 1
click at [573, 261] on select "Roth Taxable Traditional" at bounding box center [525, 261] width 270 height 40
click at [390, 241] on select "Roth Taxable Traditional" at bounding box center [525, 261] width 270 height 40
click at [573, 271] on select "Roth Taxable Traditional" at bounding box center [525, 261] width 270 height 40
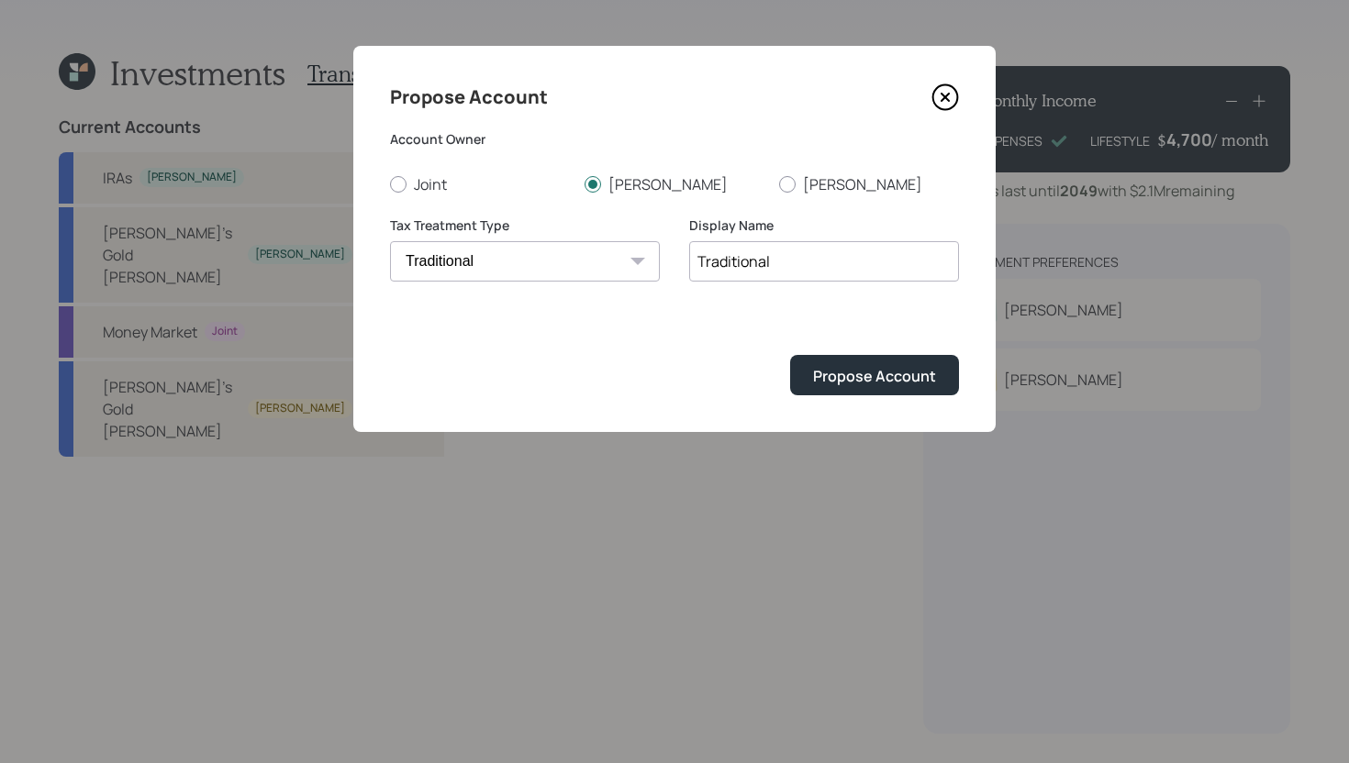
click at [390, 241] on select "Roth Taxable Traditional" at bounding box center [525, 261] width 270 height 40
click at [774, 262] on input "Traditional" at bounding box center [824, 261] width 270 height 40
click at [855, 367] on div "Propose Account" at bounding box center [874, 376] width 123 height 20
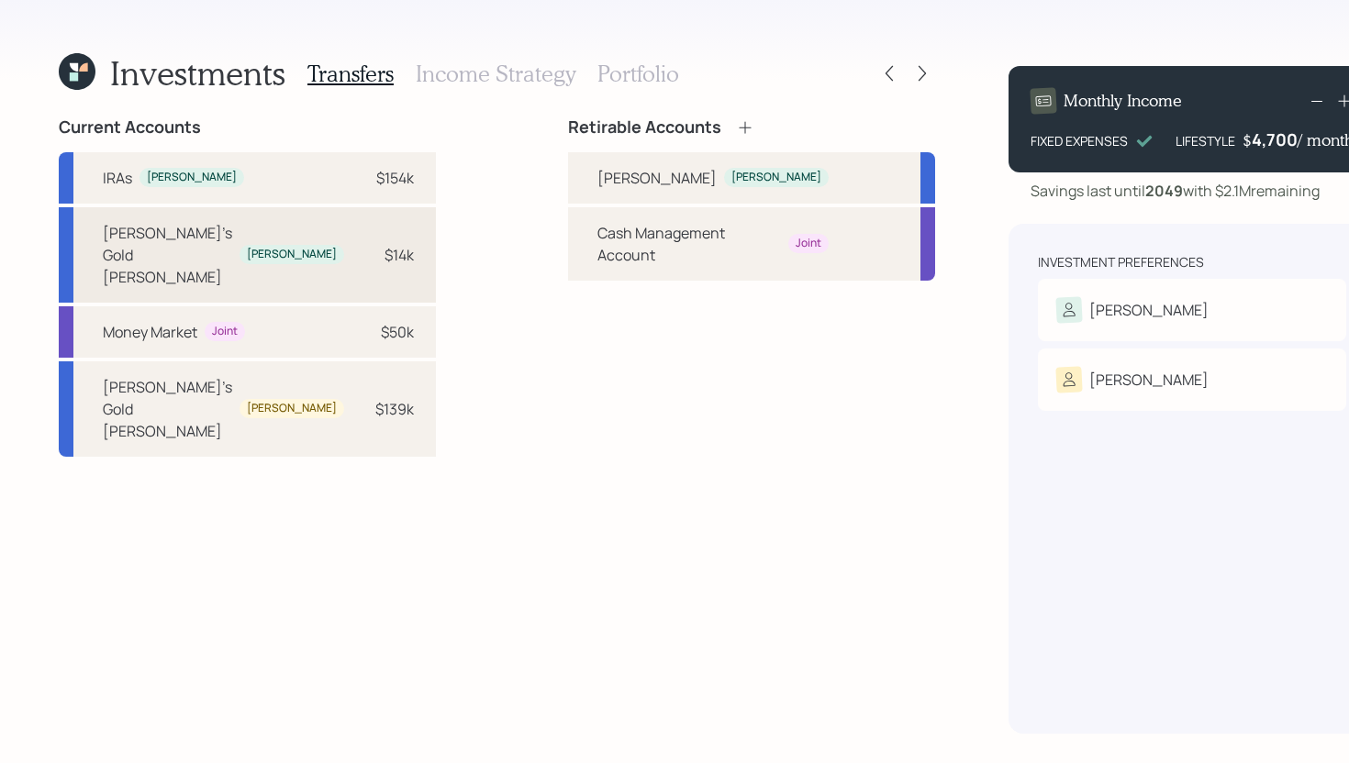
click at [367, 250] on div "Nancy's Gold Roth IRA Nancy $14k" at bounding box center [247, 254] width 377 height 95
click at [568, 182] on div "Roth Nancy" at bounding box center [751, 177] width 367 height 51
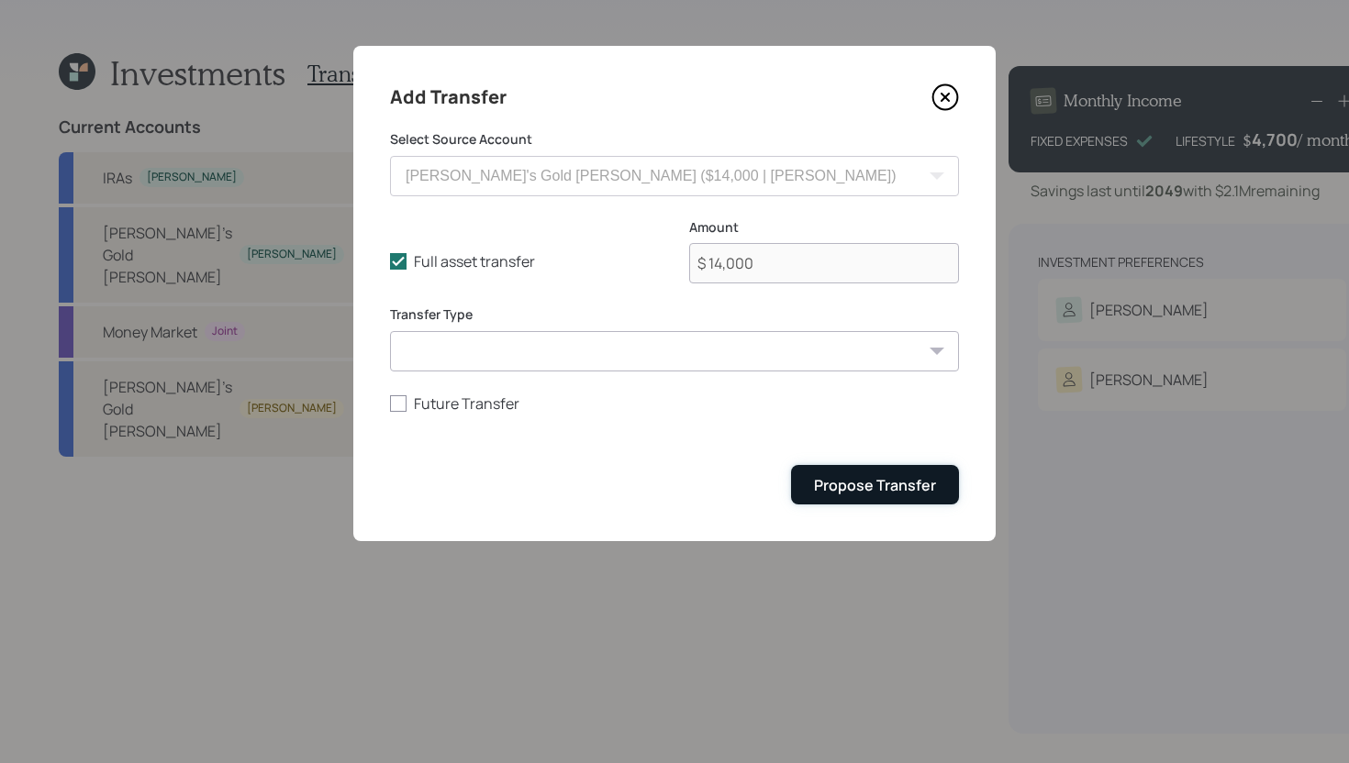
click at [857, 484] on div "Propose Transfer" at bounding box center [875, 485] width 122 height 20
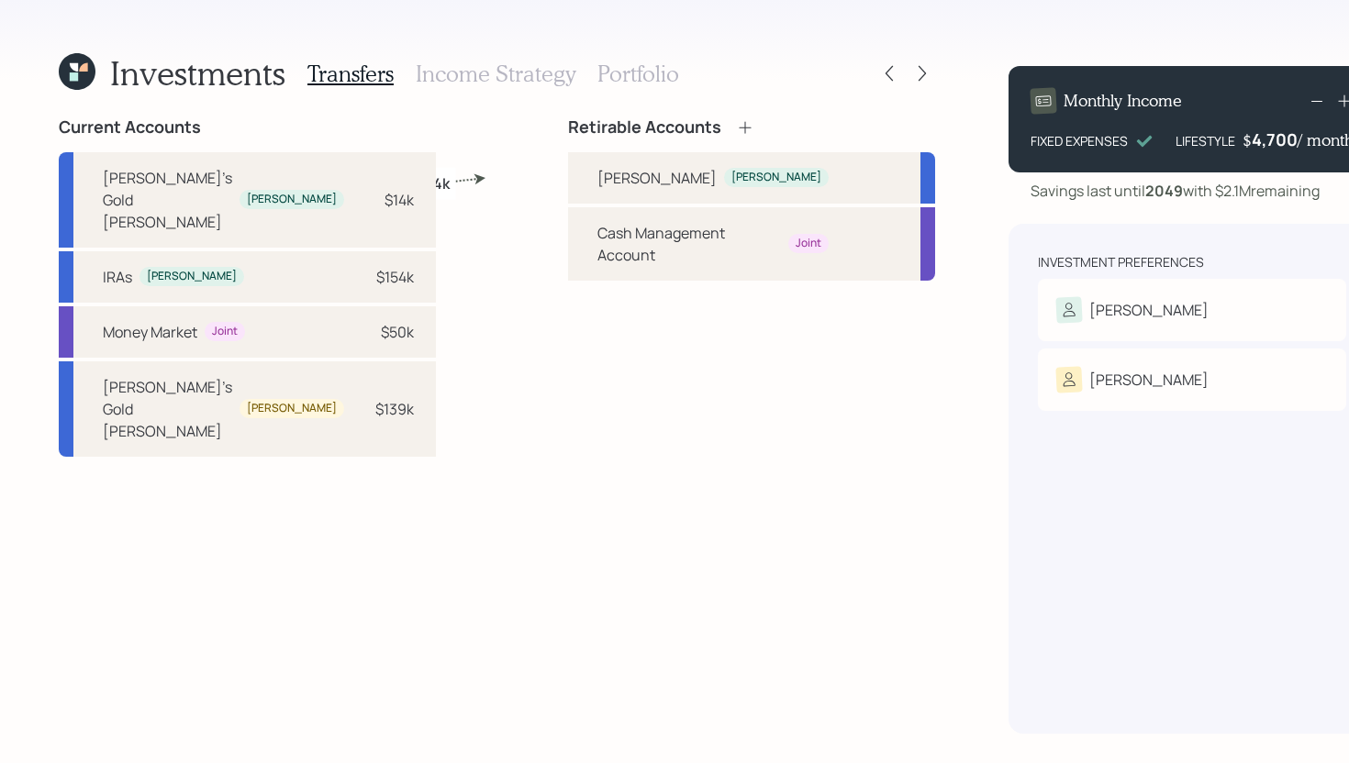
click at [736, 129] on icon at bounding box center [745, 127] width 18 height 18
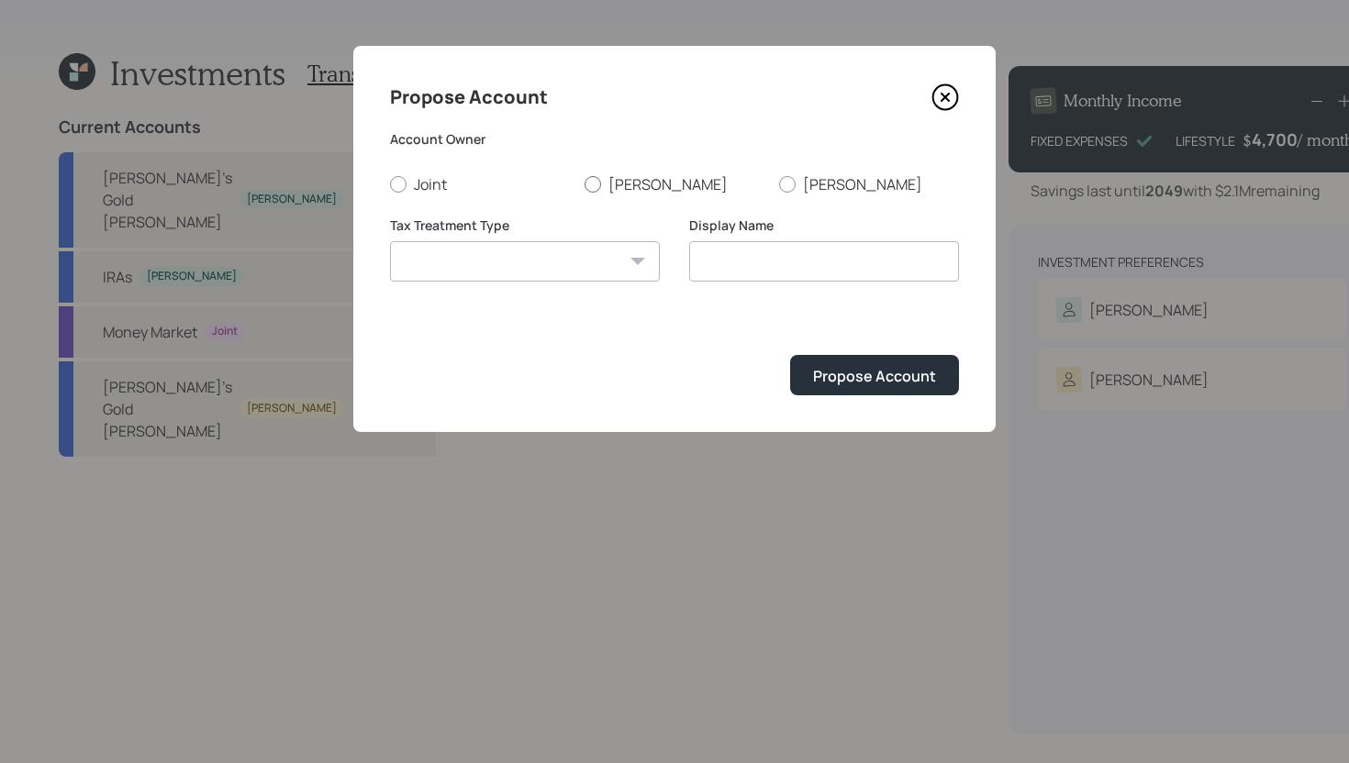
click at [638, 186] on label "Nancy" at bounding box center [674, 184] width 180 height 20
click at [584, 184] on input "Nancy" at bounding box center [584, 183] width 1 height 1
click at [589, 260] on select "Roth Taxable Traditional" at bounding box center [525, 261] width 270 height 40
click at [390, 241] on select "Roth Taxable Traditional" at bounding box center [525, 261] width 270 height 40
click at [823, 264] on input "Traditional" at bounding box center [824, 261] width 270 height 40
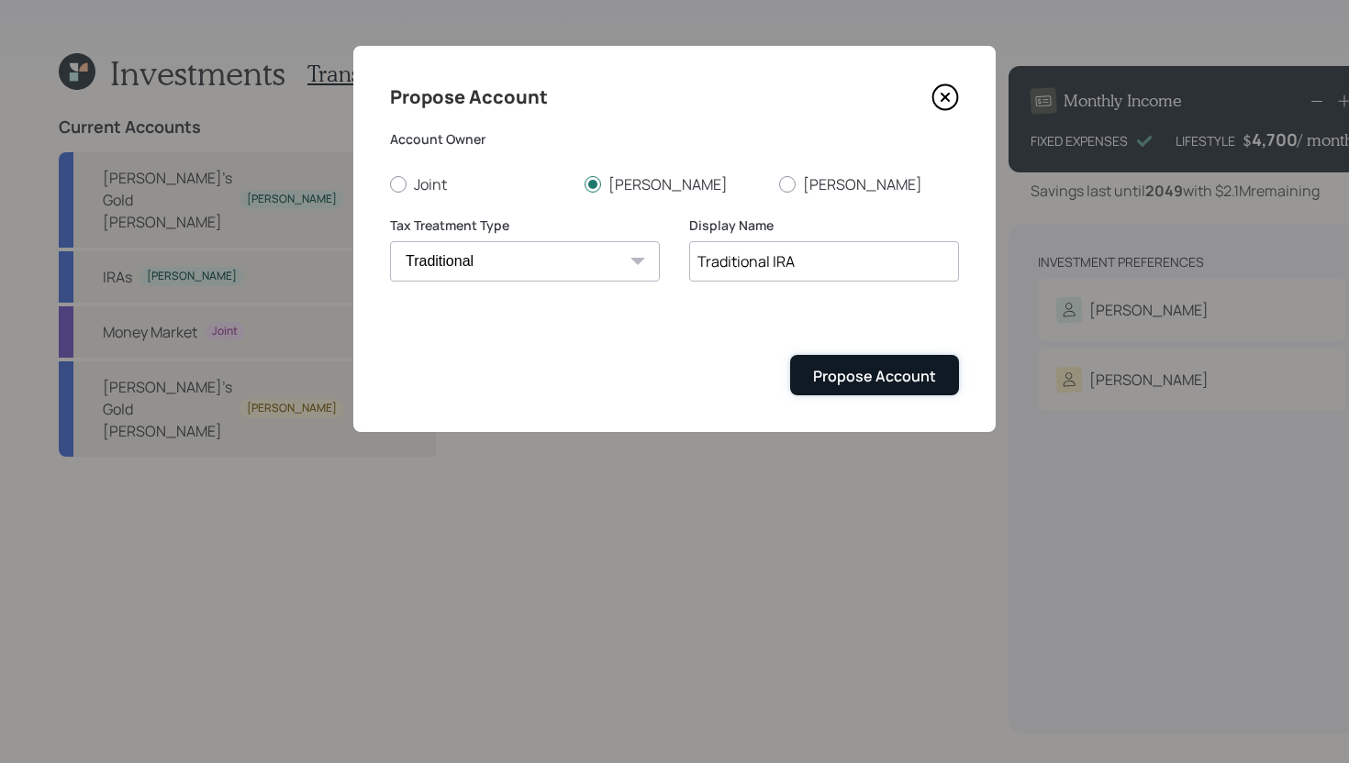
click at [847, 368] on div "Propose Account" at bounding box center [874, 376] width 123 height 20
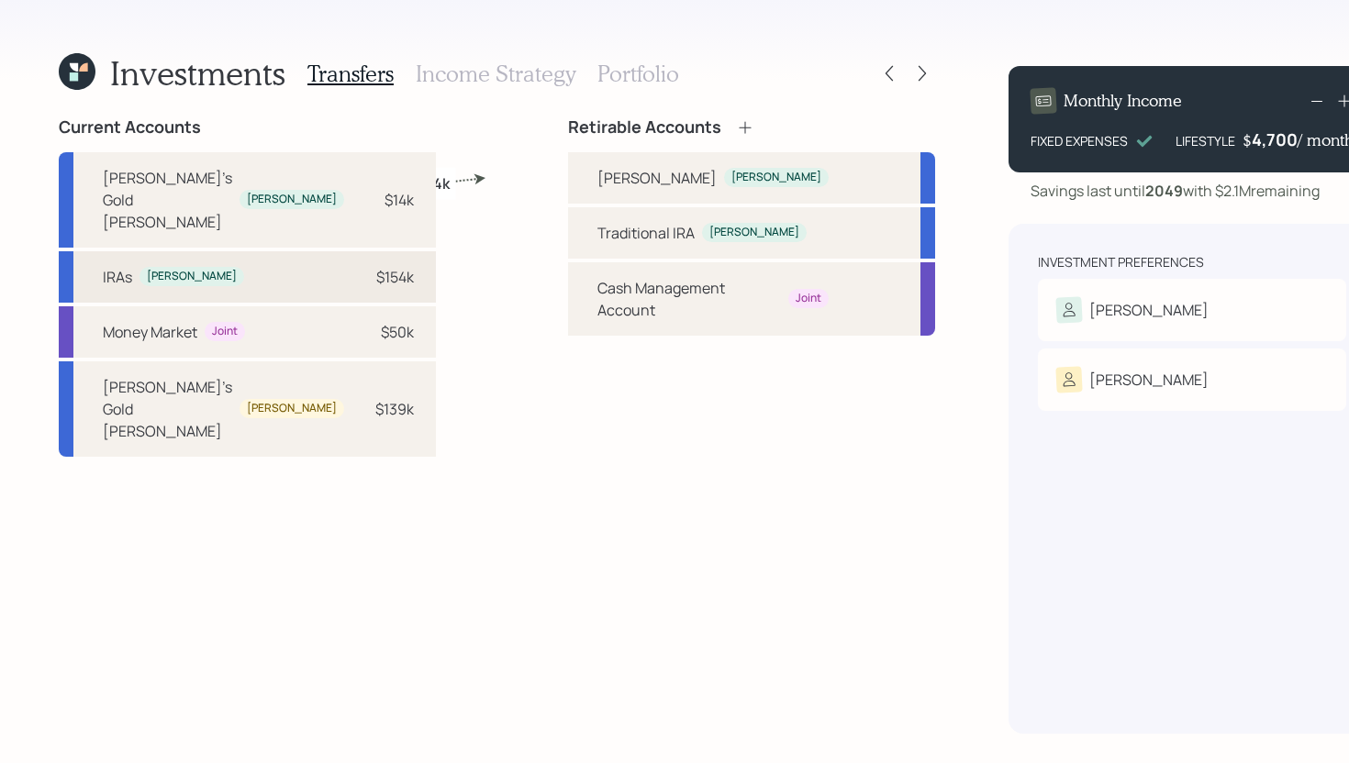
click at [376, 266] on div "$154k" at bounding box center [395, 277] width 38 height 22
click at [568, 242] on div "Traditional IRA Nancy" at bounding box center [751, 232] width 367 height 51
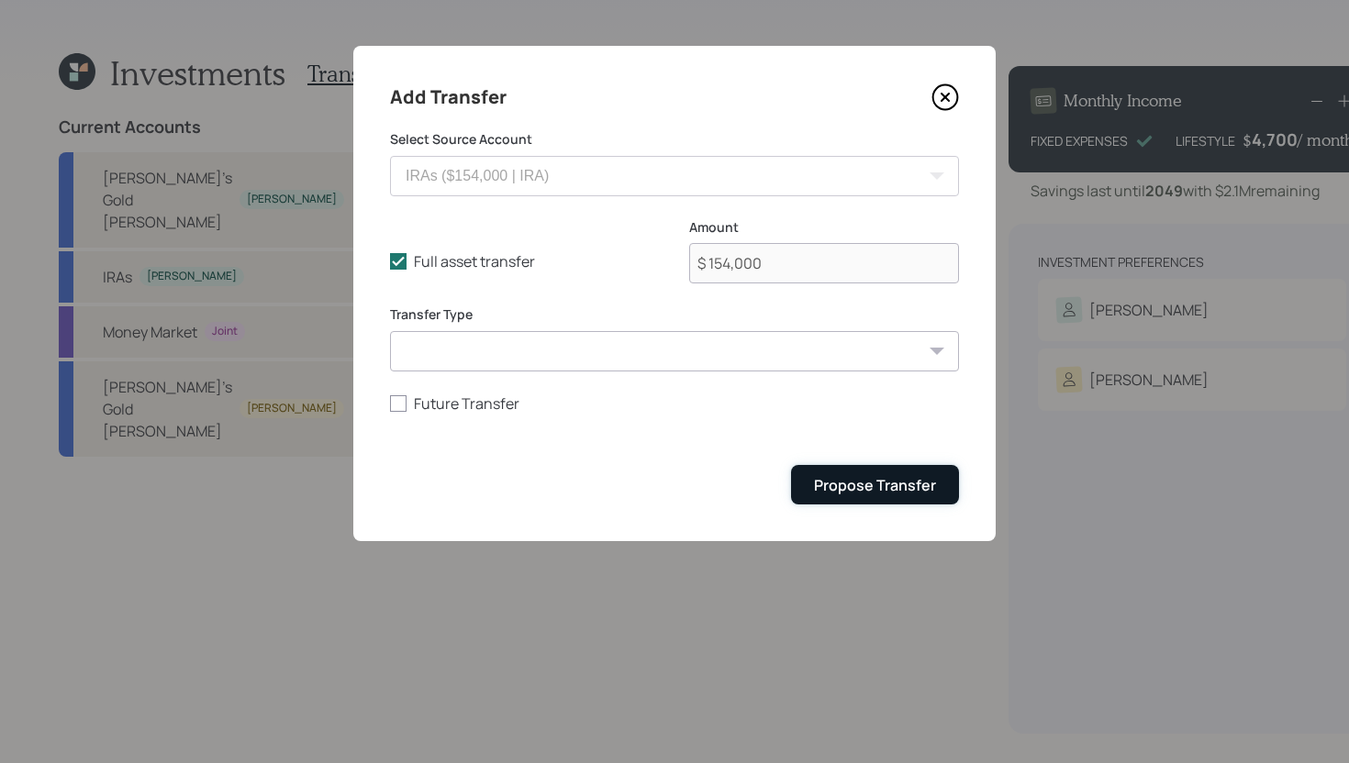
click at [903, 496] on button "Propose Transfer" at bounding box center [875, 484] width 168 height 39
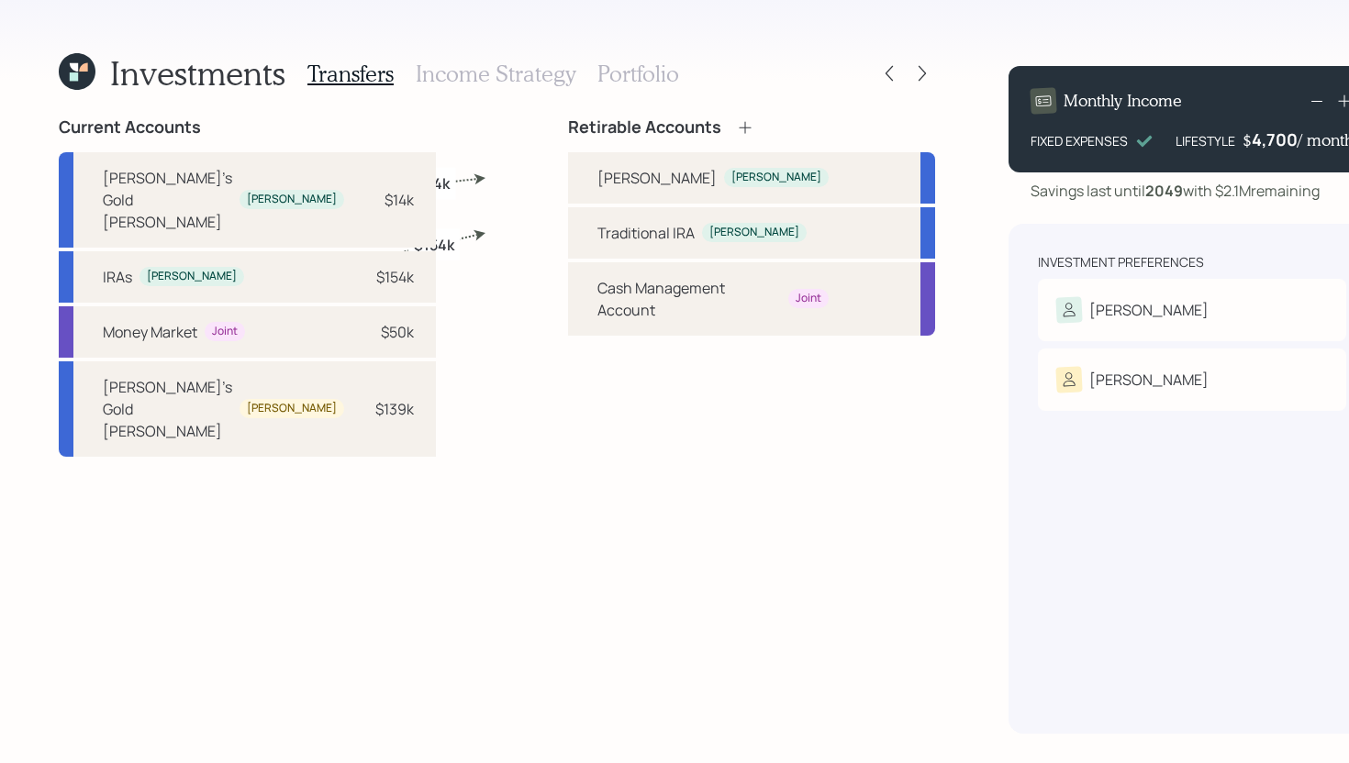
click at [517, 80] on h3 "Income Strategy" at bounding box center [496, 74] width 160 height 27
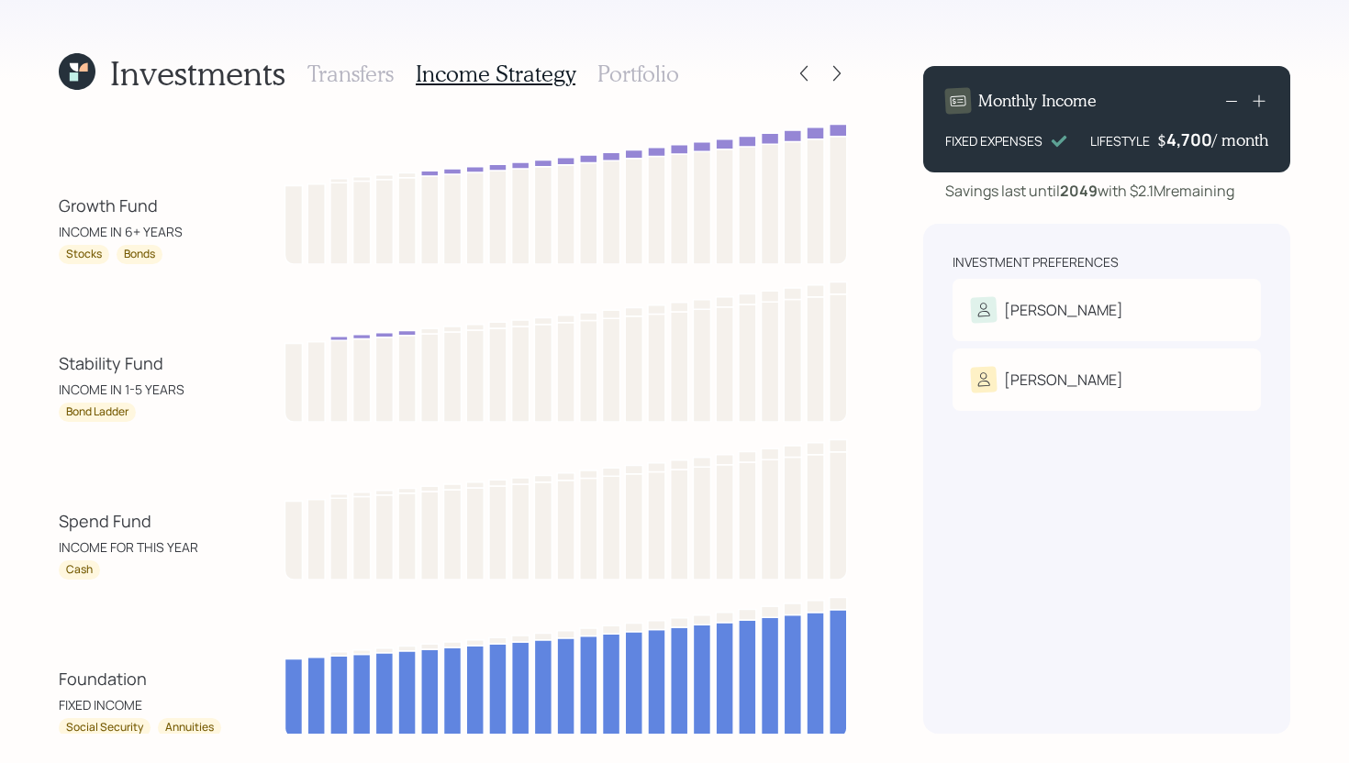
click at [657, 87] on div "Transfers Income Strategy Portfolio" at bounding box center [493, 73] width 372 height 44
click at [658, 80] on h3 "Portfolio" at bounding box center [638, 74] width 82 height 27
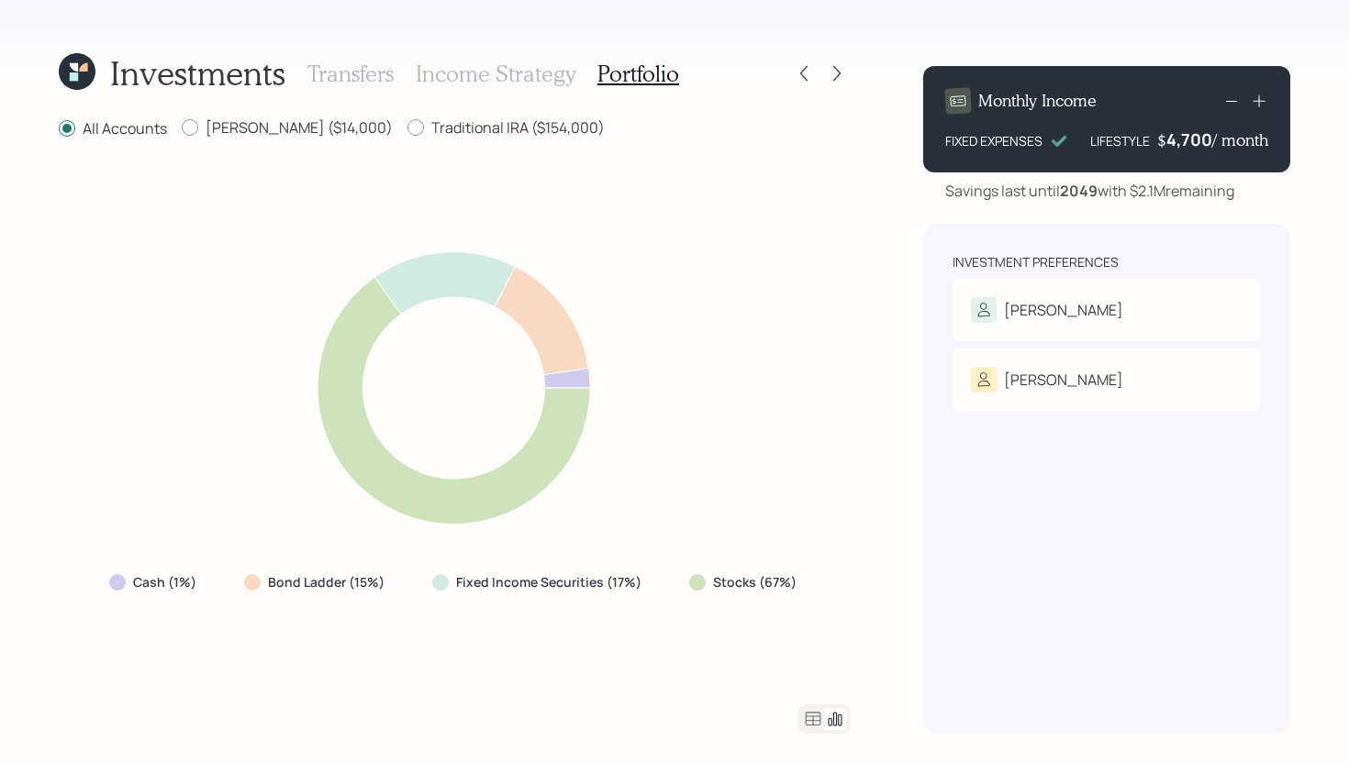
click at [523, 73] on h3 "Income Strategy" at bounding box center [496, 74] width 160 height 27
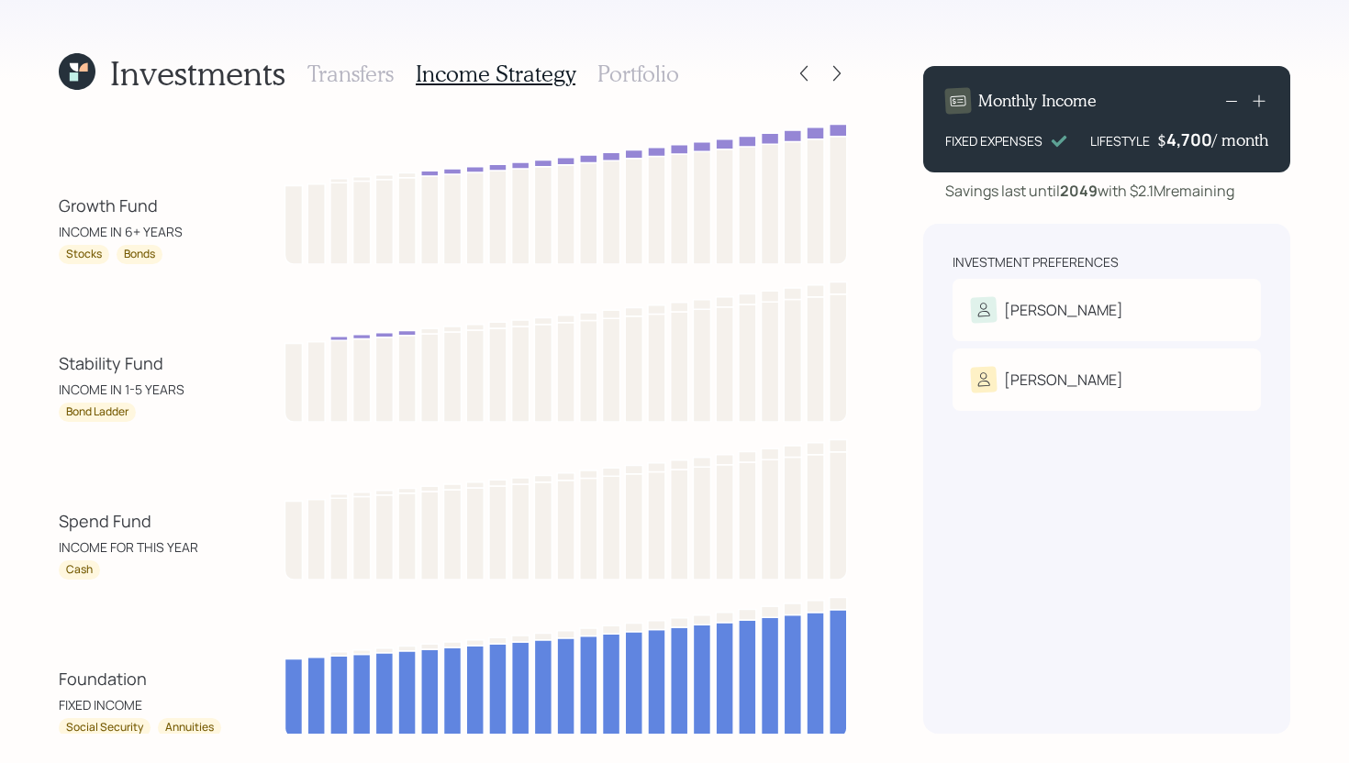
click at [643, 73] on h3 "Portfolio" at bounding box center [638, 74] width 82 height 27
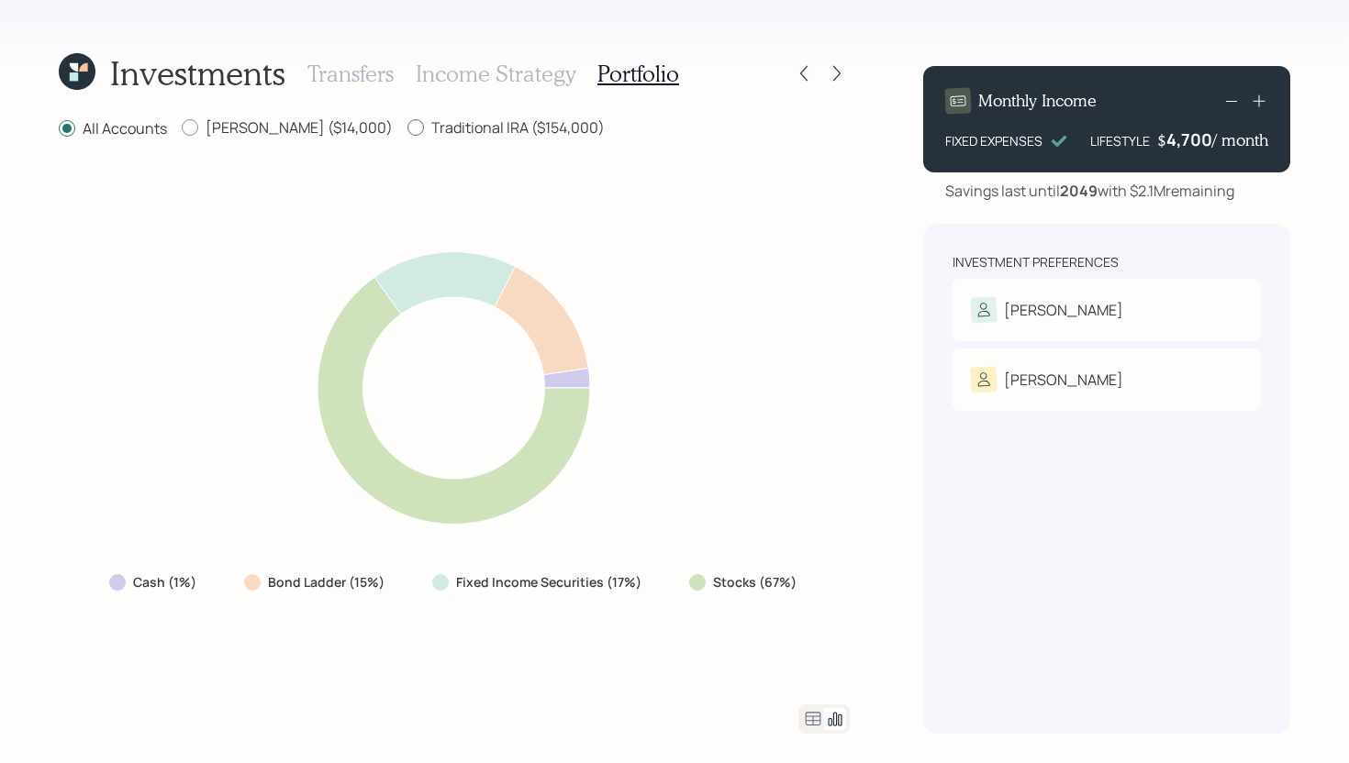
click at [440, 122] on label "Traditional IRA ($154,000)" at bounding box center [505, 127] width 197 height 20
click at [407, 128] on input "Traditional IRA ($154,000)" at bounding box center [406, 128] width 1 height 1
click at [147, 128] on label "All Accounts" at bounding box center [113, 127] width 108 height 20
click at [59, 128] on input "All Accounts" at bounding box center [58, 128] width 1 height 1
click at [810, 667] on icon at bounding box center [813, 719] width 22 height 22
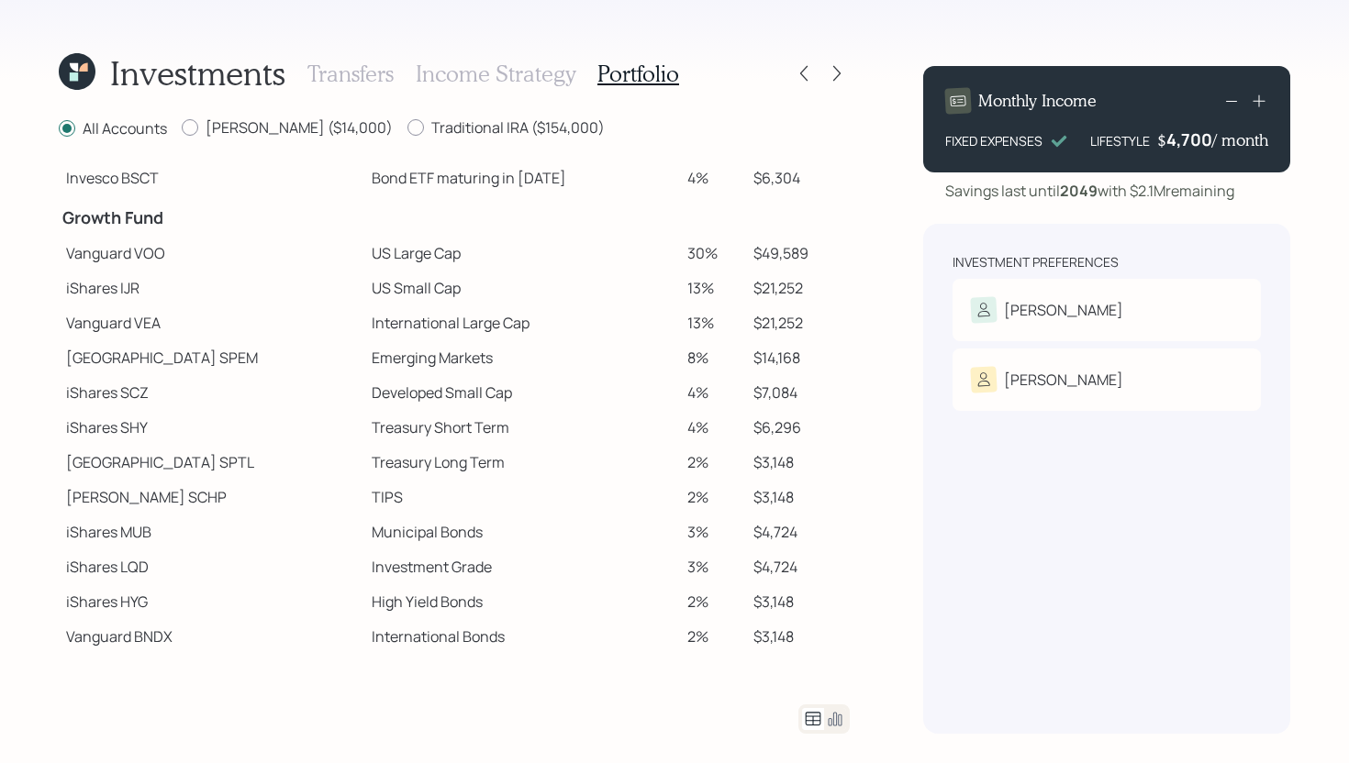
scroll to position [257, 0]
drag, startPoint x: 662, startPoint y: 256, endPoint x: 694, endPoint y: 254, distance: 31.2
click at [694, 253] on td "30%" at bounding box center [713, 252] width 67 height 35
click at [694, 254] on td "30%" at bounding box center [713, 252] width 67 height 35
drag, startPoint x: 694, startPoint y: 254, endPoint x: 652, endPoint y: 252, distance: 41.3
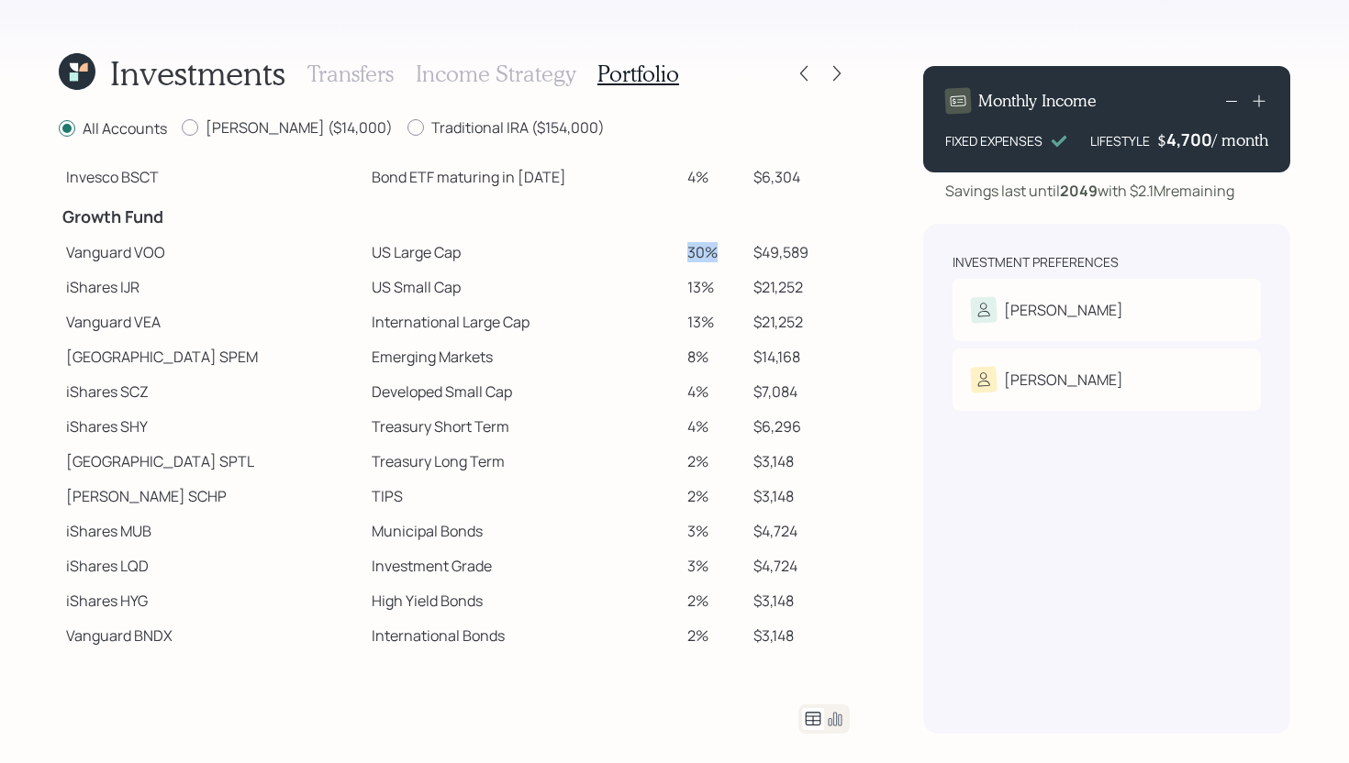
click at [651, 252] on tr "Vanguard VOO US Large Cap 30% $49,589" at bounding box center [454, 252] width 791 height 35
click at [652, 252] on td "US Large Cap" at bounding box center [522, 252] width 316 height 35
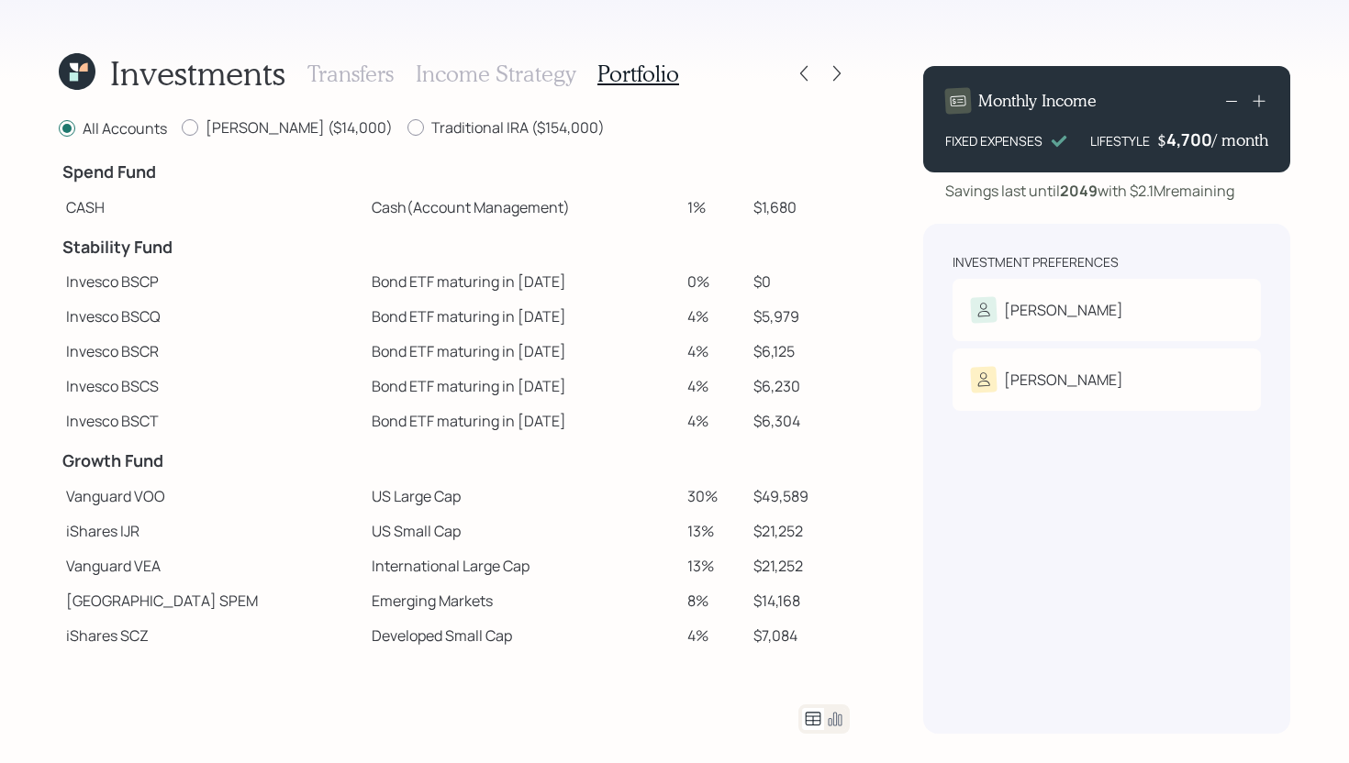
scroll to position [0, 0]
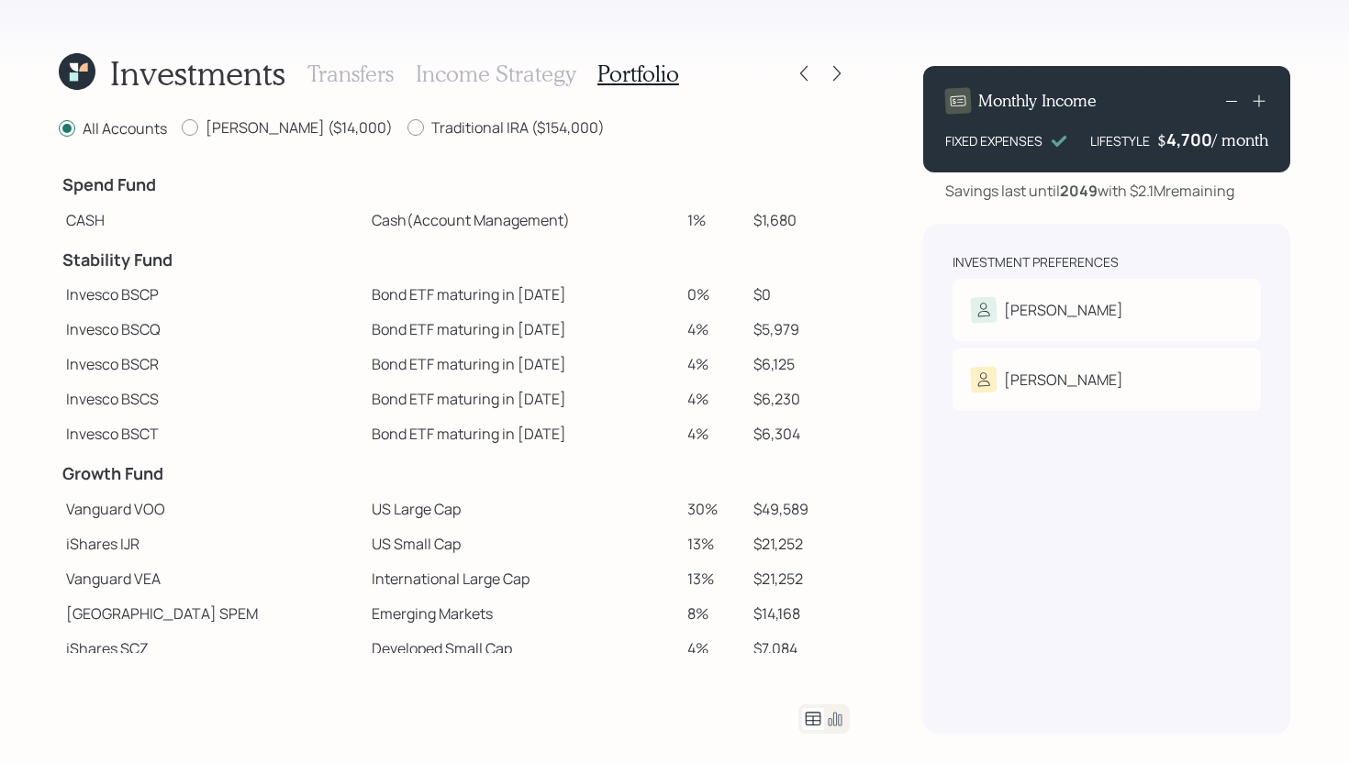
click at [495, 74] on h3 "Income Strategy" at bounding box center [496, 74] width 160 height 27
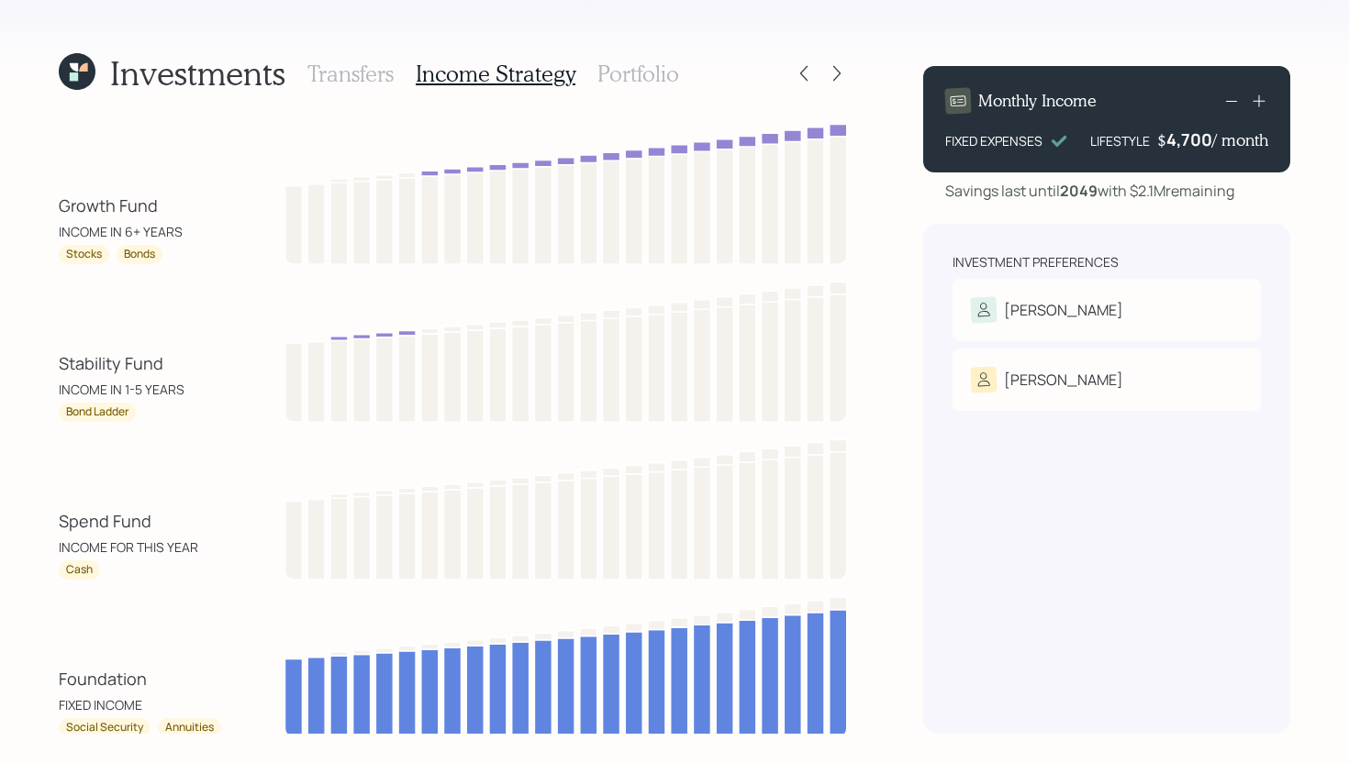
click at [635, 80] on h3 "Portfolio" at bounding box center [638, 74] width 82 height 27
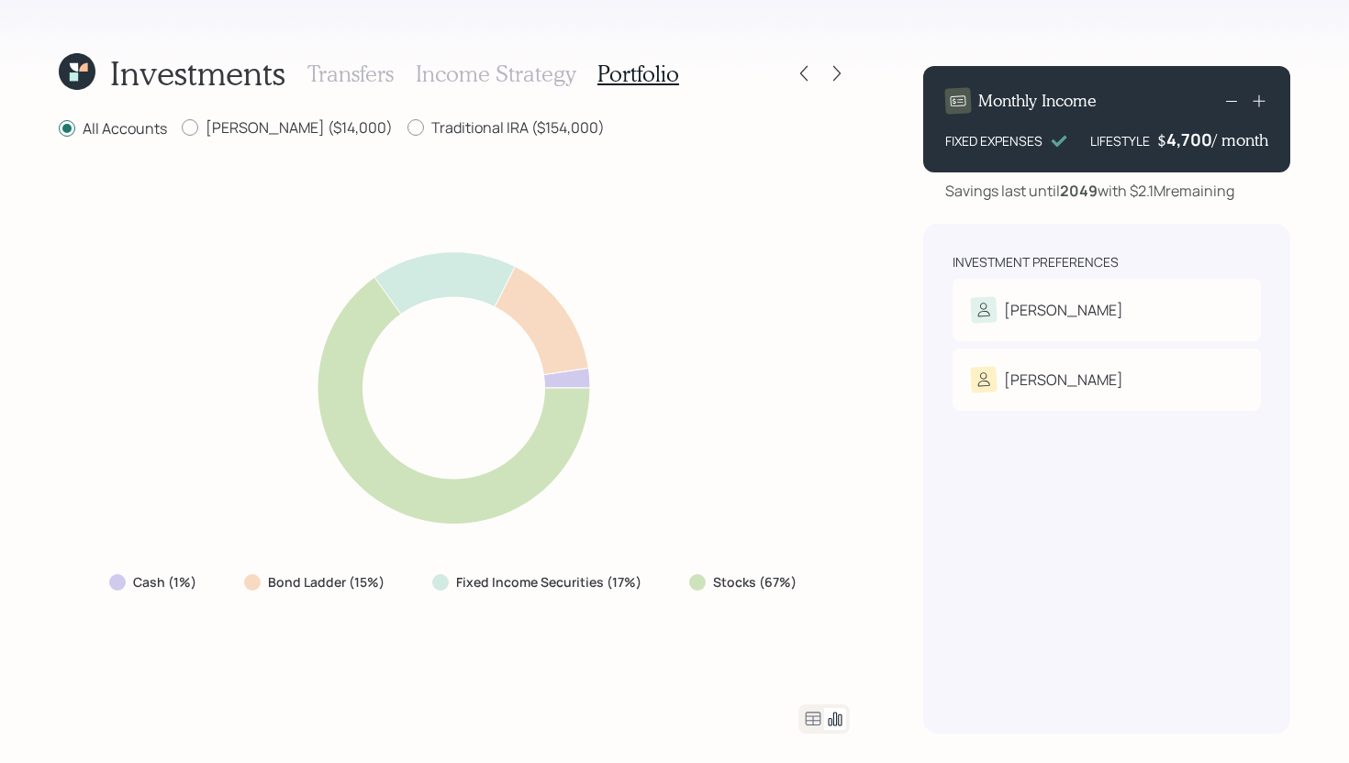
click at [807, 667] on icon at bounding box center [813, 719] width 22 height 22
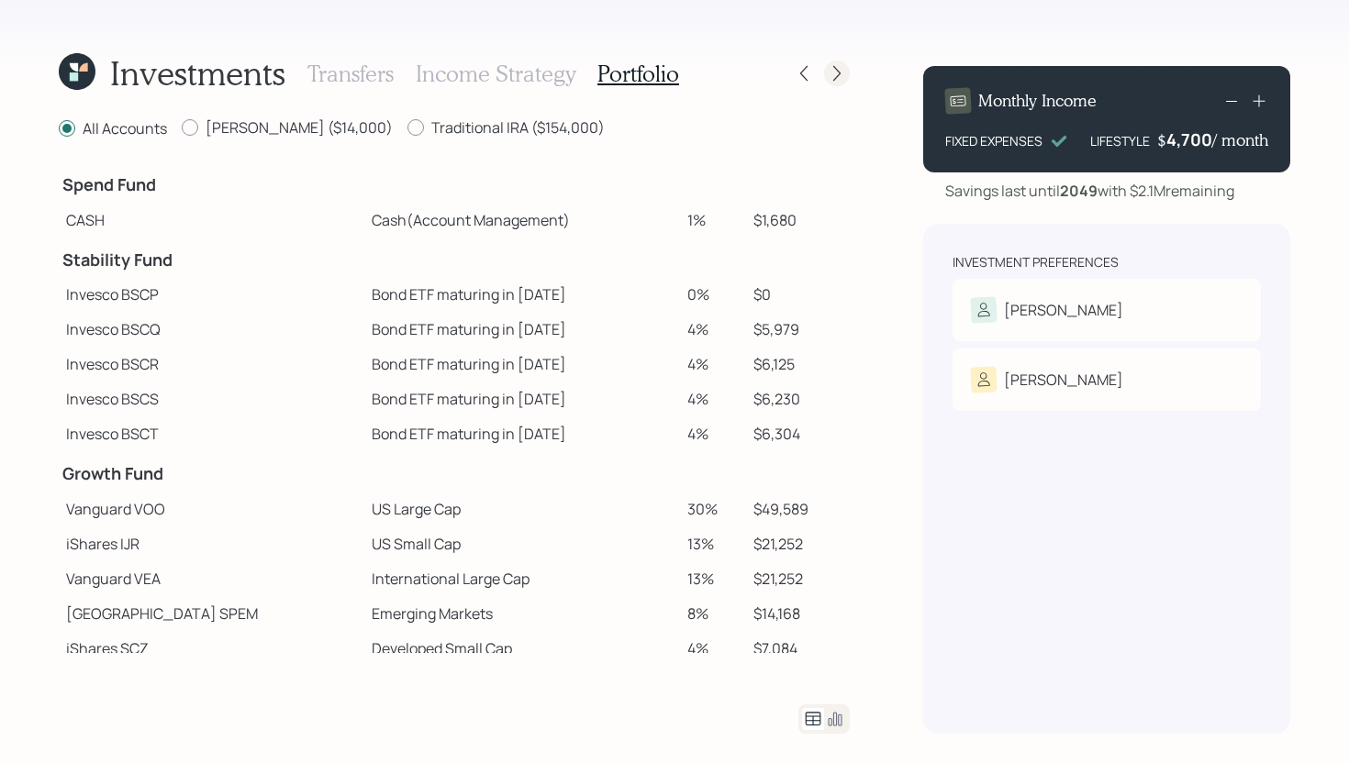
click at [840, 72] on icon at bounding box center [836, 74] width 7 height 16
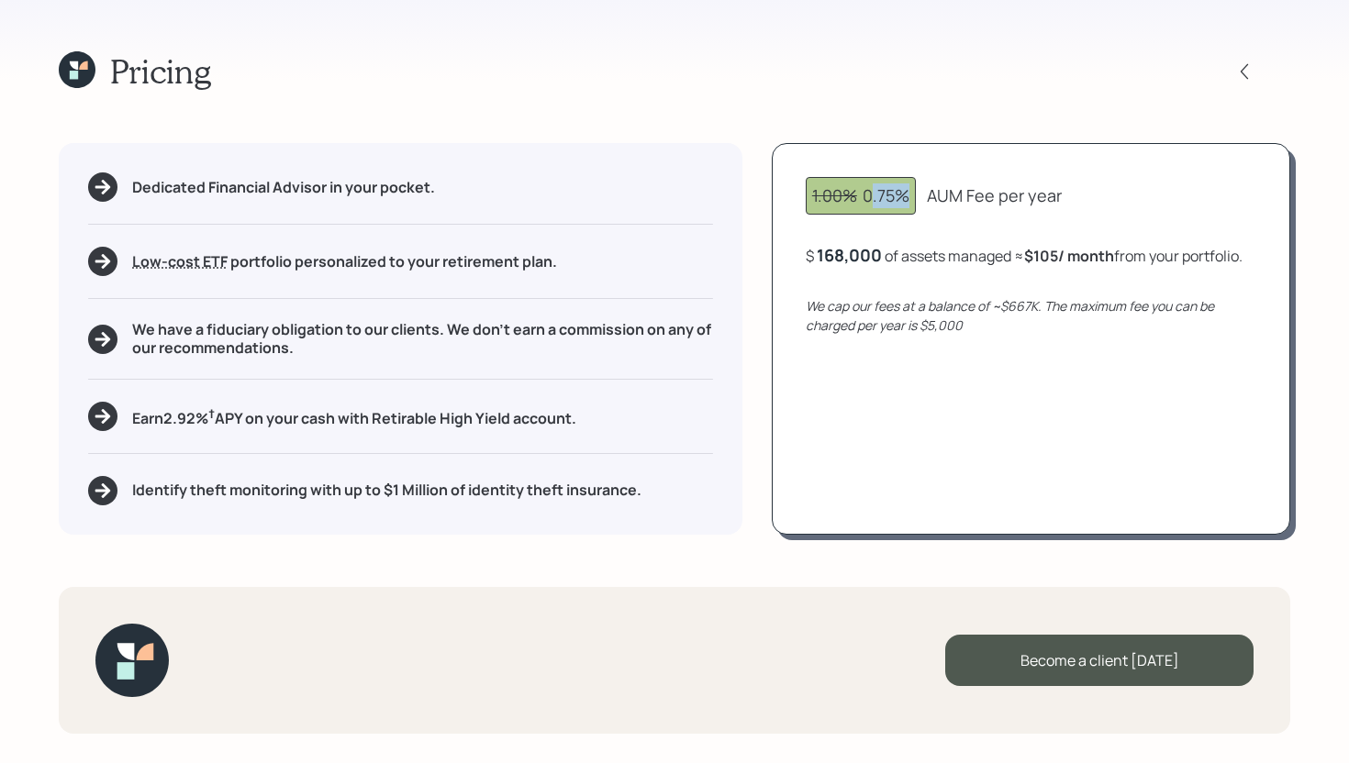
drag, startPoint x: 911, startPoint y: 195, endPoint x: 870, endPoint y: 198, distance: 41.4
click at [870, 198] on div "1.00% 0.75%" at bounding box center [861, 196] width 110 height 38
click at [809, 136] on div "Pricing Dedicated Financial Advisor in your pocket. Low-cost ETF Retirable uses…" at bounding box center [674, 381] width 1349 height 763
drag, startPoint x: 444, startPoint y: 426, endPoint x: 378, endPoint y: 417, distance: 66.7
click at [378, 417] on h5 "Earn 2.92 % † APY on your cash with Retirable High Yield account." at bounding box center [354, 417] width 444 height 23
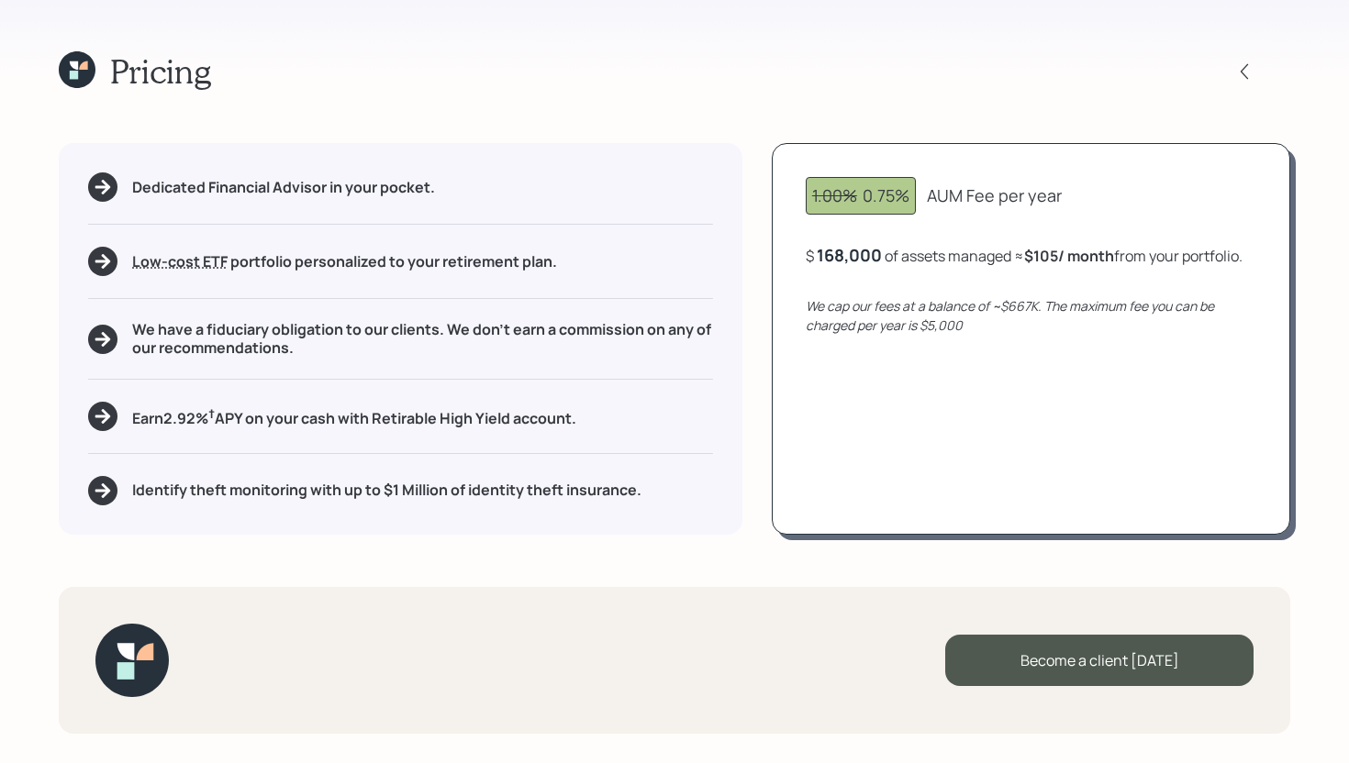
click at [594, 420] on div "Earn 2.92 % † APY on your cash with Retirable High Yield account." at bounding box center [400, 416] width 625 height 29
drag, startPoint x: 594, startPoint y: 420, endPoint x: 116, endPoint y: 424, distance: 478.0
click at [116, 423] on div "Earn 2.92 % † APY on your cash with Retirable High Yield account." at bounding box center [400, 416] width 625 height 29
click at [215, 374] on div "Dedicated Financial Advisor in your pocket. Low-cost ETF Retirable uses diversi…" at bounding box center [401, 338] width 684 height 391
drag, startPoint x: 166, startPoint y: 420, endPoint x: 208, endPoint y: 419, distance: 42.2
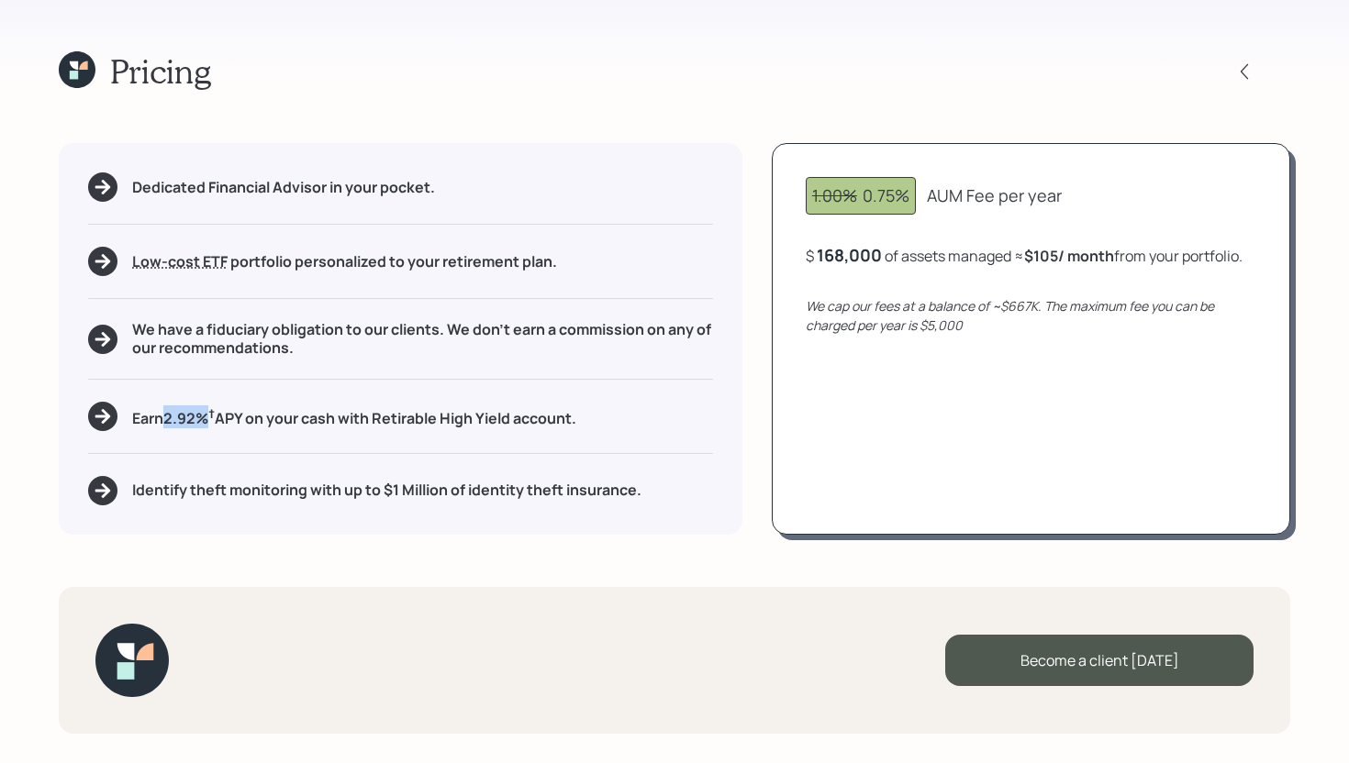
click at [208, 418] on h5 "Earn 2.92 % † APY on your cash with Retirable High Yield account." at bounding box center [354, 417] width 444 height 23
click at [210, 435] on div "Dedicated Financial Advisor in your pocket. Low-cost ETF Retirable uses diversi…" at bounding box center [401, 338] width 684 height 391
drag, startPoint x: 218, startPoint y: 412, endPoint x: 207, endPoint y: 411, distance: 11.0
click at [207, 411] on h5 "Earn 2.92 % † APY on your cash with Retirable High Yield account." at bounding box center [354, 417] width 444 height 23
click at [205, 396] on div "Dedicated Financial Advisor in your pocket. Low-cost ETF Retirable uses diversi…" at bounding box center [401, 338] width 684 height 391
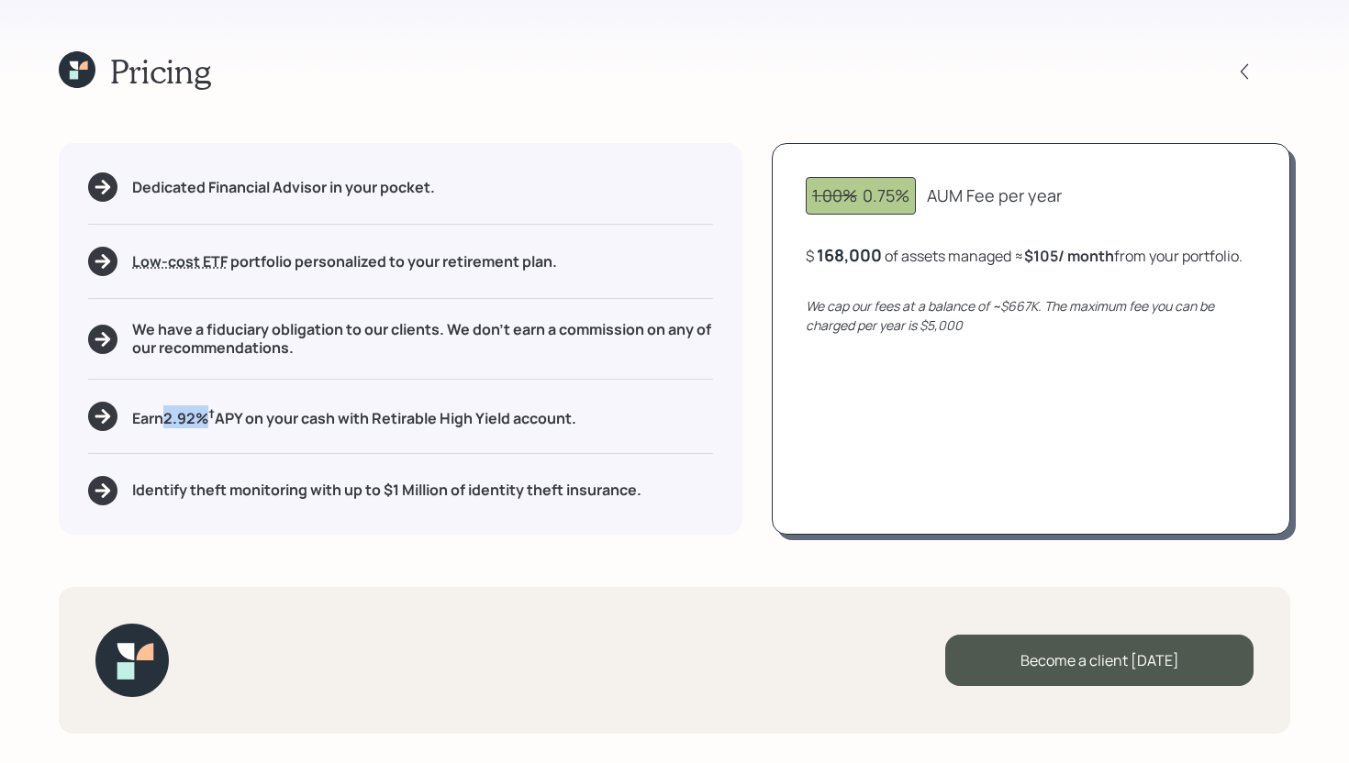
drag, startPoint x: 210, startPoint y: 416, endPoint x: 167, endPoint y: 415, distance: 43.1
click at [167, 415] on h5 "Earn 2.92 % † APY on your cash with Retirable High Yield account." at bounding box center [354, 417] width 444 height 23
click at [166, 387] on div "Dedicated Financial Advisor in your pocket. Low-cost ETF Retirable uses diversi…" at bounding box center [401, 338] width 684 height 391
drag, startPoint x: 167, startPoint y: 420, endPoint x: 206, endPoint y: 418, distance: 39.5
click at [206, 418] on h5 "Earn 2.92 % † APY on your cash with Retirable High Yield account." at bounding box center [354, 417] width 444 height 23
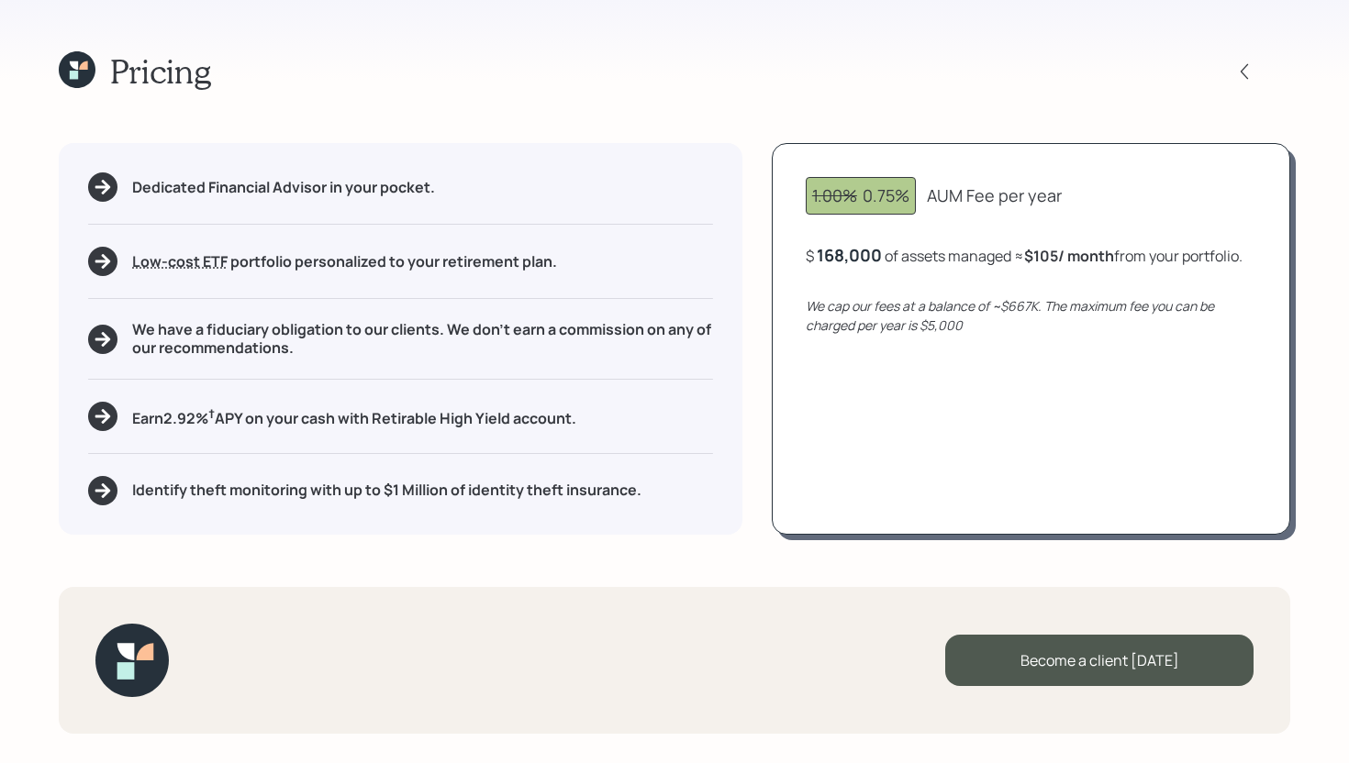
click at [380, 441] on div "Dedicated Financial Advisor in your pocket. Low-cost ETF Retirable uses diversi…" at bounding box center [401, 338] width 684 height 391
drag, startPoint x: 598, startPoint y: 417, endPoint x: 133, endPoint y: 423, distance: 465.2
click at [133, 423] on div "Earn 2.92 % † APY on your cash with Retirable High Yield account." at bounding box center [400, 416] width 625 height 29
click at [618, 418] on div "Earn 2.92 % † APY on your cash with Retirable High Yield account." at bounding box center [400, 416] width 625 height 29
drag, startPoint x: 528, startPoint y: 420, endPoint x: 576, endPoint y: 420, distance: 48.6
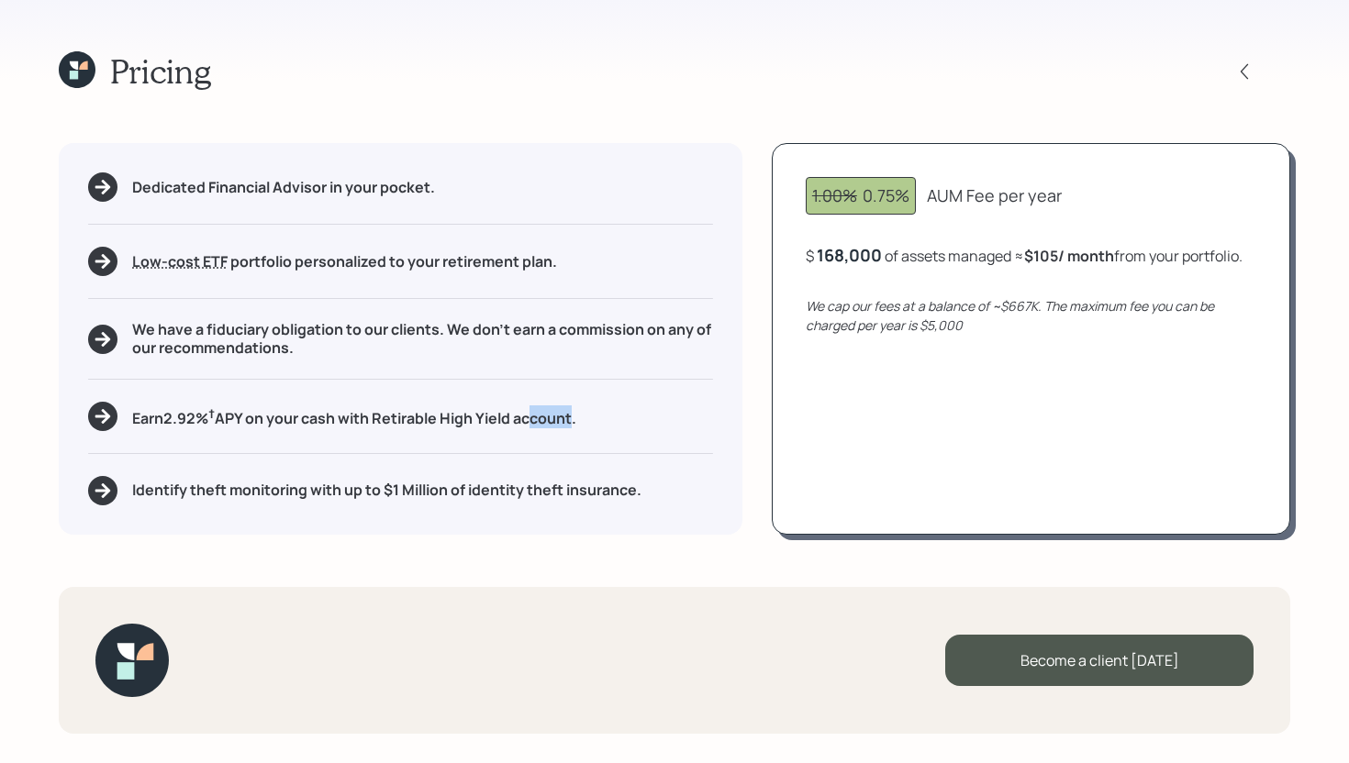
click at [576, 420] on h5 "Earn 2.92 % † APY on your cash with Retirable High Yield account." at bounding box center [354, 417] width 444 height 23
drag, startPoint x: 881, startPoint y: 195, endPoint x: 906, endPoint y: 195, distance: 25.7
click at [906, 195] on div "1.00% 0.75%" at bounding box center [860, 195] width 97 height 25
drag, startPoint x: 607, startPoint y: 424, endPoint x: 425, endPoint y: 421, distance: 182.6
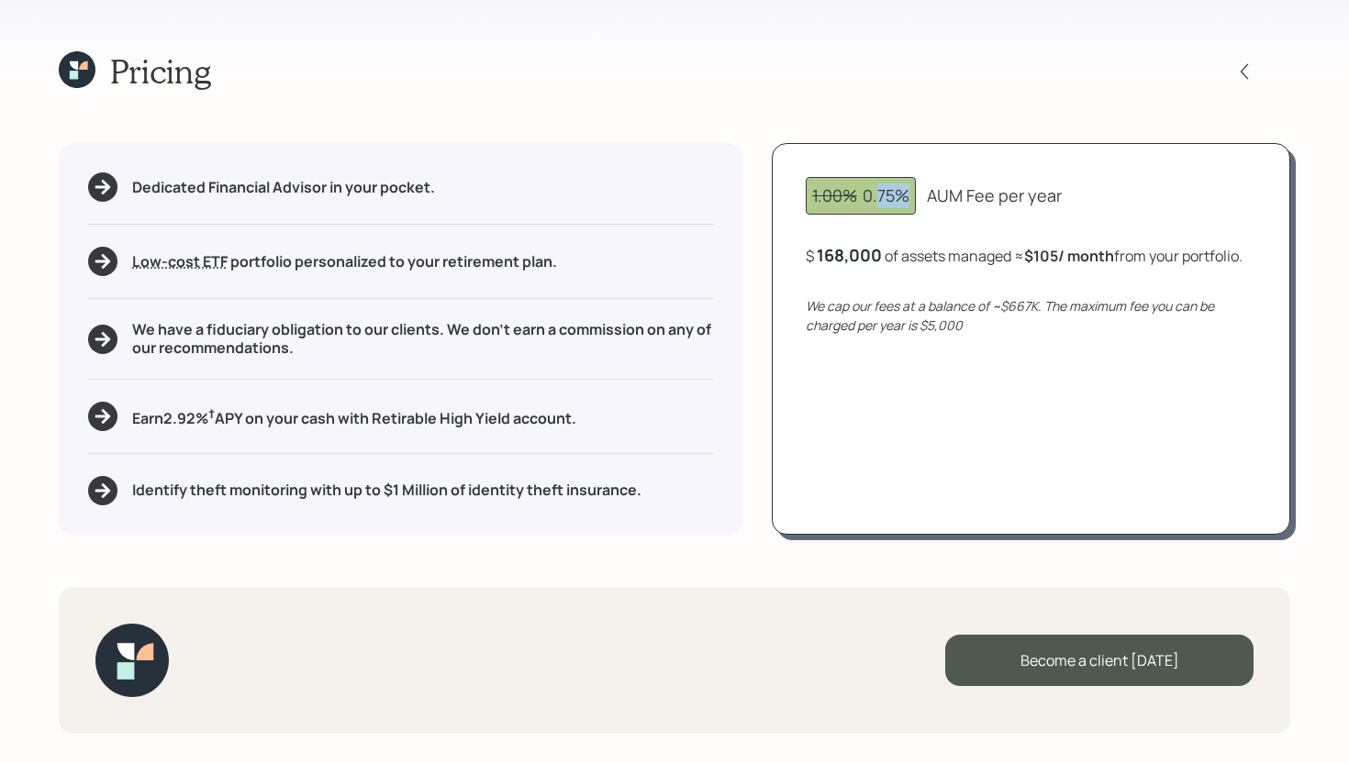
click at [425, 420] on div "Earn 2.92 % † APY on your cash with Retirable High Yield account." at bounding box center [400, 416] width 625 height 29
click at [647, 389] on div "Dedicated Financial Advisor in your pocket. Low-cost ETF Retirable uses diversi…" at bounding box center [401, 338] width 684 height 391
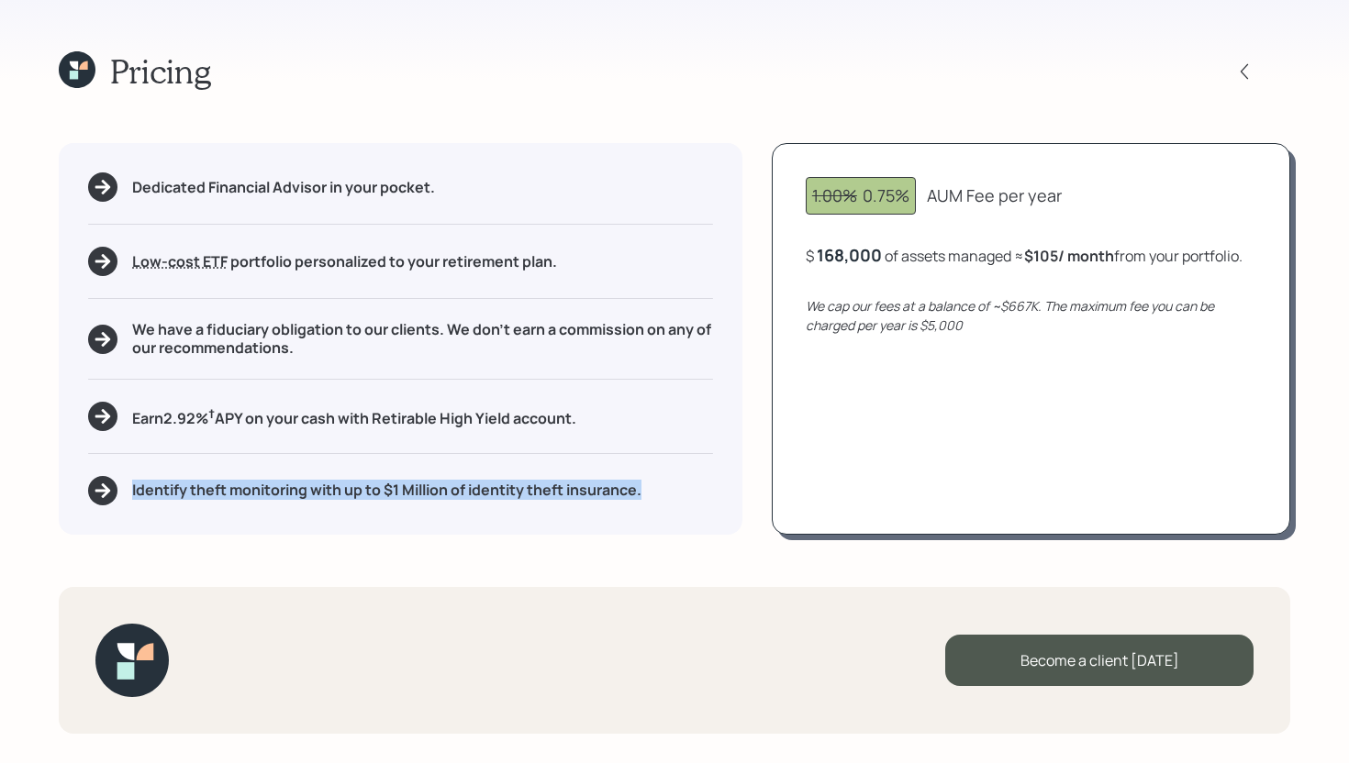
drag, startPoint x: 654, startPoint y: 497, endPoint x: 123, endPoint y: 481, distance: 531.5
click at [123, 481] on div "Identify theft monitoring with up to $1 Million of identity theft insurance." at bounding box center [400, 490] width 625 height 29
click at [413, 515] on div "Dedicated Financial Advisor in your pocket. Low-cost ETF Retirable uses diversi…" at bounding box center [401, 338] width 684 height 391
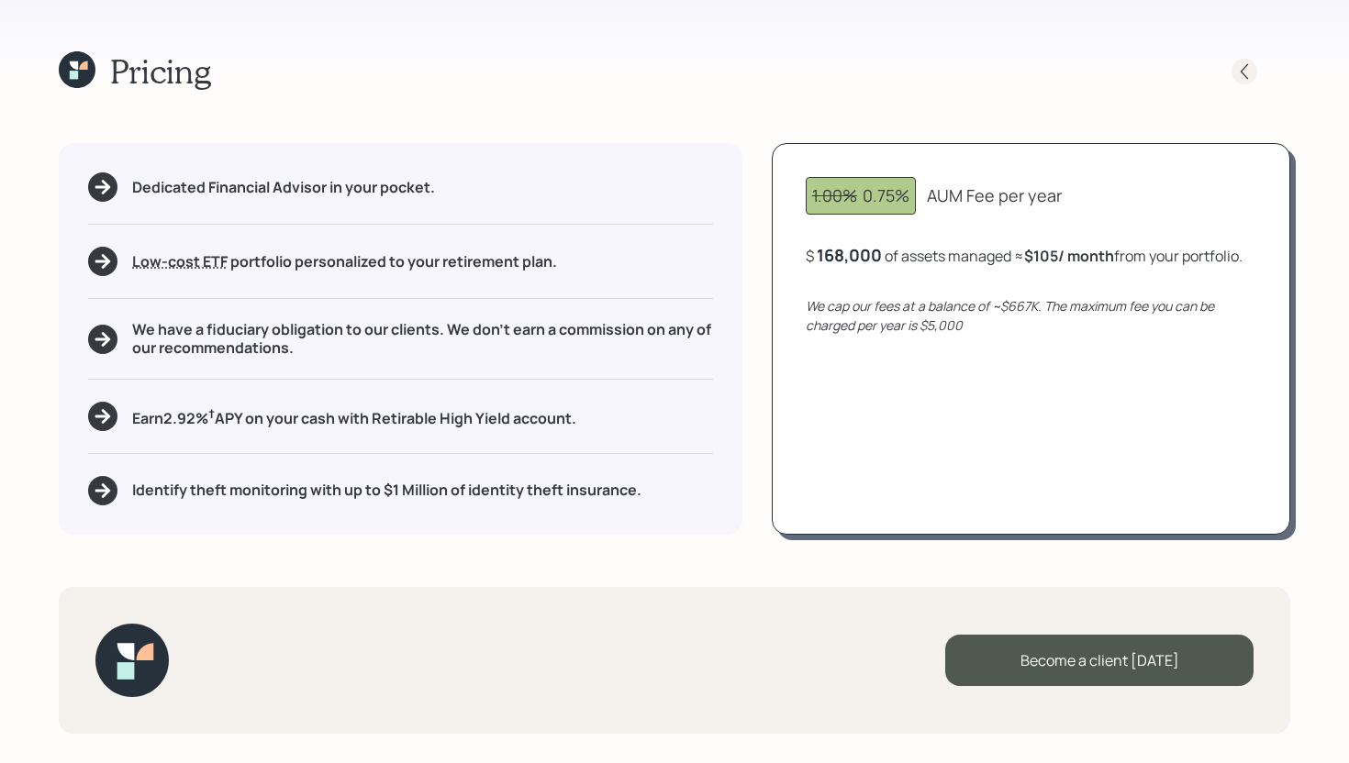
click at [1241, 62] on icon at bounding box center [1244, 71] width 18 height 18
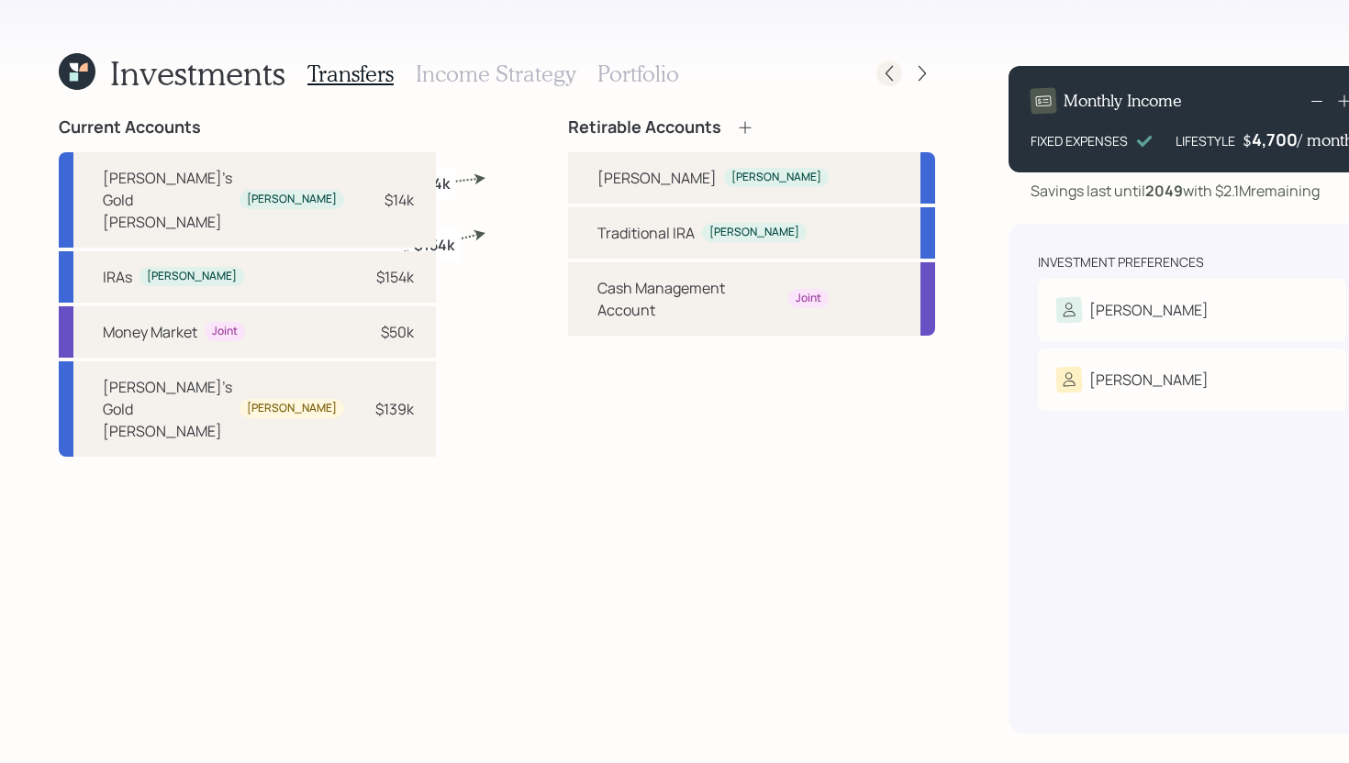
click at [880, 78] on icon at bounding box center [889, 73] width 18 height 18
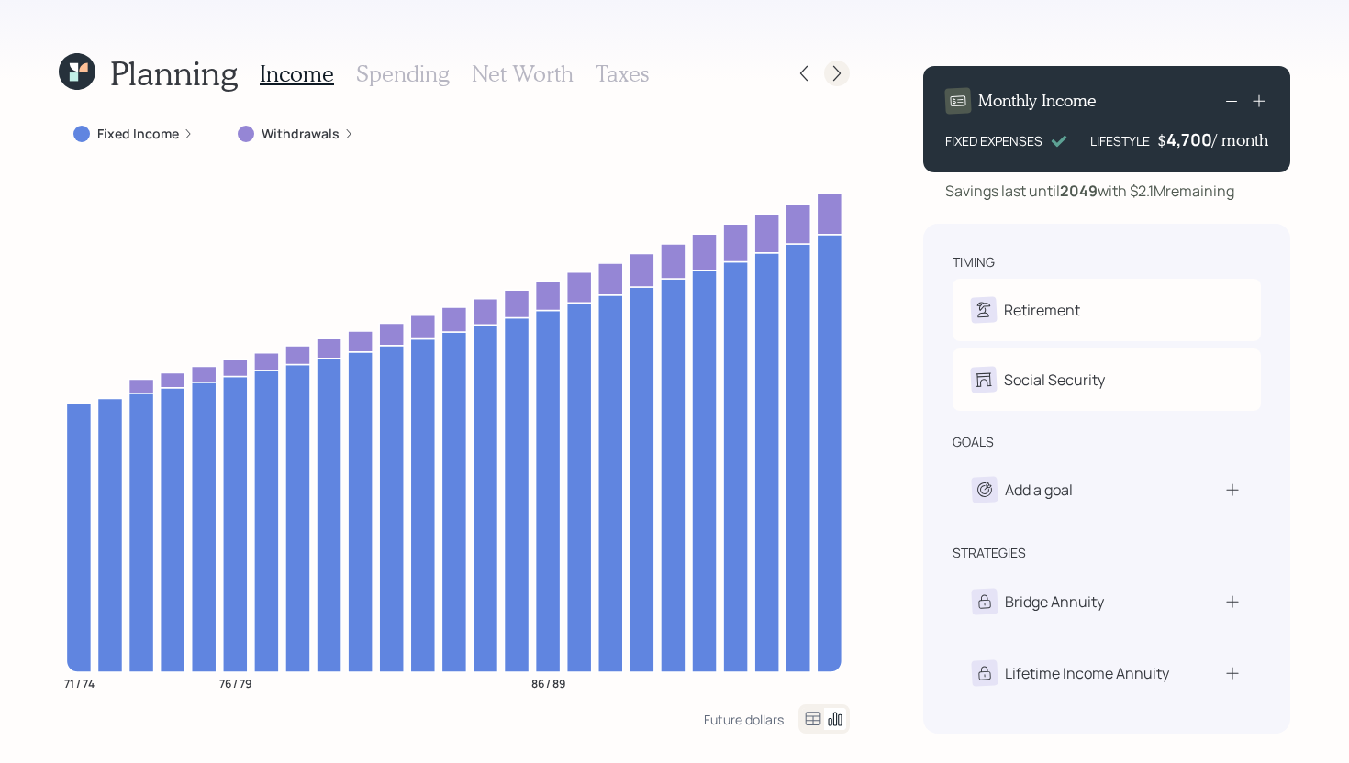
click at [838, 75] on icon at bounding box center [836, 74] width 7 height 16
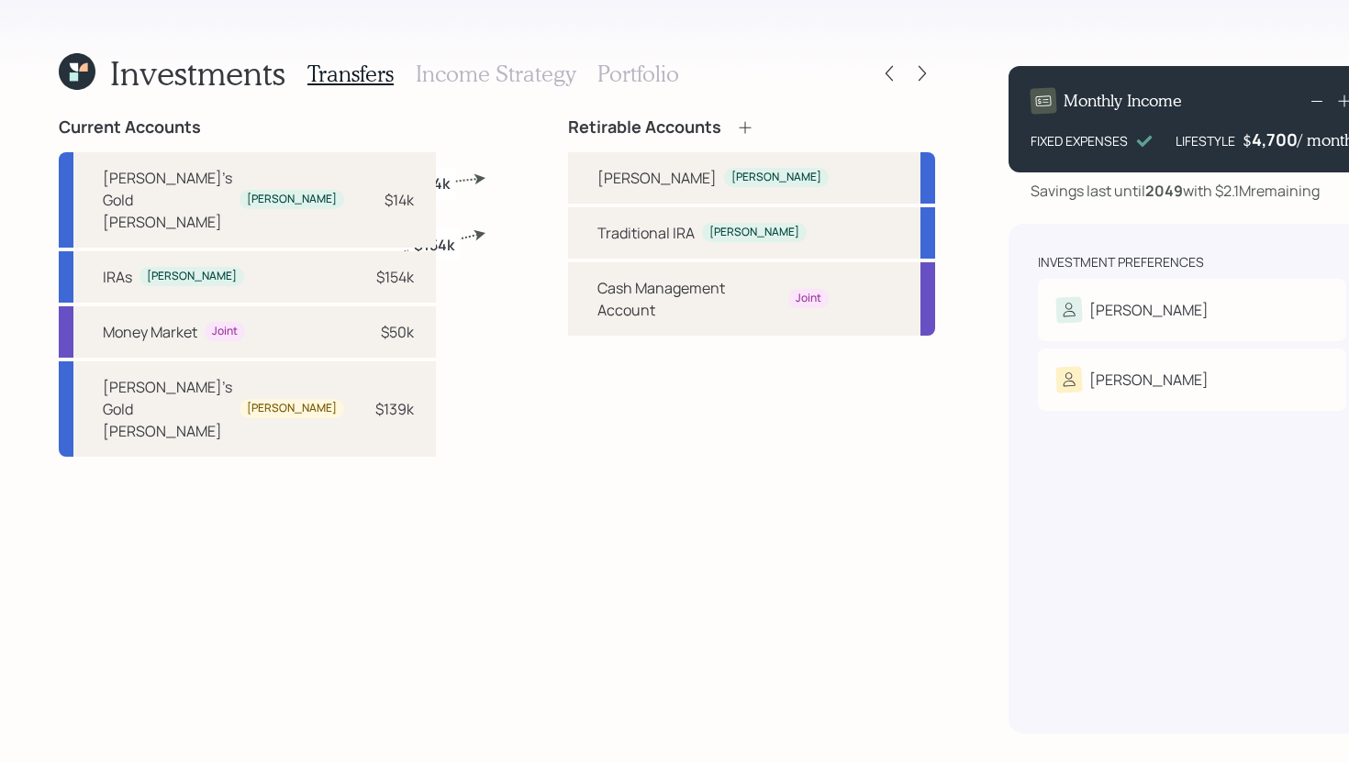
click at [529, 85] on h3 "Income Strategy" at bounding box center [496, 74] width 160 height 27
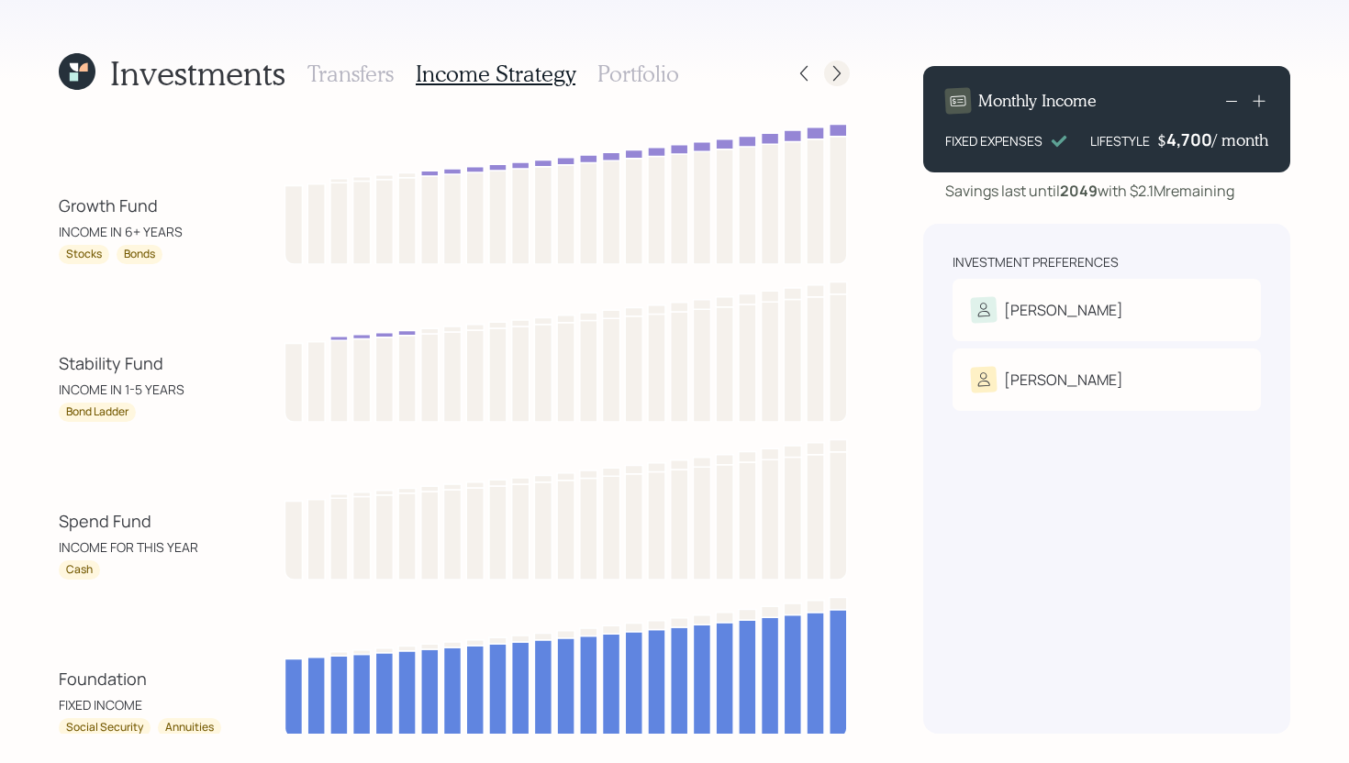
click at [832, 79] on icon at bounding box center [837, 73] width 18 height 18
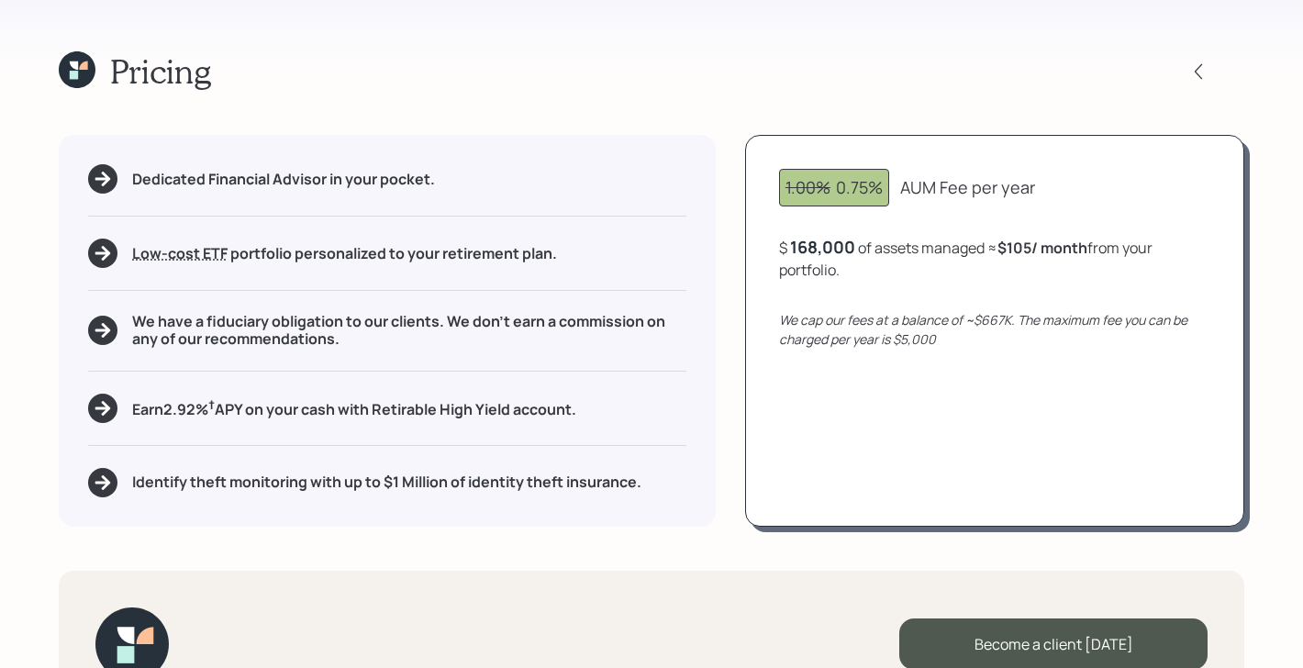
click at [76, 74] on icon at bounding box center [74, 75] width 8 height 8
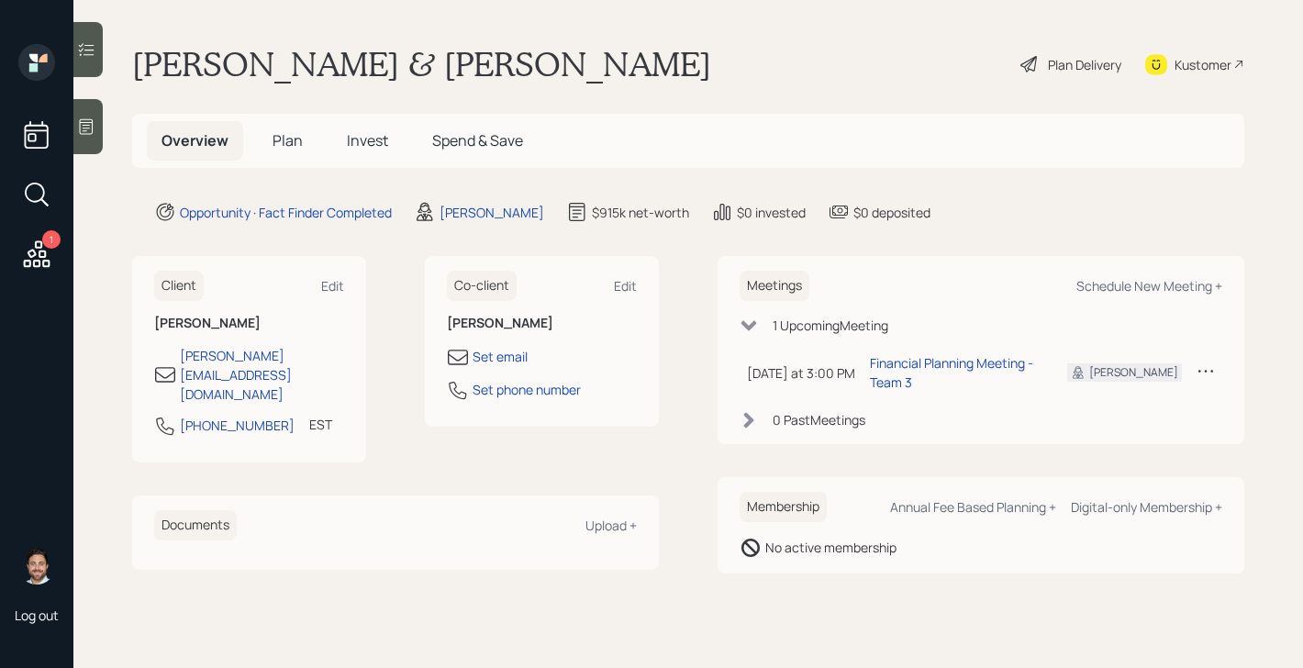
click at [280, 140] on span "Plan" at bounding box center [287, 140] width 30 height 20
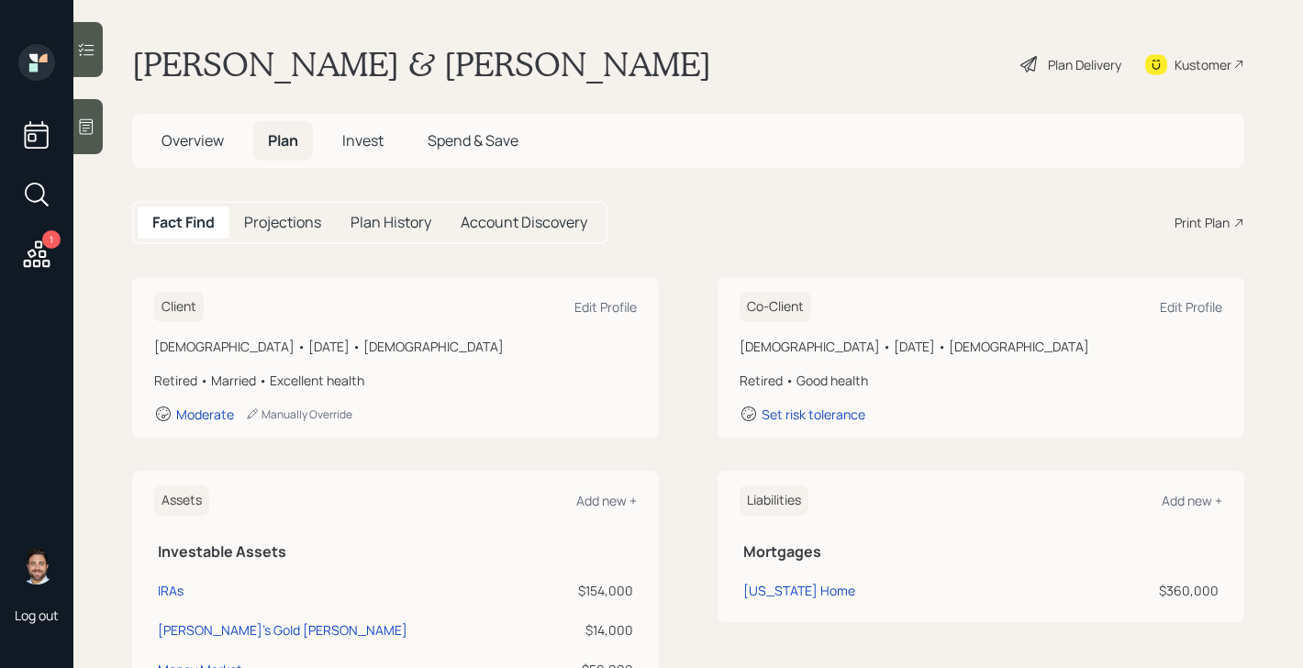
click at [216, 138] on span "Overview" at bounding box center [192, 140] width 62 height 20
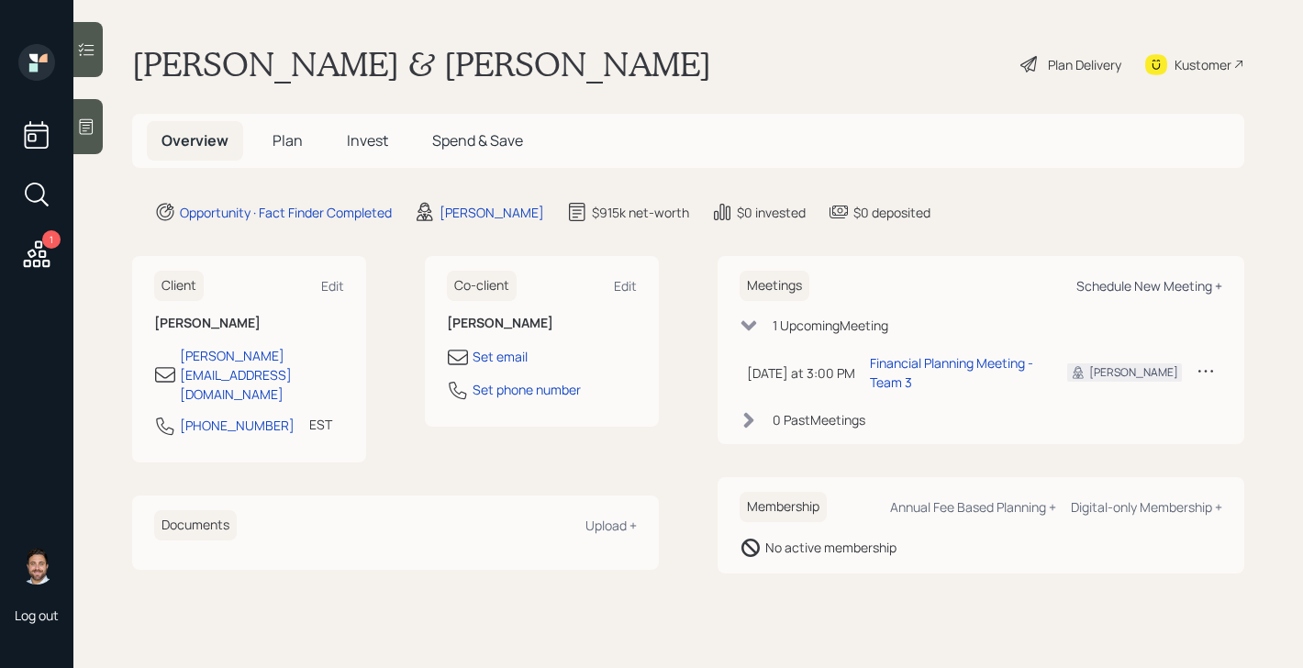
click at [1106, 285] on div "Schedule New Meeting +" at bounding box center [1149, 285] width 146 height 17
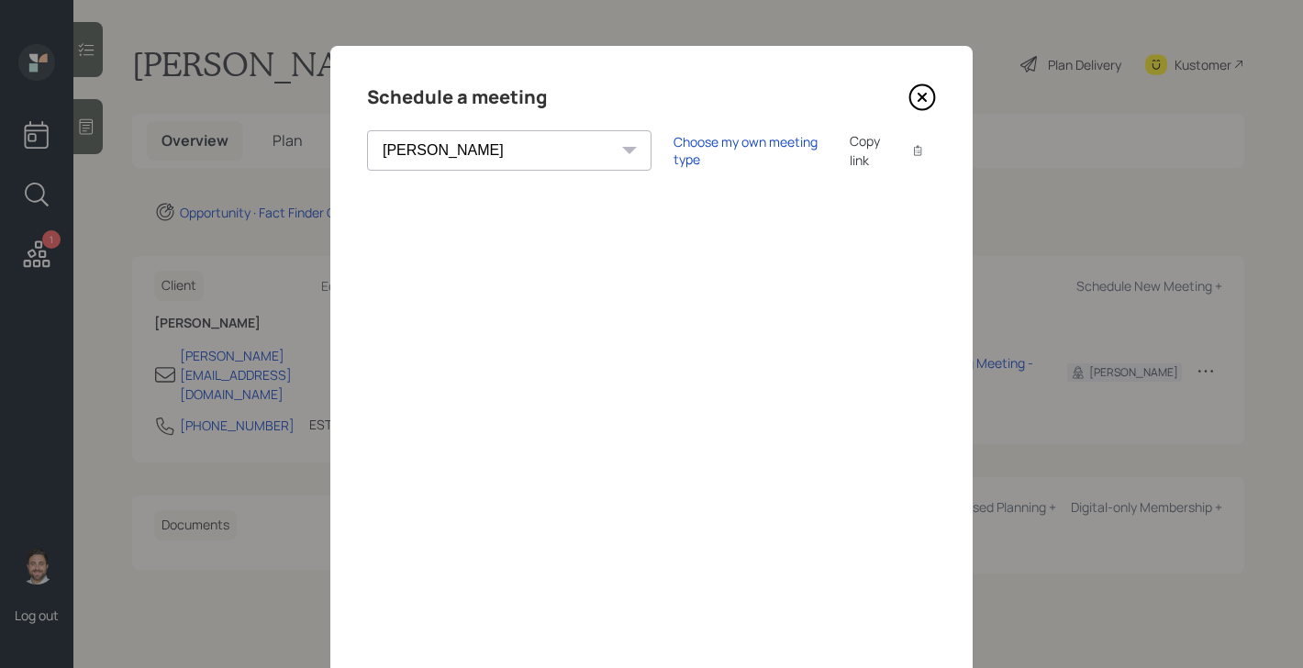
click at [926, 99] on icon at bounding box center [922, 97] width 28 height 28
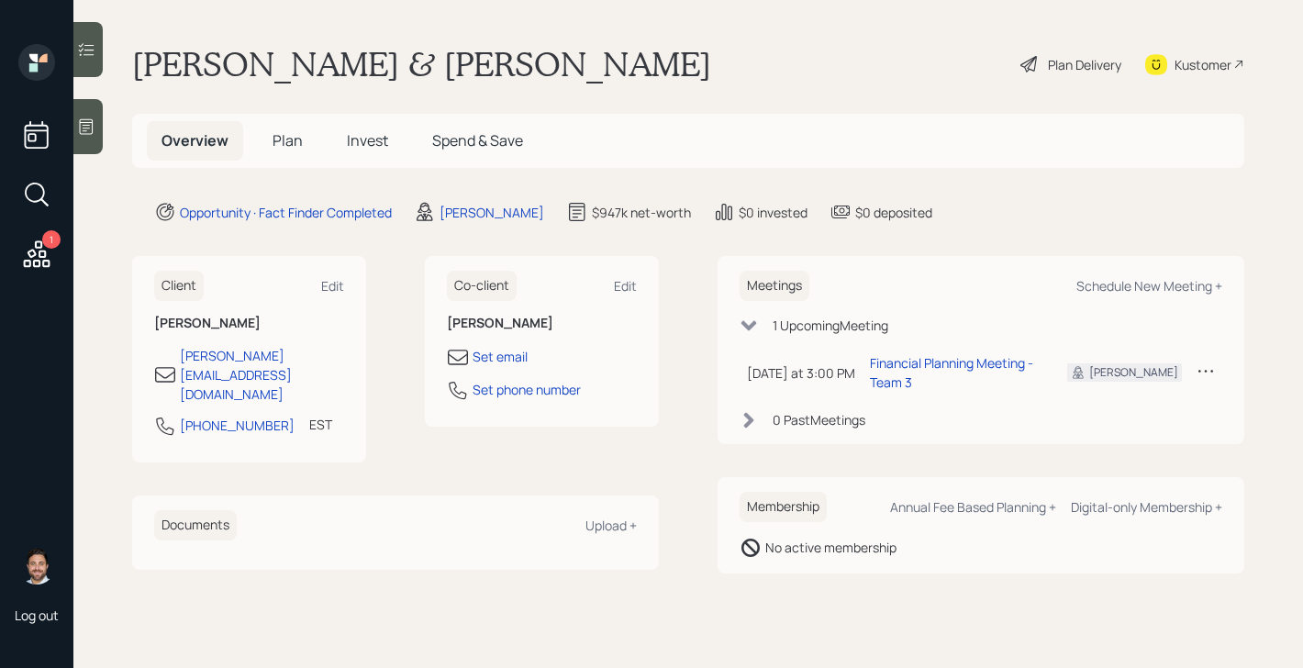
click at [1073, 56] on div "Plan Delivery" at bounding box center [1084, 64] width 73 height 19
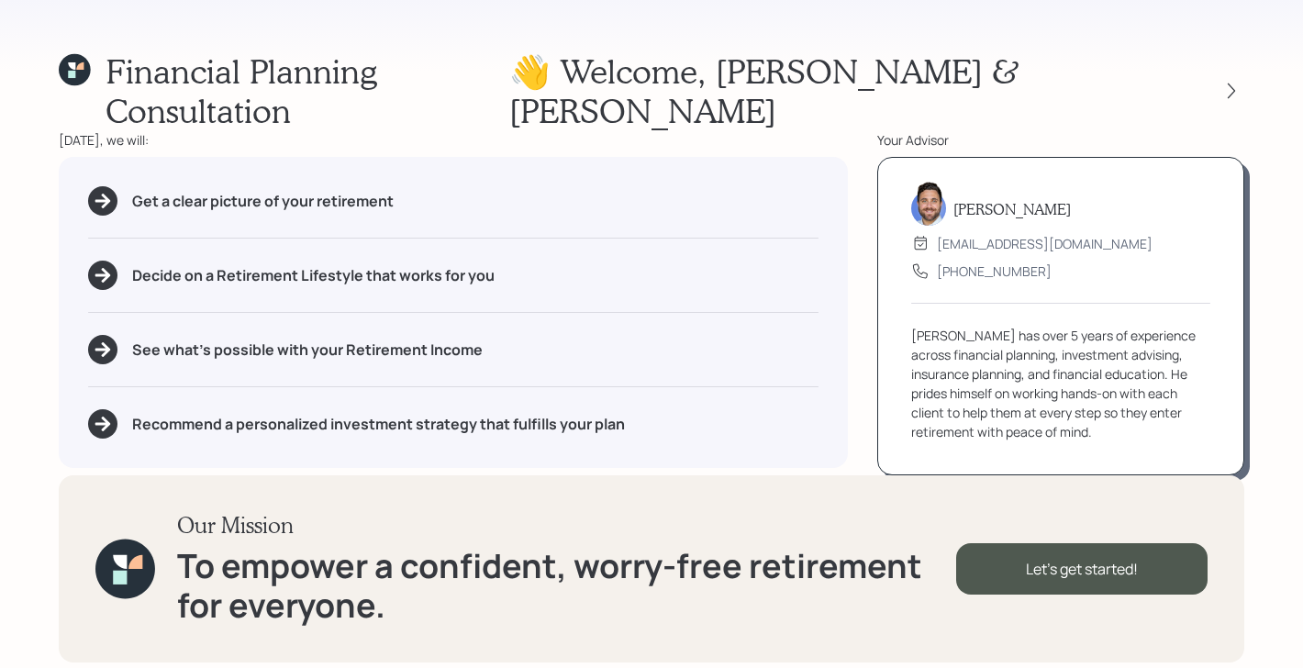
click at [1247, 75] on div "Financial Planning Consultation 👋 Welcome , Nancy & Bob Today, we will: Get a c…" at bounding box center [651, 334] width 1303 height 668
click at [1237, 82] on icon at bounding box center [1231, 91] width 18 height 18
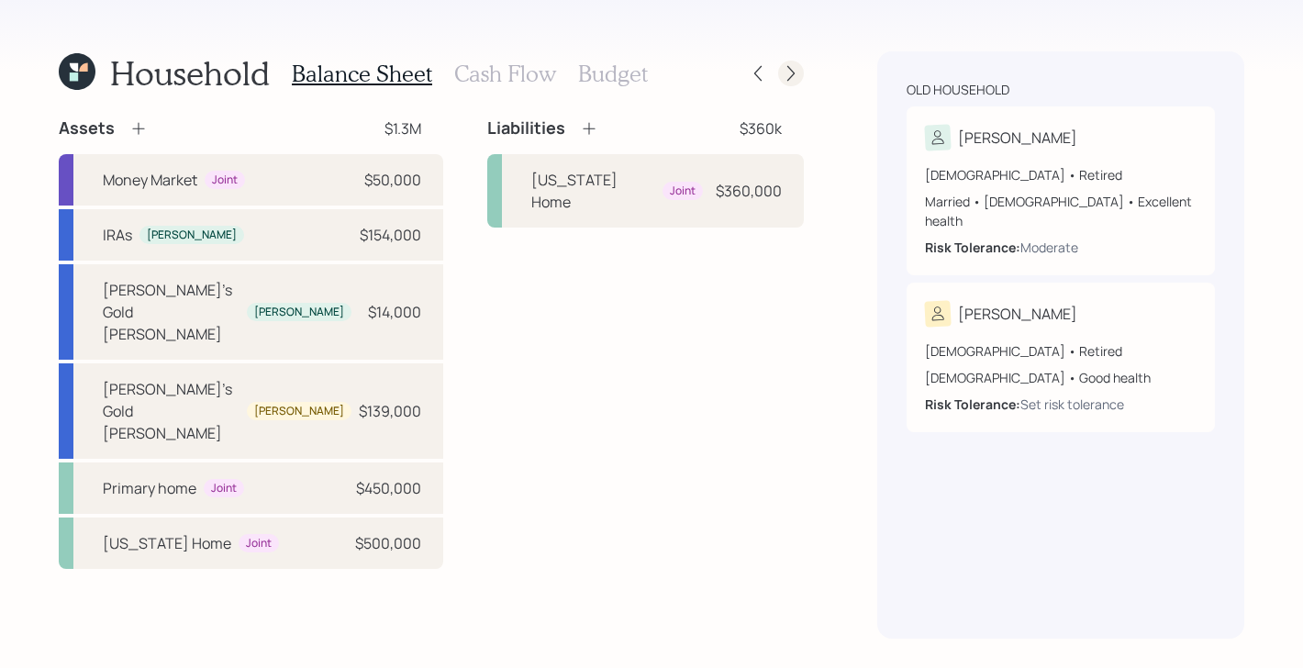
click at [790, 74] on icon at bounding box center [791, 73] width 18 height 18
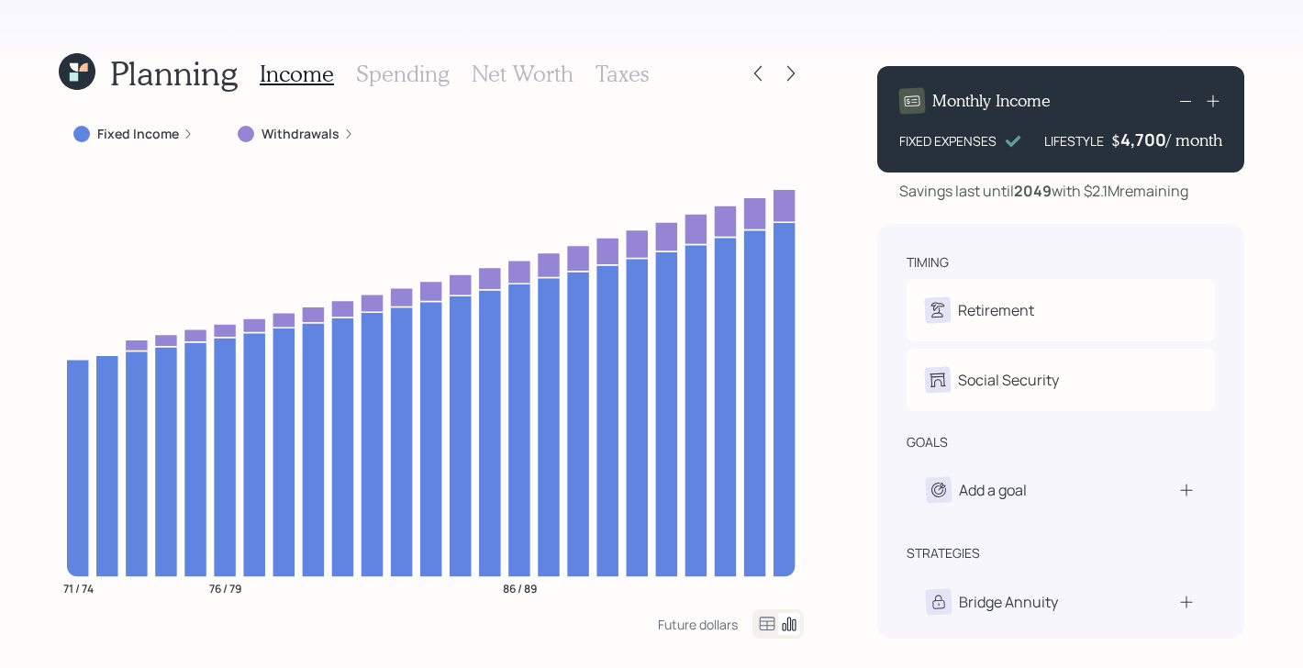
click at [790, 74] on icon at bounding box center [791, 73] width 18 height 18
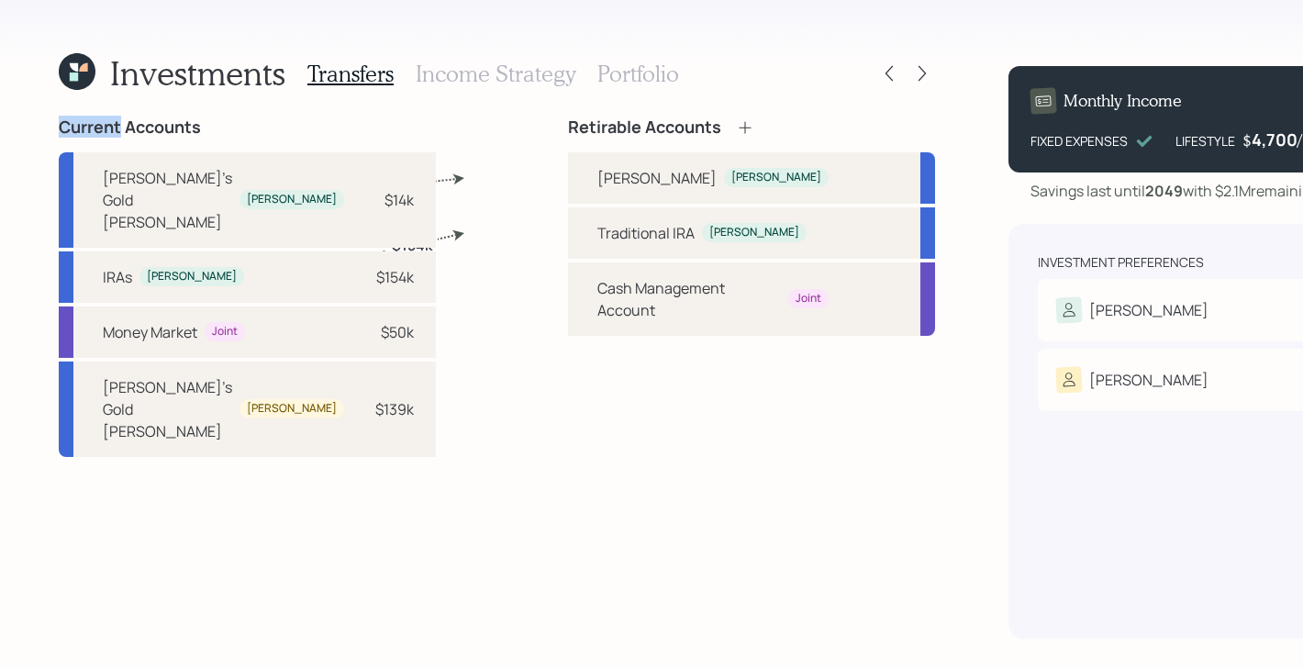
click at [913, 74] on icon at bounding box center [922, 73] width 18 height 18
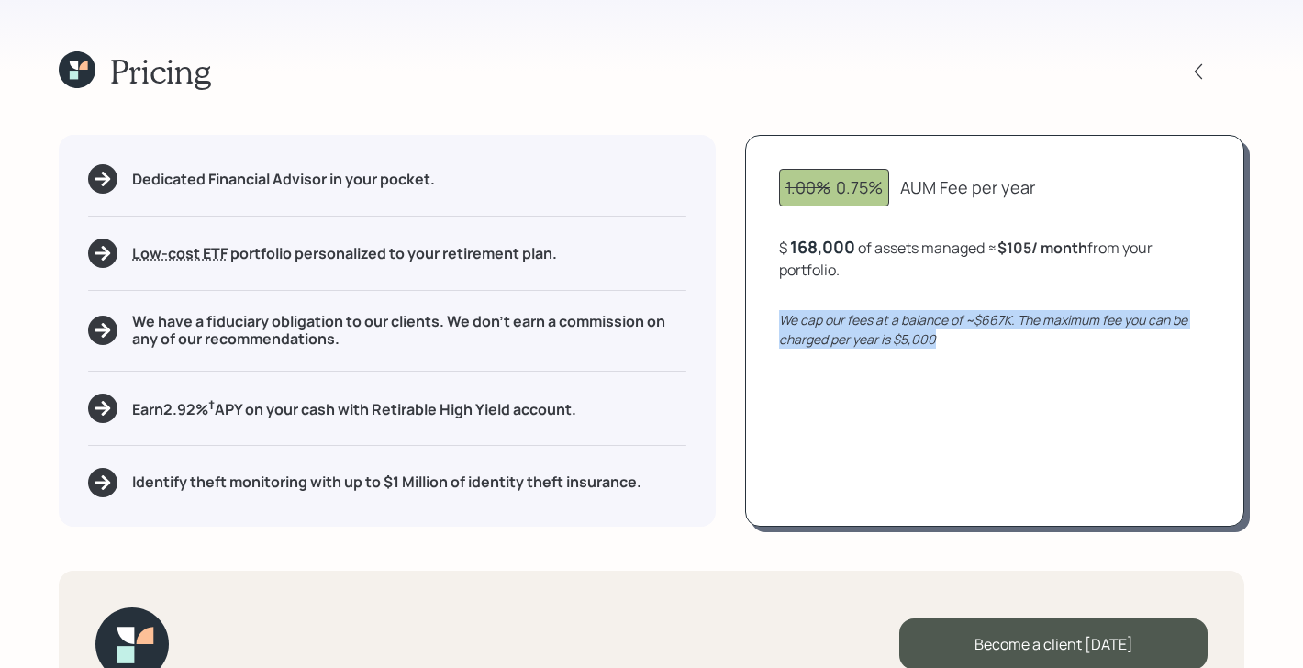
drag, startPoint x: 952, startPoint y: 341, endPoint x: 758, endPoint y: 317, distance: 196.1
click at [758, 317] on div "1.00% 0.75% AUM Fee per year $ 168,000 of assets managed ≈ $105 / month from yo…" at bounding box center [994, 330] width 499 height 391
click at [966, 345] on div "We cap our fees at a balance of ~$667K. The maximum fee you can be charged per …" at bounding box center [994, 329] width 431 height 39
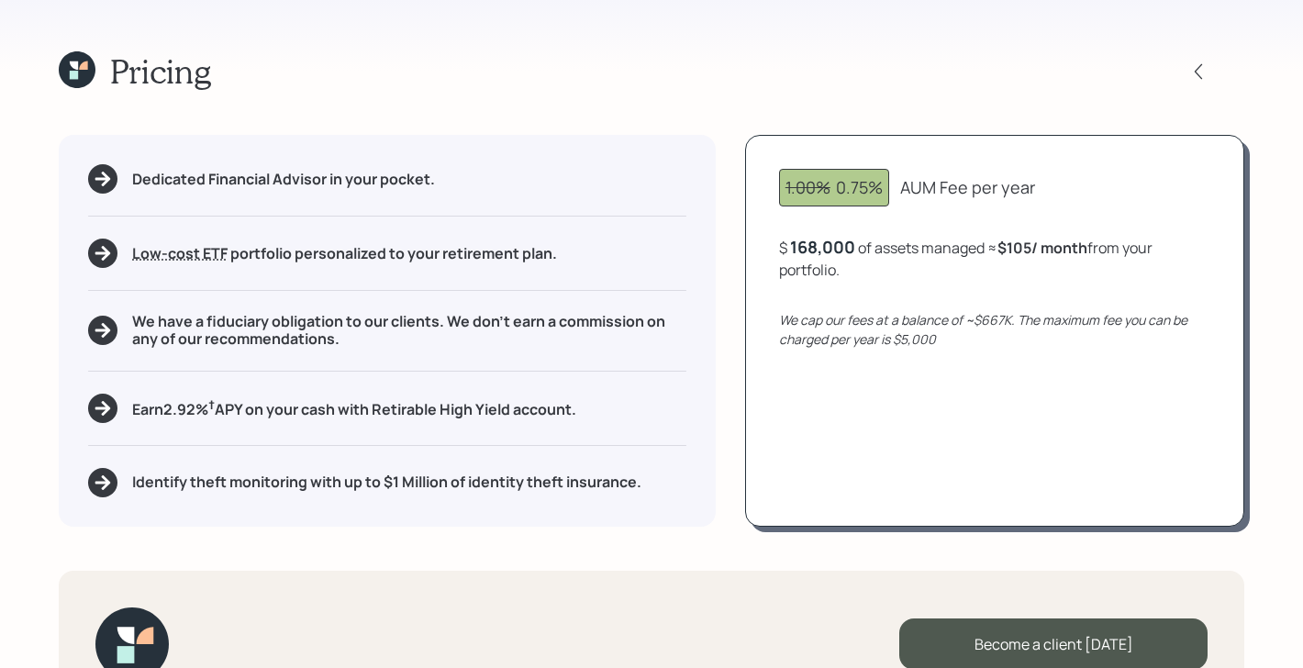
click at [830, 253] on div "168,000" at bounding box center [822, 247] width 65 height 22
click at [830, 253] on div "168000" at bounding box center [820, 247] width 61 height 22
click at [878, 406] on div "1.00% 0.75% AUM Fee per year $ 1000000 of assets managed ≈ $105 / month from yo…" at bounding box center [994, 330] width 499 height 391
drag, startPoint x: 851, startPoint y: 271, endPoint x: 880, endPoint y: 268, distance: 28.6
click at [880, 268] on b "0.5 % AUM" at bounding box center [885, 270] width 72 height 20
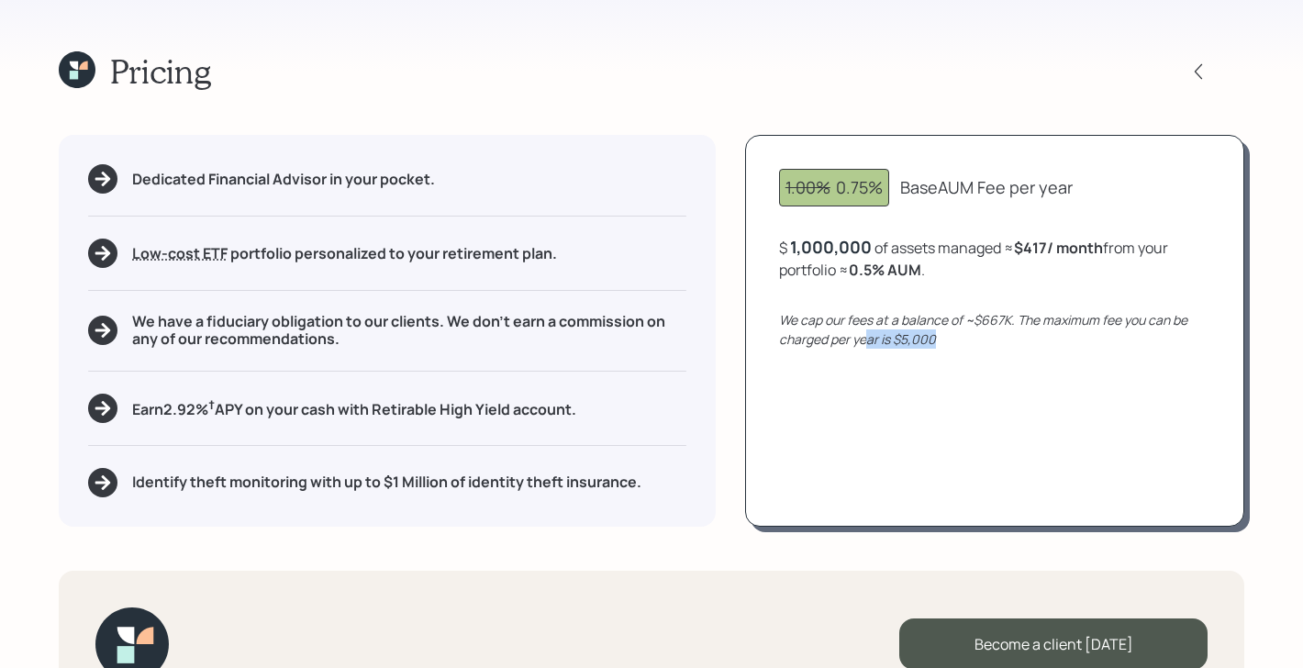
drag, startPoint x: 942, startPoint y: 337, endPoint x: 868, endPoint y: 331, distance: 74.5
click at [868, 331] on div "We cap our fees at a balance of ~$667K. The maximum fee you can be charged per …" at bounding box center [994, 329] width 431 height 39
click at [948, 347] on div "We cap our fees at a balance of ~$667K. The maximum fee you can be charged per …" at bounding box center [994, 329] width 431 height 39
click at [841, 251] on div "1,000,000" at bounding box center [831, 247] width 82 height 22
click at [841, 251] on div "1000000" at bounding box center [826, 247] width 73 height 22
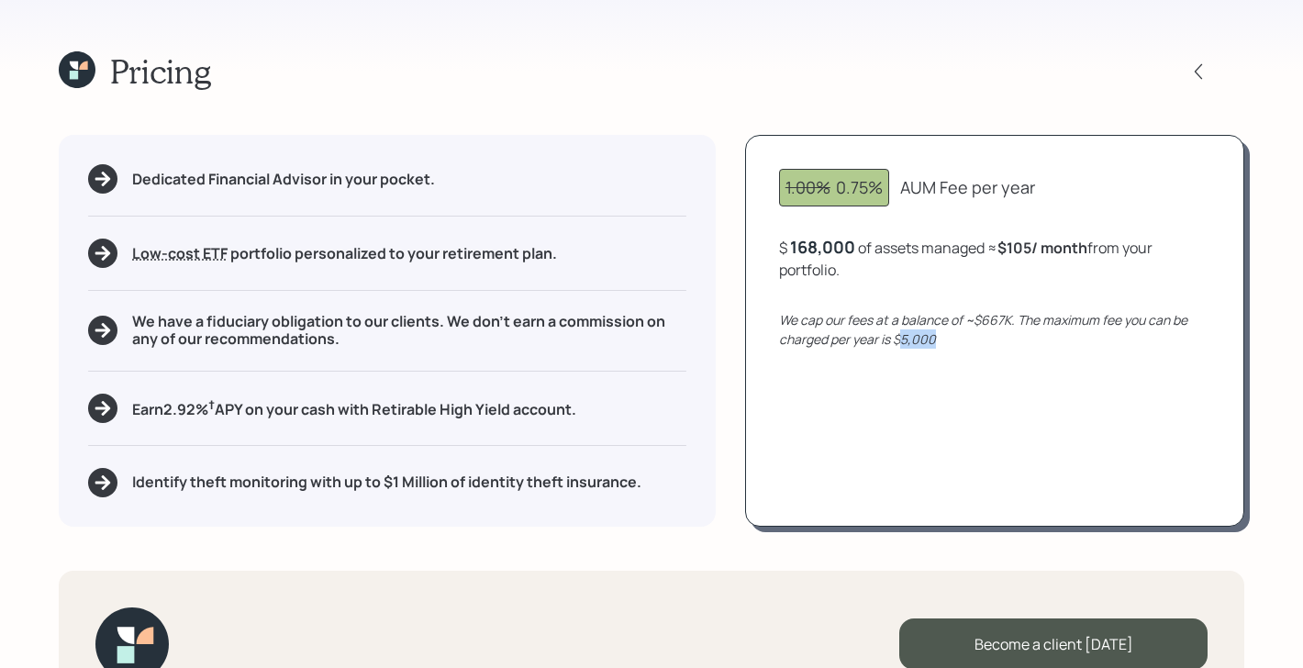
drag, startPoint x: 937, startPoint y: 339, endPoint x: 898, endPoint y: 339, distance: 38.5
click at [898, 339] on div "We cap our fees at a balance of ~$667K. The maximum fee you can be charged per …" at bounding box center [994, 329] width 431 height 39
click at [877, 183] on div "1.00% 0.75%" at bounding box center [833, 187] width 97 height 25
drag, startPoint x: 991, startPoint y: 249, endPoint x: 1099, endPoint y: 246, distance: 108.3
click at [1099, 246] on div "$ 168,000 of assets managed ≈ $105 / month from your portfolio ." at bounding box center [994, 258] width 431 height 45
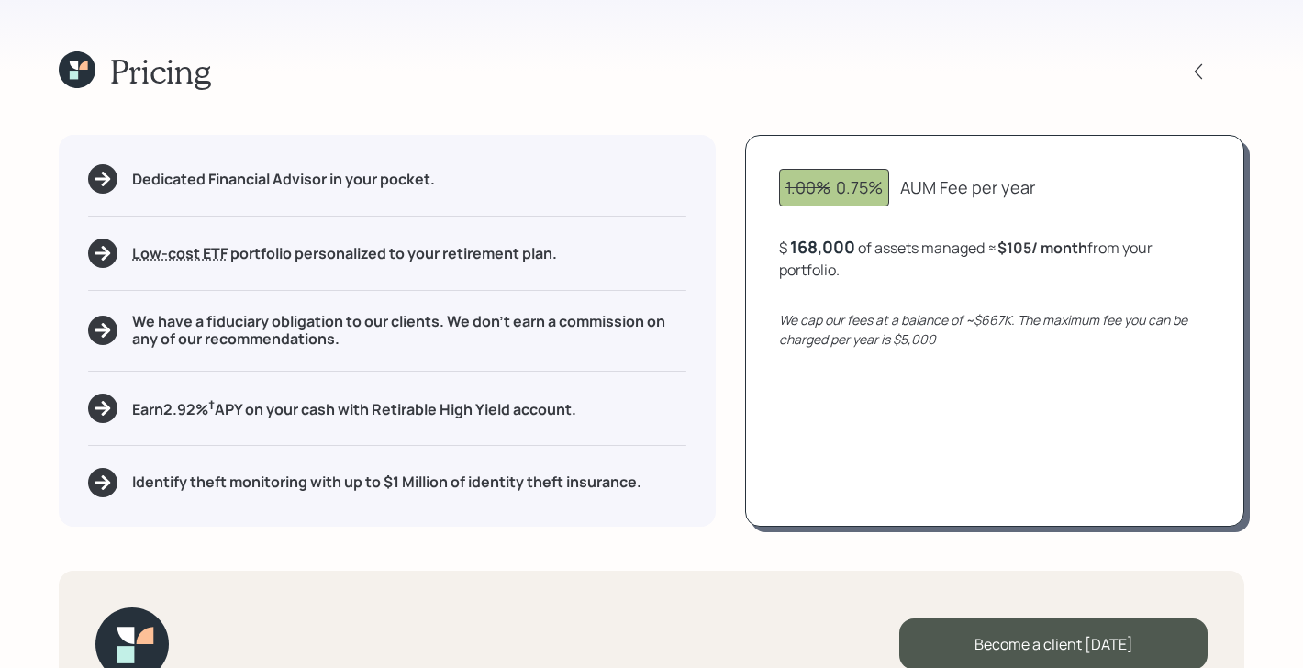
click at [951, 232] on div "1.00% 0.75% AUM Fee per year $ 168,000 of assets managed ≈ $105 / month from yo…" at bounding box center [994, 330] width 499 height 391
drag, startPoint x: 840, startPoint y: 185, endPoint x: 1044, endPoint y: 194, distance: 204.8
click at [1044, 194] on div "1.00% 0.75% AUM Fee per year" at bounding box center [994, 188] width 431 height 38
click at [1095, 191] on div "1.00% 0.75% AUM Fee per year" at bounding box center [994, 188] width 431 height 38
click at [828, 250] on div "168,000" at bounding box center [822, 247] width 65 height 22
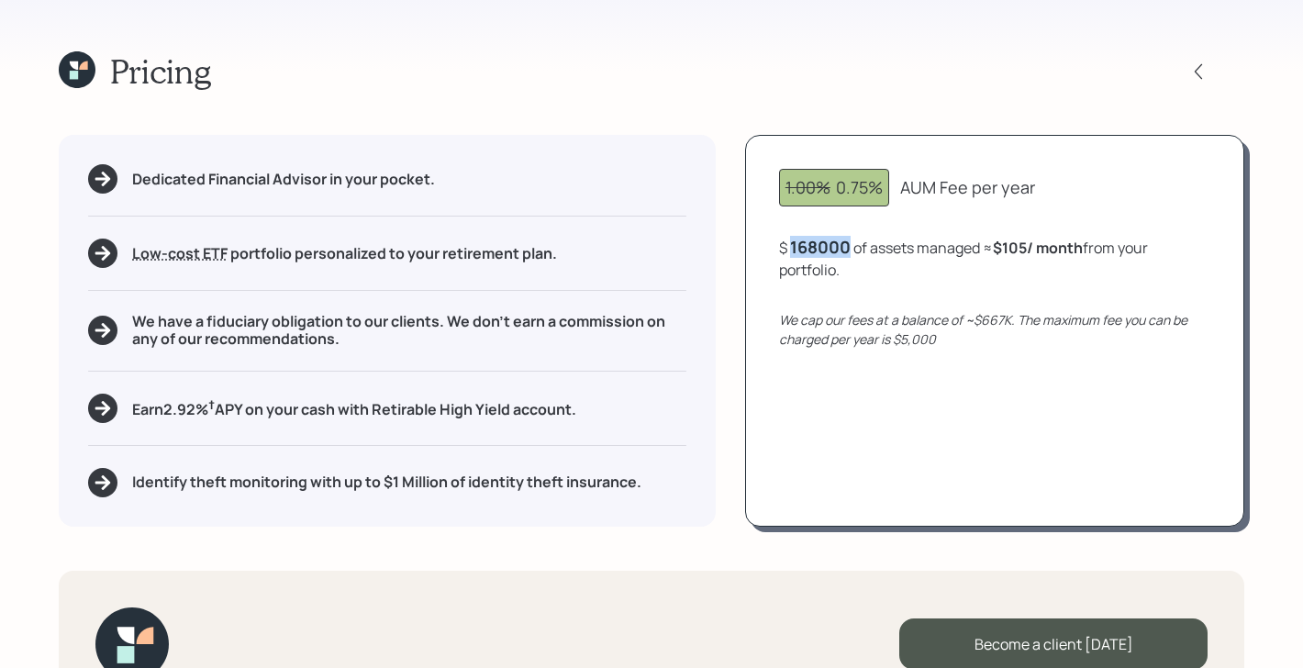
click at [828, 250] on div "168000" at bounding box center [820, 247] width 61 height 22
click at [862, 444] on div "1.00% 0.75% AUM Fee per year $ 200000 of assets managed ≈ $105 / month from you…" at bounding box center [994, 330] width 499 height 391
click at [837, 253] on div "200,000" at bounding box center [825, 247] width 70 height 22
click at [837, 253] on div "200000" at bounding box center [822, 247] width 65 height 22
click at [876, 388] on div "1.00% 0.75% AUM Fee per year $ 300,000 of assets managed ≈ $188 / month from yo…" at bounding box center [994, 330] width 499 height 391
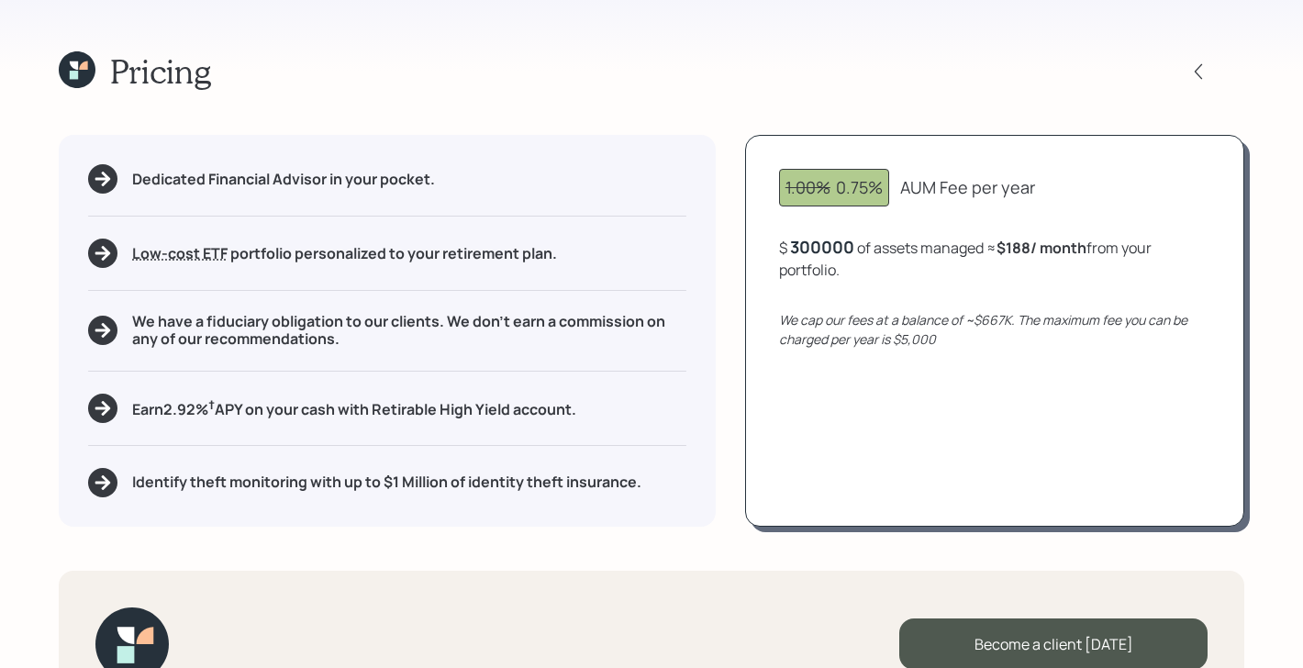
click at [844, 244] on div "300000" at bounding box center [822, 247] width 64 height 22
click at [921, 416] on div "1.00% 0.75% AUM Fee per year $ 700000 of assets managed ≈ $188 / month from you…" at bounding box center [994, 330] width 499 height 391
click at [87, 60] on icon at bounding box center [77, 69] width 37 height 37
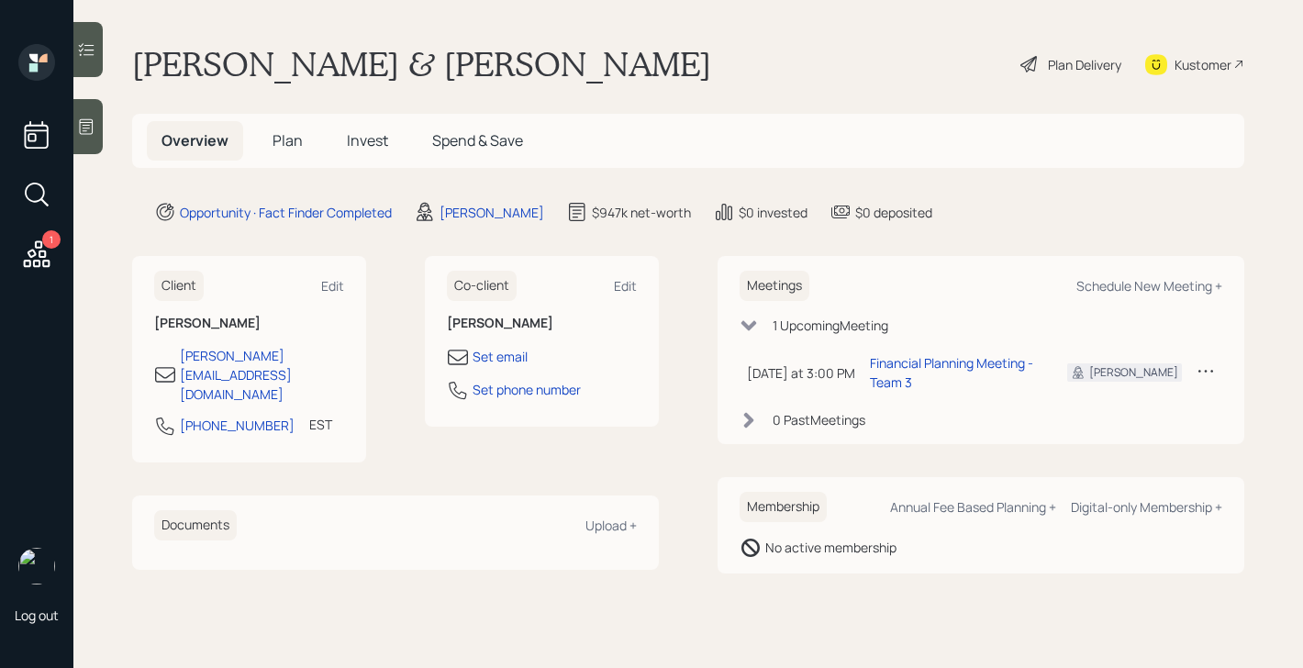
click at [1097, 74] on div "Plan Delivery" at bounding box center [1070, 64] width 105 height 40
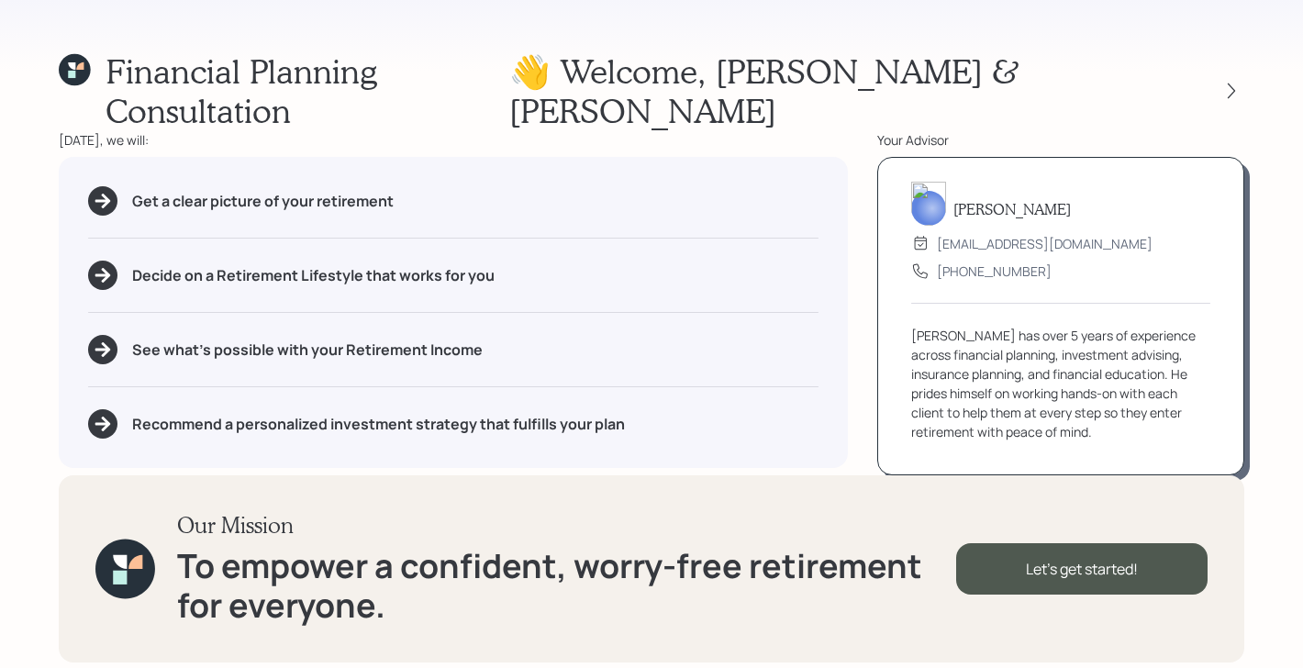
click at [1216, 78] on div at bounding box center [1214, 91] width 59 height 26
click at [1236, 82] on icon at bounding box center [1231, 91] width 18 height 18
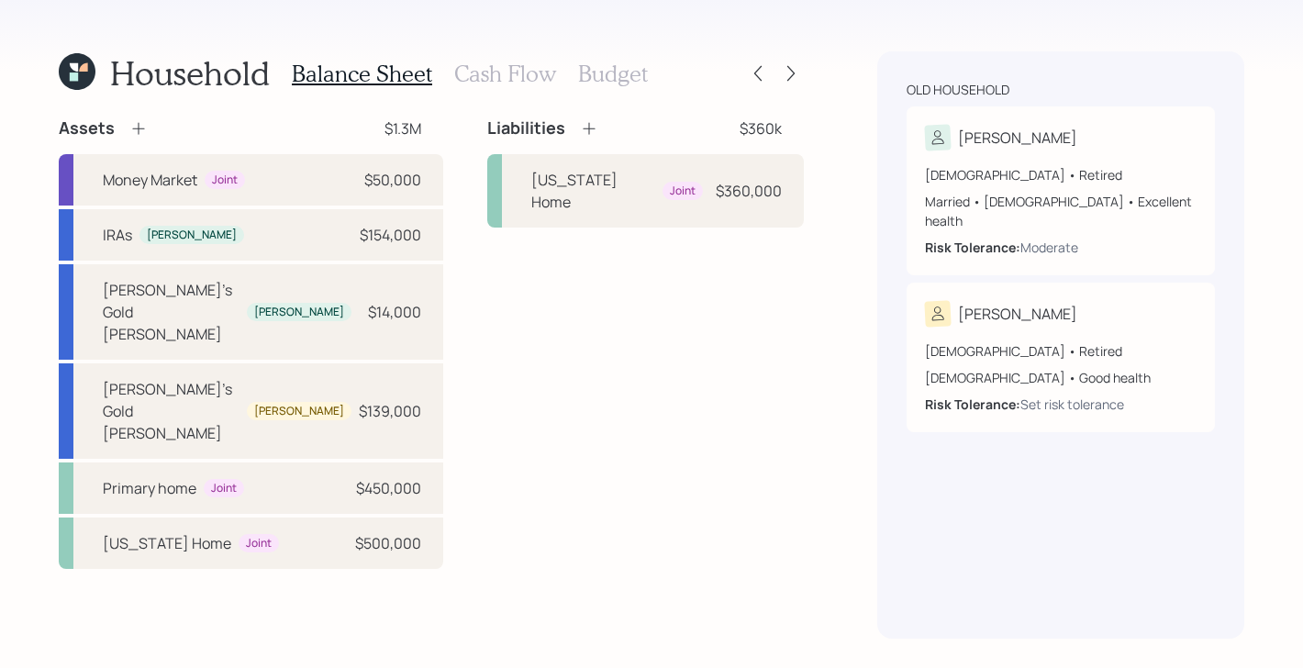
click at [520, 74] on h3 "Cash Flow" at bounding box center [505, 74] width 102 height 27
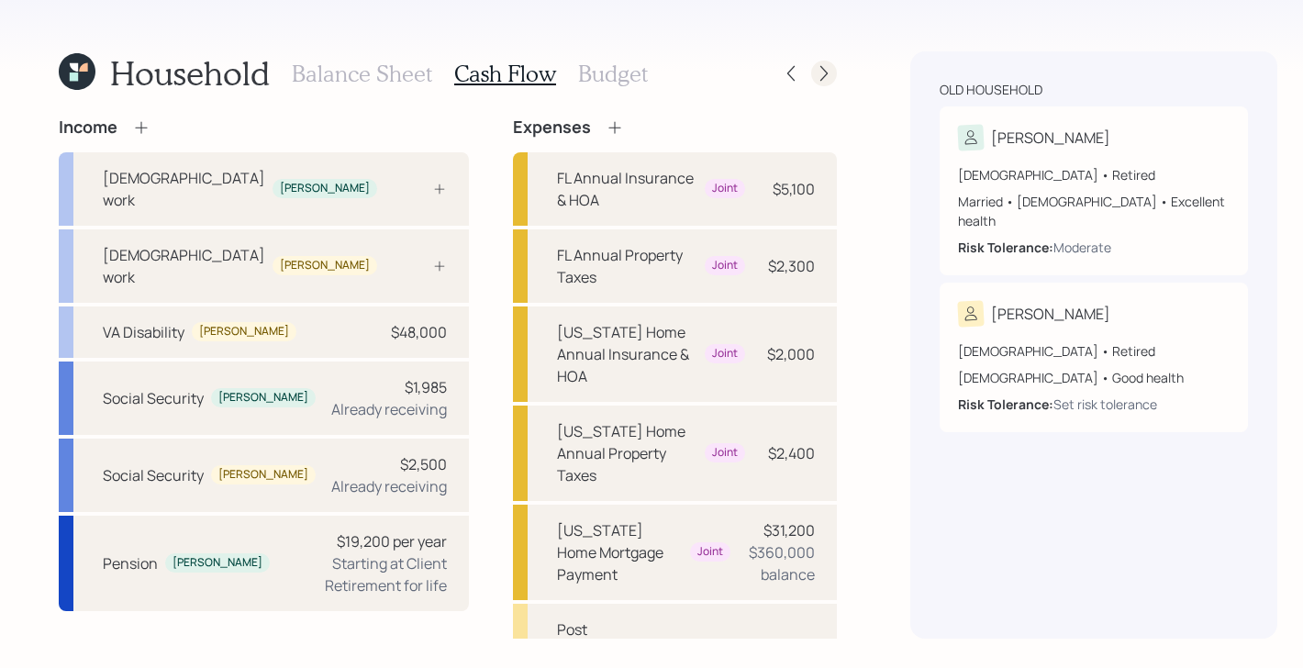
click at [778, 75] on div at bounding box center [807, 74] width 59 height 26
click at [815, 75] on icon at bounding box center [824, 73] width 18 height 18
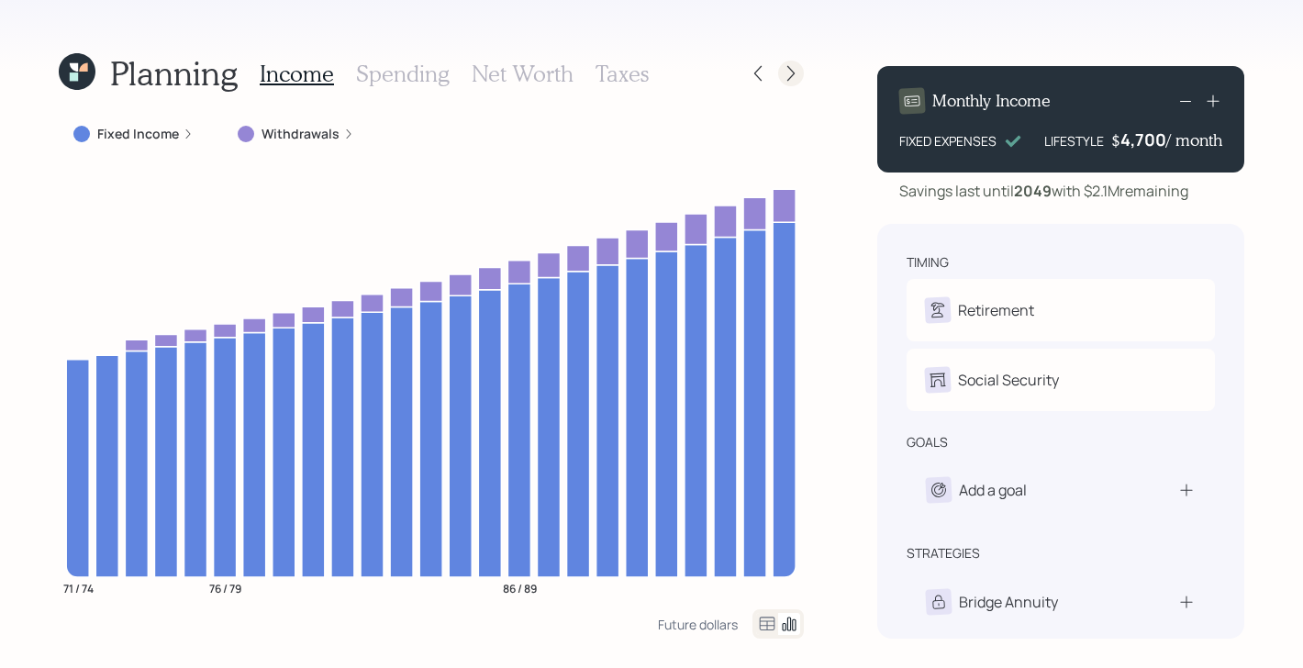
click at [800, 74] on div at bounding box center [791, 74] width 26 height 26
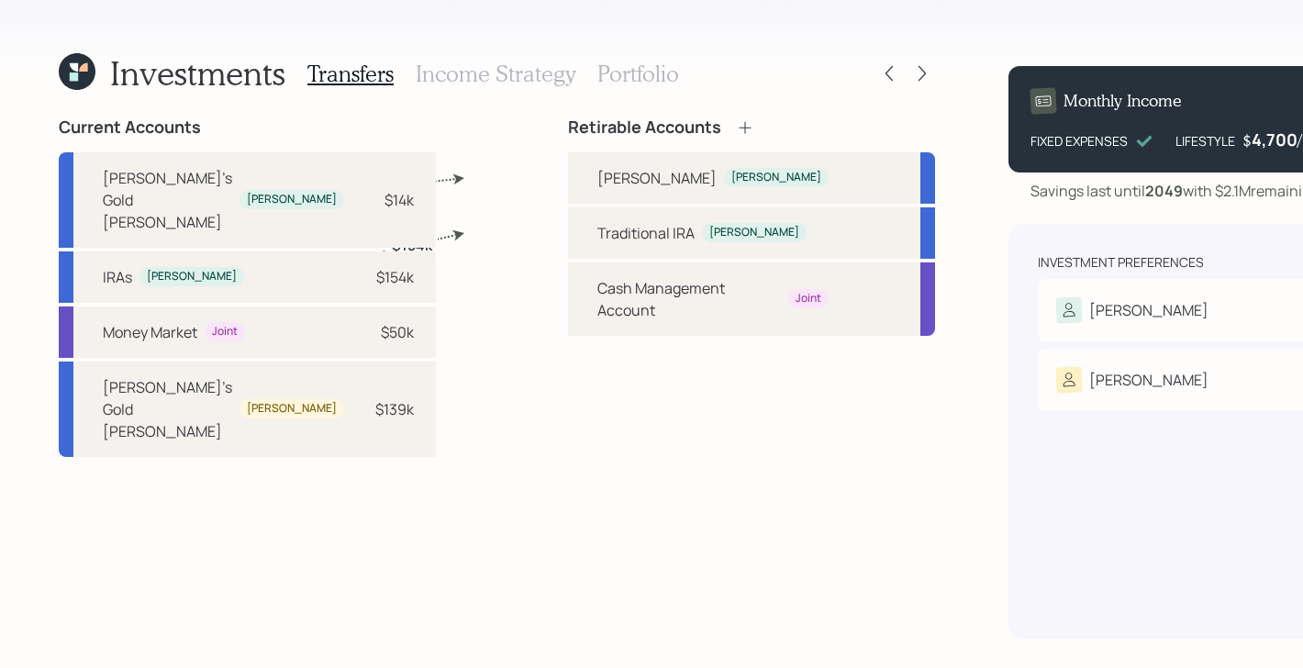
click at [909, 74] on div at bounding box center [922, 74] width 26 height 26
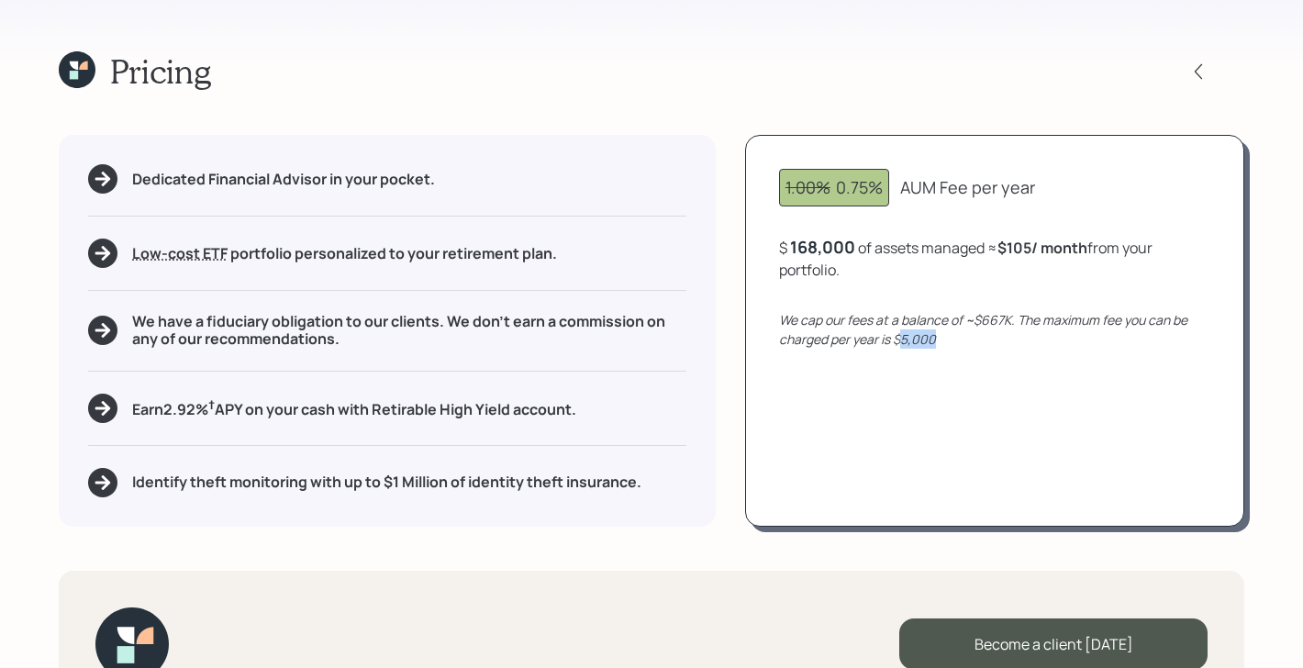
drag, startPoint x: 944, startPoint y: 339, endPoint x: 898, endPoint y: 339, distance: 45.9
click at [898, 339] on div "We cap our fees at a balance of ~$667K. The maximum fee you can be charged per …" at bounding box center [994, 329] width 431 height 39
click at [906, 376] on div "1.00% 0.75% AUM Fee per year $ 168,000 of assets managed ≈ $105 / month from yo…" at bounding box center [994, 330] width 499 height 391
click at [80, 72] on icon at bounding box center [77, 69] width 37 height 37
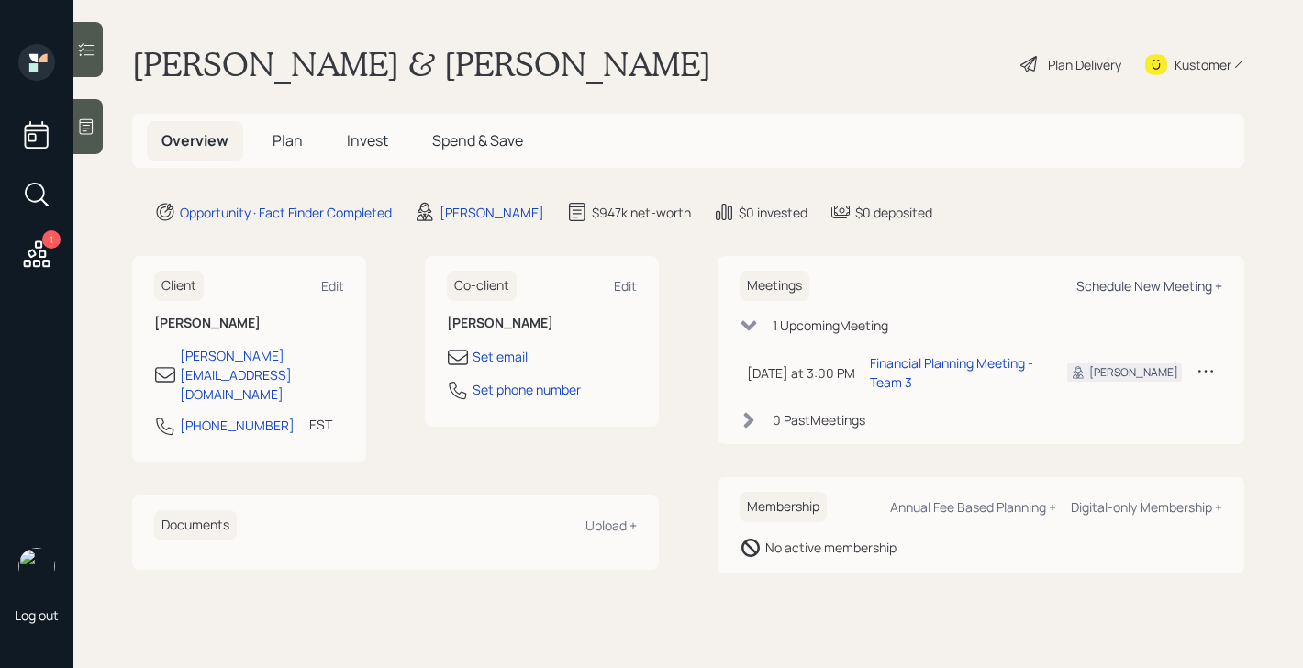
click at [1187, 280] on div "Schedule New Meeting +" at bounding box center [1149, 285] width 146 height 17
select select "bffa7908-1b2a-4c79-9bb6-f0ec9aed22d3"
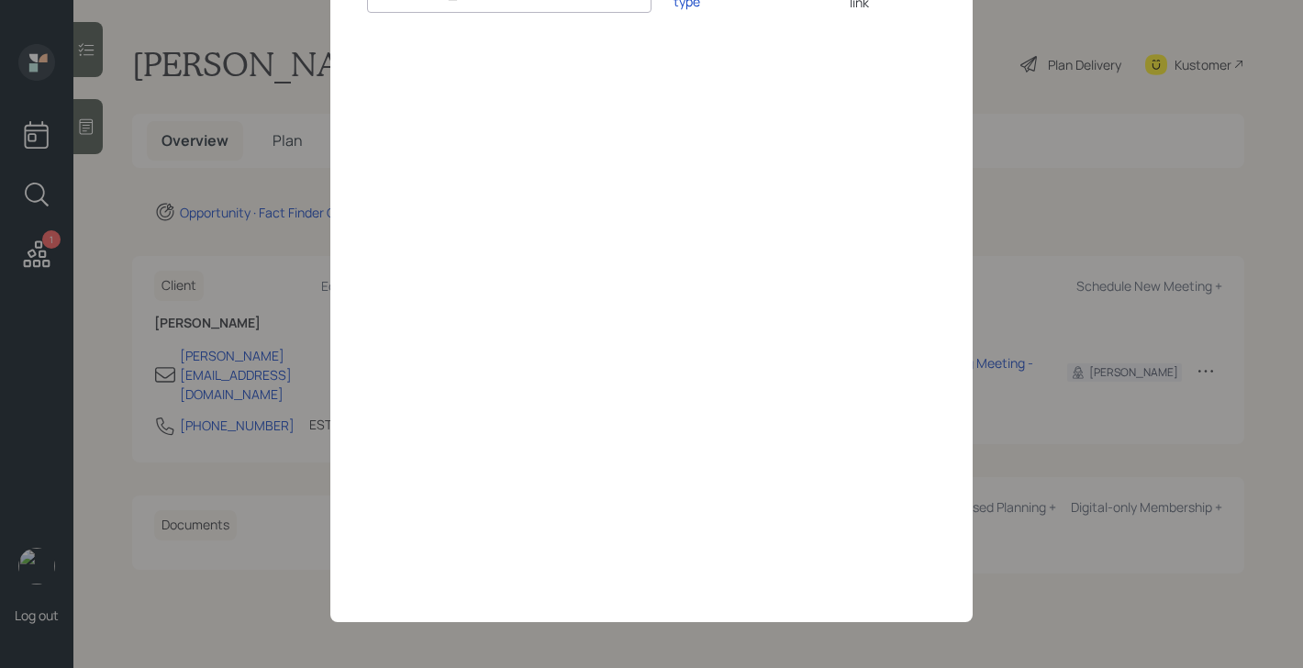
scroll to position [157, 0]
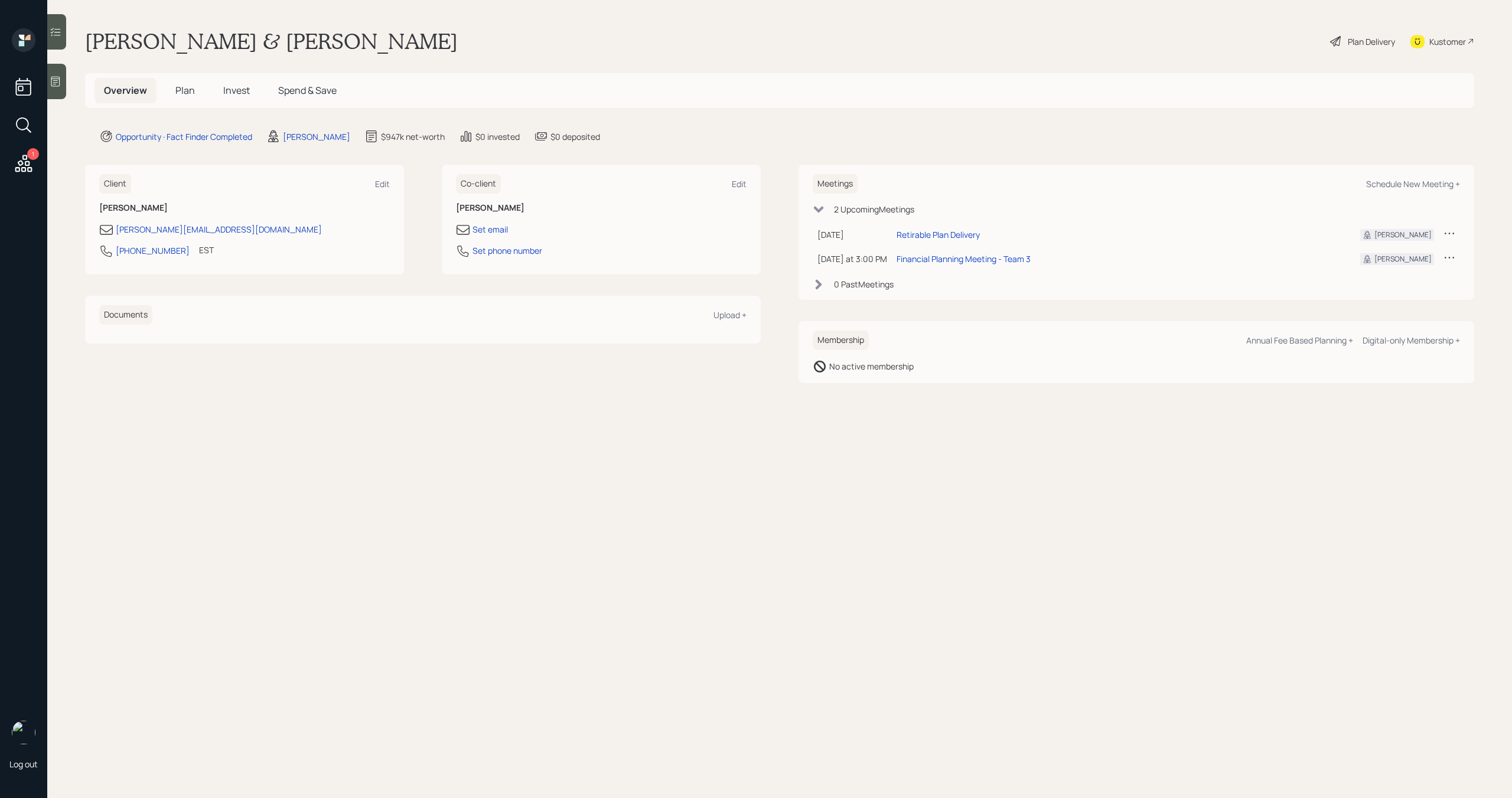
click at [190, 88] on span "Plan" at bounding box center [185, 90] width 19 height 13
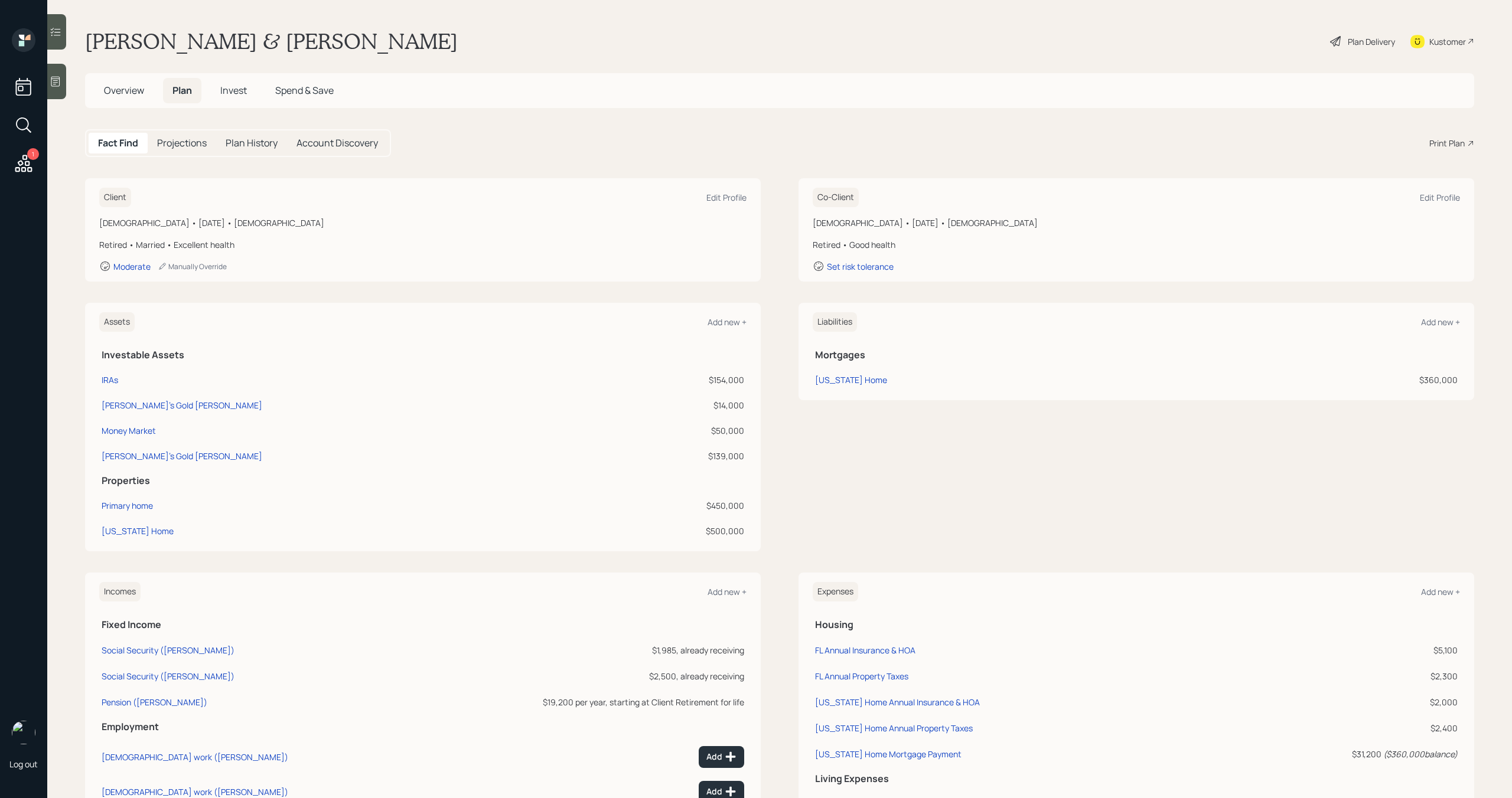
click at [1446, 142] on div "Print Plan" at bounding box center [1446, 143] width 35 height 12
